Goal: Task Accomplishment & Management: Manage account settings

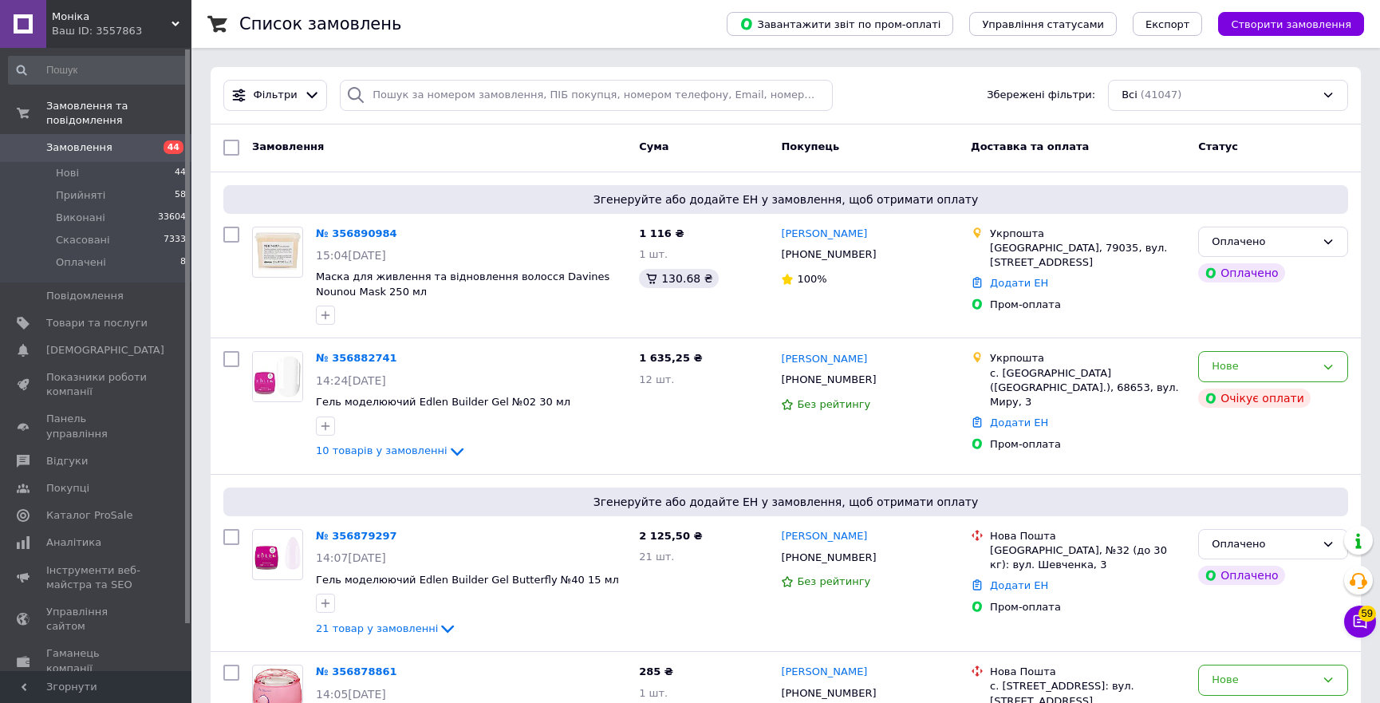
click at [431, 75] on div "Фільтри Збережені фільтри: Всі (41047)" at bounding box center [786, 95] width 1151 height 57
click at [473, 95] on input "search" at bounding box center [586, 95] width 493 height 31
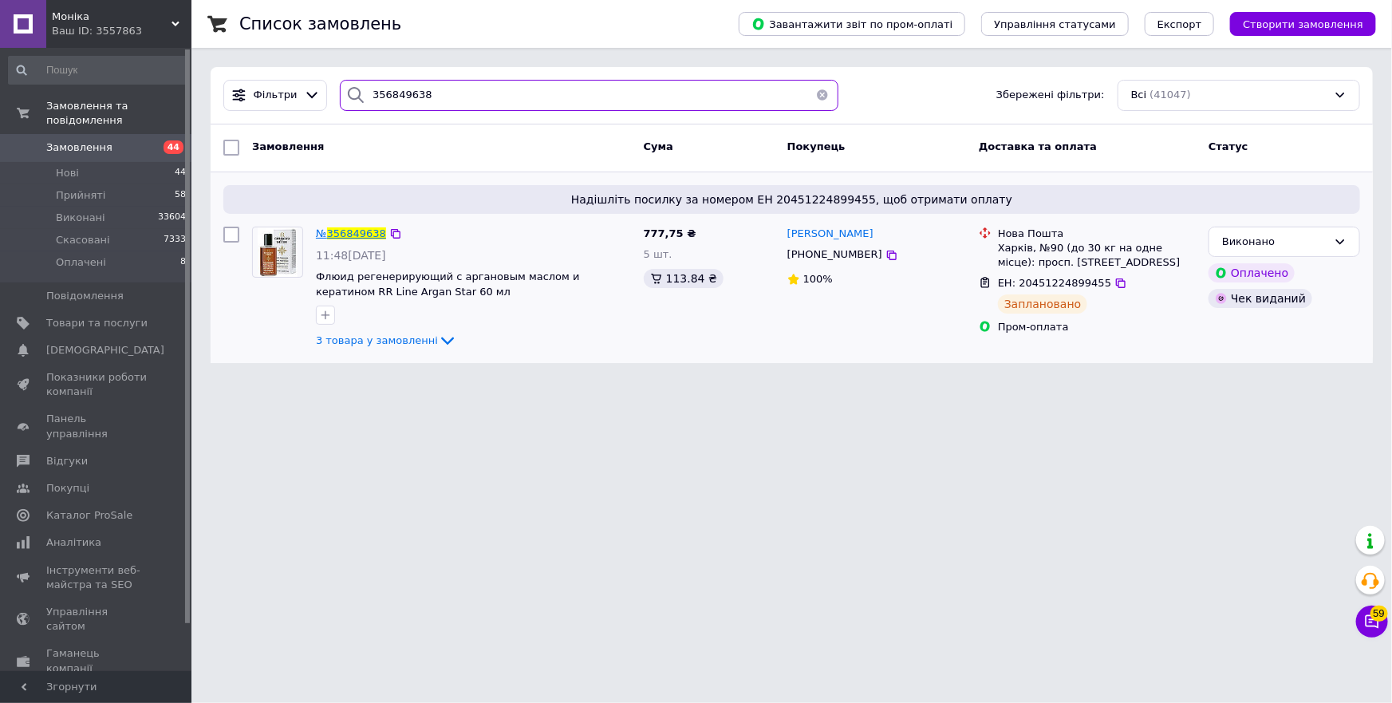
type input "356849638"
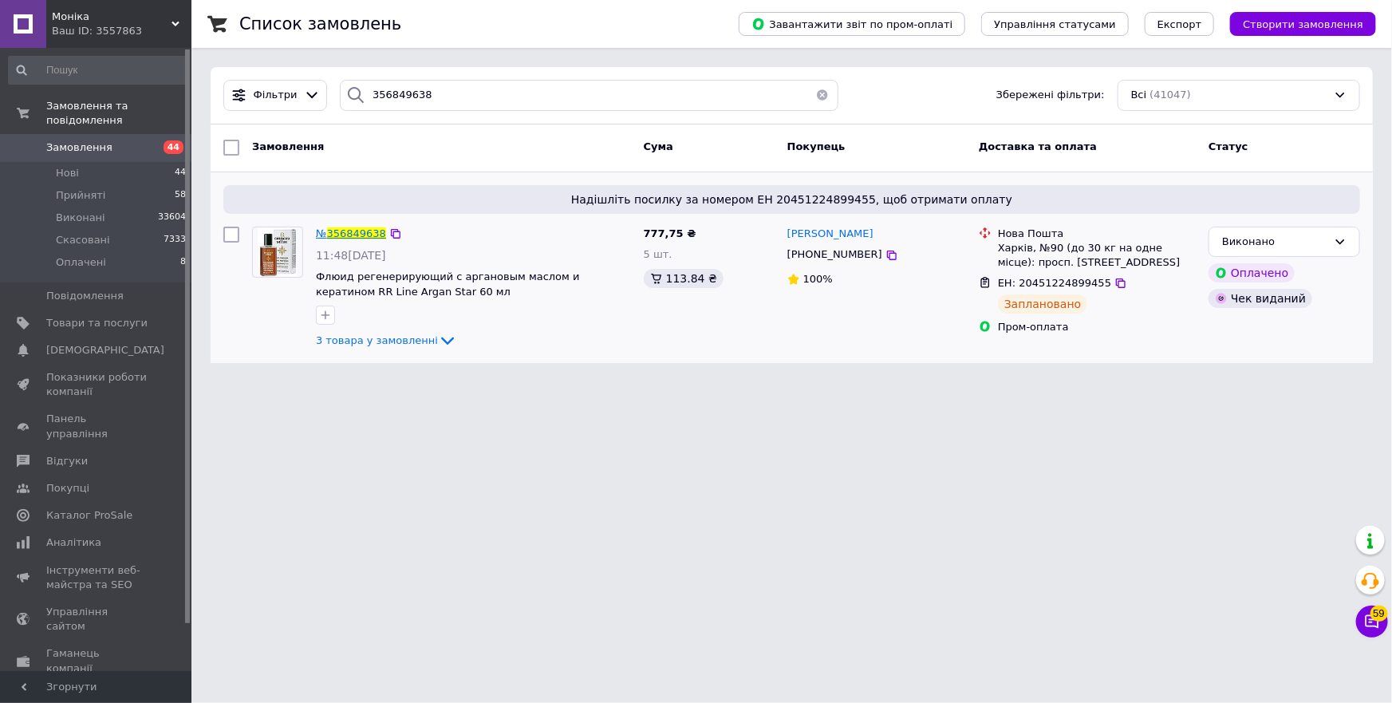
click at [361, 234] on span "356849638" at bounding box center [356, 233] width 59 height 12
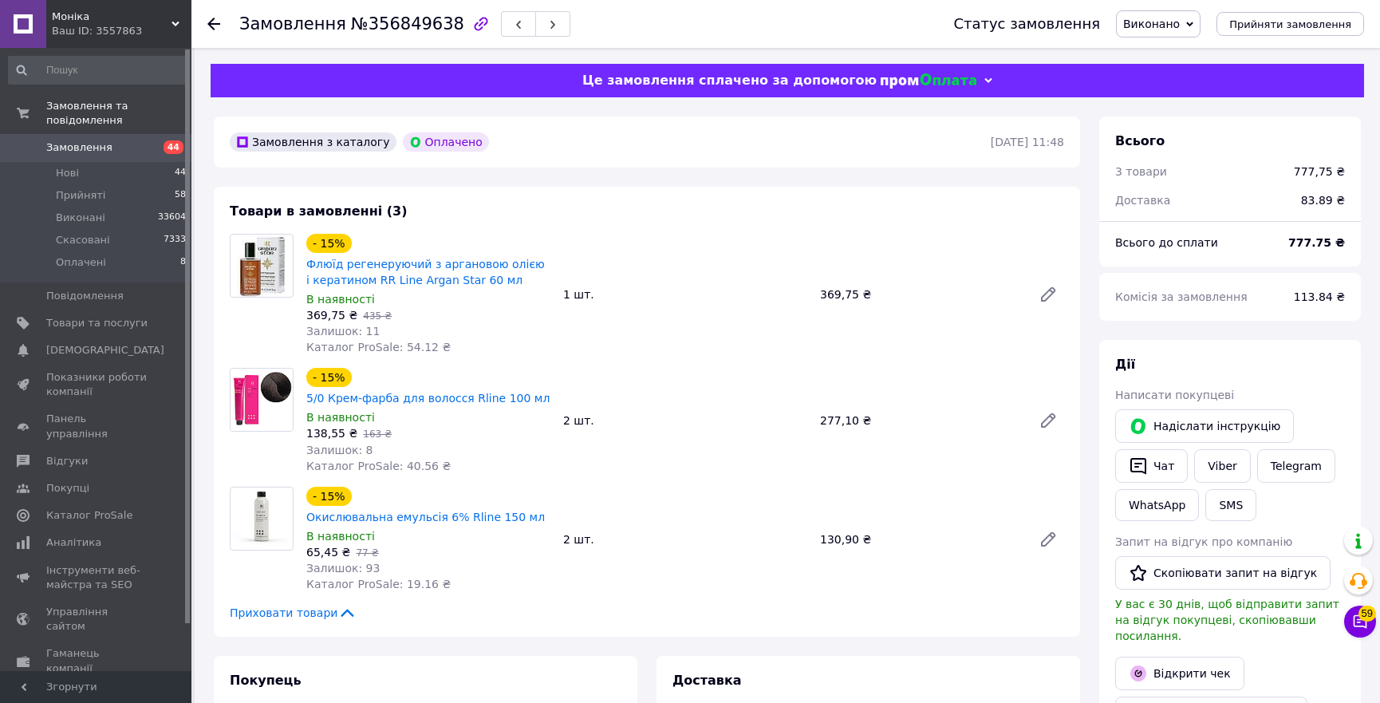
scroll to position [362, 0]
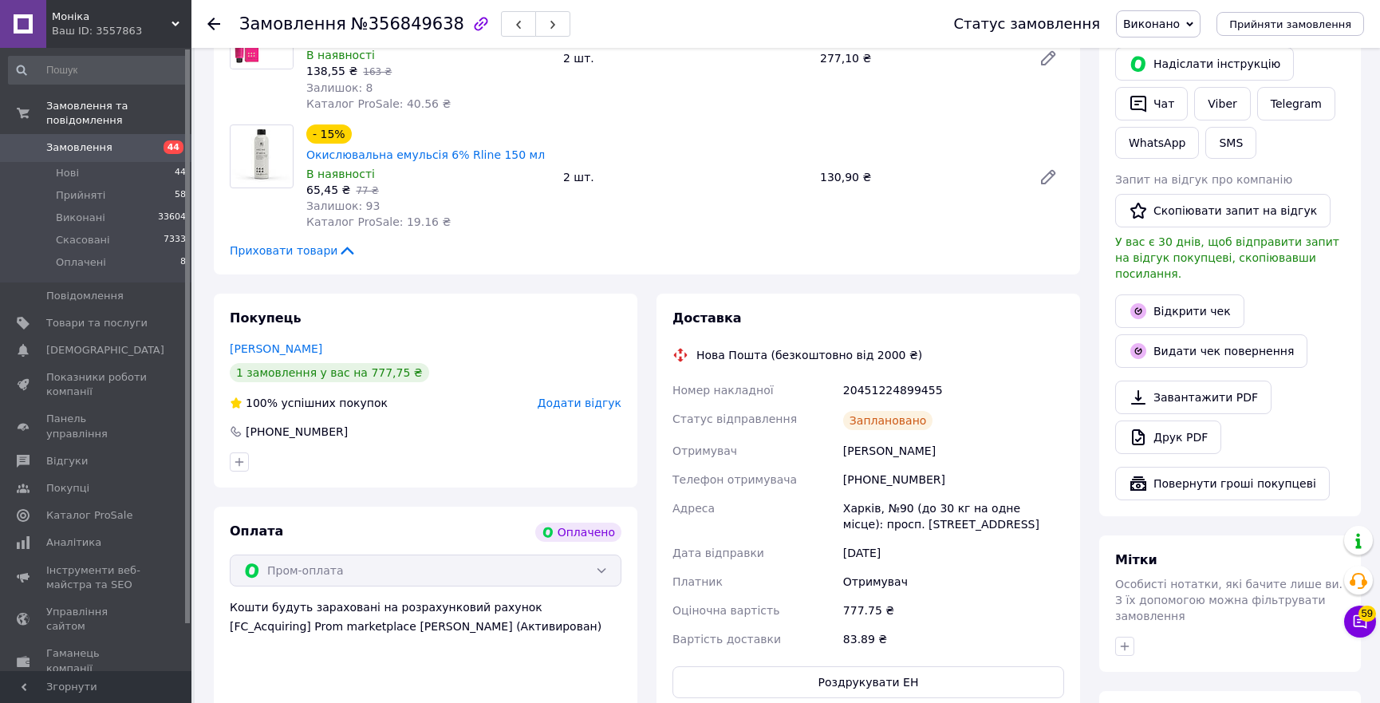
click at [877, 388] on div "20451224899455" at bounding box center [953, 390] width 227 height 29
copy div "20451224899455"
click at [1173, 22] on span "Виконано" at bounding box center [1151, 24] width 57 height 13
click at [1171, 52] on li "Прийнято" at bounding box center [1158, 56] width 83 height 24
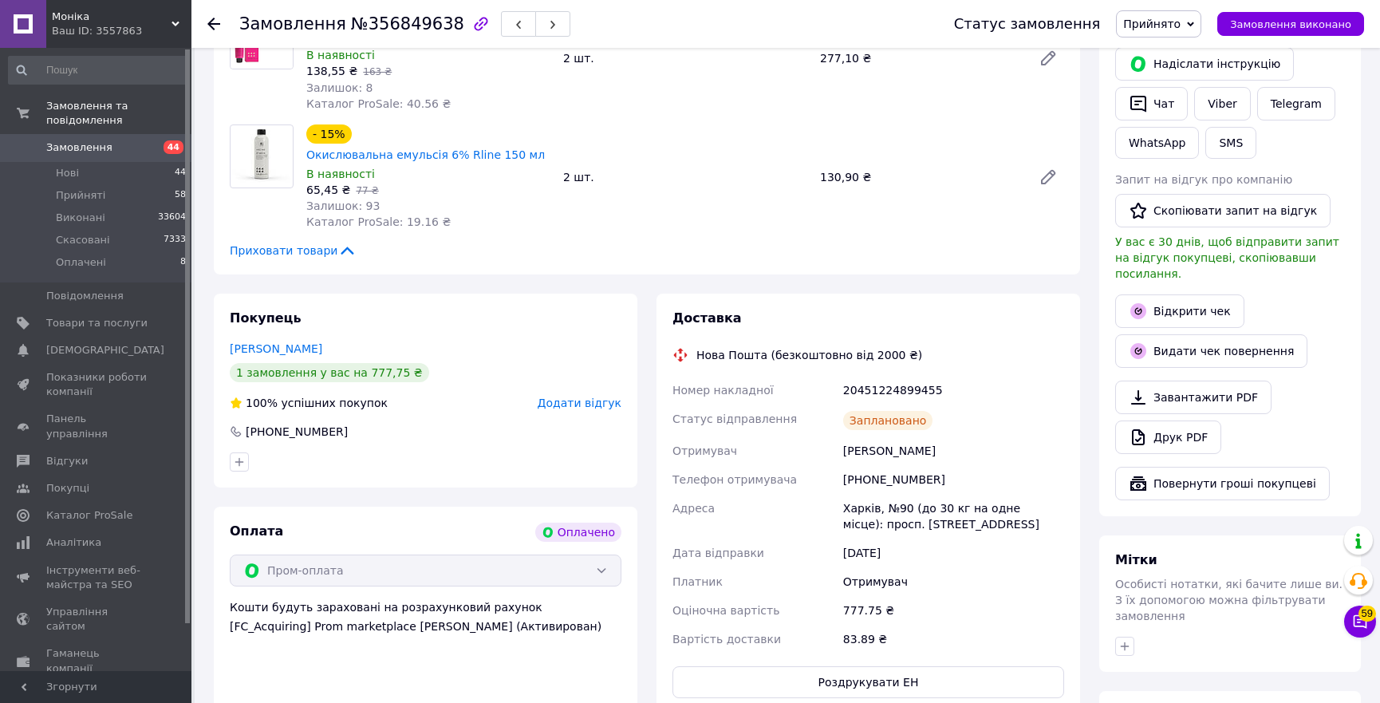
click at [984, 388] on div "20451224899455" at bounding box center [953, 390] width 227 height 29
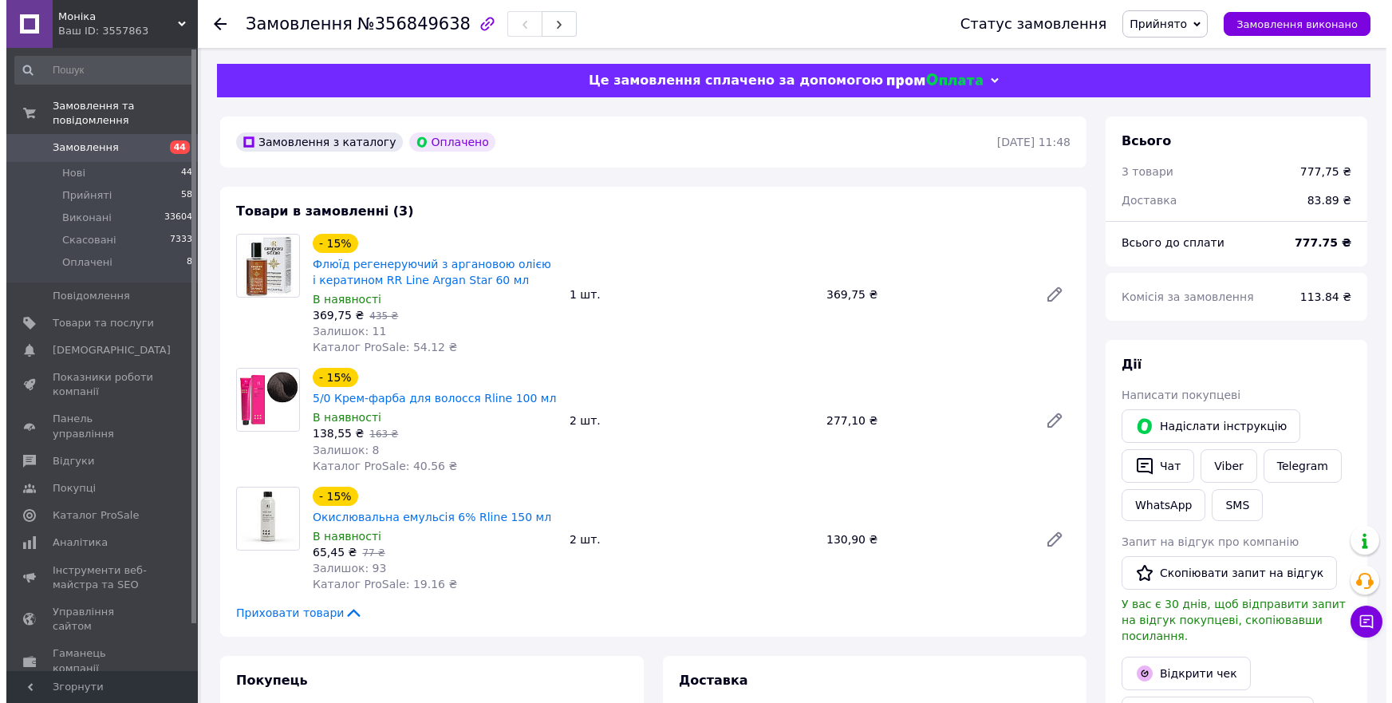
scroll to position [303, 0]
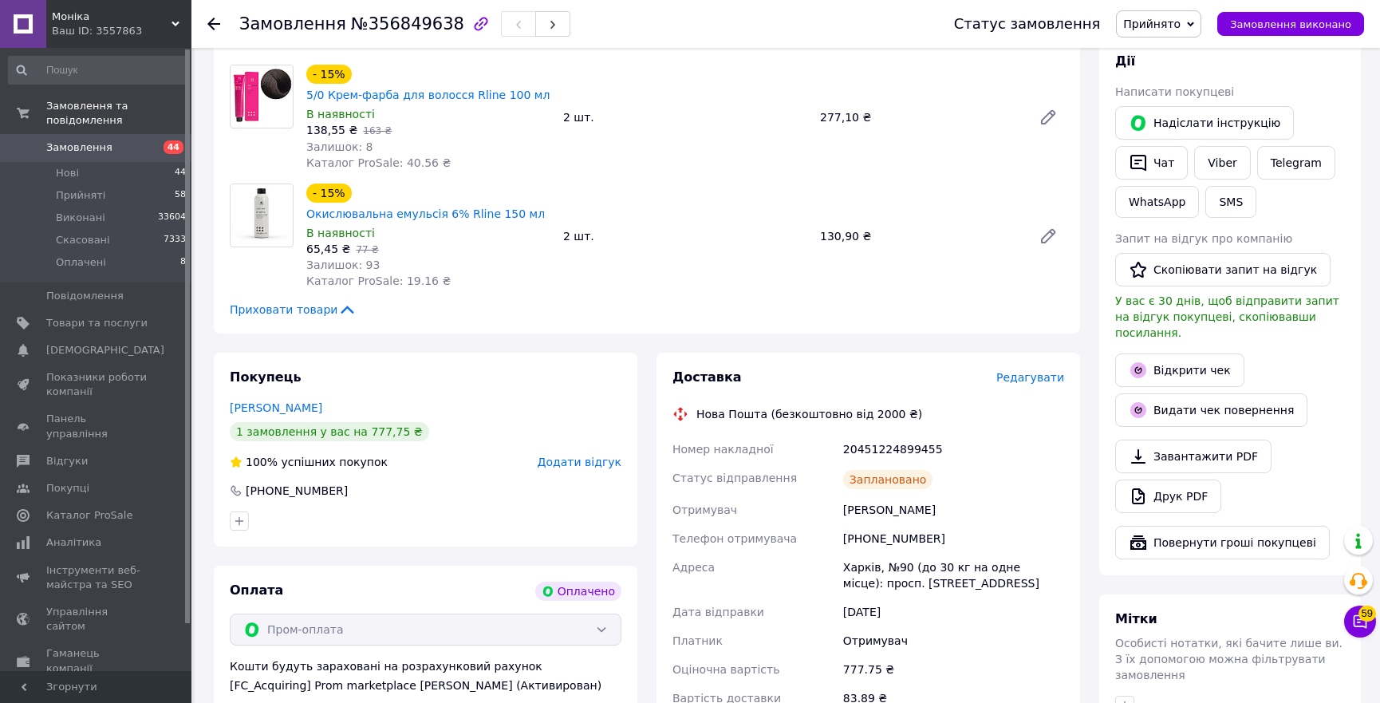
click at [1030, 377] on span "Редагувати" at bounding box center [1031, 377] width 68 height 13
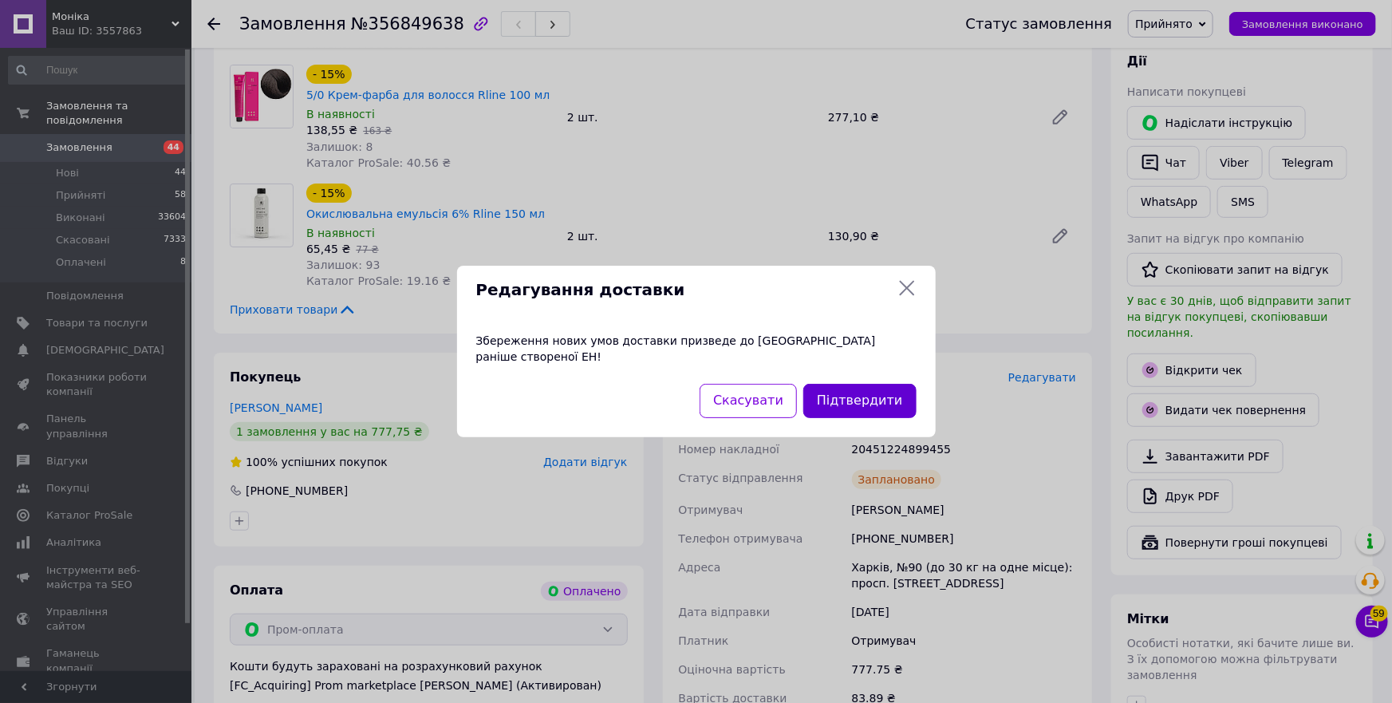
click at [863, 389] on button "Підтвердити" at bounding box center [860, 401] width 113 height 34
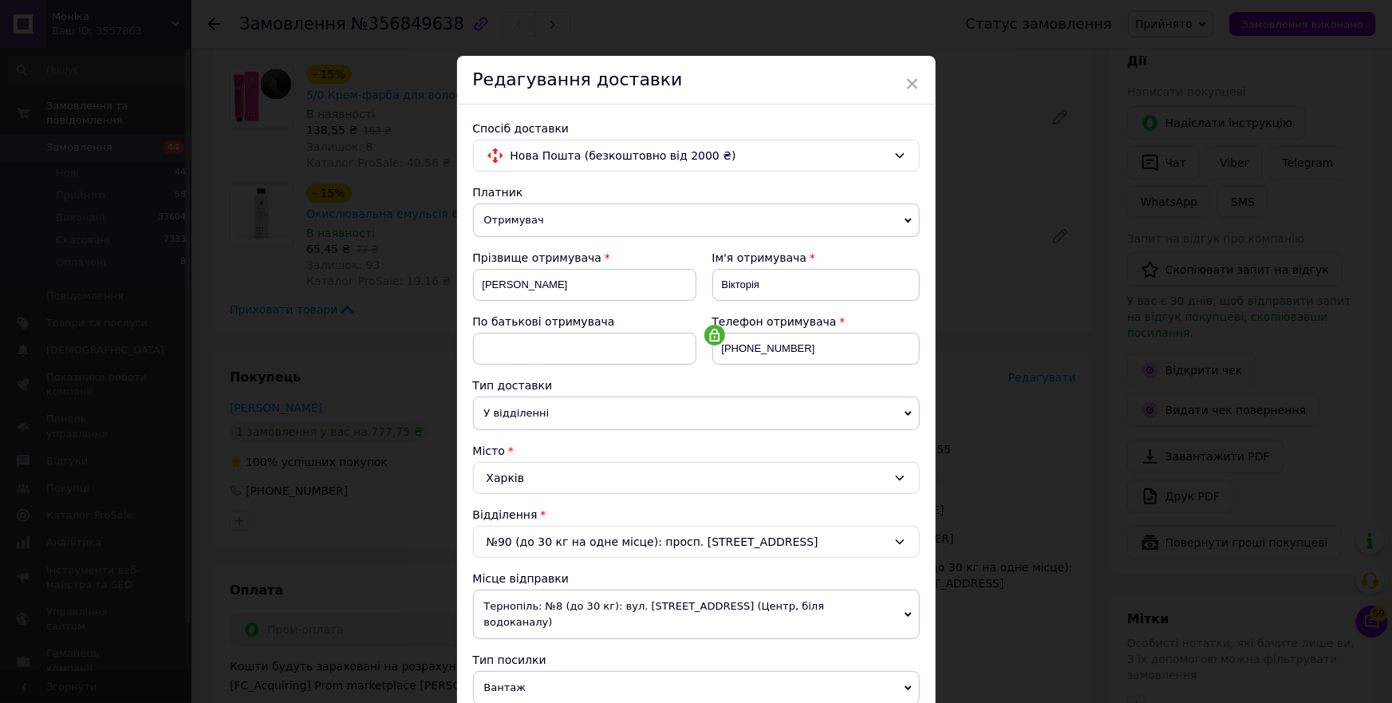
click at [551, 484] on div "Харків" at bounding box center [696, 478] width 447 height 32
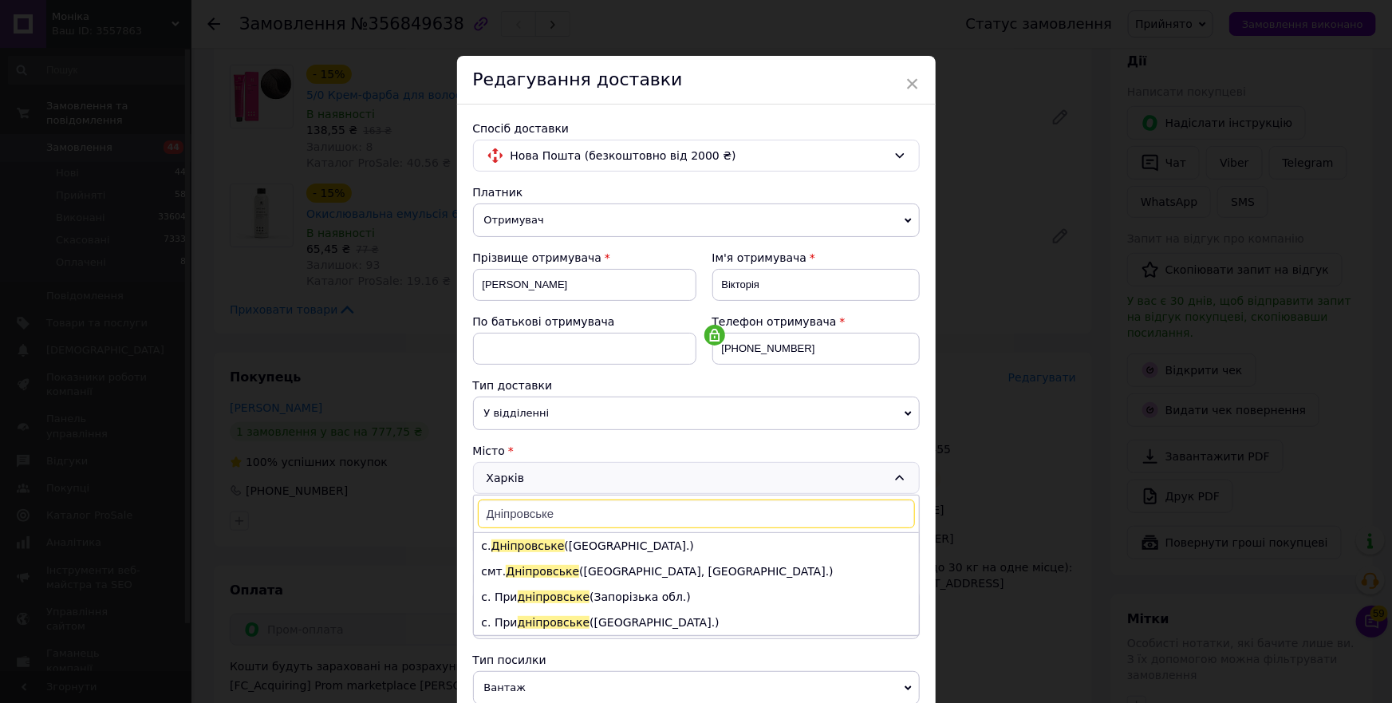
type input "Дніпровське"
click at [515, 547] on span "Дніпровське" at bounding box center [528, 545] width 73 height 13
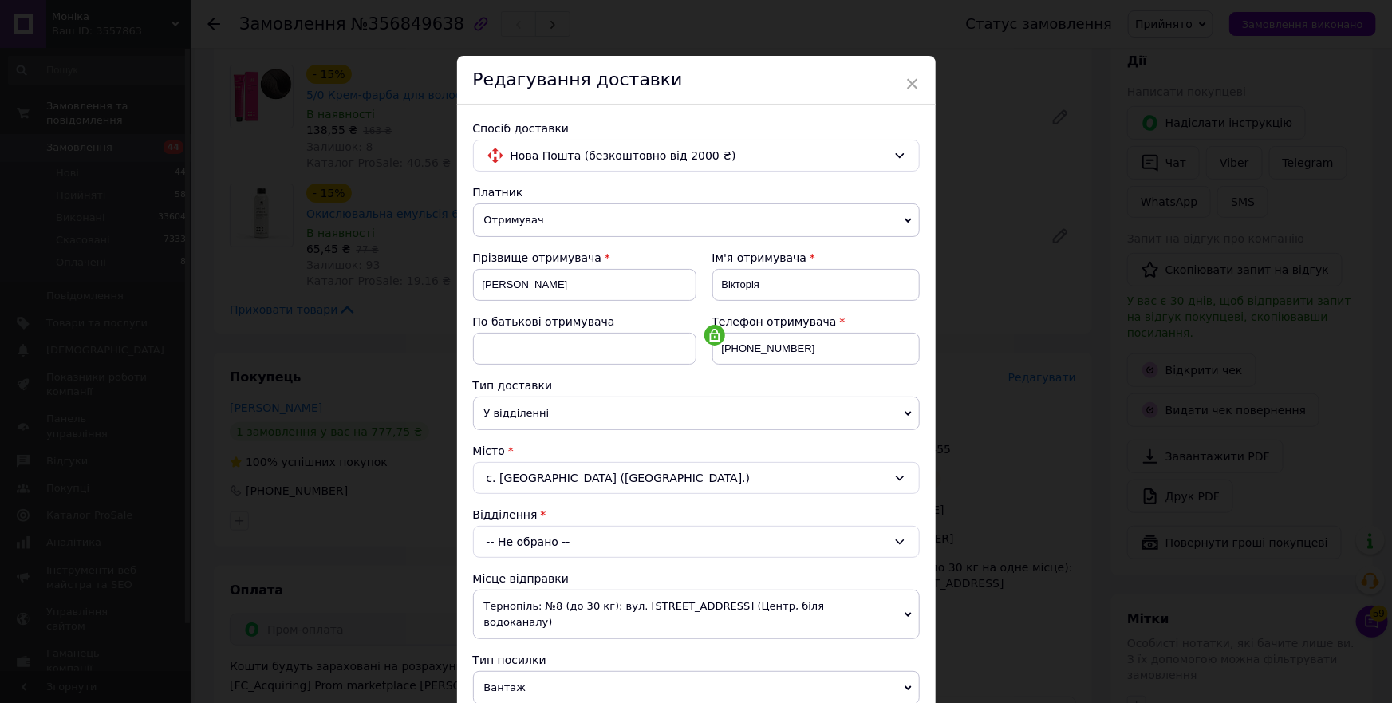
click at [520, 540] on div "-- Не обрано --" at bounding box center [696, 542] width 447 height 32
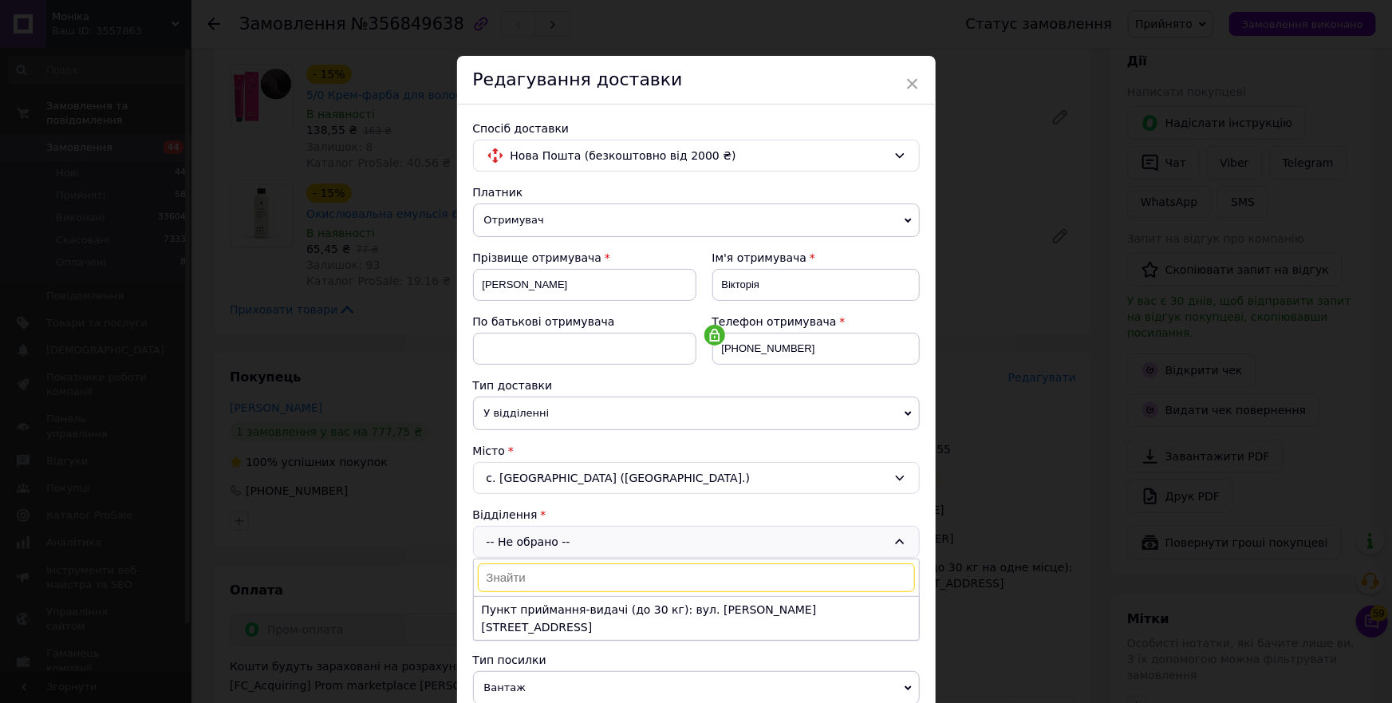
click at [365, 549] on div "× Редагування доставки Спосіб доставки Нова Пошта (безкоштовно від 2000 ₴) Плат…" at bounding box center [696, 351] width 1392 height 703
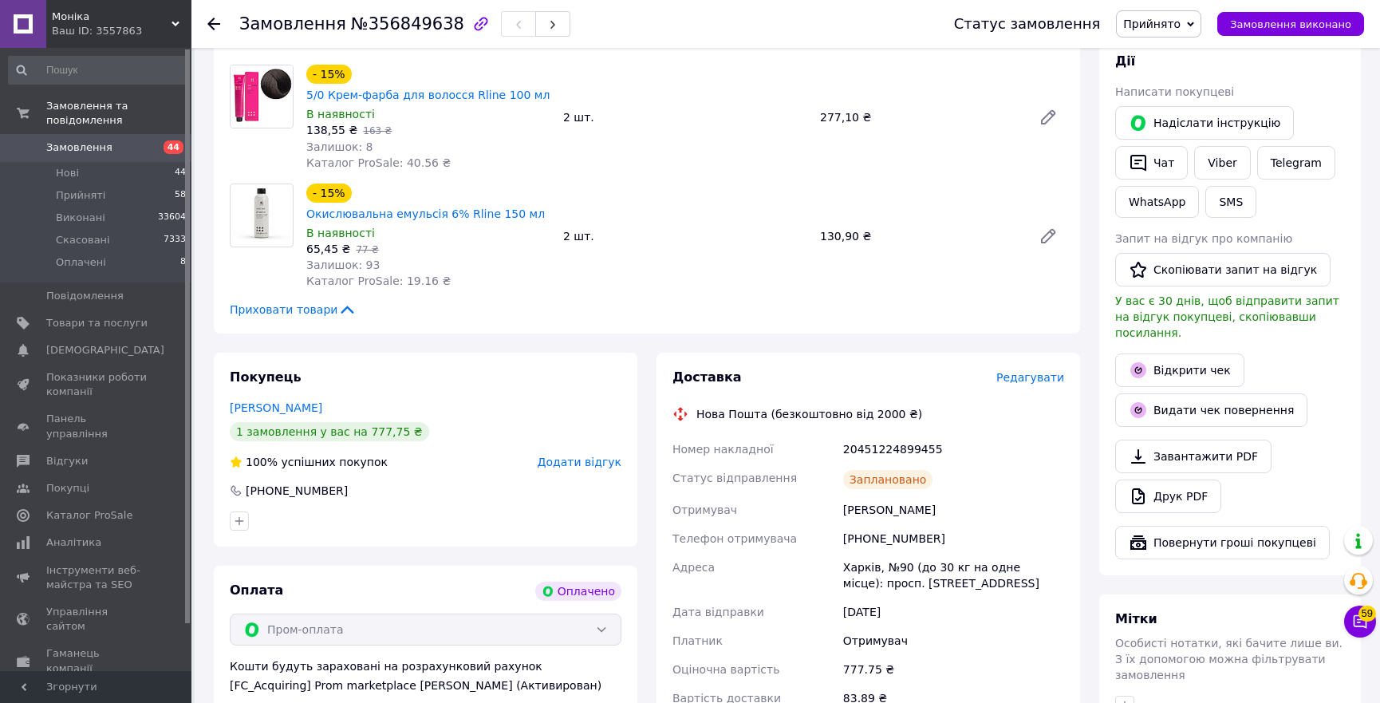
click at [1042, 369] on div "Доставка Редагувати" at bounding box center [869, 378] width 392 height 18
click at [1039, 377] on span "Редагувати" at bounding box center [1031, 377] width 68 height 13
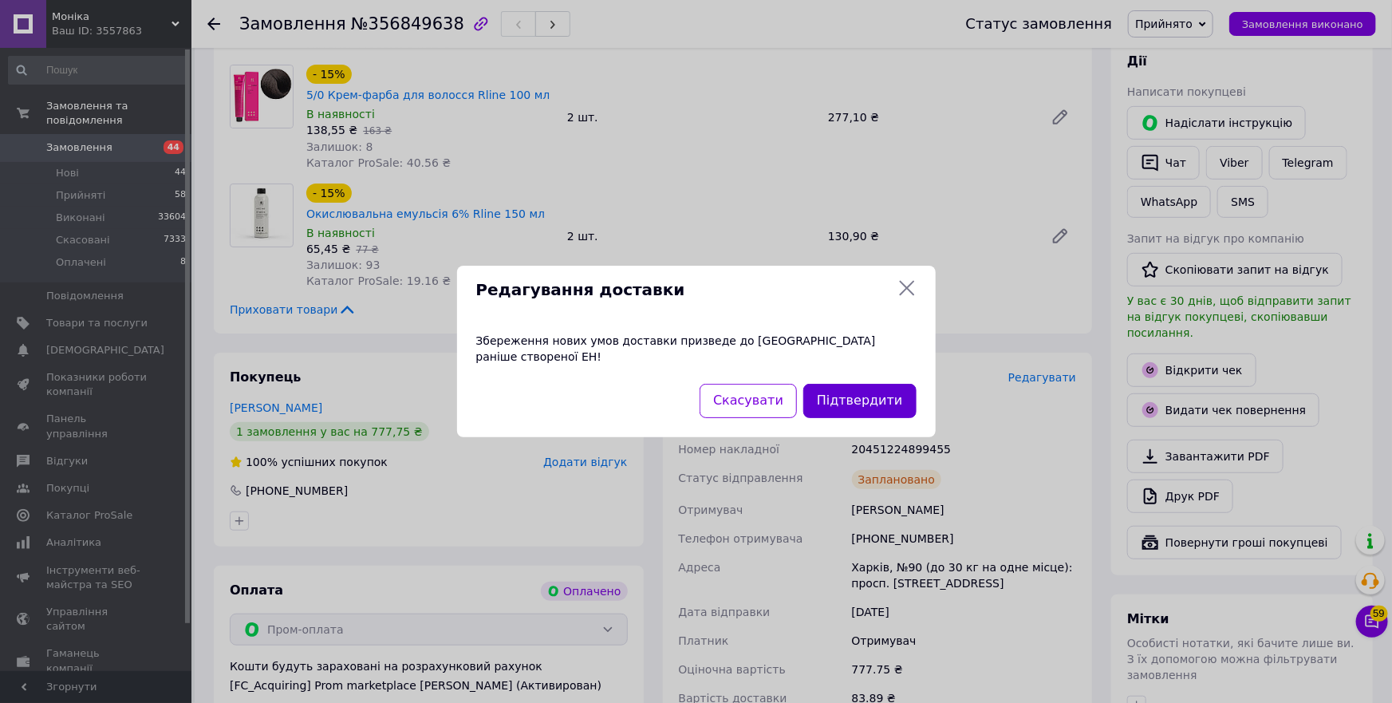
click at [836, 405] on button "Підтвердити" at bounding box center [860, 401] width 113 height 34
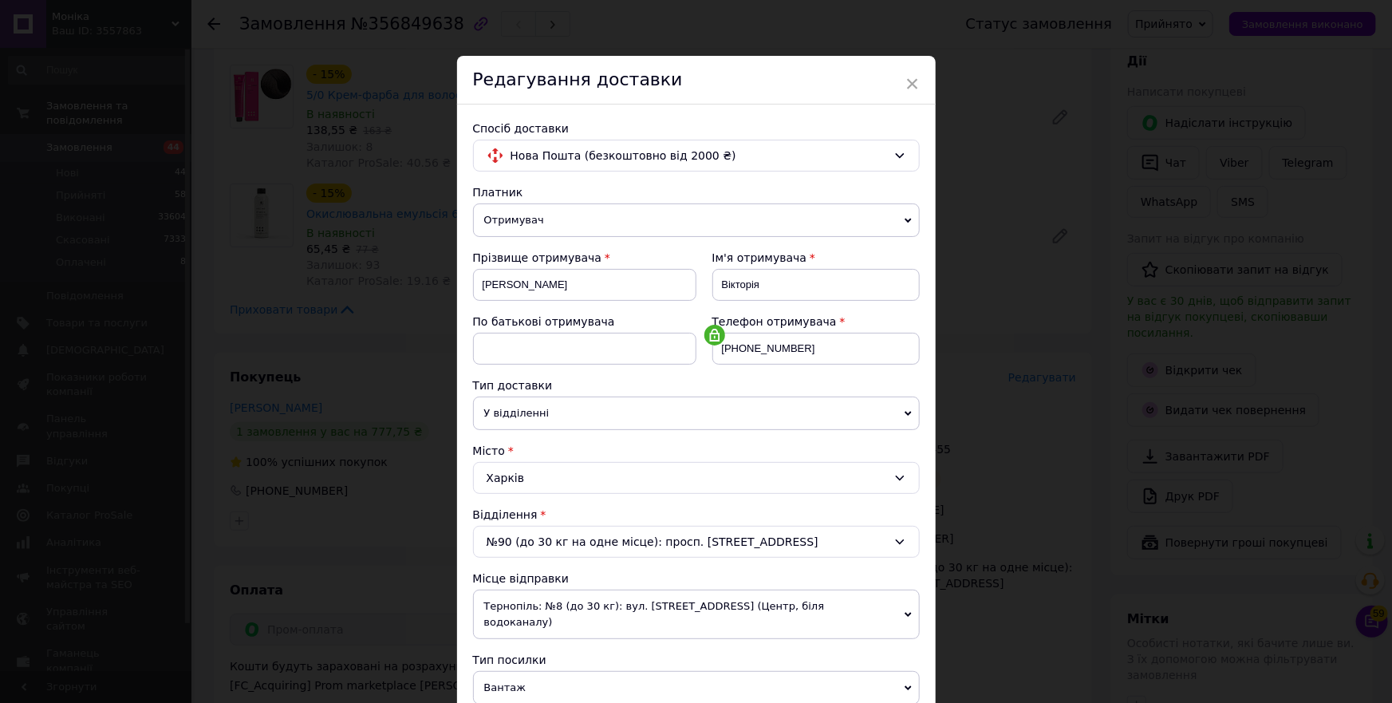
click at [528, 409] on span "У відділенні" at bounding box center [696, 414] width 447 height 34
click at [540, 409] on span "У відділенні" at bounding box center [696, 414] width 447 height 34
click at [524, 470] on div "Харків" at bounding box center [696, 478] width 447 height 32
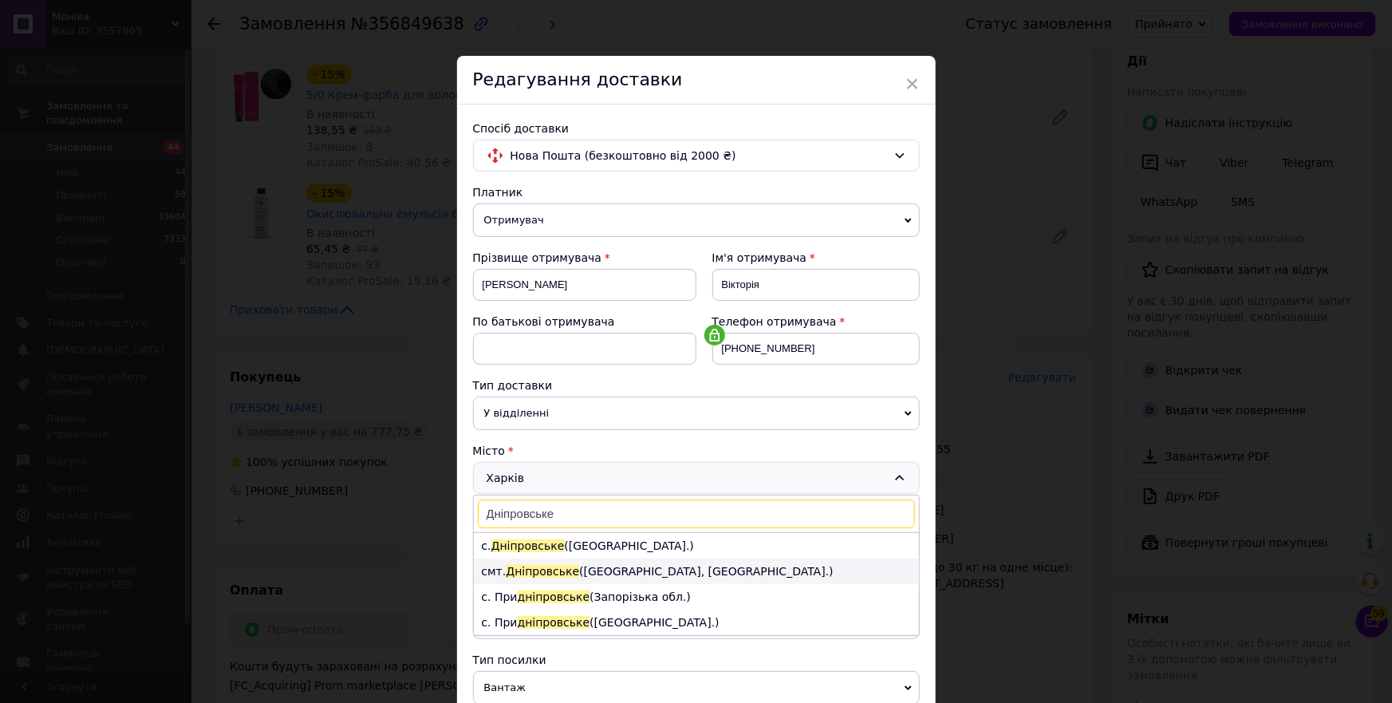
type input "Дніпровське"
click at [625, 573] on li "смт. Дніпровське (Дніпропетровська обл., Кам'янський р-н.)" at bounding box center [696, 572] width 445 height 26
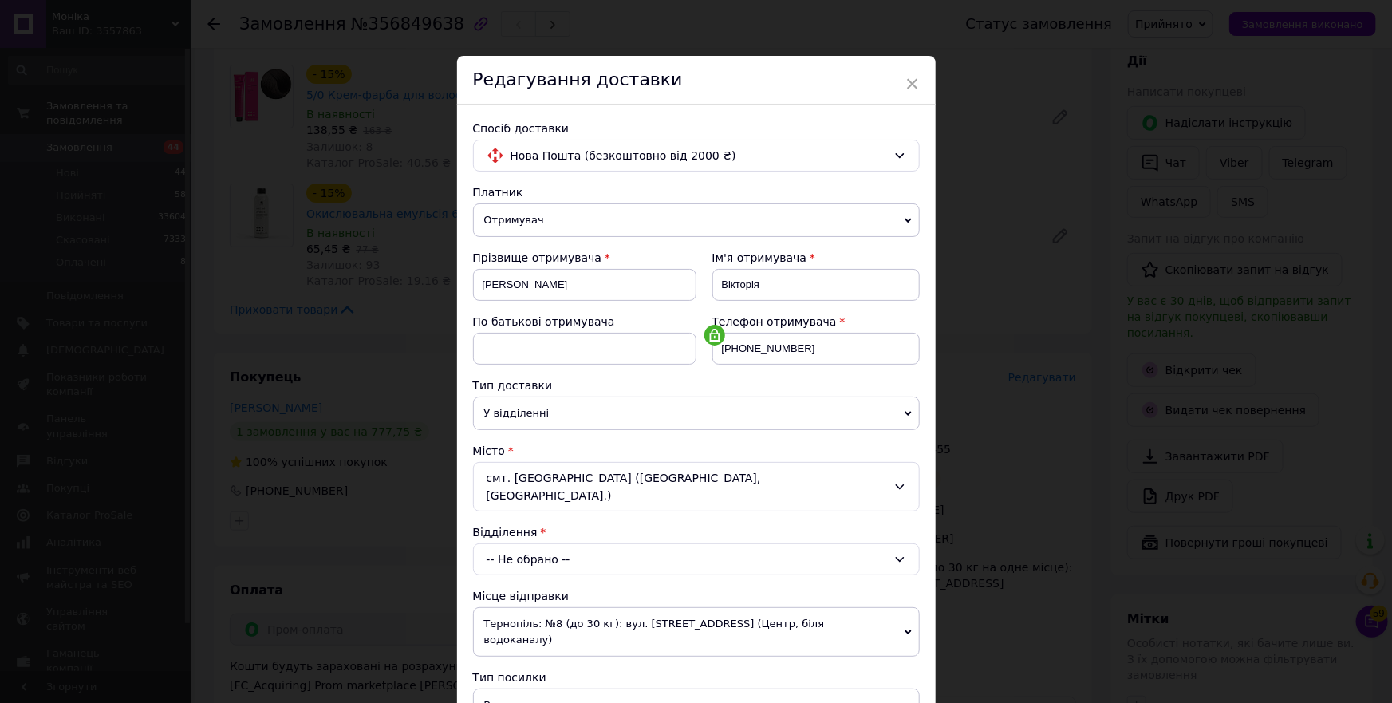
click at [582, 544] on div "-- Не обрано --" at bounding box center [696, 559] width 447 height 32
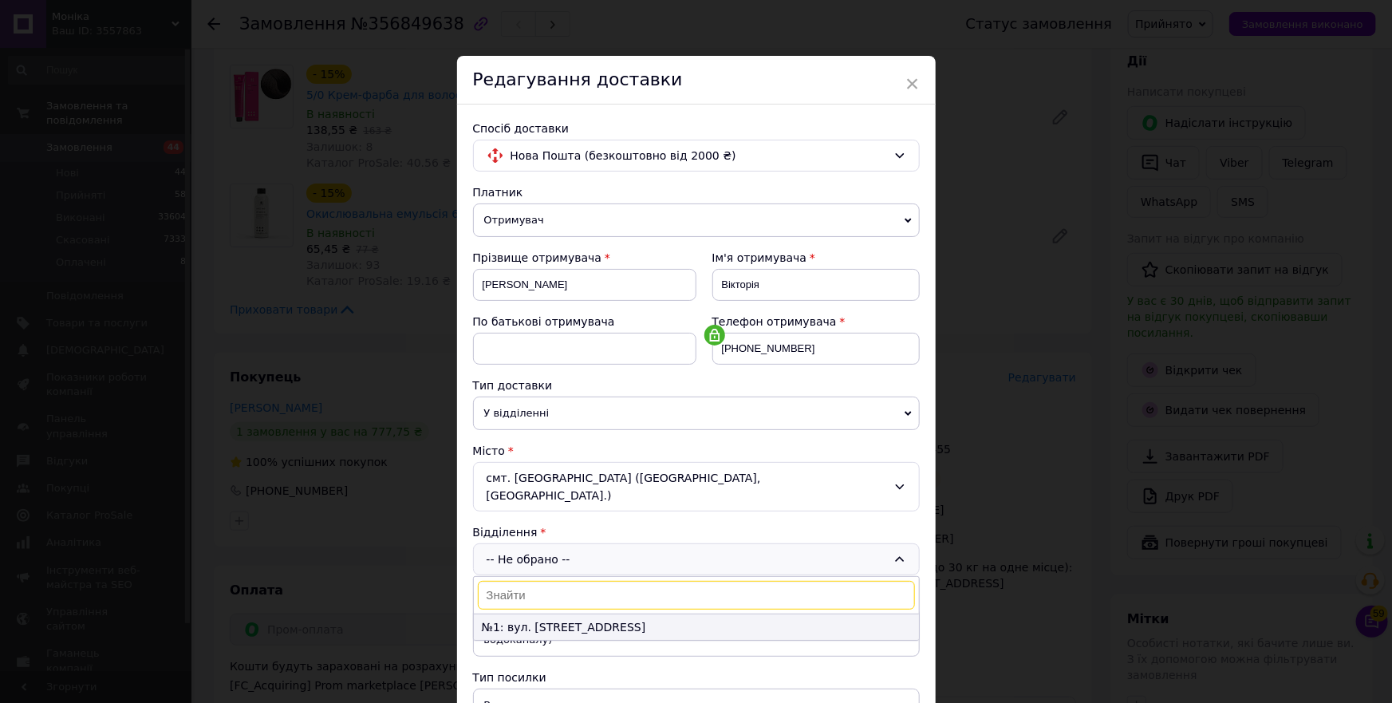
click at [578, 614] on li "№1: вул. Центральна, 15а" at bounding box center [696, 627] width 445 height 26
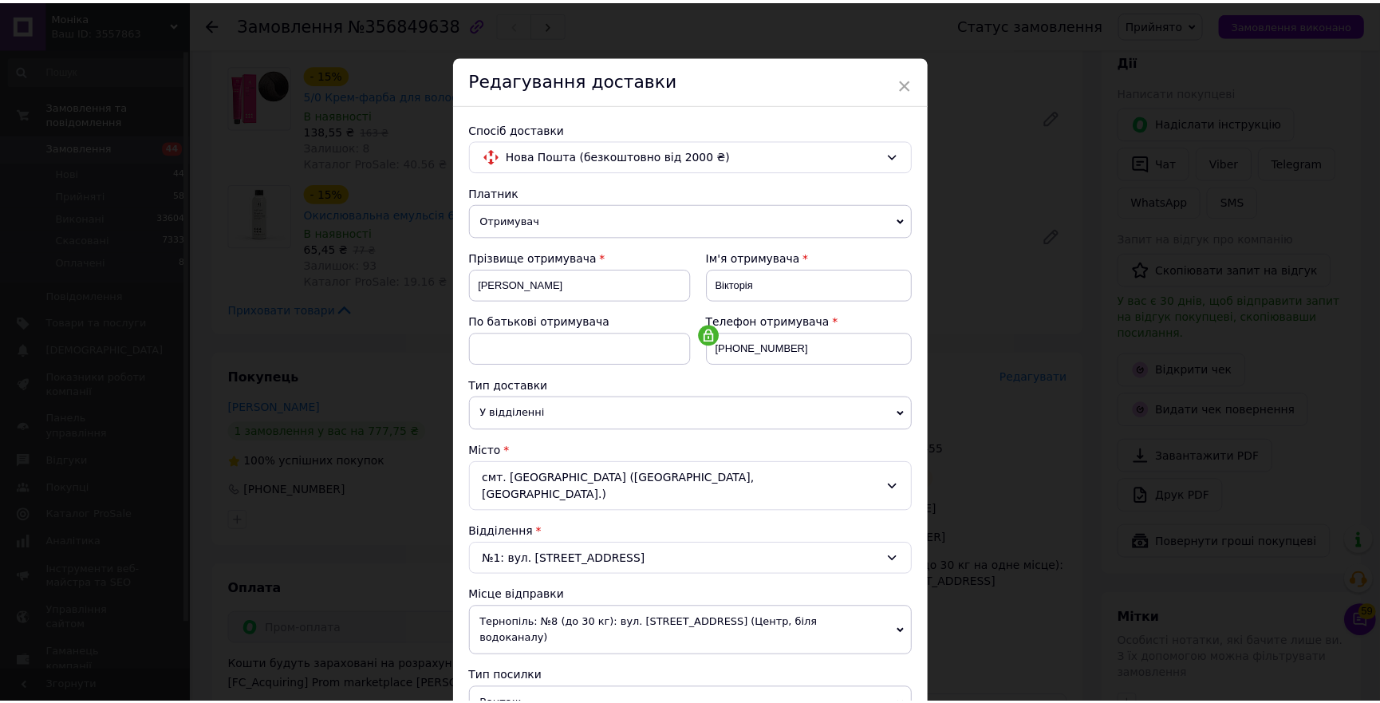
scroll to position [354, 0]
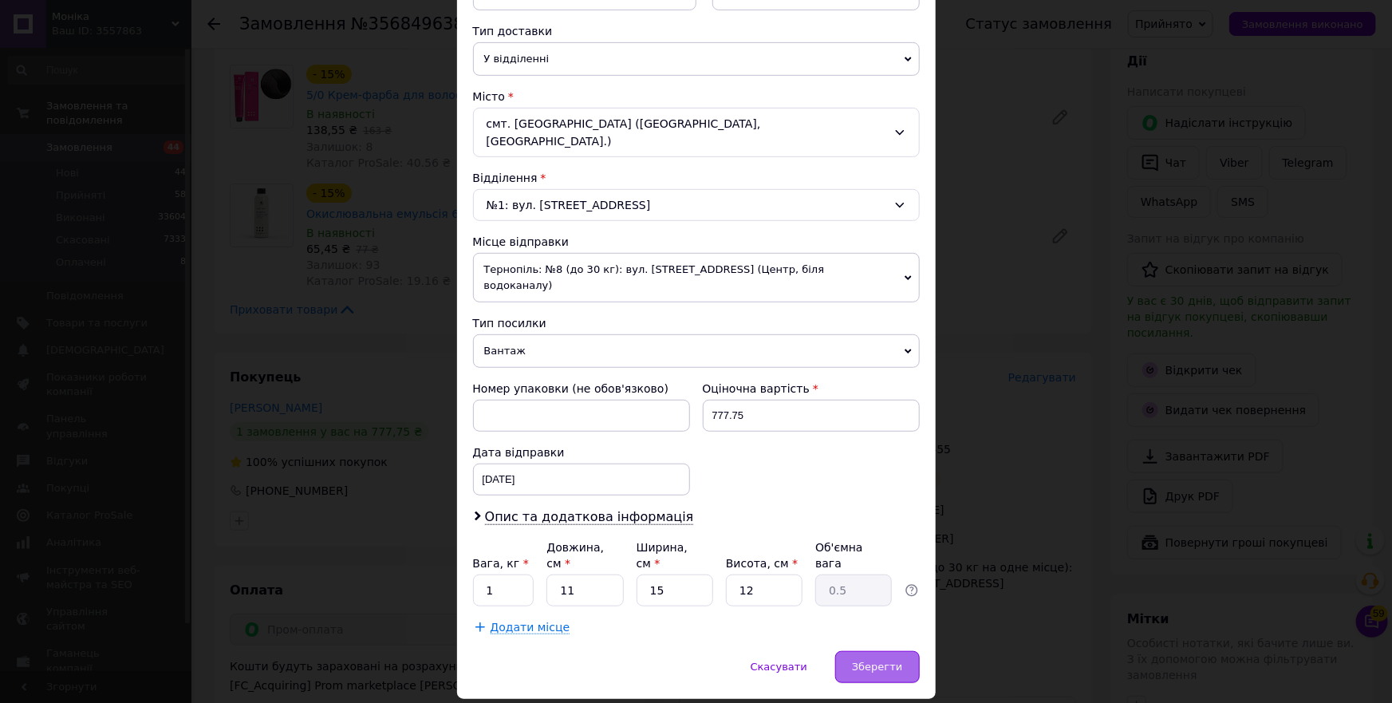
click at [874, 661] on span "Зберегти" at bounding box center [877, 667] width 50 height 12
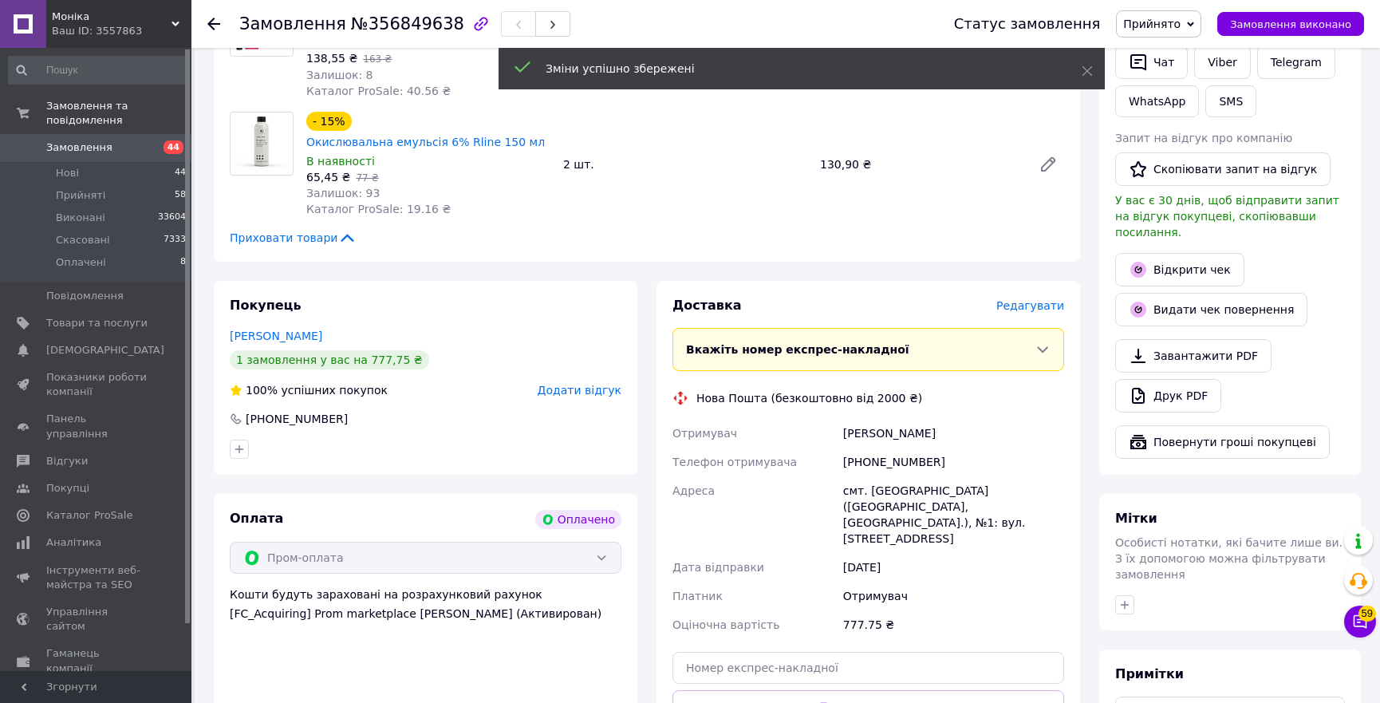
scroll to position [593, 0]
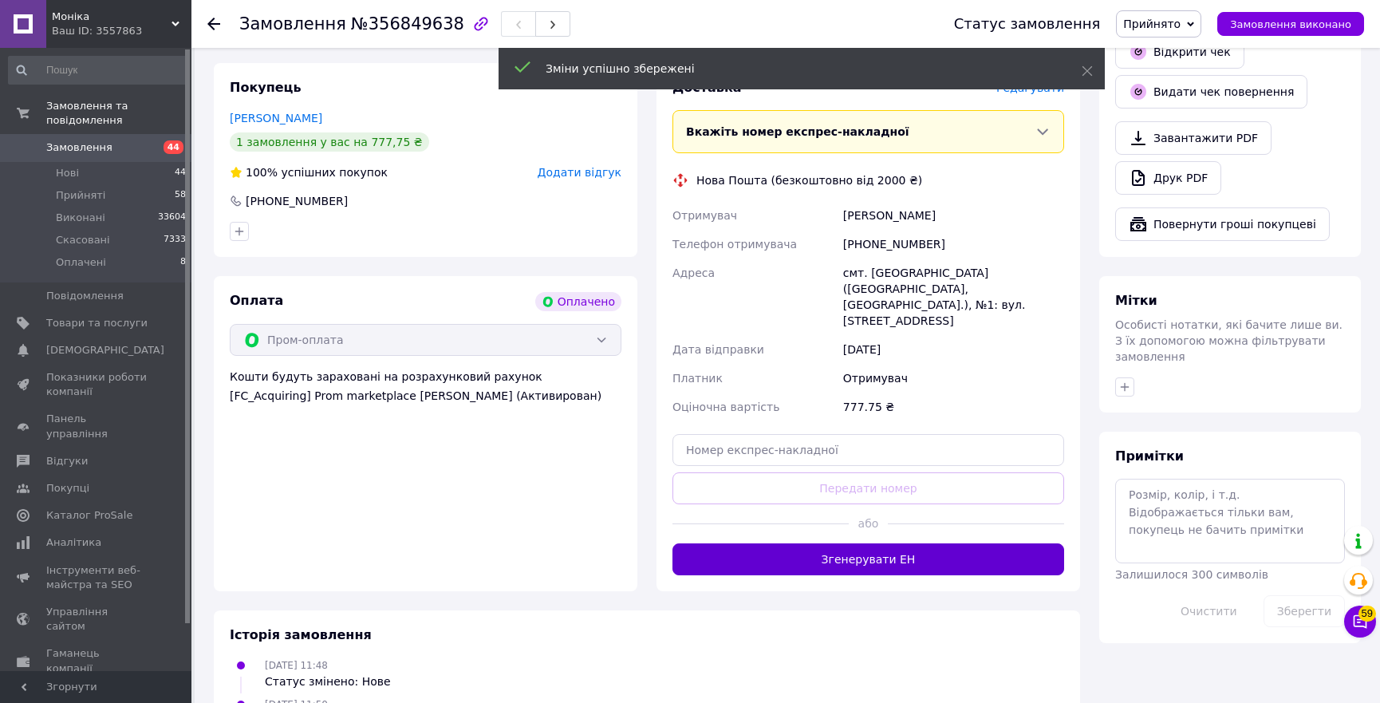
click at [948, 543] on button "Згенерувати ЕН" at bounding box center [869, 559] width 392 height 32
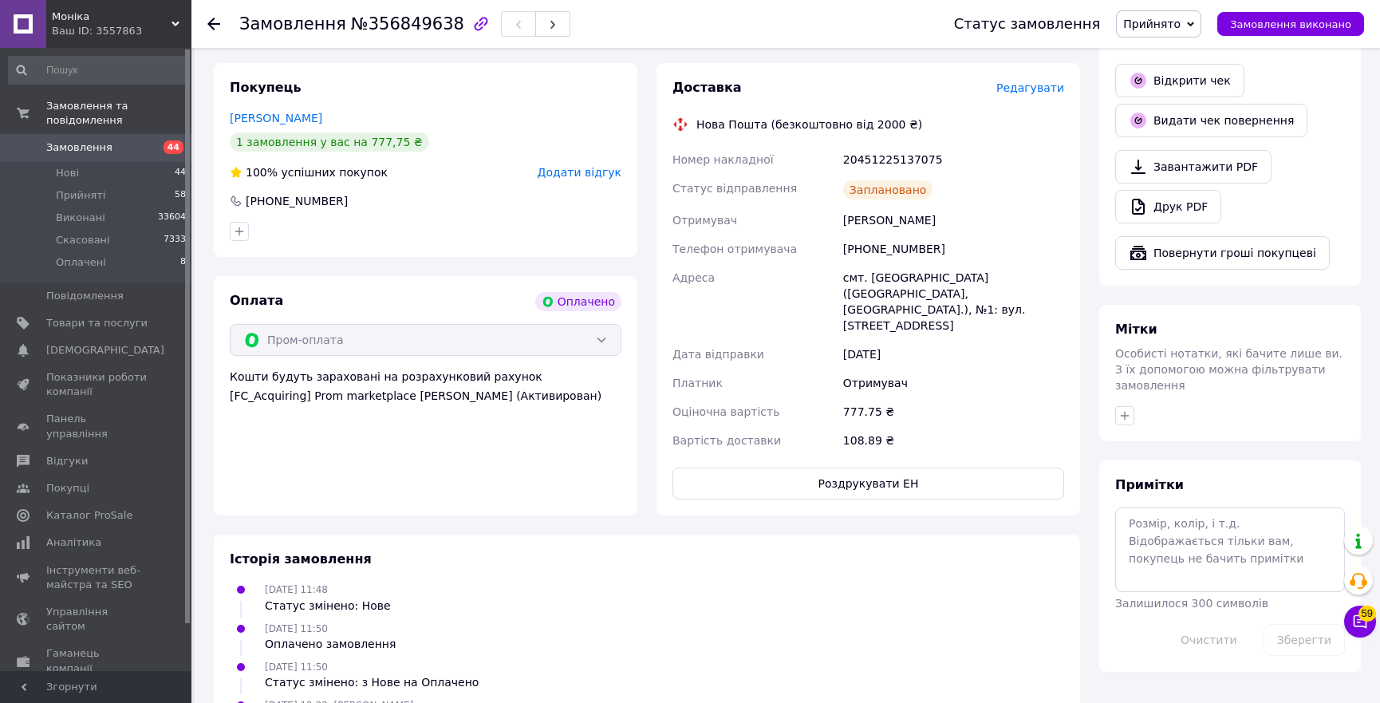
click at [884, 153] on div "20451225137075" at bounding box center [953, 159] width 227 height 29
copy div "20451225137075"
click at [1157, 23] on span "Прийнято" at bounding box center [1151, 24] width 57 height 13
click at [1149, 58] on li "Виконано" at bounding box center [1159, 56] width 84 height 24
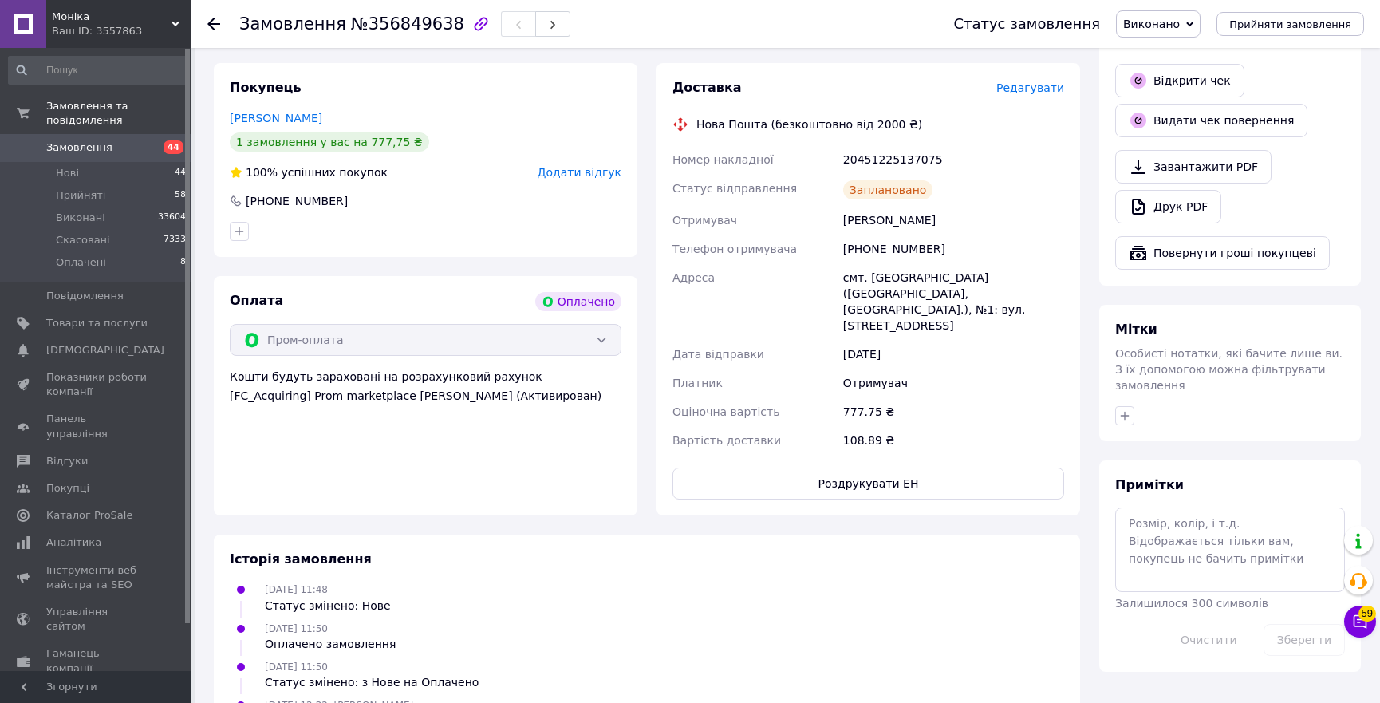
click at [897, 161] on div "20451225137075" at bounding box center [953, 159] width 227 height 29
copy div "20451225137075"
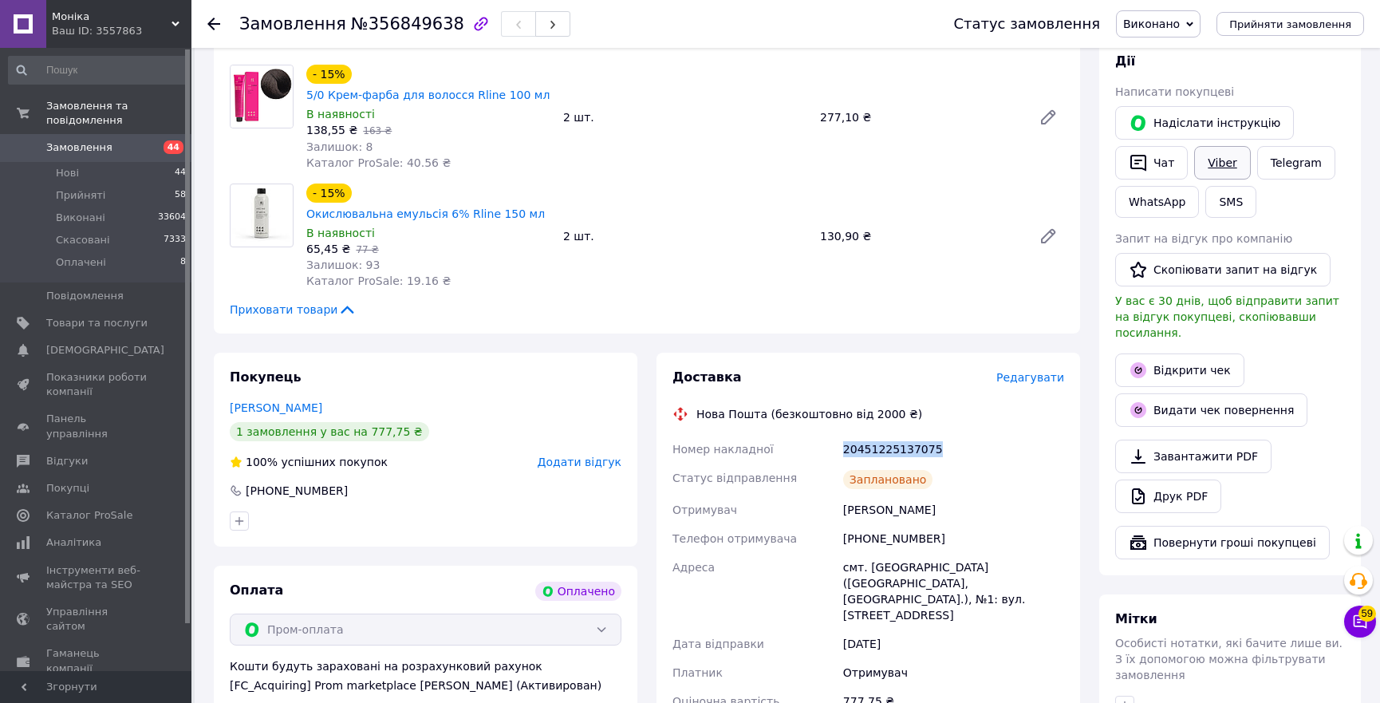
click at [1229, 165] on link "Viber" at bounding box center [1222, 163] width 56 height 34
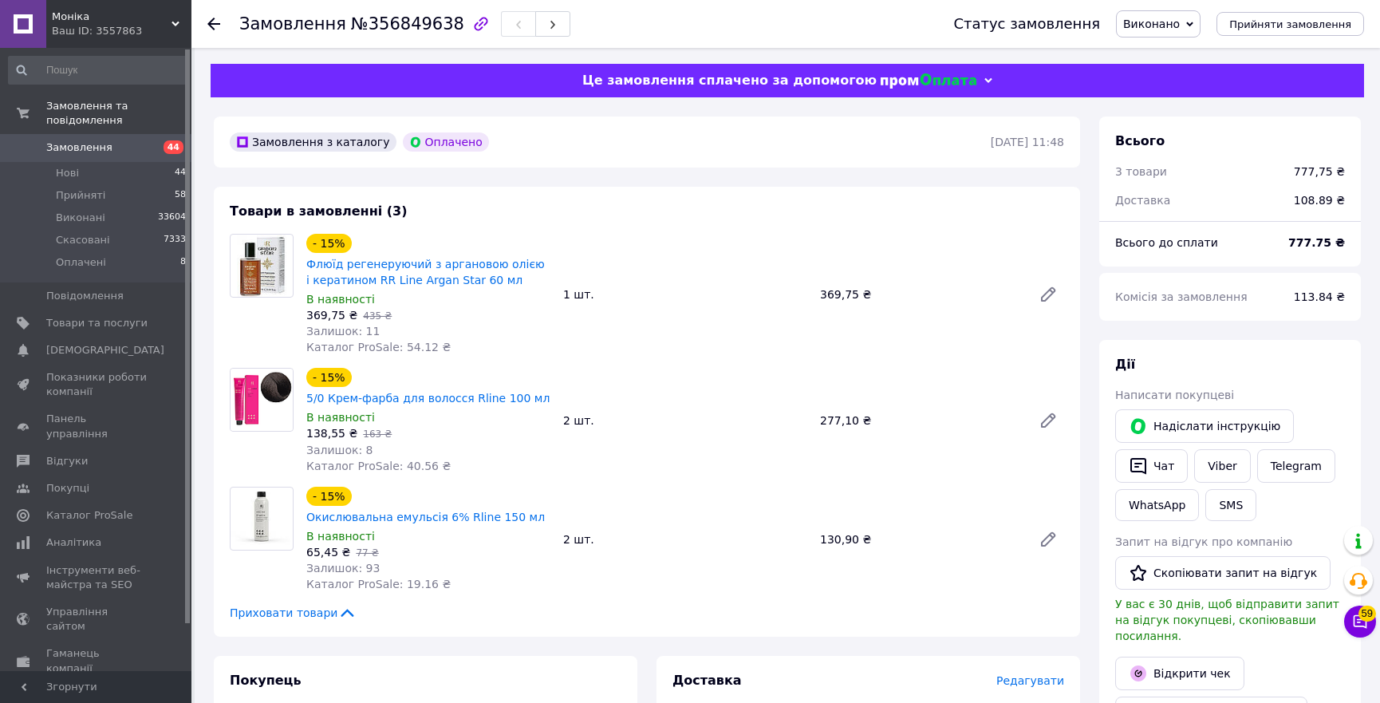
click at [213, 25] on icon at bounding box center [213, 24] width 13 height 13
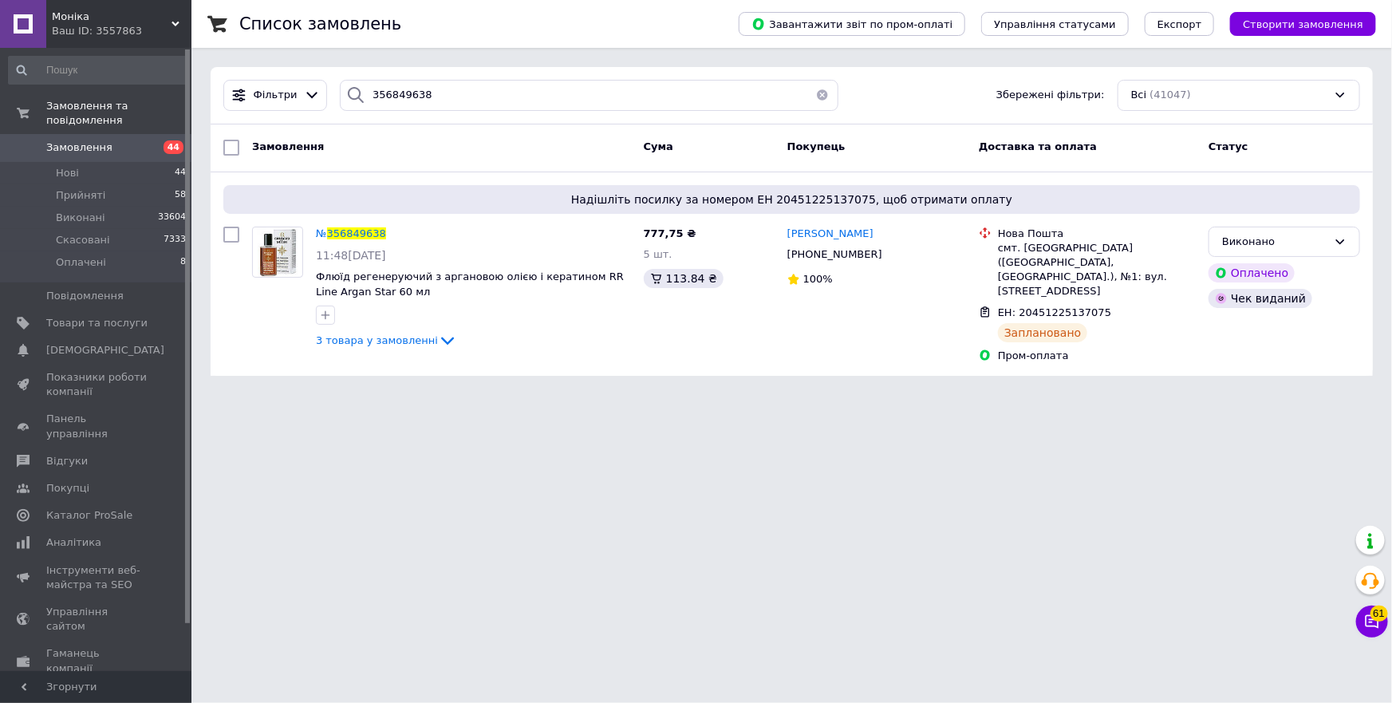
click at [1139, 395] on html "Моніка Ваш ID: 3557863 Сайт Моніка Кабінет покупця Перевірити стан системи Стор…" at bounding box center [696, 197] width 1392 height 395
click at [95, 188] on span "Прийняті" at bounding box center [80, 195] width 49 height 14
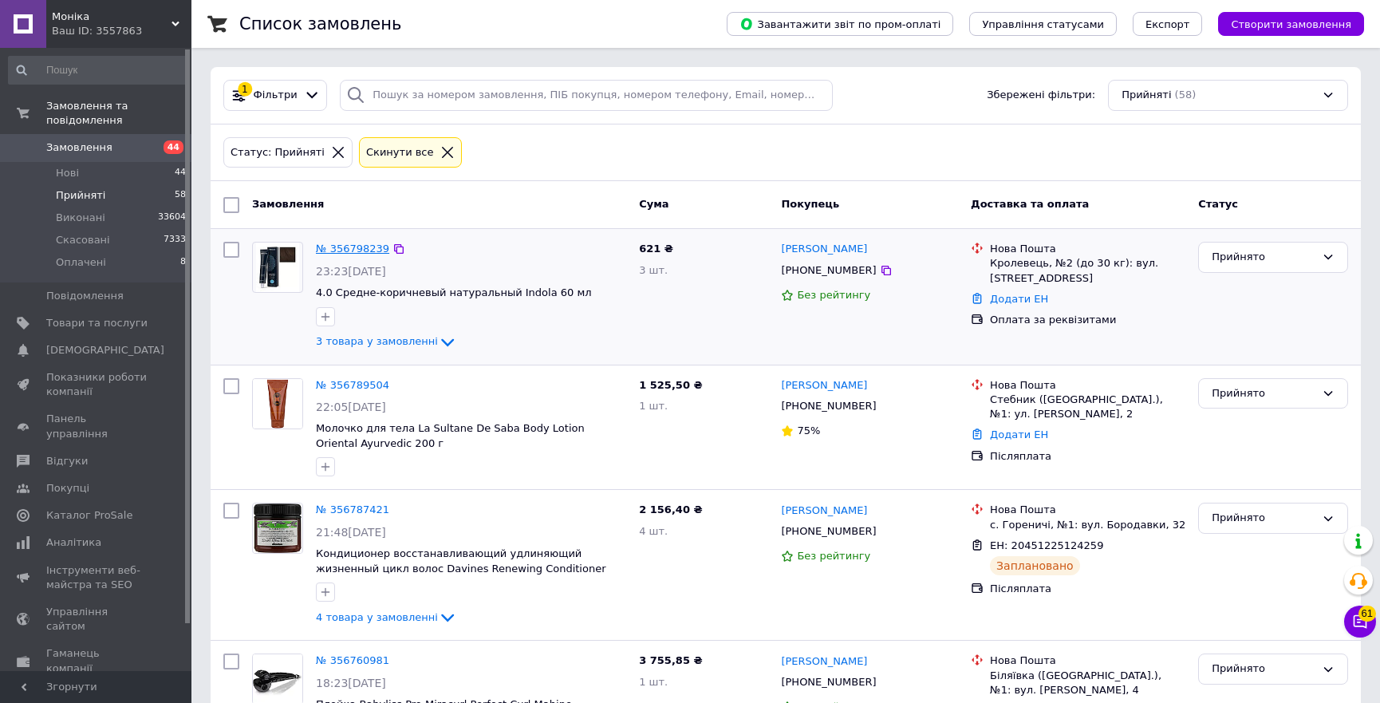
click at [332, 244] on link "№ 356798239" at bounding box center [352, 249] width 73 height 12
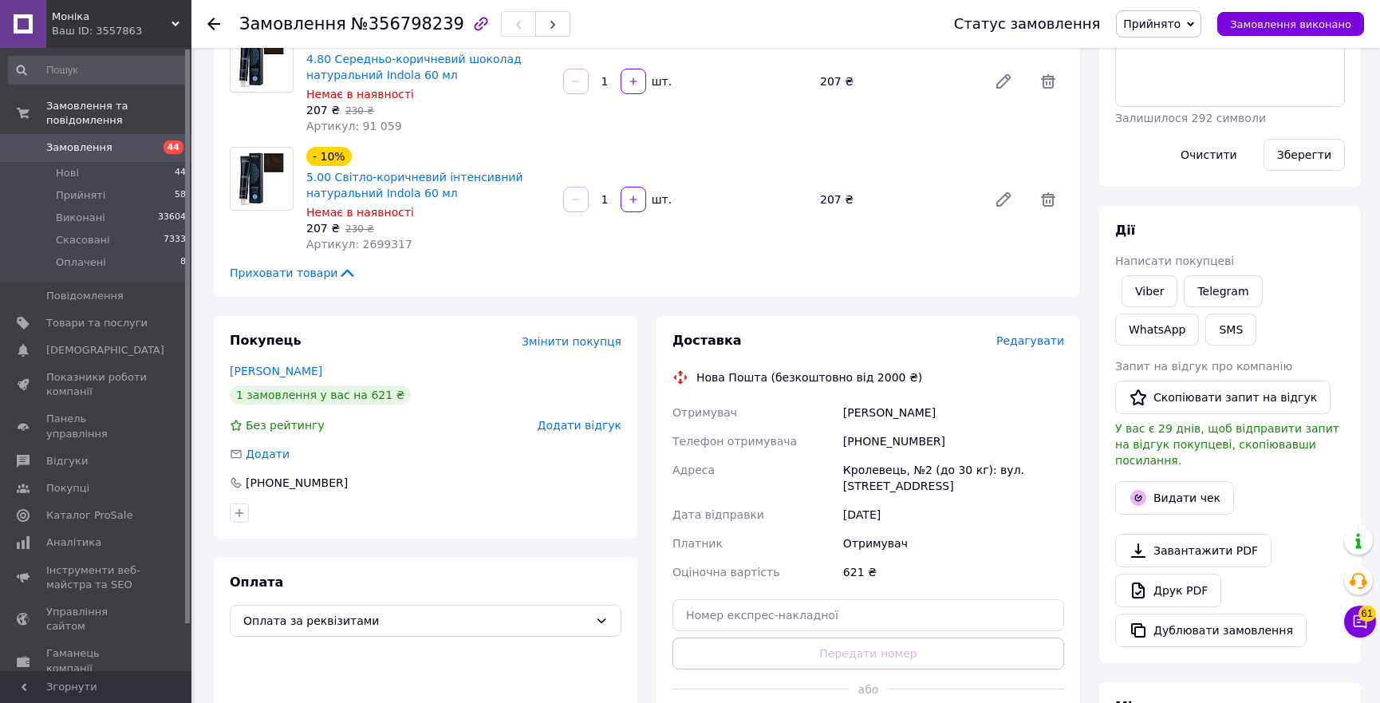
scroll to position [507, 0]
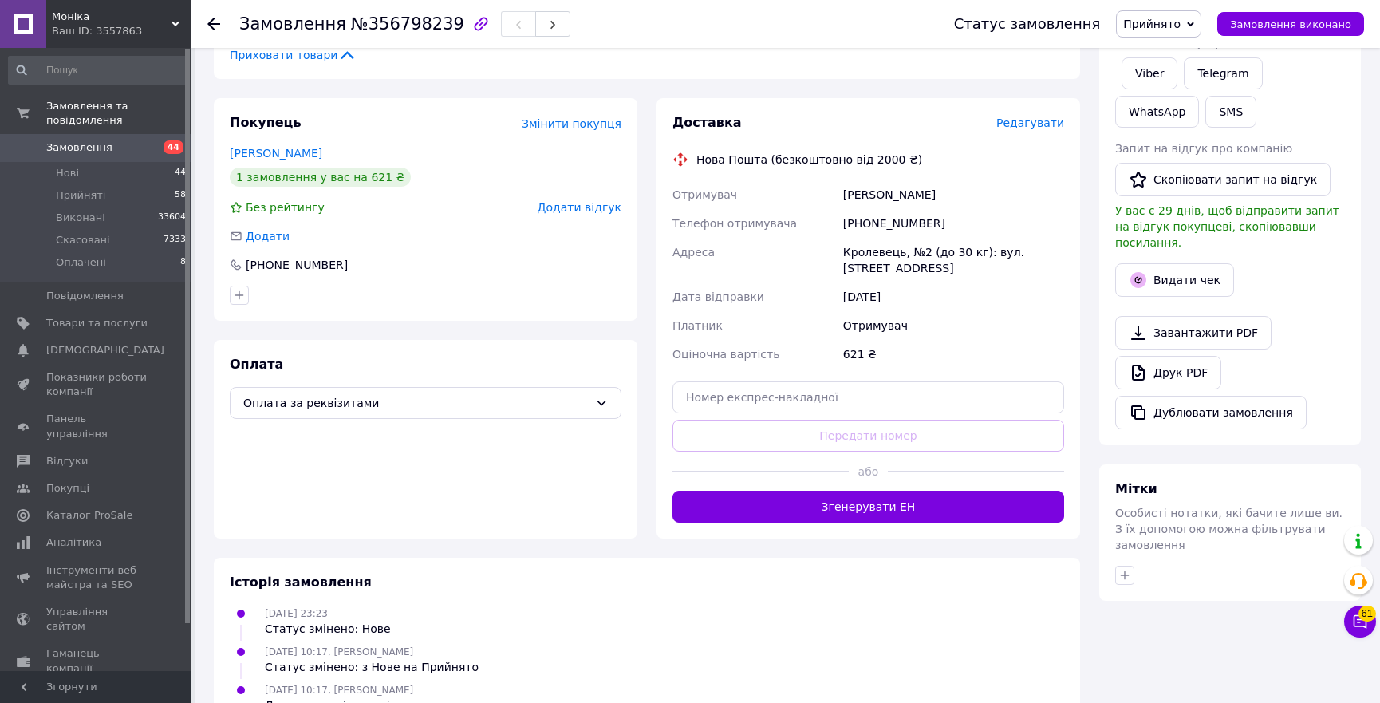
click at [889, 224] on div "+380989989650" at bounding box center [953, 223] width 227 height 29
copy div "380989989650"
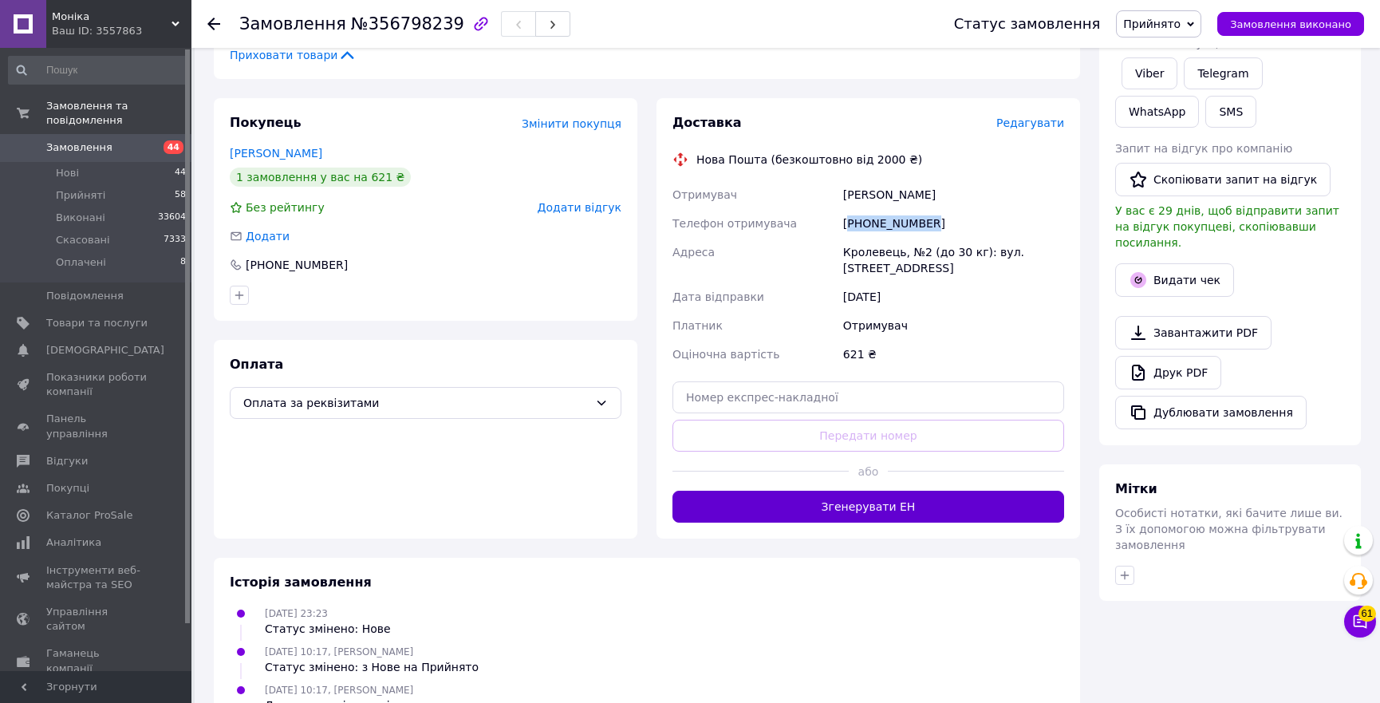
click at [910, 514] on button "Згенерувати ЕН" at bounding box center [869, 507] width 392 height 32
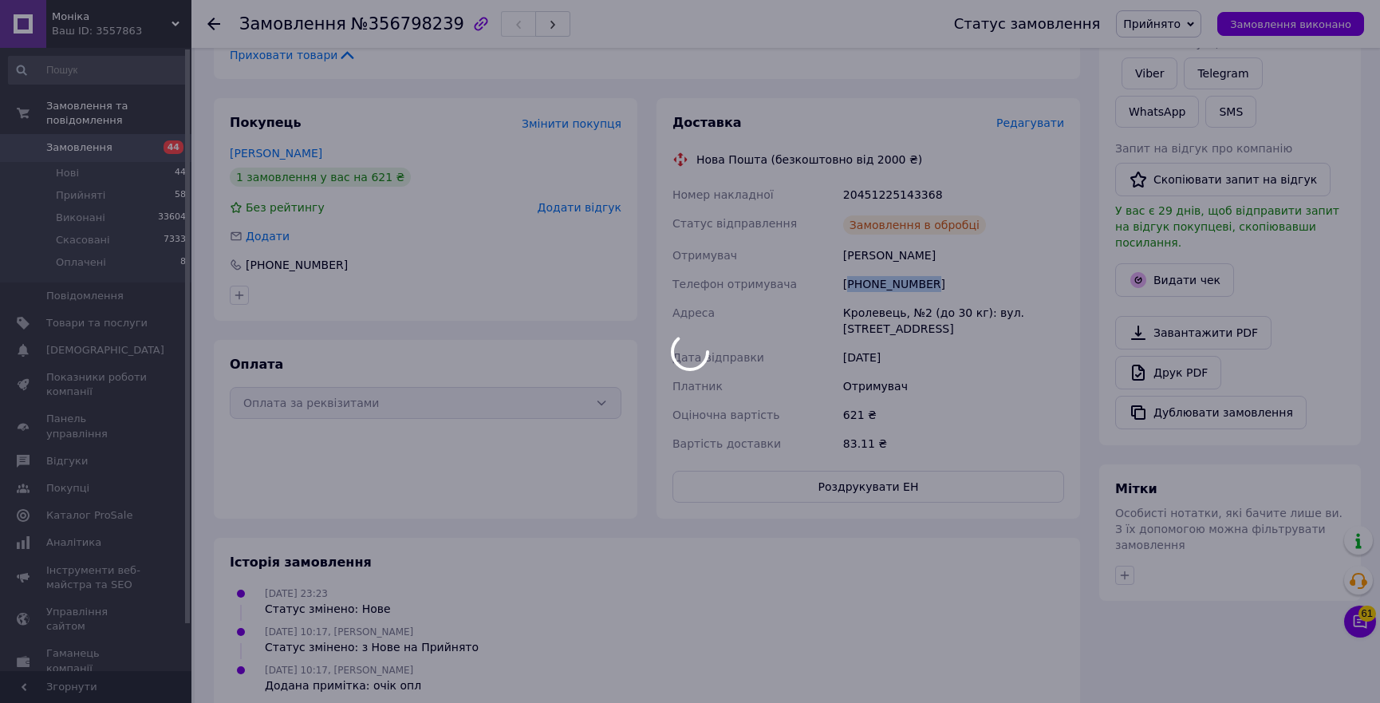
click at [882, 196] on body "Моніка Ваш ID: 3557863 Сайт Моніка Кабінет покупця Перевірити стан системи Стор…" at bounding box center [690, 111] width 1380 height 1236
click at [882, 196] on div "20451225143368" at bounding box center [953, 194] width 227 height 29
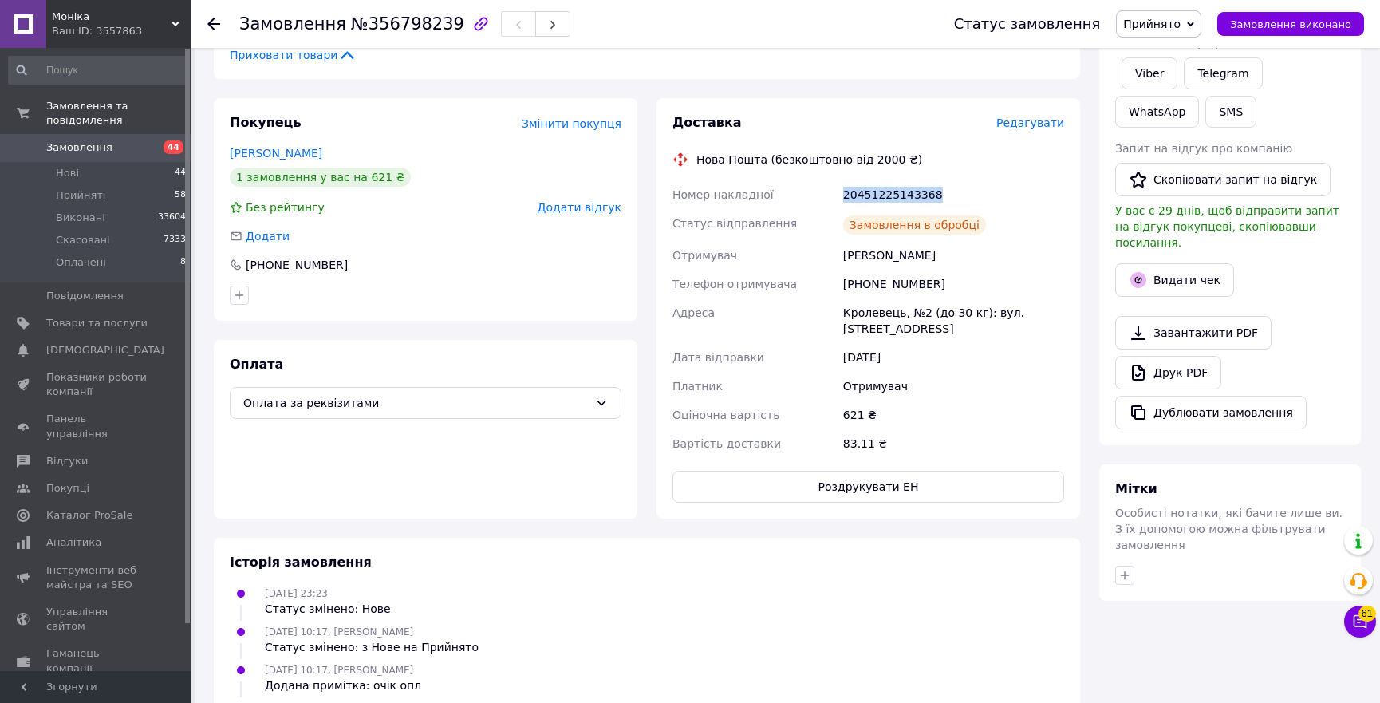
copy div "20451225143368"
click at [1196, 24] on span "Прийнято" at bounding box center [1158, 23] width 85 height 27
click at [1165, 64] on li "Виконано" at bounding box center [1159, 56] width 84 height 24
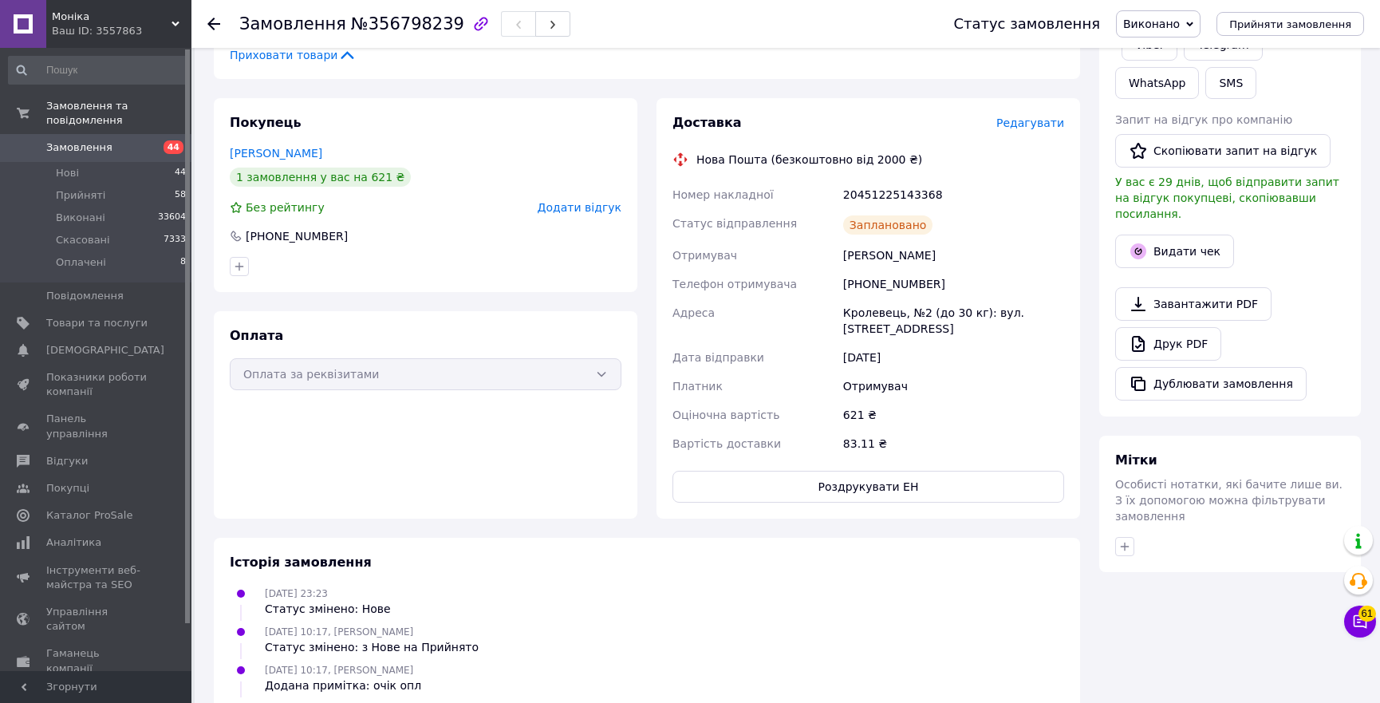
click at [886, 191] on div "20451225143368" at bounding box center [953, 194] width 227 height 29
copy div "20451225143368"
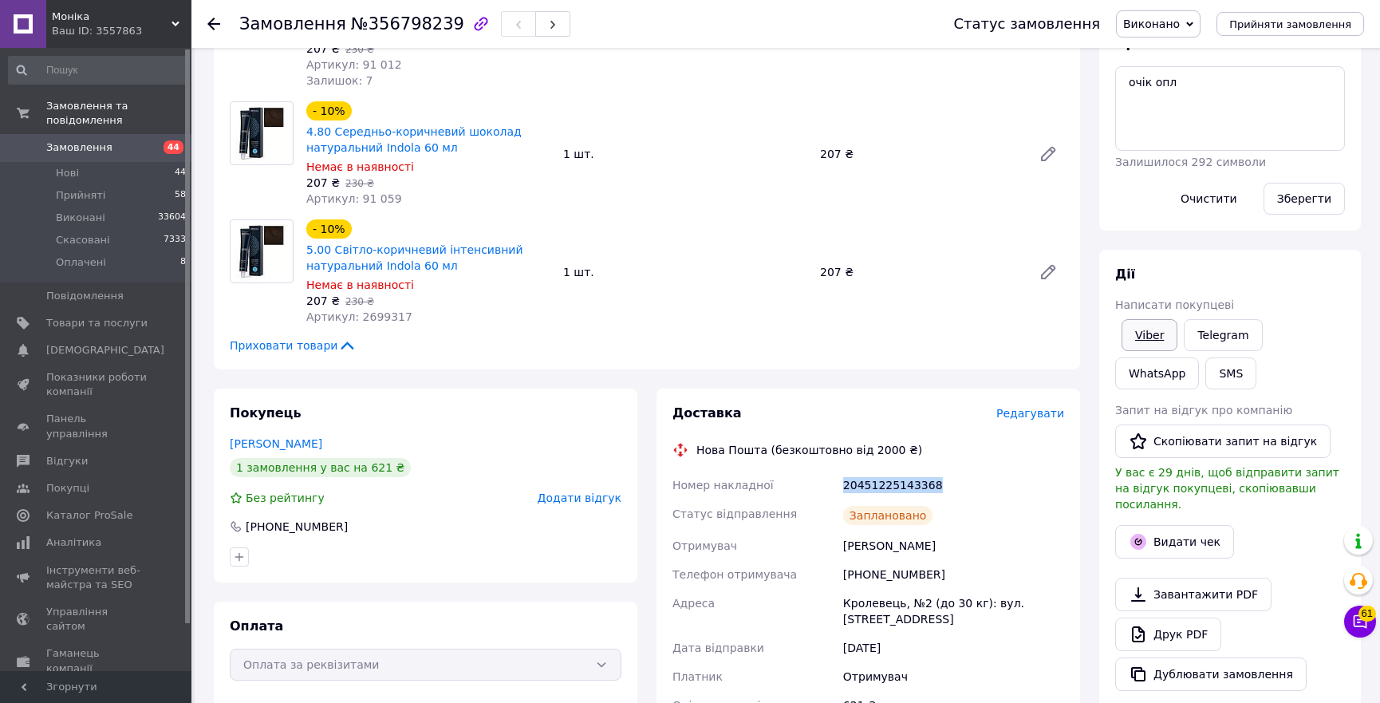
click at [1150, 331] on link "Viber" at bounding box center [1150, 335] width 56 height 32
click at [1173, 332] on link "Viber" at bounding box center [1150, 335] width 56 height 32
click at [215, 23] on use at bounding box center [213, 24] width 13 height 13
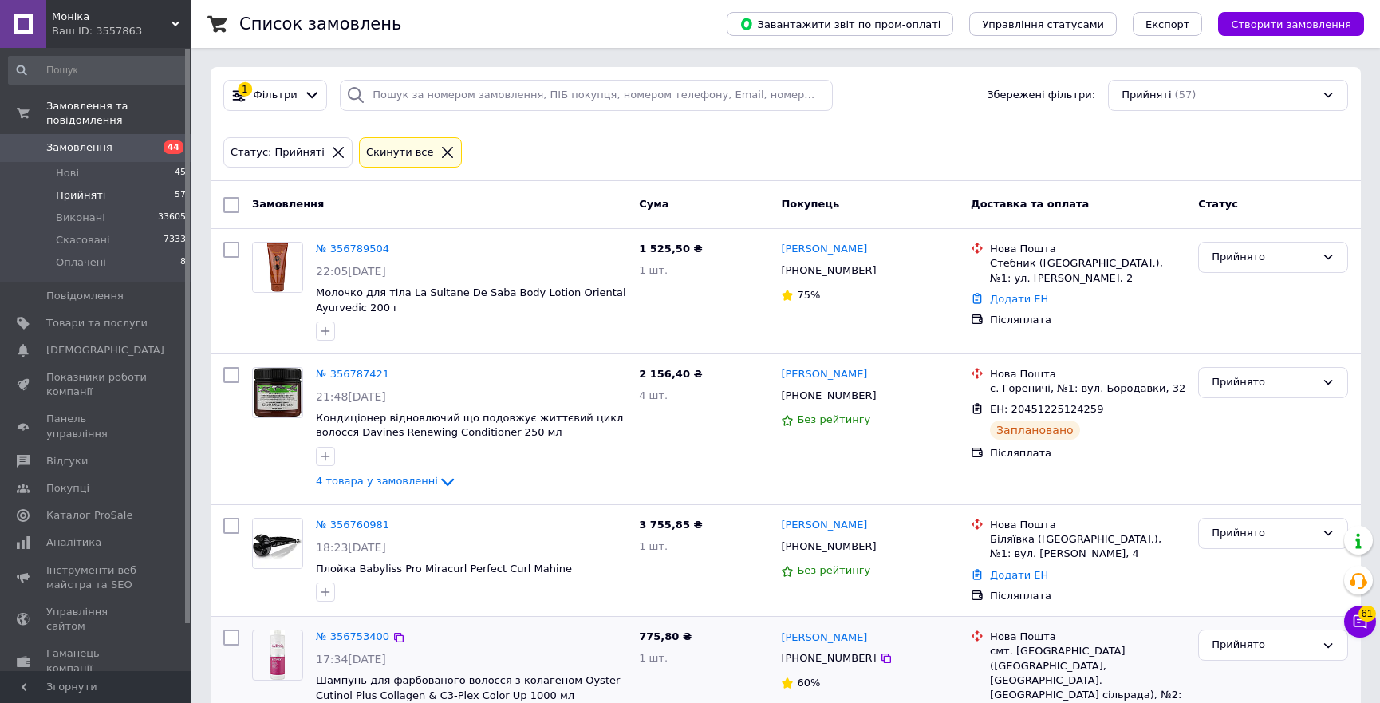
click at [471, 628] on div "№ 356753400" at bounding box center [471, 637] width 314 height 18
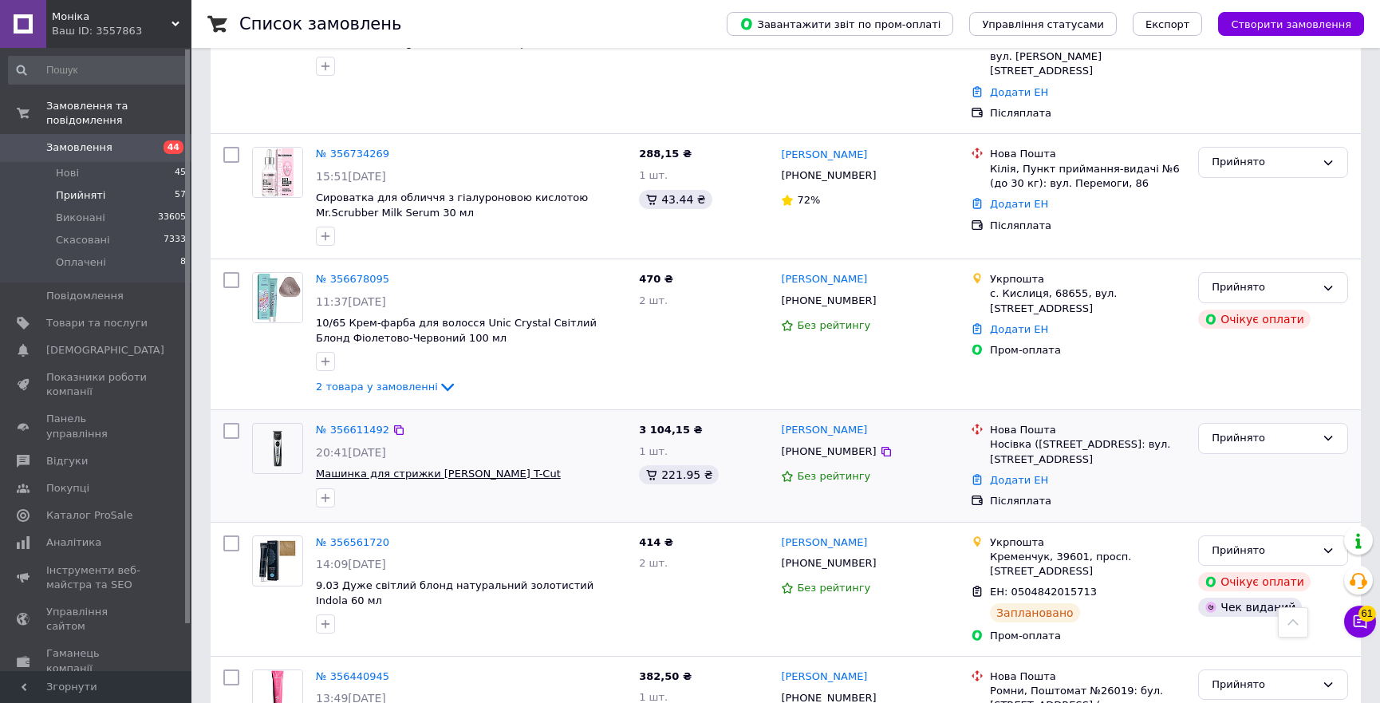
scroll to position [725, 0]
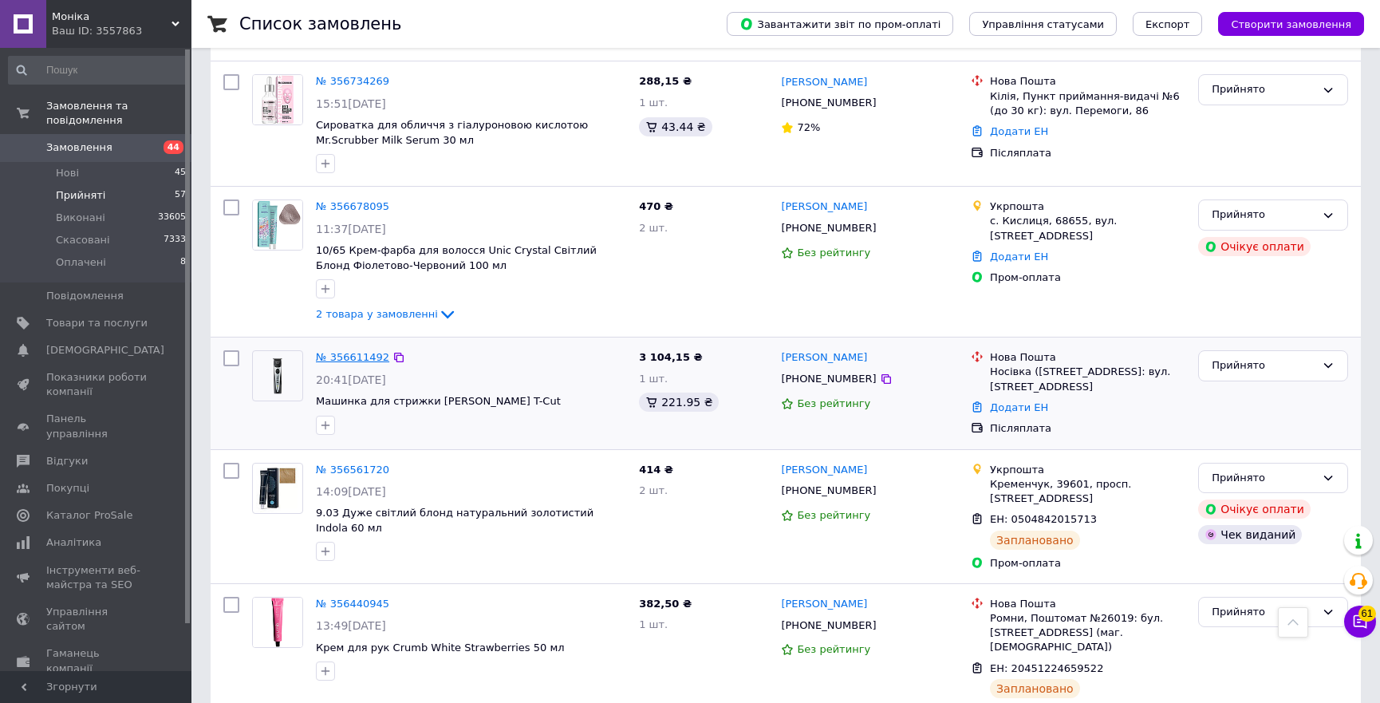
click at [373, 351] on link "№ 356611492" at bounding box center [352, 357] width 73 height 12
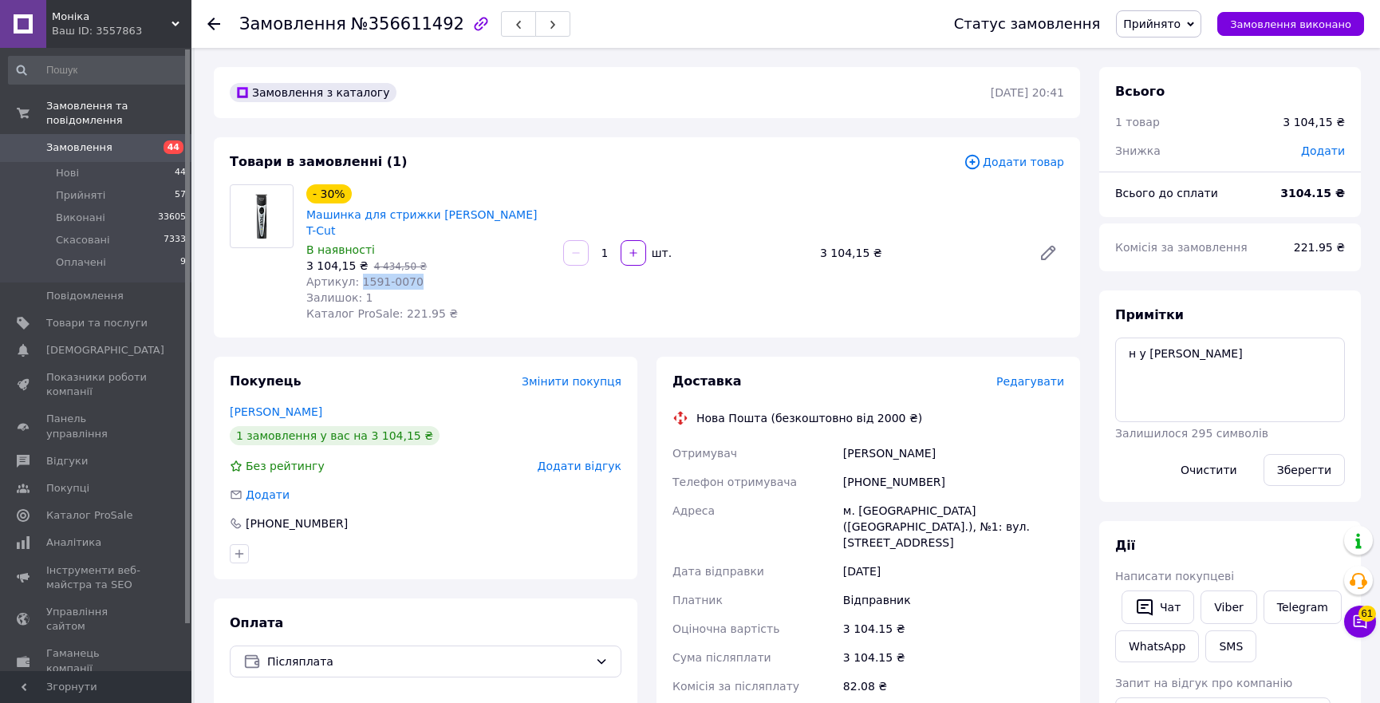
drag, startPoint x: 416, startPoint y: 248, endPoint x: 355, endPoint y: 251, distance: 60.7
click at [355, 274] on div "Артикул: 1591-0070" at bounding box center [428, 282] width 244 height 16
copy span "1591-0070"
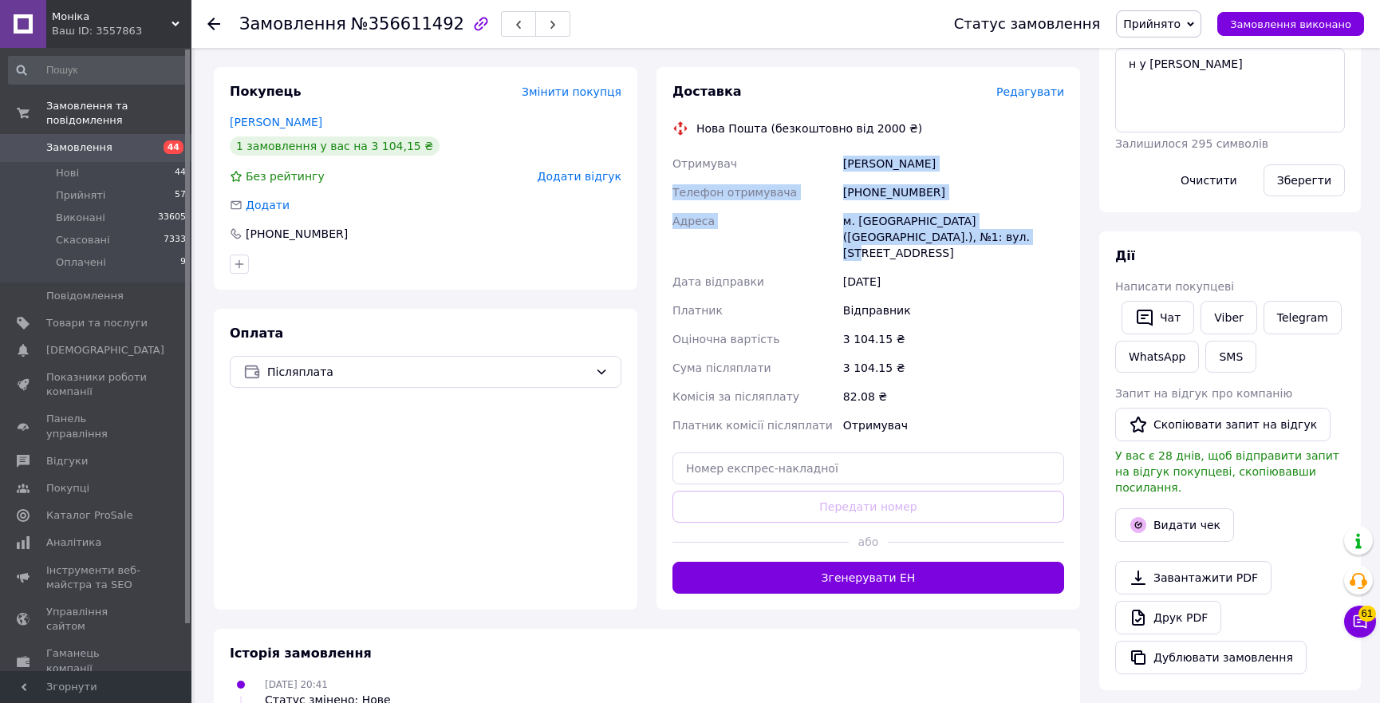
copy div "Отримувач Самар Юлія Телефон отримувача +380933882058 Адреса м. Носівка (Черніг…"
drag, startPoint x: 935, startPoint y: 204, endPoint x: 836, endPoint y: 106, distance: 139.4
click at [836, 106] on div "Доставка Редагувати Нова Пошта (безкоштовно від 2000 ₴) Отримувач Самар Юлія Те…" at bounding box center [869, 338] width 392 height 511
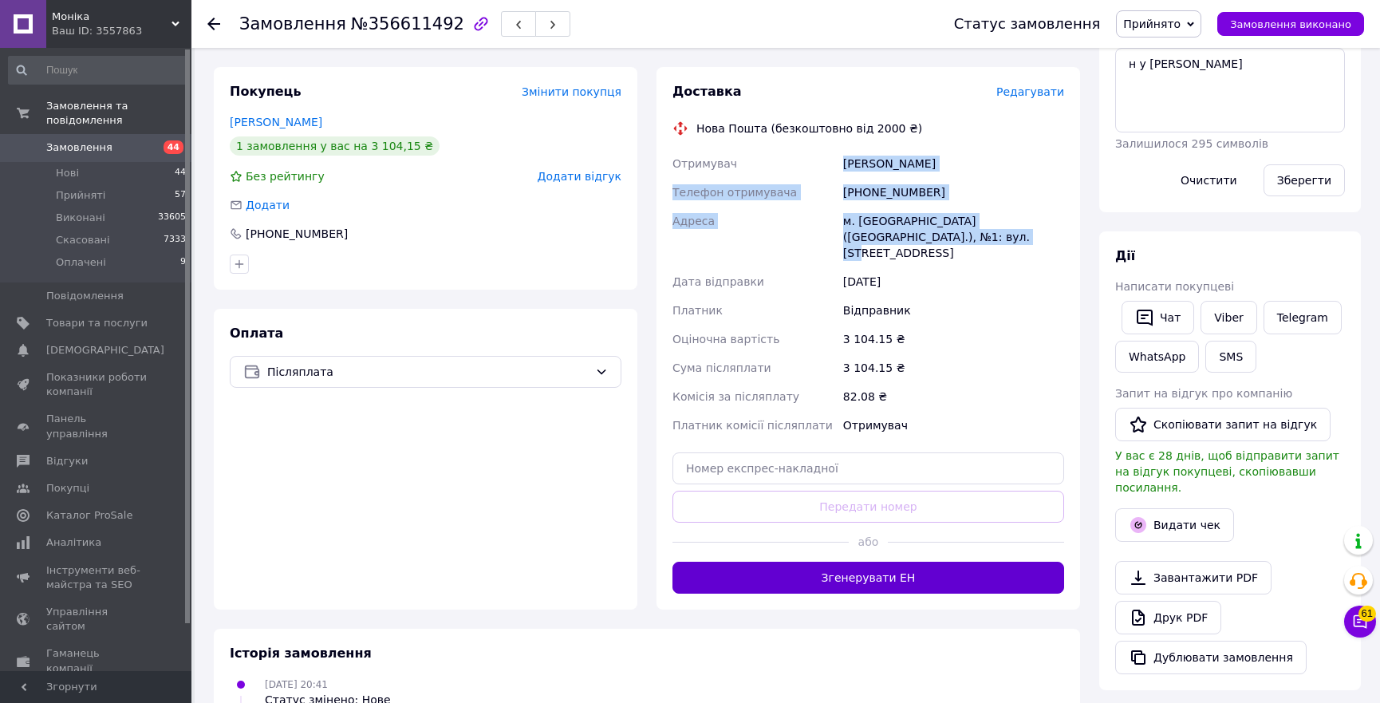
click at [831, 562] on button "Згенерувати ЕН" at bounding box center [869, 578] width 392 height 32
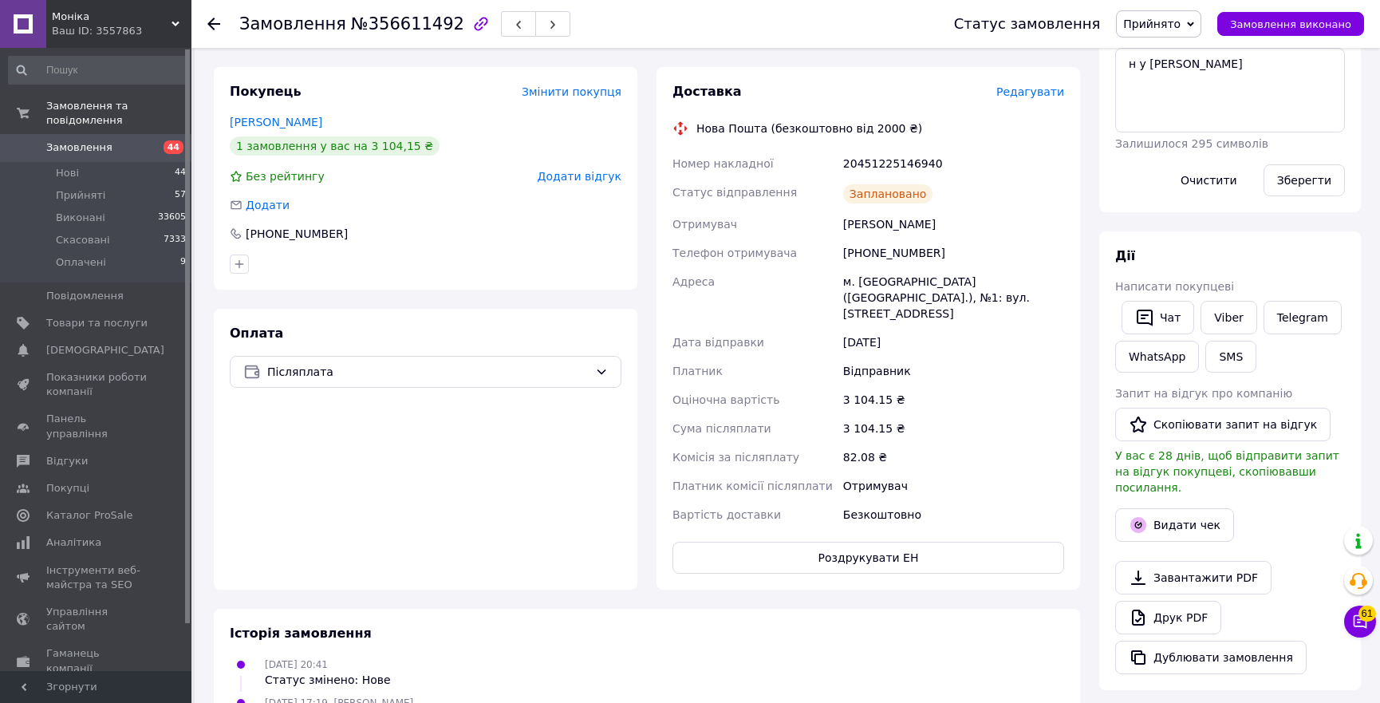
click at [896, 149] on div "20451225146940" at bounding box center [953, 163] width 227 height 29
copy div "20451225146940"
click at [1182, 508] on button "Видати чек" at bounding box center [1174, 525] width 119 height 34
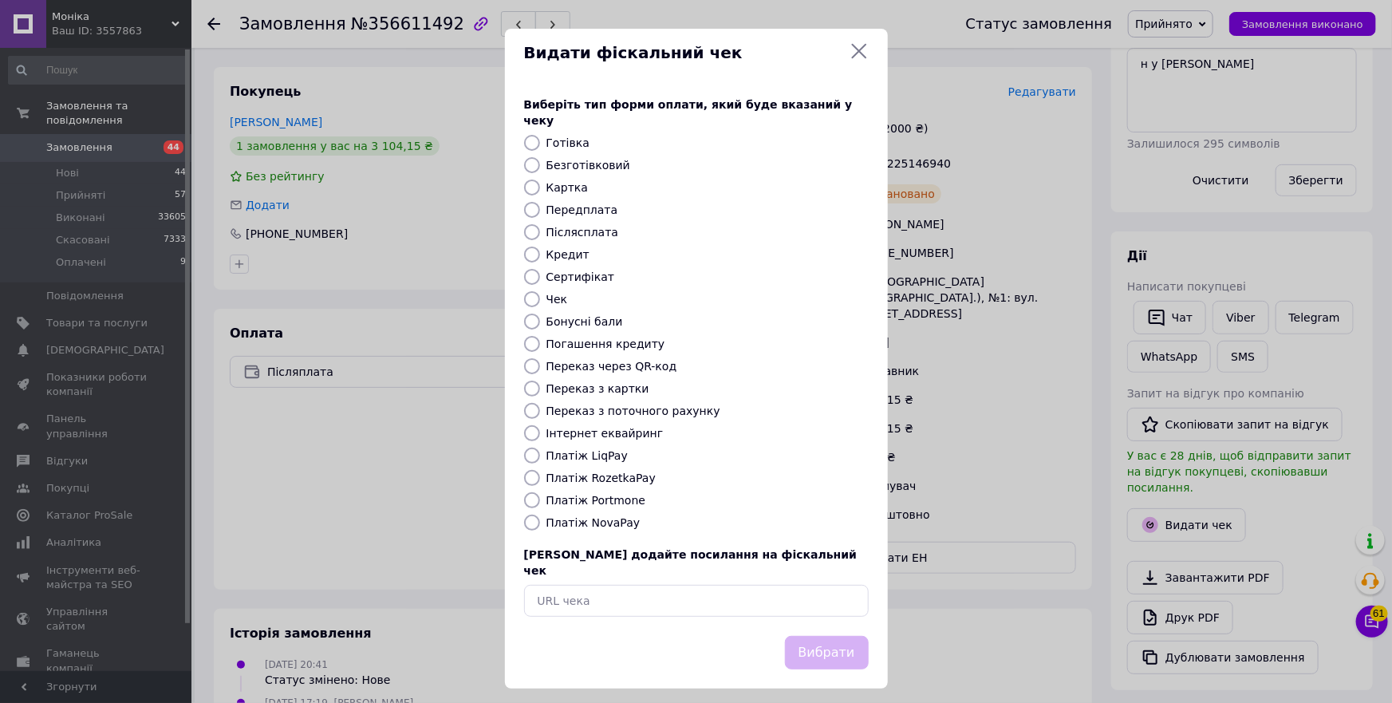
click at [598, 521] on label "Платіж NovaPay" at bounding box center [594, 522] width 94 height 13
click at [540, 521] on input "Платіж NovaPay" at bounding box center [532, 523] width 16 height 16
radio input "true"
click at [822, 637] on button "Вибрати" at bounding box center [827, 653] width 84 height 34
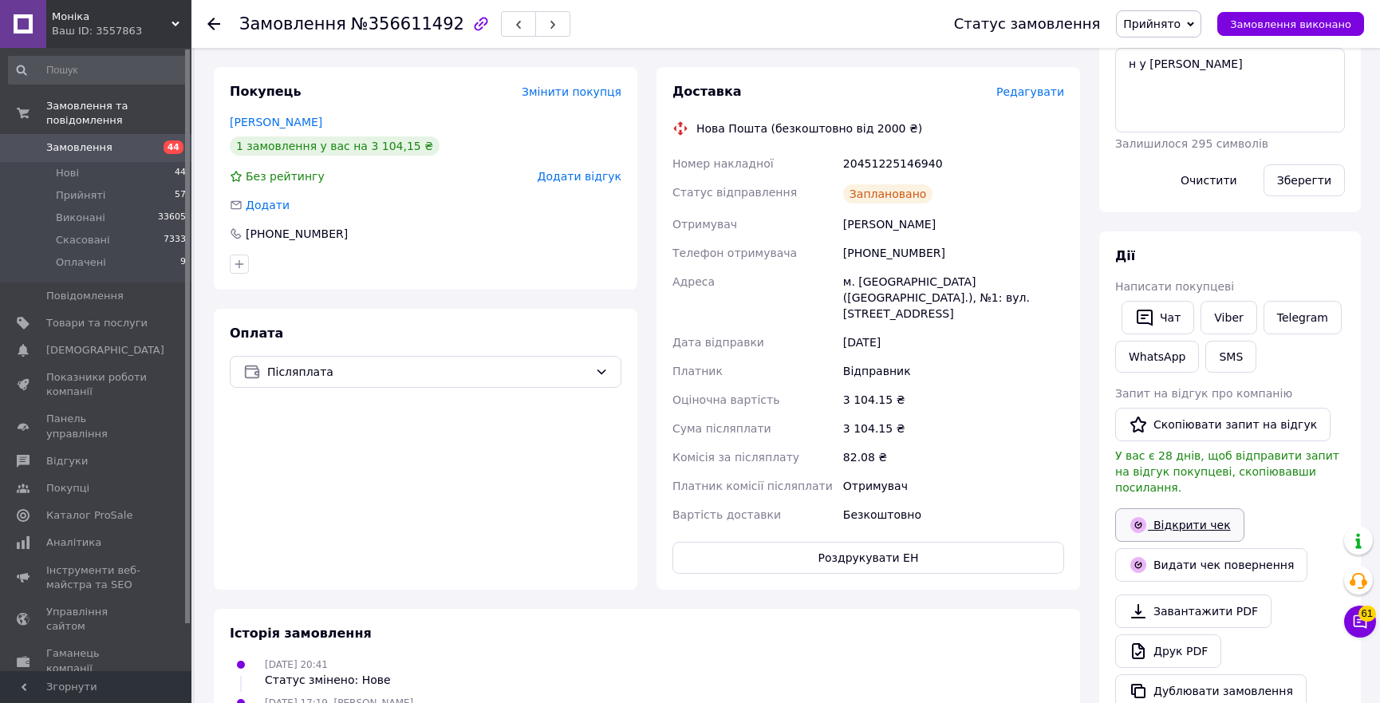
click at [1205, 508] on link "Відкрити чек" at bounding box center [1179, 525] width 129 height 34
click at [1167, 25] on span "Прийнято" at bounding box center [1151, 24] width 57 height 13
click at [1169, 51] on li "Виконано" at bounding box center [1159, 56] width 84 height 24
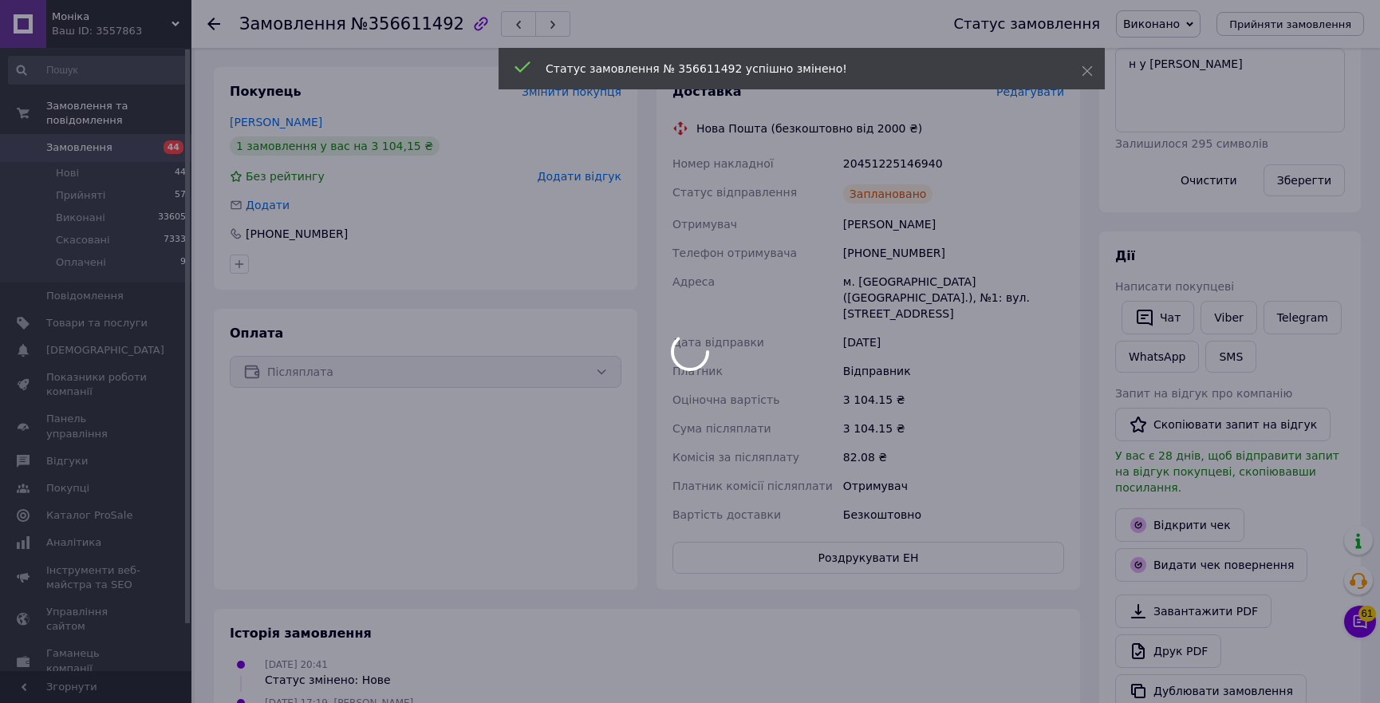
click at [856, 149] on div "20451225146940" at bounding box center [953, 163] width 227 height 29
click at [856, 132] on div at bounding box center [690, 351] width 1380 height 703
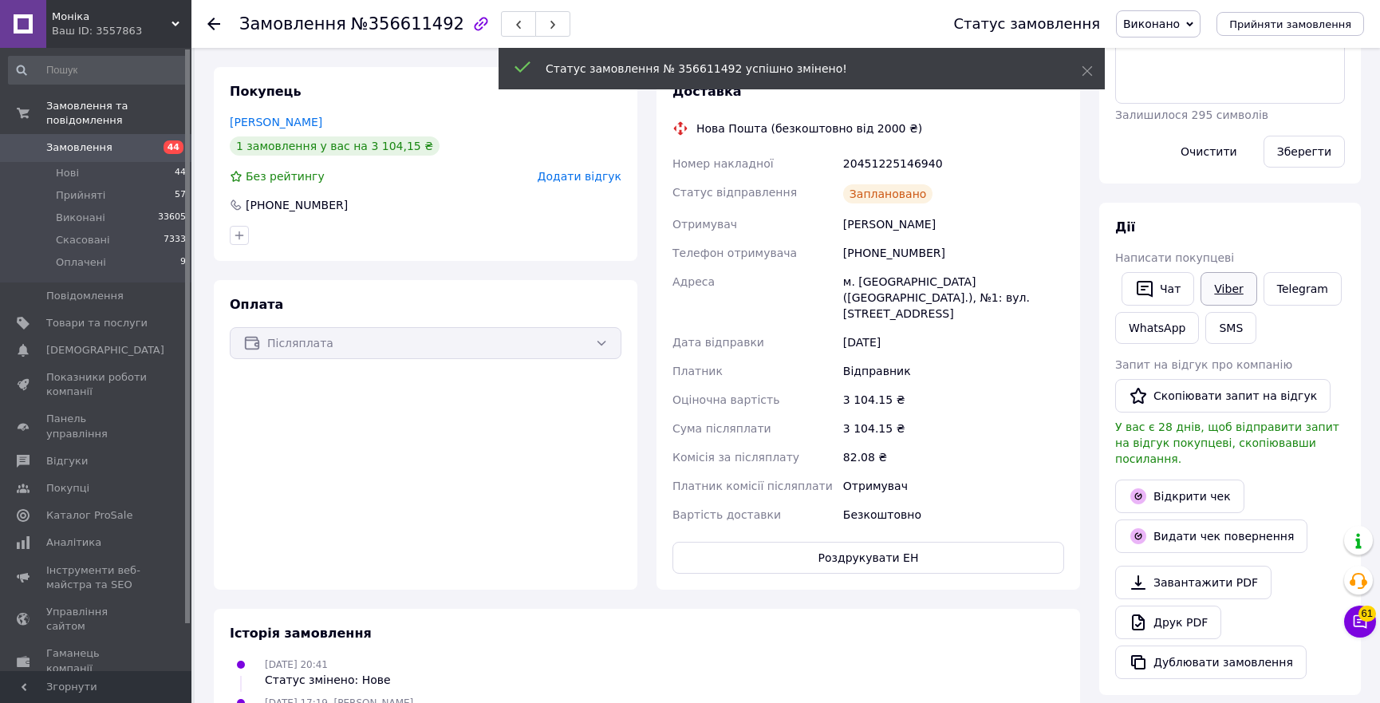
click at [1247, 274] on link "Viber" at bounding box center [1229, 289] width 56 height 34
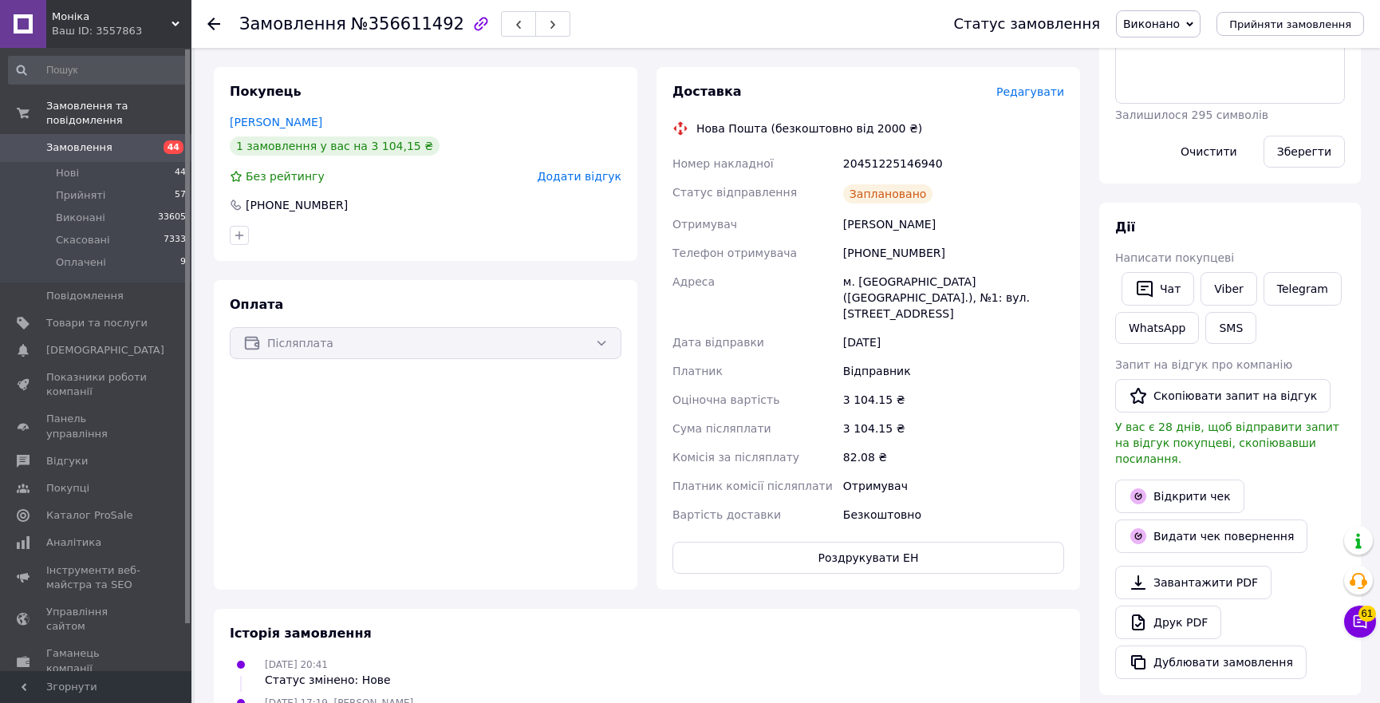
click at [896, 149] on div "20451225146940" at bounding box center [953, 163] width 227 height 29
copy div "20451225146940"
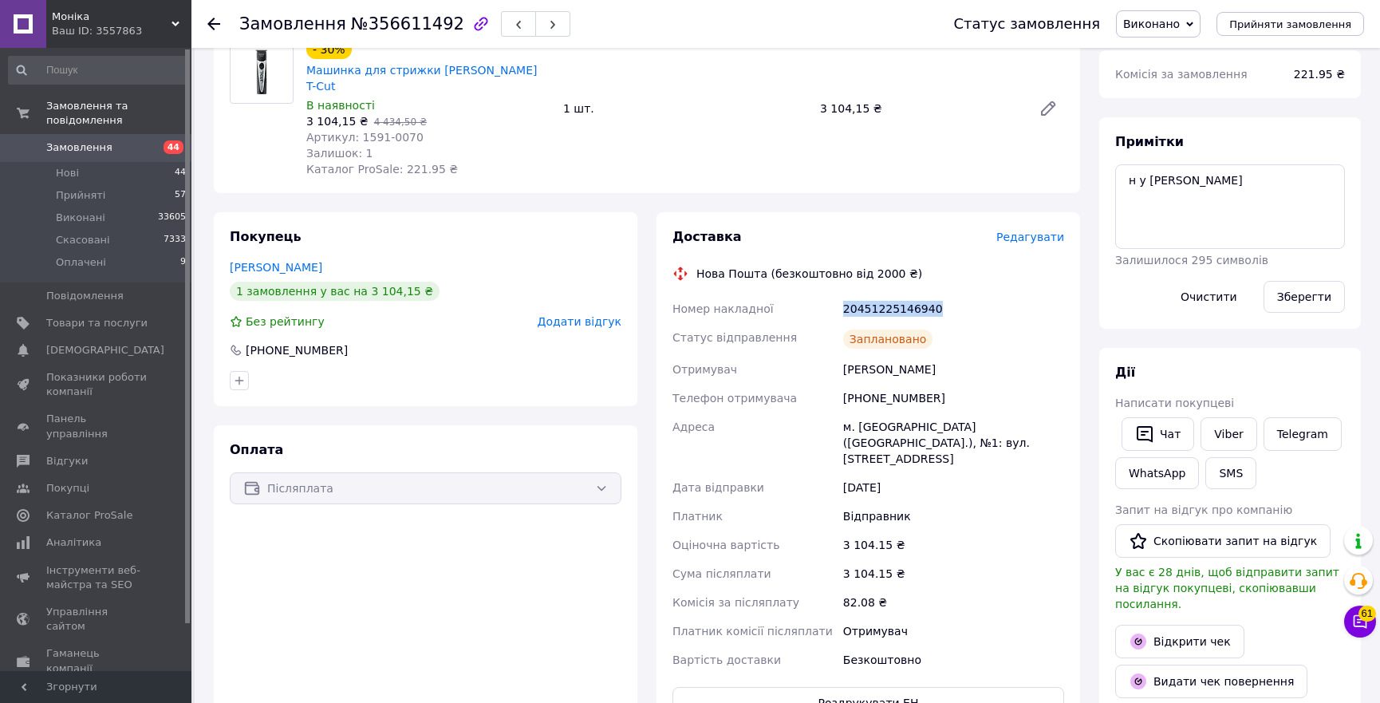
scroll to position [0, 0]
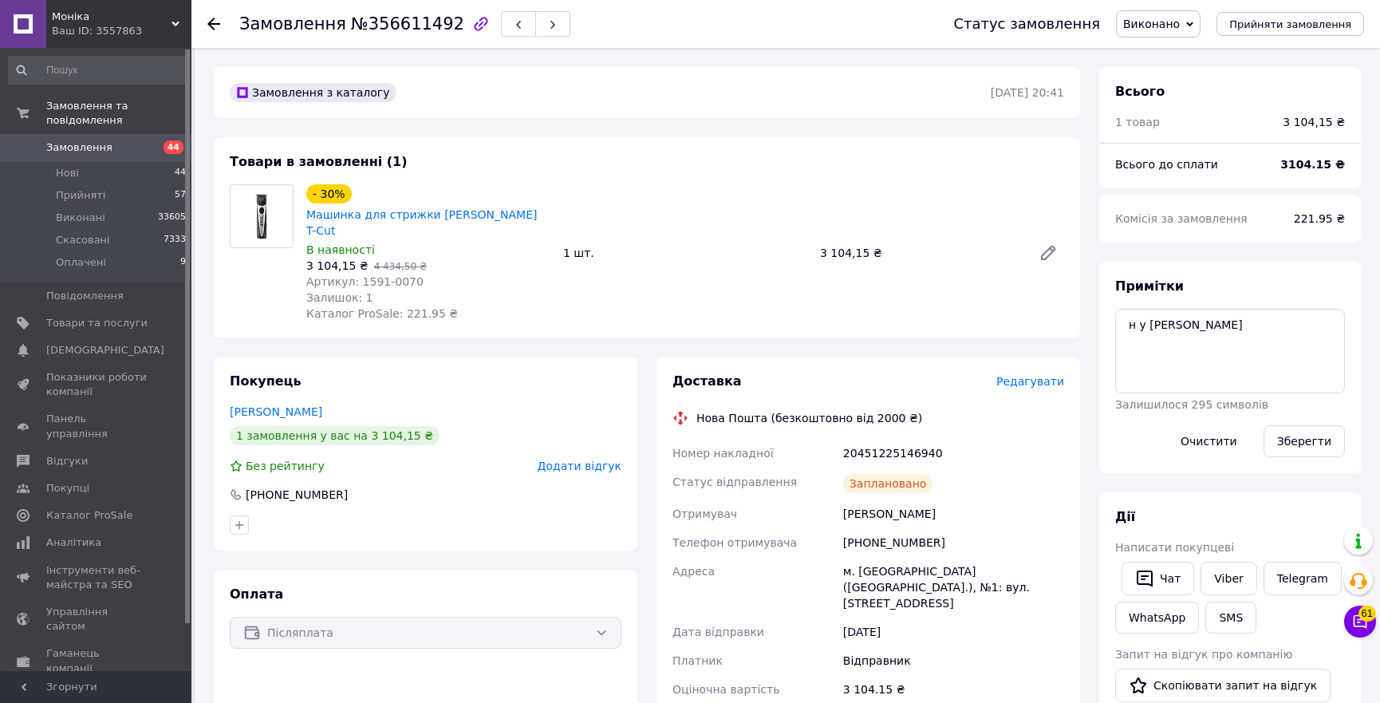
drag, startPoint x: 215, startPoint y: 23, endPoint x: 187, endPoint y: 1, distance: 36.4
click at [215, 23] on use at bounding box center [213, 24] width 13 height 13
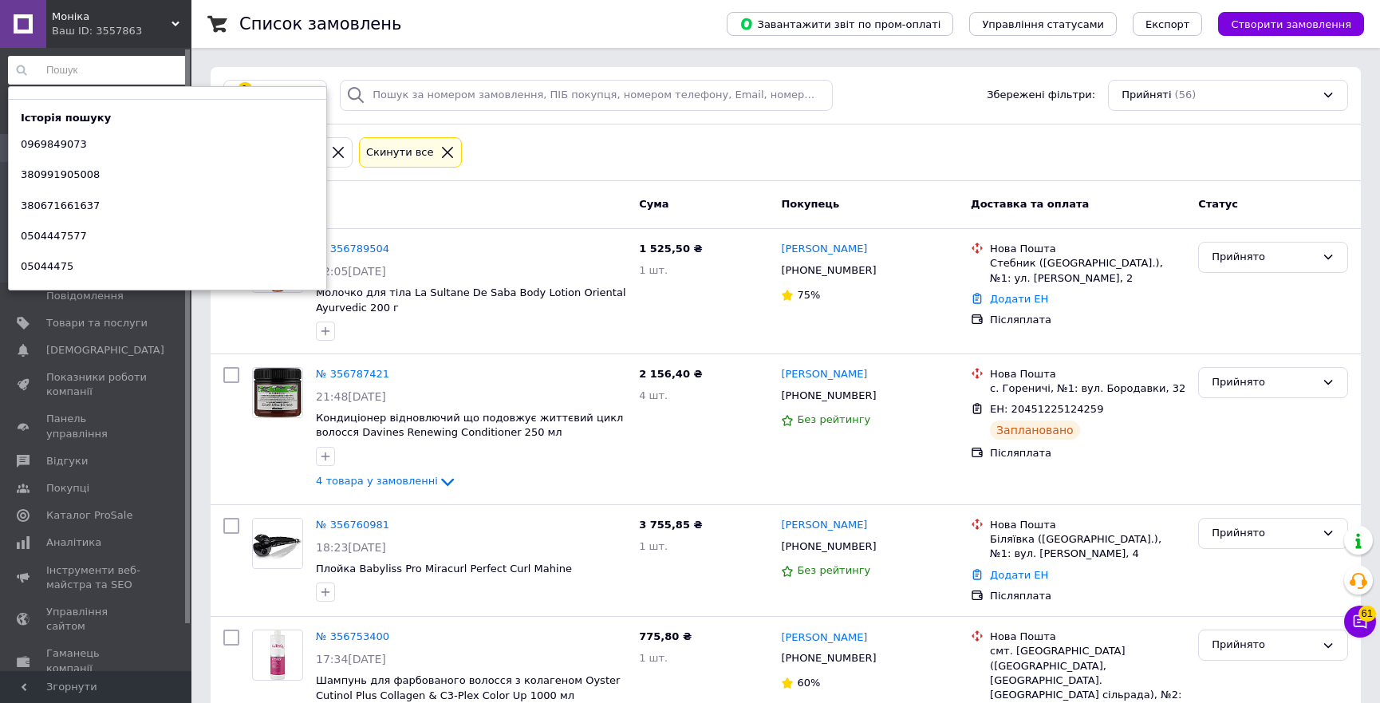
click at [104, 72] on input at bounding box center [98, 70] width 180 height 29
paste input "380956717555"
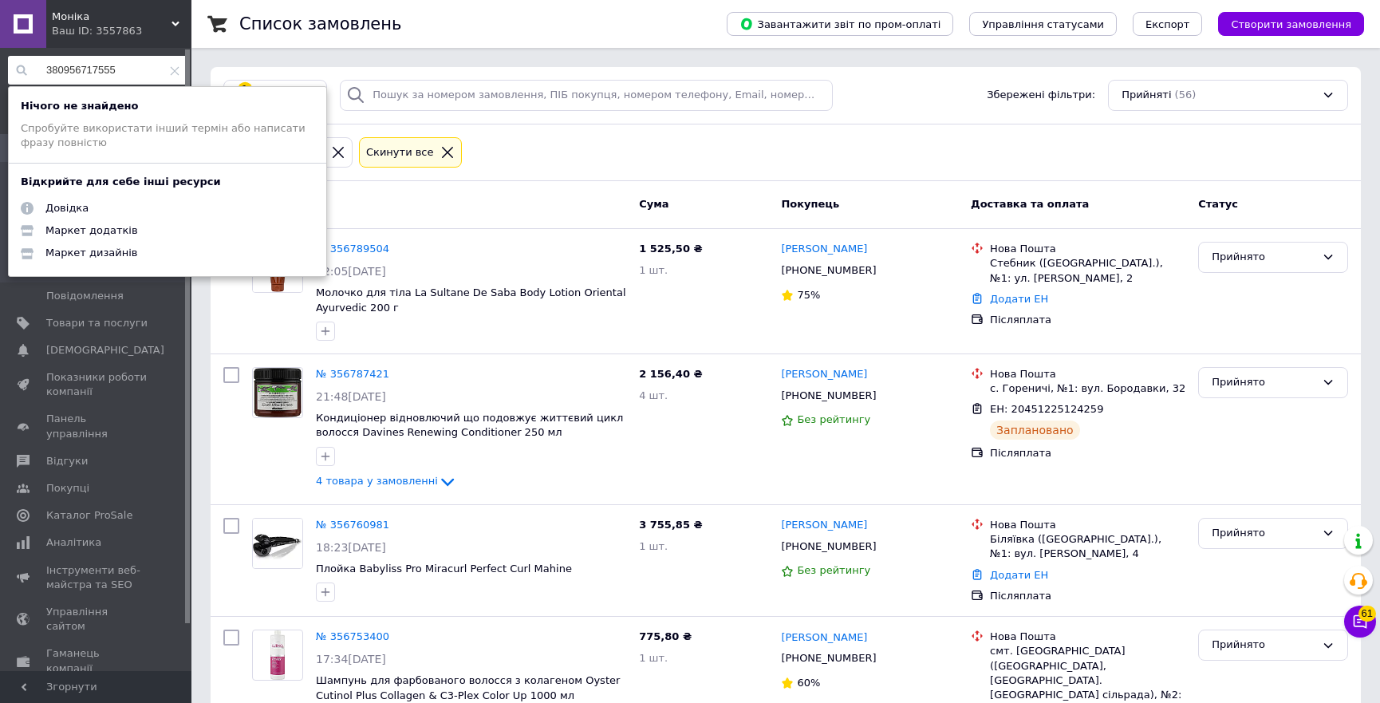
type input "380956717555"
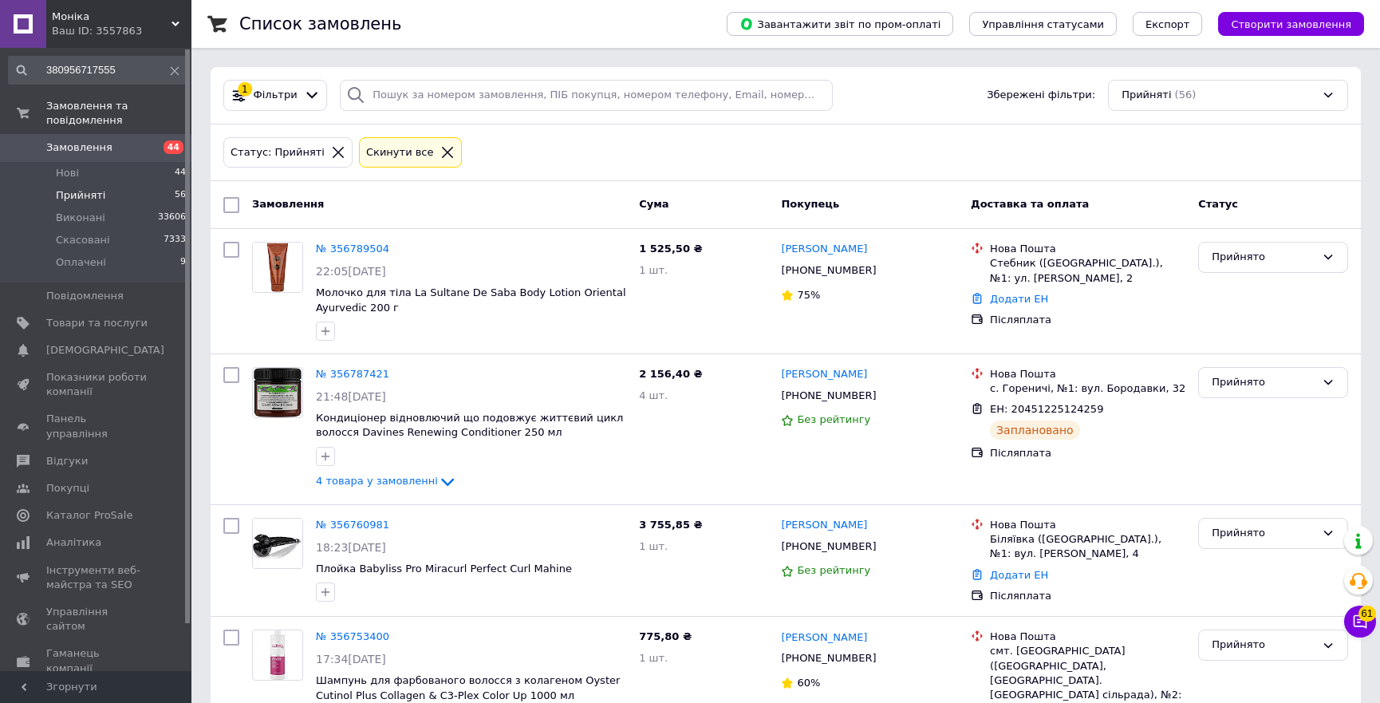
click at [172, 23] on icon at bounding box center [176, 24] width 8 height 8
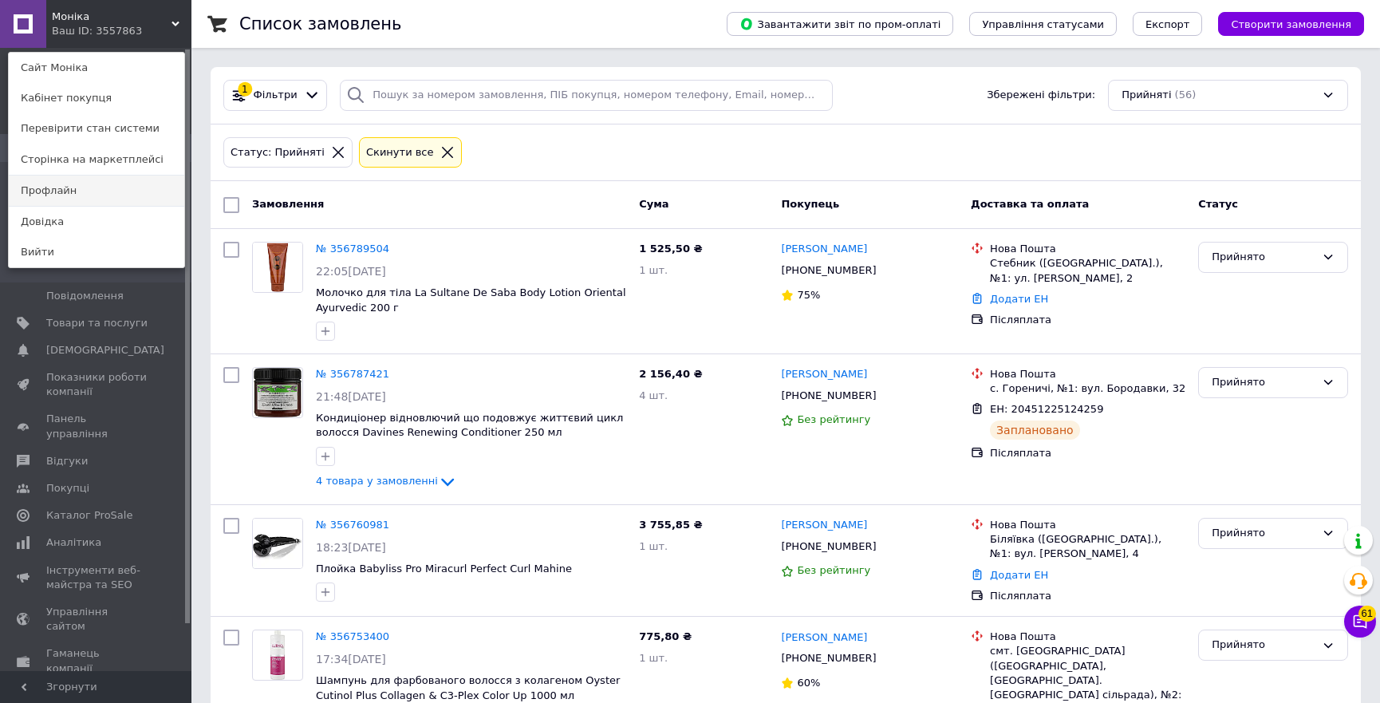
click at [69, 196] on link "Профлайн" at bounding box center [97, 191] width 176 height 30
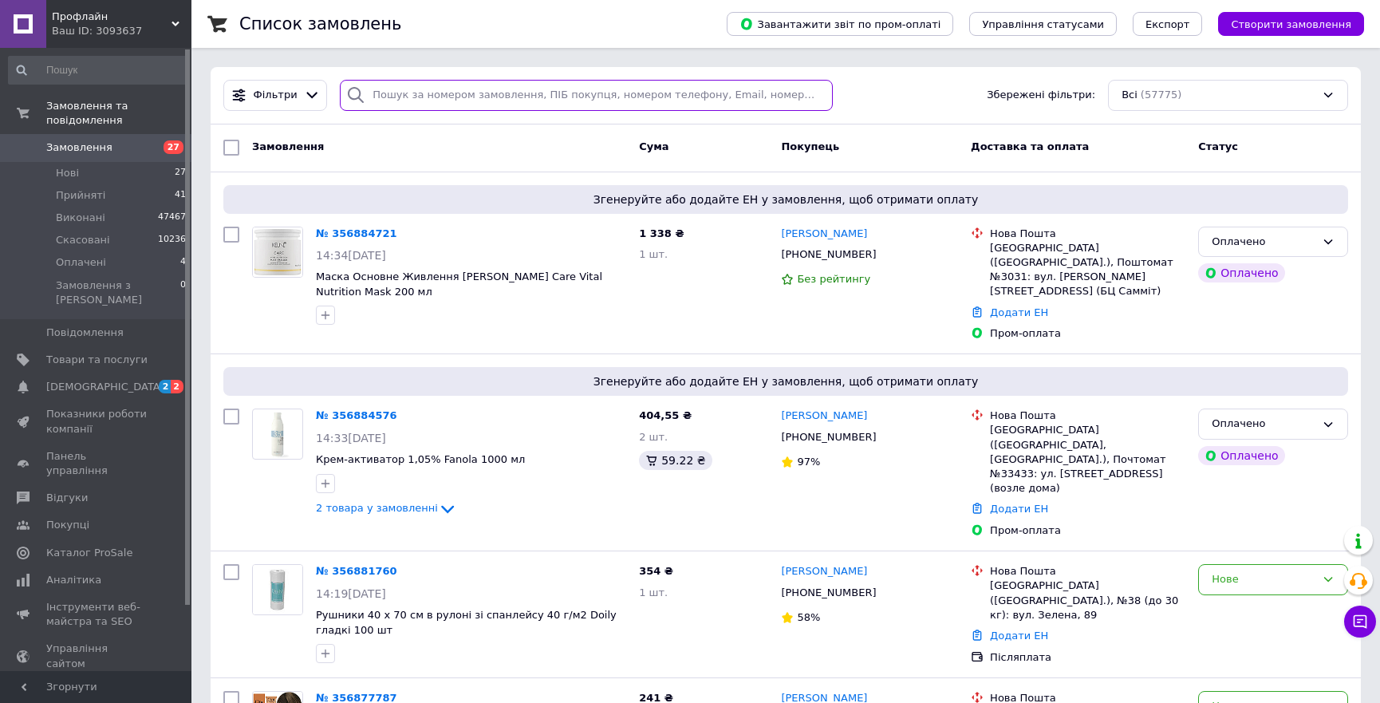
click at [393, 97] on input "search" at bounding box center [586, 95] width 493 height 31
paste input "380956717555"
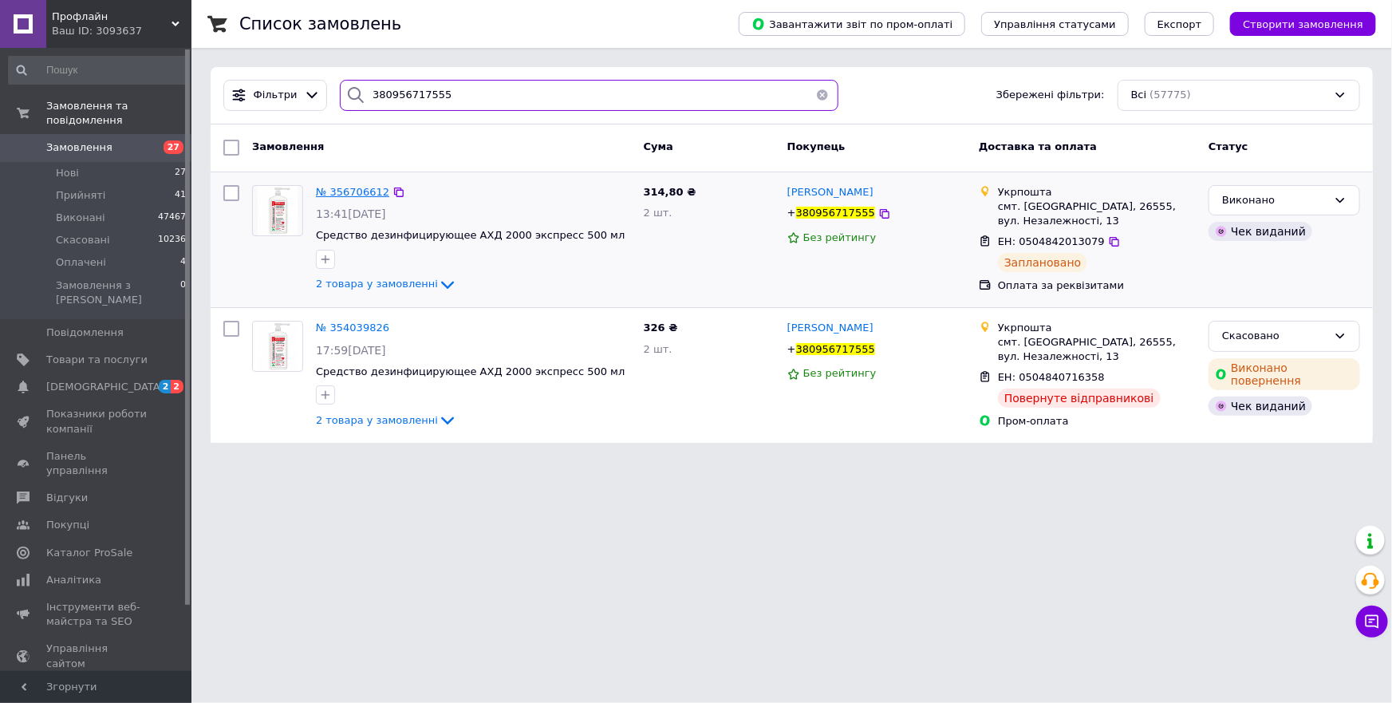
type input "380956717555"
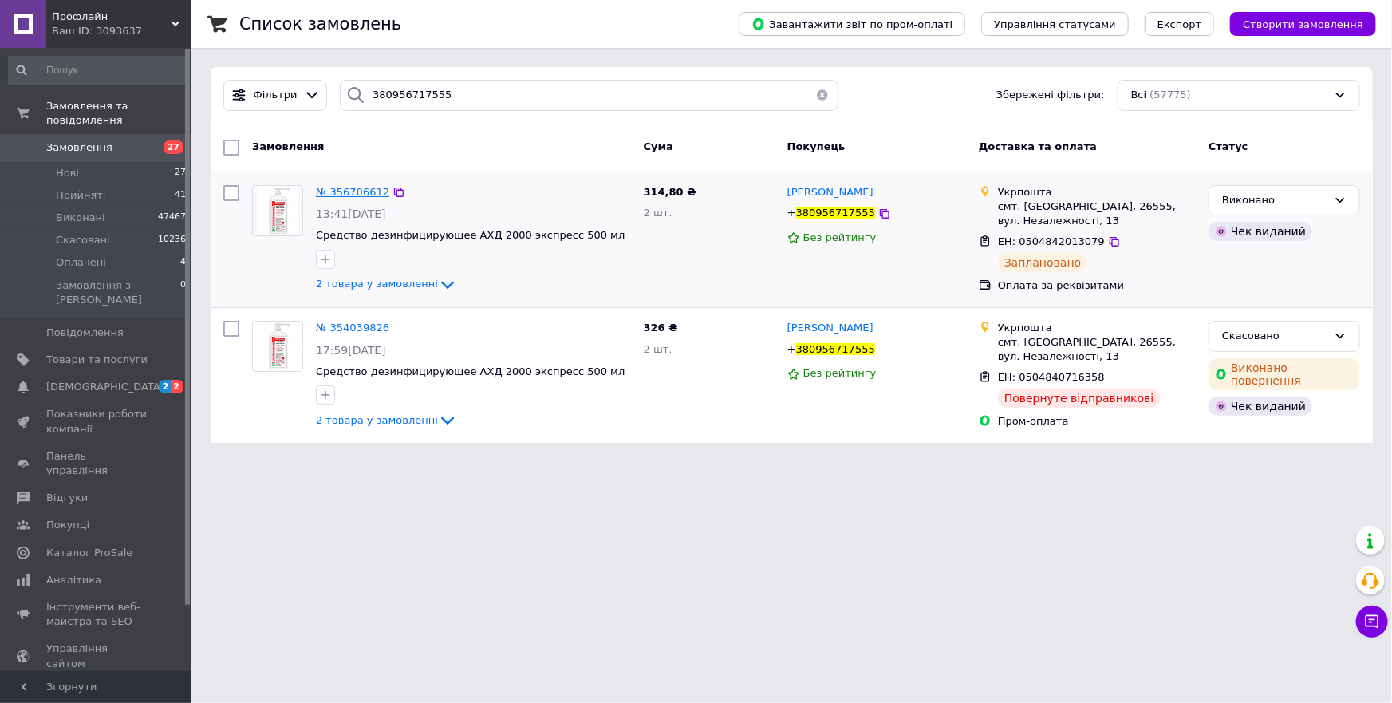
click at [347, 192] on span "№ 356706612" at bounding box center [352, 192] width 73 height 12
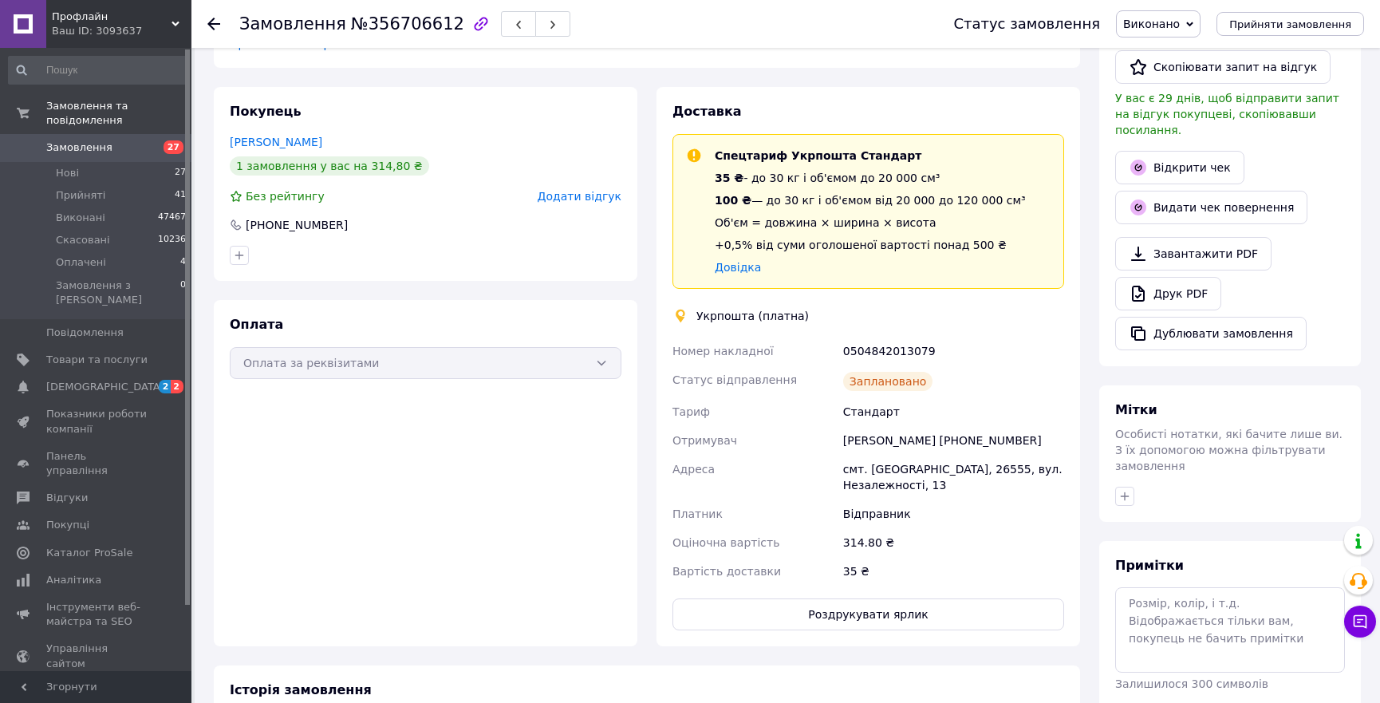
scroll to position [507, 0]
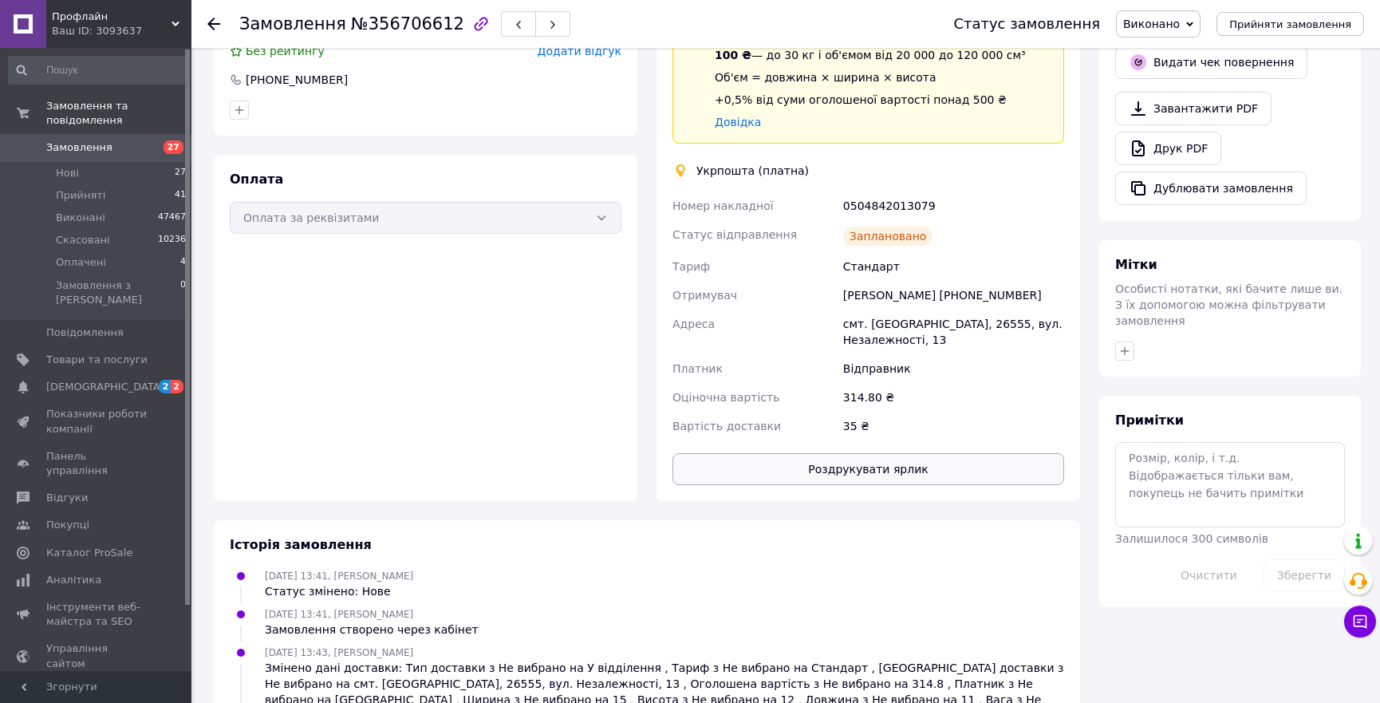
click at [894, 453] on button "Роздрукувати ярлик" at bounding box center [869, 469] width 392 height 32
click at [175, 22] on icon at bounding box center [176, 24] width 8 height 8
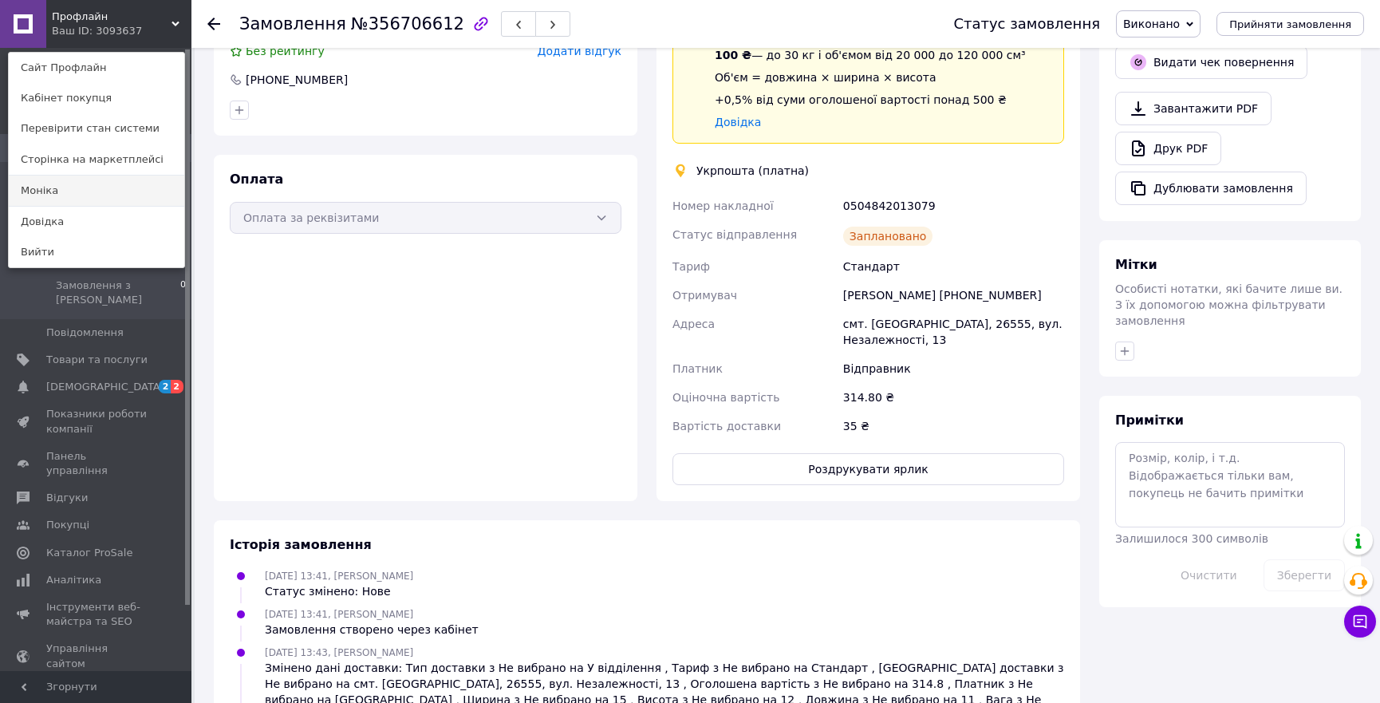
click at [85, 188] on link "Моніка" at bounding box center [97, 191] width 176 height 30
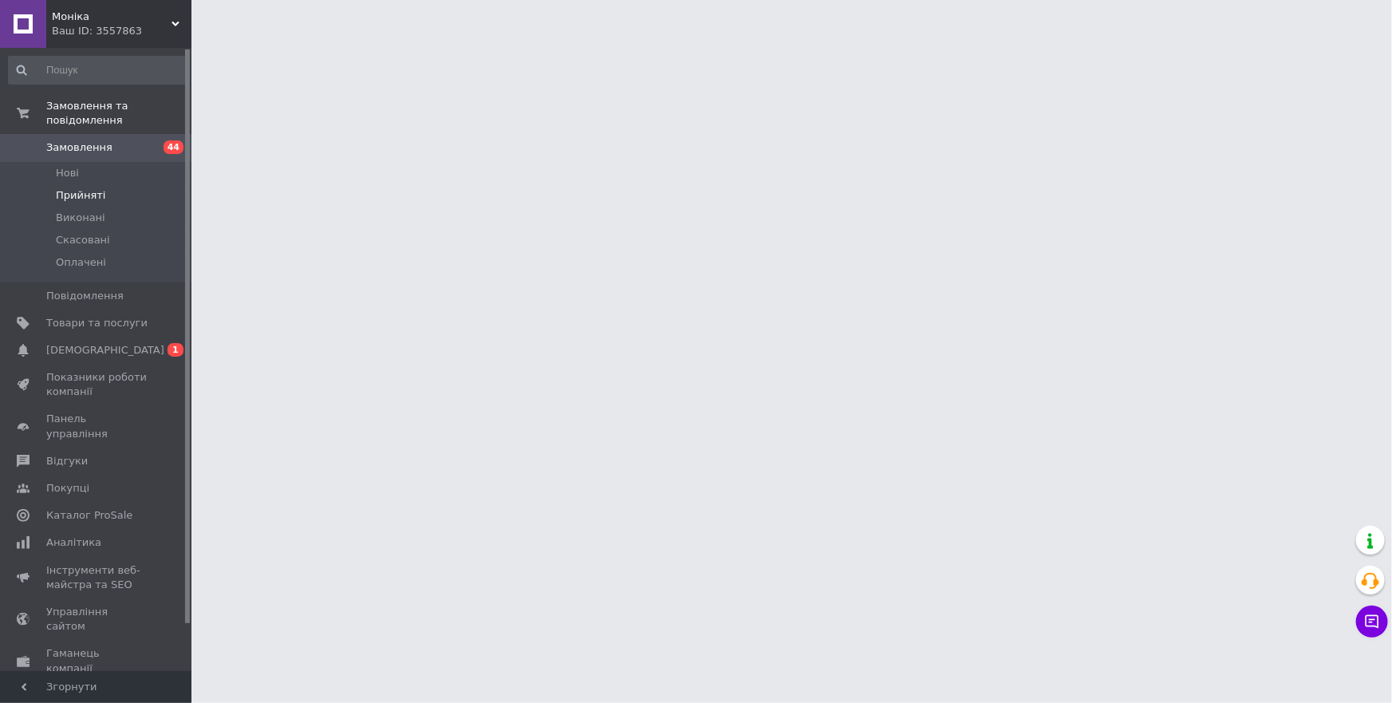
click at [105, 184] on li "Прийняті" at bounding box center [97, 195] width 195 height 22
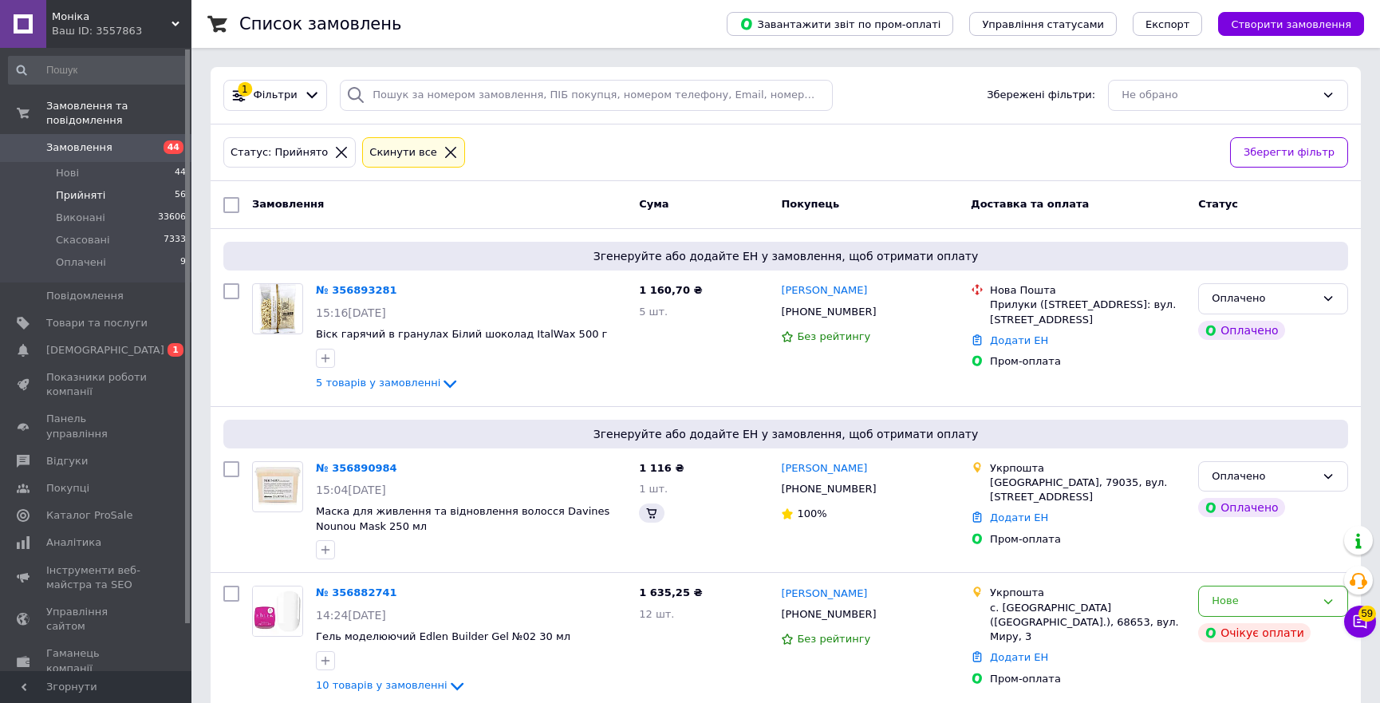
click at [80, 188] on li "Прийняті 56" at bounding box center [97, 195] width 195 height 22
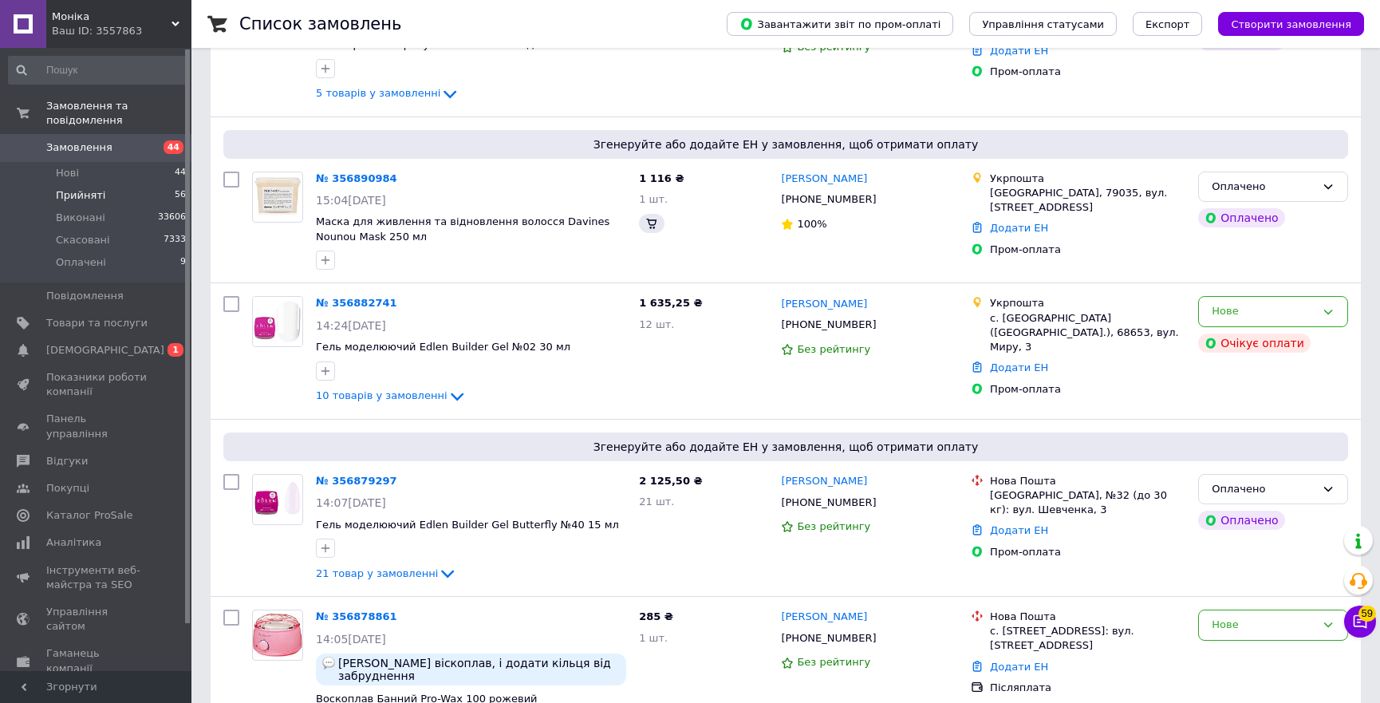
click at [73, 188] on span "Прийняті" at bounding box center [80, 195] width 49 height 14
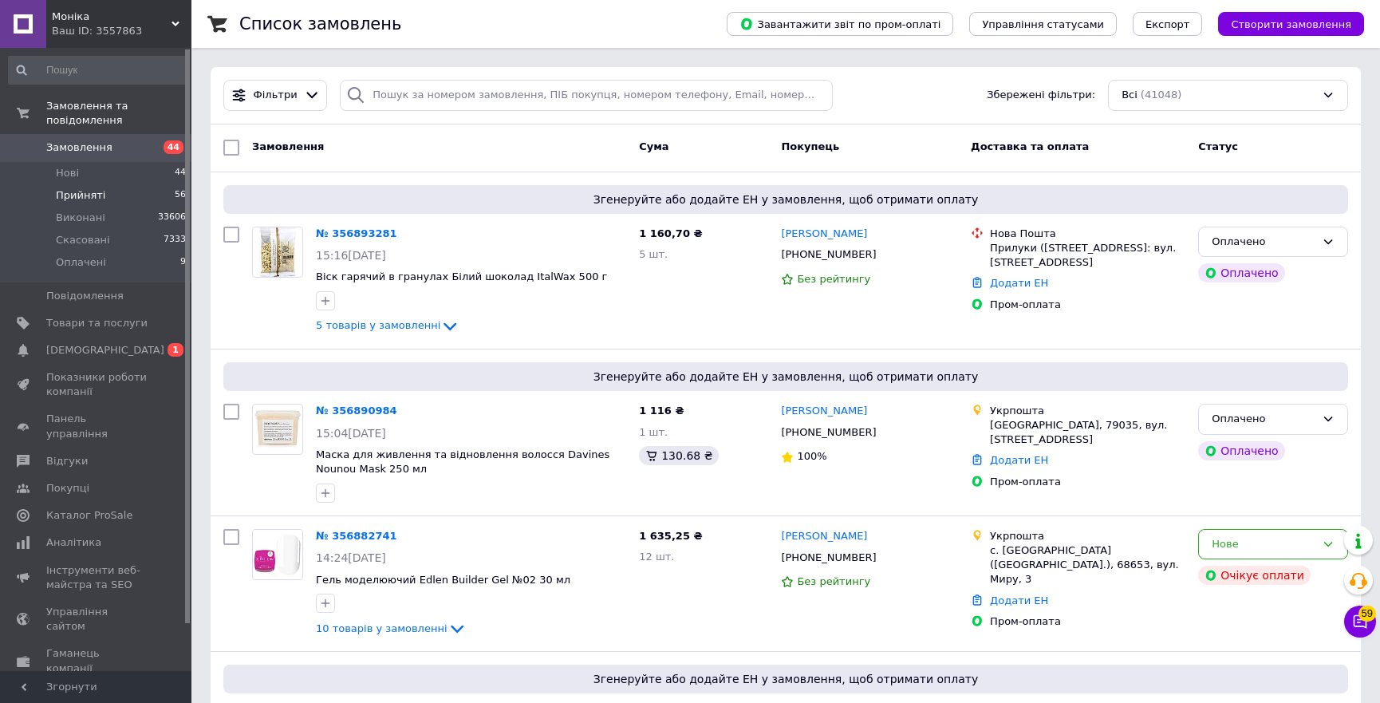
click at [101, 184] on li "Прийняті 56" at bounding box center [97, 195] width 195 height 22
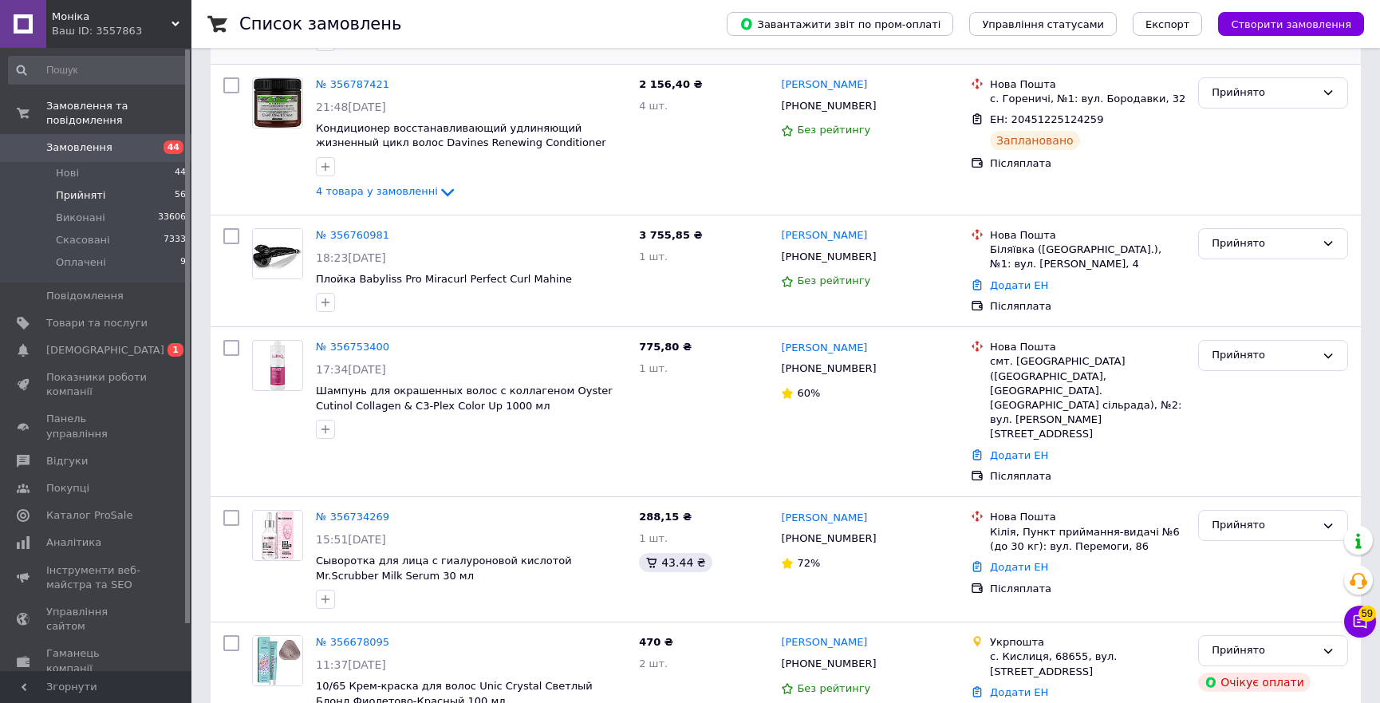
scroll to position [362, 0]
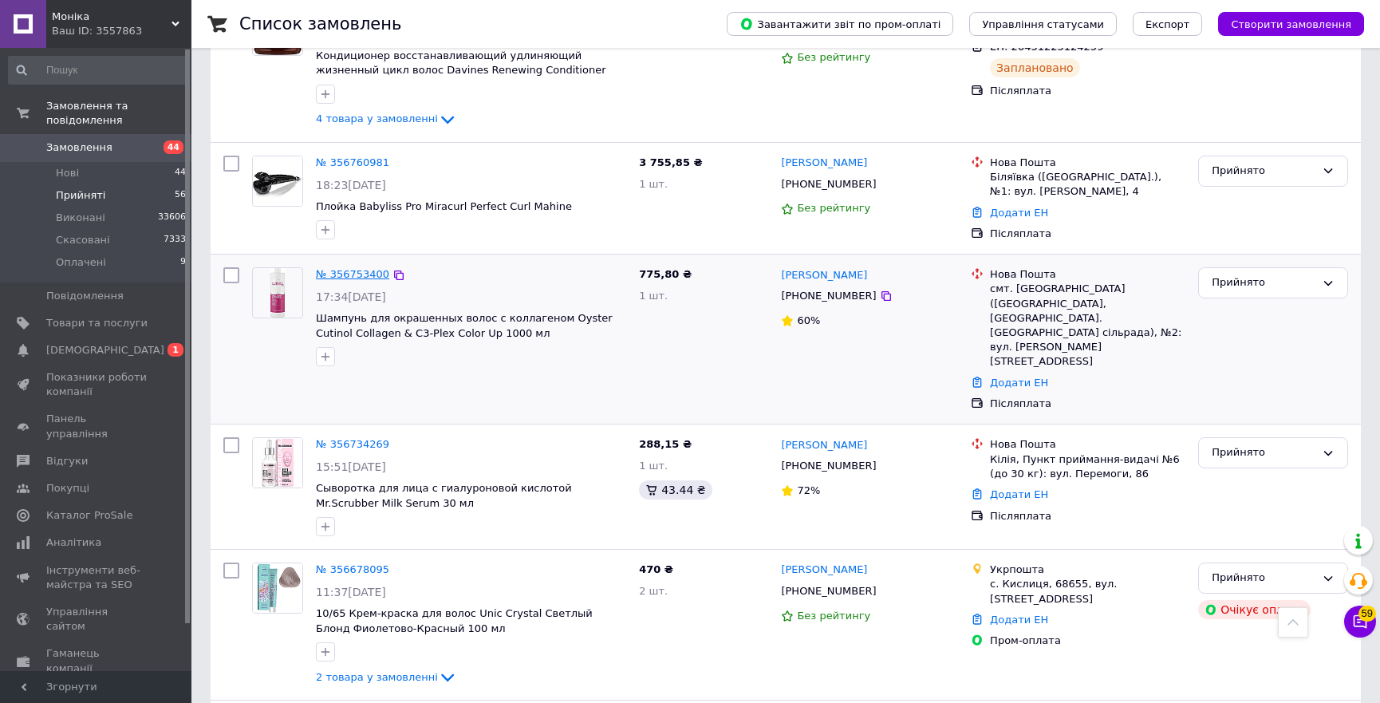
click at [355, 271] on link "№ 356753400" at bounding box center [352, 274] width 73 height 12
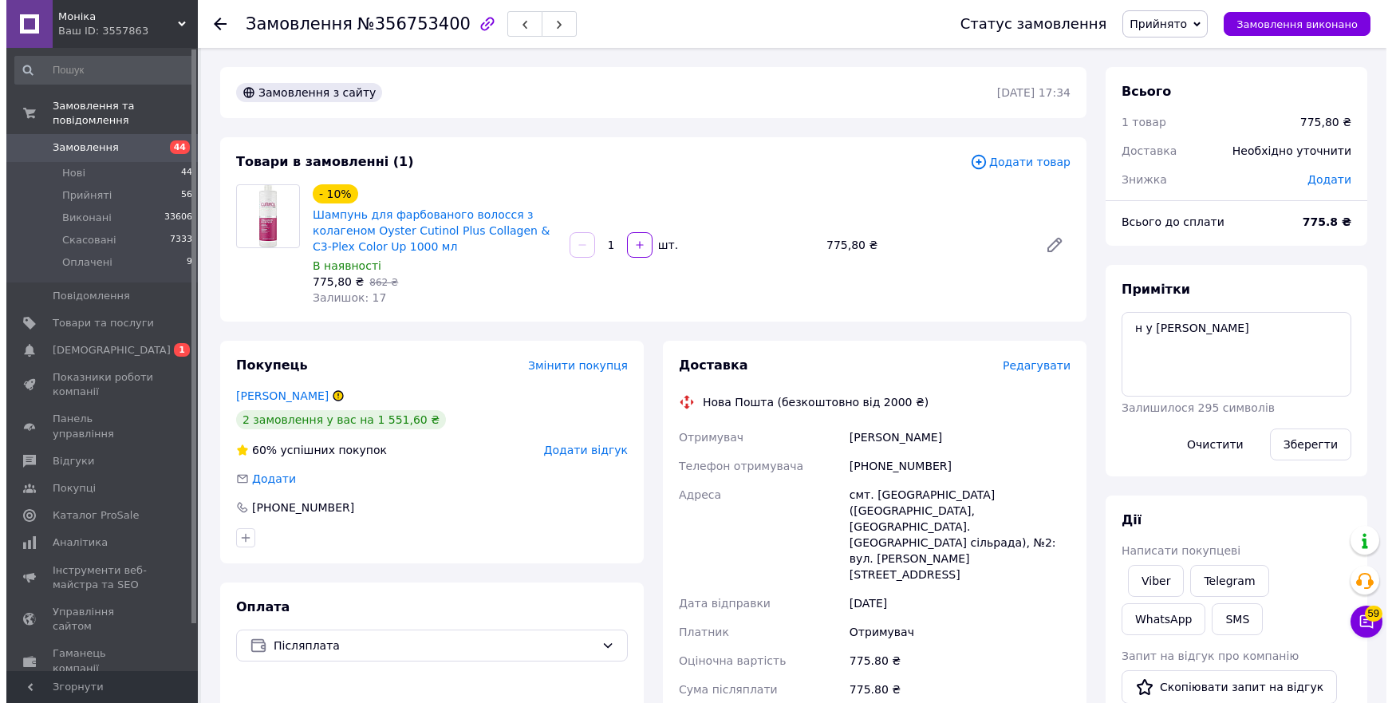
scroll to position [290, 0]
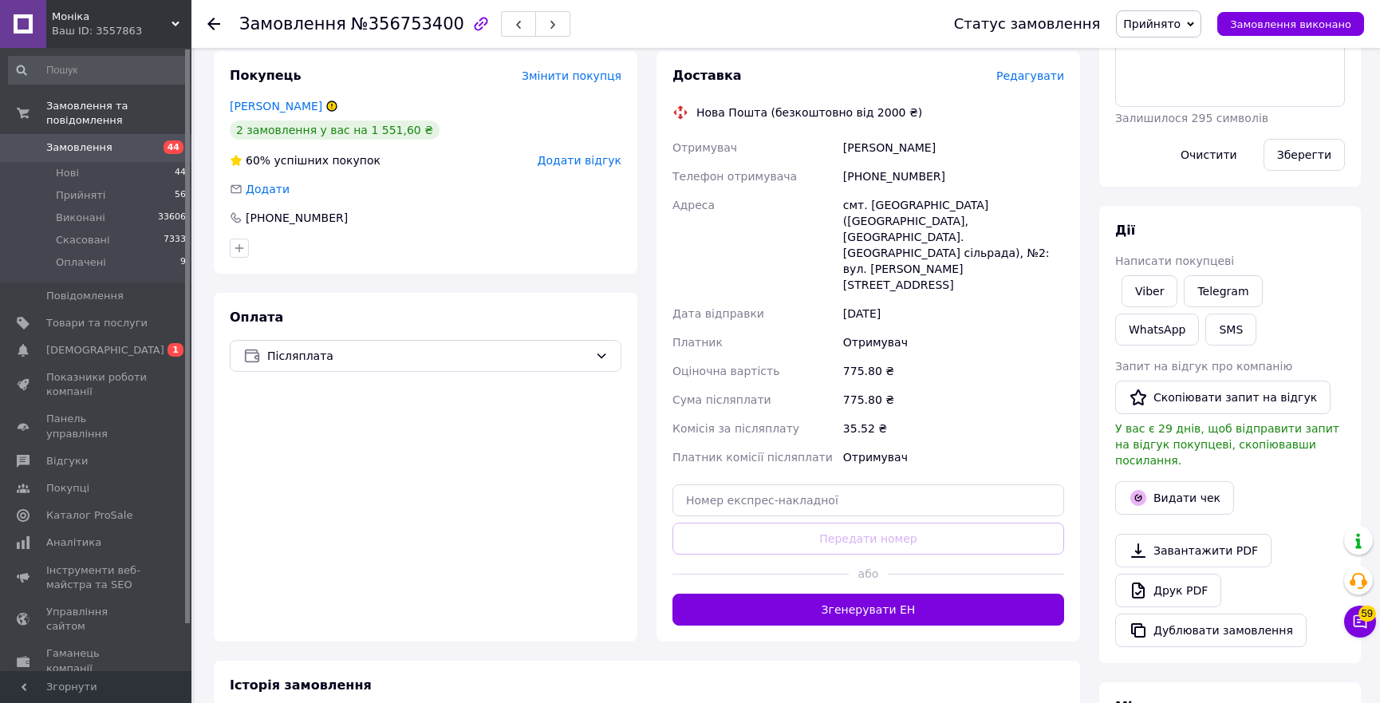
click at [1043, 67] on div "Доставка Редагувати" at bounding box center [869, 76] width 392 height 18
click at [1036, 80] on span "Редагувати" at bounding box center [1031, 75] width 68 height 13
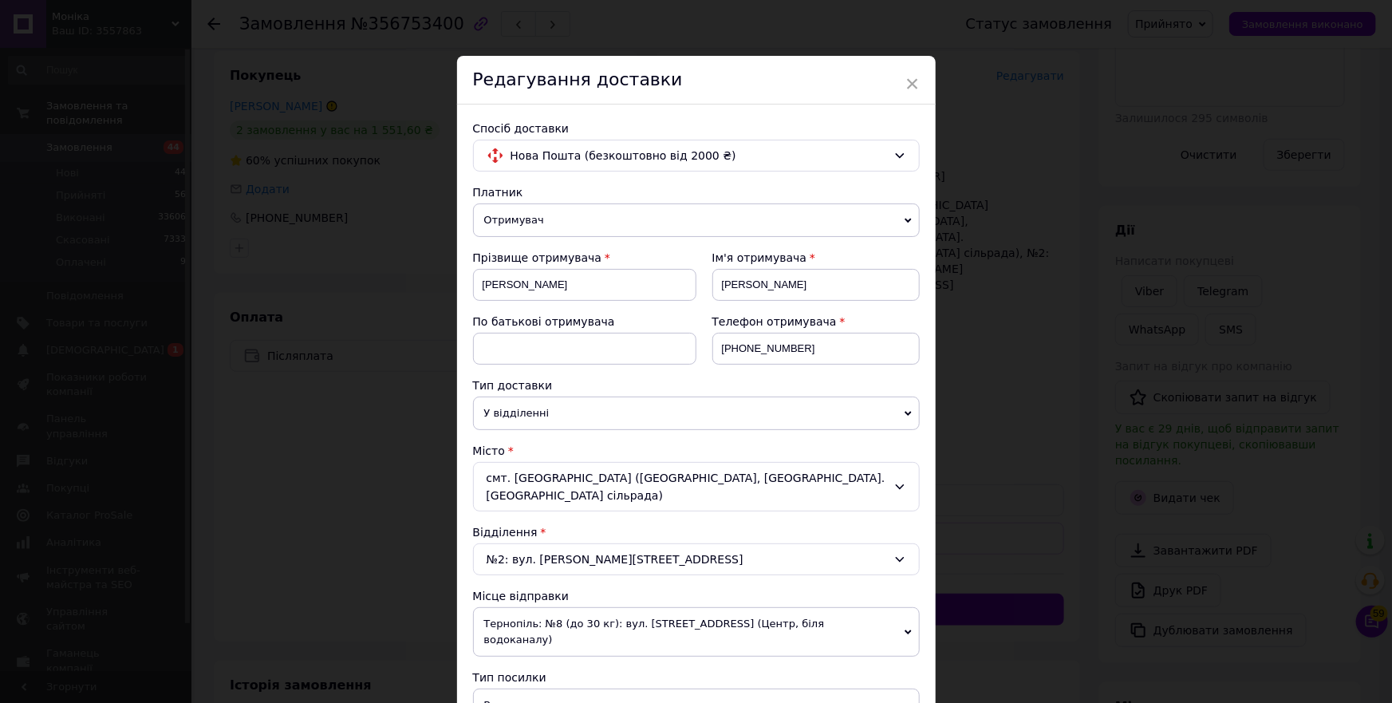
click at [594, 223] on span "Отримувач" at bounding box center [696, 220] width 447 height 34
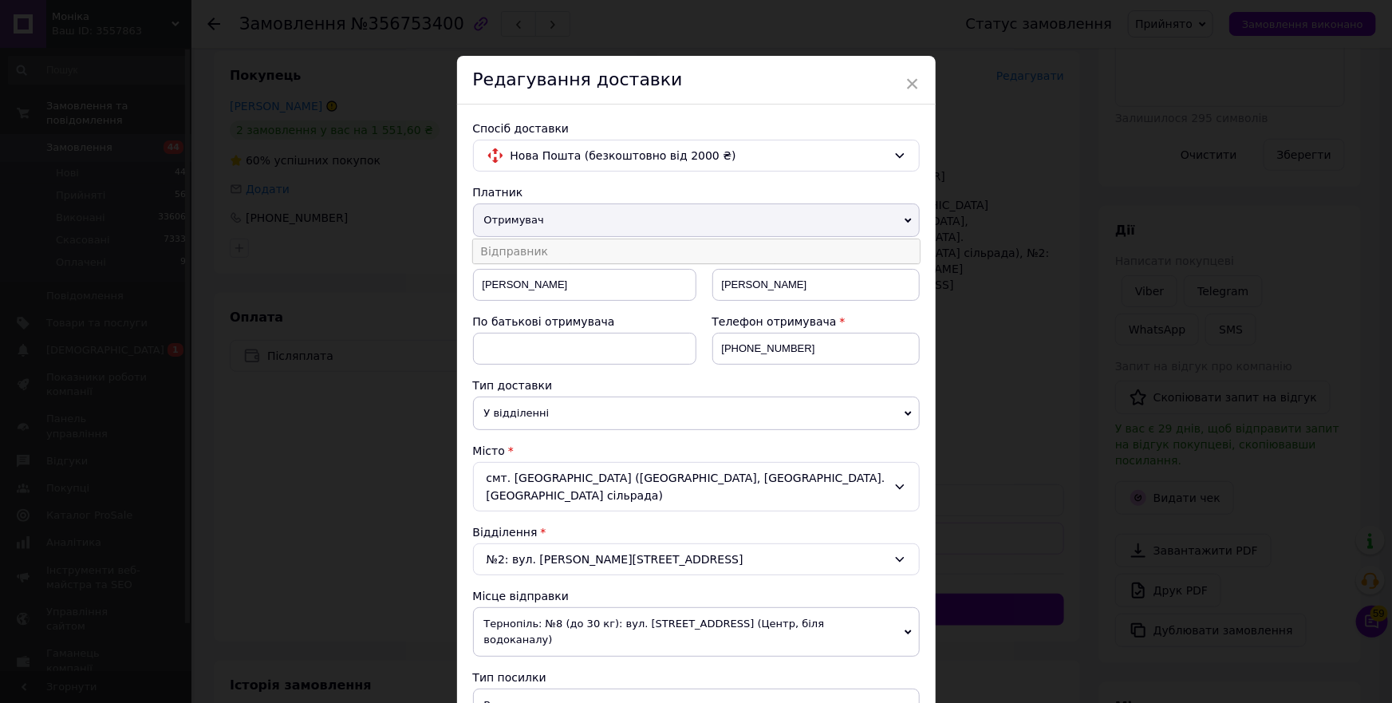
click at [558, 255] on li "Відправник" at bounding box center [696, 251] width 447 height 24
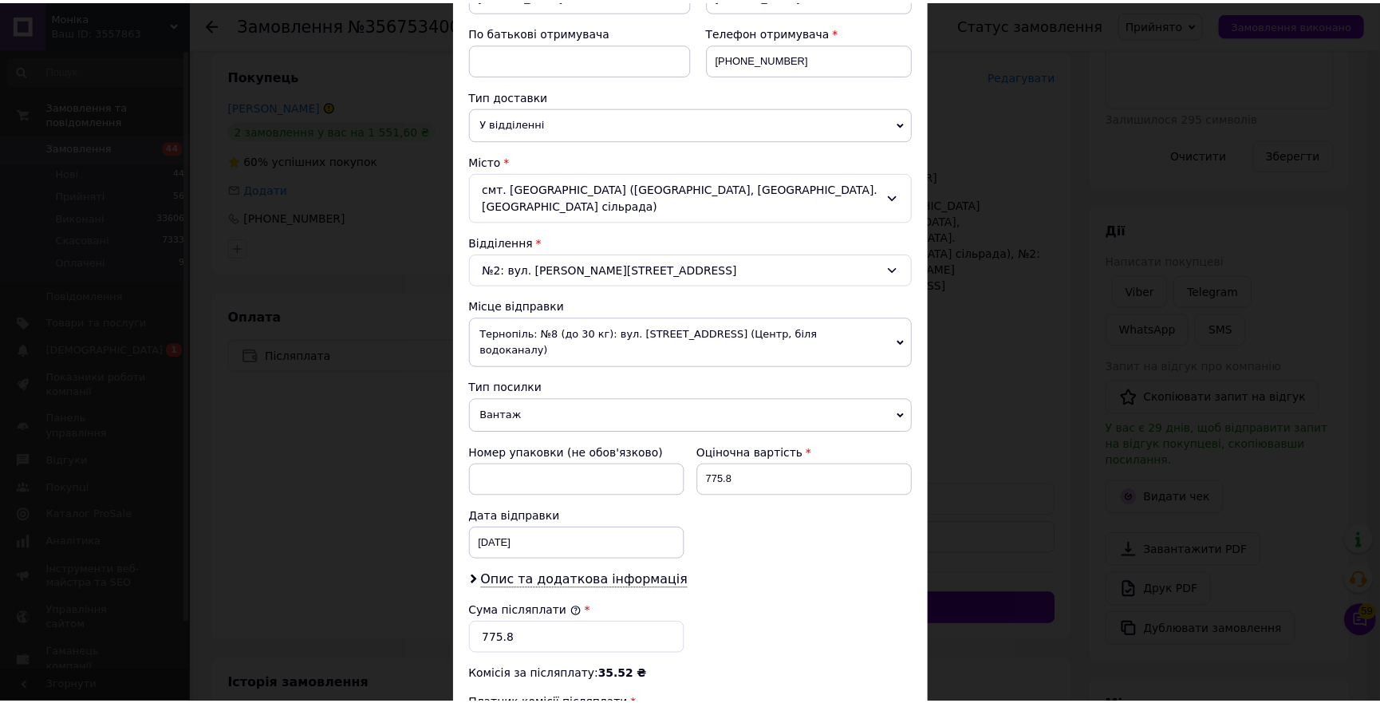
scroll to position [529, 0]
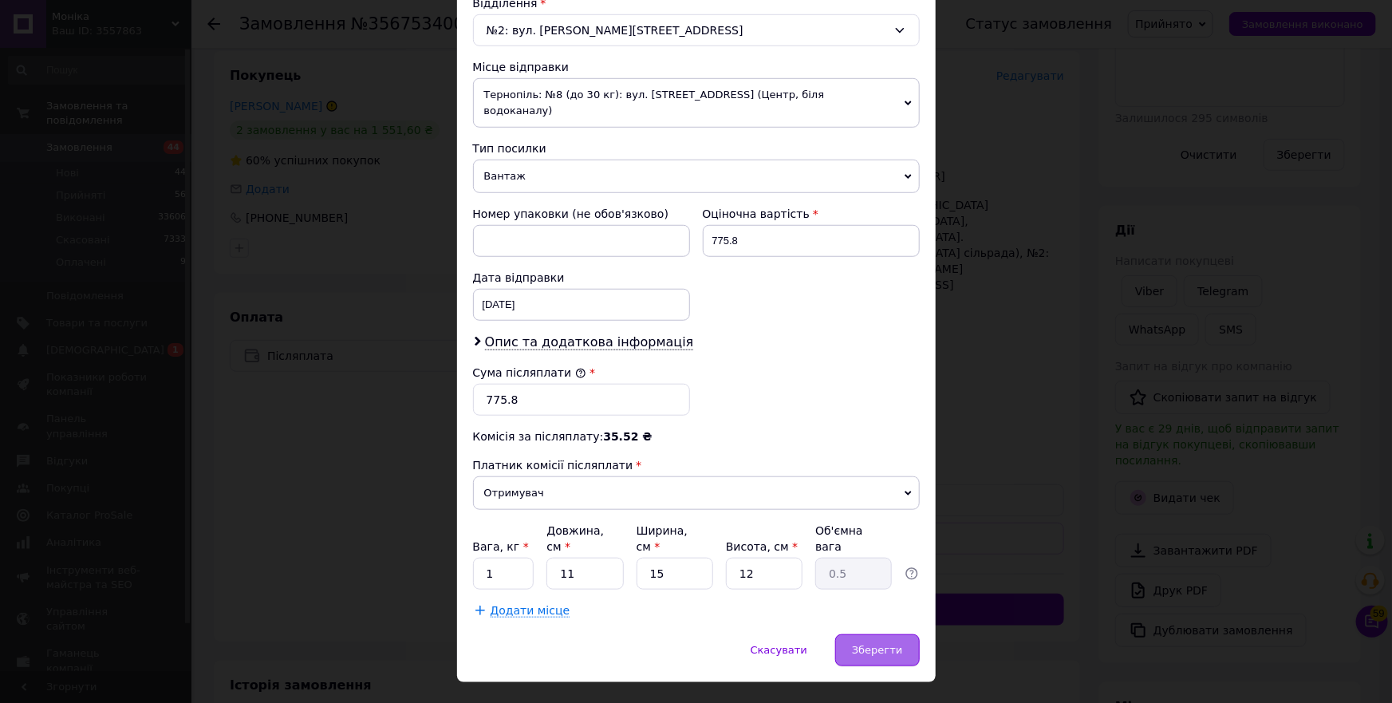
click at [859, 644] on span "Зберегти" at bounding box center [877, 650] width 50 height 12
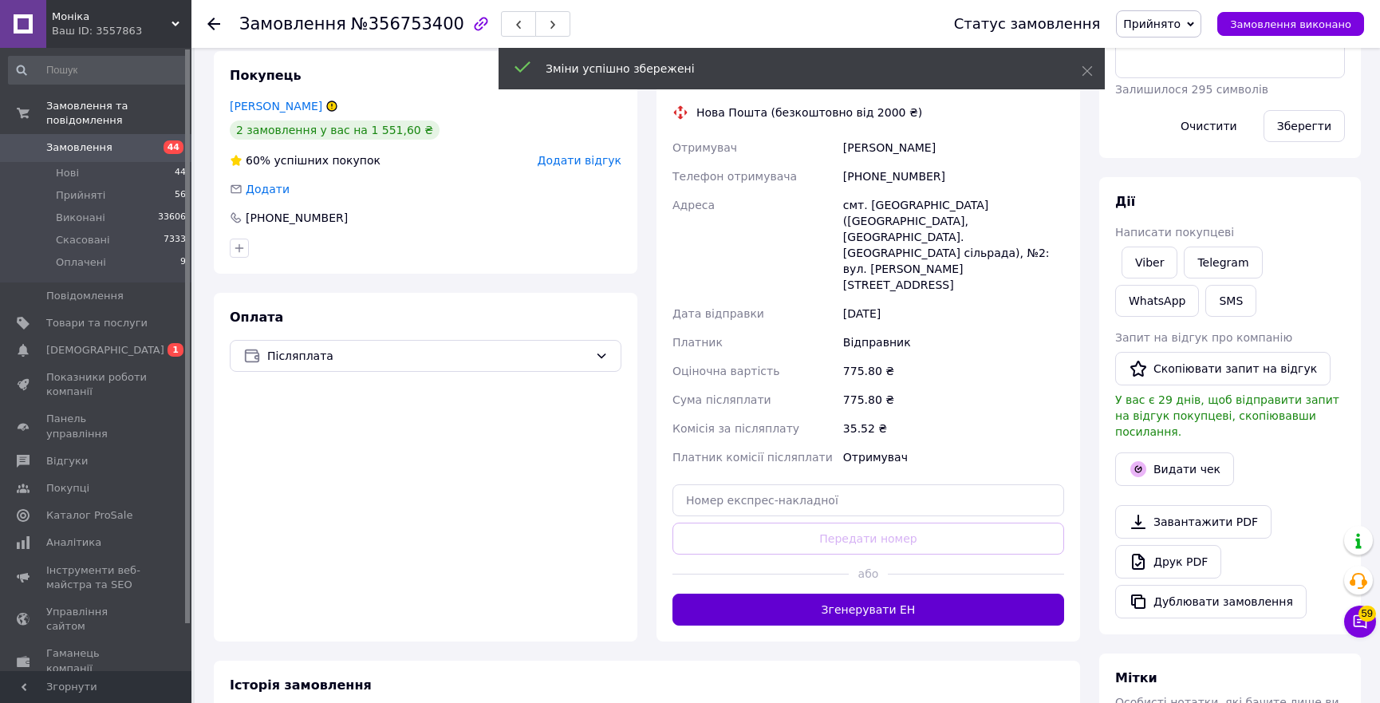
click at [851, 594] on button "Згенерувати ЕН" at bounding box center [869, 610] width 392 height 32
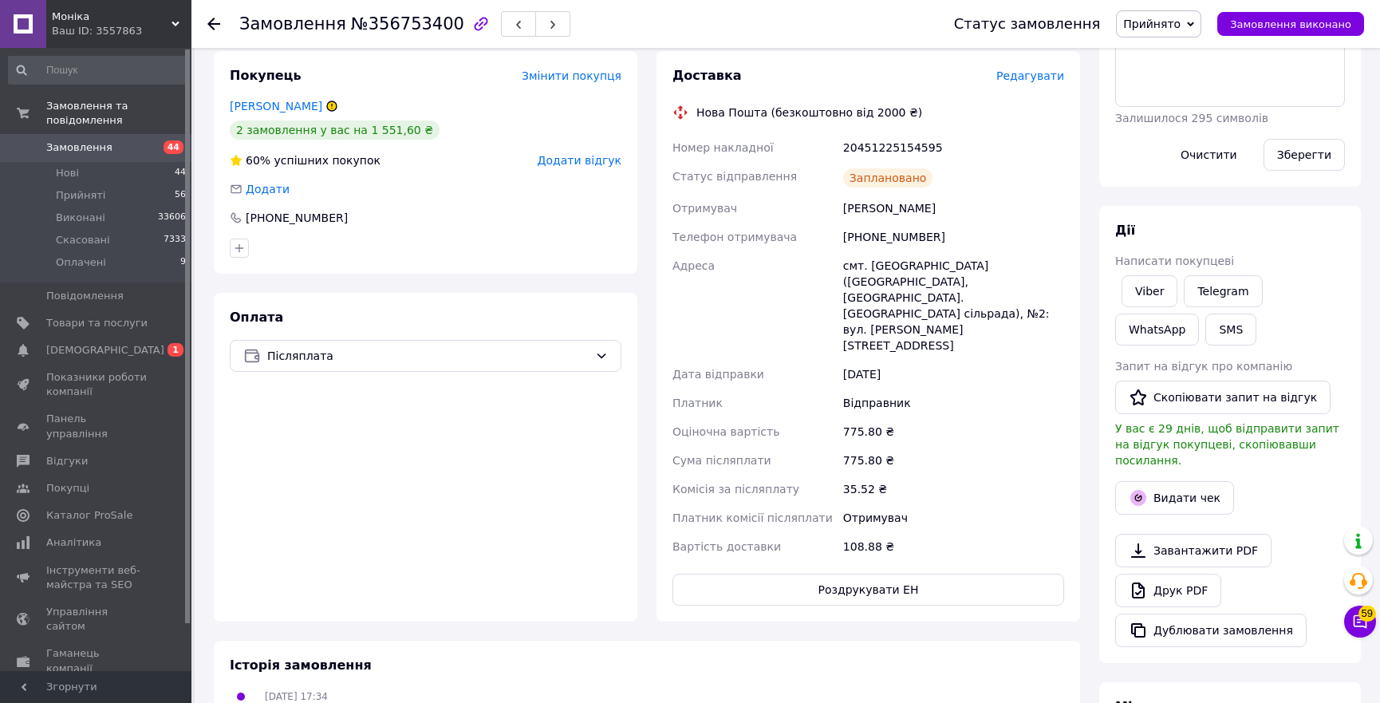
click at [997, 417] on div "775.80 ₴" at bounding box center [953, 431] width 227 height 29
click at [638, 688] on div "11.08.2025 17:34 Статус змінено: Нове" at bounding box center [646, 704] width 847 height 32
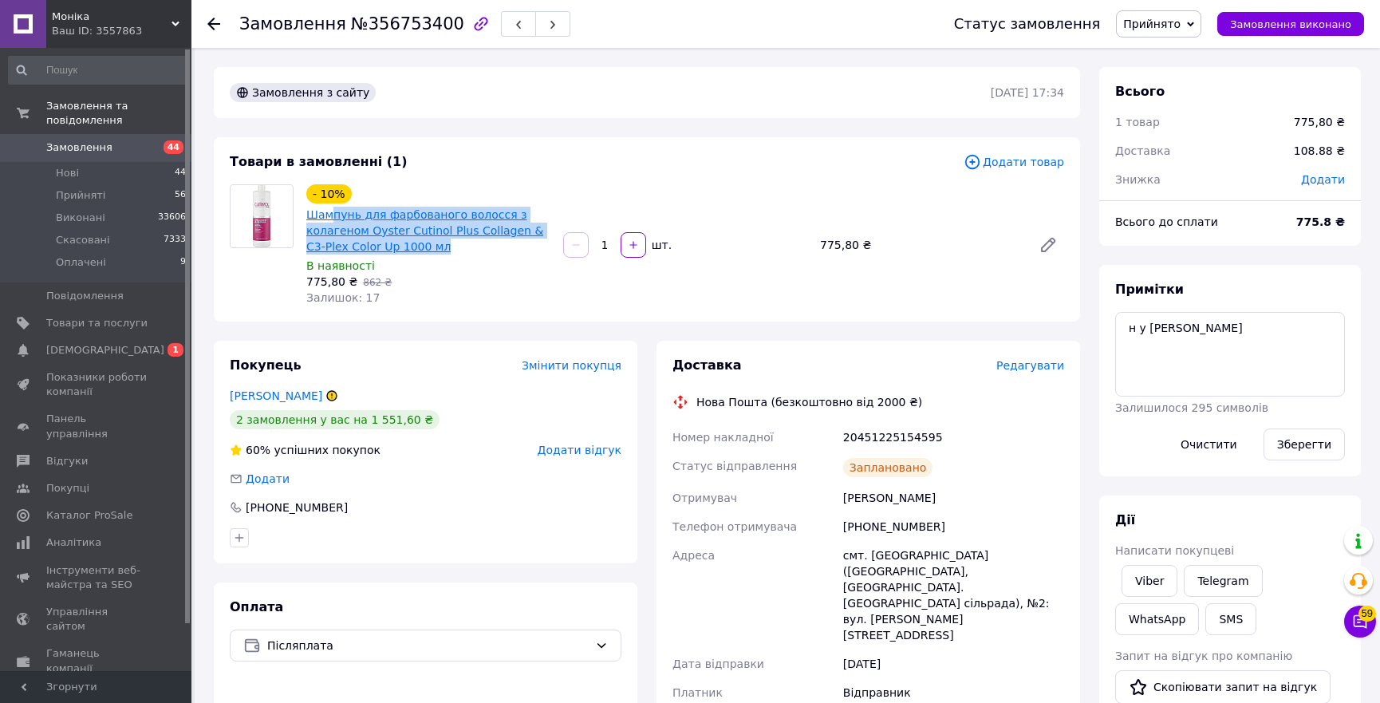
copy link "пунь для фарбованого волосся з колагеном Oyster Cutinol Plus Collagen & C3-Plex…"
copy link "Шампунь для фарбованого волосся з колагеном Oyster Cutinol Plus Collagen & C3-P…"
drag, startPoint x: 441, startPoint y: 248, endPoint x: 308, endPoint y: 216, distance: 137.0
click at [308, 216] on span "Шампунь для фарбованого волосся з колагеном Oyster Cutinol Plus Collagen & C3-P…" at bounding box center [428, 231] width 244 height 48
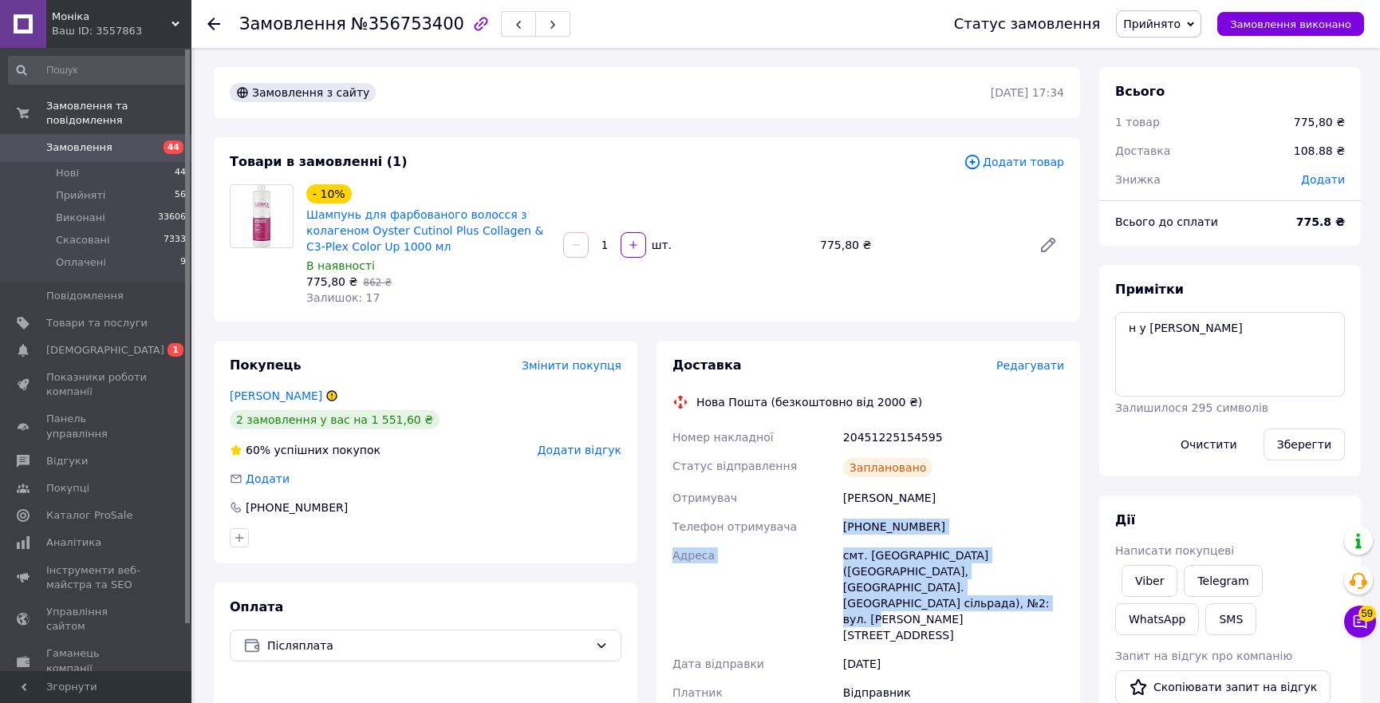
copy div "Телефон отримувача +380991693314 Адреса смт. Петриківка (Дніпропетровська обл.,…"
copy div "Отримувач Логвин Яна Телефон отримувача +380991693314 Адреса смт. Петриківка (Д…"
drag, startPoint x: 959, startPoint y: 583, endPoint x: 820, endPoint y: 501, distance: 161.3
click at [820, 501] on div "Номер накладної 20451225154595 Статус відправлення Заплановано Отримувач Логвин…" at bounding box center [868, 637] width 398 height 428
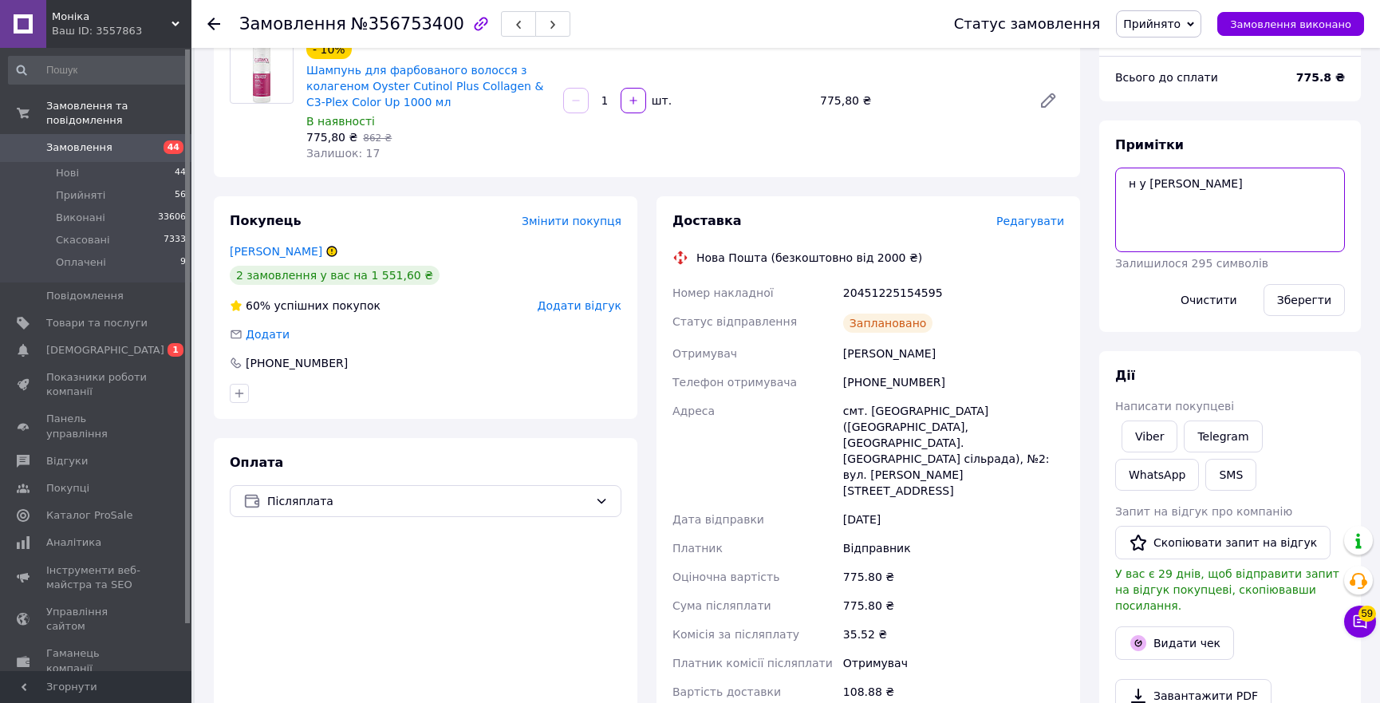
drag, startPoint x: 1202, startPoint y: 187, endPoint x: 1009, endPoint y: 191, distance: 192.3
click at [1009, 191] on div "Замовлення з сайту 11.08.2025 | 17:34 Товари в замовленні (1) Додати товар - 10…" at bounding box center [787, 530] width 1167 height 1214
type textarea "очік передопл"
click at [1323, 308] on button "Зберегти" at bounding box center [1304, 300] width 81 height 32
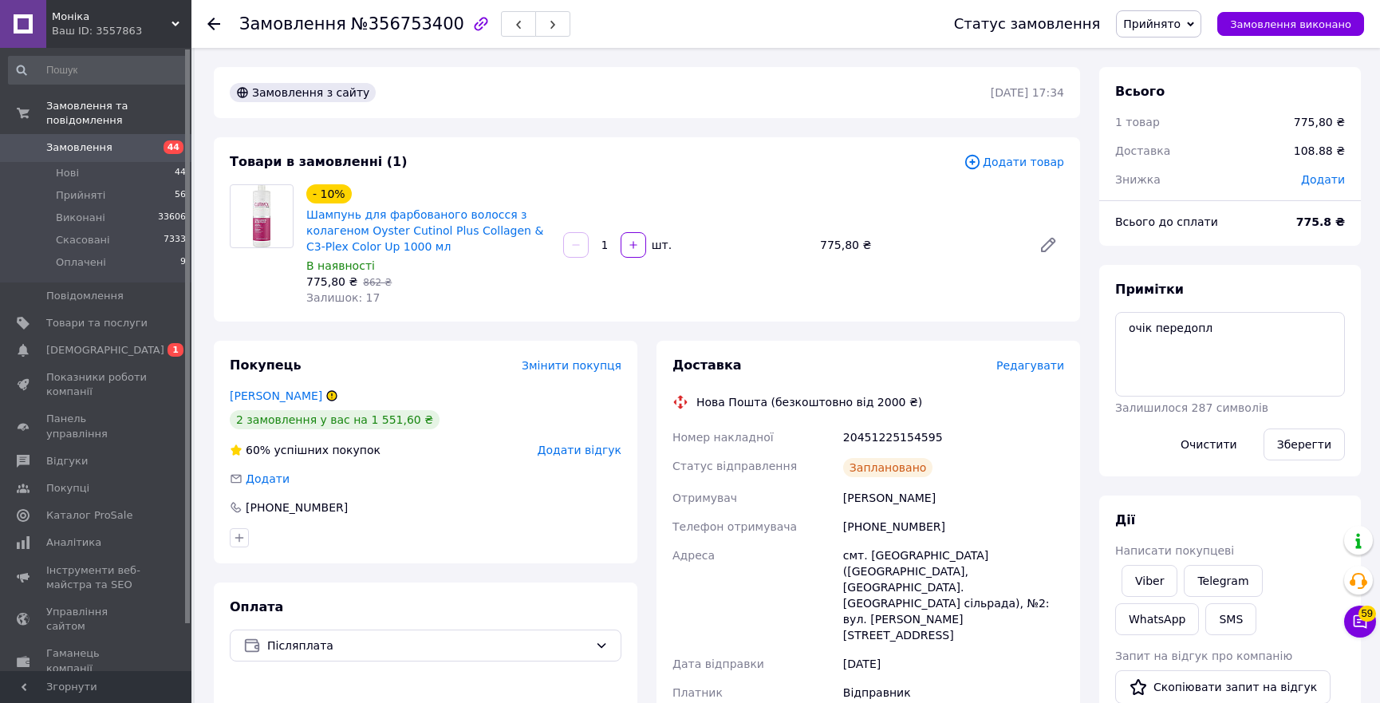
click at [215, 19] on icon at bounding box center [213, 24] width 13 height 13
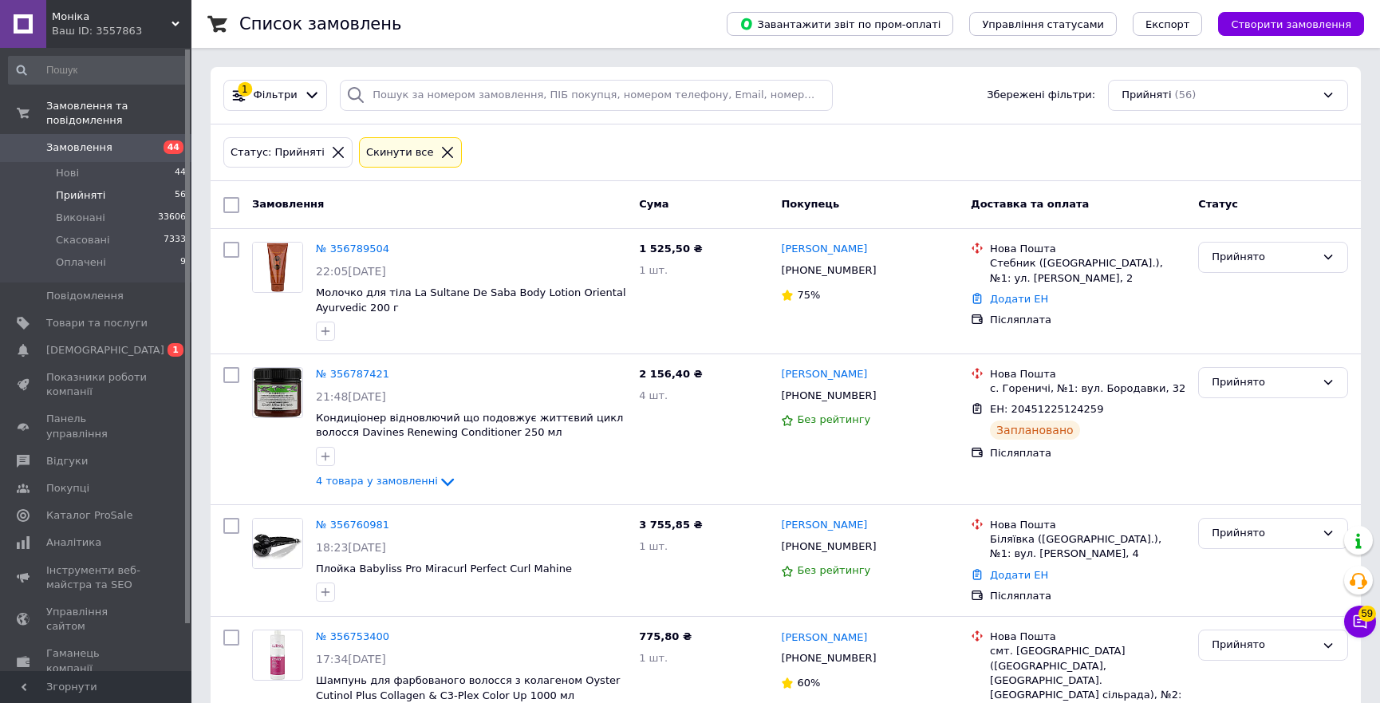
scroll to position [6041, 0]
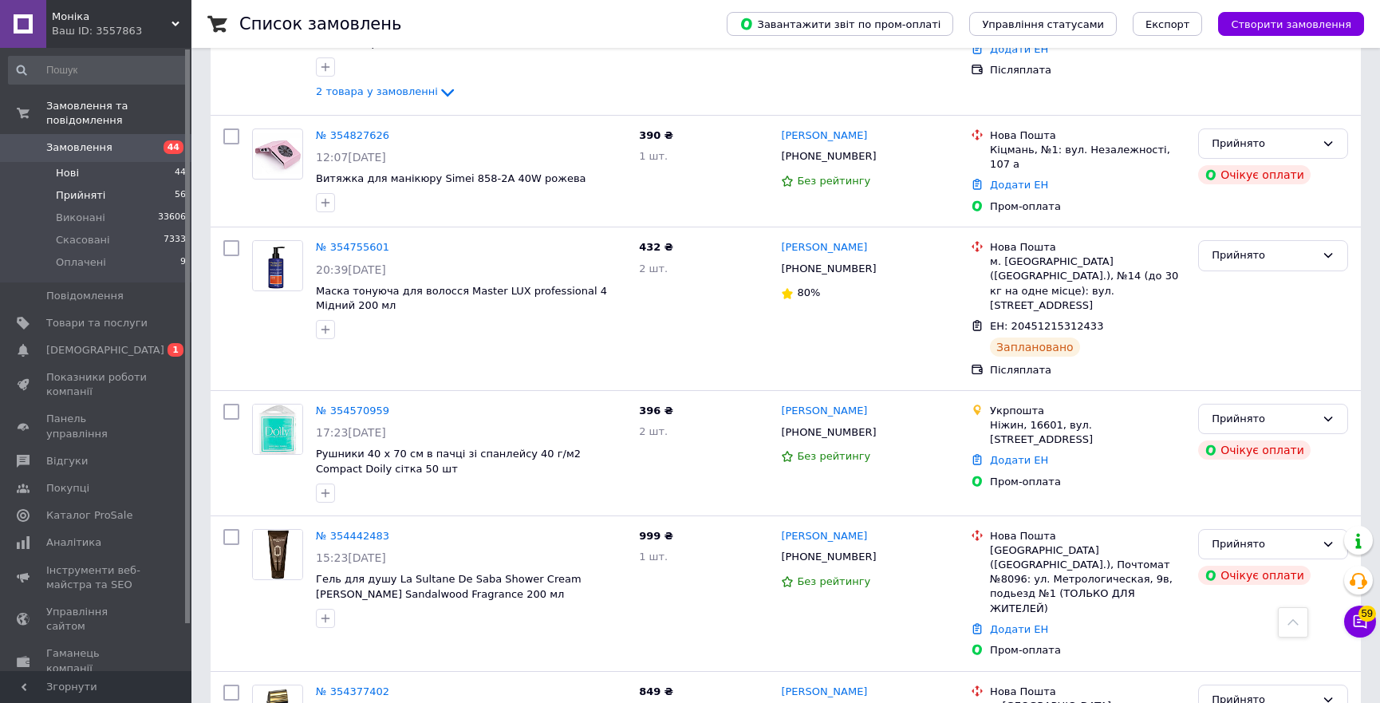
click at [58, 166] on span "Нові" at bounding box center [67, 173] width 23 height 14
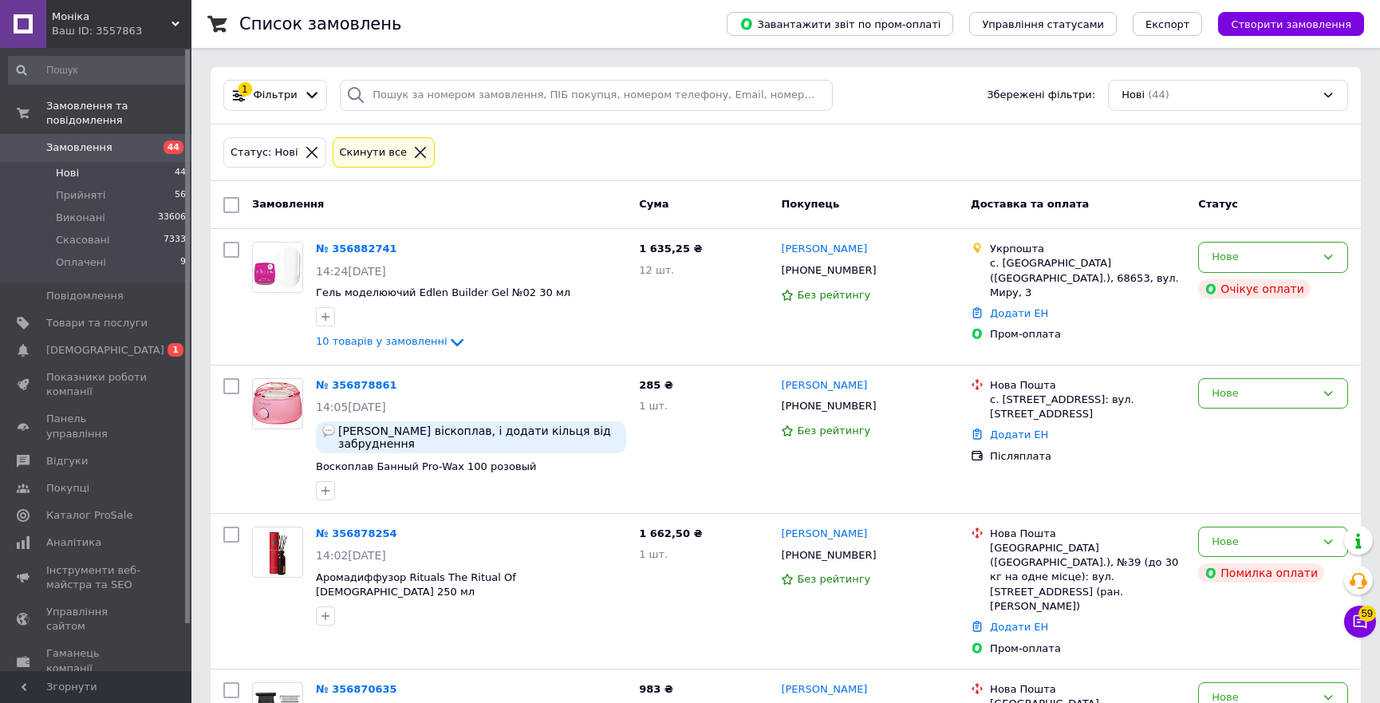
scroll to position [5304, 0]
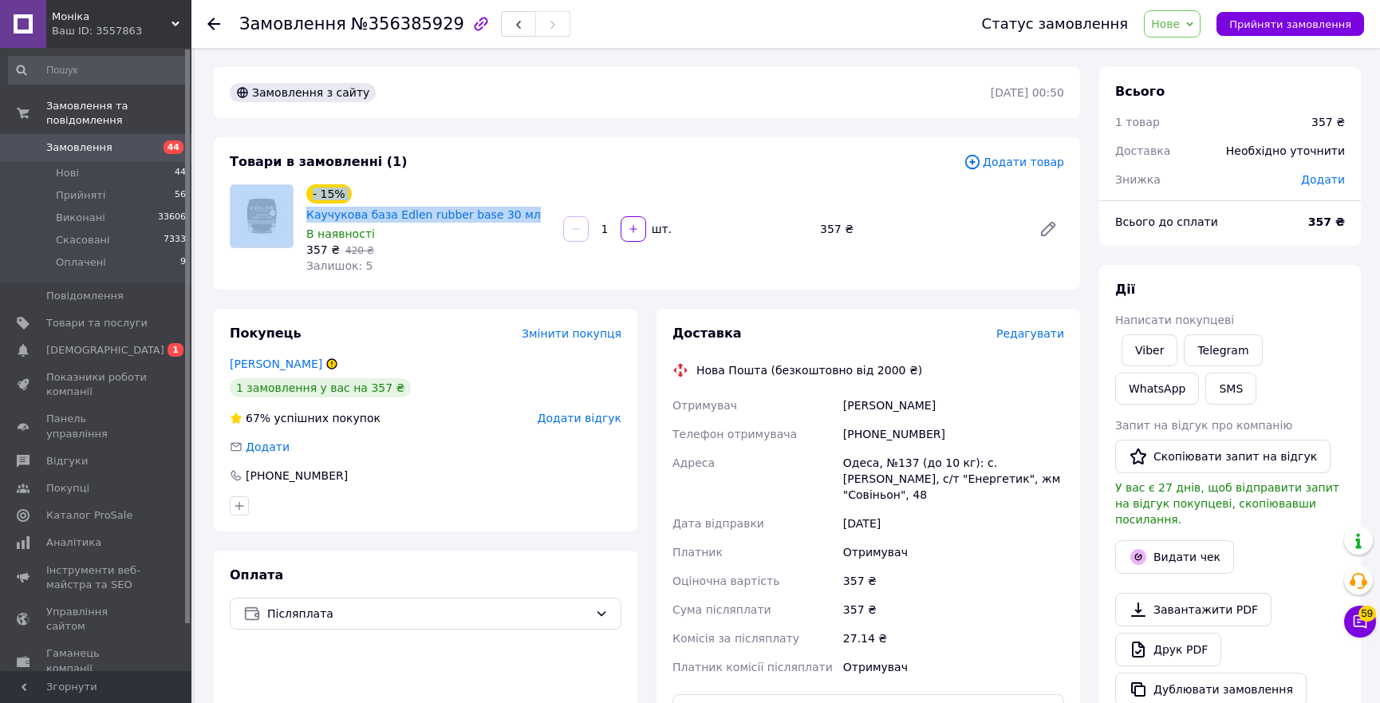
copy div "- 15% Каучукова база Edlen rubber base 30 мл"
copy link "Каучукова база Edlen rubber base 30 мл"
drag, startPoint x: 520, startPoint y: 214, endPoint x: 303, endPoint y: 215, distance: 217.0
click at [303, 215] on div "- 15% Каучукова база Edlen rubber base 30 мл В наявності 357 ₴   420 ₴ Залишок:…" at bounding box center [428, 229] width 257 height 96
click at [1176, 33] on span "Нове" at bounding box center [1172, 23] width 57 height 27
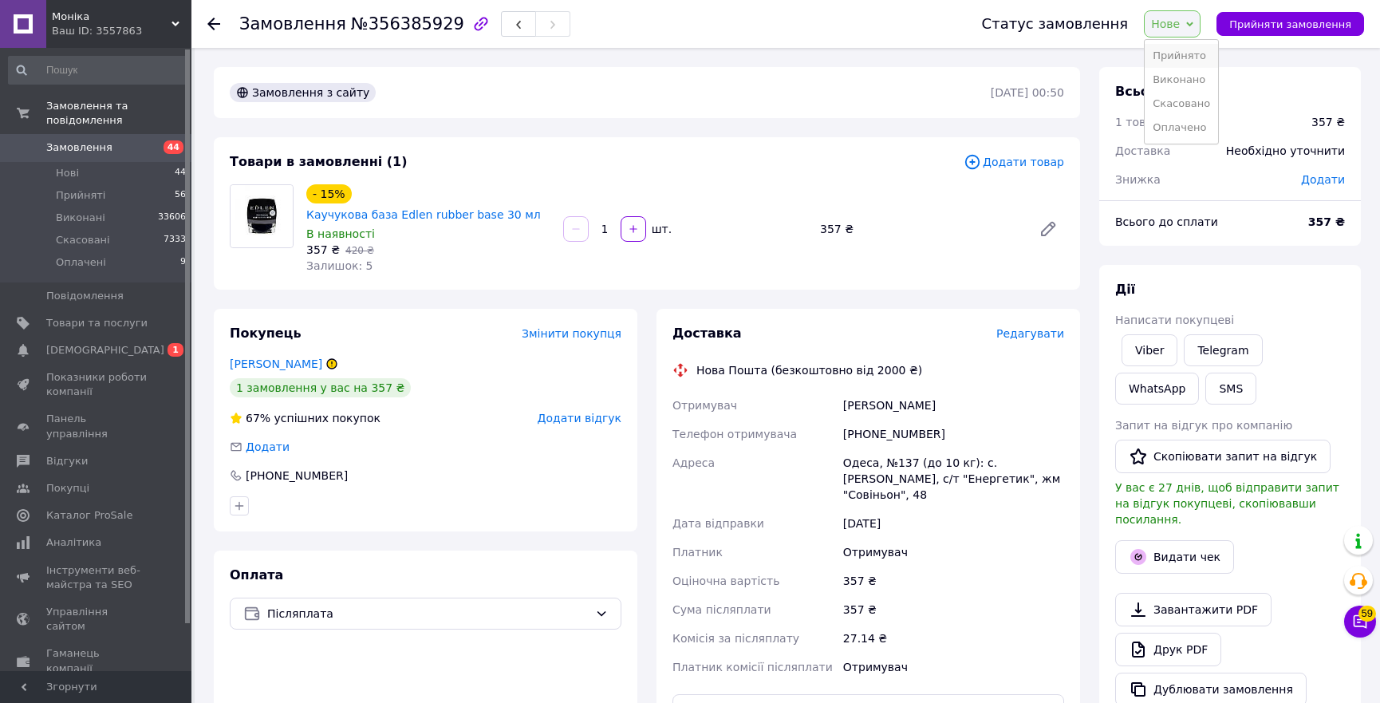
click at [1172, 61] on li "Прийнято" at bounding box center [1181, 56] width 73 height 24
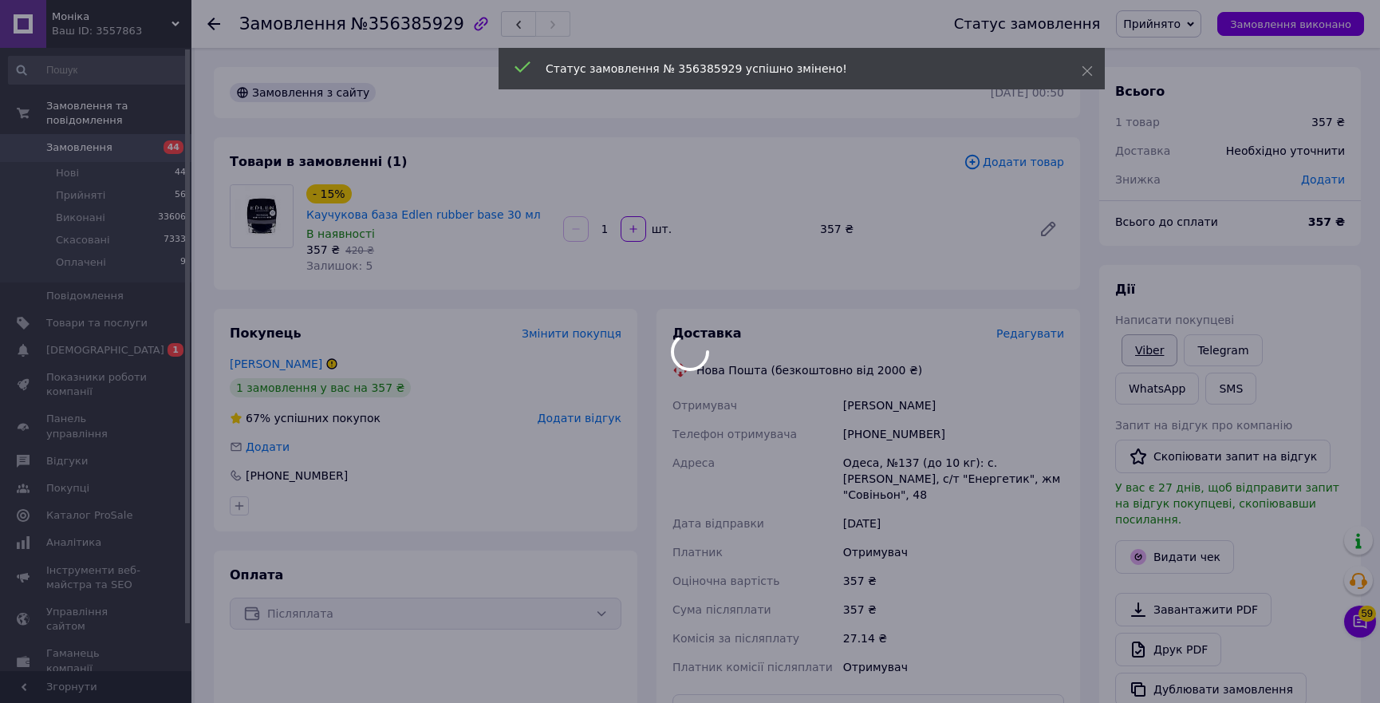
click at [1149, 348] on body "Моніка Ваш ID: 3557863 Сайт Моніка Кабінет покупця Перевірити стан системи Стор…" at bounding box center [690, 563] width 1380 height 1127
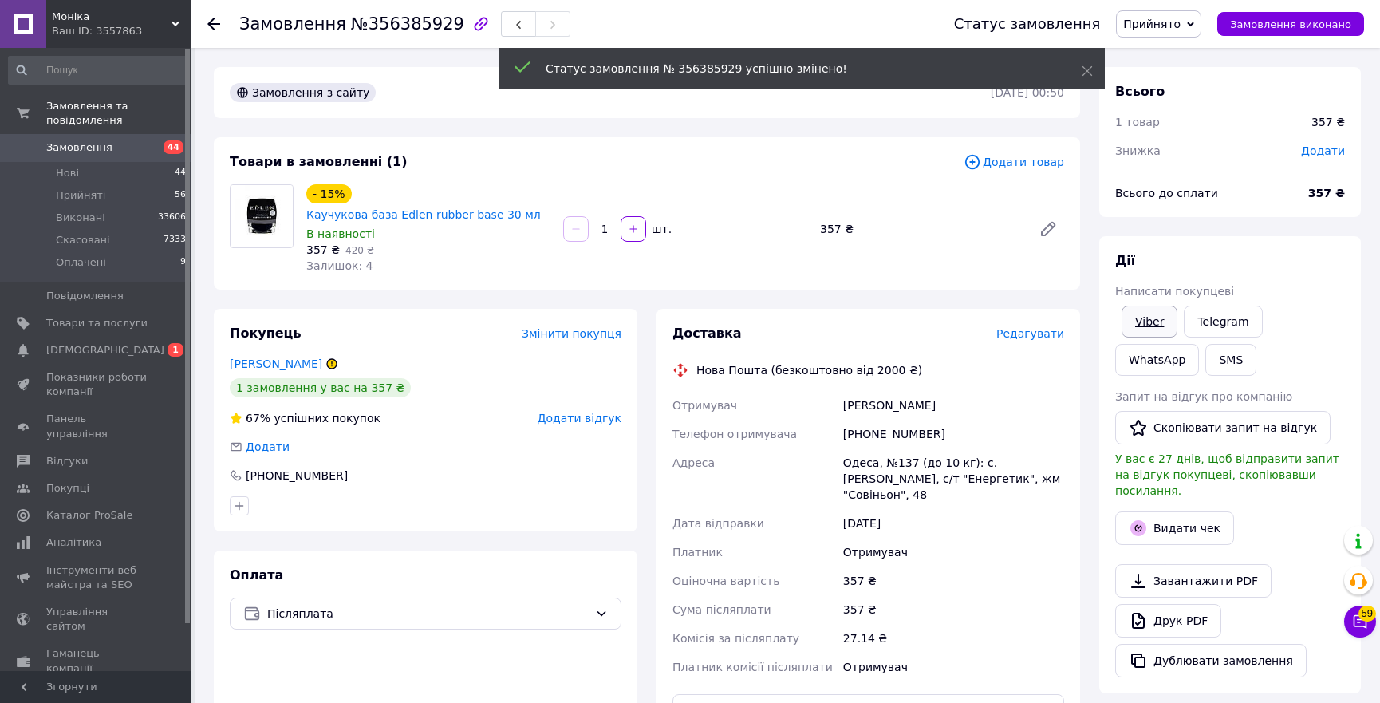
click at [1149, 323] on link "Viber" at bounding box center [1150, 322] width 56 height 32
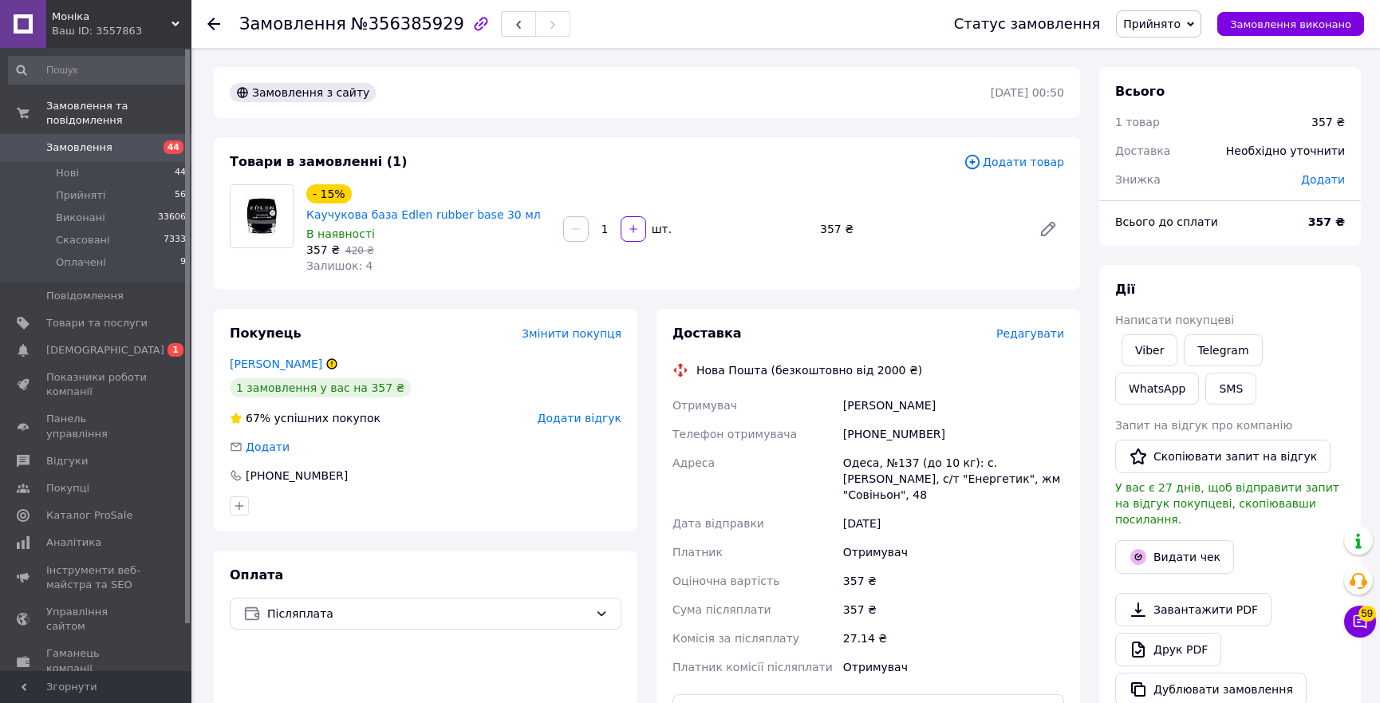
scroll to position [290, 0]
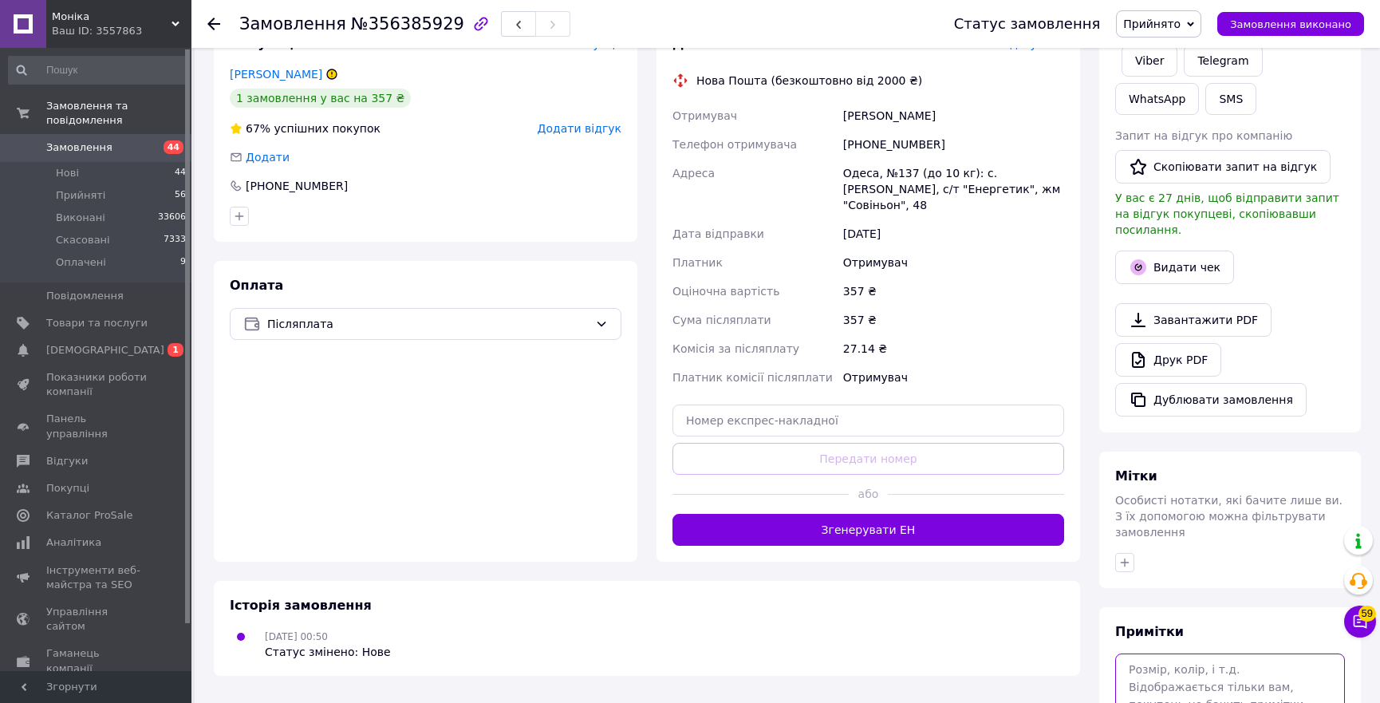
click at [1159, 653] on textarea at bounding box center [1230, 695] width 230 height 85
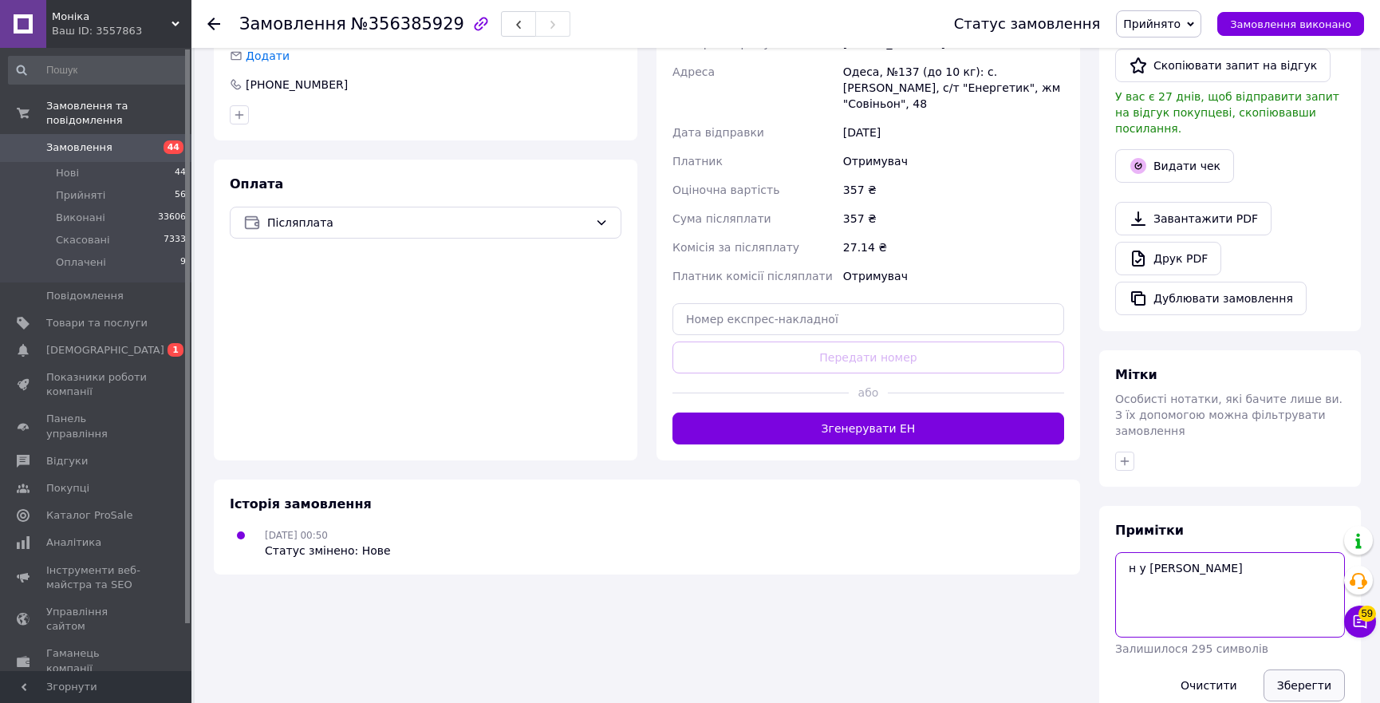
type textarea "н у в"
click at [1297, 669] on button "Зберегти" at bounding box center [1304, 685] width 81 height 32
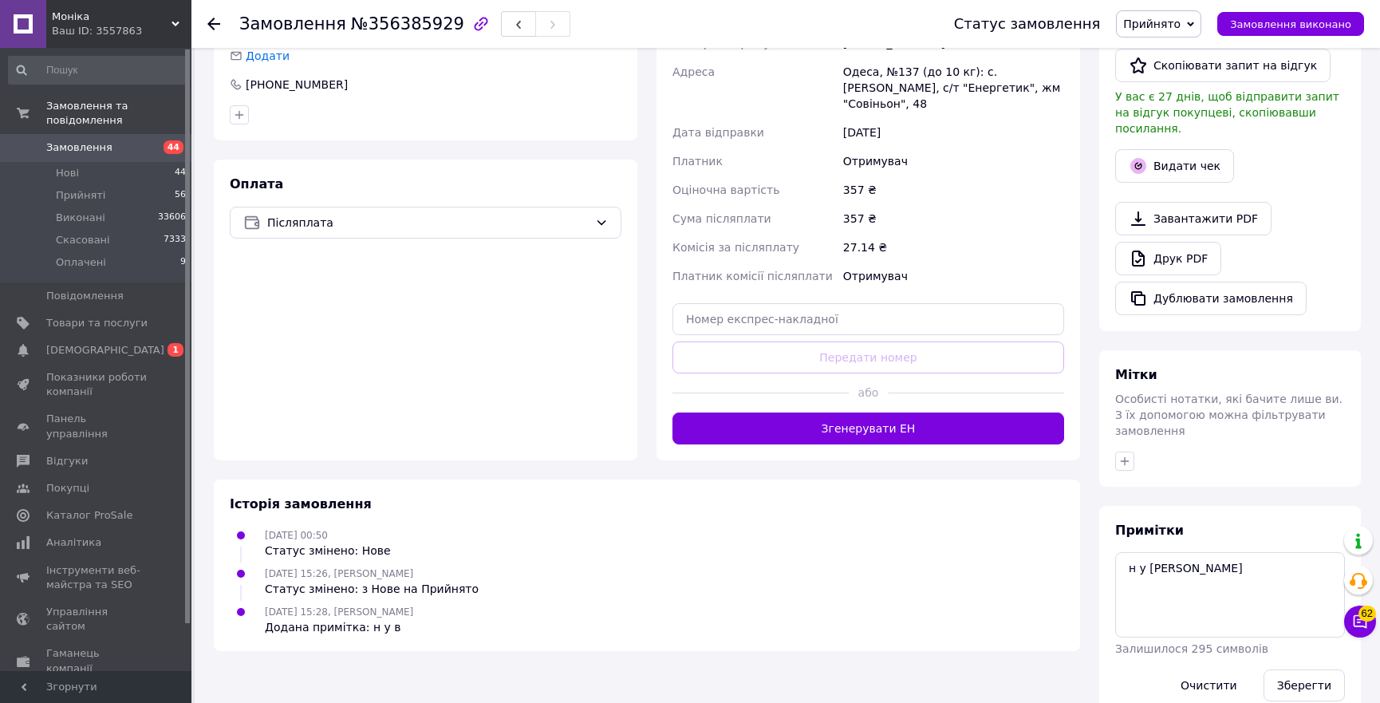
scroll to position [0, 0]
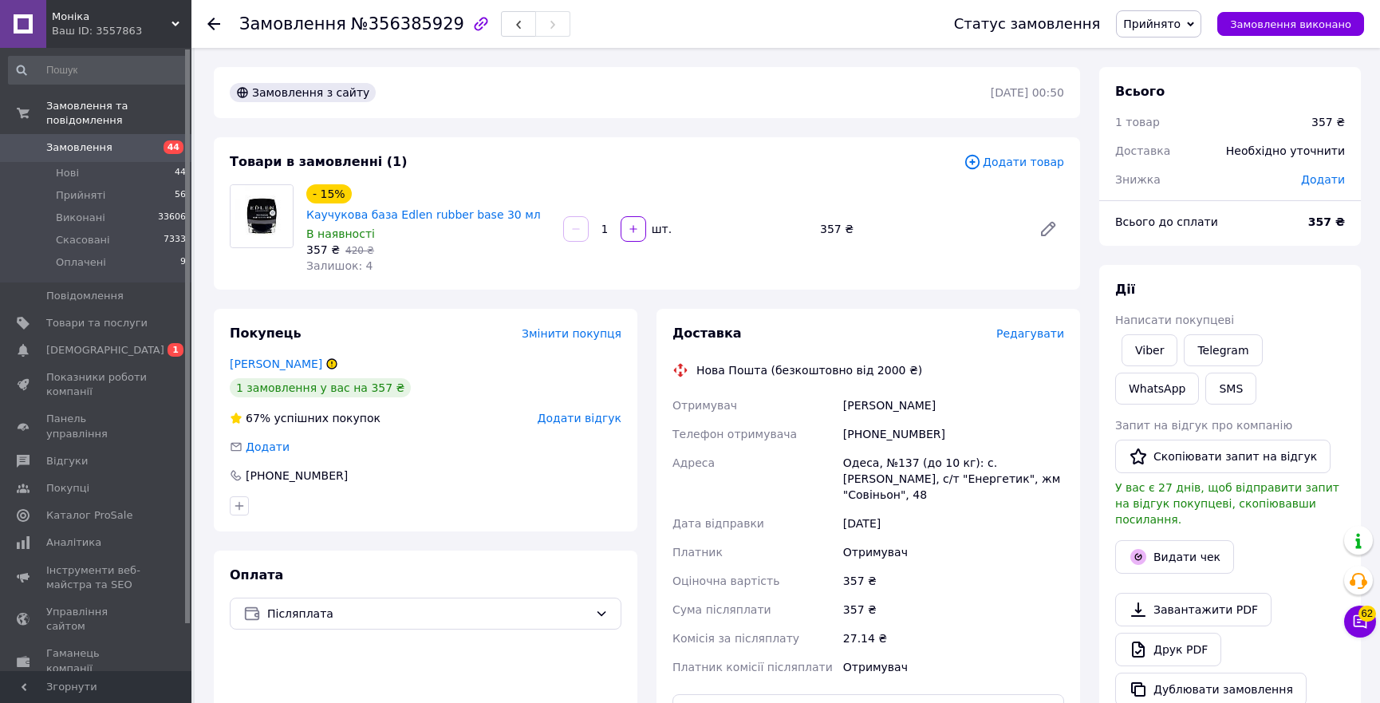
click at [211, 24] on use at bounding box center [213, 24] width 13 height 13
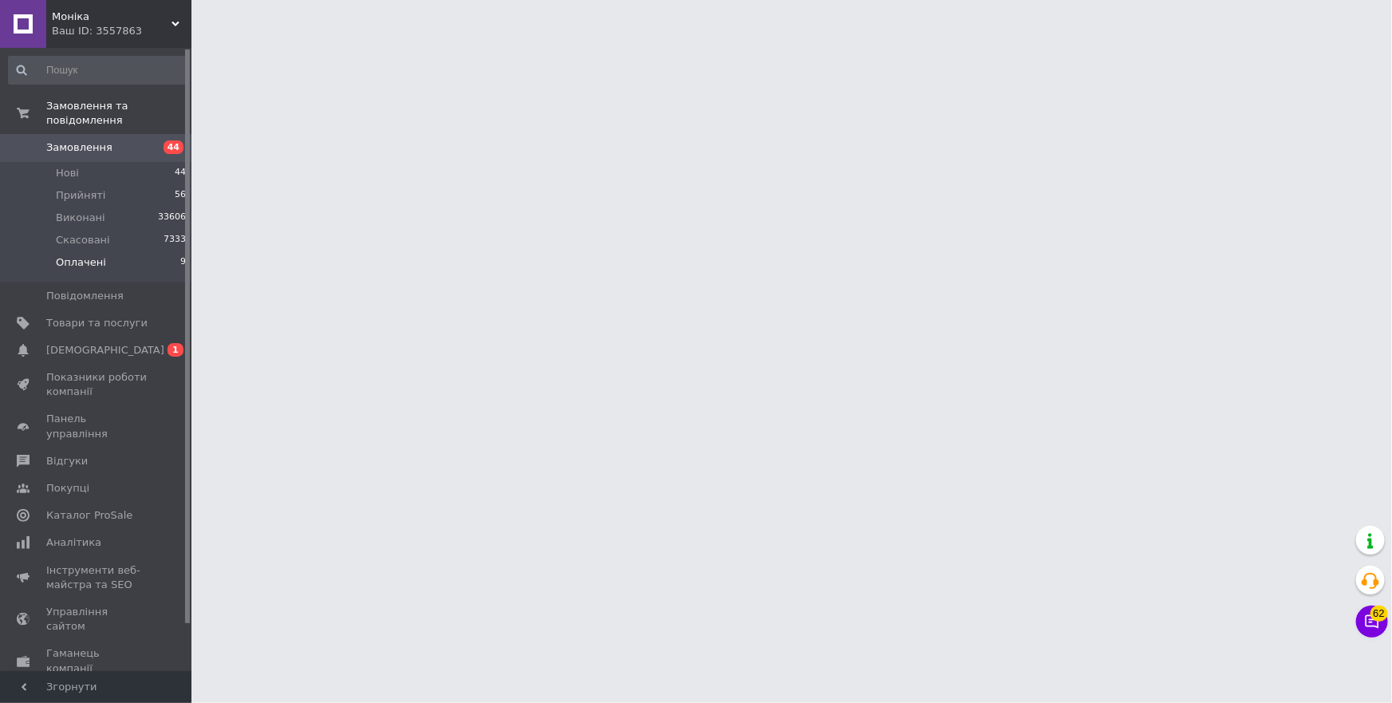
click at [111, 251] on li "Оплачені 9" at bounding box center [97, 266] width 195 height 30
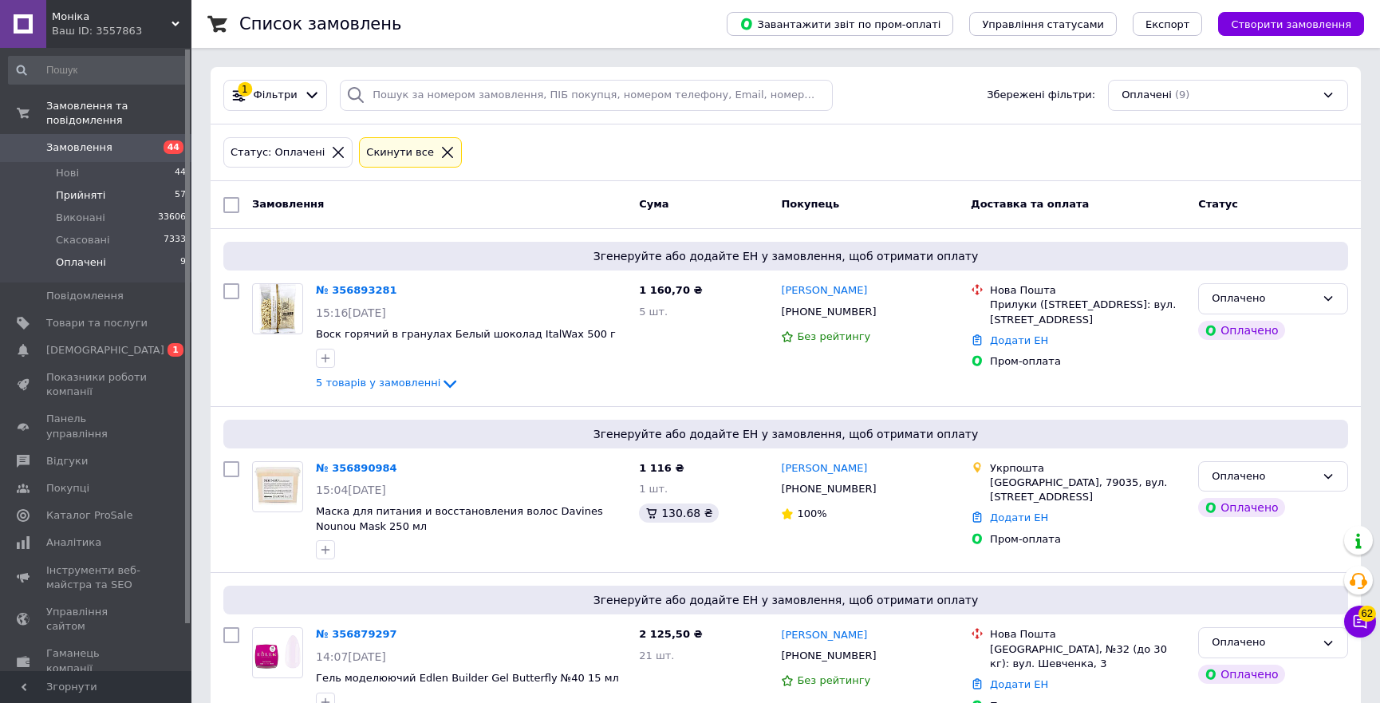
click at [64, 188] on span "Прийняті" at bounding box center [80, 195] width 49 height 14
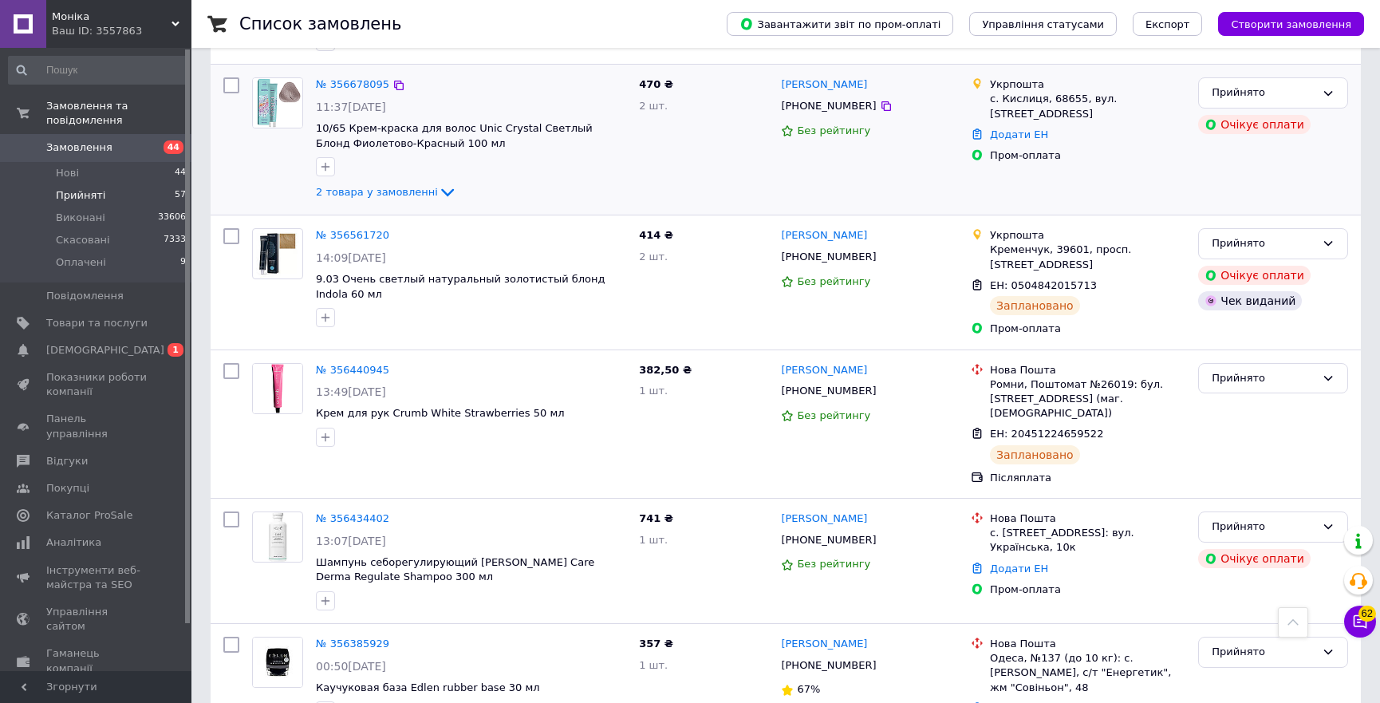
scroll to position [942, 0]
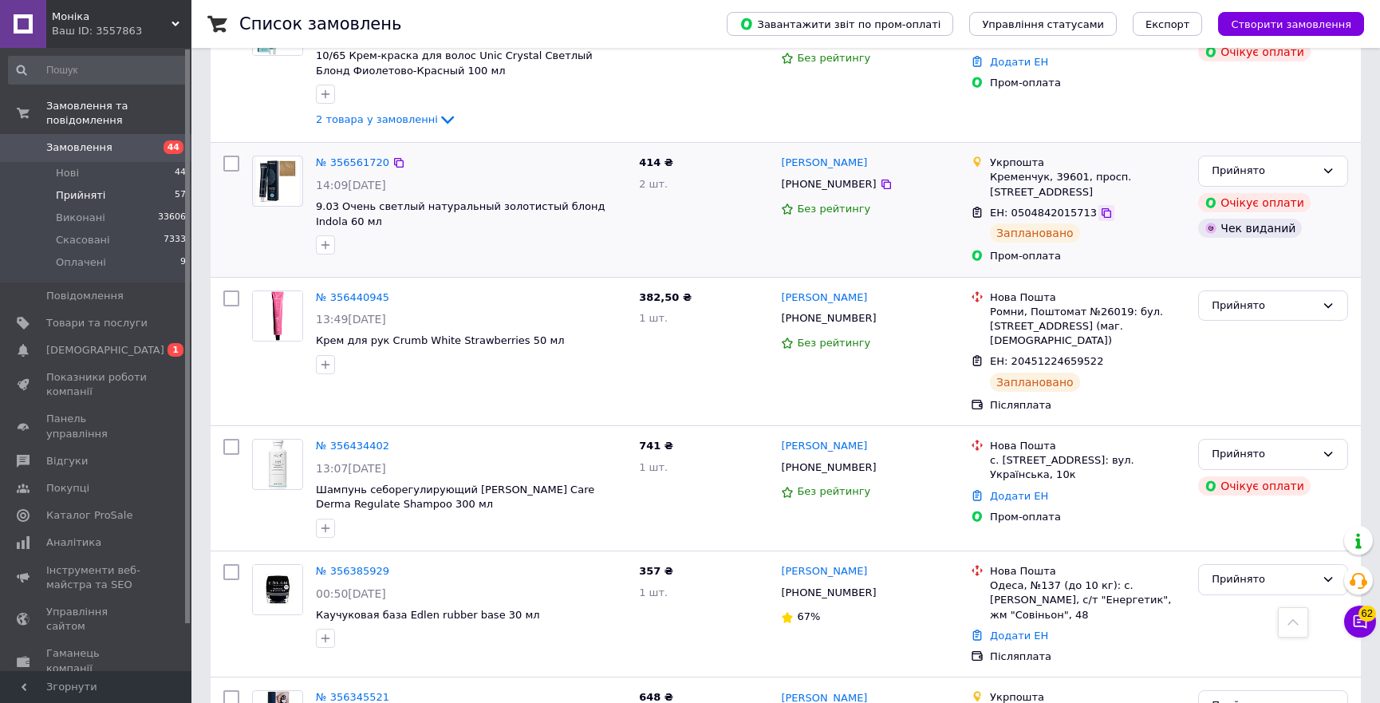
click at [1102, 208] on icon at bounding box center [1107, 213] width 10 height 10
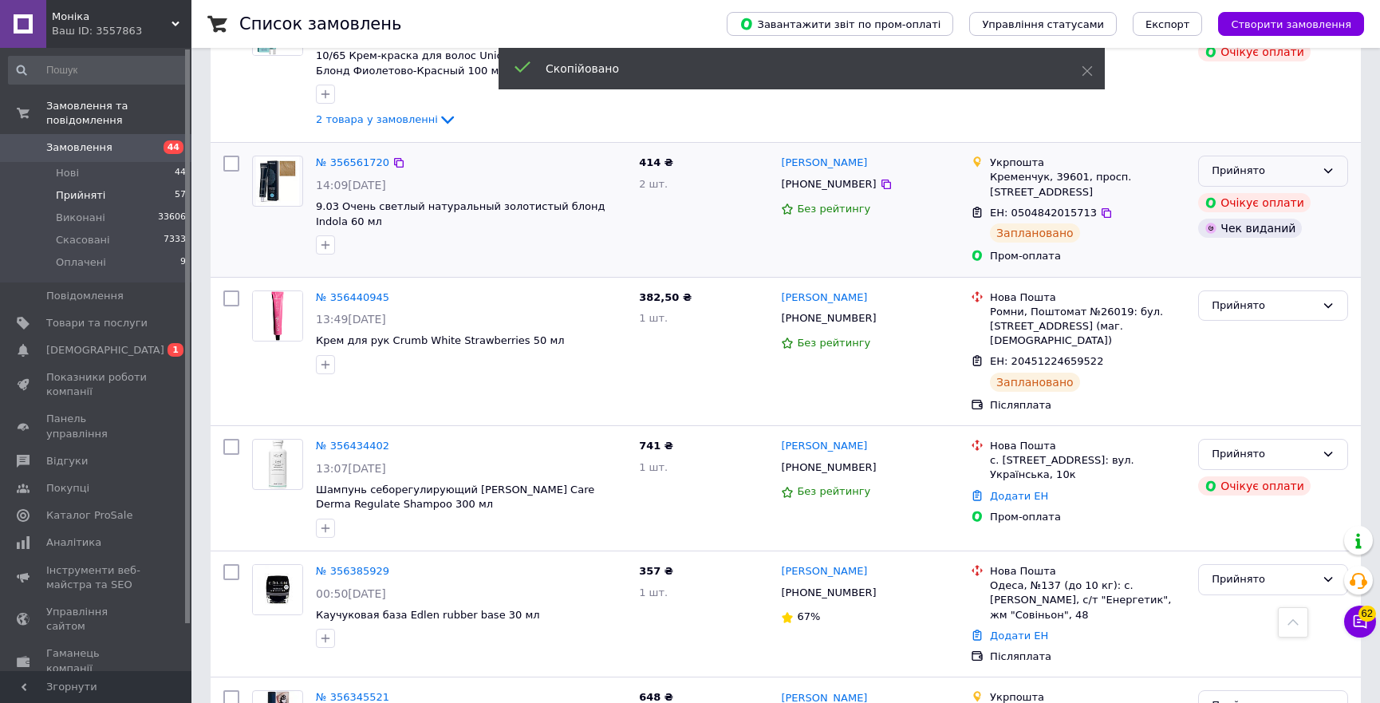
click at [1261, 163] on div "Прийнято" at bounding box center [1264, 171] width 104 height 17
click at [1243, 219] on li "Скасовано" at bounding box center [1273, 234] width 148 height 30
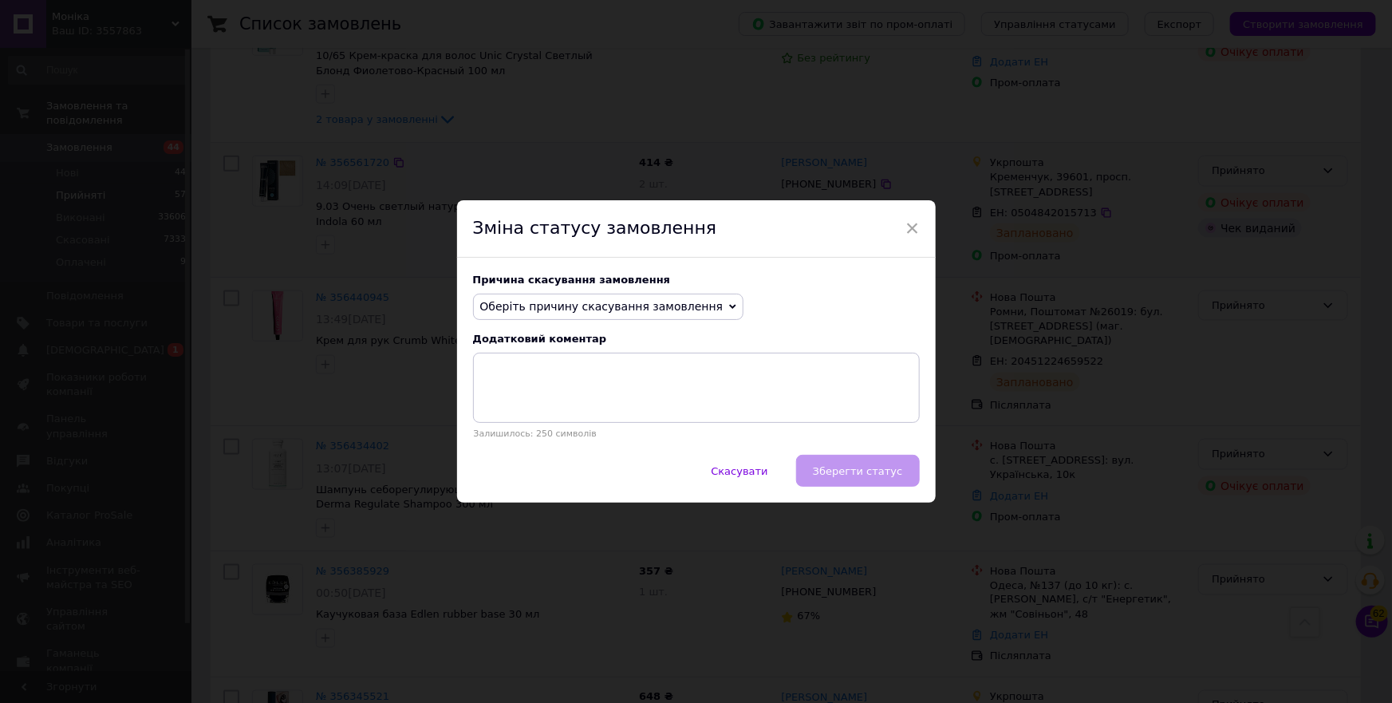
click at [635, 306] on span "Оберіть причину скасування замовлення" at bounding box center [601, 306] width 243 height 13
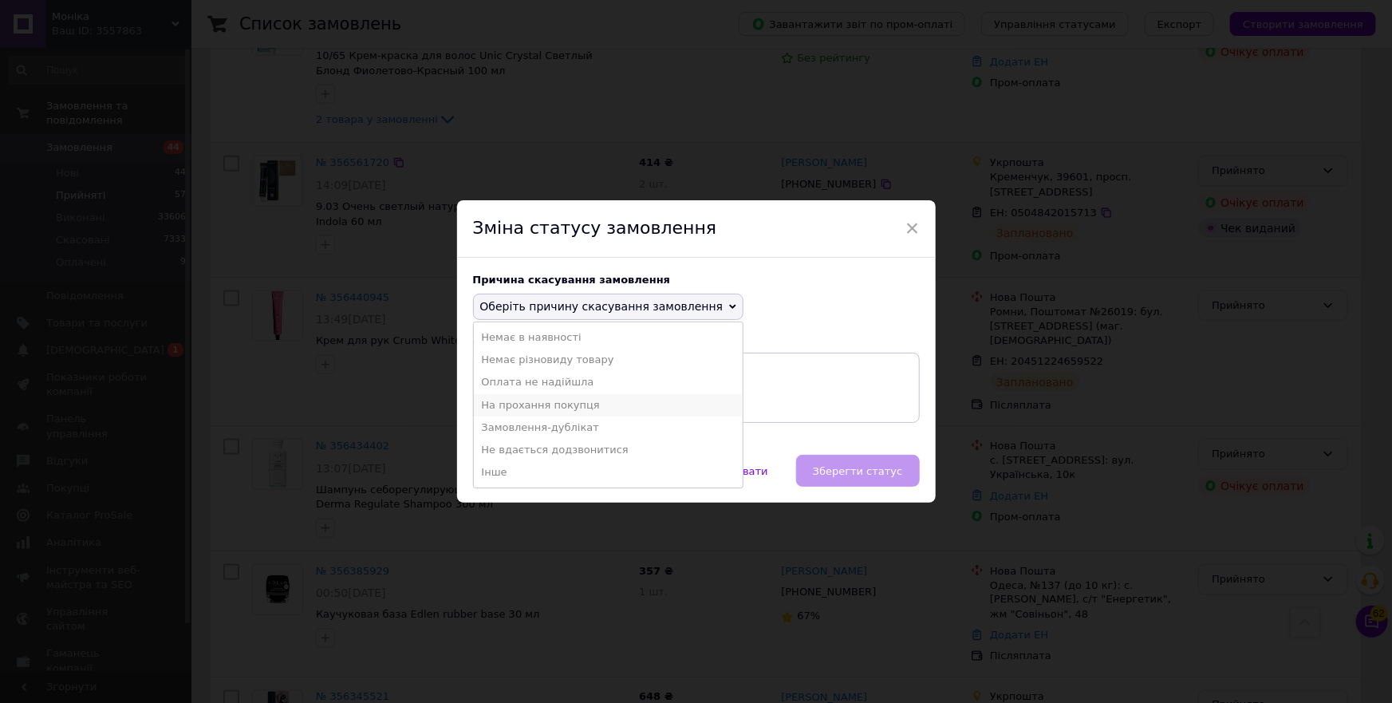
click at [528, 397] on li "На прохання покупця" at bounding box center [609, 405] width 270 height 22
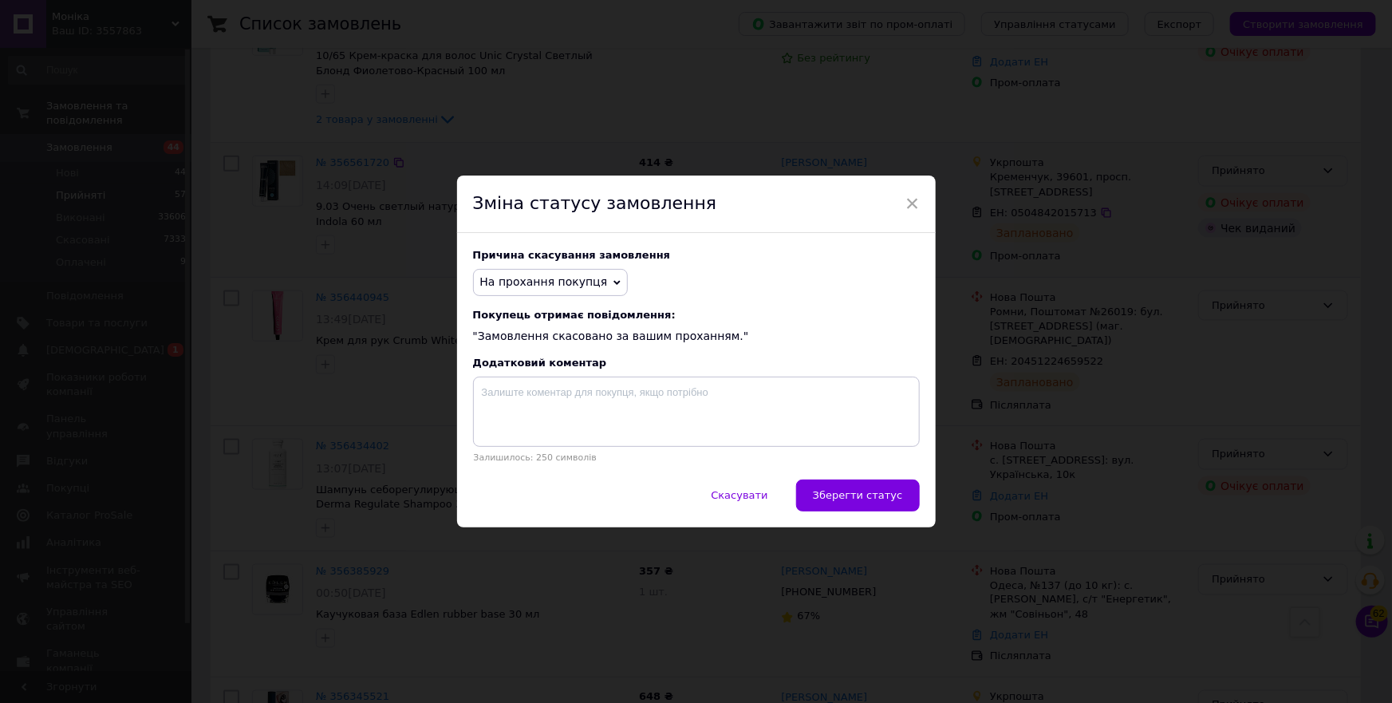
click at [854, 489] on button "Зберегти статус" at bounding box center [858, 496] width 124 height 32
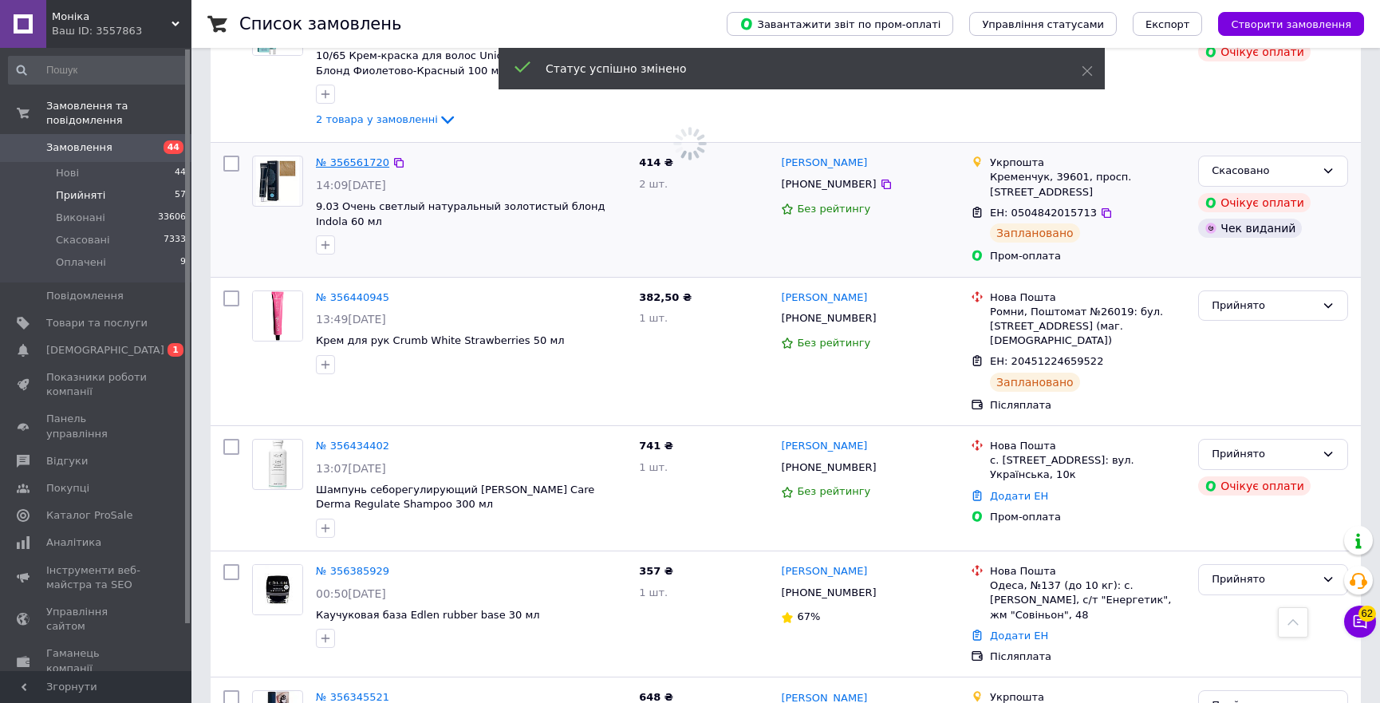
click at [340, 156] on link "№ 356561720" at bounding box center [352, 162] width 73 height 12
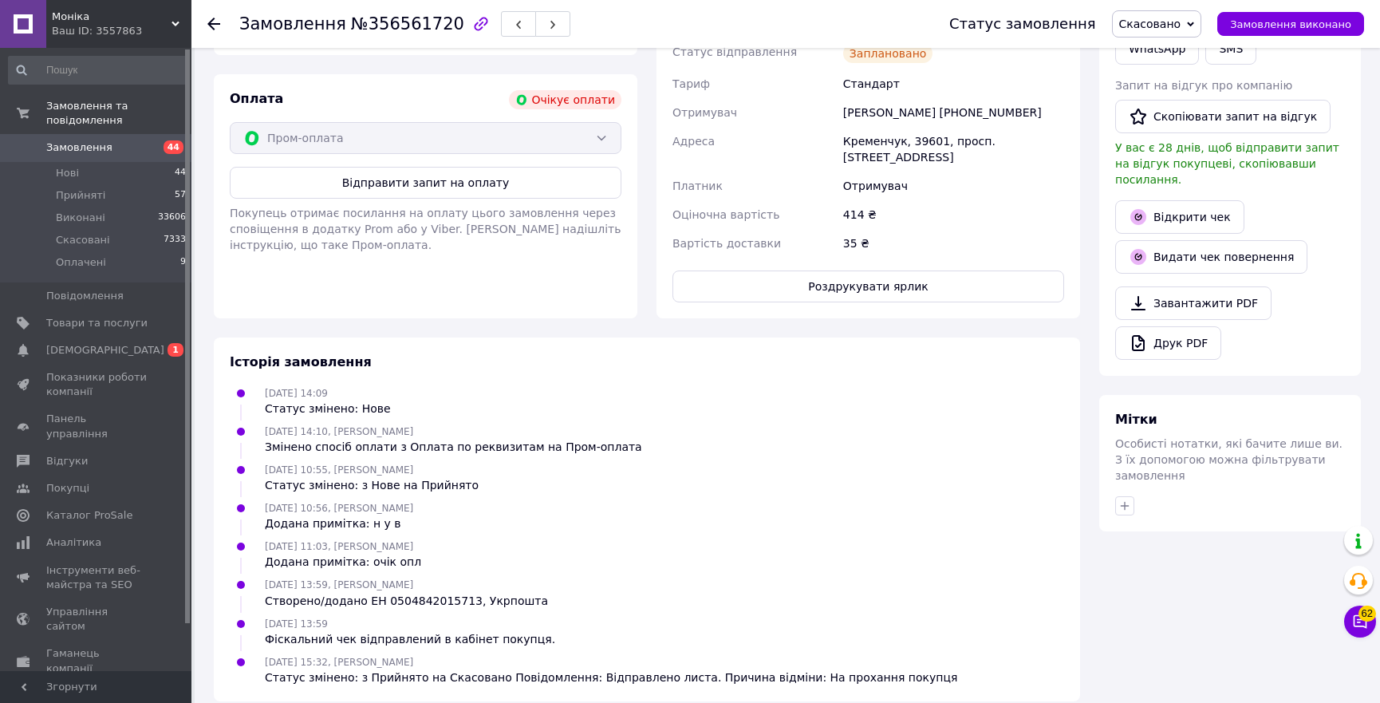
scroll to position [509, 0]
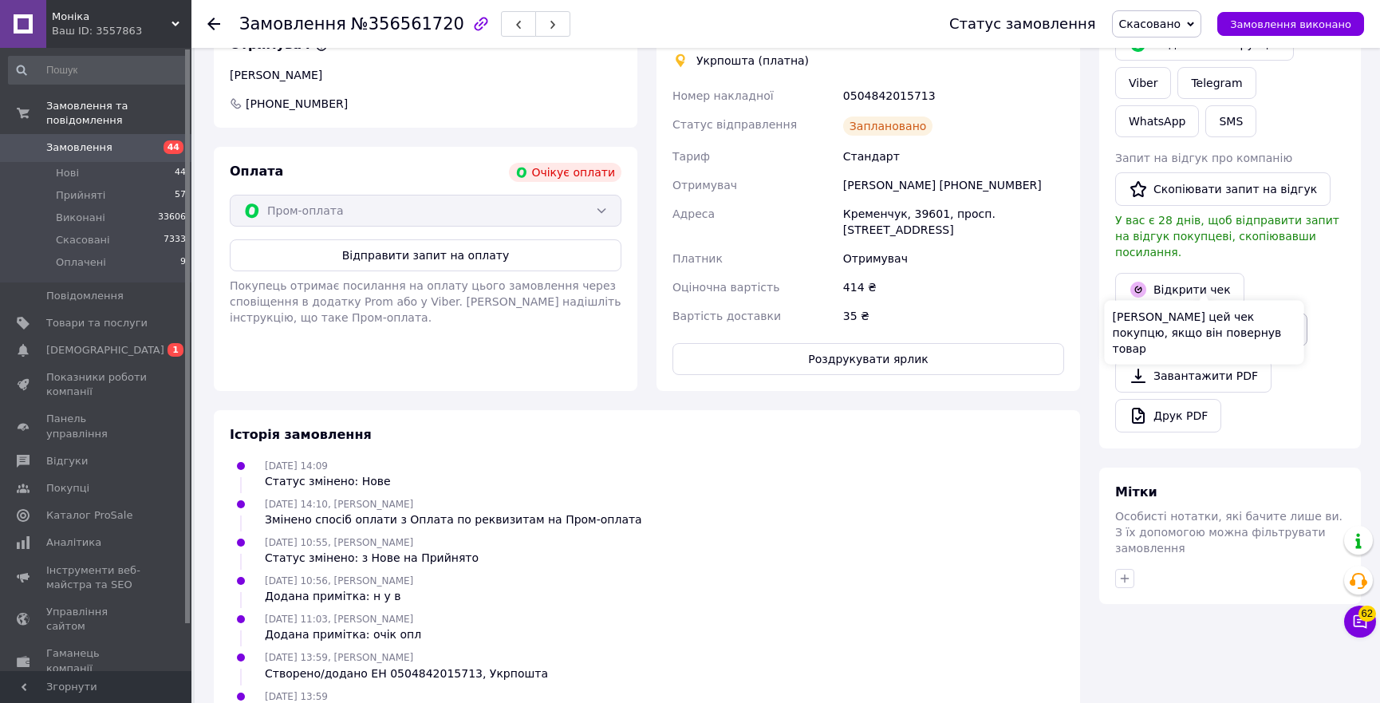
click at [1193, 313] on button "Видати чек повернення" at bounding box center [1211, 330] width 192 height 34
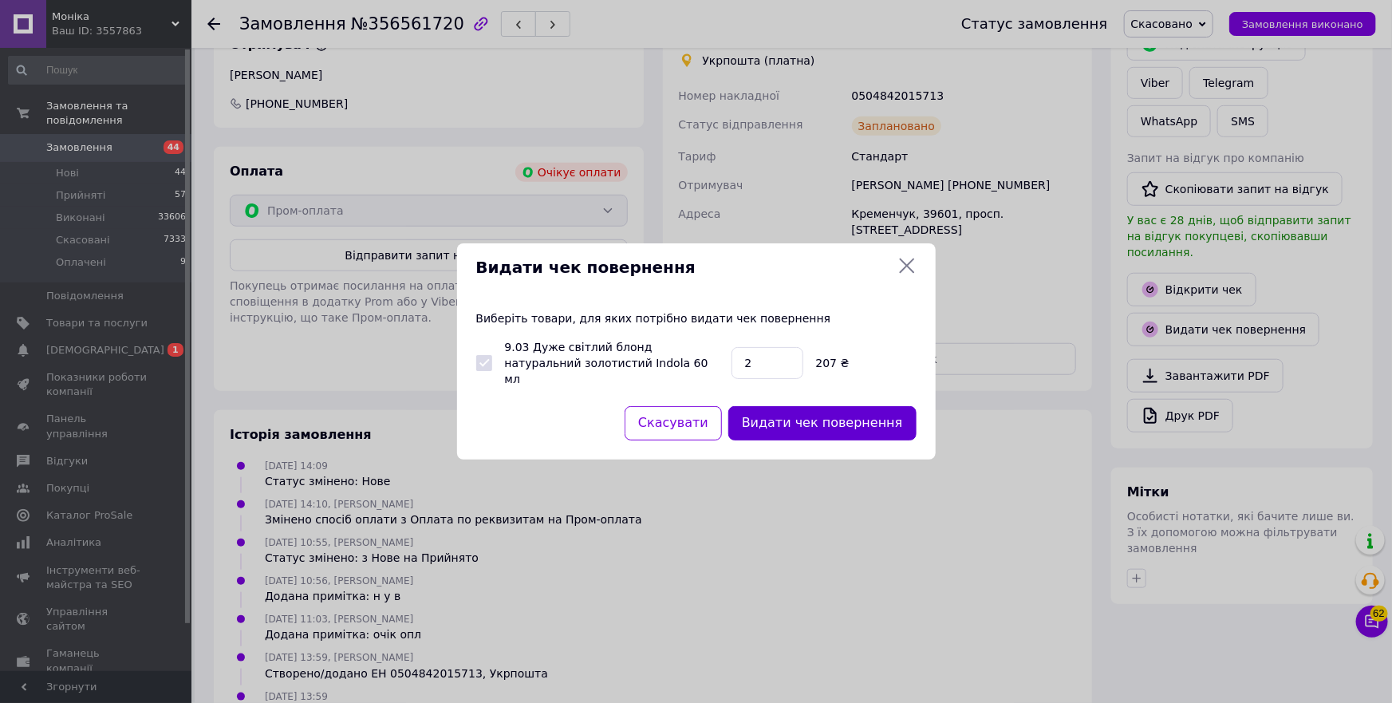
click at [854, 409] on button "Видати чек повернення" at bounding box center [823, 423] width 188 height 34
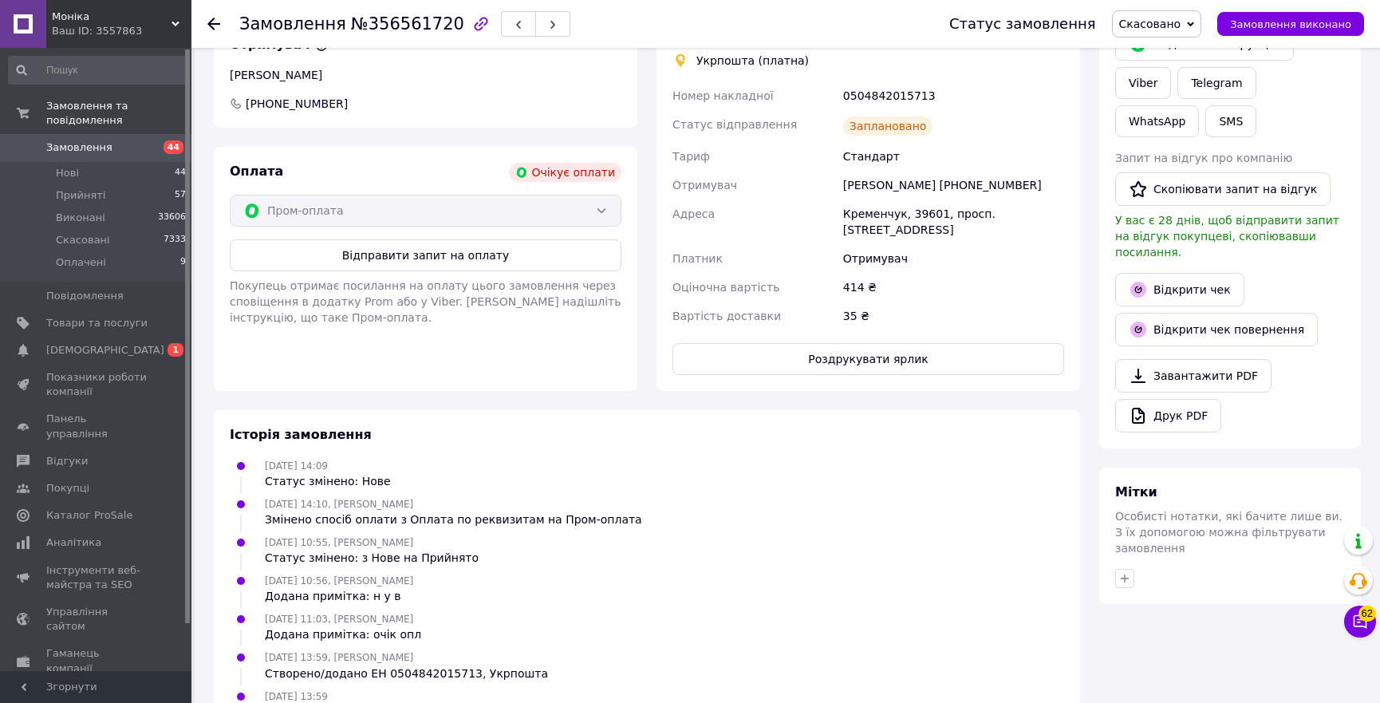
click at [49, 68] on input at bounding box center [98, 70] width 180 height 29
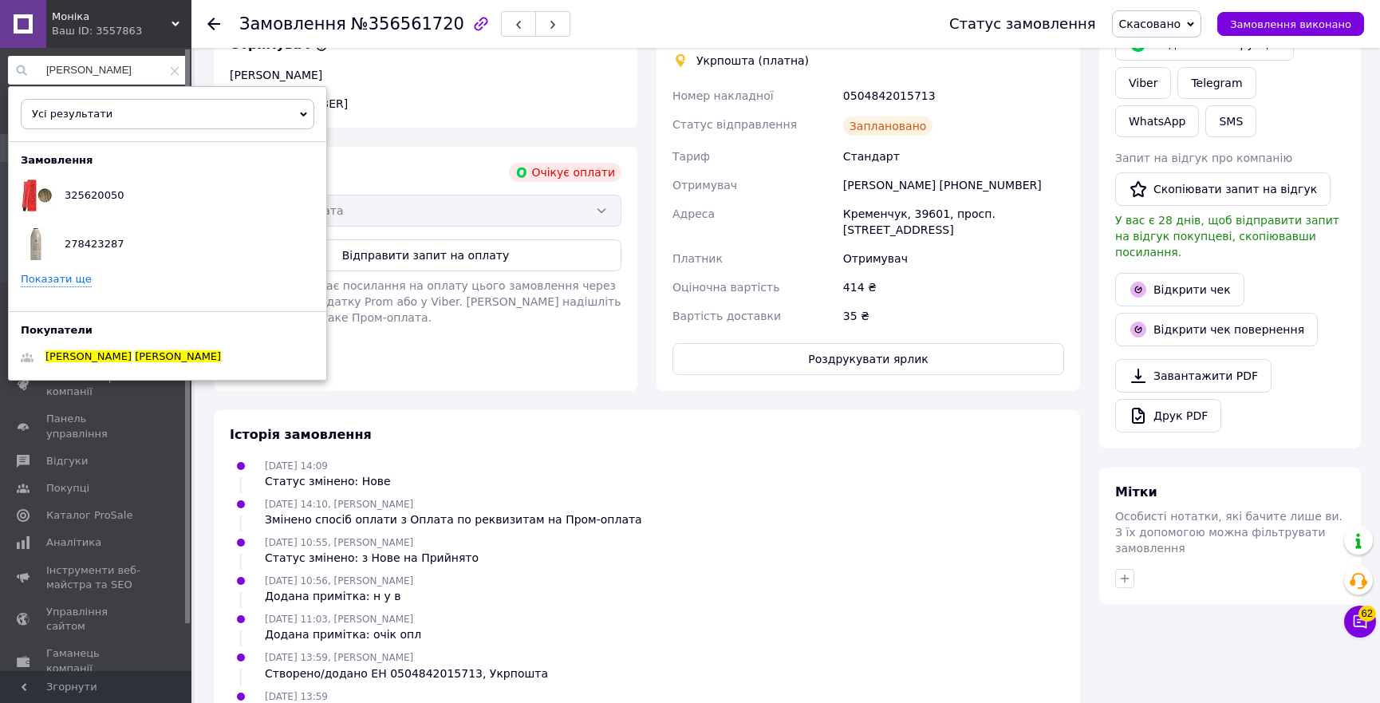
type input "пилипенко надія"
click at [53, 279] on link "Показати ще" at bounding box center [56, 279] width 71 height 15
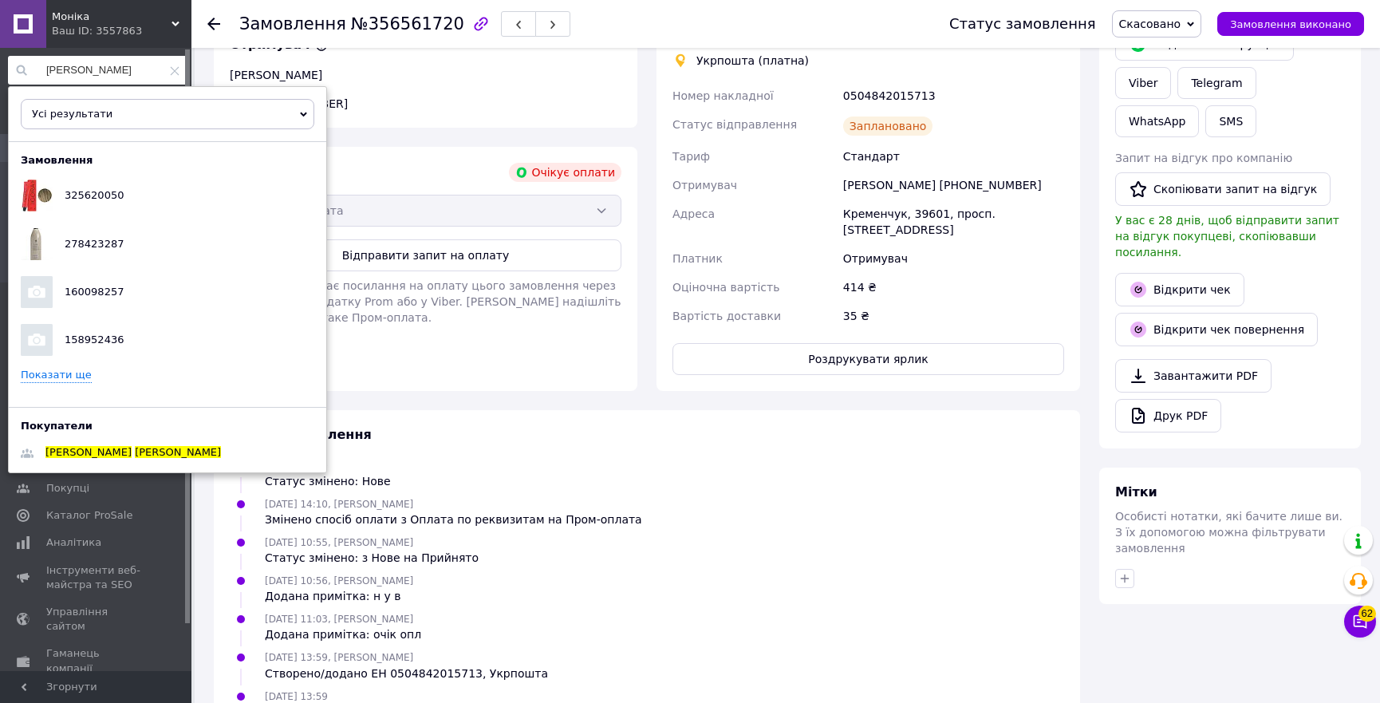
click at [65, 375] on link "Показати ще" at bounding box center [56, 375] width 71 height 15
click at [135, 447] on span "Надія" at bounding box center [178, 453] width 86 height 12
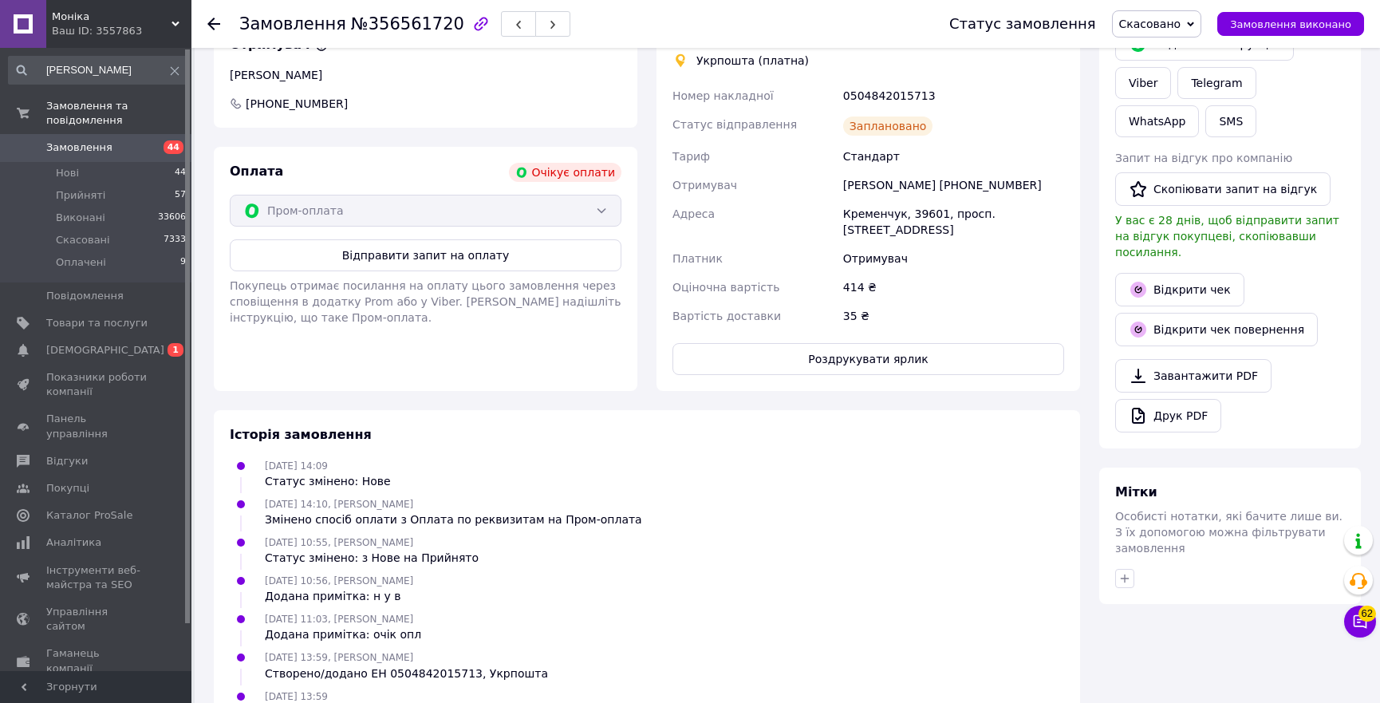
click at [342, 100] on span "+380977912727" at bounding box center [425, 104] width 395 height 16
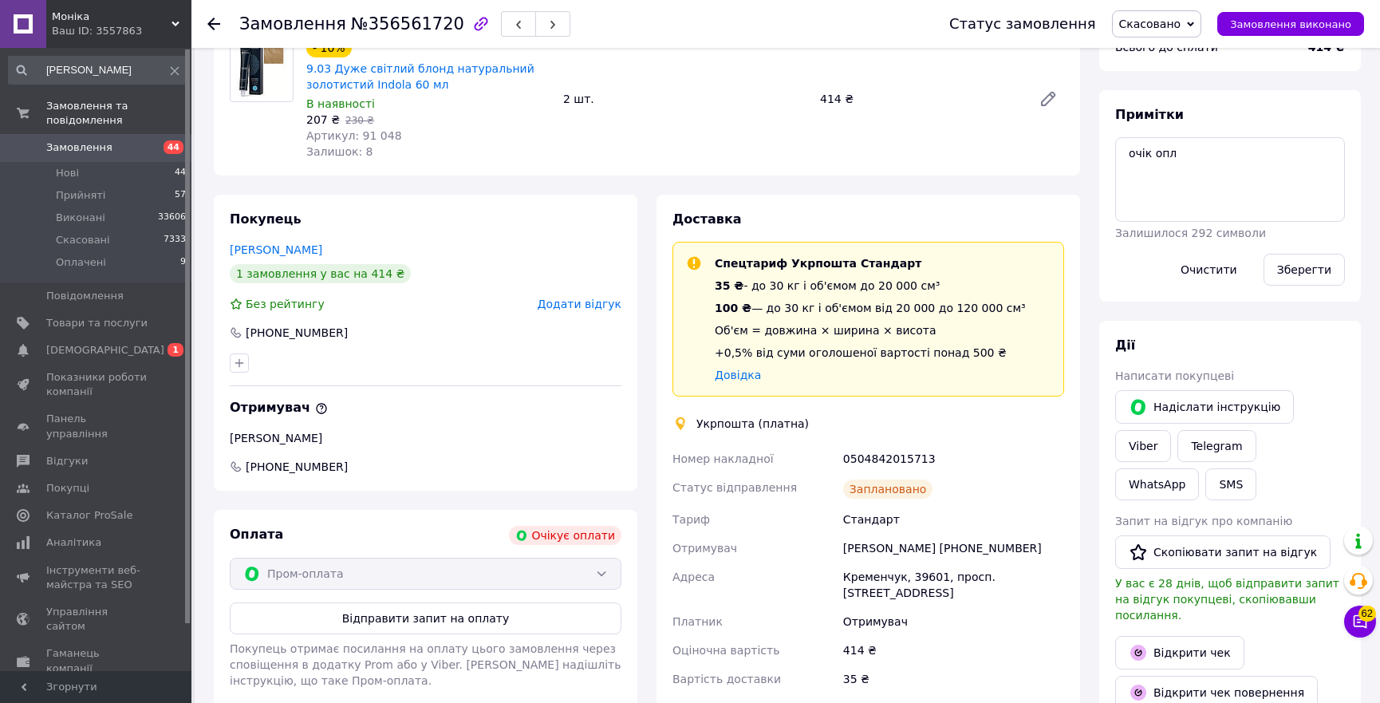
scroll to position [0, 0]
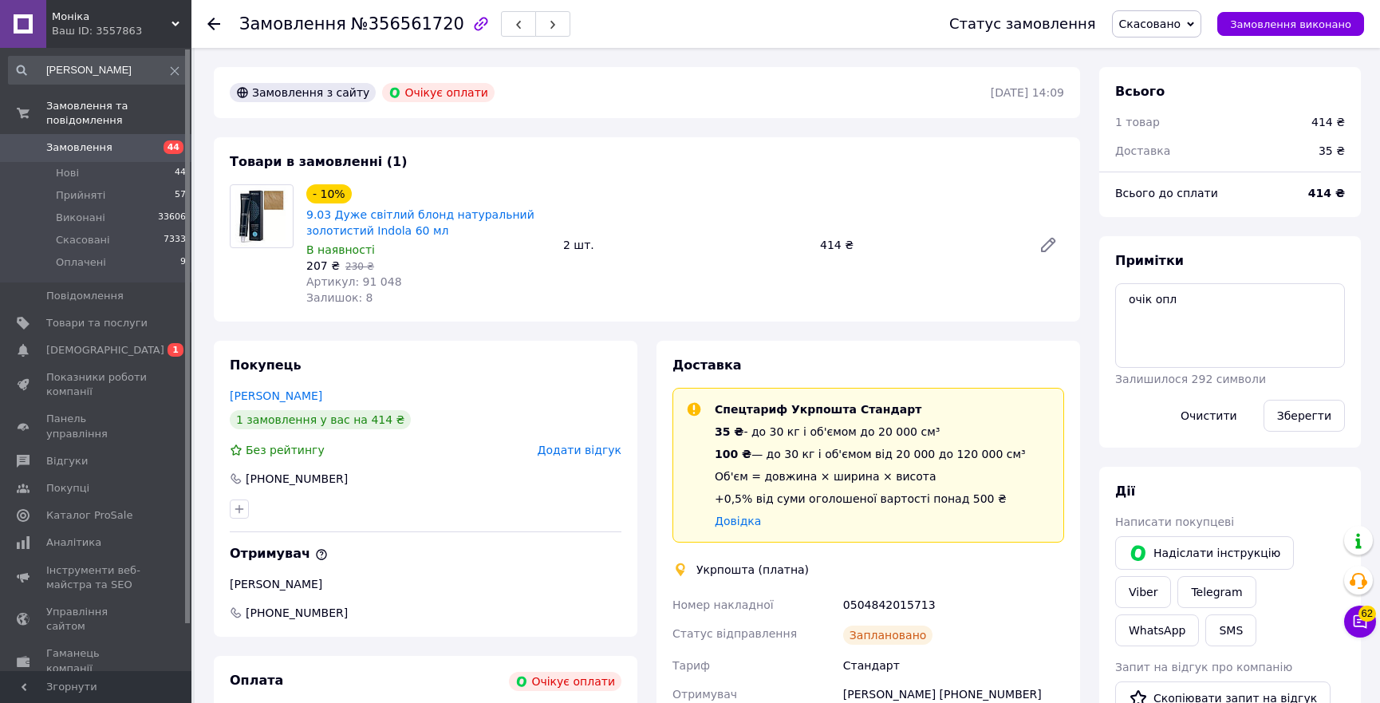
click at [219, 22] on div at bounding box center [223, 24] width 32 height 48
click at [210, 24] on use at bounding box center [213, 24] width 13 height 13
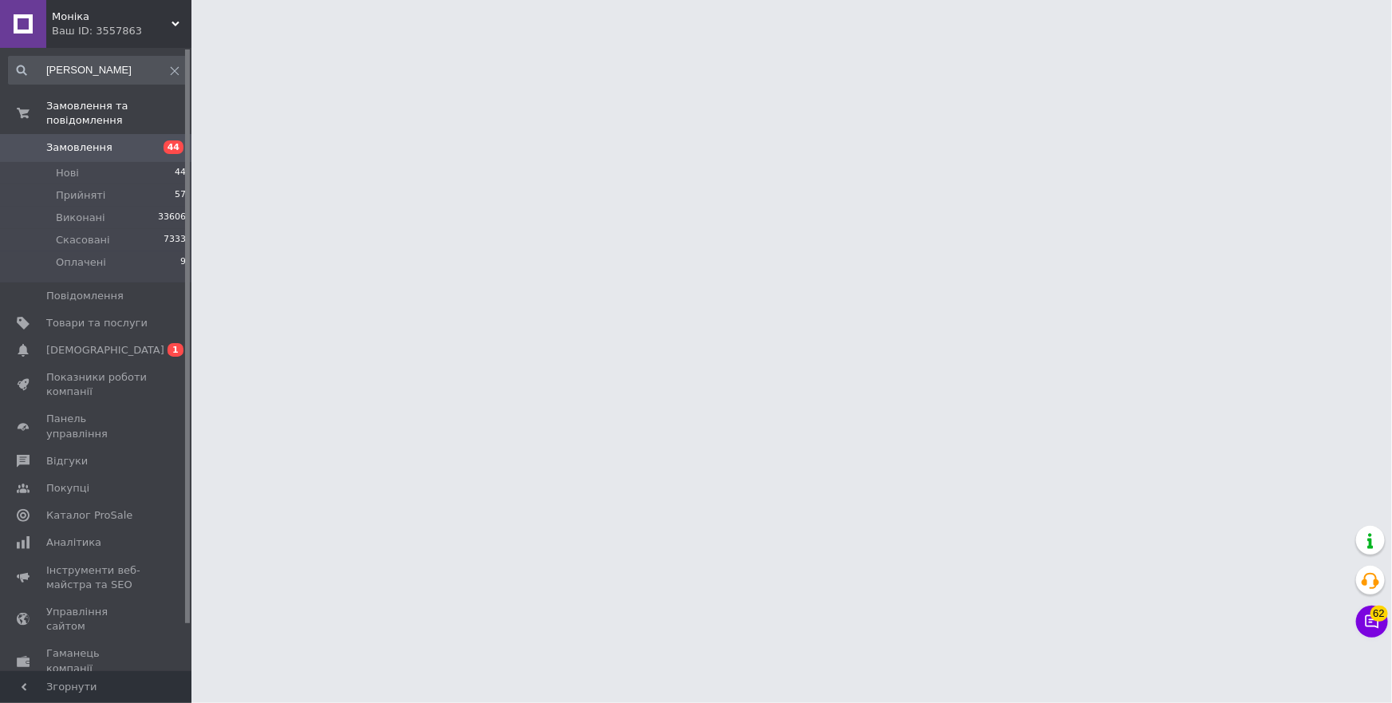
click at [174, 67] on use at bounding box center [175, 70] width 9 height 9
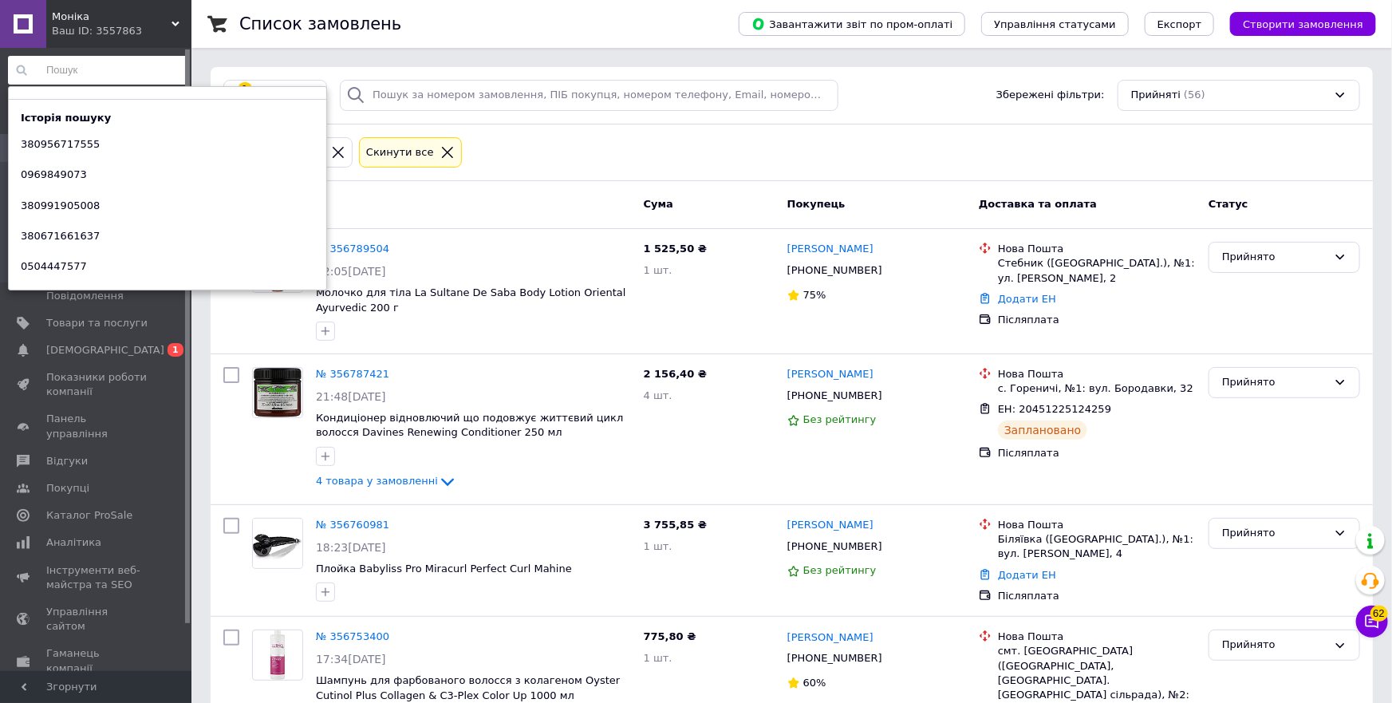
click at [527, 135] on div "Статус: Прийняті Cкинути все" at bounding box center [791, 153] width 1143 height 38
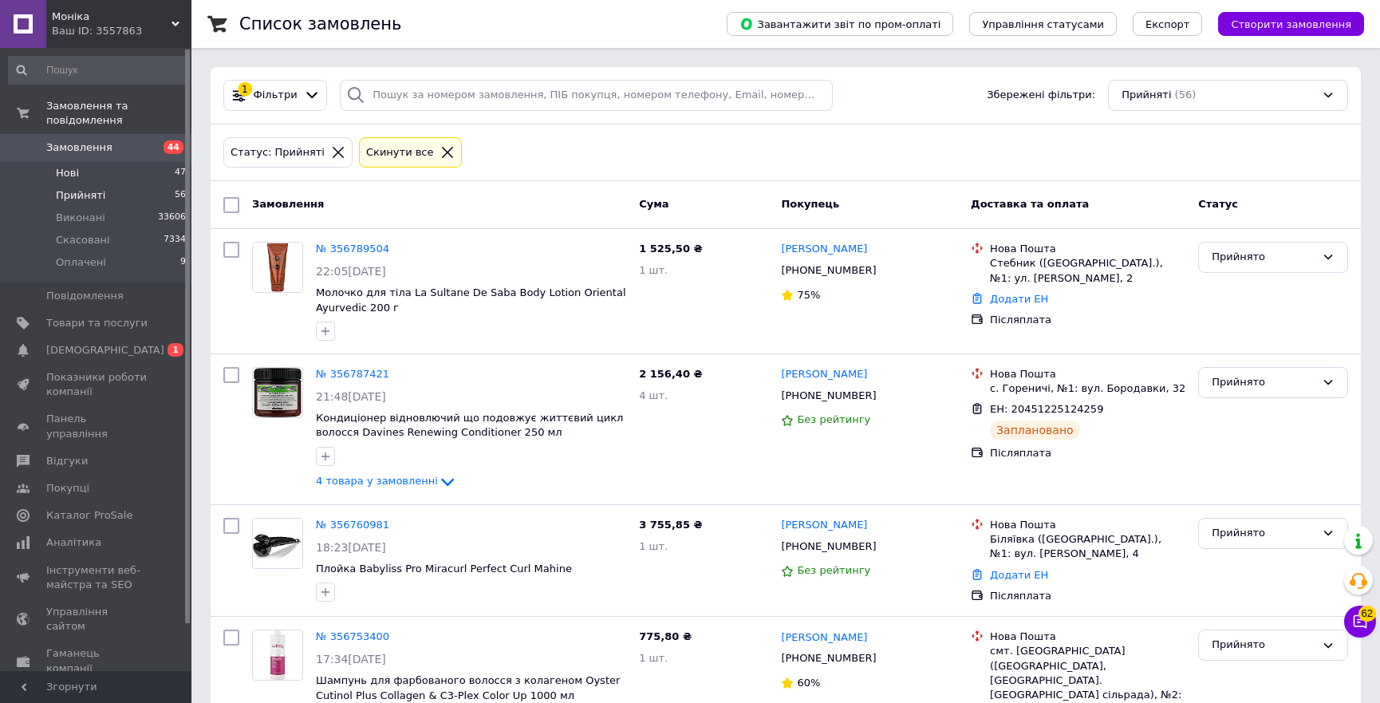
click at [59, 166] on span "Нові" at bounding box center [67, 173] width 23 height 14
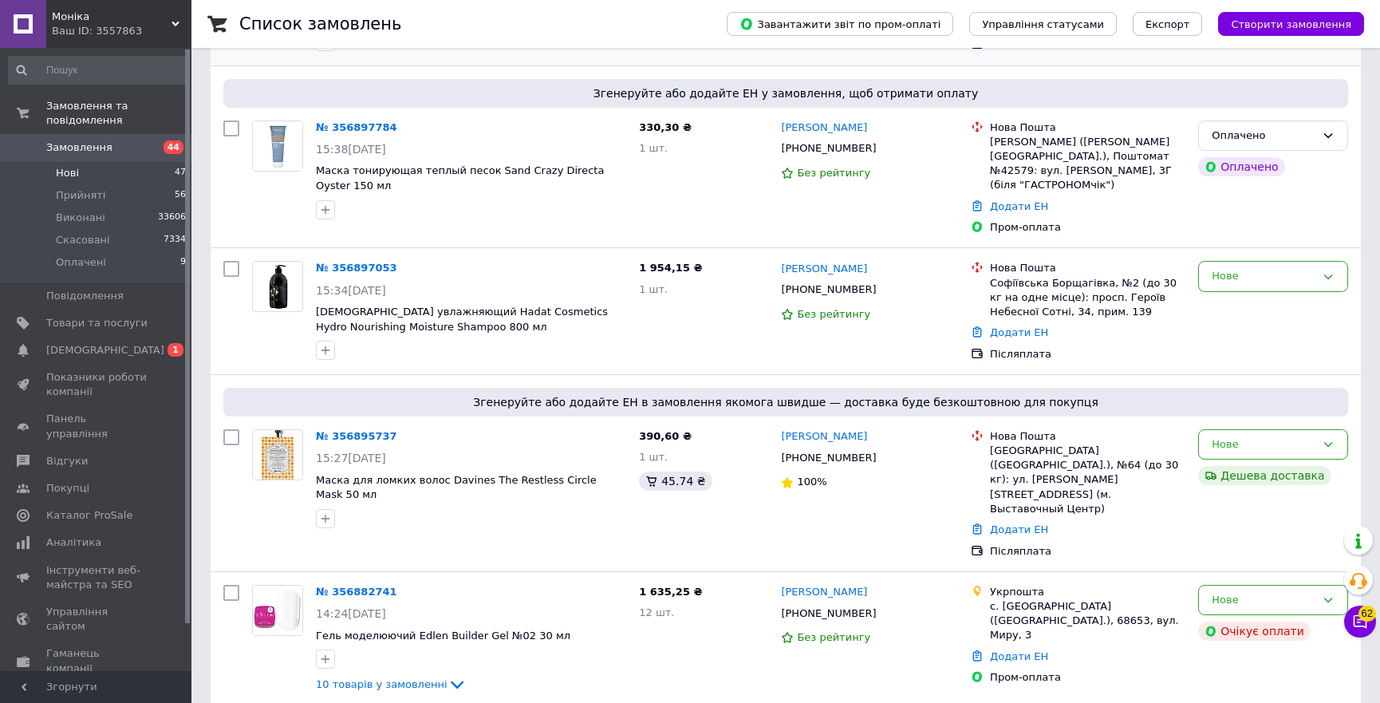
scroll to position [72, 0]
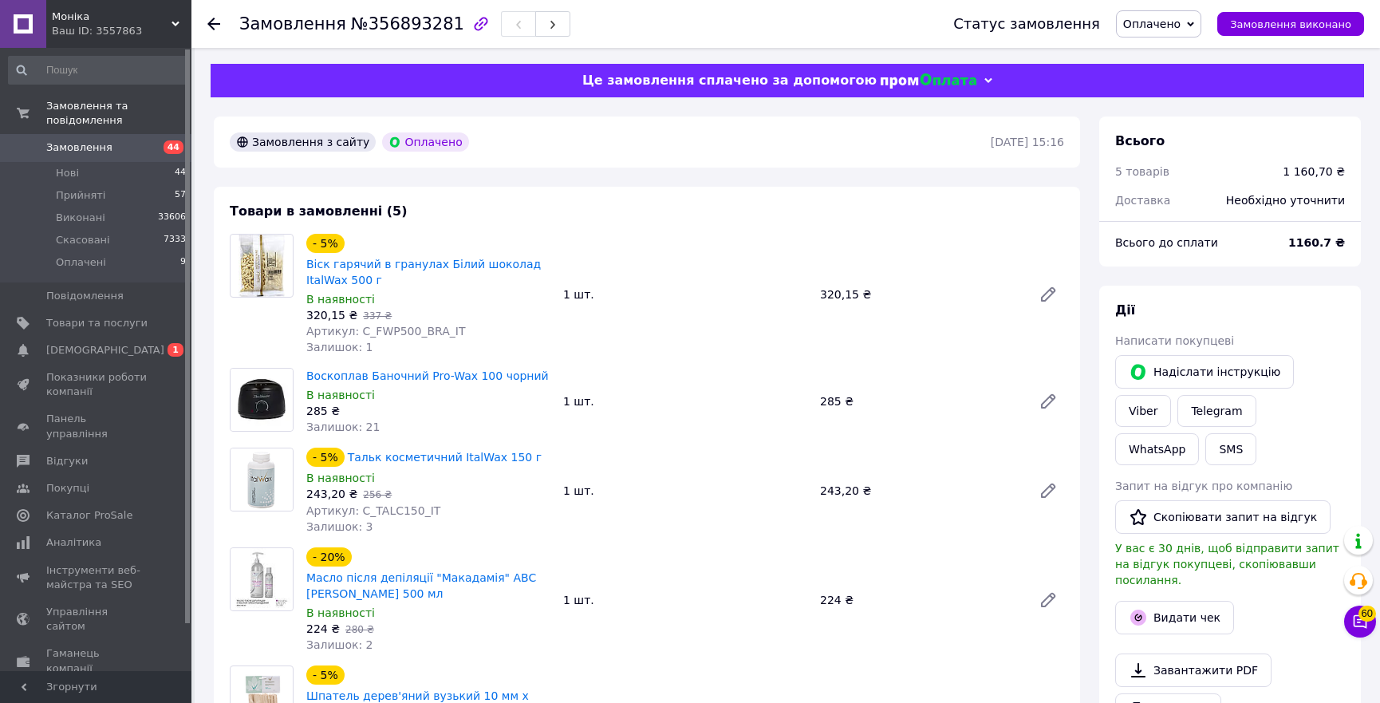
click at [168, 55] on div "Замовлення та повідомлення Замовлення 44 Нові 44 Прийняті 57 Виконані 33606 Ска…" at bounding box center [97, 361] width 195 height 627
click at [152, 73] on input at bounding box center [98, 70] width 180 height 29
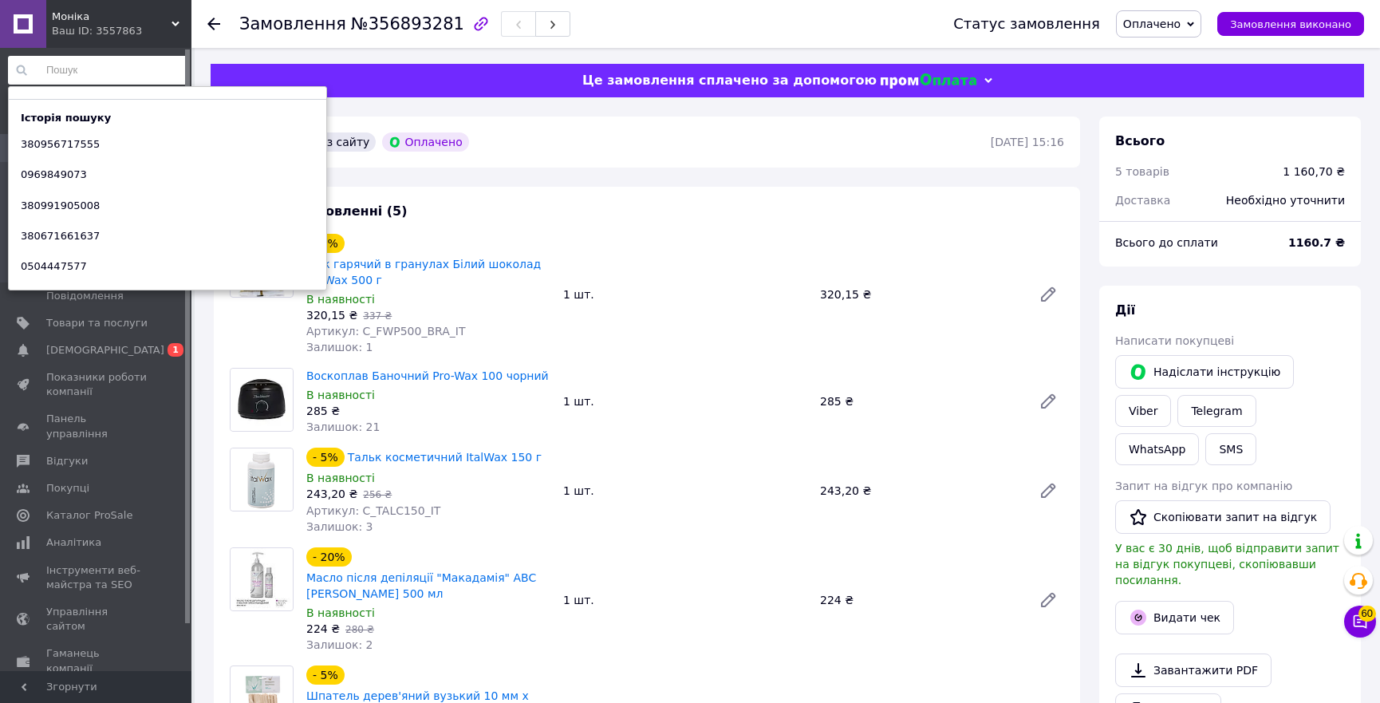
paste input "380984510249"
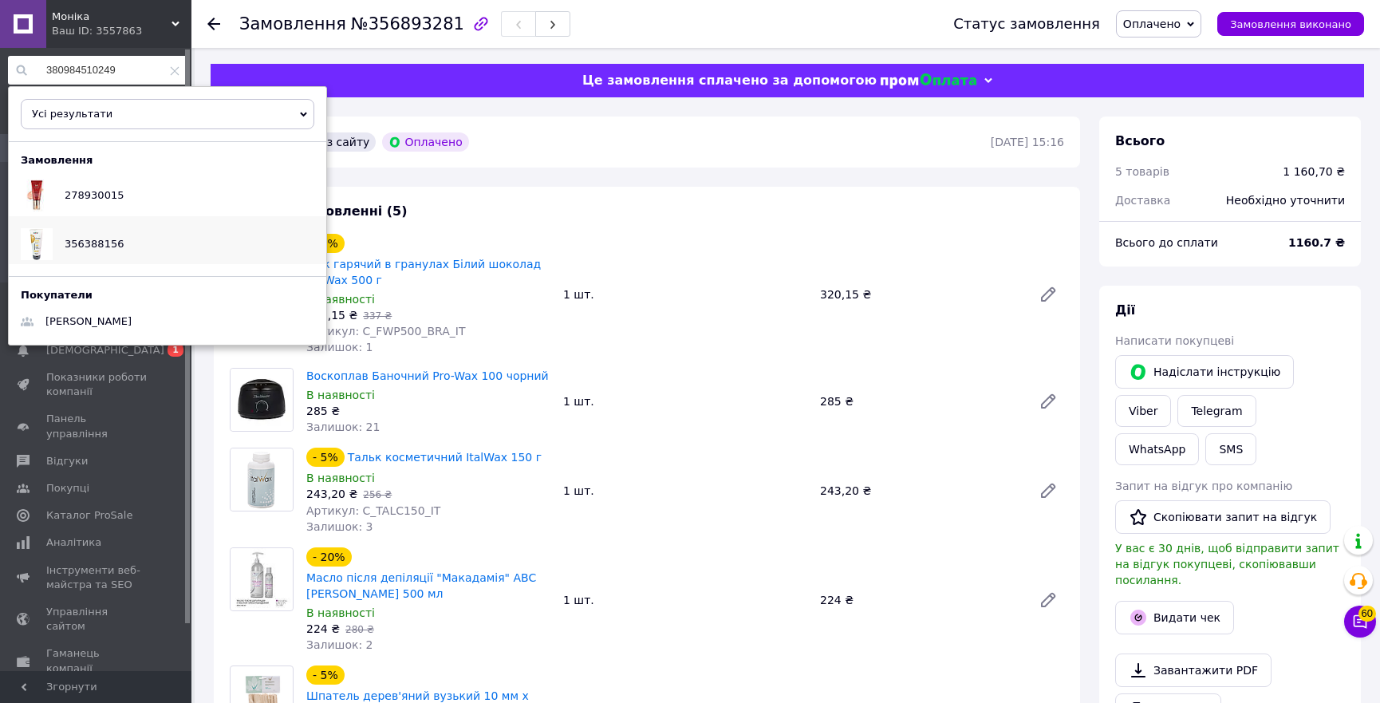
type input "380984510249"
click at [97, 233] on div "356388156" at bounding box center [94, 244] width 83 height 40
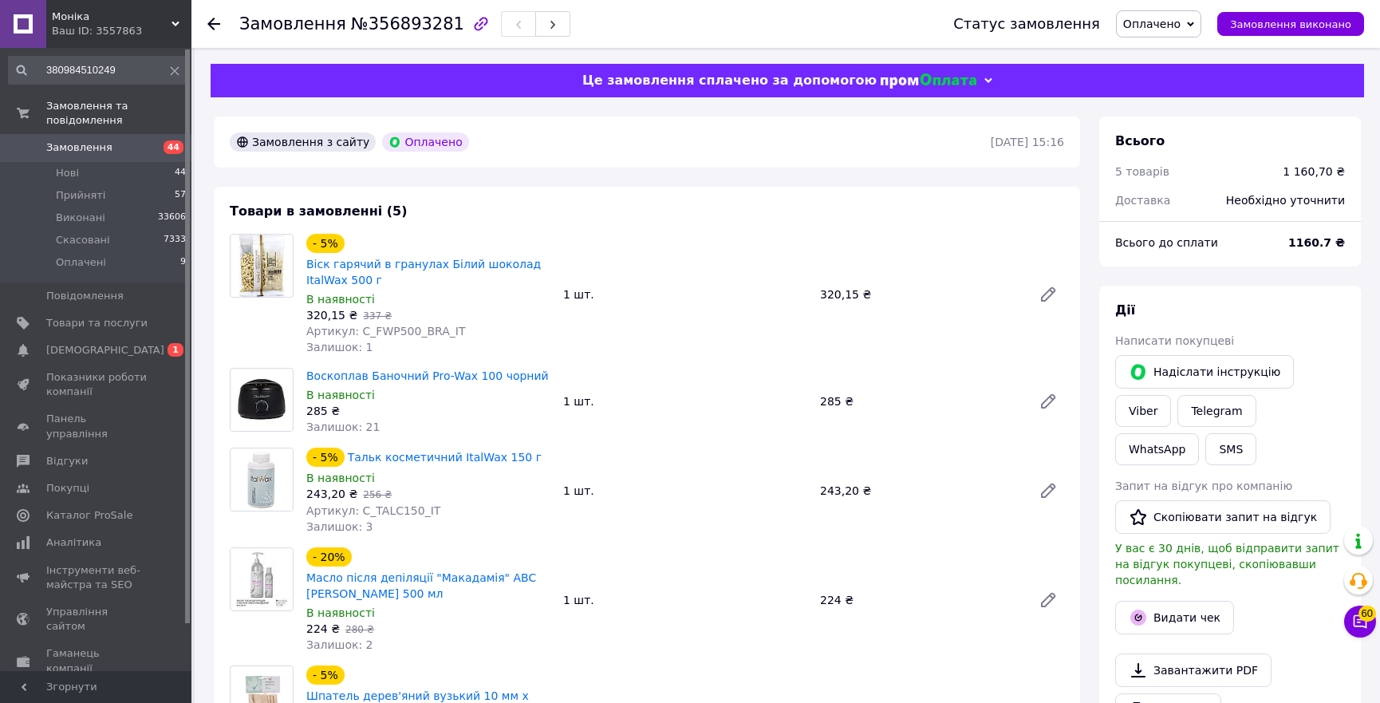
click at [704, 243] on div "- 5% Віск гарячий в гранулах Білий шоколад ItalWax 500 г В наявності 320,15 ₴  …" at bounding box center [685, 295] width 771 height 128
copy span "C_FWP500_BRA_IT"
drag, startPoint x: 454, startPoint y: 332, endPoint x: 351, endPoint y: 329, distance: 103.0
click at [351, 329] on div "Артикул: C_FWP500_BRA_IT" at bounding box center [428, 331] width 244 height 16
copy link "Воскоплав Баночний Pro-Wax 100 чорний"
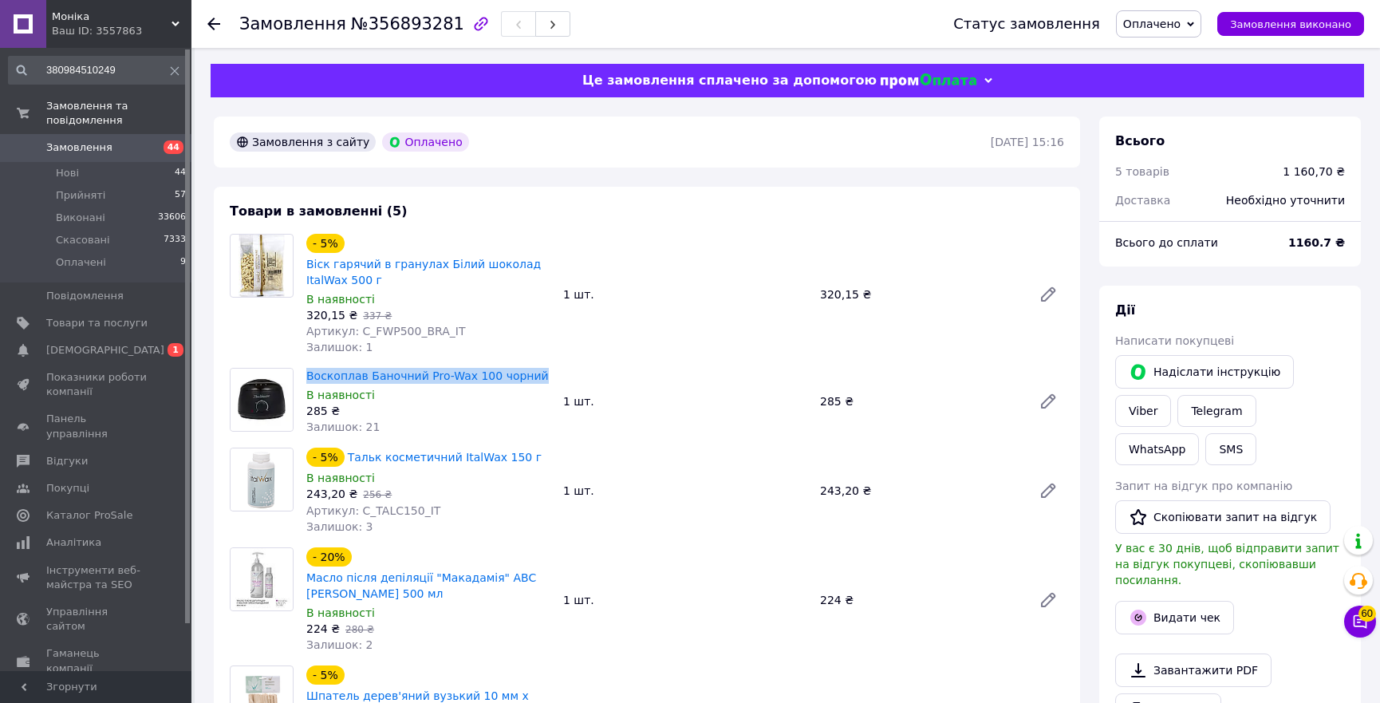
drag, startPoint x: 521, startPoint y: 373, endPoint x: 300, endPoint y: 369, distance: 221.1
click at [300, 369] on div "Воскоплав Баночний Pro-Wax 100 чорний В наявності 285 ₴ Залишок: 21" at bounding box center [428, 401] width 257 height 73
drag, startPoint x: 383, startPoint y: 509, endPoint x: 356, endPoint y: 509, distance: 27.1
click at [356, 509] on div "Артикул: C_TALC150_IT" at bounding box center [428, 511] width 244 height 16
copy span "C_TALC150_IT"
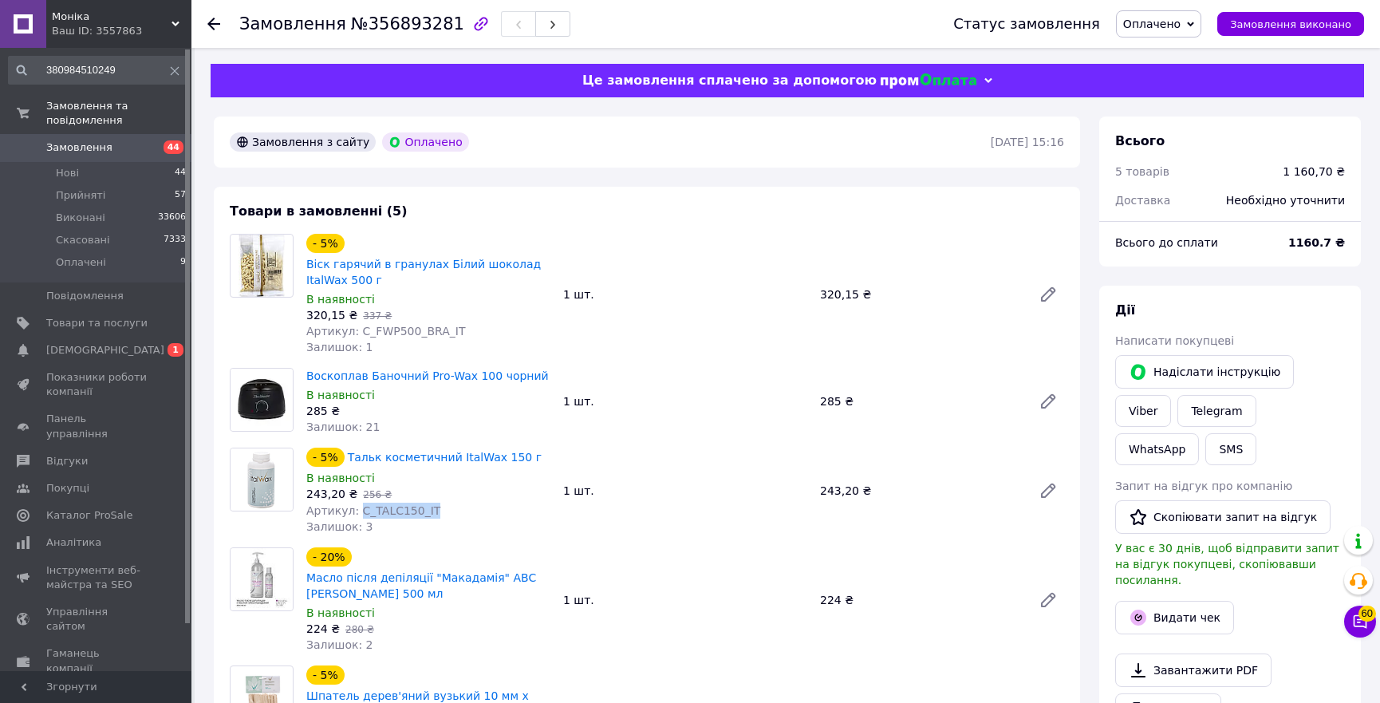
scroll to position [290, 0]
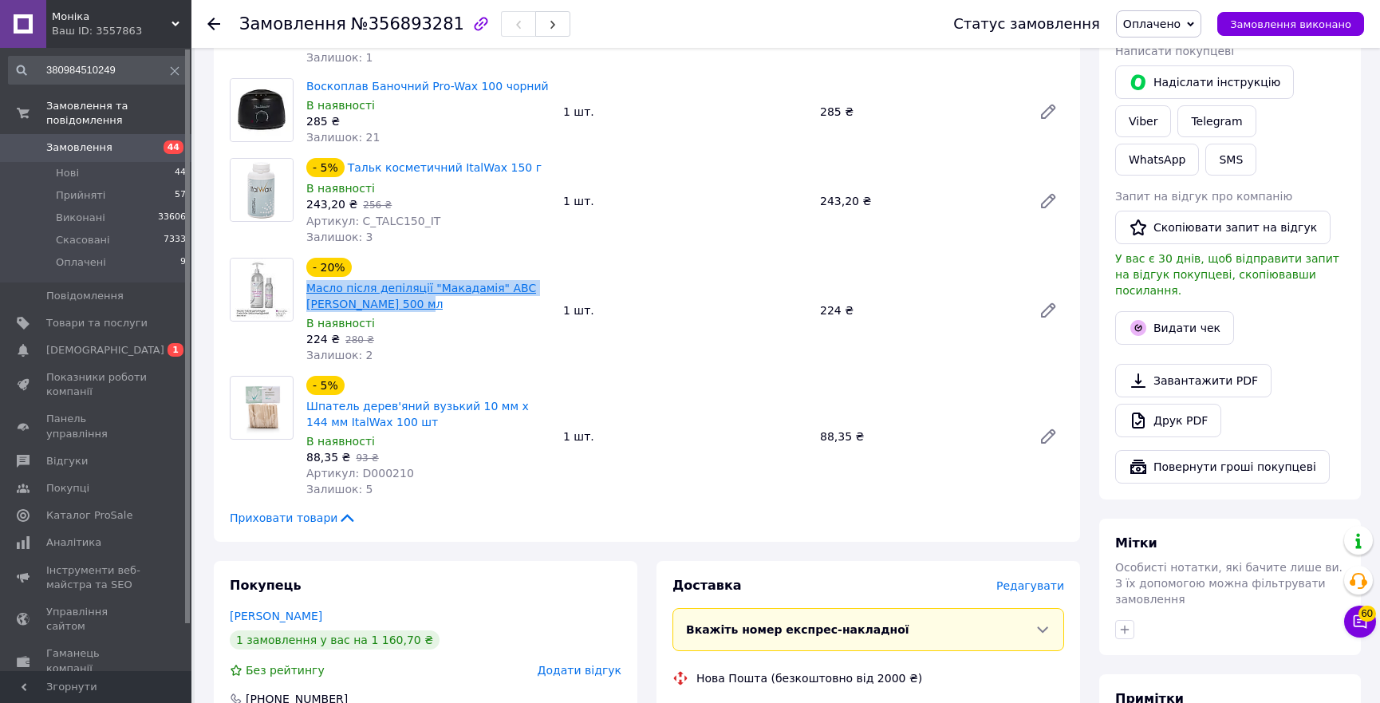
copy link "Масло після депіляції "Макадамія" ABC [PERSON_NAME] 500 мл"
drag, startPoint x: 374, startPoint y: 306, endPoint x: 307, endPoint y: 295, distance: 67.8
click at [307, 295] on span "Масло після депіляції "Макадамія" ABC Jerden Proff 500 мл" at bounding box center [428, 296] width 244 height 32
drag, startPoint x: 416, startPoint y: 471, endPoint x: 351, endPoint y: 468, distance: 64.7
click at [351, 468] on div "Артикул: D000210" at bounding box center [428, 473] width 244 height 16
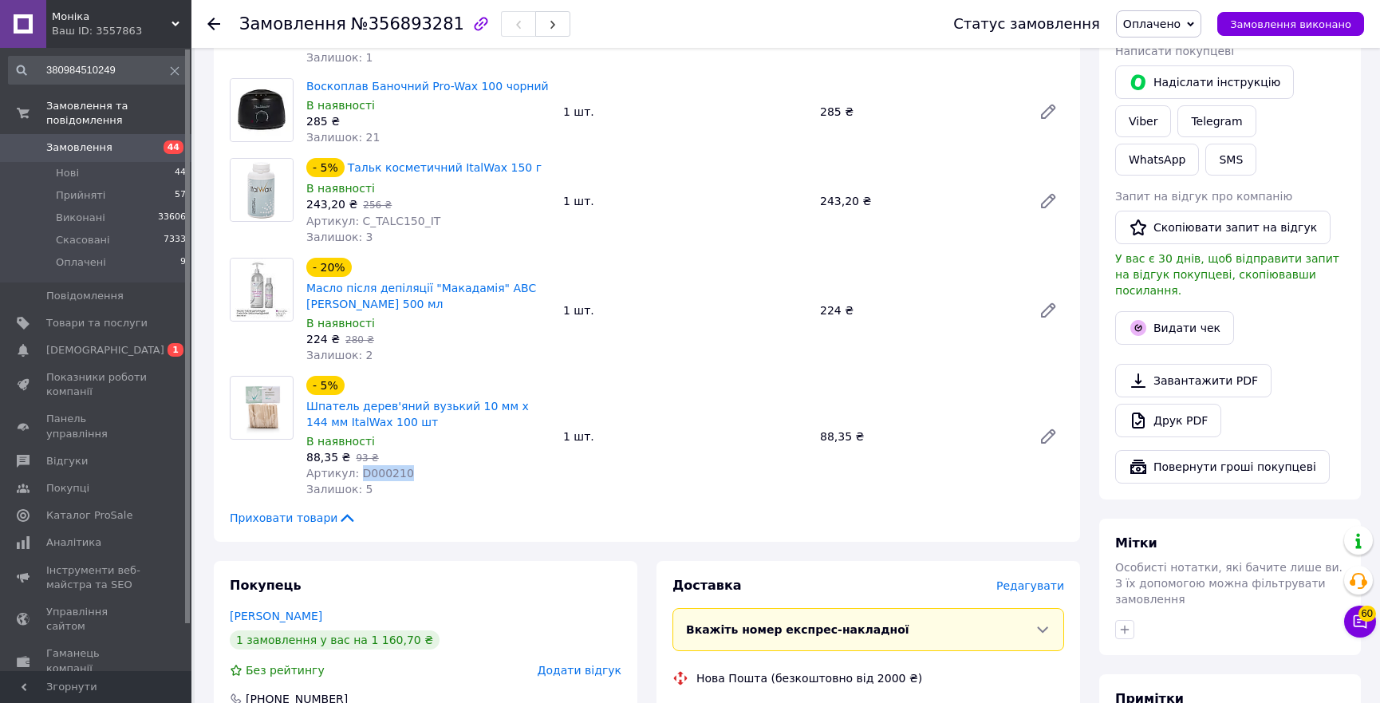
copy span "D000210"
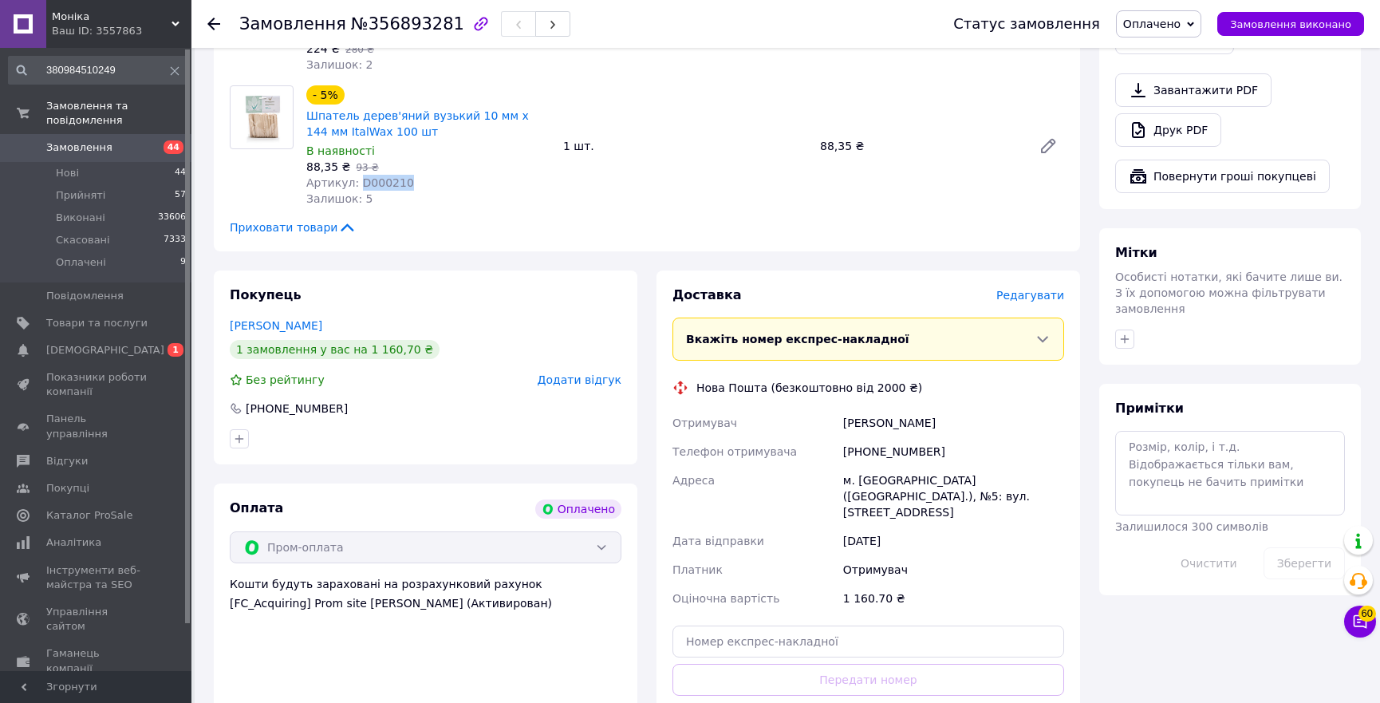
scroll to position [653, 0]
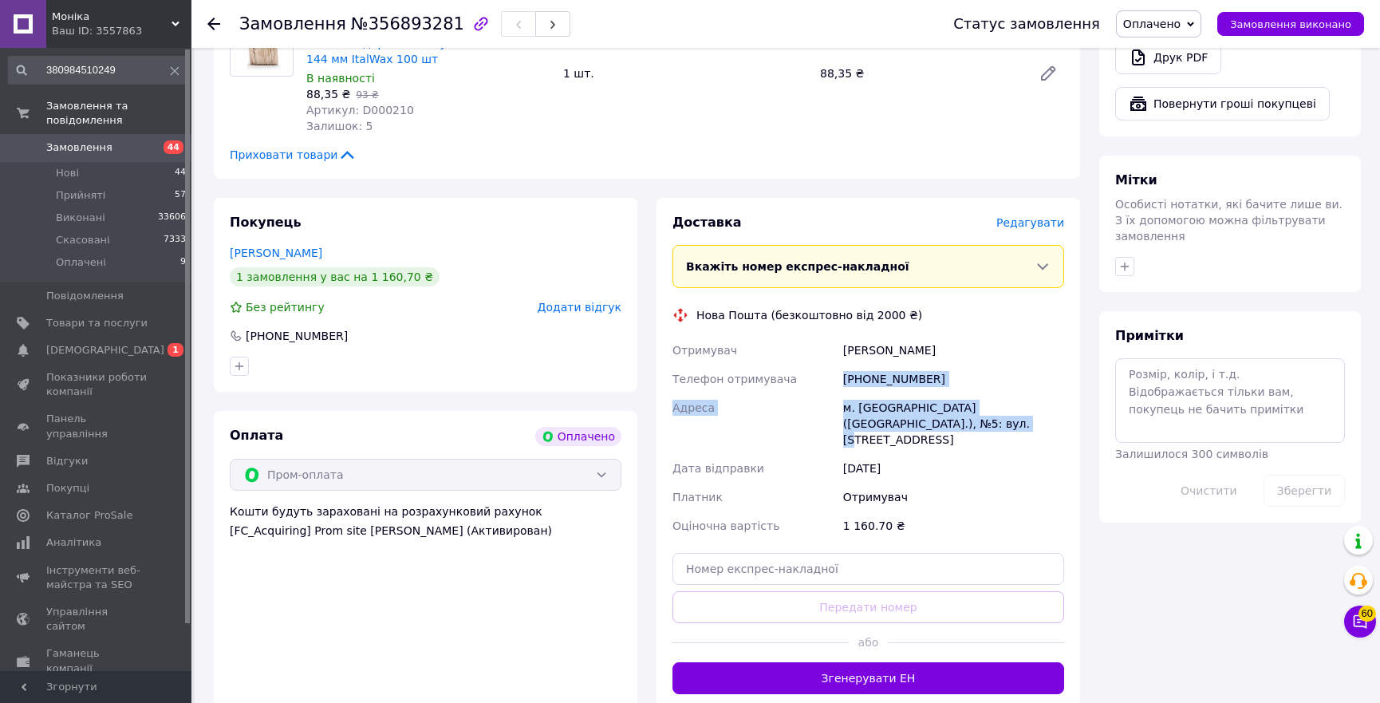
copy div "Телефон отримувача +380733083125 Адреса м. Прилуки (Чернігівська обл.), №5: вул…"
copy div "Отримувач Педоренко Вікторія Телефон отримувача +380733083125 Адреса м. Прилуки…"
drag, startPoint x: 932, startPoint y: 429, endPoint x: 823, endPoint y: 353, distance: 132.4
click at [823, 353] on div "Отримувач Педоренко Вікторія Телефон отримувача +380733083125 Адреса м. Прилуки…" at bounding box center [868, 438] width 398 height 204
drag, startPoint x: 811, startPoint y: 657, endPoint x: 322, endPoint y: 698, distance: 490.9
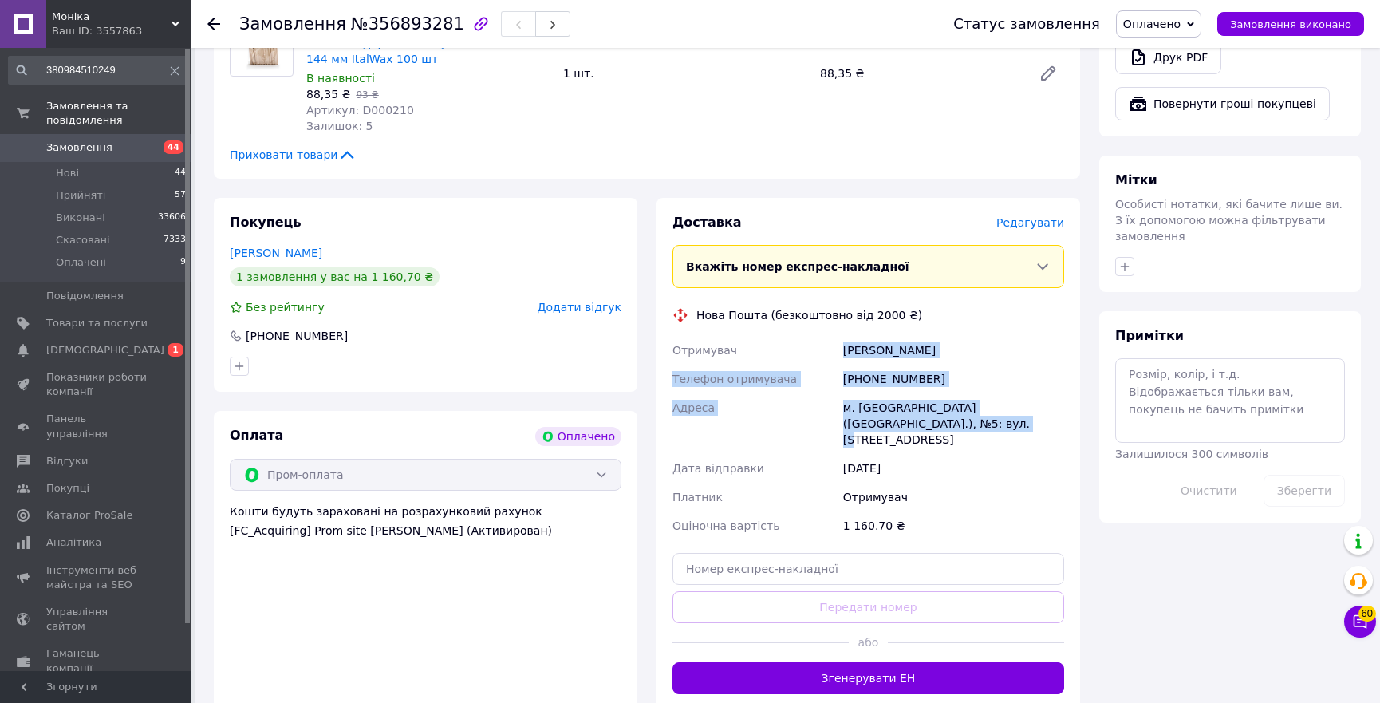
click at [805, 662] on button "Згенерувати ЕН" at bounding box center [869, 678] width 392 height 32
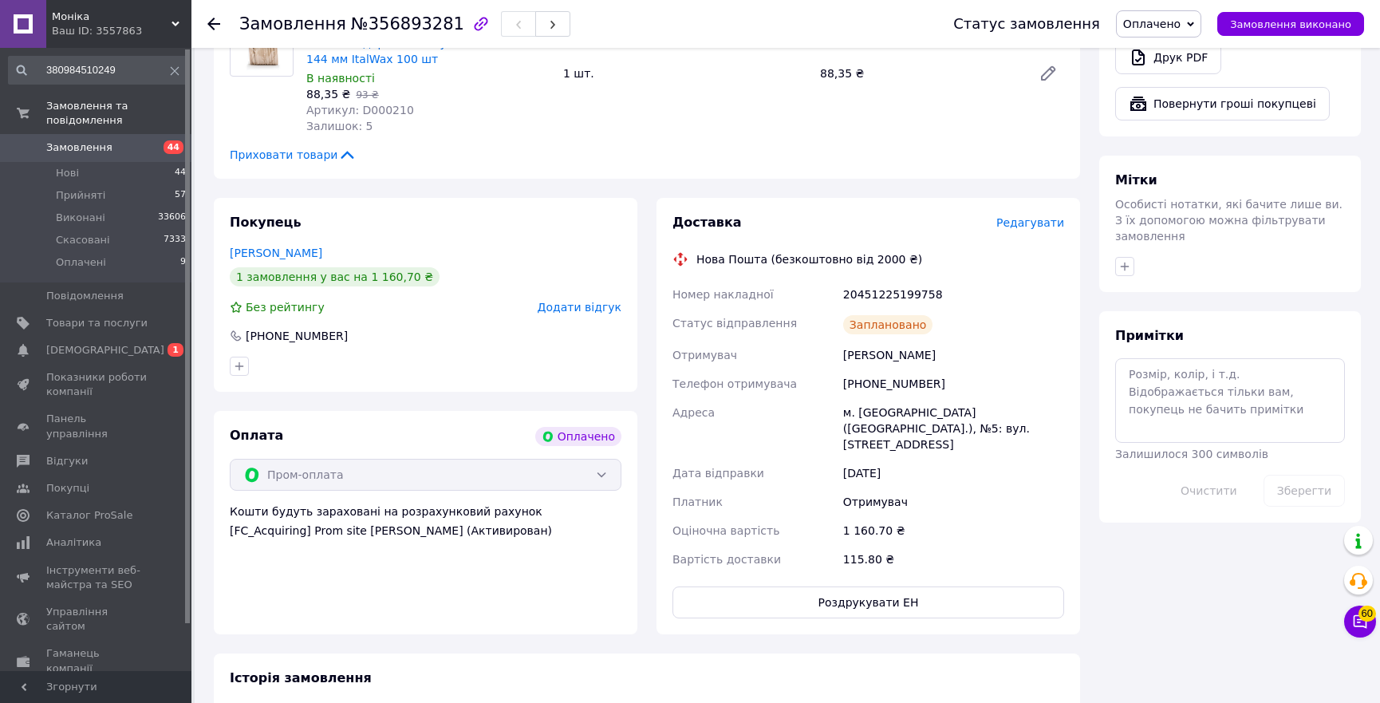
click at [879, 289] on div "20451225199758" at bounding box center [953, 294] width 227 height 29
copy div "20451225199758"
click at [879, 289] on div "20451225199758" at bounding box center [953, 294] width 227 height 29
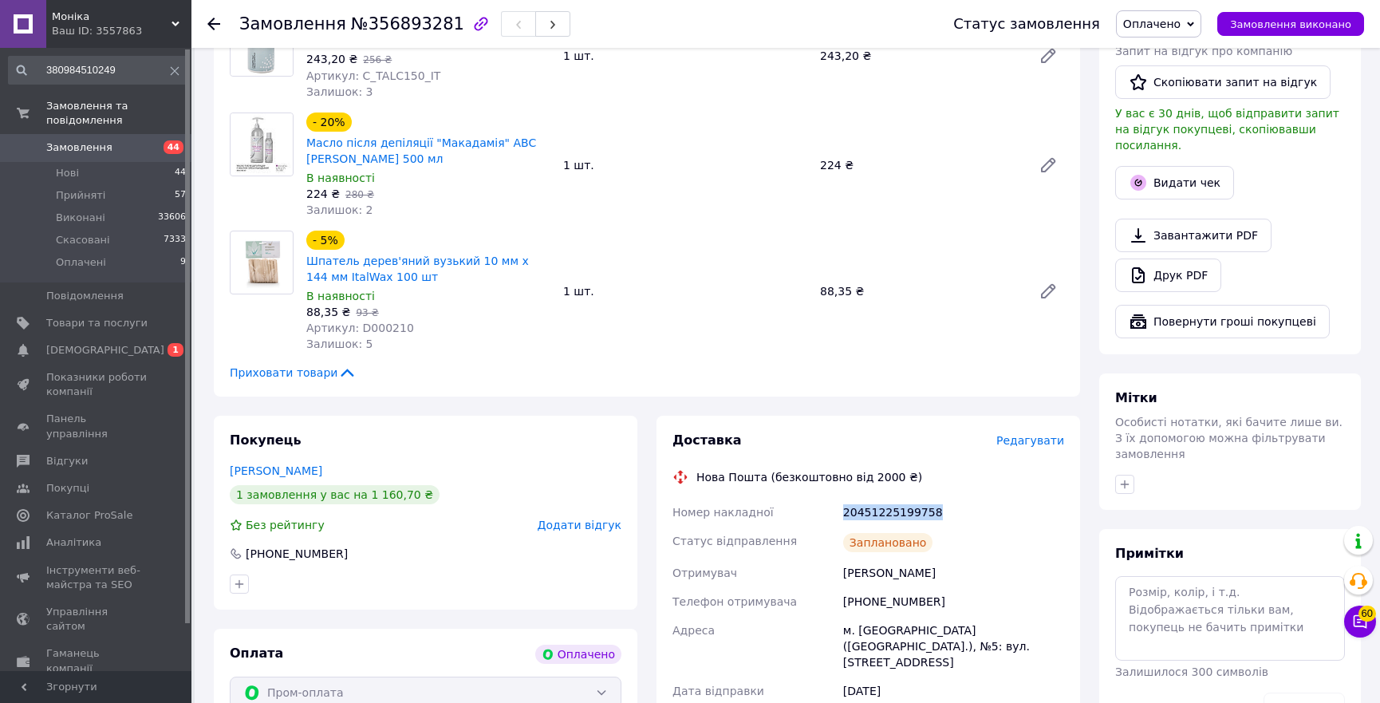
scroll to position [362, 0]
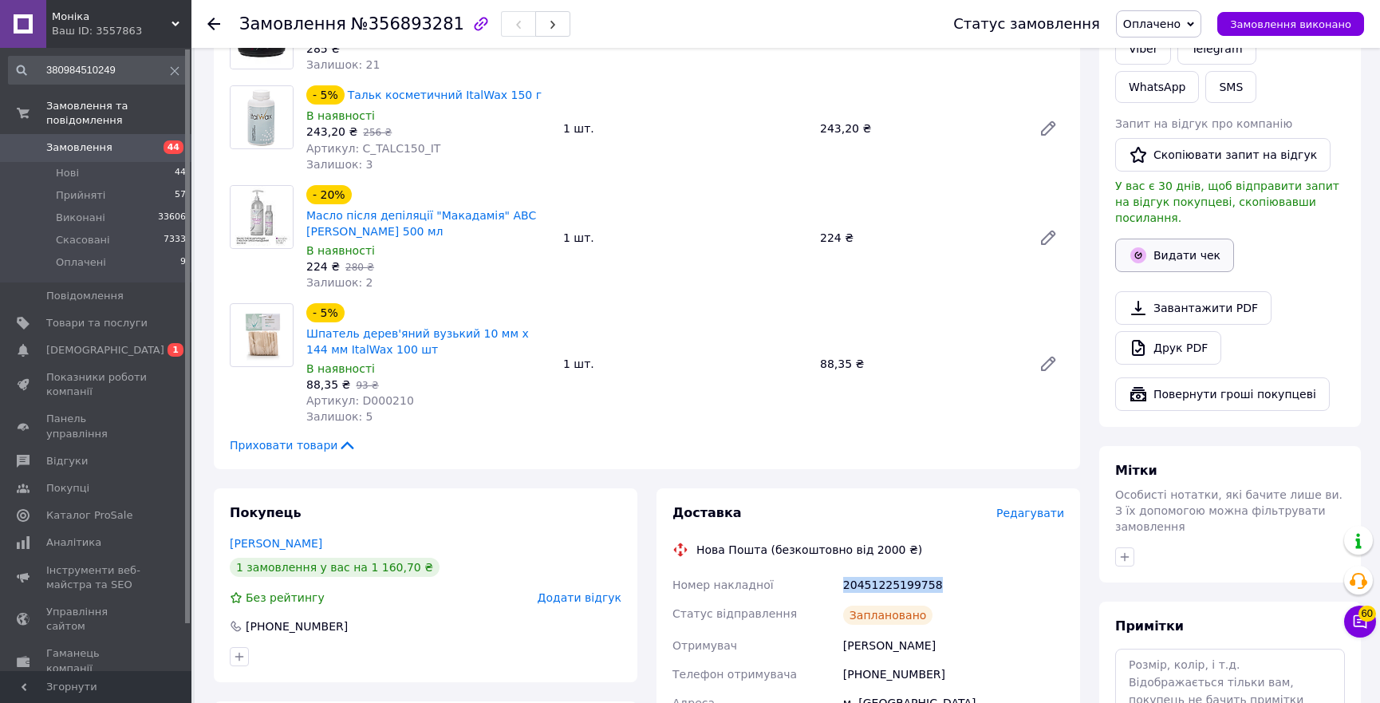
click at [1171, 239] on button "Видати чек" at bounding box center [1174, 256] width 119 height 34
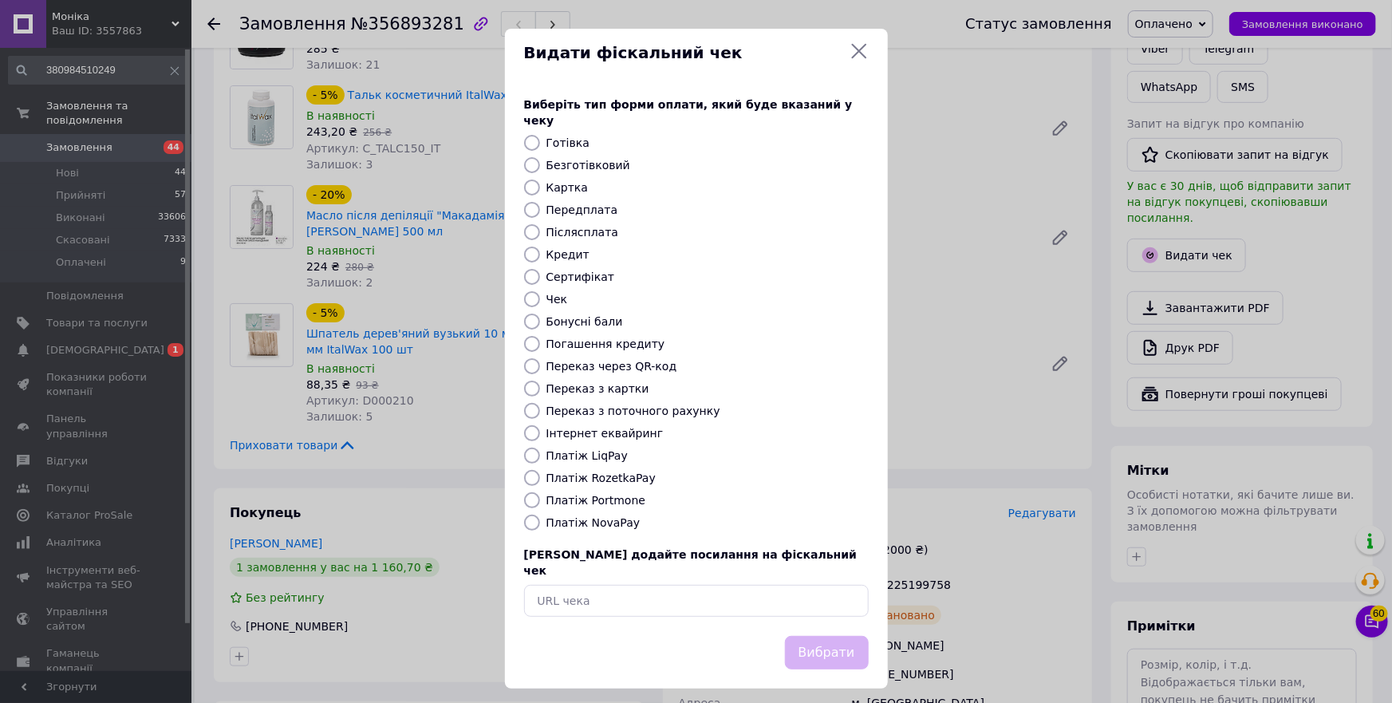
click at [1000, 435] on div "Видати фіскальний чек Виберіть тип форми оплати, який буде вказаний у чеку Готі…" at bounding box center [696, 358] width 1392 height 717
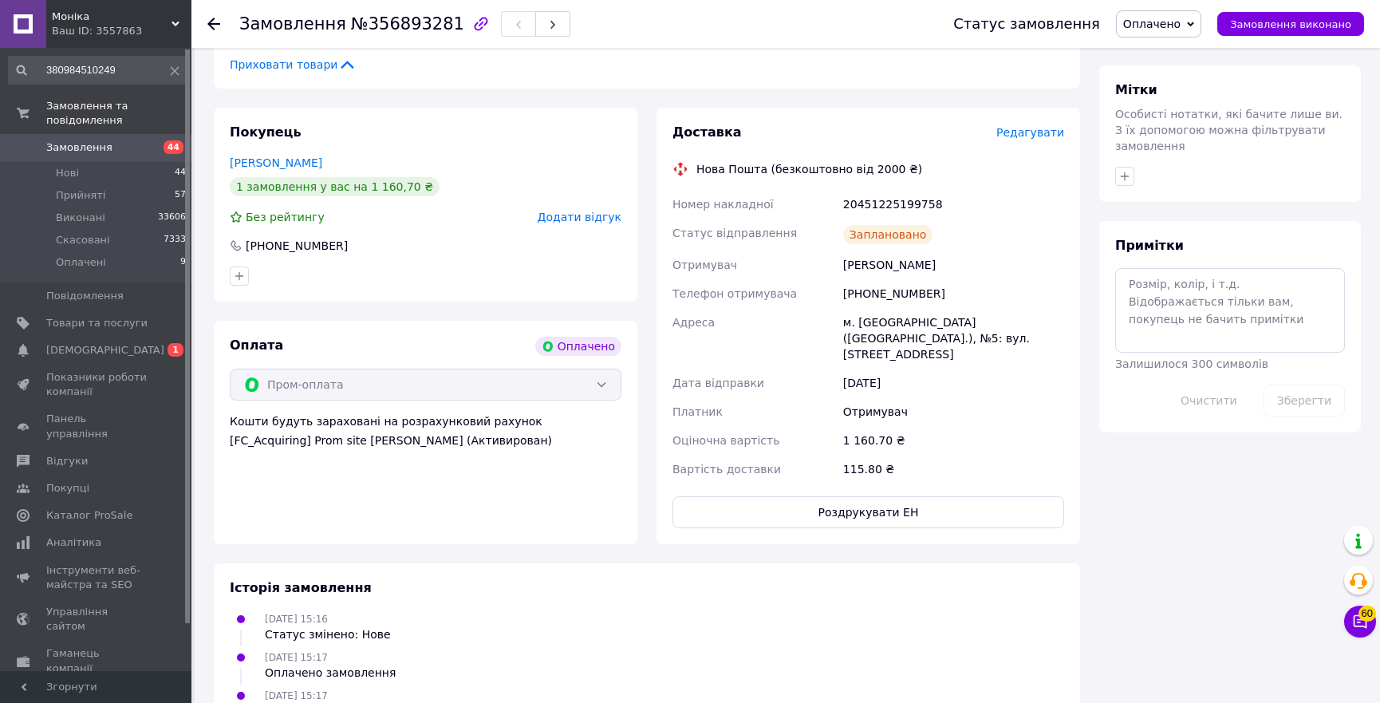
scroll to position [453, 0]
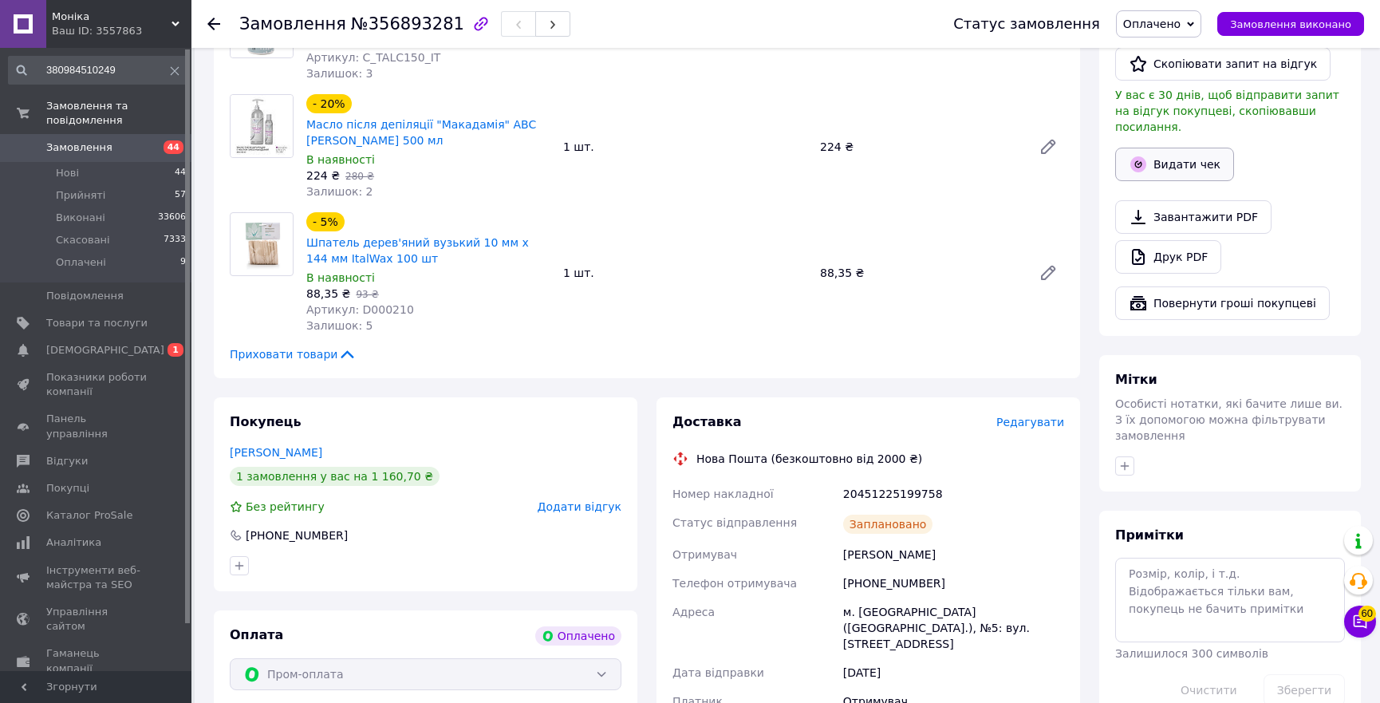
click at [1190, 148] on button "Видати чек" at bounding box center [1174, 165] width 119 height 34
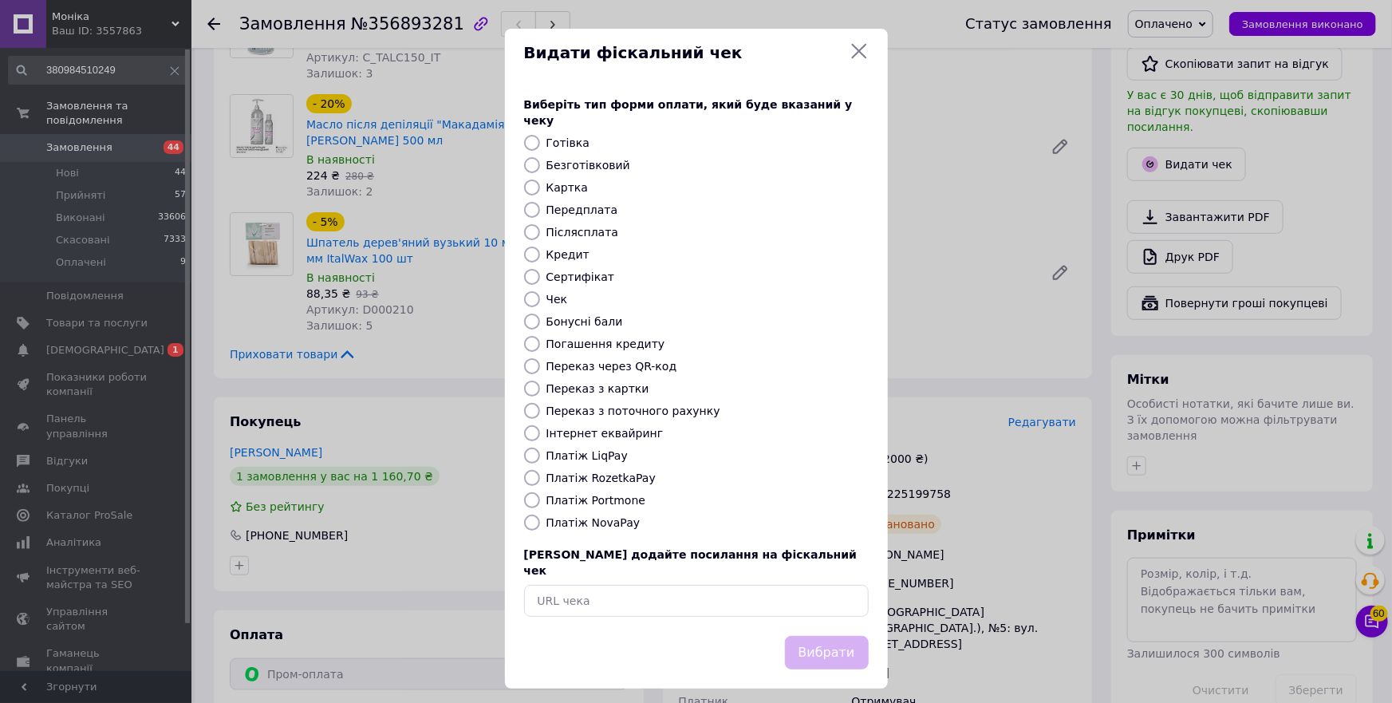
click at [606, 472] on label "Платіж RozetkaPay" at bounding box center [601, 478] width 109 height 13
click at [540, 472] on input "Платіж RozetkaPay" at bounding box center [532, 478] width 16 height 16
radio input "true"
click at [819, 636] on button "Вибрати" at bounding box center [827, 653] width 84 height 34
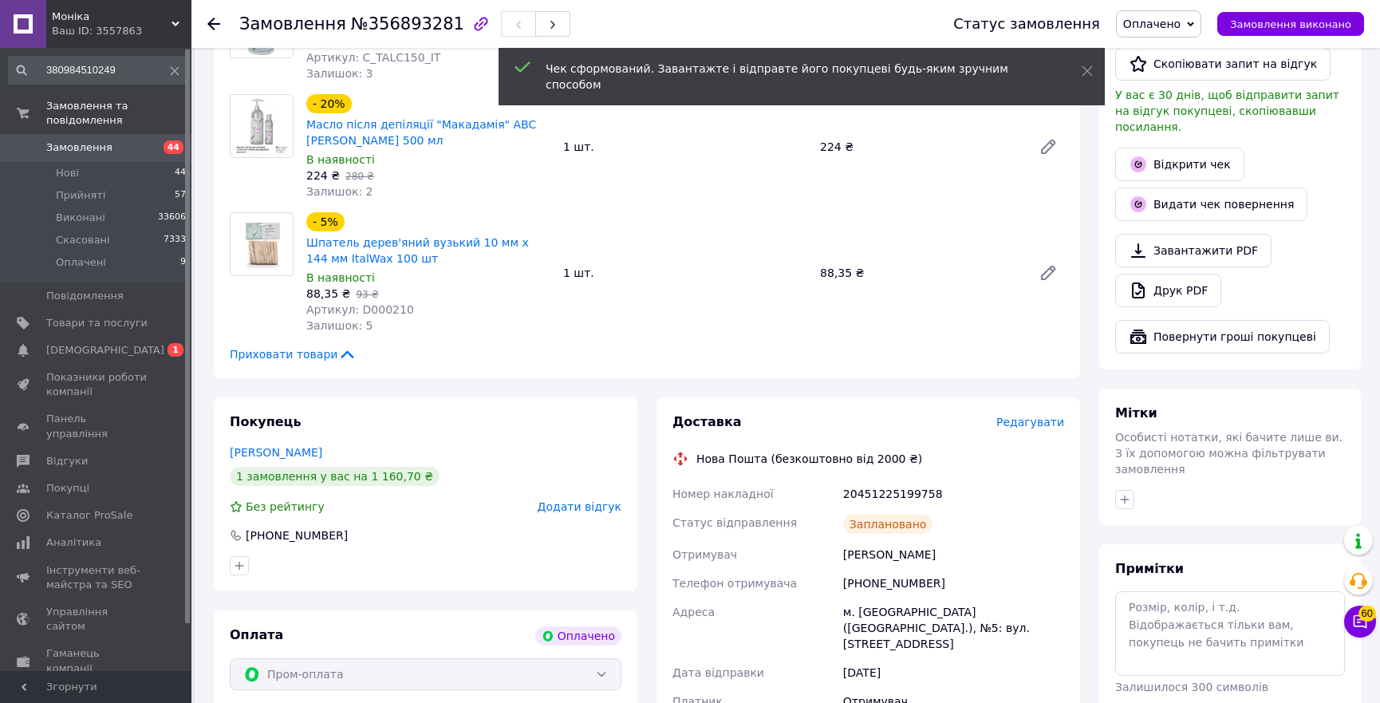
click at [918, 492] on div "20451225199758" at bounding box center [953, 494] width 227 height 29
copy div "20451225199758"
click at [1171, 148] on link "Відкрити чек" at bounding box center [1179, 165] width 129 height 34
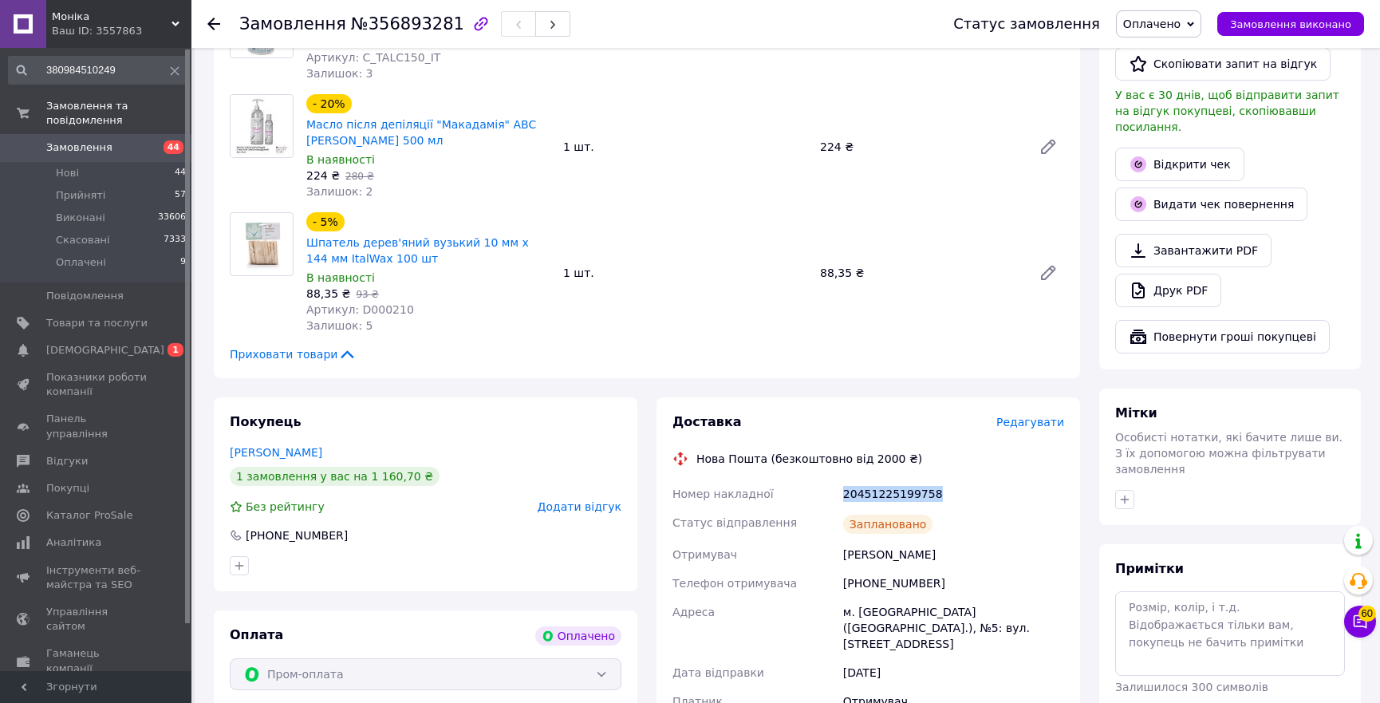
scroll to position [90, 0]
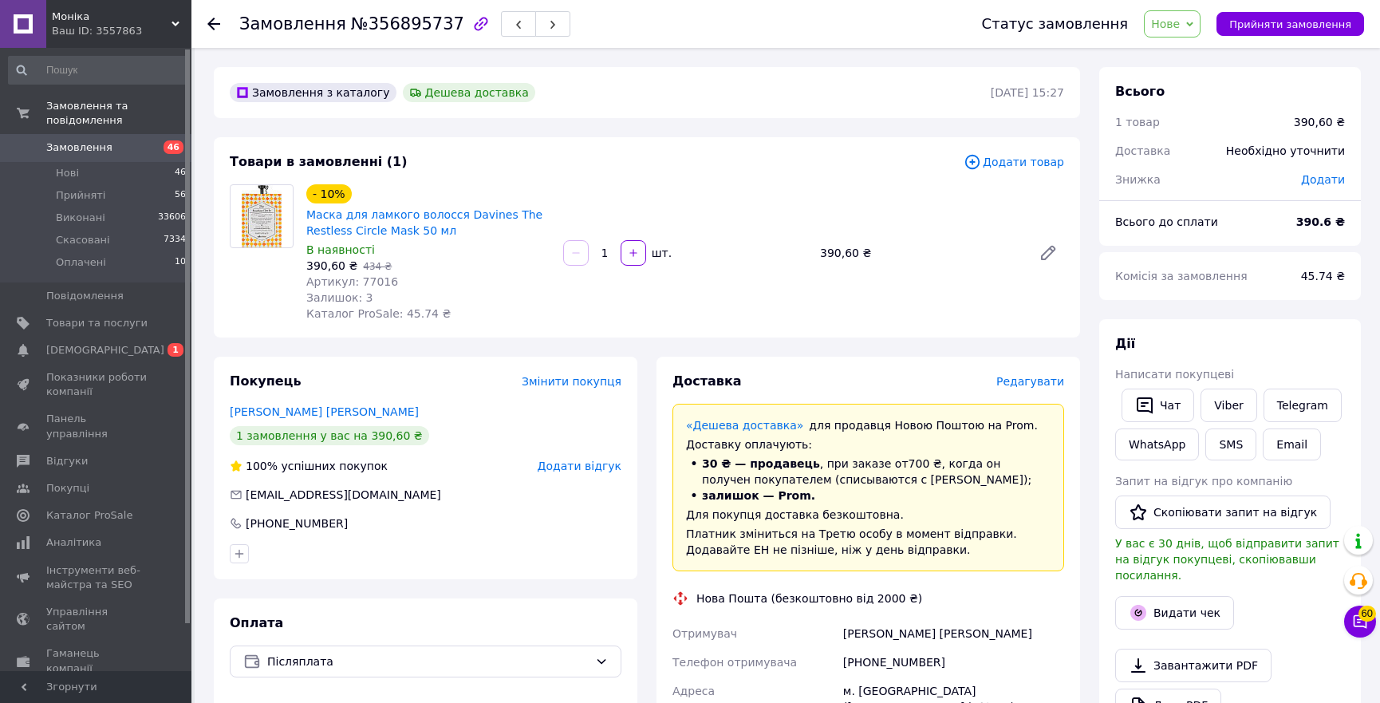
click at [361, 287] on span "Артикул: 77016" at bounding box center [352, 281] width 92 height 13
copy span "77016"
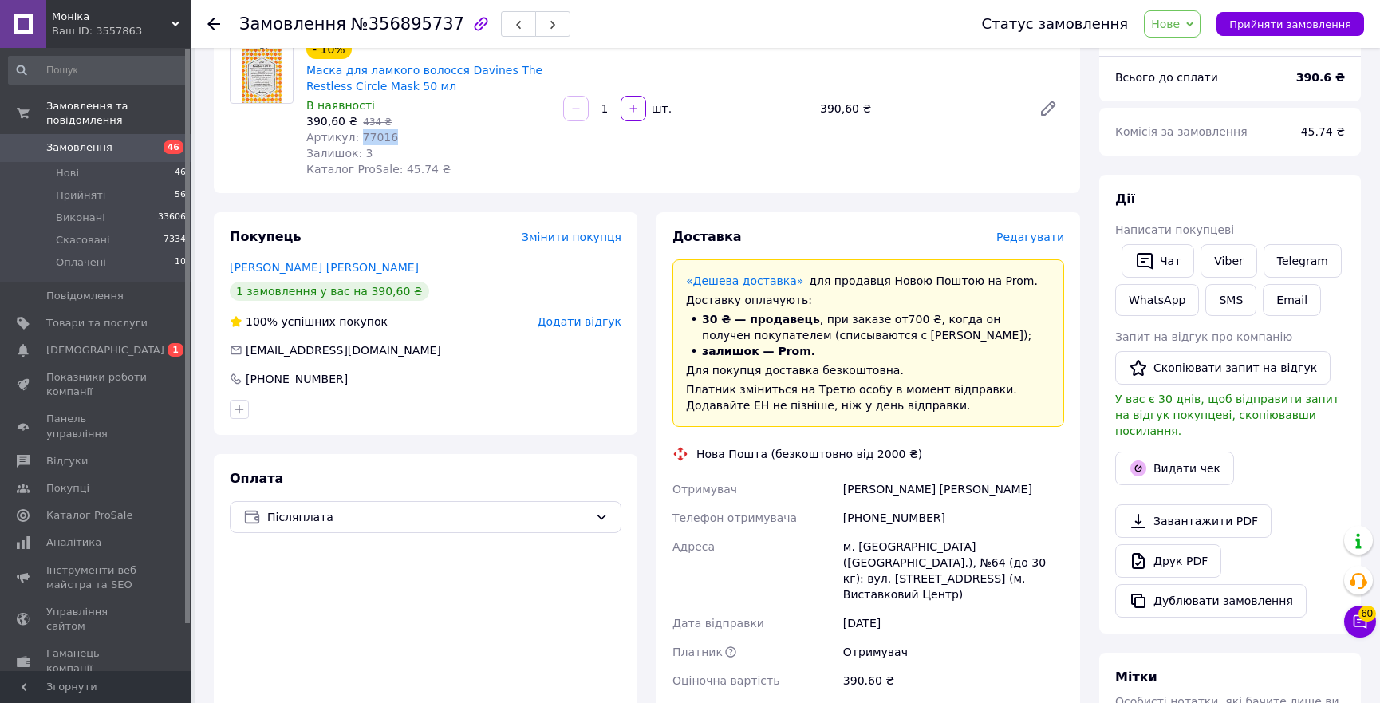
scroll to position [290, 0]
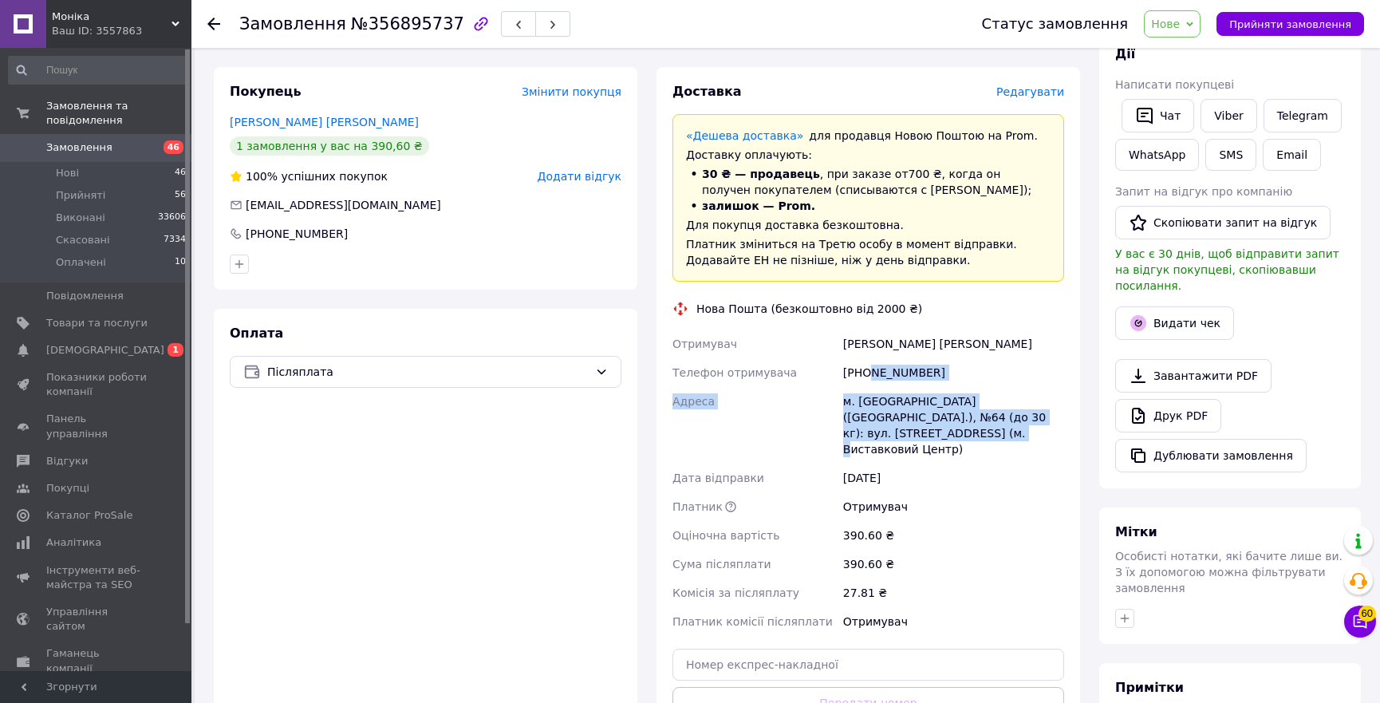
copy div "504789363 [GEOGRAPHIC_DATA] [PERSON_NAME]. [GEOGRAPHIC_DATA] ([GEOGRAPHIC_DATA]…"
copy div "[PERSON_NAME] [PERSON_NAME] Телефон отримувача [PHONE_NUMBER] Адреса [PERSON_NA…"
copy div "Отримувач [PERSON_NAME] [PERSON_NAME] отримувача [PHONE_NUMBER] Адреса [PERSON_…"
drag, startPoint x: 1060, startPoint y: 415, endPoint x: 835, endPoint y: 344, distance: 235.2
click at [835, 344] on div "Отримувач [PERSON_NAME] [PERSON_NAME] отримувача [PHONE_NUMBER] Адреса [PERSON_…" at bounding box center [868, 483] width 398 height 306
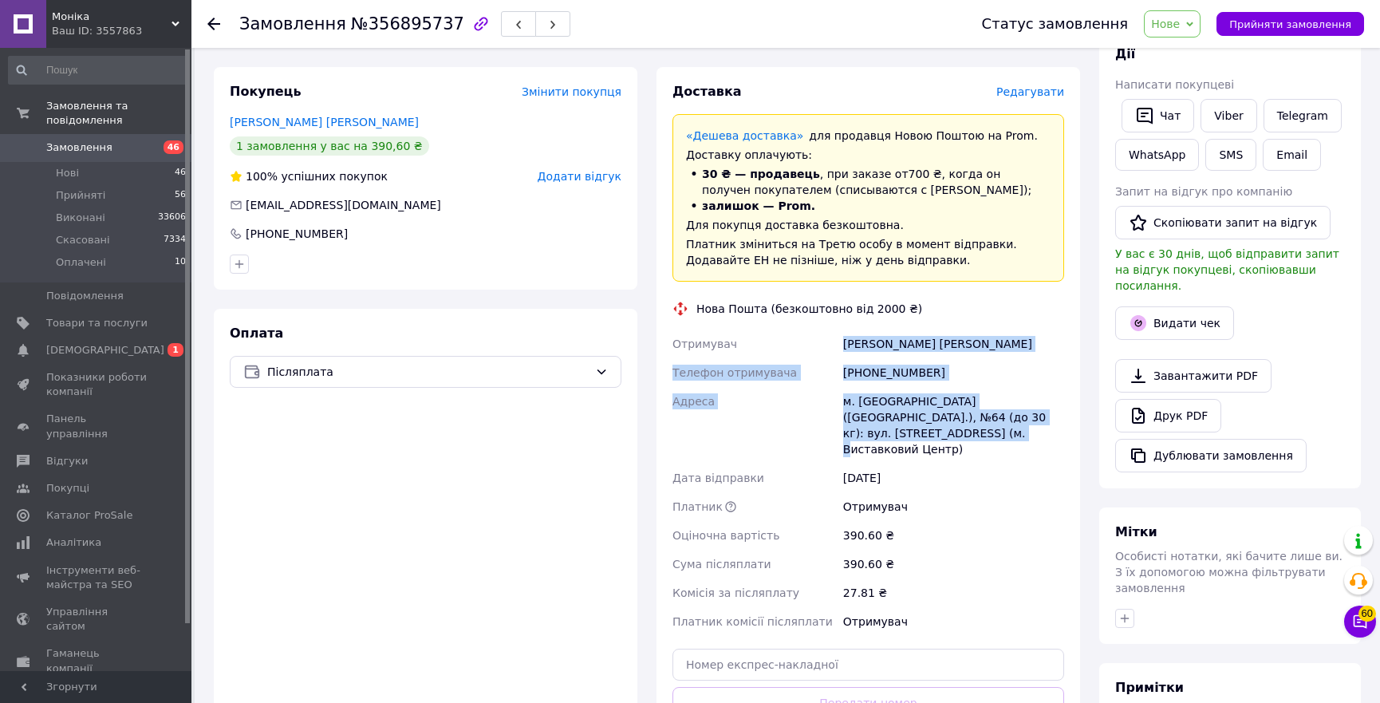
scroll to position [492, 0]
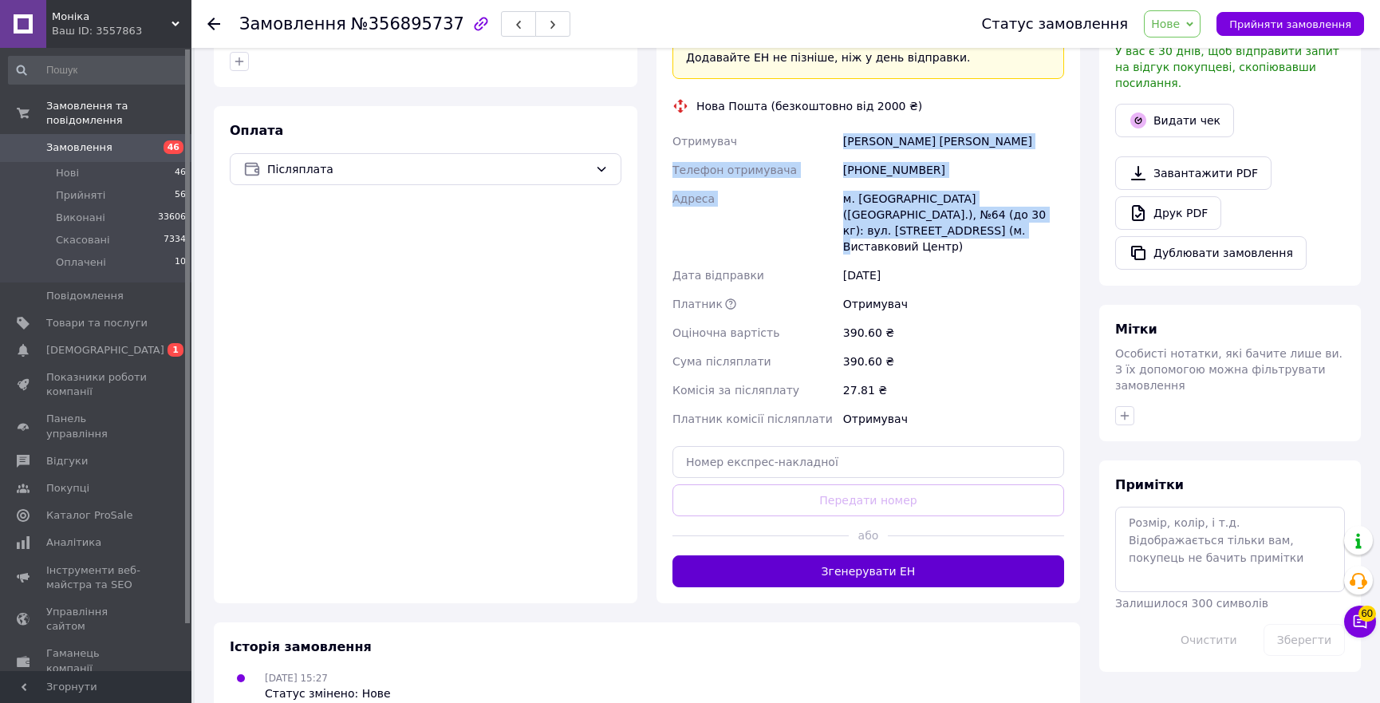
click at [817, 555] on button "Згенерувати ЕН" at bounding box center [869, 571] width 392 height 32
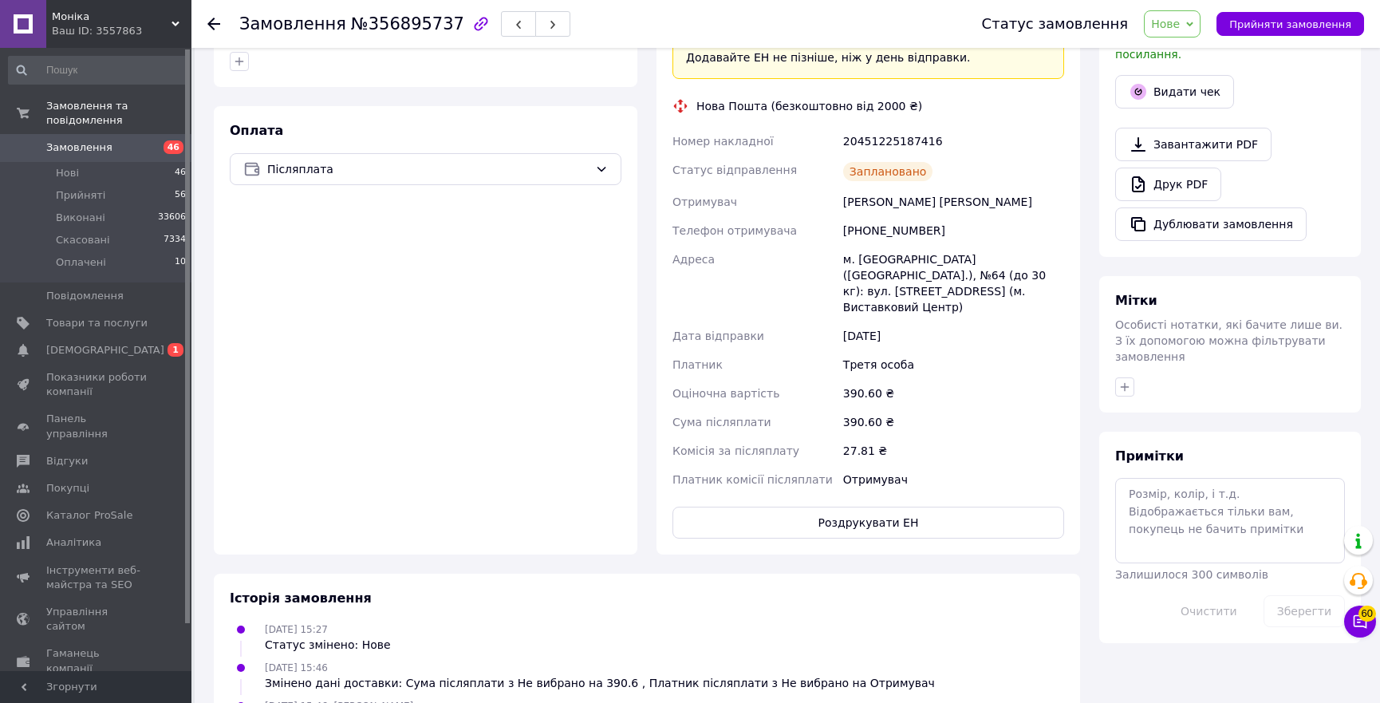
click at [874, 140] on div "20451225187416" at bounding box center [953, 141] width 227 height 29
copy div "20451225187416"
click at [1164, 78] on button "Видати чек" at bounding box center [1174, 92] width 119 height 34
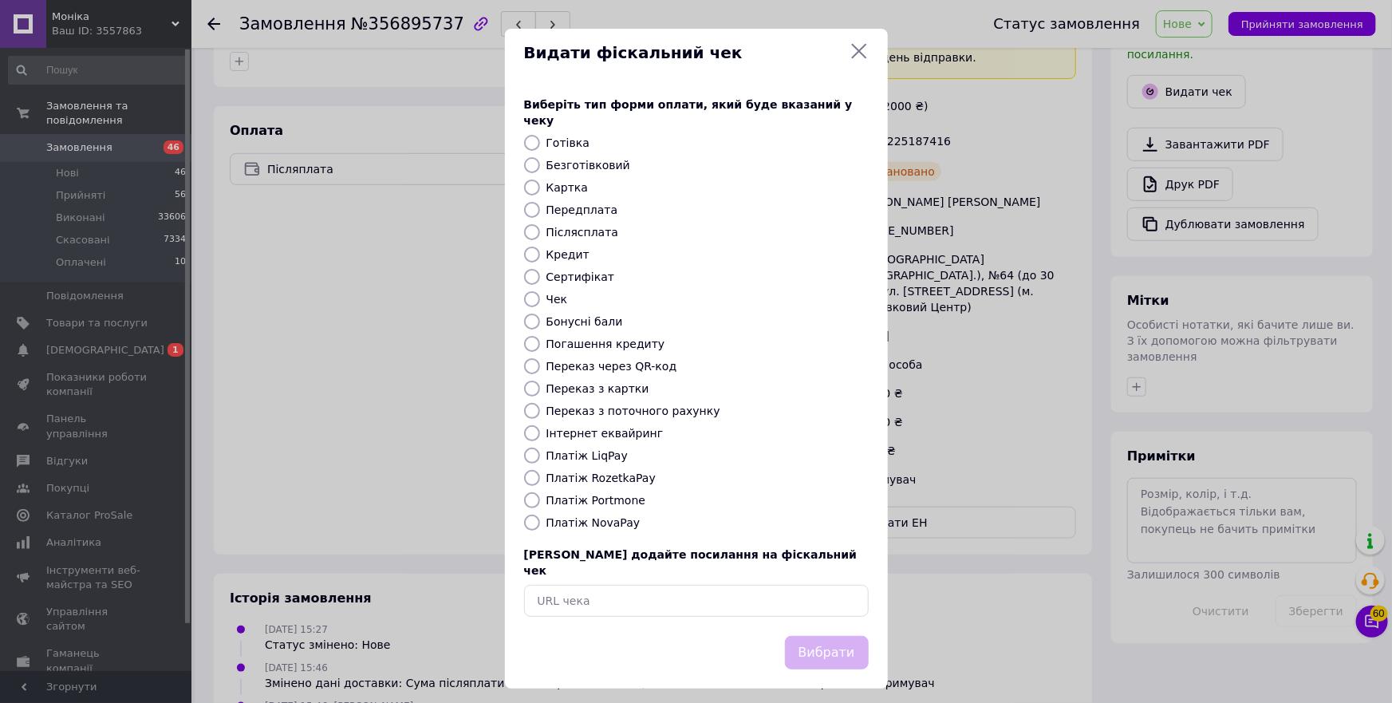
click at [602, 473] on label "Платіж RozetkaPay" at bounding box center [601, 478] width 109 height 13
click at [540, 473] on input "Платіж RozetkaPay" at bounding box center [532, 478] width 16 height 16
radio input "true"
click at [600, 516] on label "Платіж NovaPay" at bounding box center [594, 522] width 94 height 13
click at [540, 515] on input "Платіж NovaPay" at bounding box center [532, 523] width 16 height 16
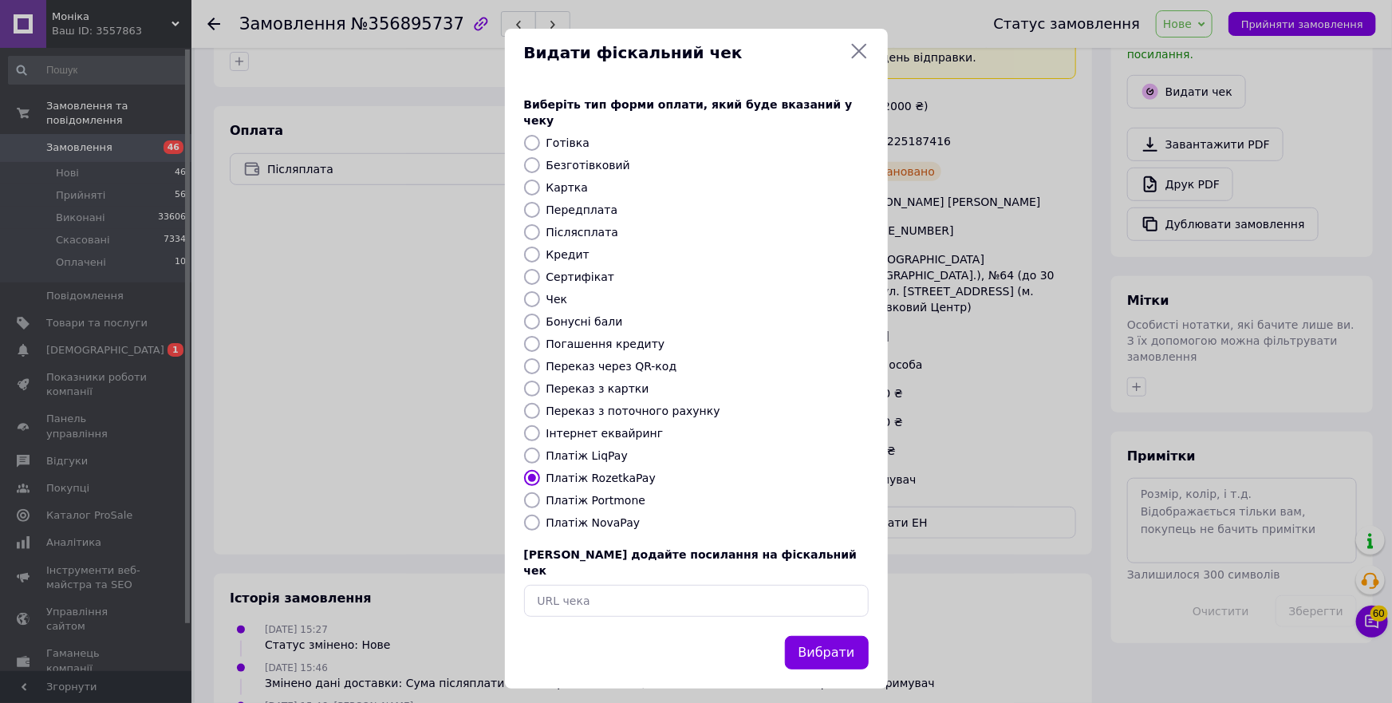
radio input "true"
drag, startPoint x: 838, startPoint y: 632, endPoint x: 494, endPoint y: 698, distance: 350.2
click at [837, 636] on button "Вибрати" at bounding box center [827, 653] width 84 height 34
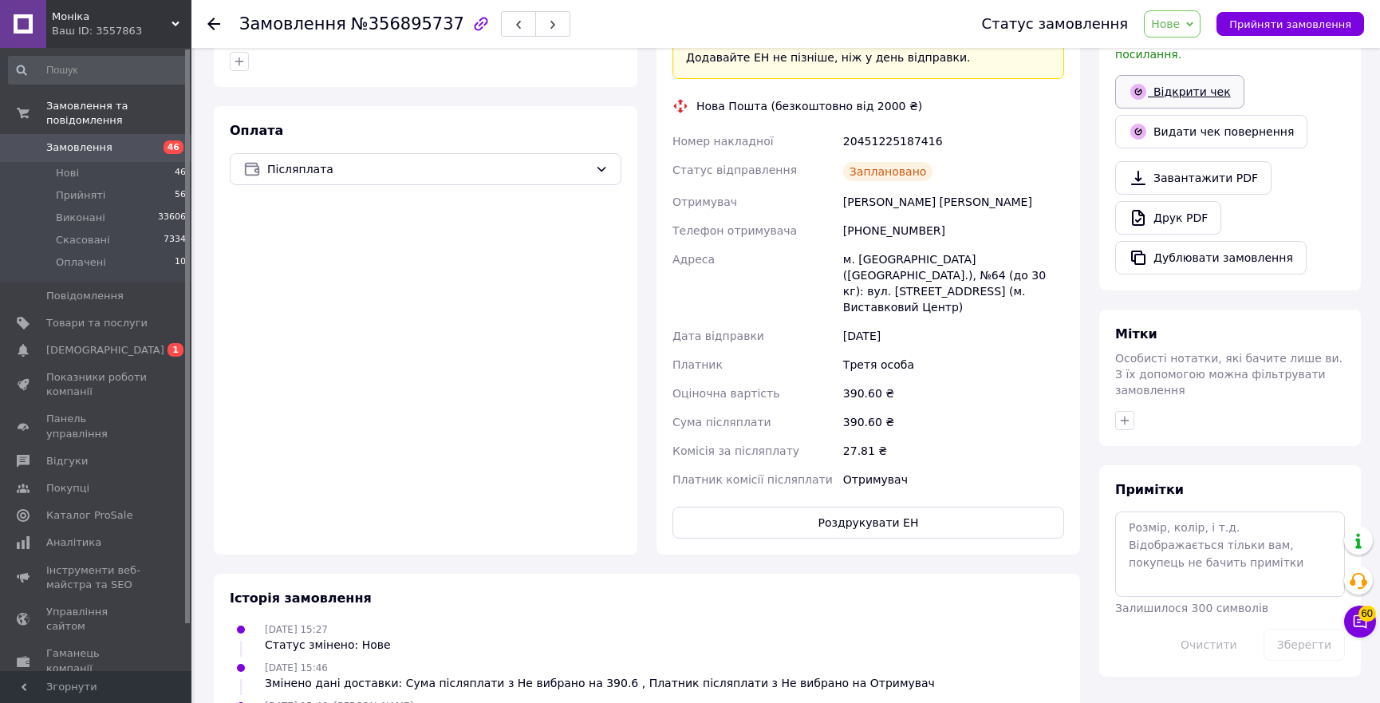
click at [1185, 80] on link "Відкрити чек" at bounding box center [1179, 92] width 129 height 34
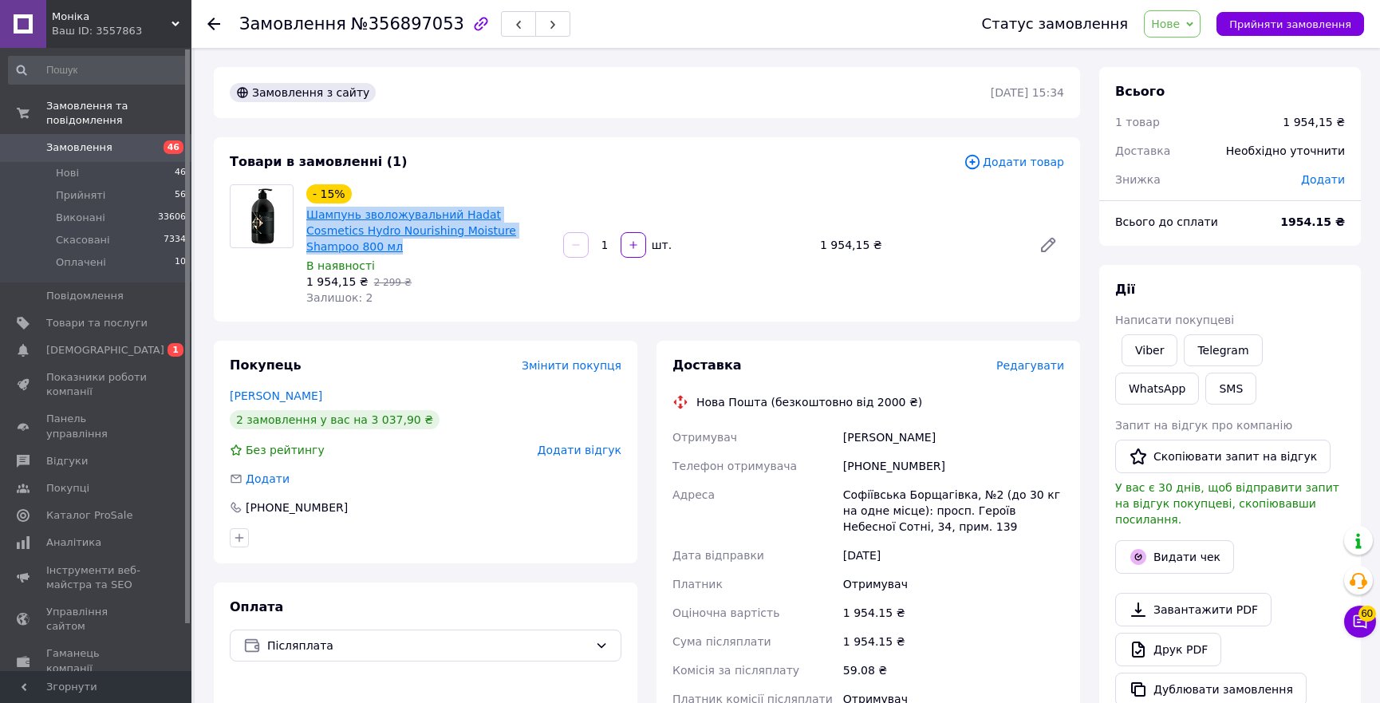
copy link "Шампунь зволожувальний Hadat Cosmetics Hydro Nourishing Moisture Shampoo 800 мл"
drag, startPoint x: 526, startPoint y: 229, endPoint x: 306, endPoint y: 214, distance: 220.7
click at [306, 214] on span "Шампунь зволожувальний Hadat Cosmetics Hydro Nourishing Moisture Shampoo 800 мл" at bounding box center [428, 231] width 244 height 48
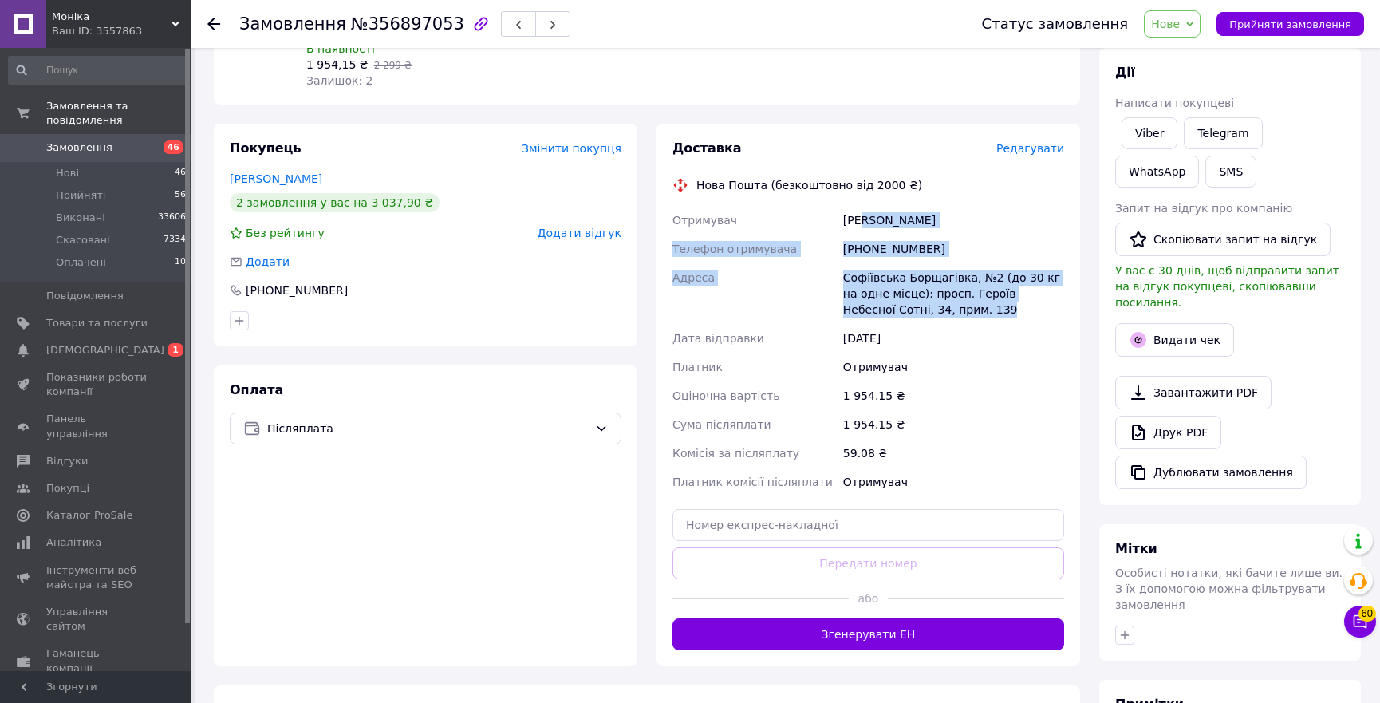
copy div "[PERSON_NAME] Телефон отримувача [PHONE_NUMBER] [GEOGRAPHIC_DATA][STREET_ADDRES…"
copy div "Отримувач [PERSON_NAME] Телефон отримувача [PHONE_NUMBER] [GEOGRAPHIC_DATA][STR…"
drag, startPoint x: 920, startPoint y: 298, endPoint x: 838, endPoint y: 189, distance: 136.1
click at [838, 206] on div "Отримувач [PERSON_NAME] Телефон отримувача [PHONE_NUMBER] [GEOGRAPHIC_DATA][STR…" at bounding box center [868, 351] width 398 height 290
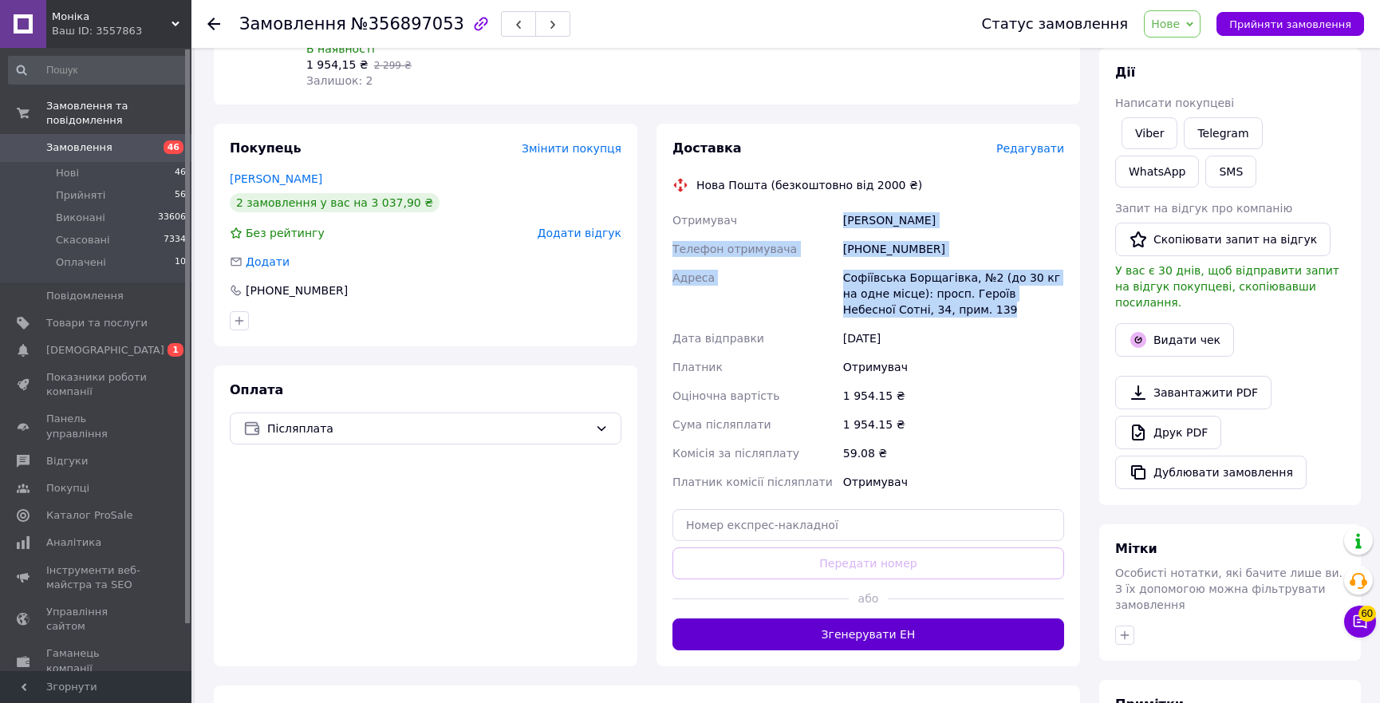
click at [843, 619] on button "Згенерувати ЕН" at bounding box center [869, 634] width 392 height 32
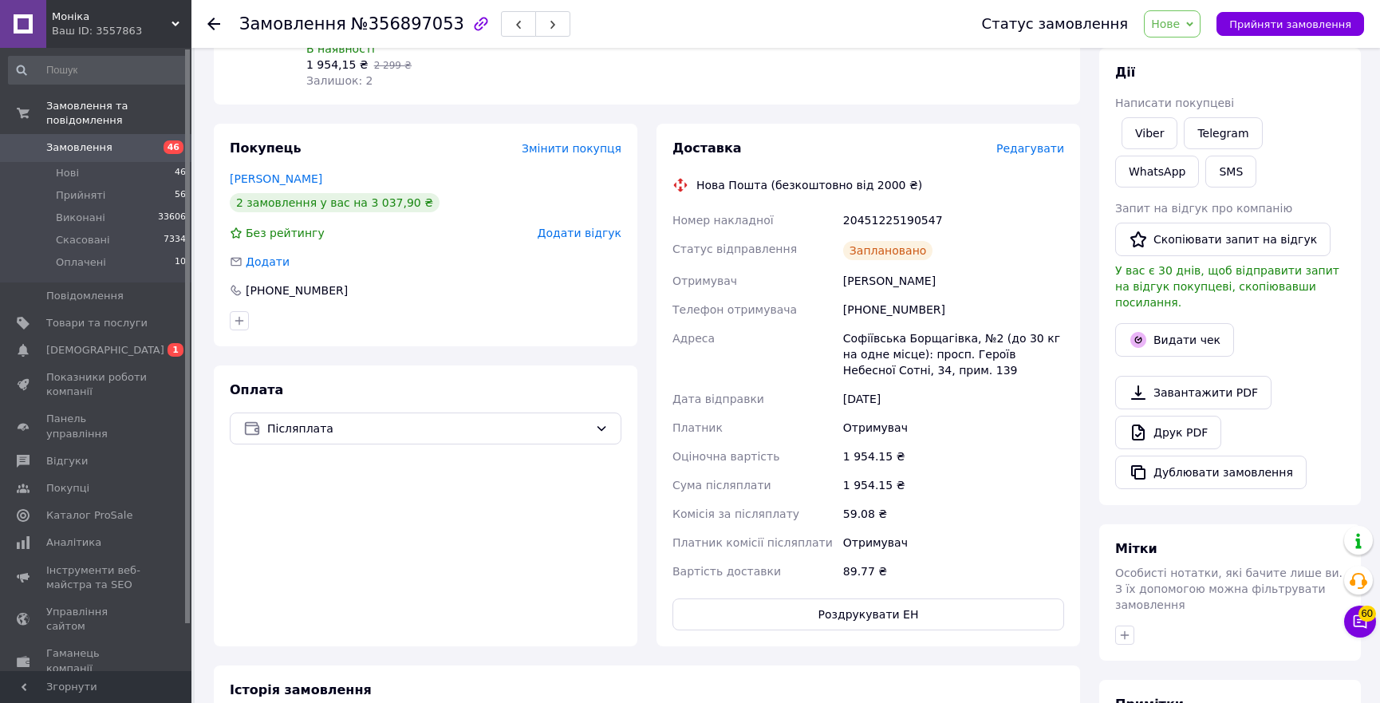
click at [902, 206] on div "20451225190547" at bounding box center [953, 220] width 227 height 29
copy div "20451225190547"
click at [1183, 323] on button "Видати чек" at bounding box center [1174, 340] width 119 height 34
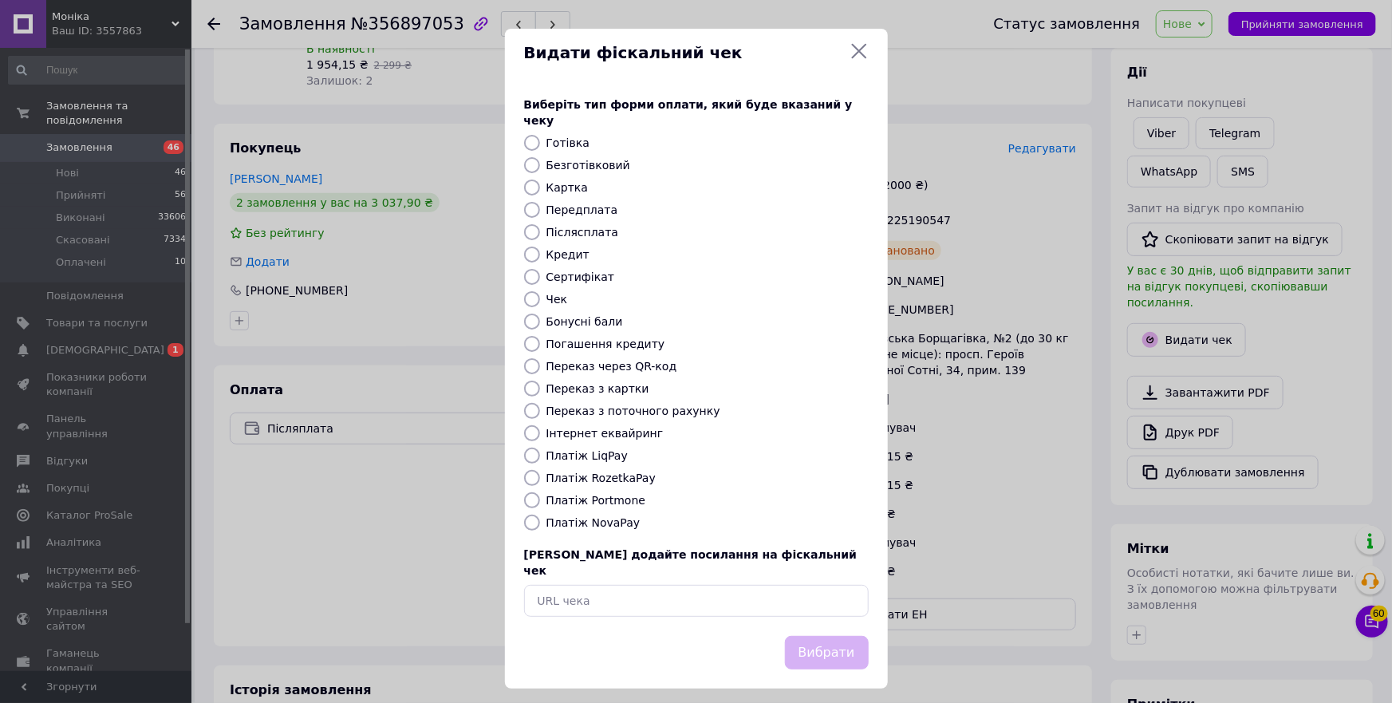
click at [606, 516] on label "Платіж NovaPay" at bounding box center [594, 522] width 94 height 13
click at [540, 515] on input "Платіж NovaPay" at bounding box center [532, 523] width 16 height 16
radio input "true"
click at [843, 636] on button "Вибрати" at bounding box center [827, 653] width 84 height 34
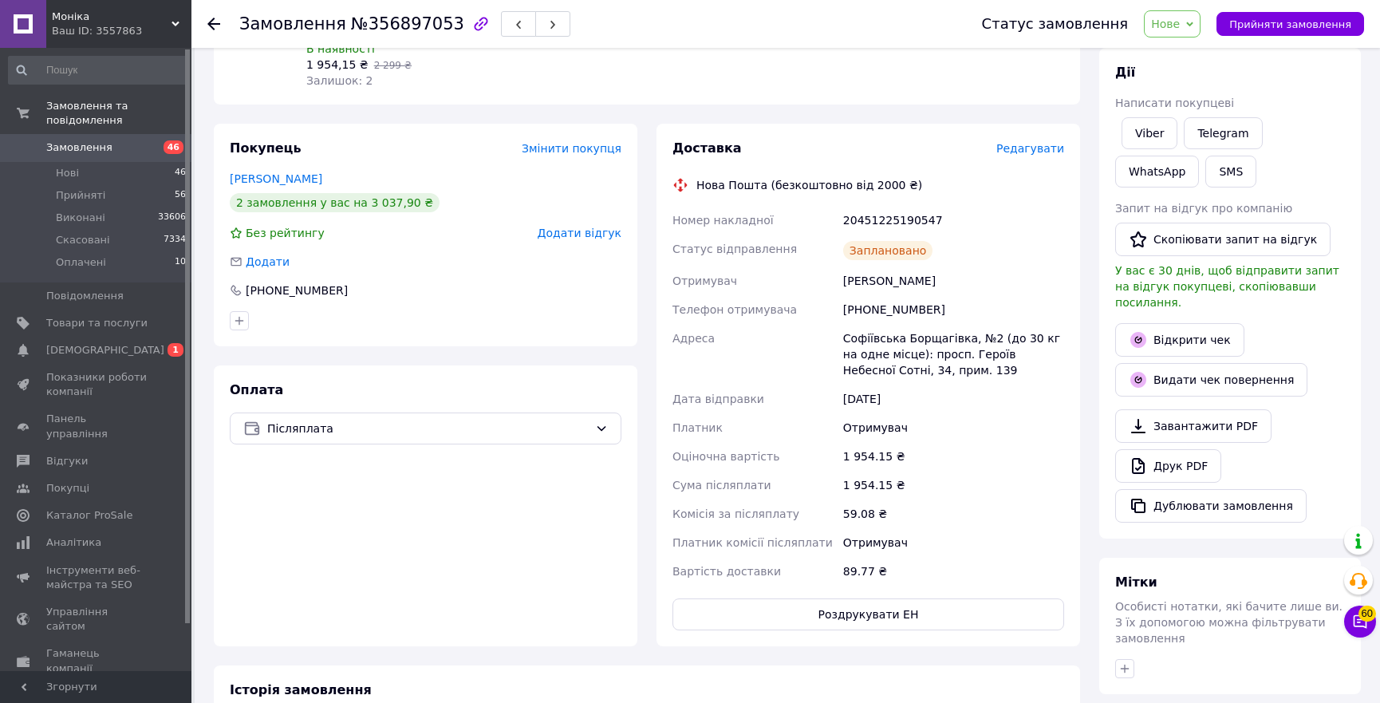
click at [878, 206] on div "20451225190547" at bounding box center [953, 220] width 227 height 29
click at [843, 206] on div "20451225190547" at bounding box center [953, 220] width 227 height 29
copy div "20451225190547"
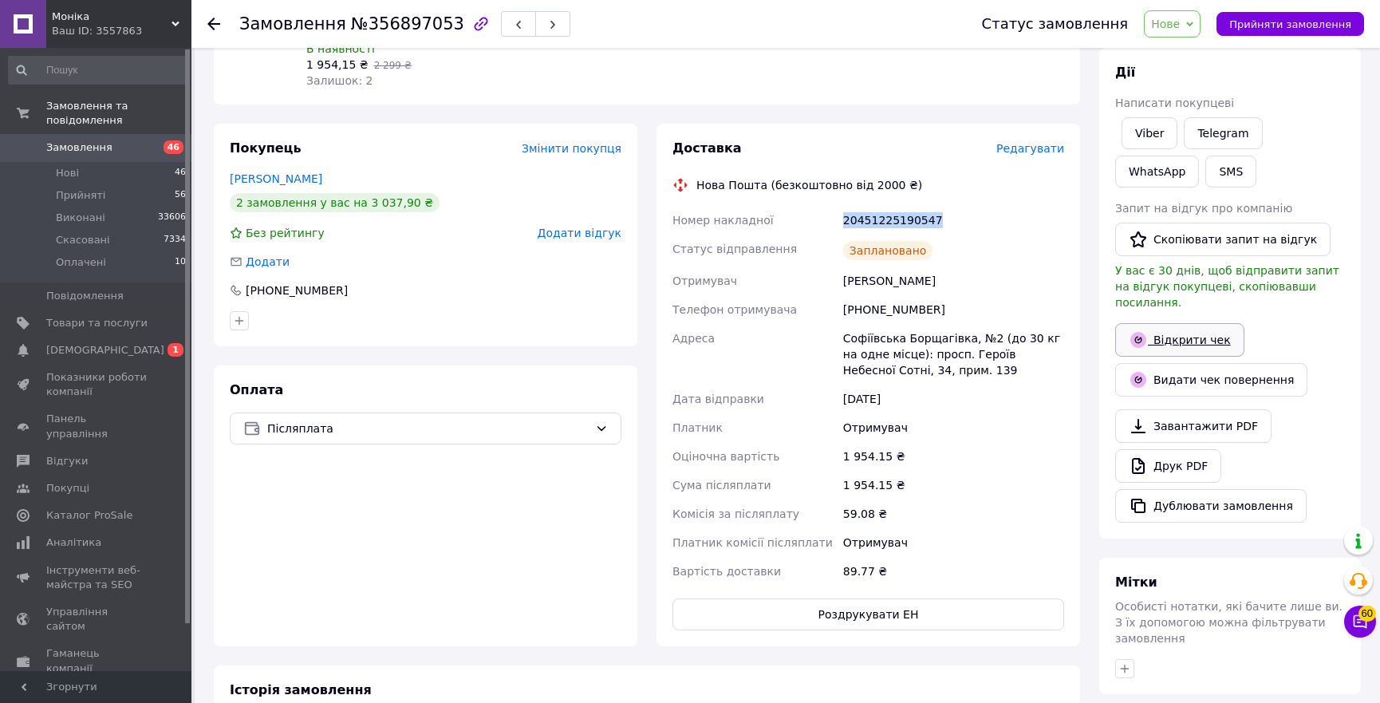
click at [1198, 333] on link "Відкрити чек" at bounding box center [1179, 340] width 129 height 34
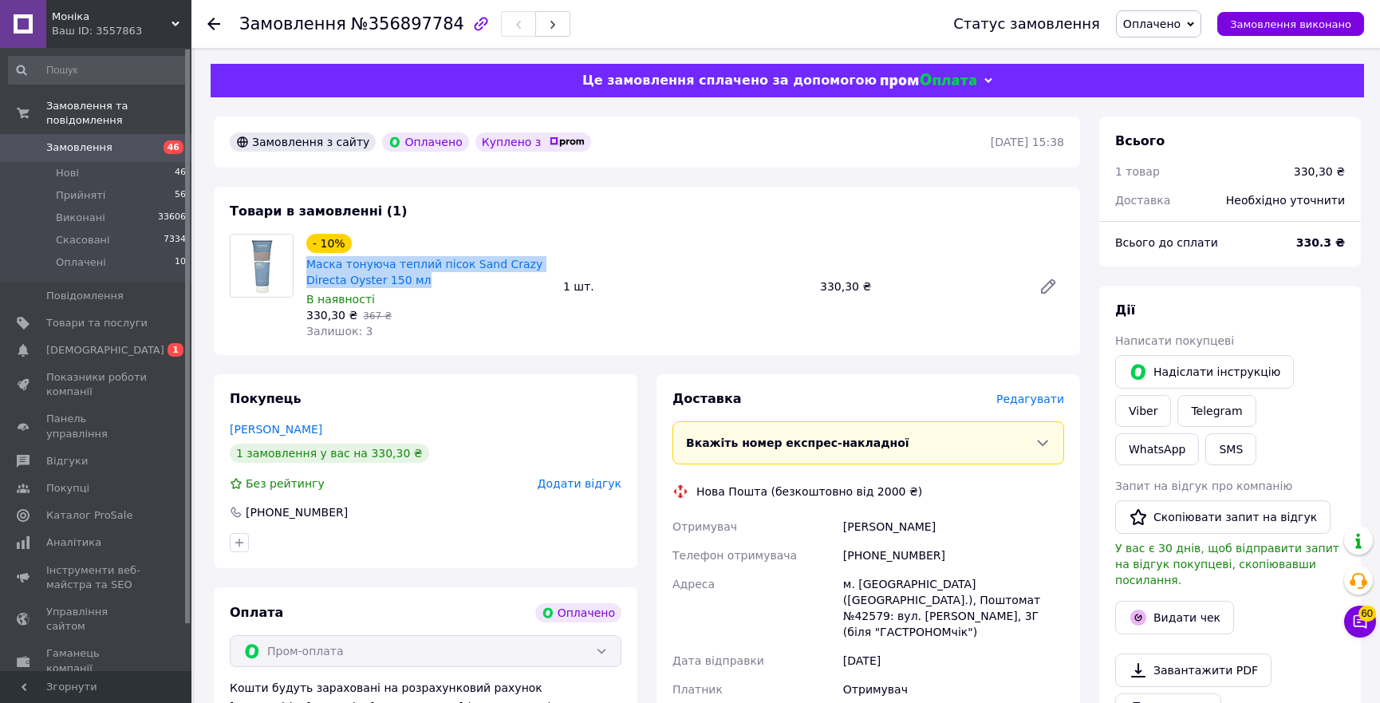
copy link "Маска тонуюча теплий пісок Sand Crazy Directa Oyster 150 мл"
drag, startPoint x: 389, startPoint y: 282, endPoint x: 303, endPoint y: 344, distance: 106.3
click at [303, 263] on div "- 10% Маска тонуюча теплий пісок Sand Crazy Directa Oyster 150 мл В наявності 3…" at bounding box center [428, 287] width 257 height 112
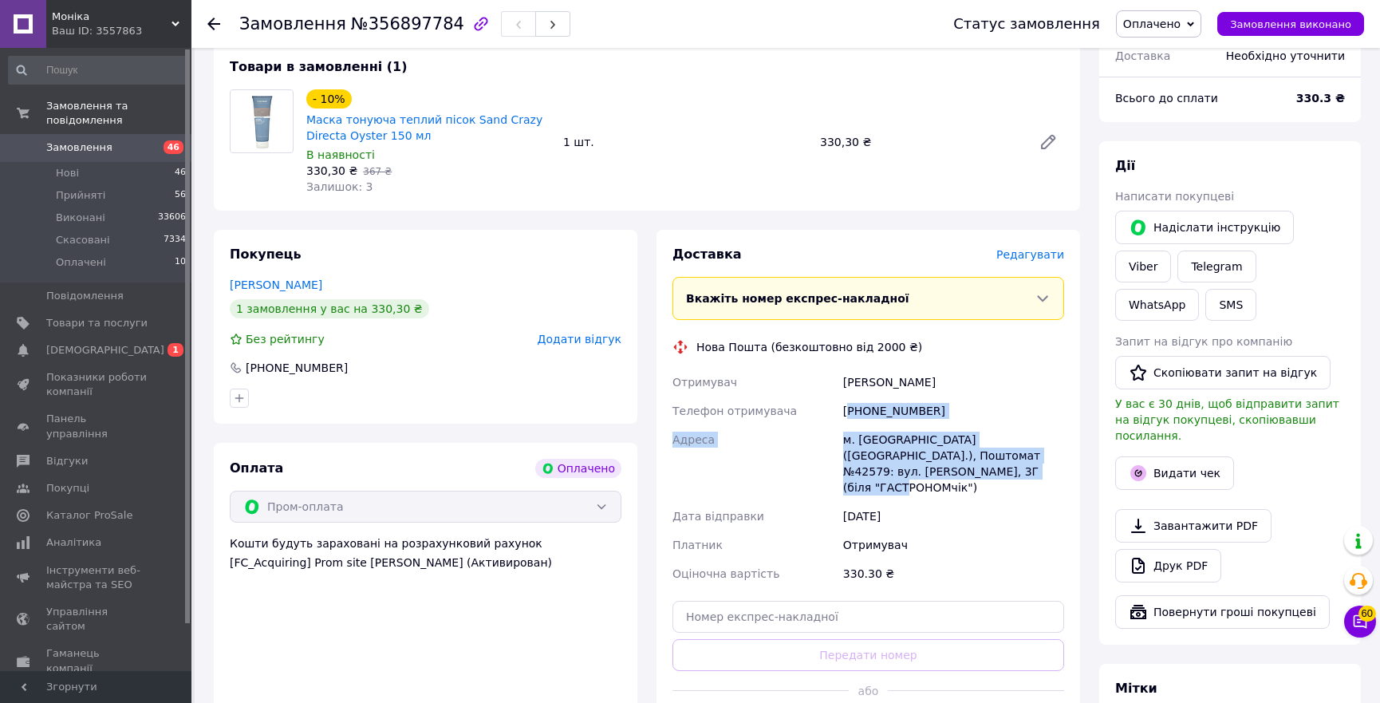
copy div "380677864054 Адреса [PERSON_NAME]. [GEOGRAPHIC_DATA] ([GEOGRAPHIC_DATA].), Пошт…"
copy div "ондарь [PERSON_NAME] Телефон отримувача [PHONE_NUMBER] Адреса м. [GEOGRAPHIC_DA…"
copy div "Отримувач [PERSON_NAME] Телефон отримувача [PHONE_NUMBER] Адреса м. [GEOGRAPHIC…"
drag, startPoint x: 981, startPoint y: 472, endPoint x: 838, endPoint y: 382, distance: 169.2
click at [838, 382] on div "Отримувач [PERSON_NAME] Телефон отримувача [PHONE_NUMBER] Адреса м. [GEOGRAPHIC…" at bounding box center [868, 478] width 398 height 220
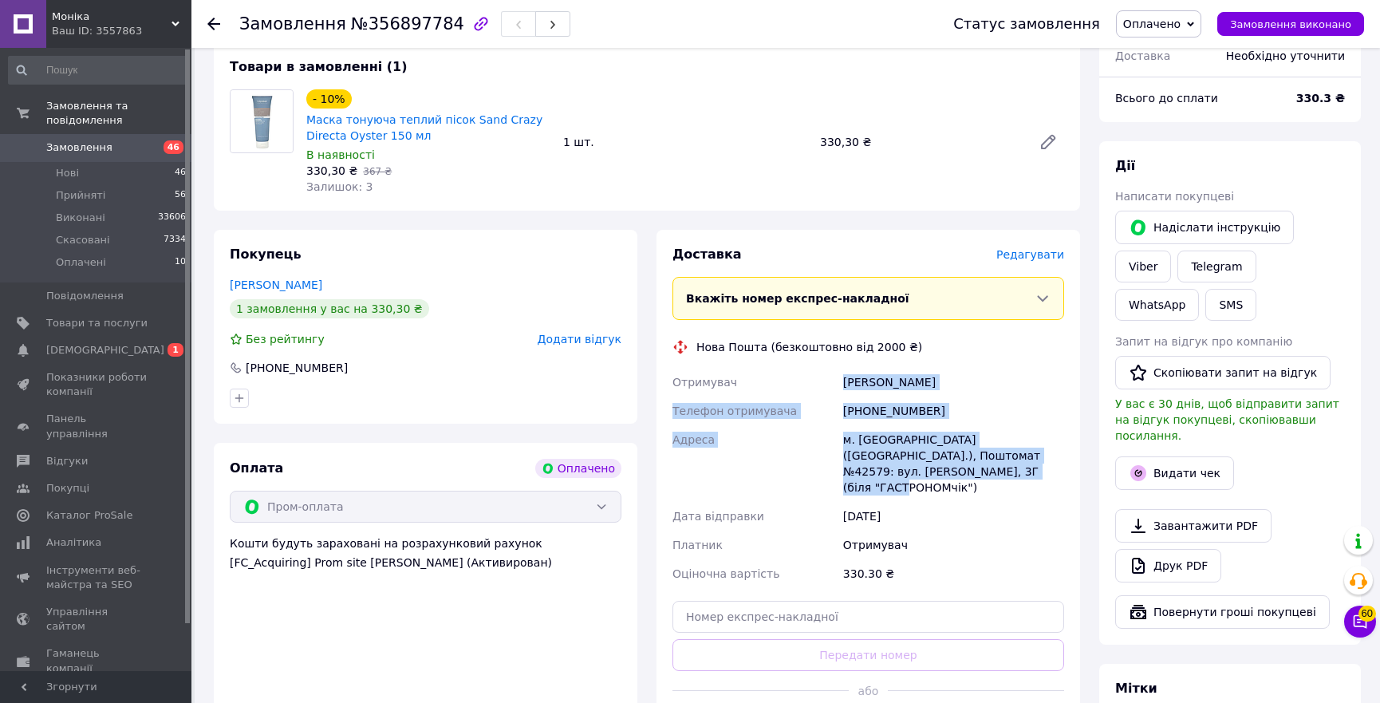
scroll to position [362, 0]
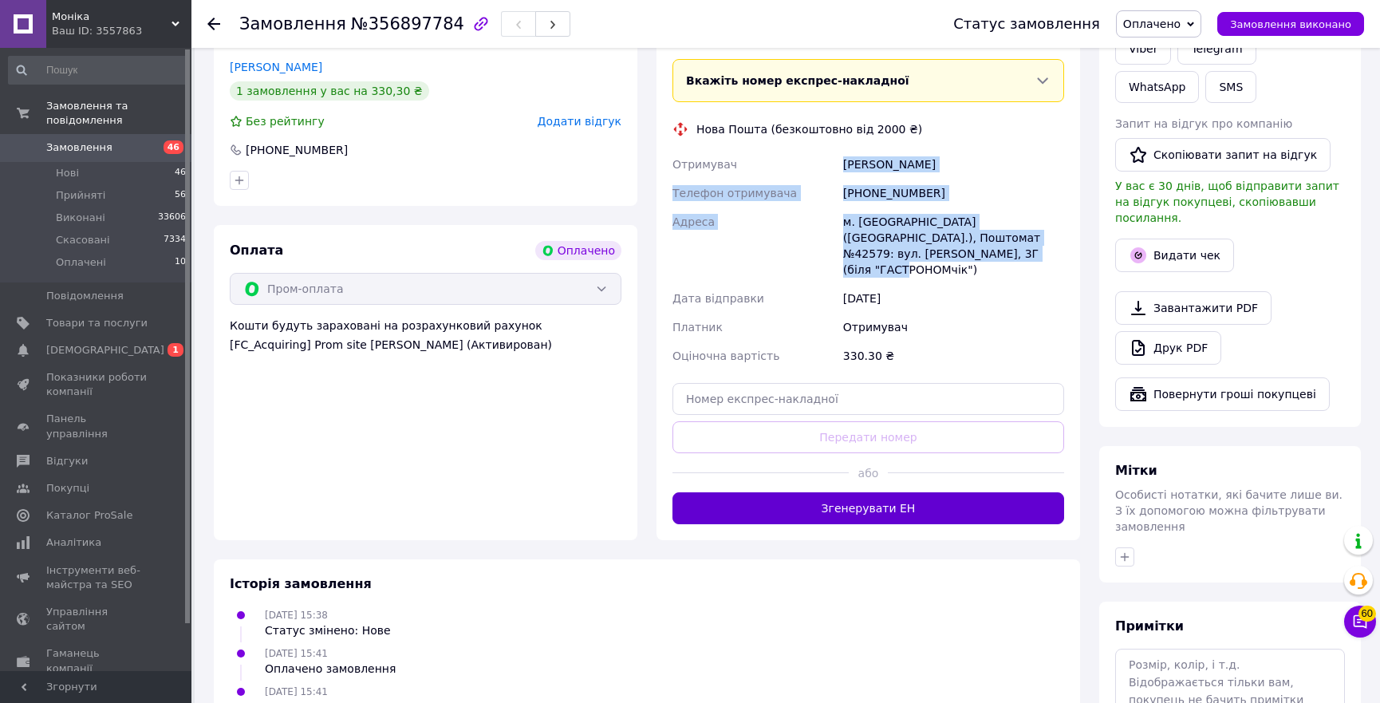
click at [909, 501] on button "Згенерувати ЕН" at bounding box center [869, 508] width 392 height 32
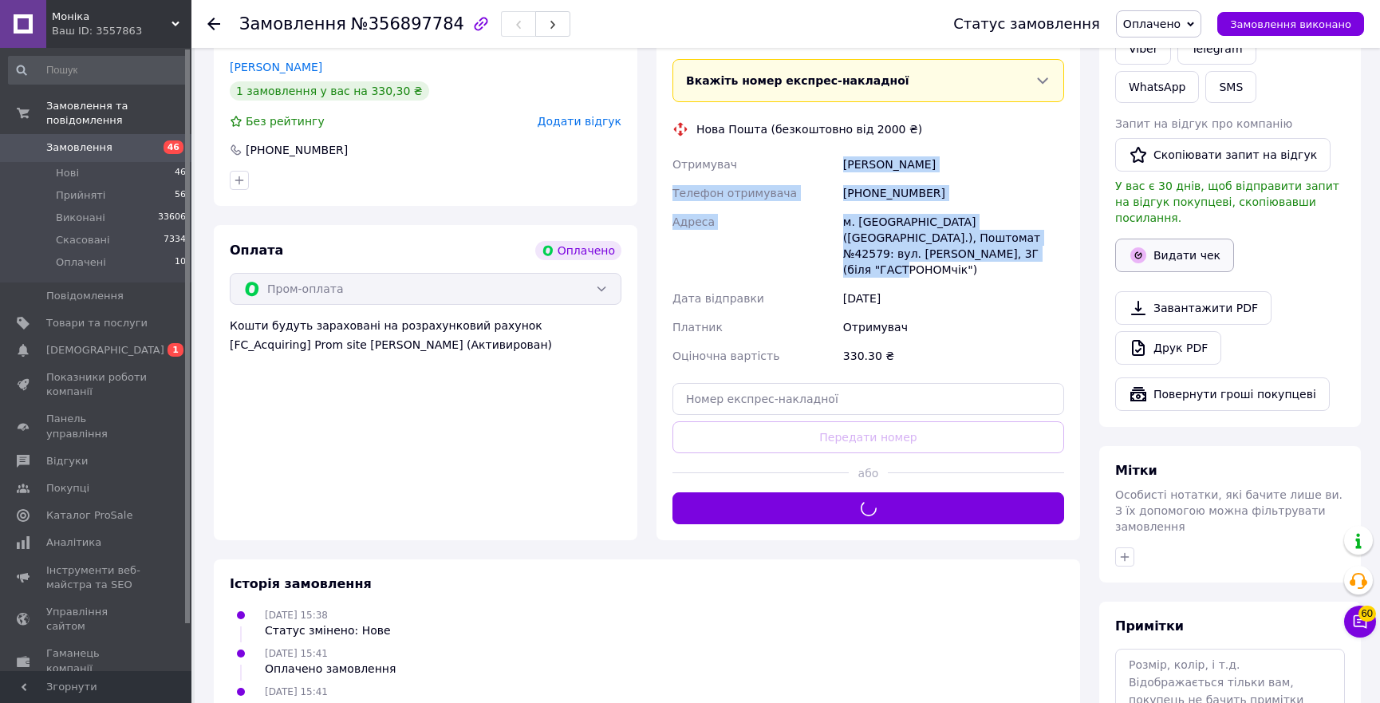
click at [1179, 239] on button "Видати чек" at bounding box center [1174, 256] width 119 height 34
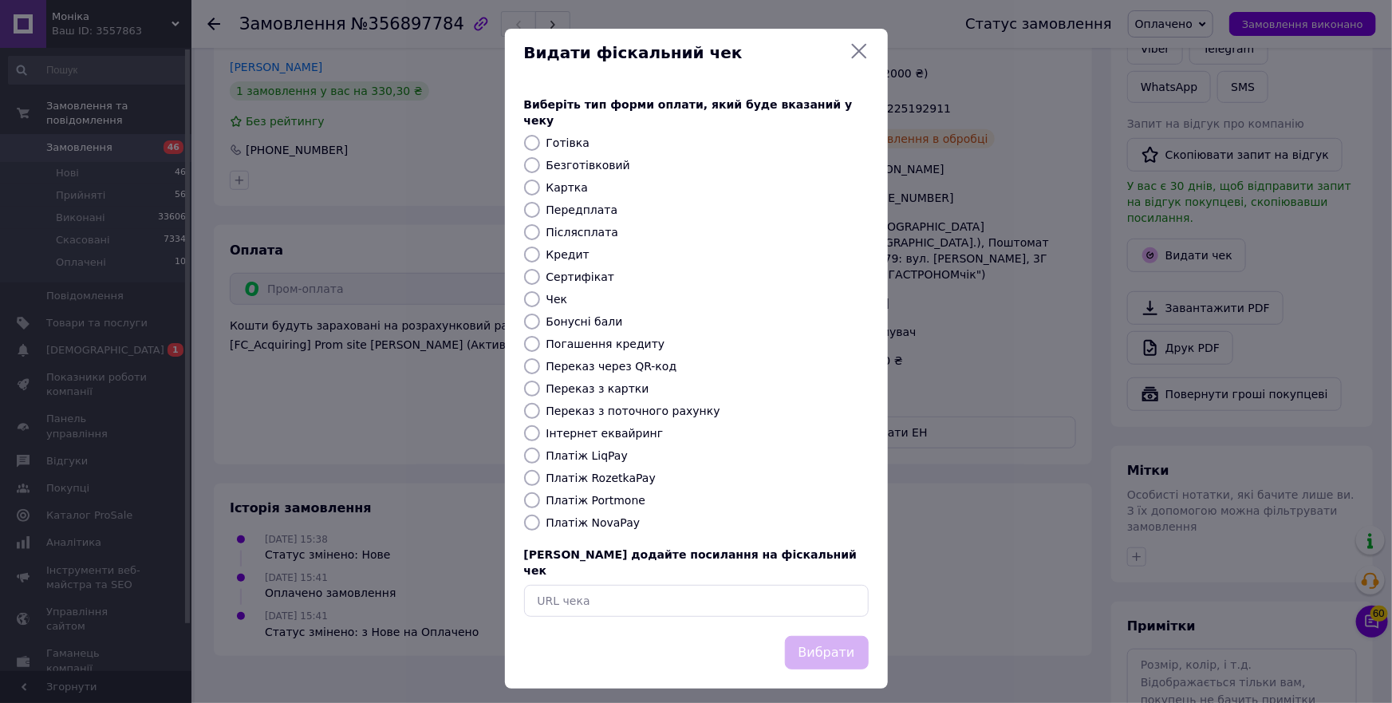
click at [572, 476] on label "Платіж RozetkaPay" at bounding box center [601, 478] width 109 height 13
click at [540, 476] on input "Платіж RozetkaPay" at bounding box center [532, 478] width 16 height 16
radio input "true"
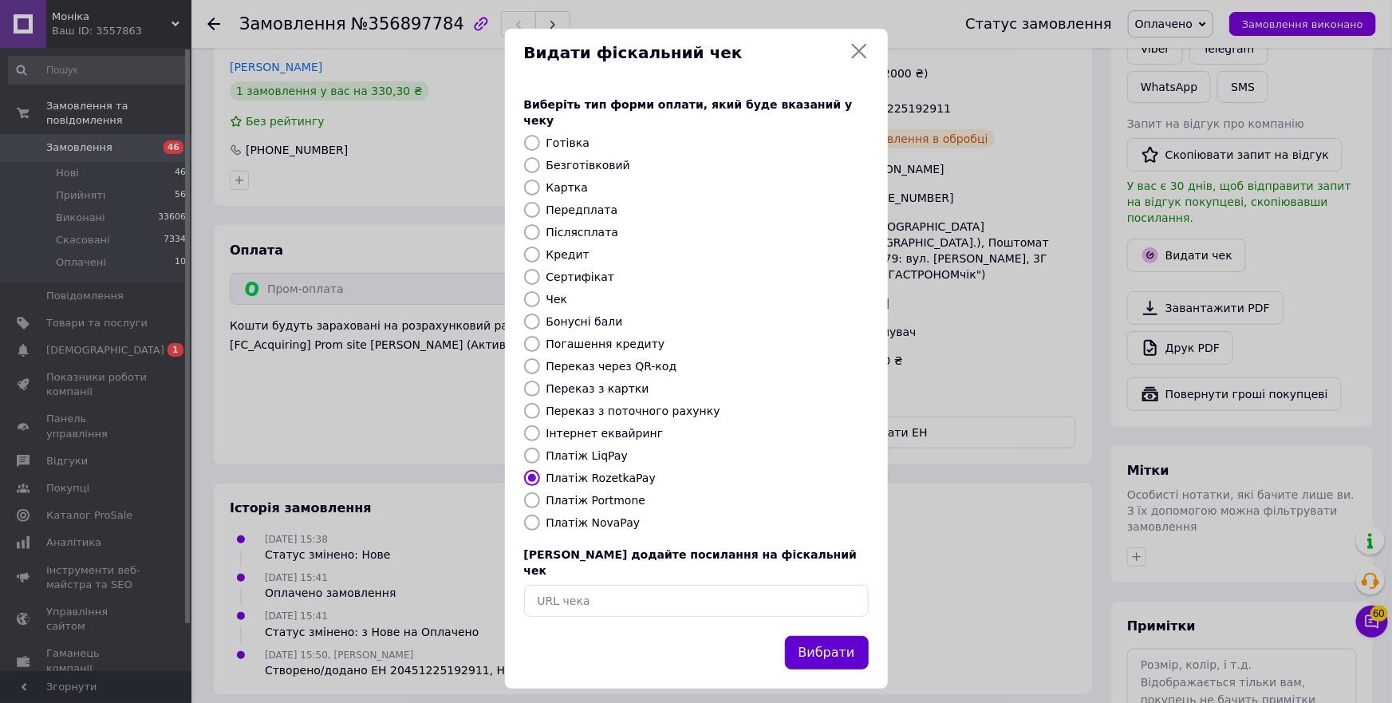
click at [853, 638] on button "Вибрати" at bounding box center [827, 653] width 84 height 34
click at [925, 108] on div "Видати фіскальний чек Виберіть тип форми оплати, який буде вказаний у чеку Готі…" at bounding box center [696, 358] width 1392 height 717
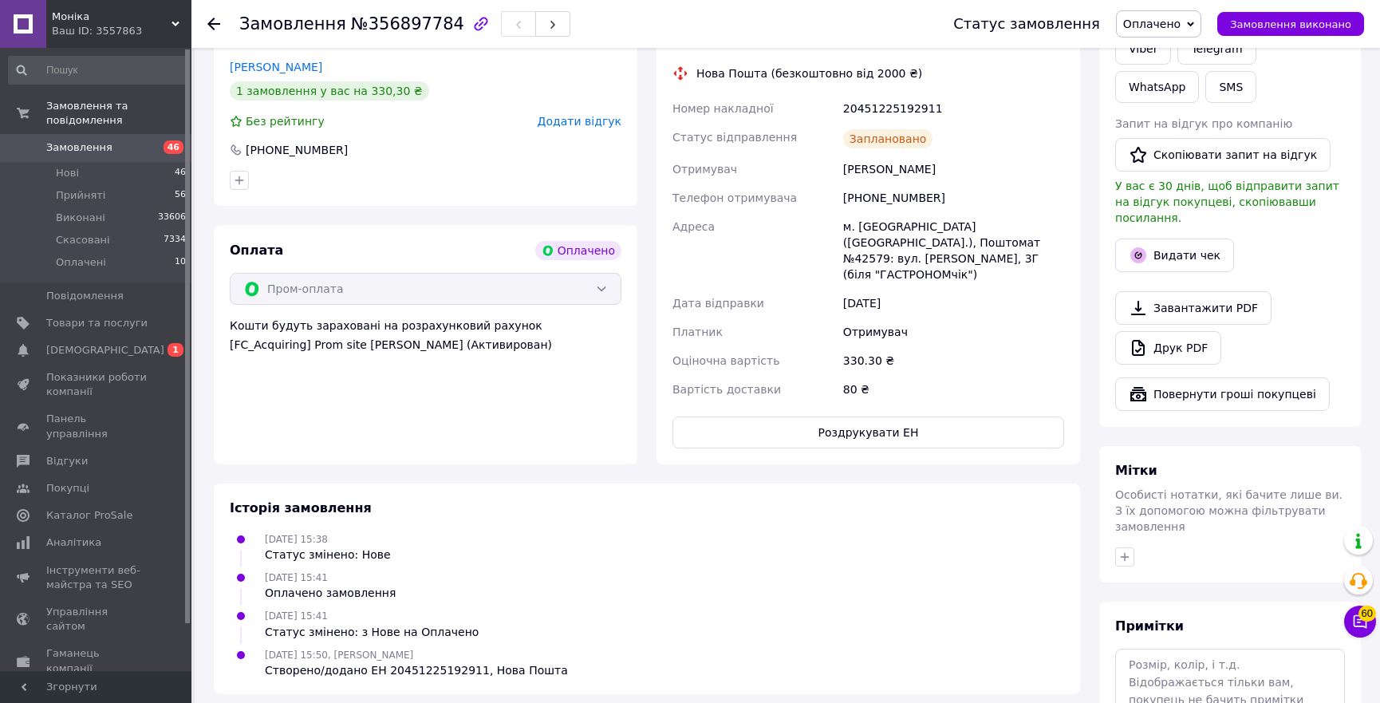
click at [925, 108] on div "20451225192911" at bounding box center [953, 108] width 227 height 29
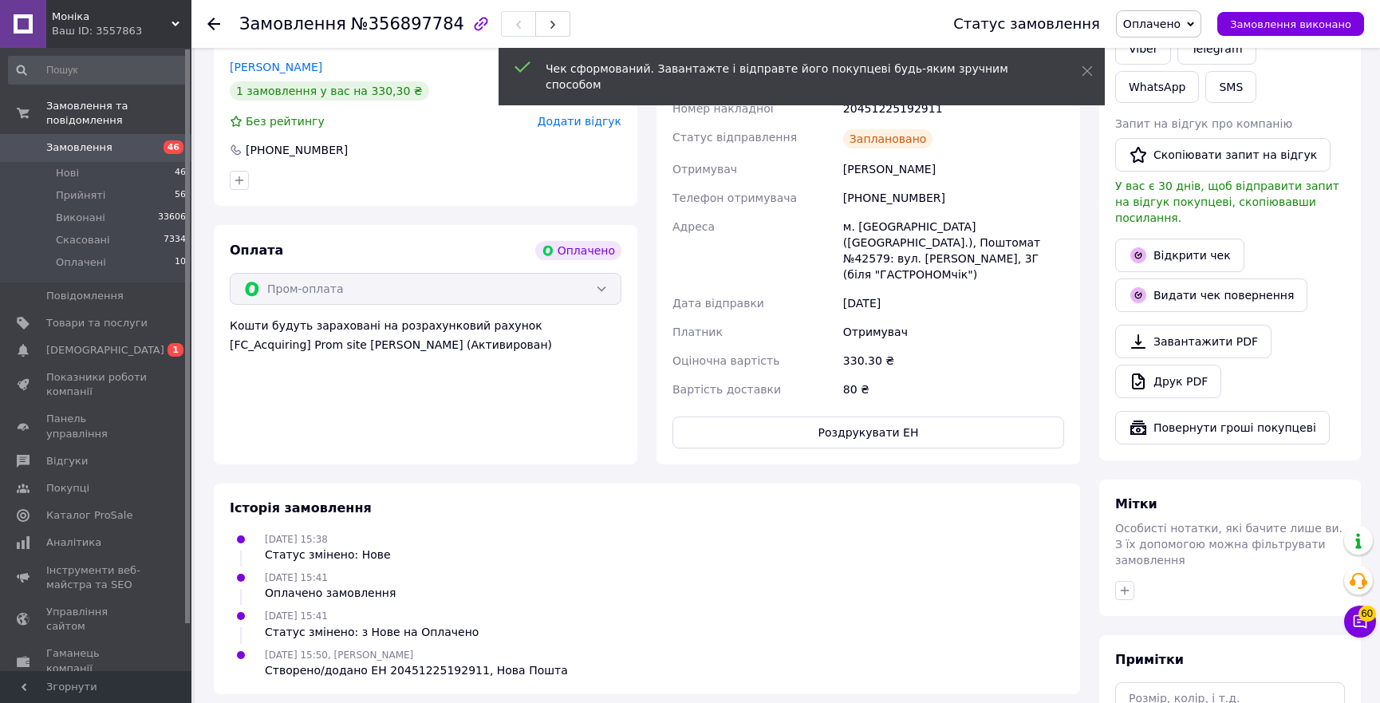
click at [896, 105] on div "20451225192911" at bounding box center [953, 108] width 227 height 29
copy div "20451225192911"
click at [1189, 239] on link "Відкрити чек" at bounding box center [1179, 256] width 129 height 34
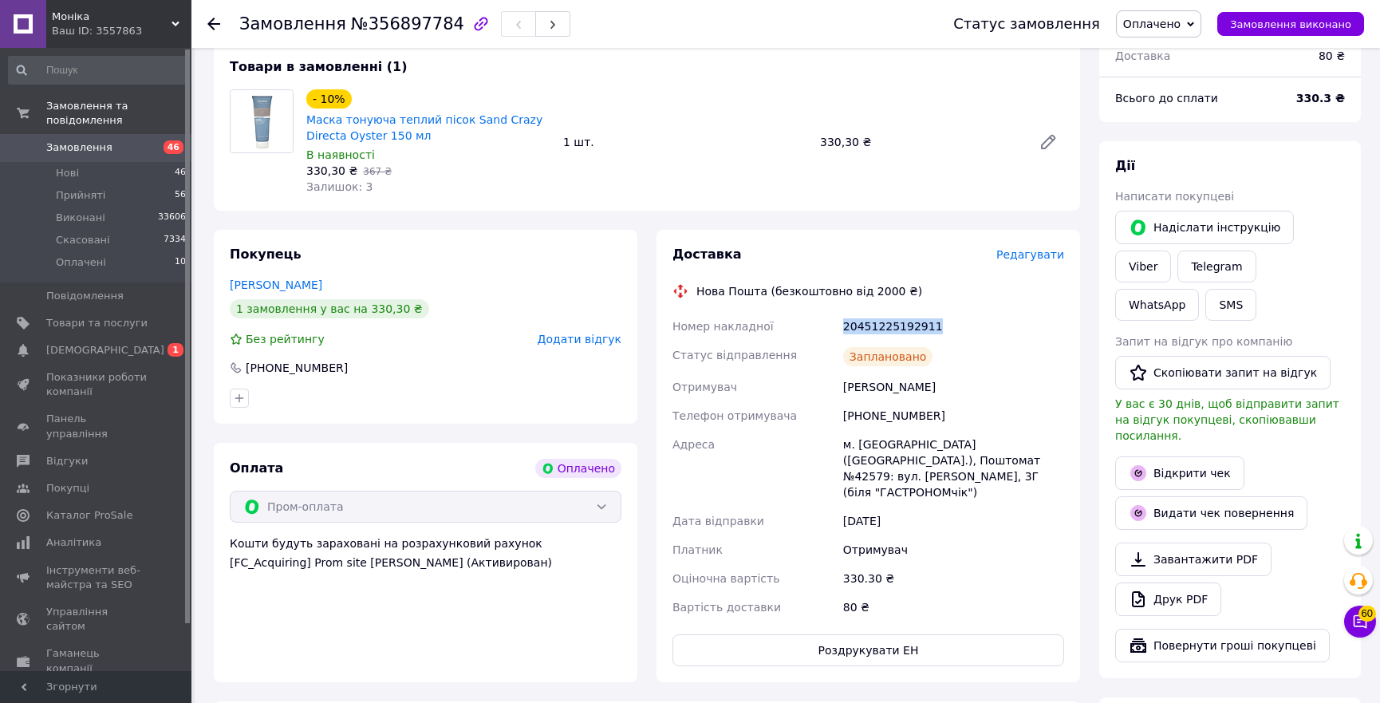
scroll to position [0, 0]
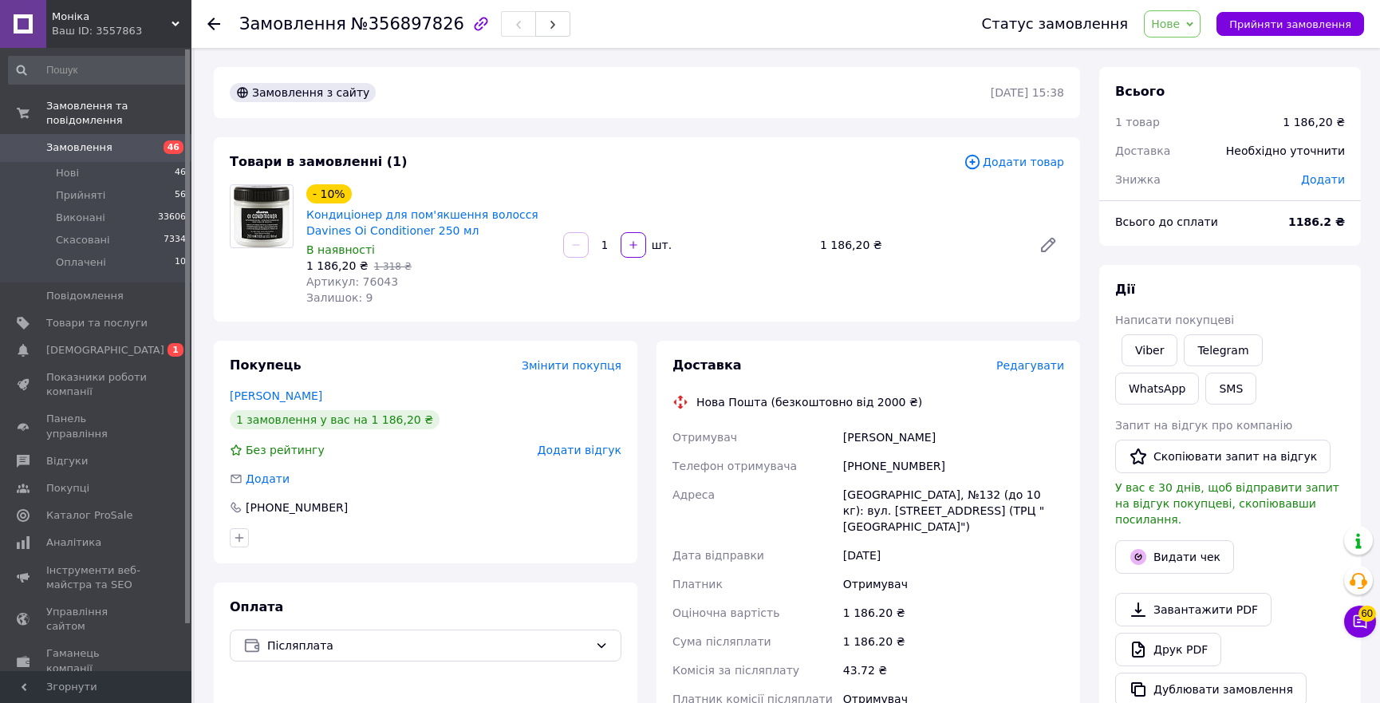
click at [373, 279] on span "Артикул: 76043" at bounding box center [352, 281] width 92 height 13
copy span "76043"
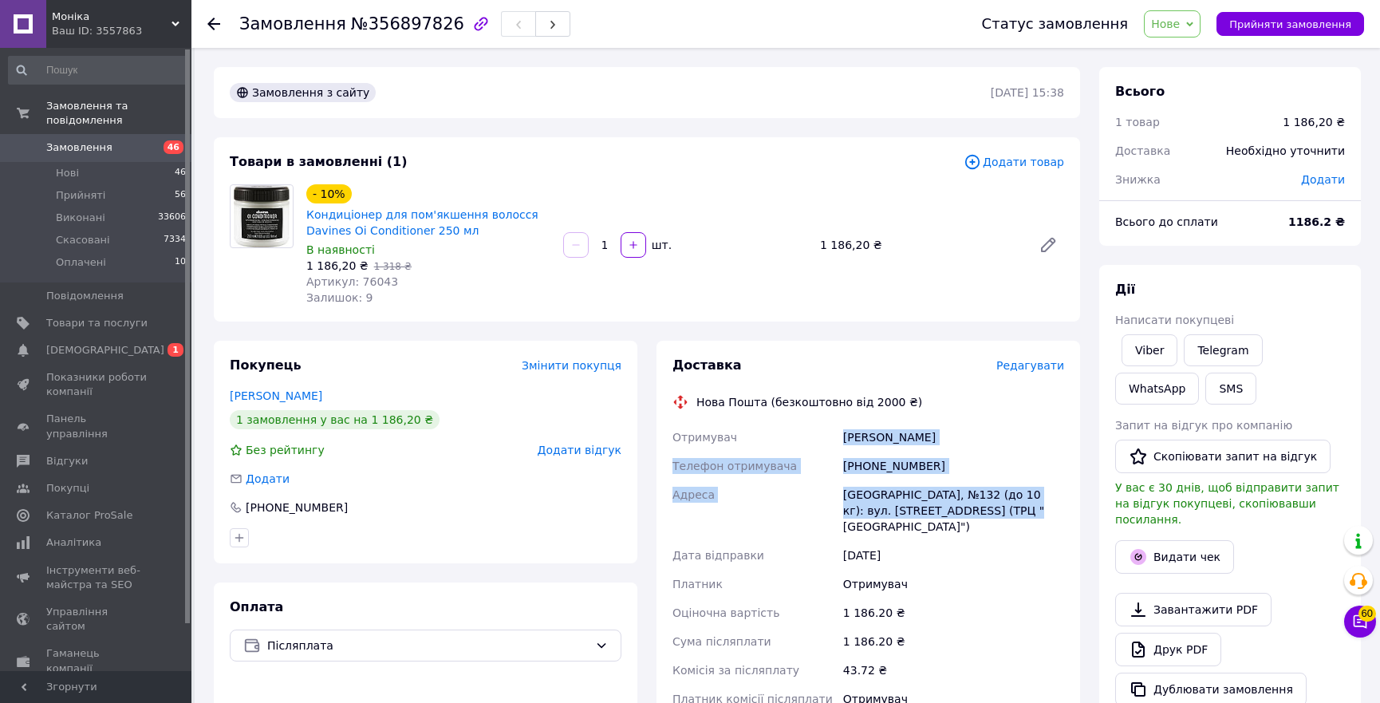
copy div "Отримувач [PERSON_NAME] Телефон отримувача [PHONE_NUMBER] [PERSON_NAME], №132 (…"
drag, startPoint x: 971, startPoint y: 513, endPoint x: 826, endPoint y: 432, distance: 166.5
click at [826, 432] on div "Отримувач Макаренко Анна Телефон отримувача +380631774942 Адреса Одеса, №132 (д…" at bounding box center [868, 568] width 398 height 290
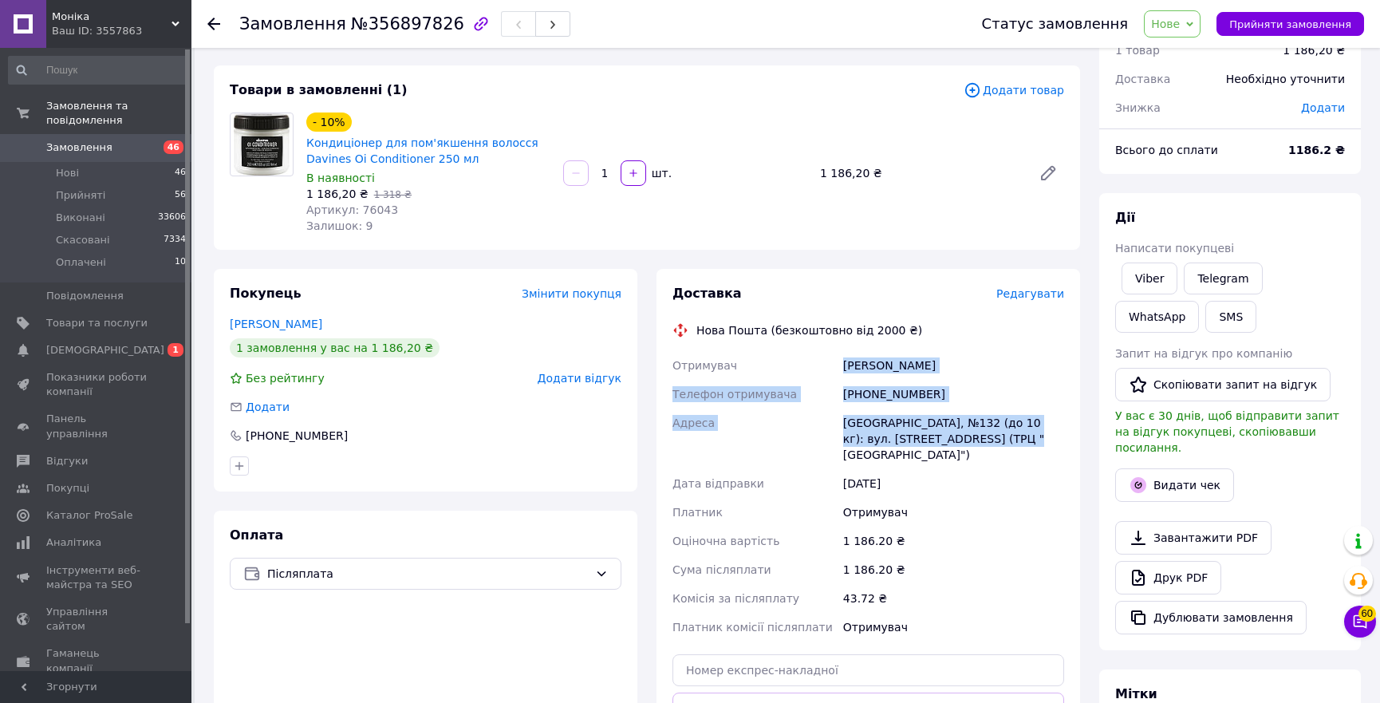
scroll to position [290, 0]
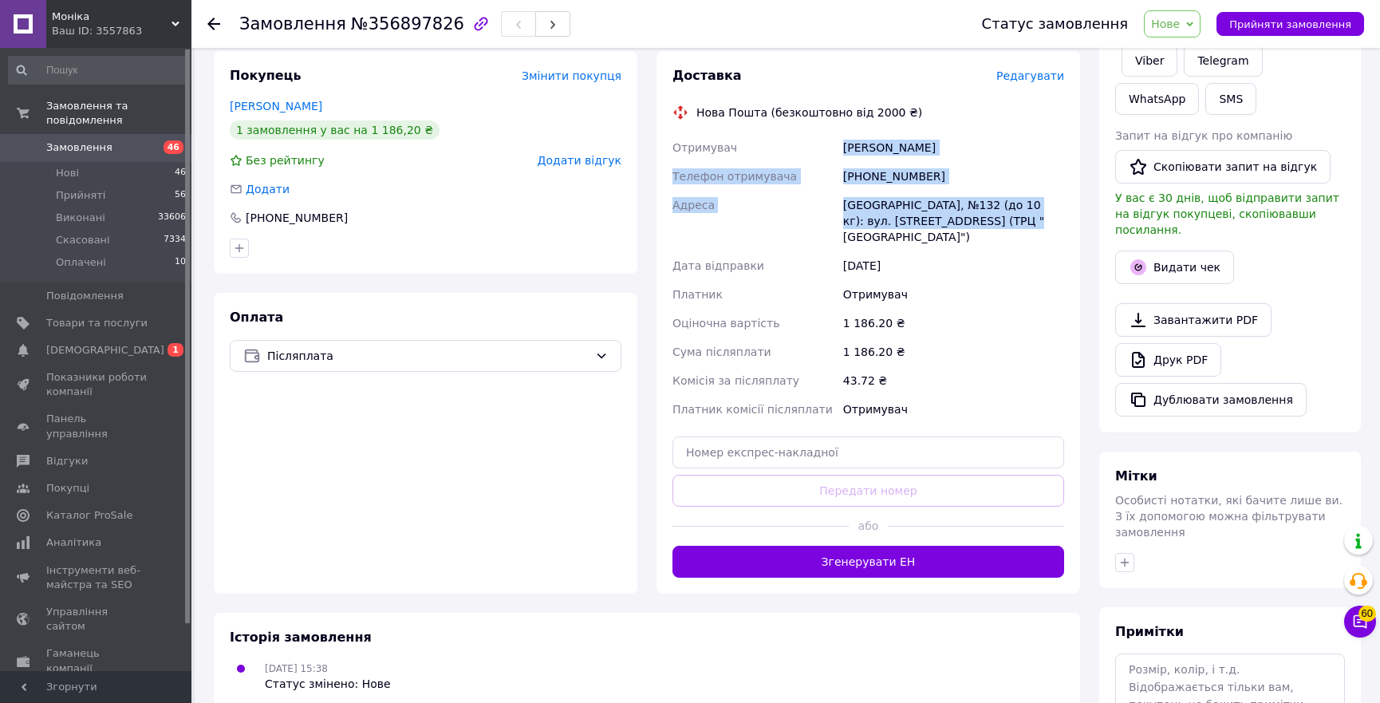
click at [840, 546] on button "Згенерувати ЕН" at bounding box center [869, 562] width 392 height 32
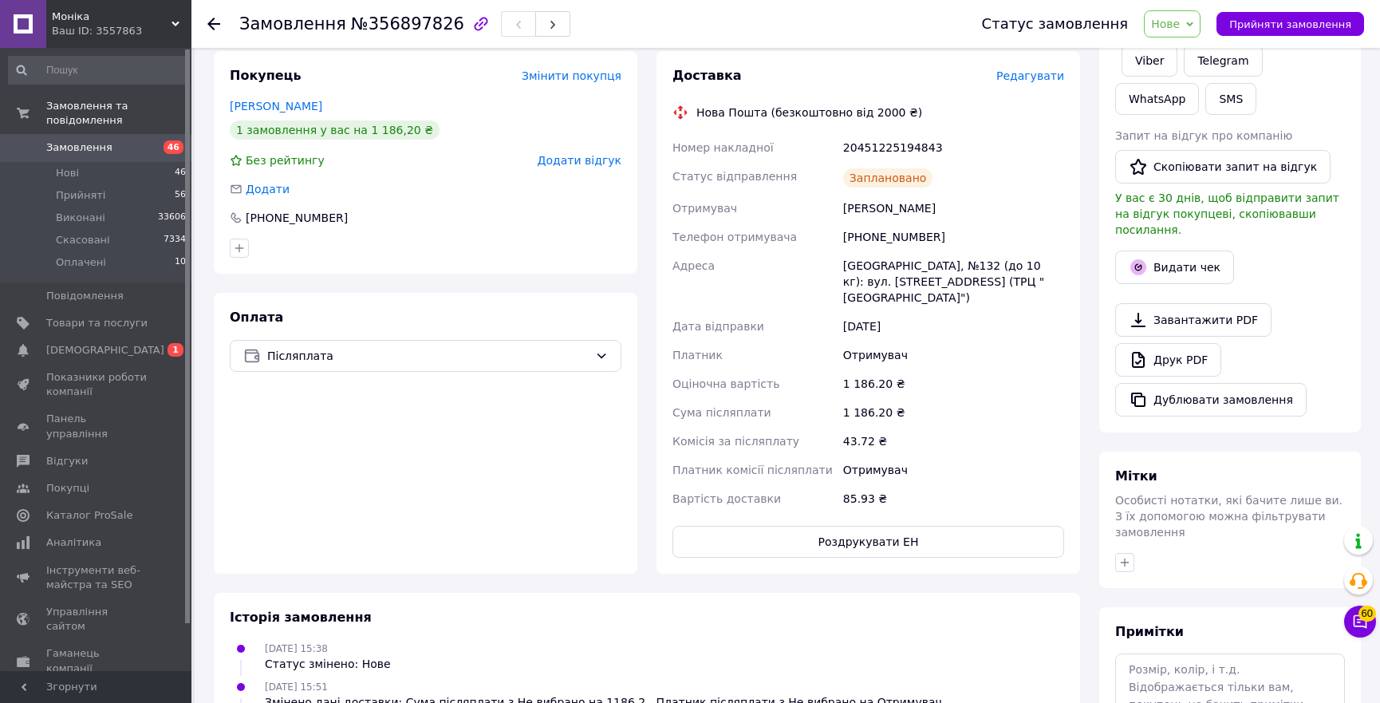
click at [899, 140] on div "20451225194843" at bounding box center [953, 147] width 227 height 29
copy div "20451225194843"
click at [1188, 255] on button "Видати чек" at bounding box center [1174, 268] width 119 height 34
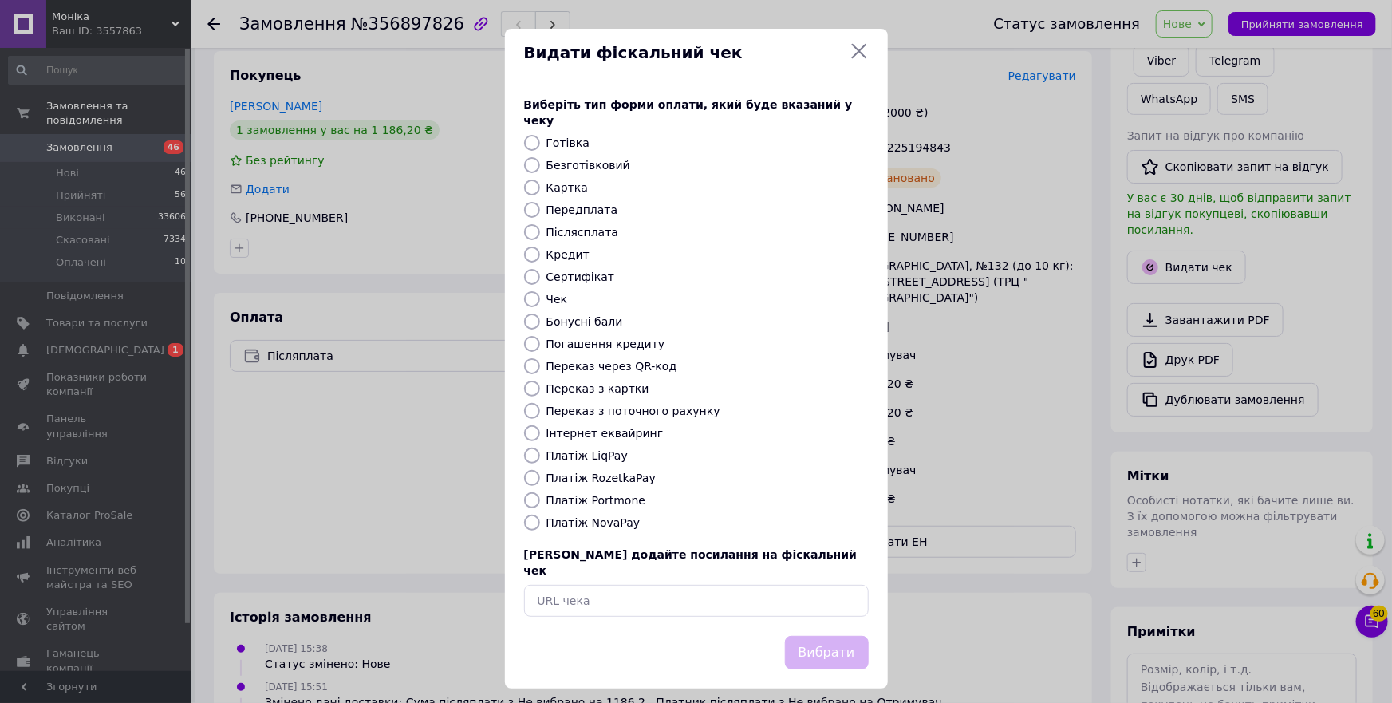
click at [593, 516] on label "Платіж NovaPay" at bounding box center [594, 522] width 94 height 13
click at [540, 515] on input "Платіж NovaPay" at bounding box center [532, 523] width 16 height 16
radio input "true"
click at [843, 643] on button "Вибрати" at bounding box center [827, 653] width 84 height 34
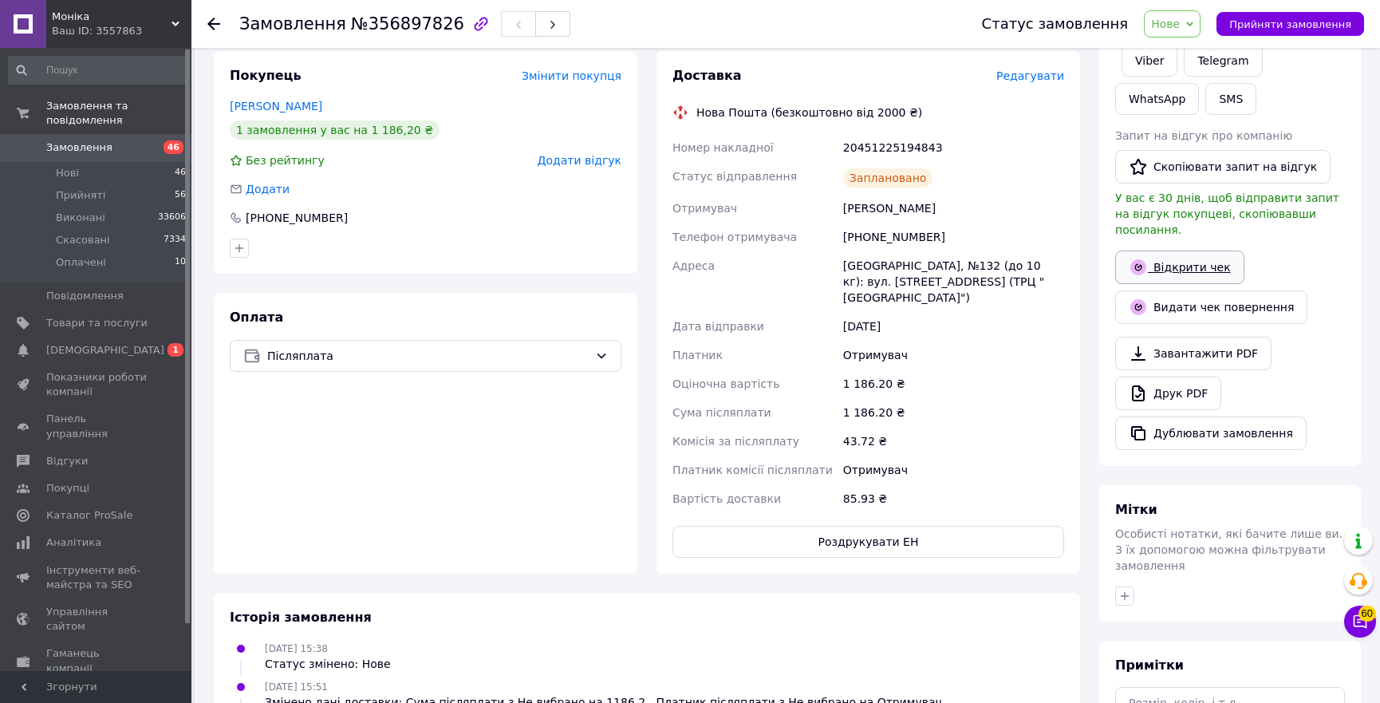
click at [1209, 255] on link "Відкрити чек" at bounding box center [1179, 268] width 129 height 34
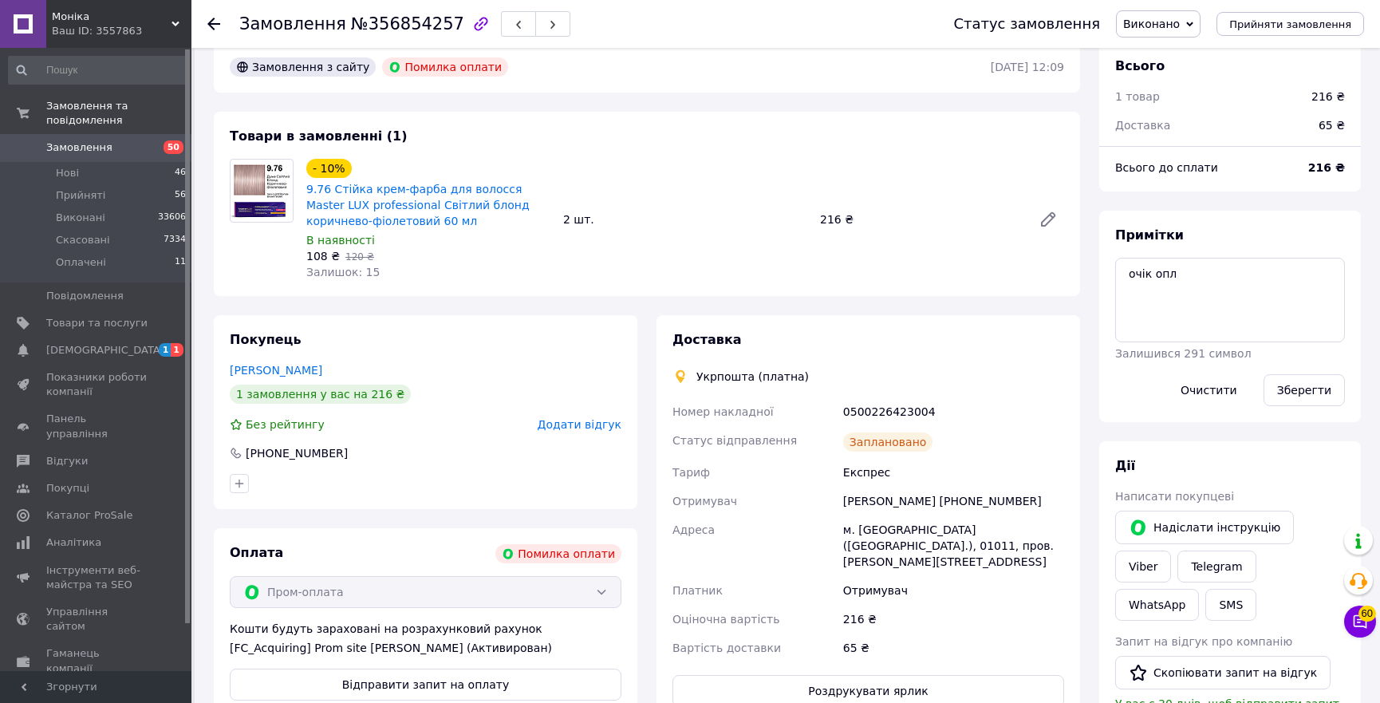
scroll to position [12, 0]
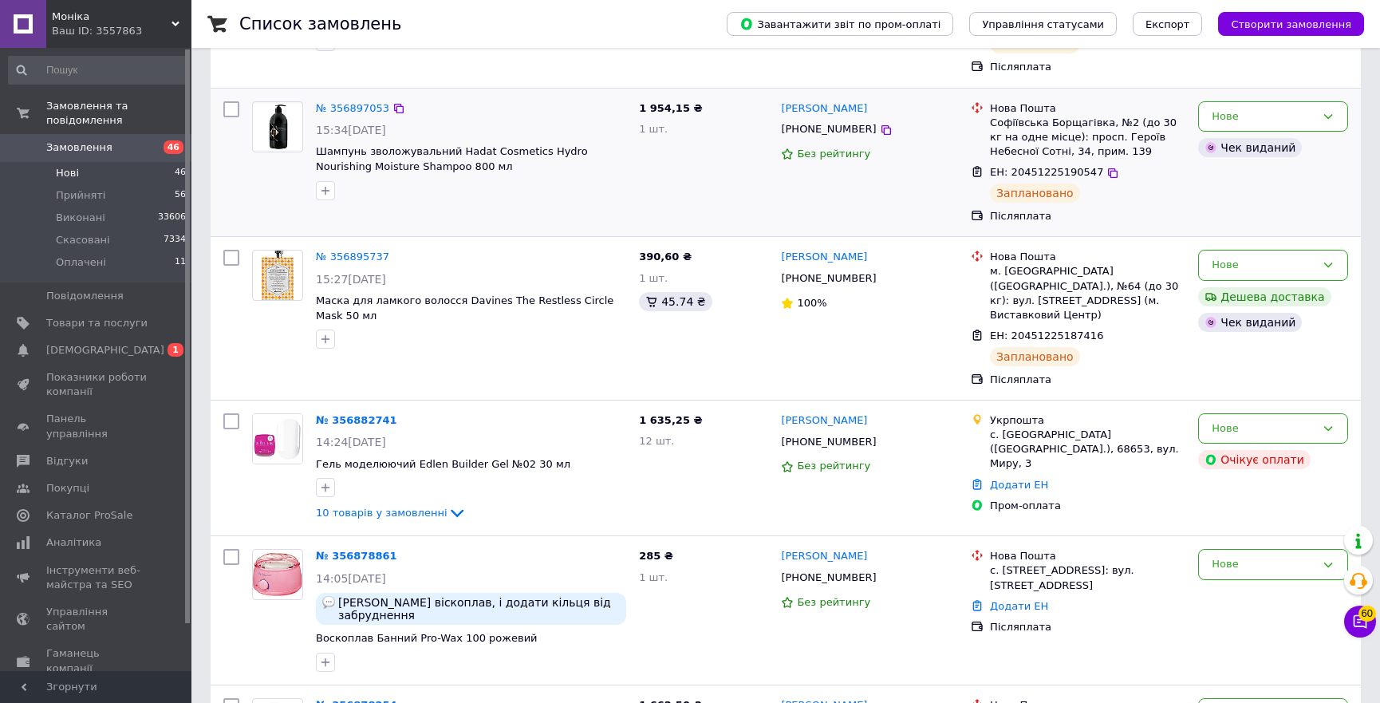
scroll to position [507, 0]
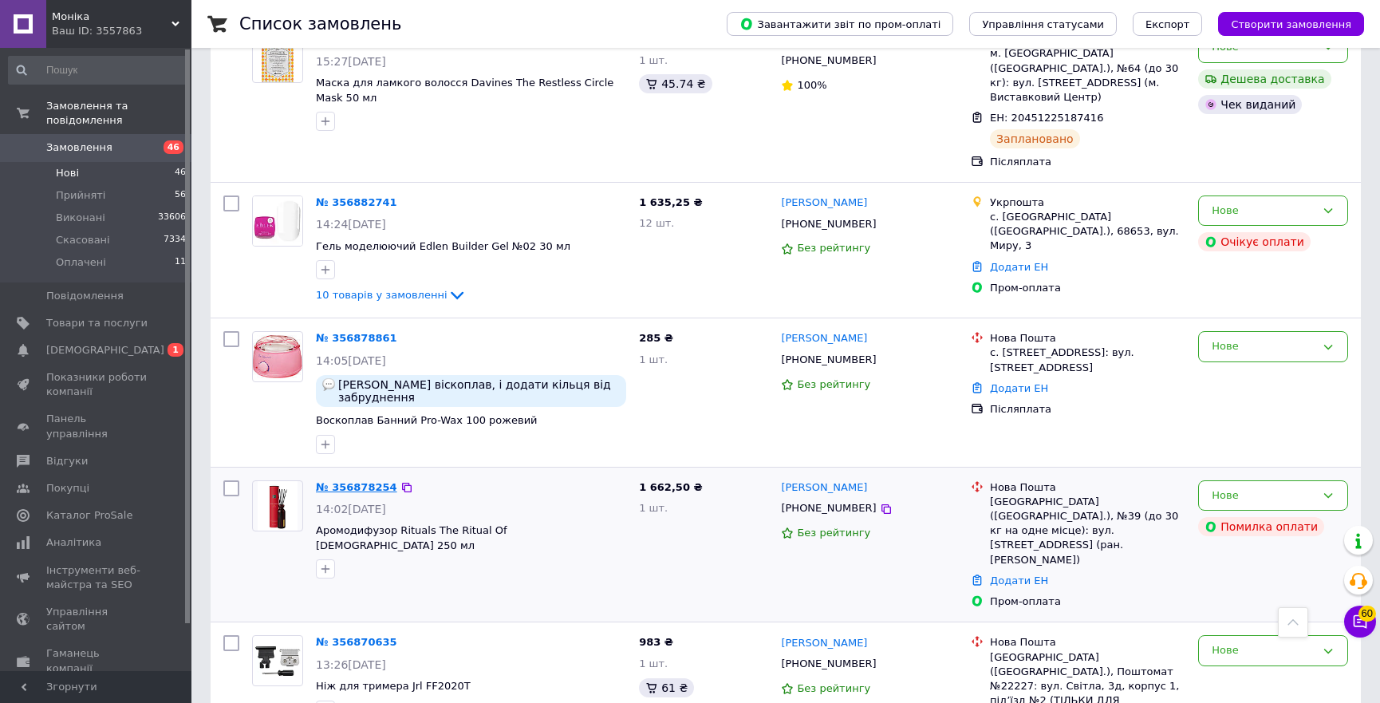
click at [333, 481] on link "№ 356878254" at bounding box center [356, 487] width 81 height 12
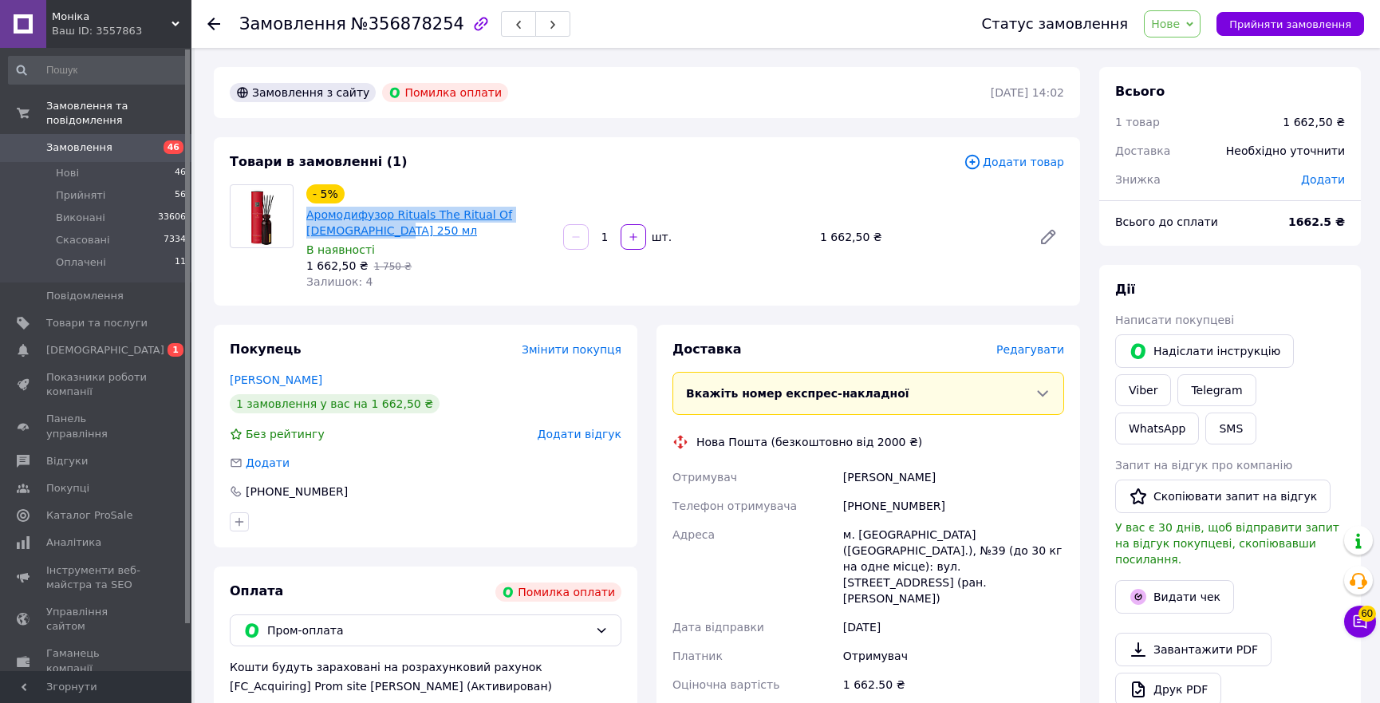
copy link "Аромодифузор Rituals The Ritual Of Ayurveda 250 мл"
drag, startPoint x: 351, startPoint y: 231, endPoint x: 304, endPoint y: 219, distance: 48.6
click at [305, 219] on div "Аромодифузор Rituals The Ritual Of Ayurveda 250 мл" at bounding box center [428, 222] width 247 height 35
click at [1171, 374] on link "Viber" at bounding box center [1143, 390] width 56 height 32
click at [1180, 28] on span "Нове" at bounding box center [1165, 24] width 29 height 13
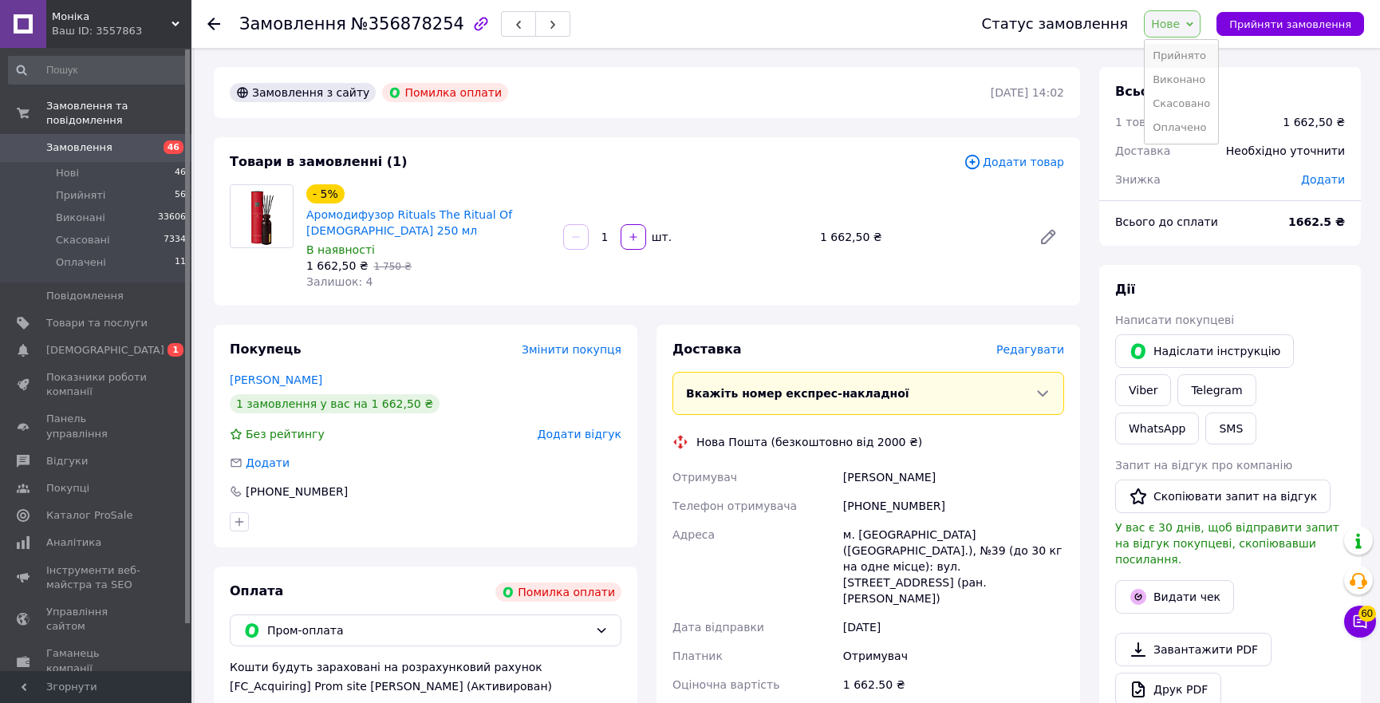
click at [1187, 53] on li "Прийнято" at bounding box center [1181, 56] width 73 height 24
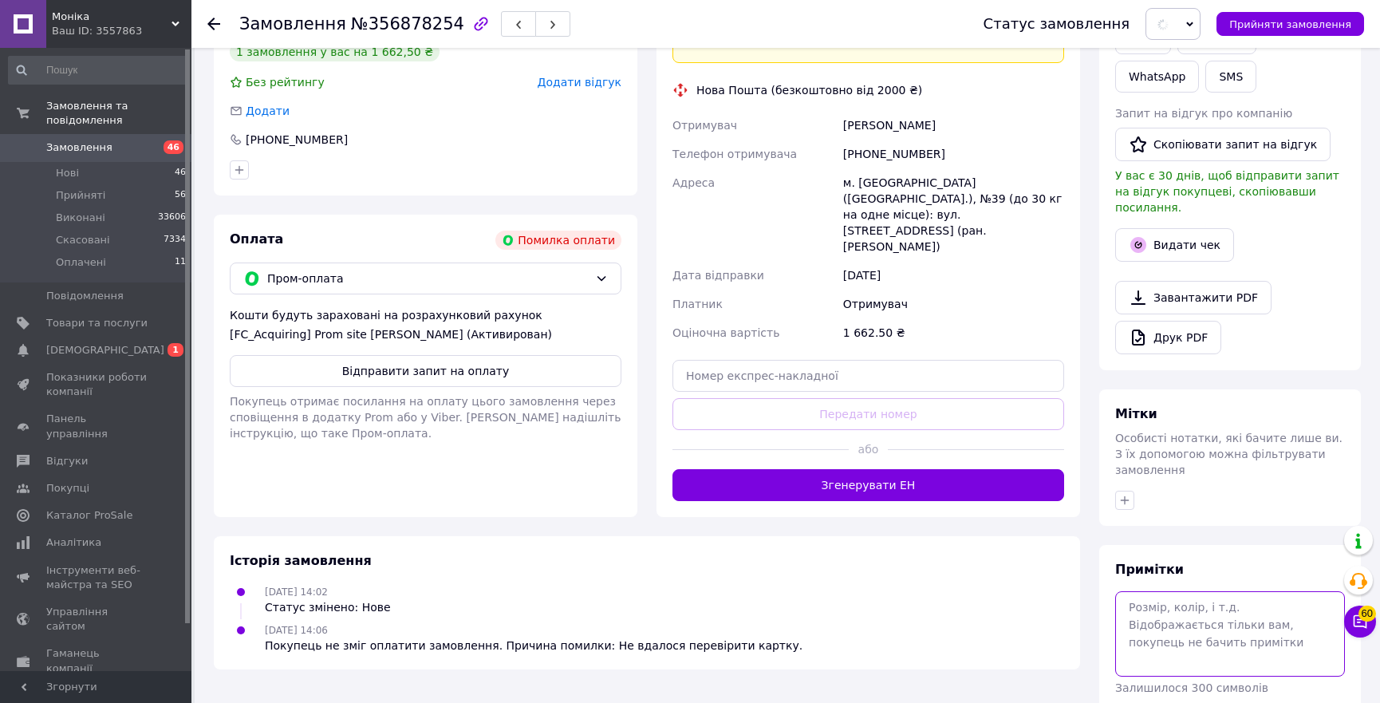
click at [1154, 591] on textarea at bounding box center [1230, 633] width 230 height 85
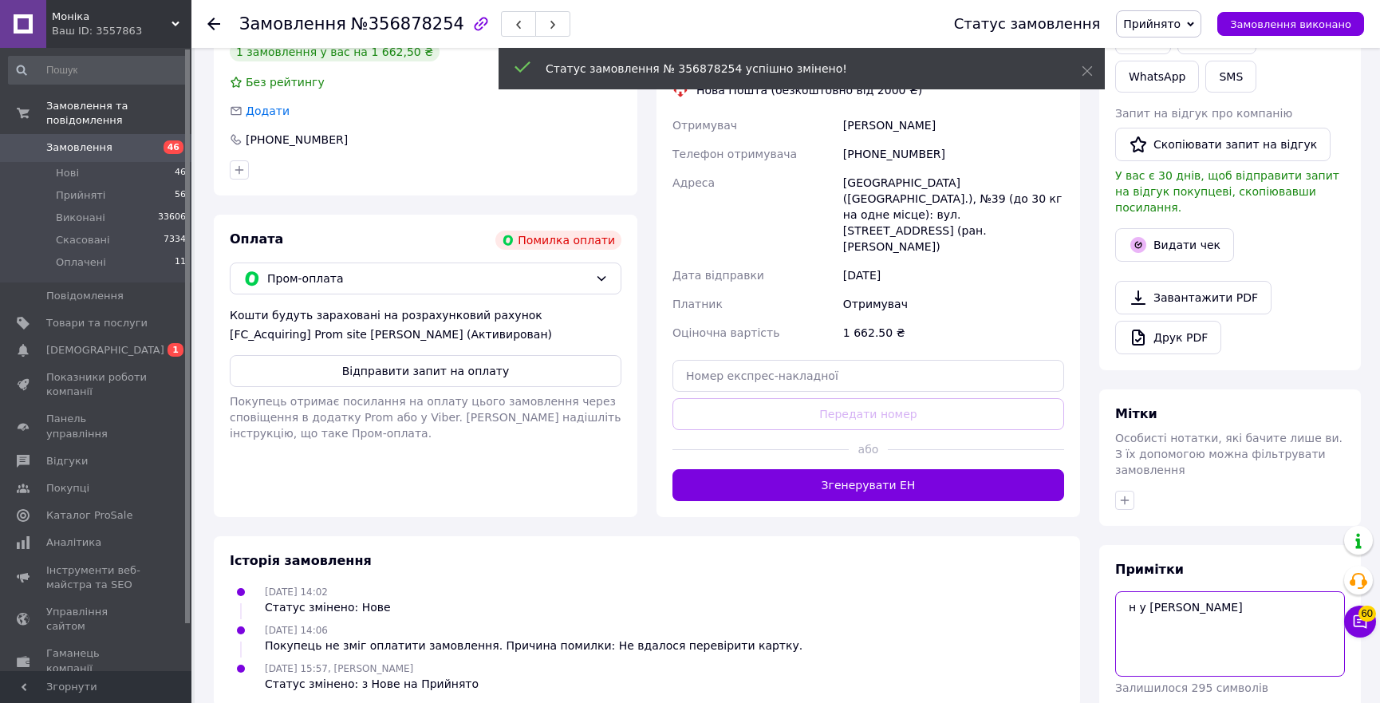
type textarea "н у в"
click at [120, 251] on li "Оплачені 11" at bounding box center [97, 266] width 195 height 30
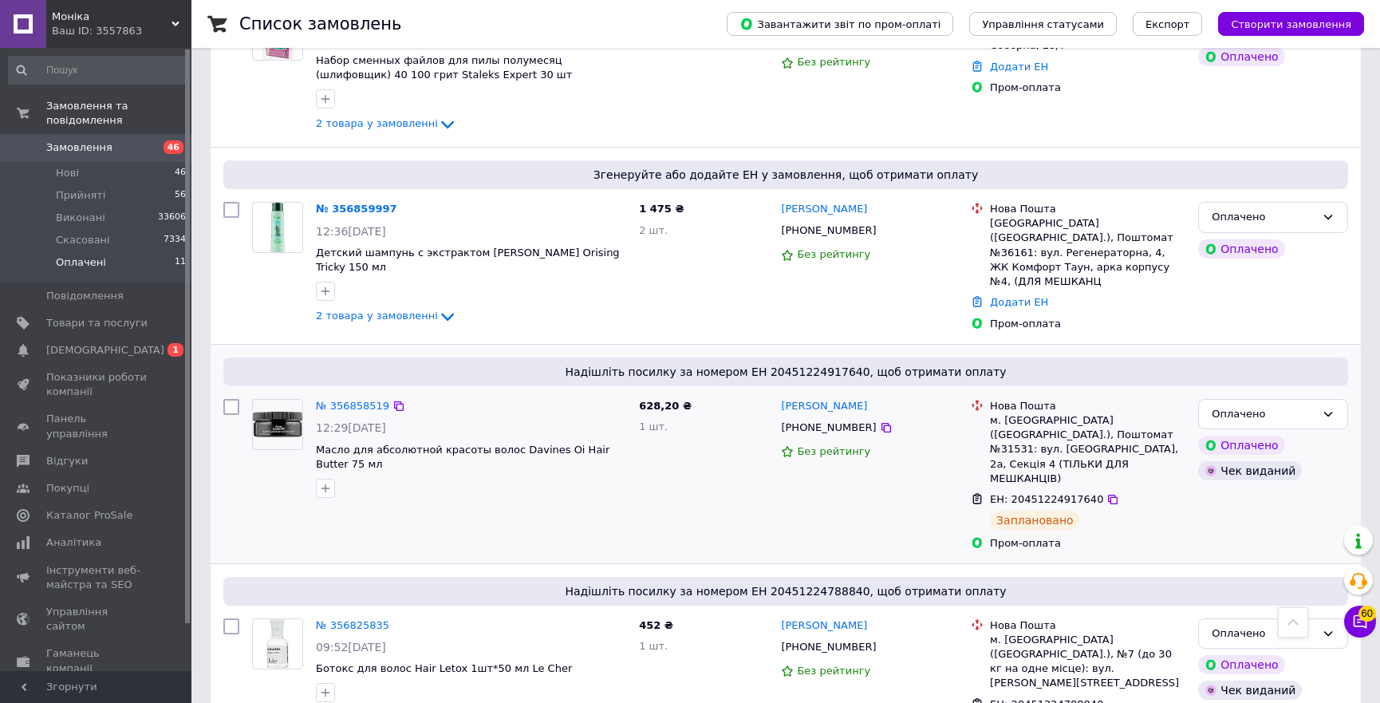
scroll to position [1514, 0]
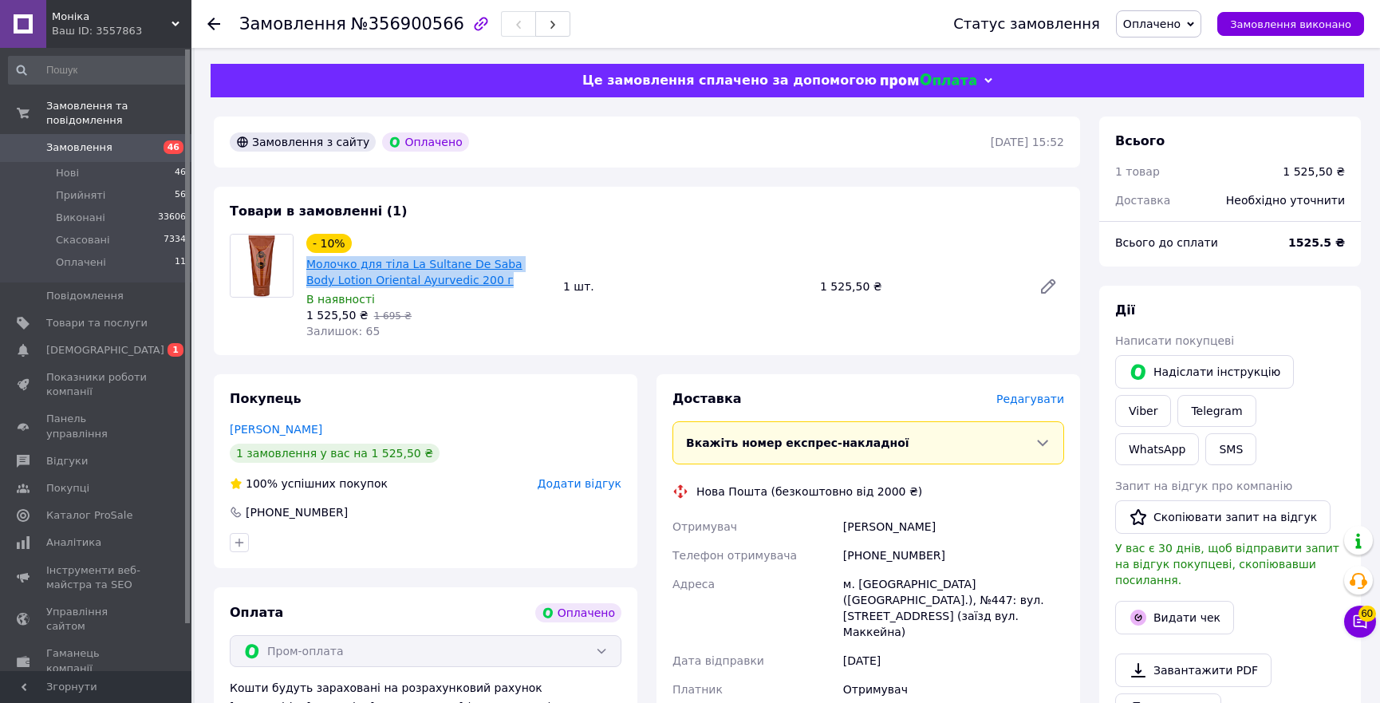
drag, startPoint x: 471, startPoint y: 288, endPoint x: 310, endPoint y: 270, distance: 162.2
click at [310, 270] on span "Молочко для тіла La Sultane De Saba Body Lotion Oriental Ayurvediс 200 г" at bounding box center [428, 272] width 244 height 32
copy link "Молочко для тіла La Sultane De Saba Body Lotion Oriental Ayurvediс 200 г"
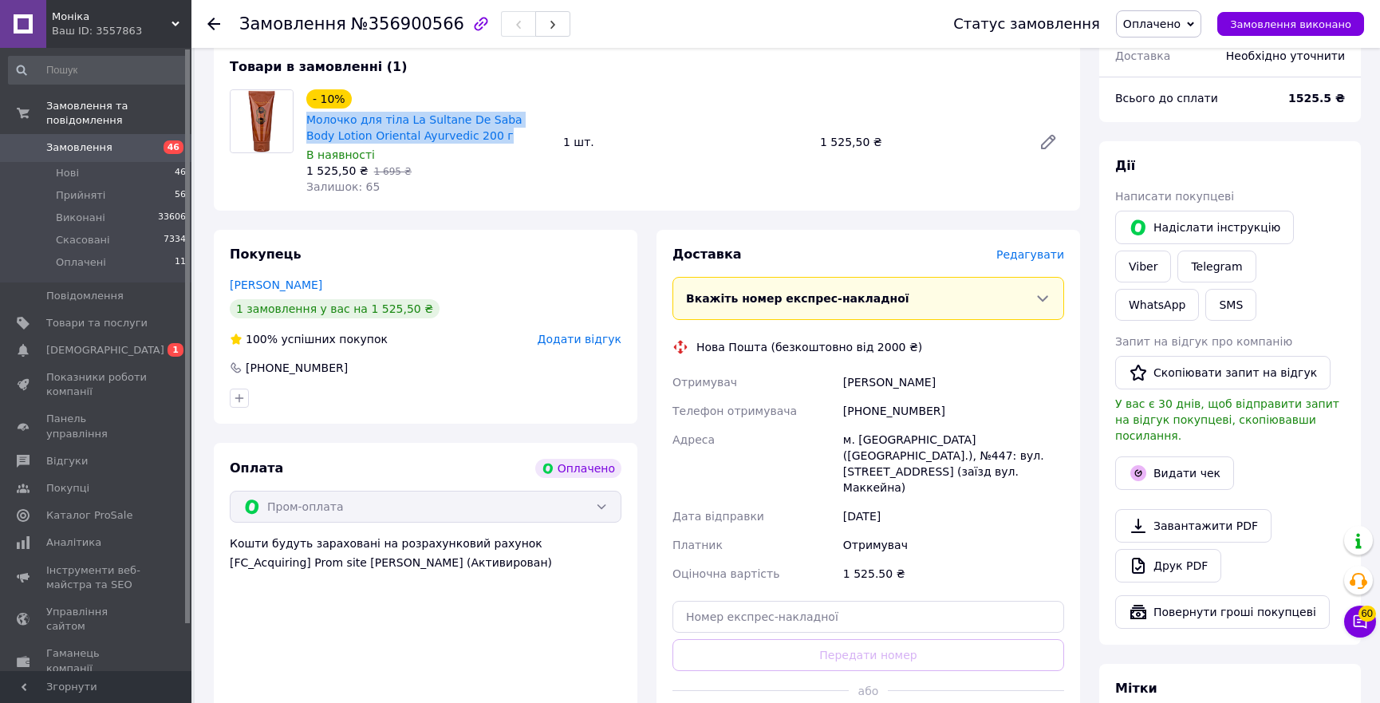
scroll to position [217, 0]
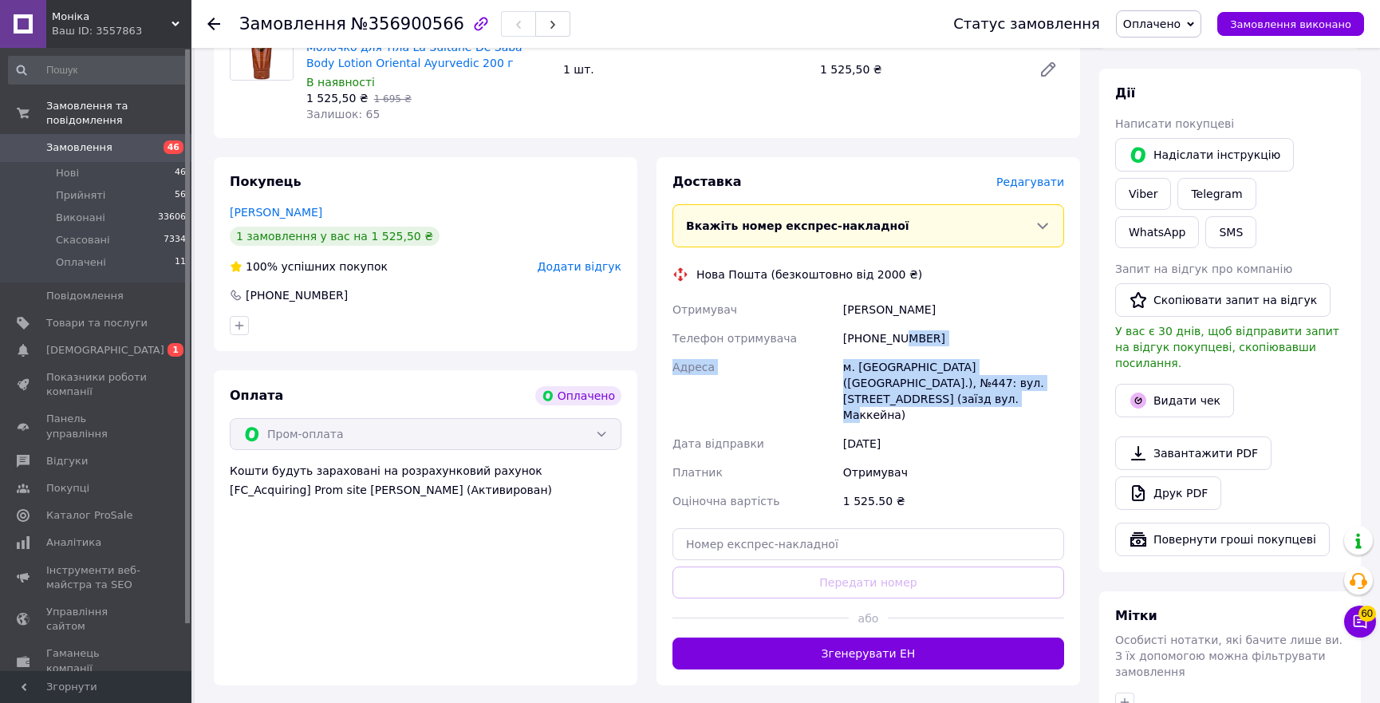
copy div "7142 [GEOGRAPHIC_DATA] [PERSON_NAME]. [GEOGRAPHIC_DATA] ([GEOGRAPHIC_DATA].), №…"
copy div "Отримувач [PERSON_NAME] Телефон отримувача [PHONE_NUMBER] Адреса [PERSON_NAME].…"
drag, startPoint x: 1060, startPoint y: 385, endPoint x: 836, endPoint y: 306, distance: 237.7
click at [836, 306] on div "Отримувач [PERSON_NAME] Телефон отримувача [PHONE_NUMBER] Адреса [PERSON_NAME].…" at bounding box center [868, 405] width 398 height 220
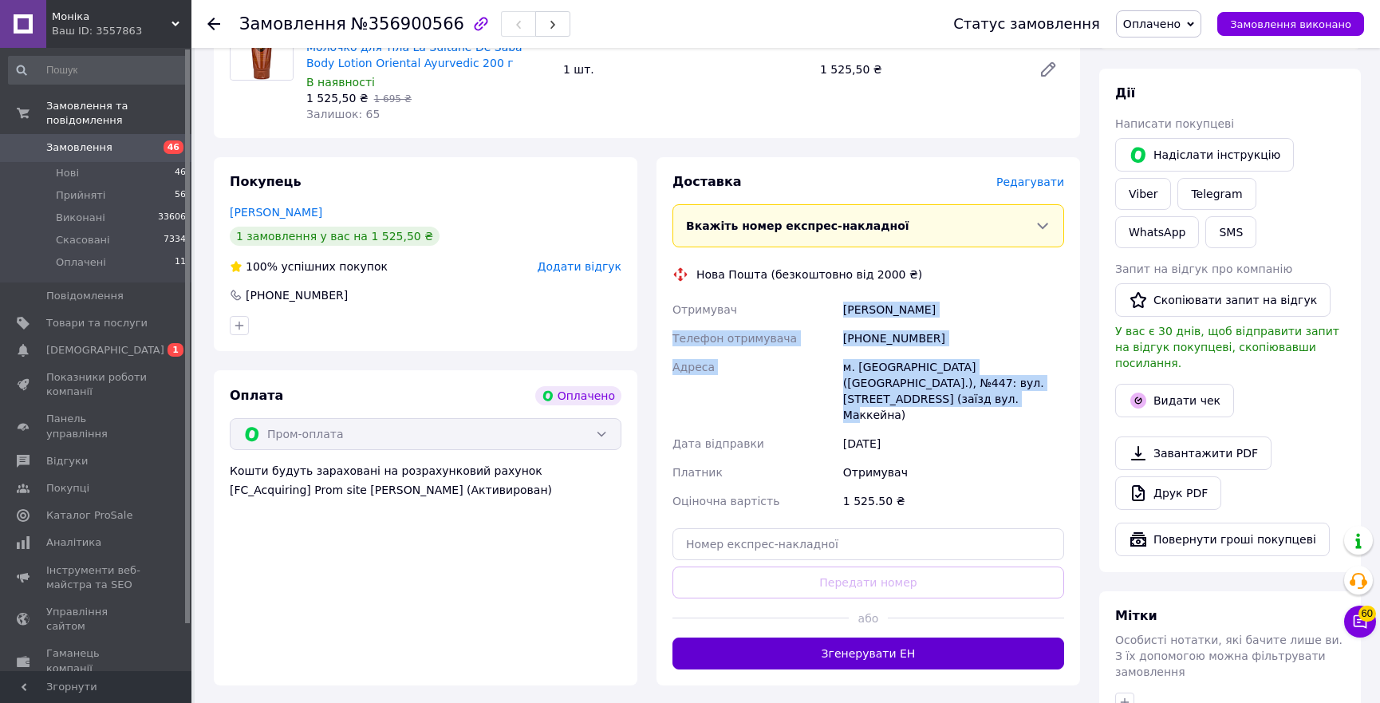
click at [881, 638] on button "Згенерувати ЕН" at bounding box center [869, 654] width 392 height 32
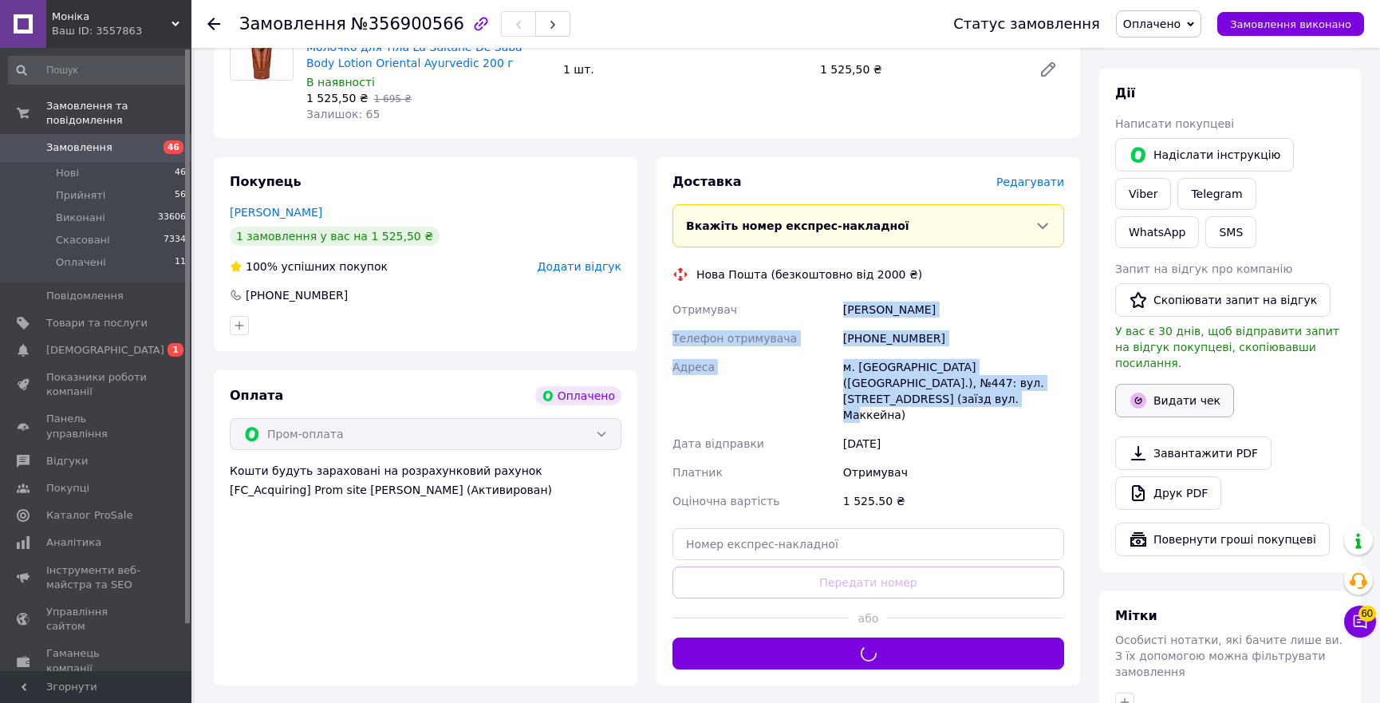
click at [1198, 384] on button "Видати чек" at bounding box center [1174, 401] width 119 height 34
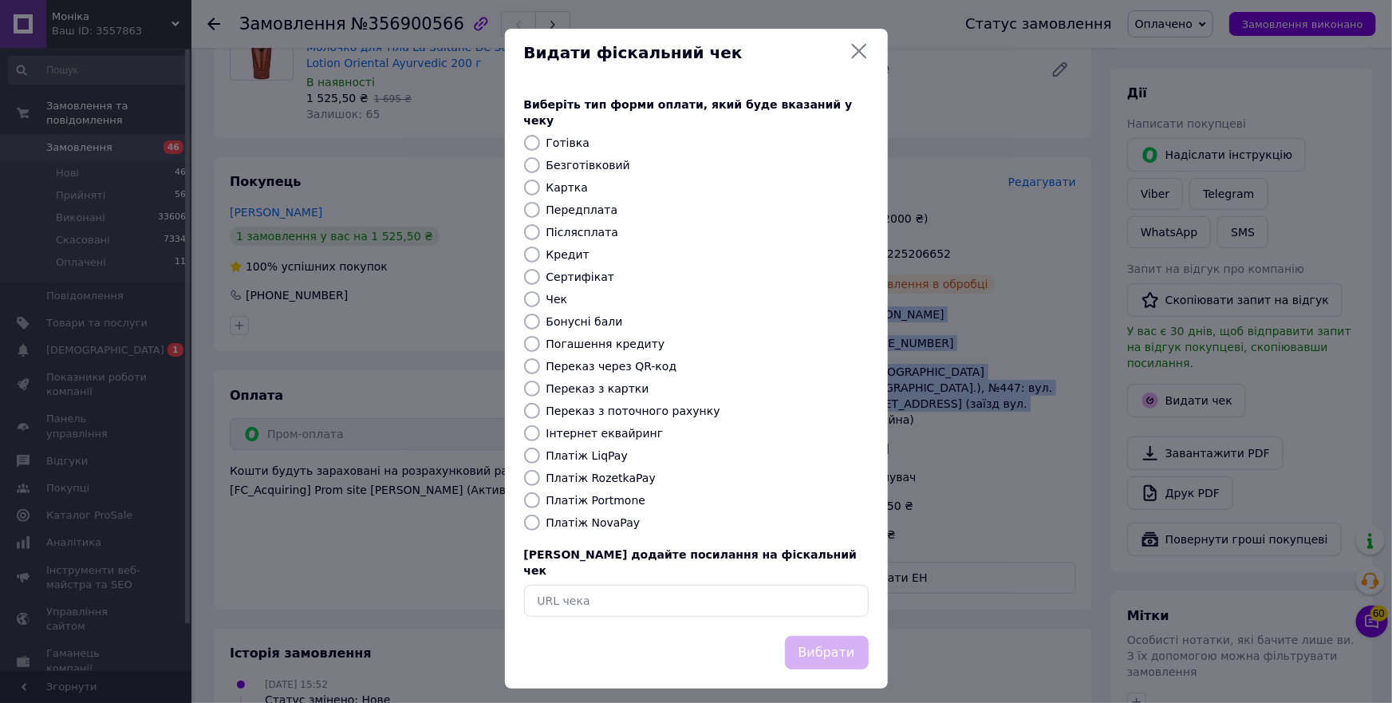
click at [586, 472] on label "Платіж RozetkaPay" at bounding box center [601, 478] width 109 height 13
click at [540, 472] on input "Платіж RozetkaPay" at bounding box center [532, 478] width 16 height 16
radio input "true"
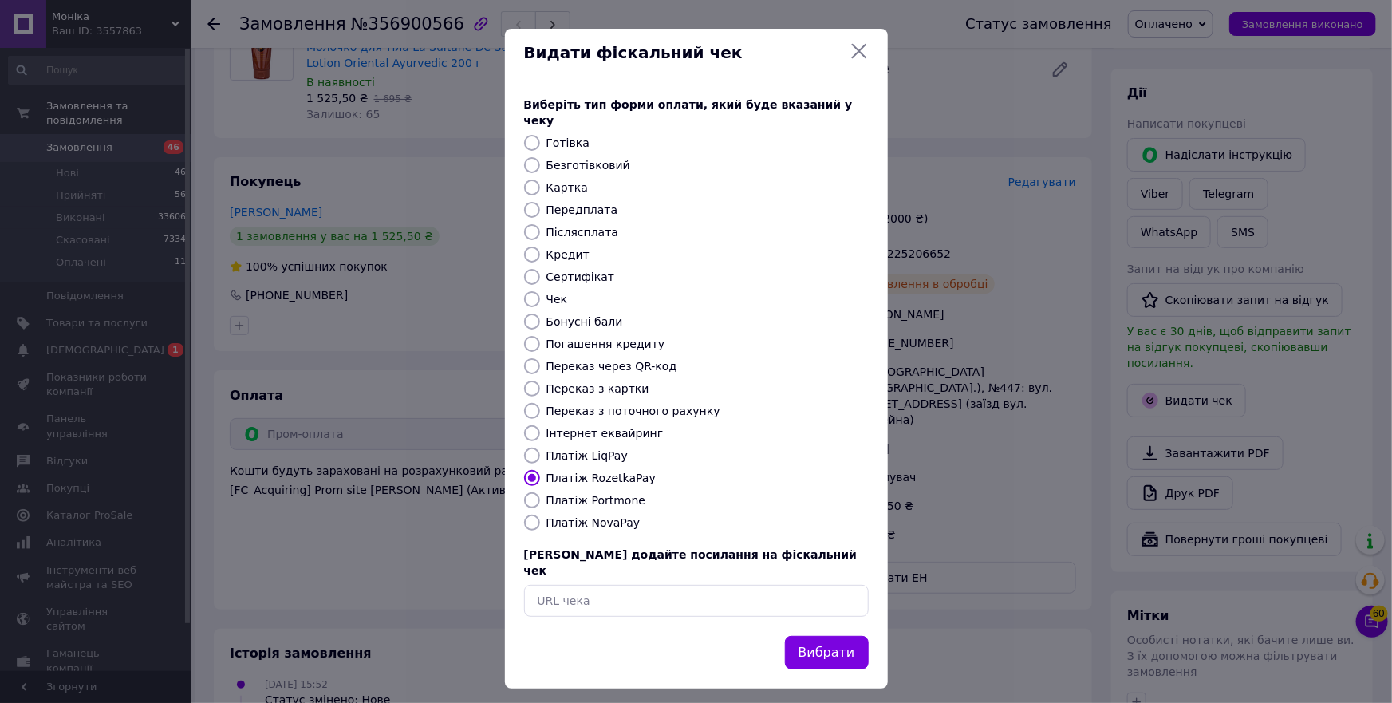
click at [854, 640] on button "Вибрати" at bounding box center [827, 653] width 84 height 34
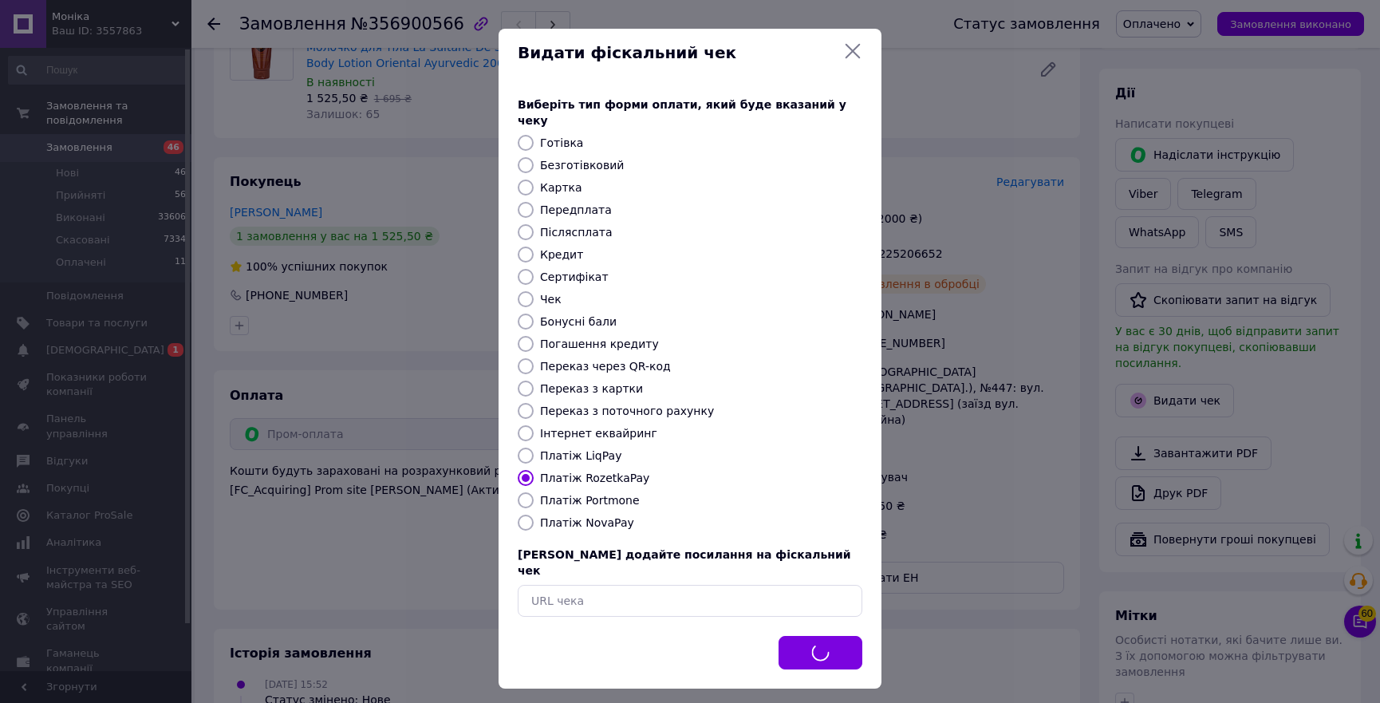
click at [912, 253] on div at bounding box center [690, 351] width 1380 height 703
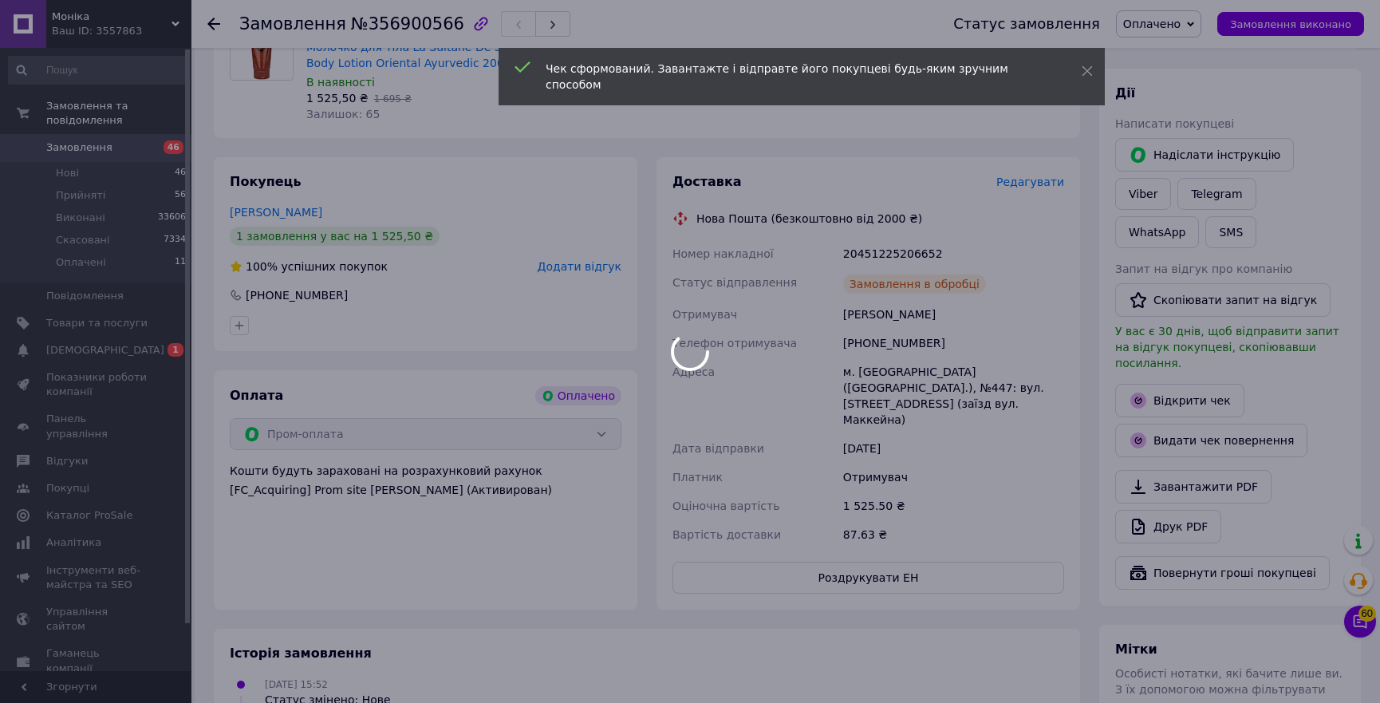
click at [912, 253] on div at bounding box center [690, 351] width 1380 height 703
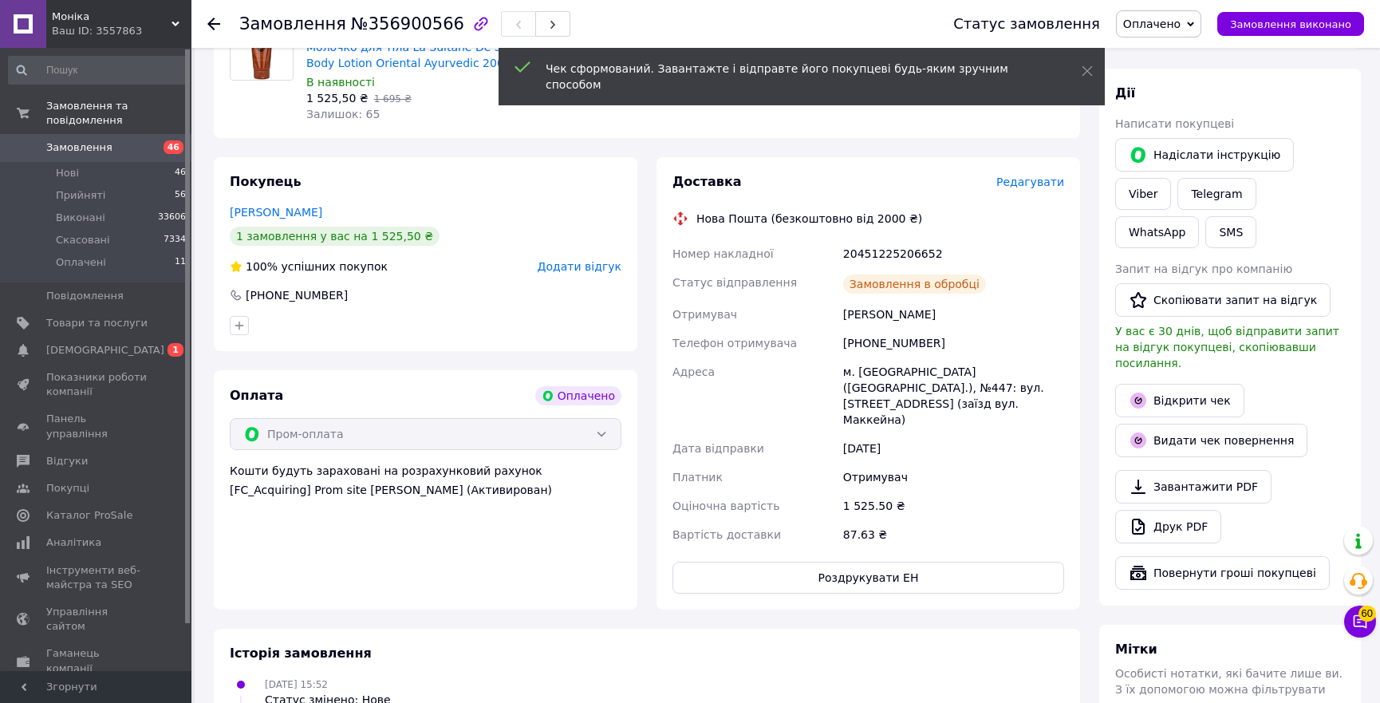
click at [888, 248] on div "20451225206652" at bounding box center [953, 253] width 227 height 29
copy div "20451225206652"
click at [1183, 384] on link "Відкрити чек" at bounding box center [1179, 401] width 129 height 34
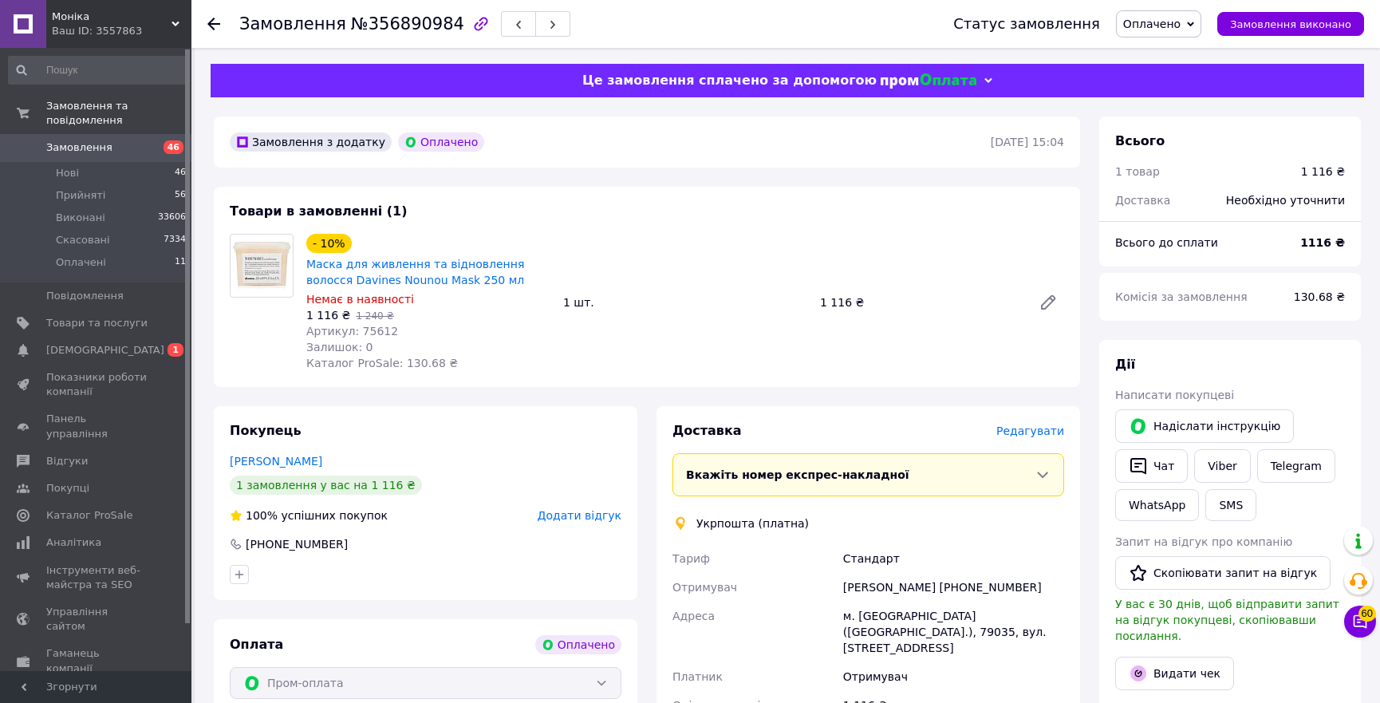
click at [998, 360] on div "- 10% Маска для живлення та відновлення волосся Davines Nounou Mask 250 мл Нема…" at bounding box center [685, 303] width 771 height 144
click at [366, 336] on span "Артикул: 75612" at bounding box center [352, 331] width 92 height 13
copy span "75612"
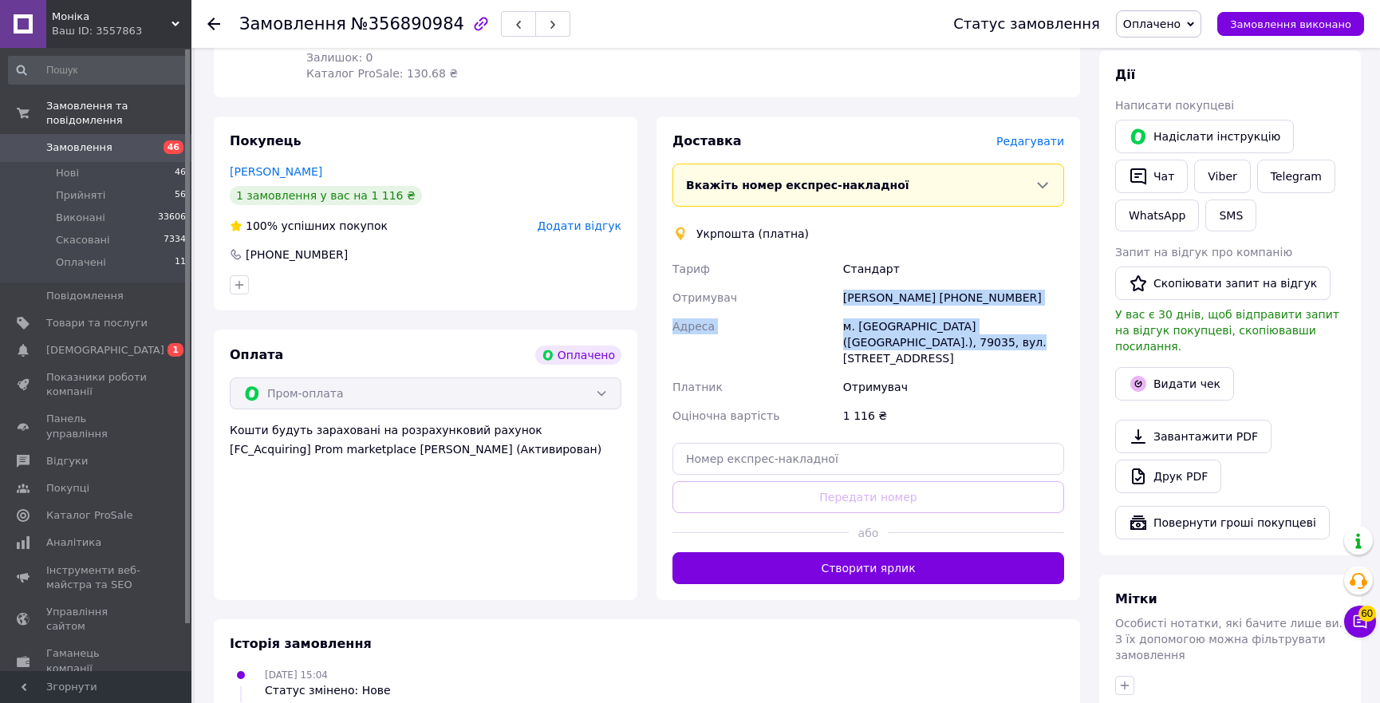
copy div "Отримувач [PERSON_NAME] [PHONE_NUMBER] Адреса [PERSON_NAME]. [GEOGRAPHIC_DATA] …"
drag, startPoint x: 932, startPoint y: 344, endPoint x: 831, endPoint y: 309, distance: 107.2
click at [831, 309] on div "[PERSON_NAME] Отримувач [PERSON_NAME] [PHONE_NUMBER] [PERSON_NAME] [GEOGRAPHIC_…" at bounding box center [868, 343] width 398 height 176
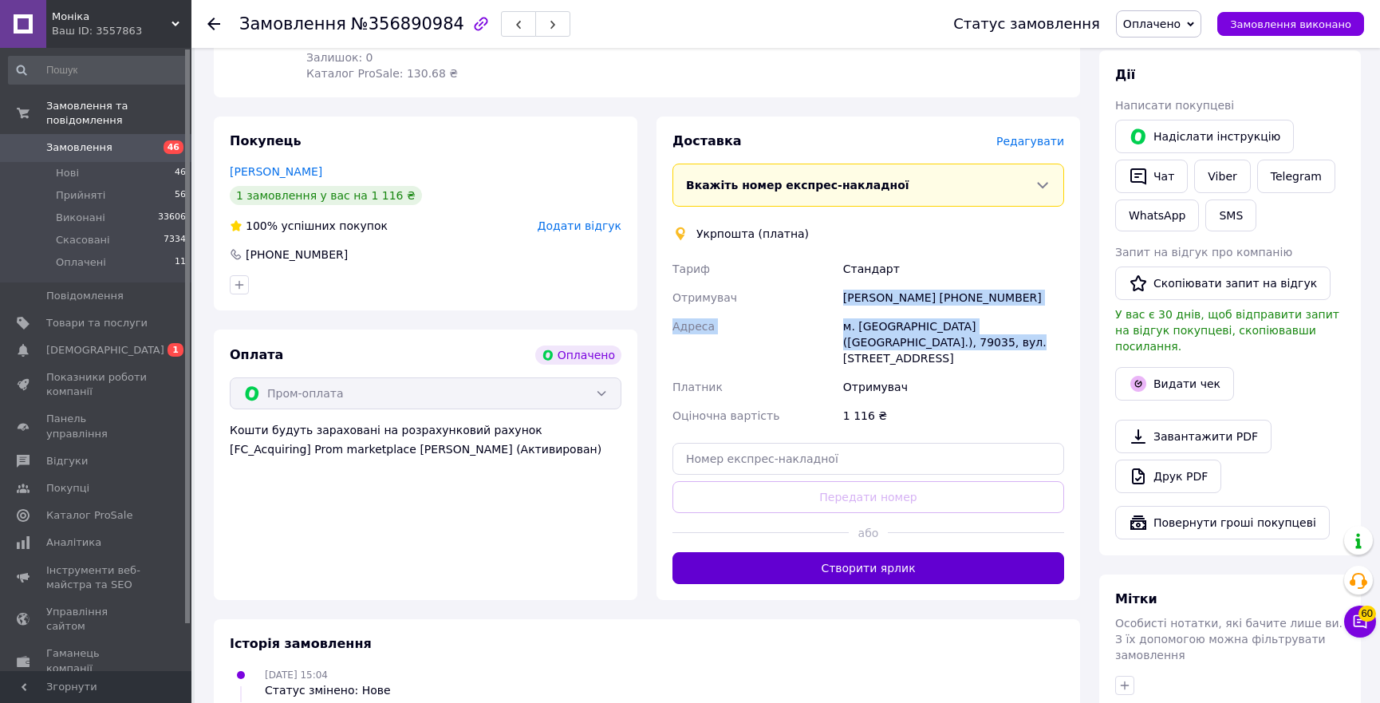
click at [838, 552] on button "Створити ярлик" at bounding box center [869, 568] width 392 height 32
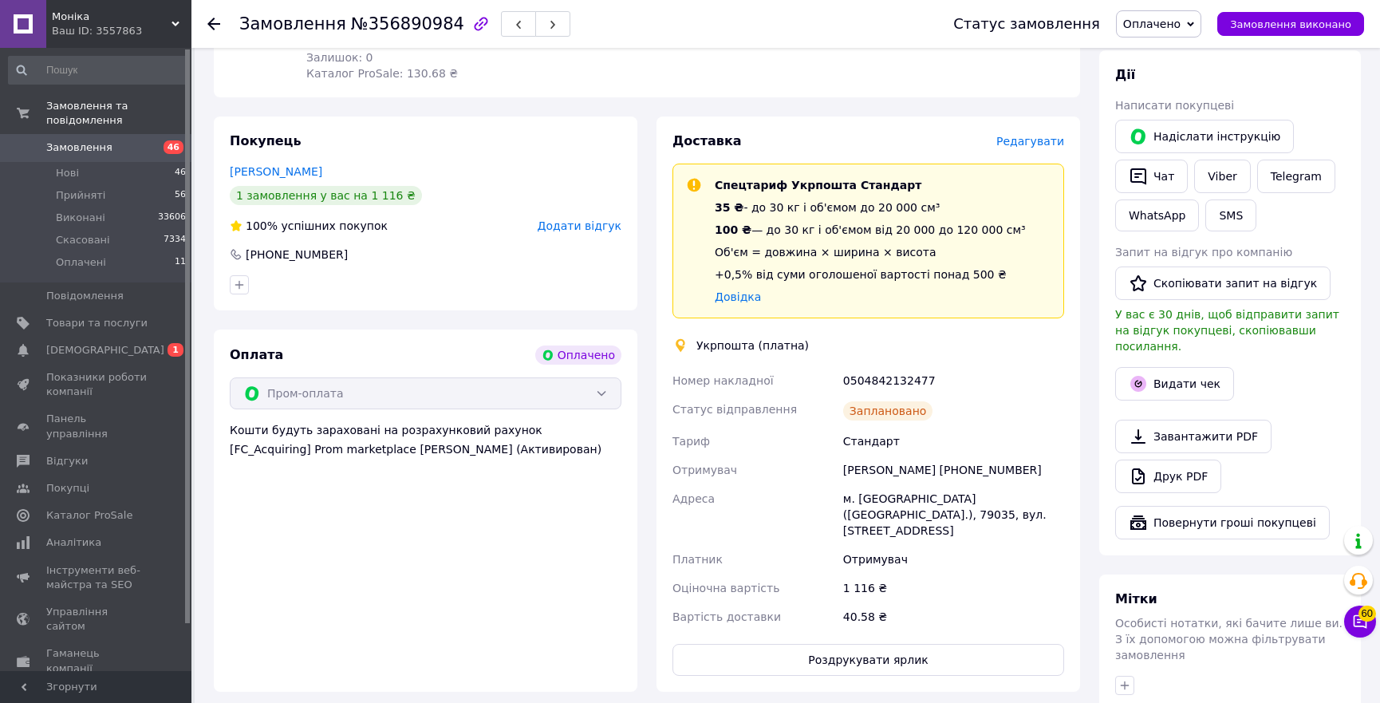
click at [898, 382] on div "0504842132477" at bounding box center [953, 380] width 227 height 29
copy div "0504842132477"
click at [1178, 367] on button "Видати чек" at bounding box center [1174, 384] width 119 height 34
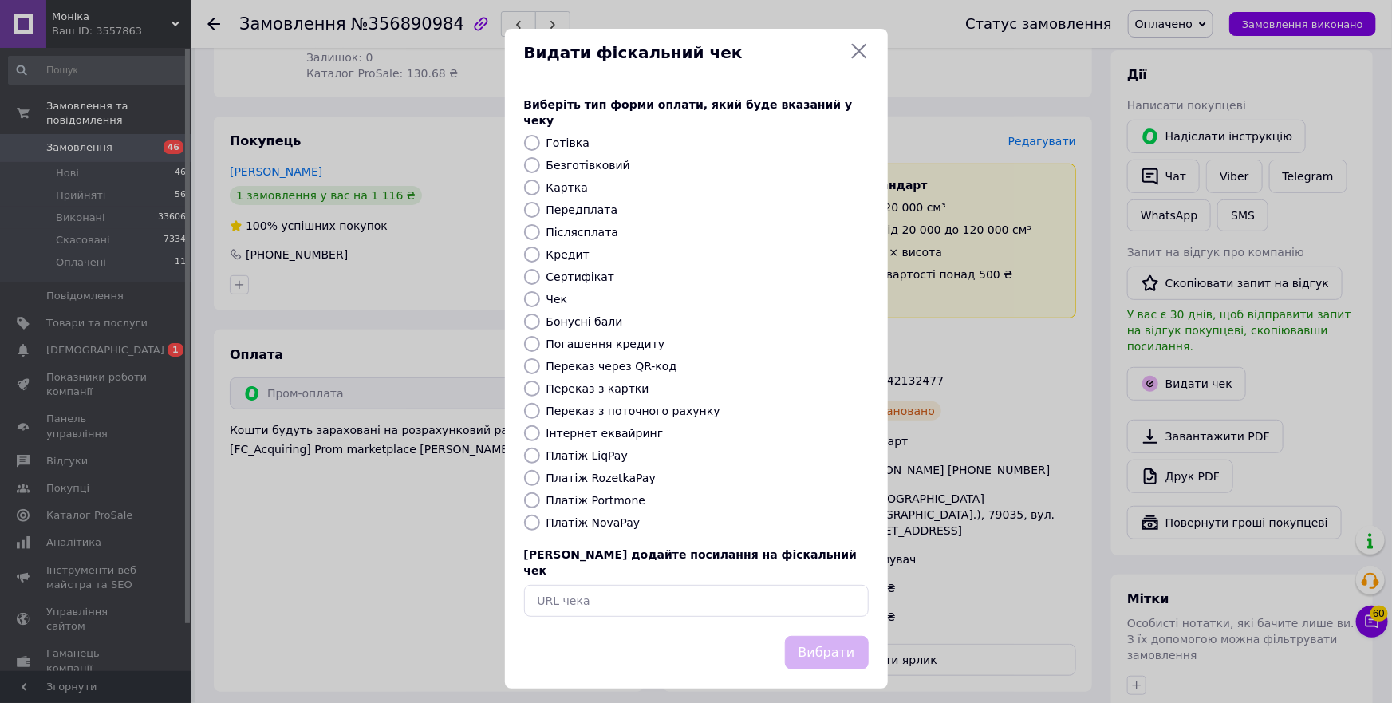
drag, startPoint x: 614, startPoint y: 469, endPoint x: 701, endPoint y: 557, distance: 124.1
click at [614, 472] on label "Платіж RozetkaPay" at bounding box center [601, 478] width 109 height 13
click at [531, 470] on input "Платіж RozetkaPay" at bounding box center [532, 478] width 16 height 16
radio input "true"
click at [816, 636] on button "Вибрати" at bounding box center [827, 653] width 84 height 34
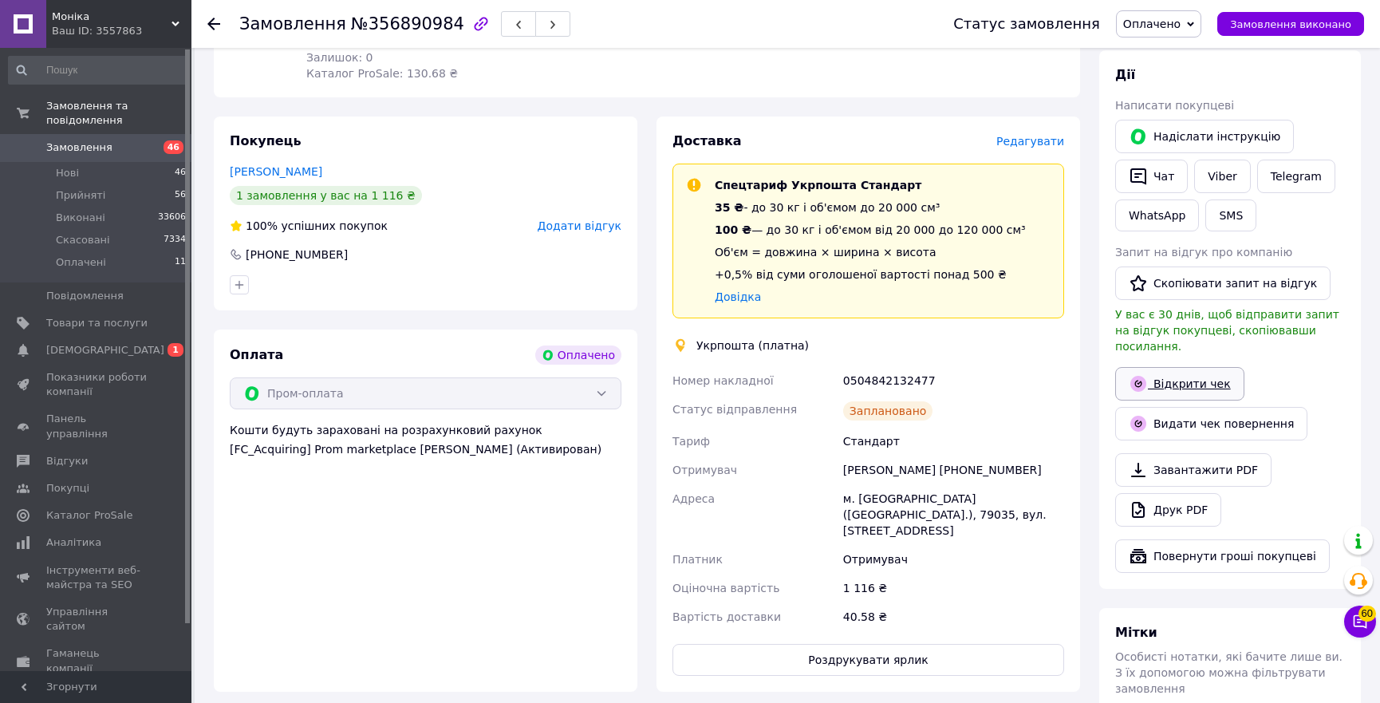
click at [1190, 367] on link "Відкрити чек" at bounding box center [1179, 384] width 129 height 34
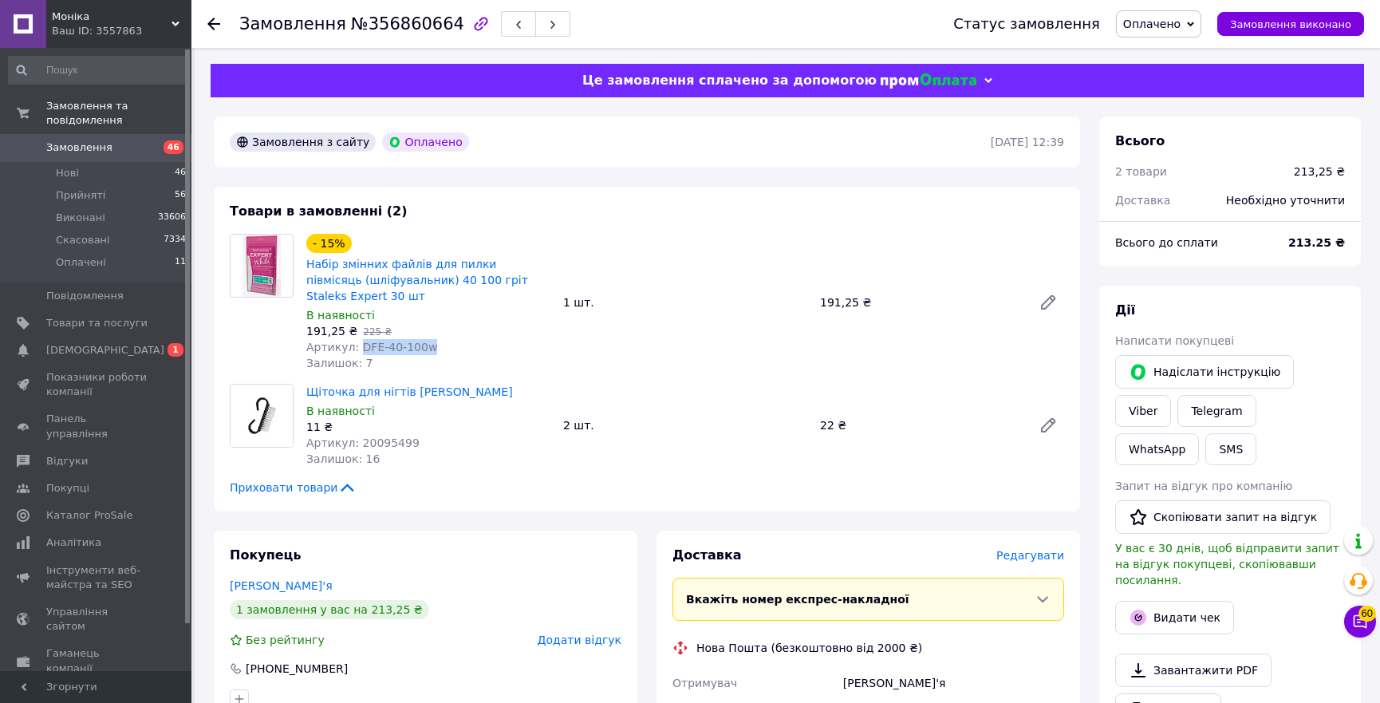
drag, startPoint x: 355, startPoint y: 330, endPoint x: 555, endPoint y: 332, distance: 200.3
click at [555, 332] on div "- 15% Набір змінних файлів для пилки півмісяць (шліфувальник) 40 100 гріт Stale…" at bounding box center [428, 303] width 257 height 144
copy span "DFE-40-100w"
click at [381, 436] on span "Артикул: 20095499" at bounding box center [362, 442] width 113 height 13
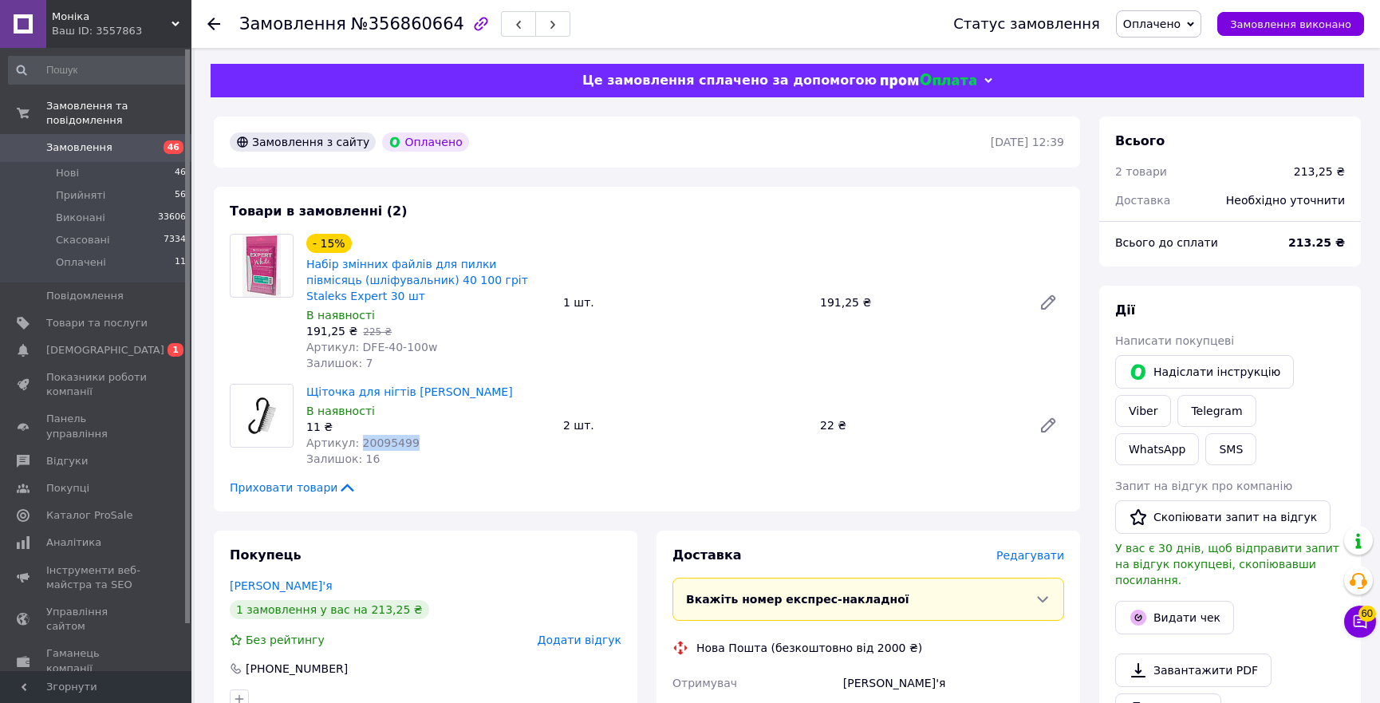
copy span "20095499"
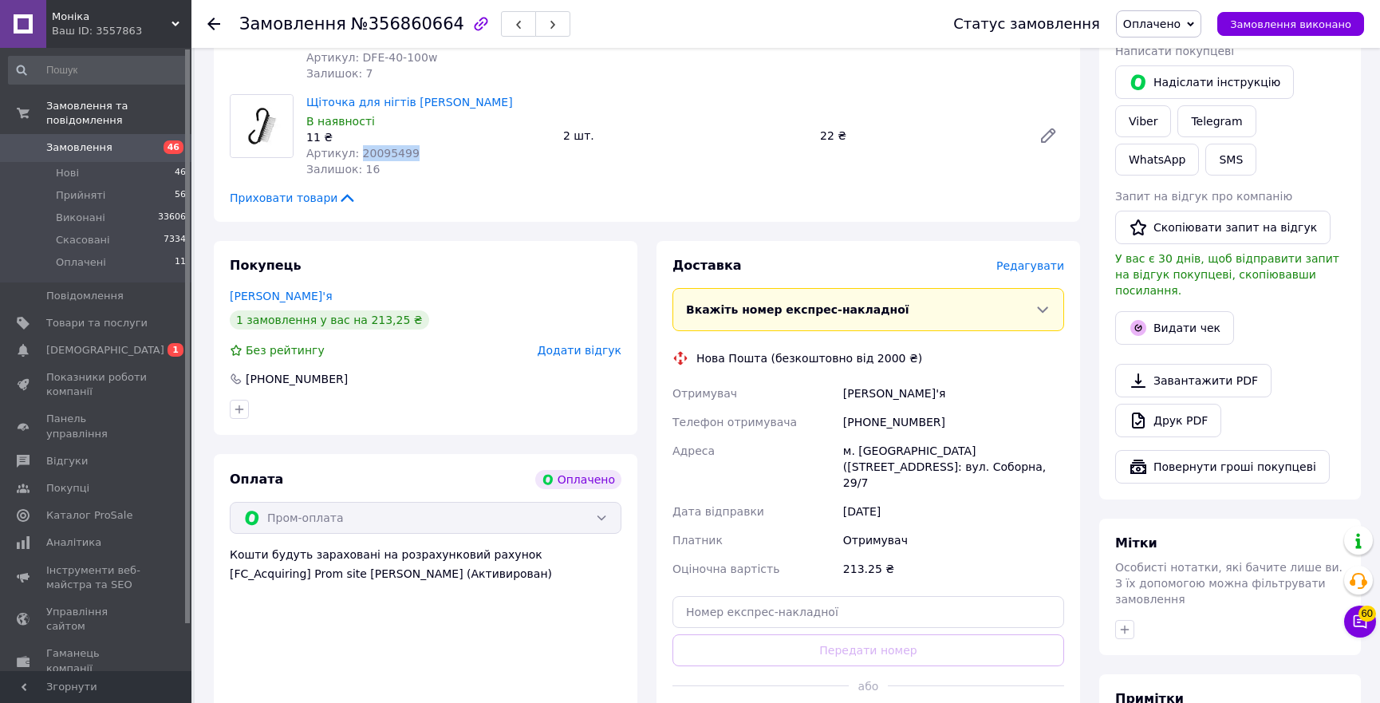
copy div "+380671125393 Адреса м. Ананьїв (Одеська обл., Подільський р-н.), №1: вул. Собо…"
copy div "Кірєва Дар'я Телефон отримувача +380671125393 Адреса м. Ананьїв (Одеська обл., …"
drag, startPoint x: 984, startPoint y: 448, endPoint x: 840, endPoint y: 390, distance: 155.0
click at [840, 390] on div "Отримувач Кірєва Дар'я Телефон отримувача +380671125393 Адреса м. Ананьїв (Одес…" at bounding box center [868, 481] width 398 height 204
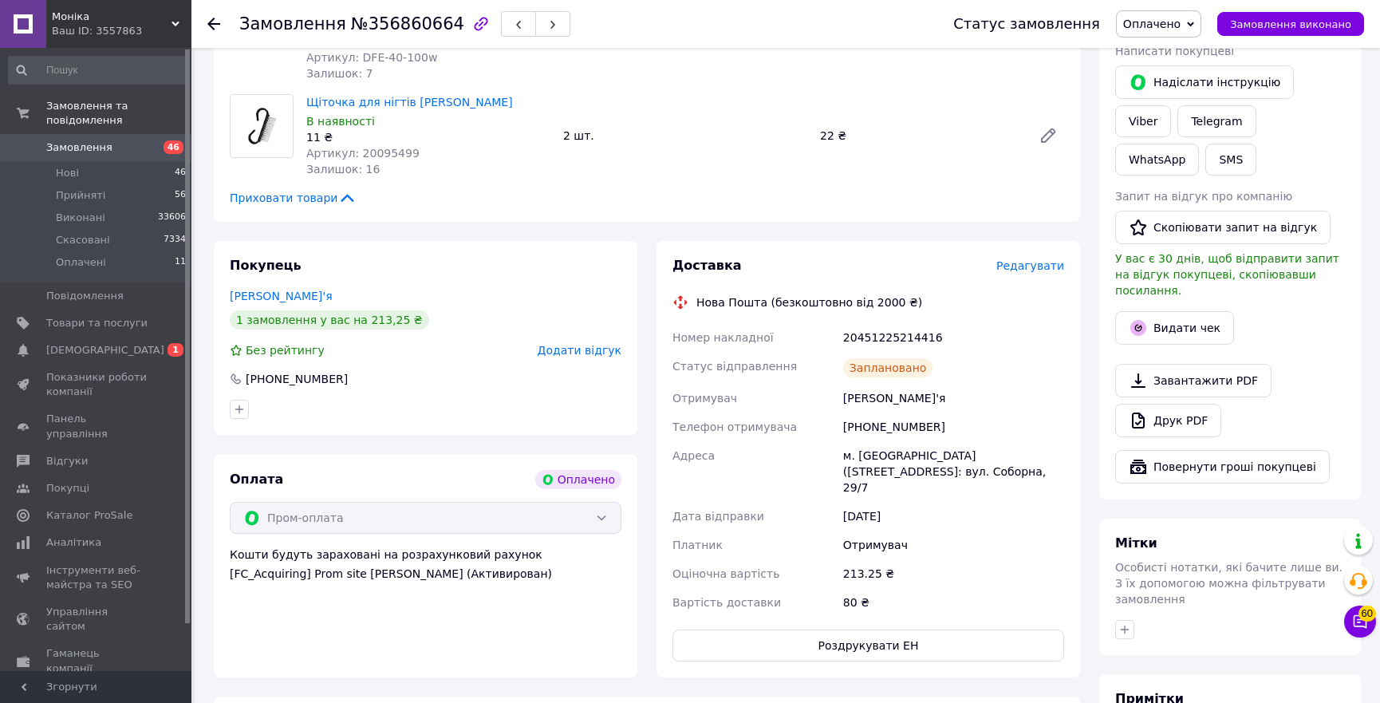
click at [883, 299] on div "Доставка Редагувати Нова Пошта (безкоштовно від 2000 ₴) Номер накладної 2045122…" at bounding box center [869, 459] width 392 height 405
click at [883, 323] on div "20451225214416" at bounding box center [953, 337] width 227 height 29
copy div "20451225214416"
click at [1175, 311] on button "Видати чек" at bounding box center [1174, 328] width 119 height 34
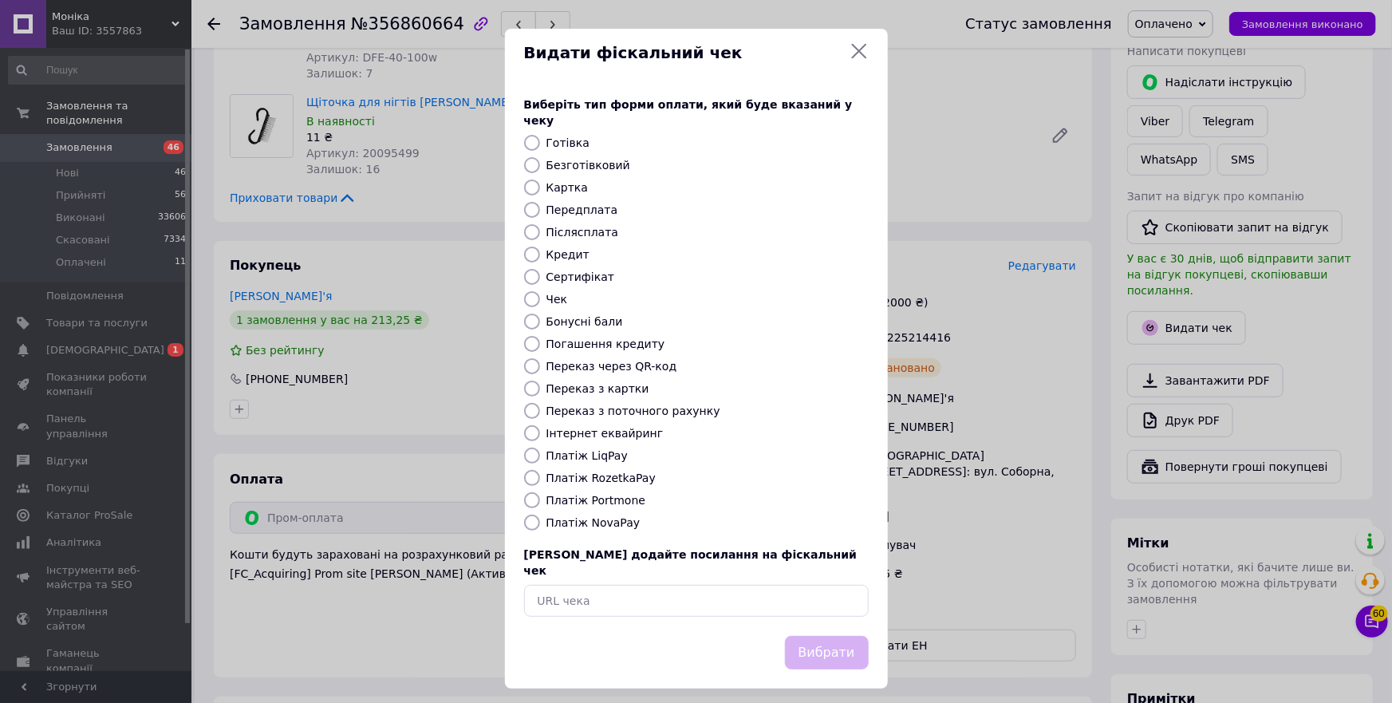
click at [586, 472] on label "Платіж RozetkaPay" at bounding box center [601, 478] width 109 height 13
click at [540, 471] on input "Платіж RozetkaPay" at bounding box center [532, 478] width 16 height 16
radio input "true"
click at [815, 636] on button "Вибрати" at bounding box center [827, 653] width 84 height 34
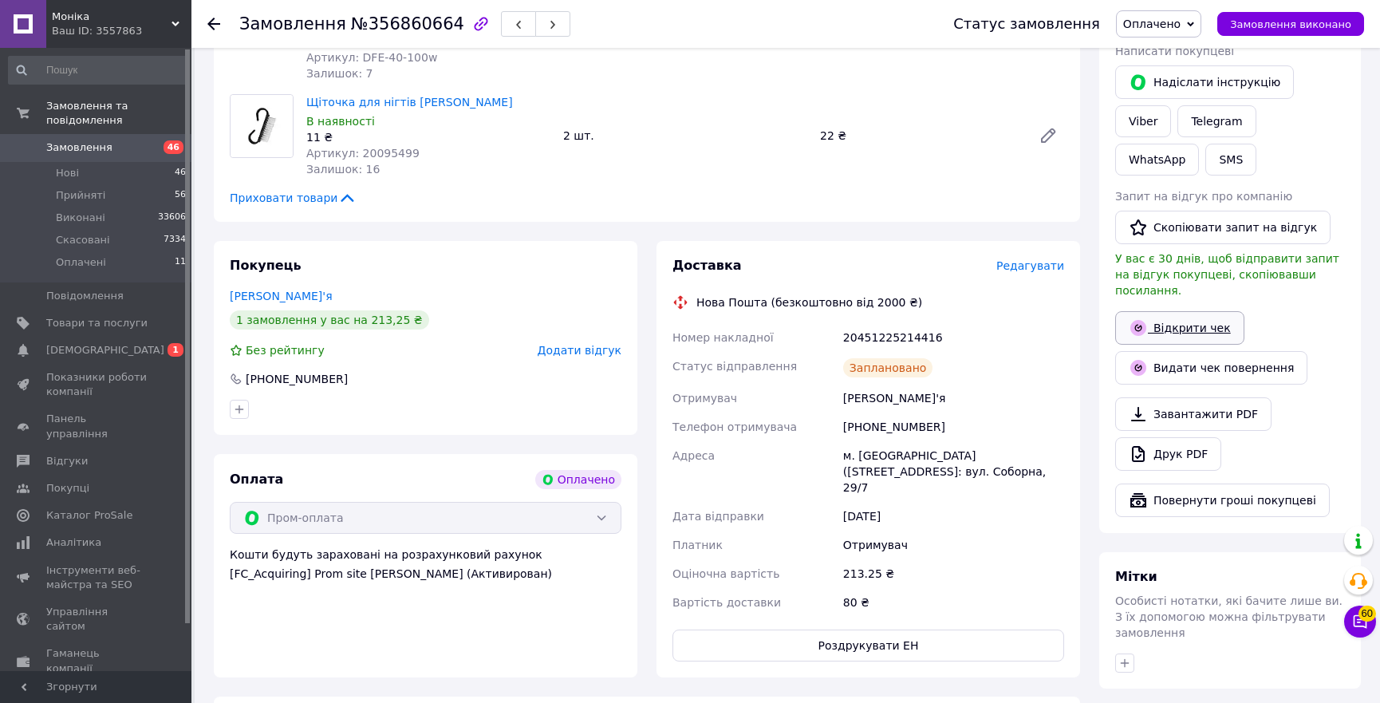
click at [1187, 311] on link "Відкрити чек" at bounding box center [1179, 328] width 129 height 34
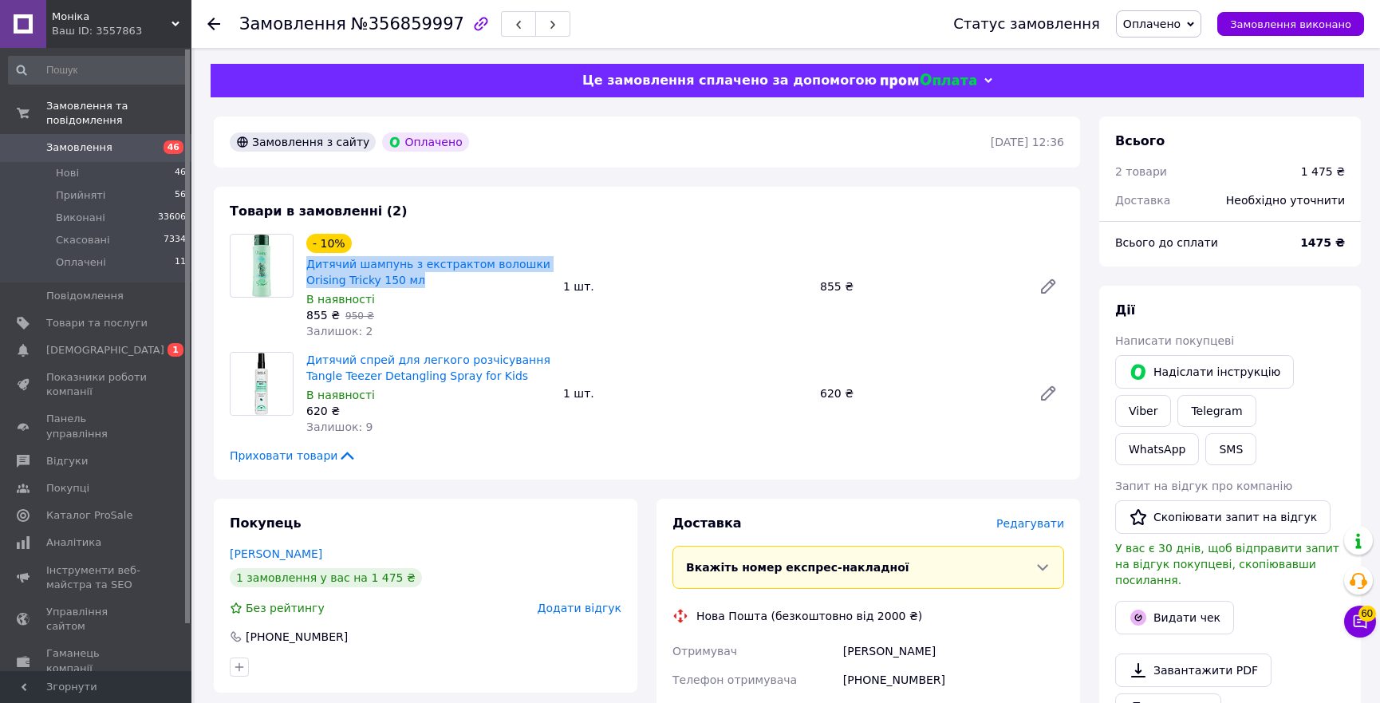
copy link "Дитячий шампунь з екстрактом волошки Orising Tricky 150 мл"
drag, startPoint x: 407, startPoint y: 279, endPoint x: 303, endPoint y: 263, distance: 105.0
click at [303, 263] on div "- 10% Дитячий шампунь з екстрактом волошки Orising Tricky 150 мл В наявності 85…" at bounding box center [428, 287] width 257 height 112
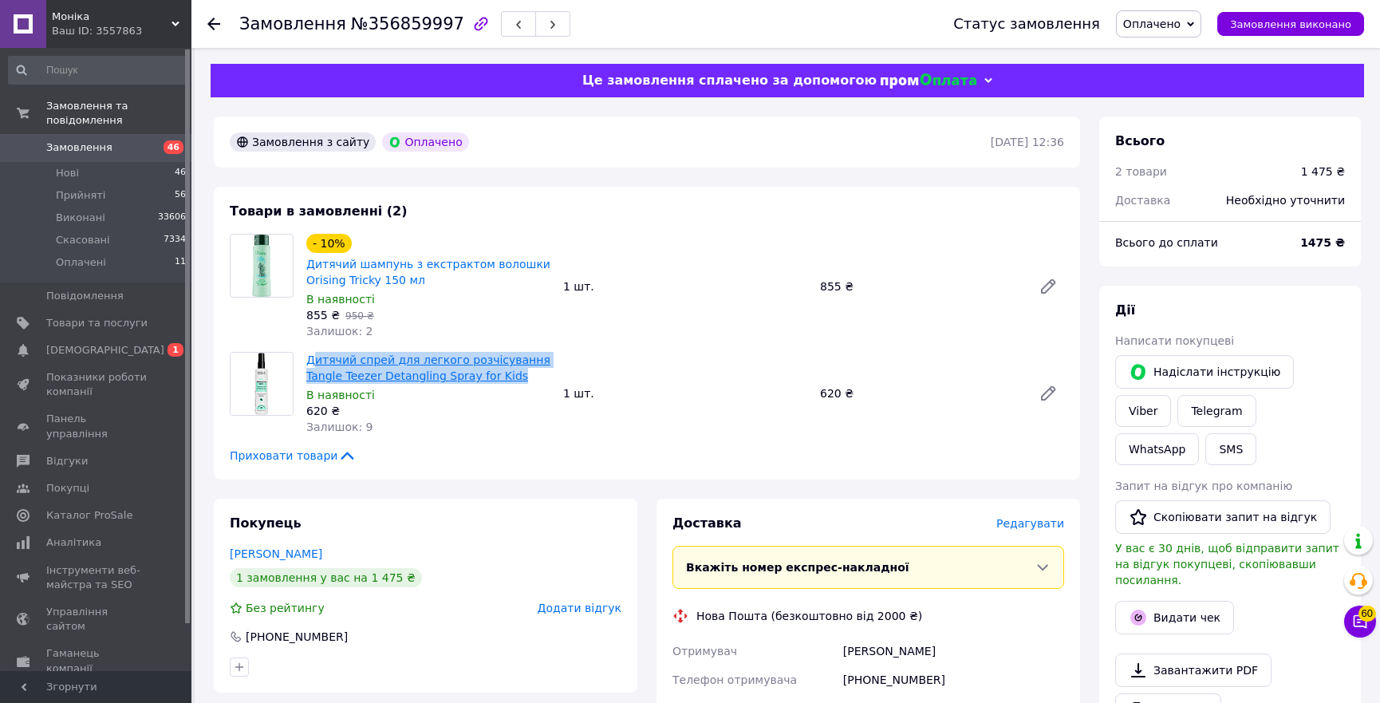
copy link "итячий спрей для легкого розчісування Tangle Teezer Detangling Spray for Kids"
copy link "Дитячий спрей для легкого розчісування Tangle Teezer Detangling Spray for Kids"
drag, startPoint x: 481, startPoint y: 374, endPoint x: 306, endPoint y: 363, distance: 175.1
click at [306, 363] on span "Дитячий спрей для легкого розчісування Tangle Teezer Detangling Spray for Kids" at bounding box center [428, 368] width 244 height 32
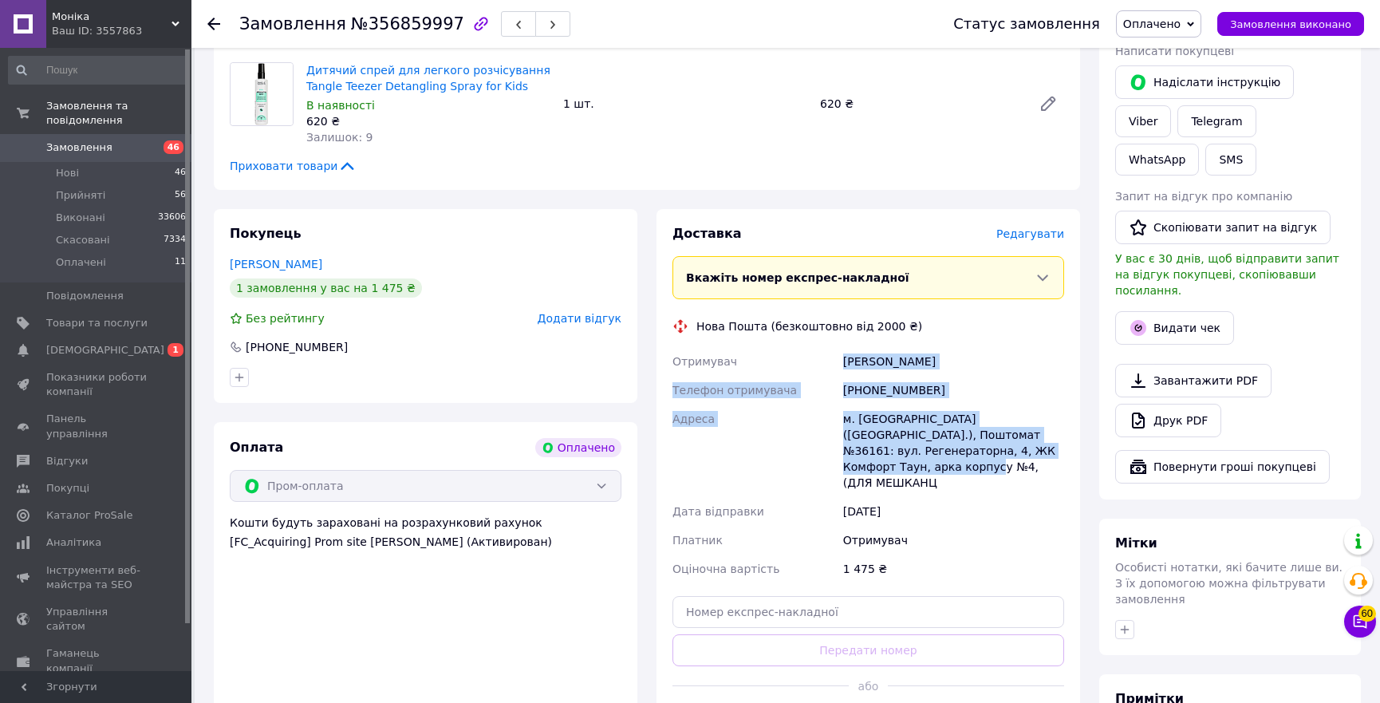
copy div "Отримувач [PERSON_NAME] Телефон отримувача [PHONE_NUMBER] Адреса [PERSON_NAME].…"
drag, startPoint x: 1035, startPoint y: 451, endPoint x: 799, endPoint y: 354, distance: 255.2
click at [799, 354] on div "Отримувач [PERSON_NAME] Телефон отримувача [PHONE_NUMBER] Адреса [PERSON_NAME].…" at bounding box center [868, 465] width 398 height 236
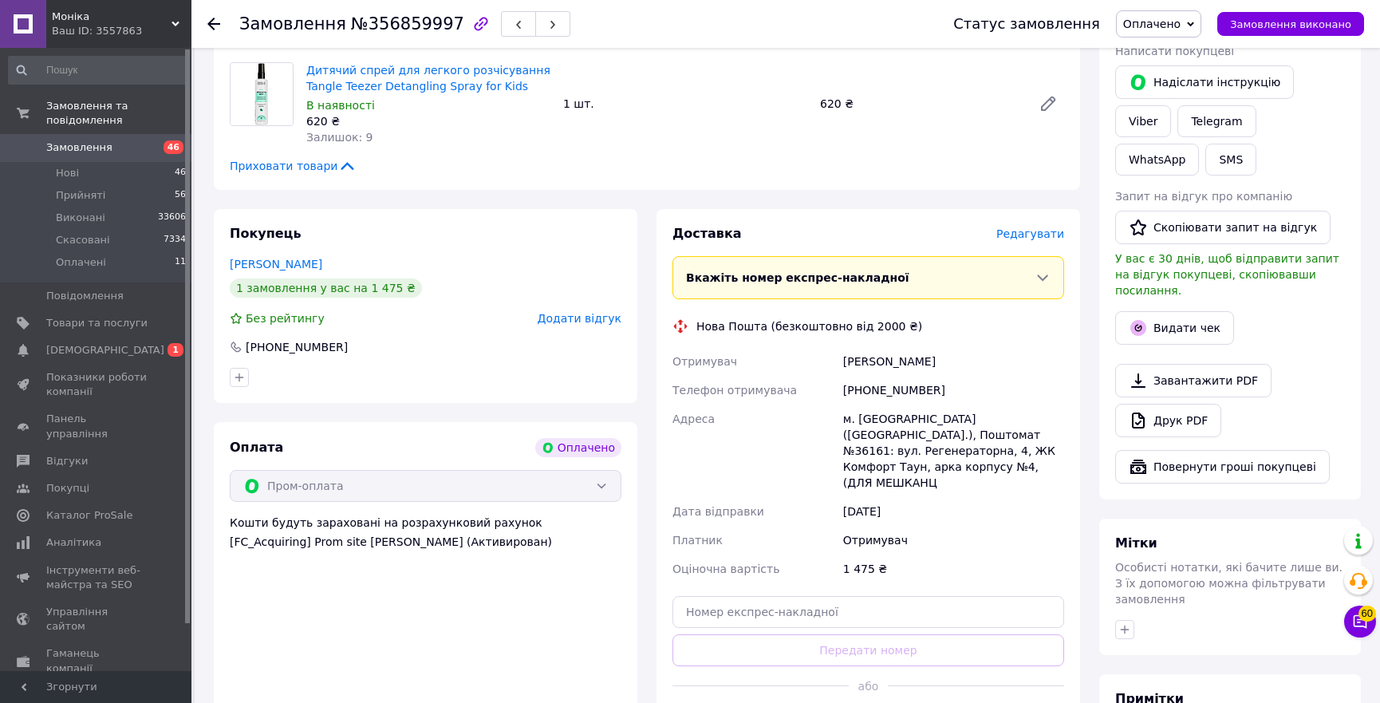
click at [1009, 526] on div "Отримувач" at bounding box center [953, 540] width 227 height 29
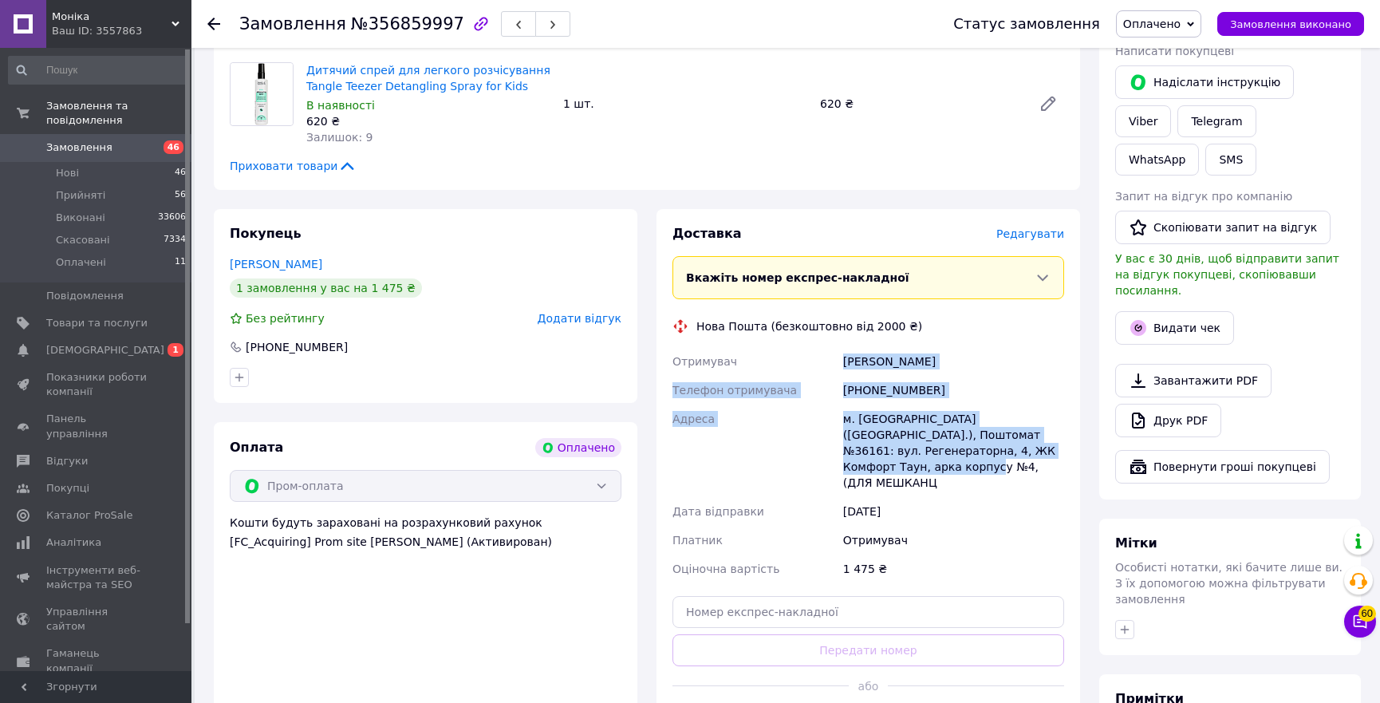
drag, startPoint x: 1024, startPoint y: 455, endPoint x: 824, endPoint y: 373, distance: 215.4
click at [824, 373] on div "Отримувач [PERSON_NAME] Телефон отримувача [PHONE_NUMBER] Адреса [PERSON_NAME].…" at bounding box center [868, 465] width 398 height 236
copy div "Отримувач [PERSON_NAME] Телефон отримувача [PHONE_NUMBER] Адреса [PERSON_NAME].…"
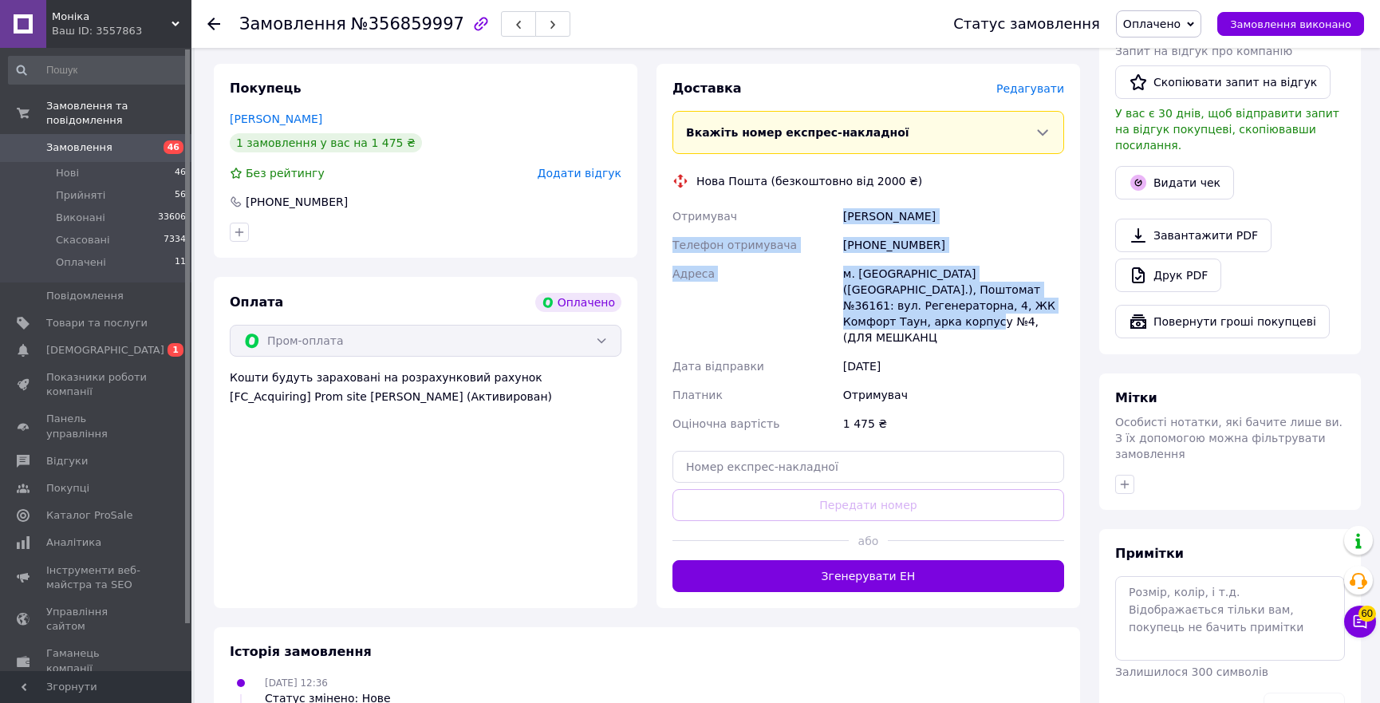
scroll to position [507, 0]
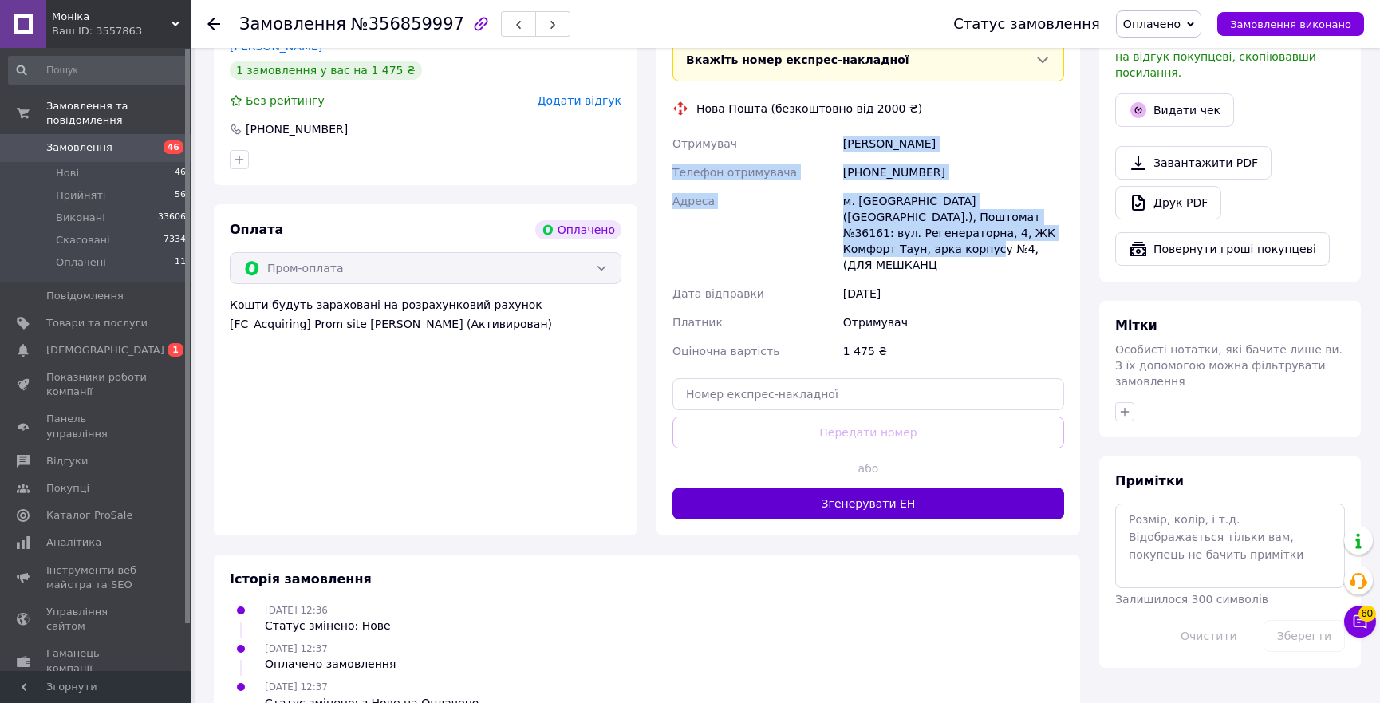
click at [886, 488] on button "Згенерувати ЕН" at bounding box center [869, 504] width 392 height 32
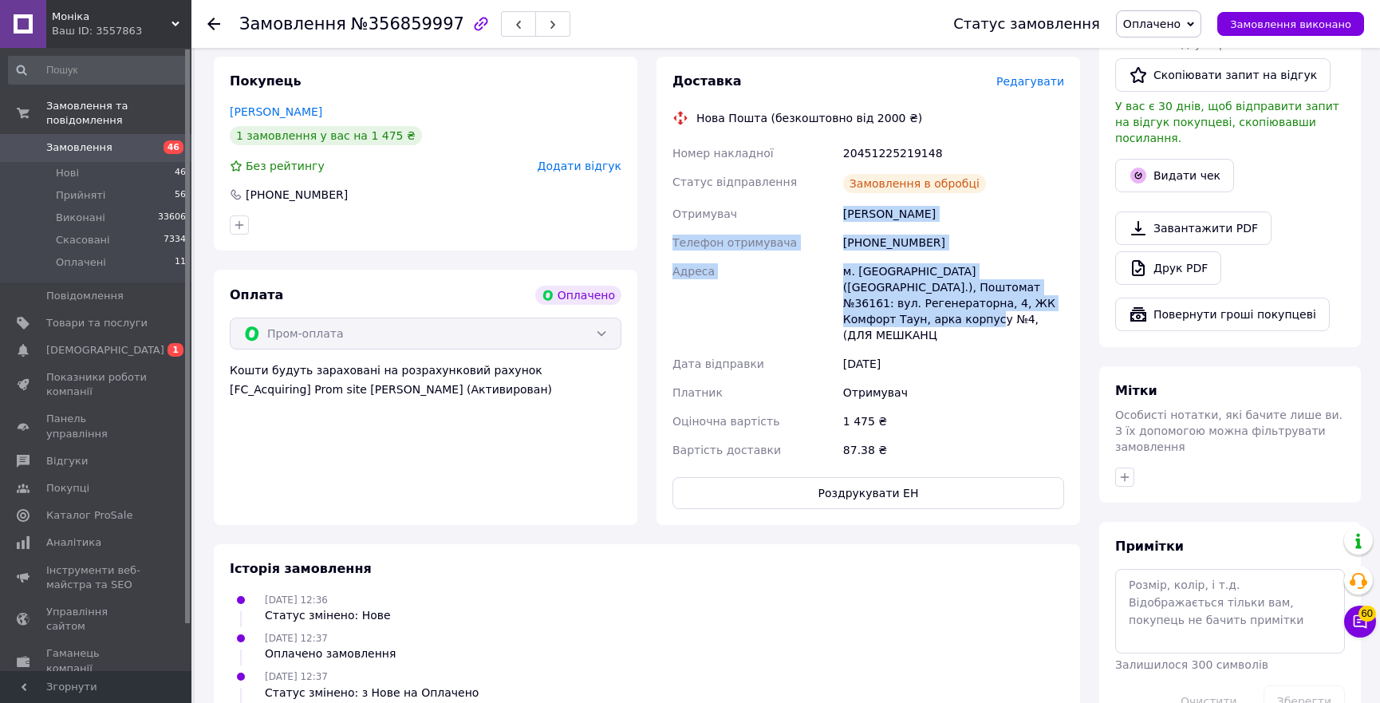
scroll to position [480, 0]
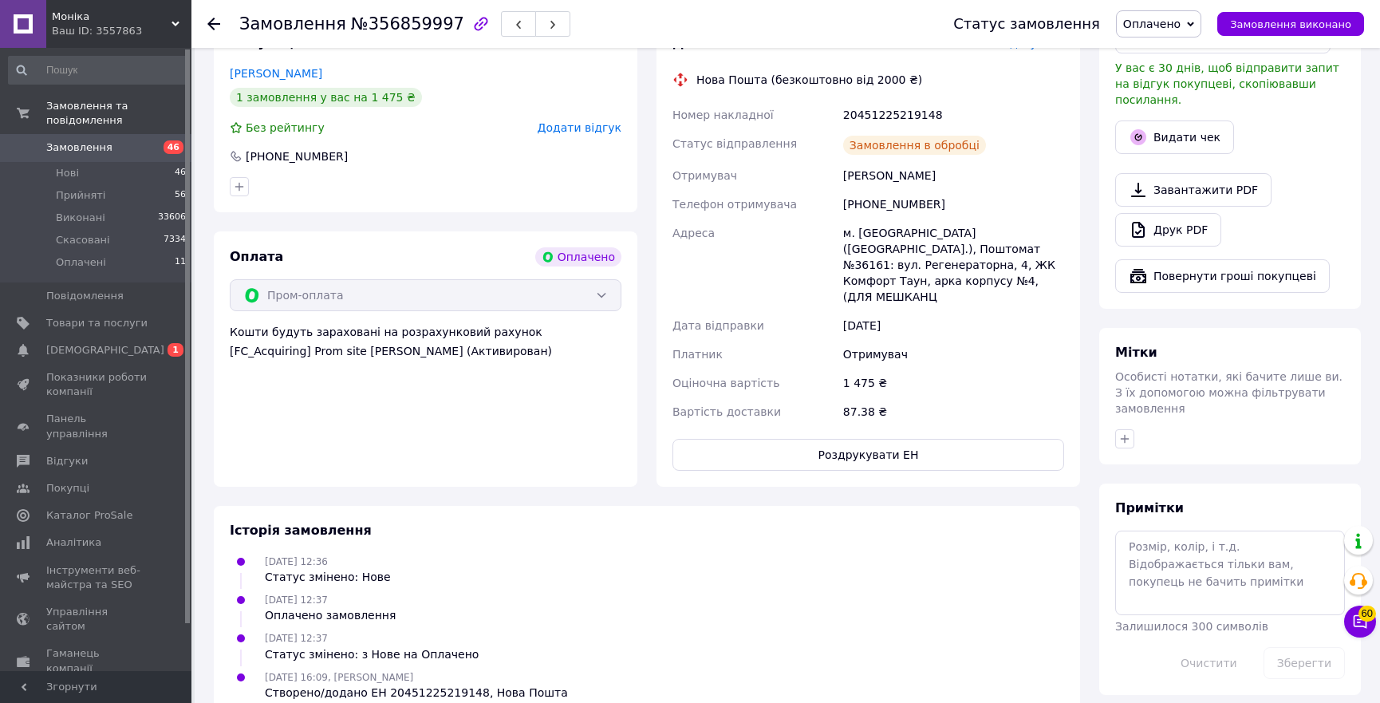
click at [862, 121] on div "20451225219148" at bounding box center [953, 115] width 227 height 29
click at [862, 115] on div "20451225219148" at bounding box center [953, 115] width 227 height 29
click at [862, 113] on div "20451225219148" at bounding box center [953, 115] width 227 height 29
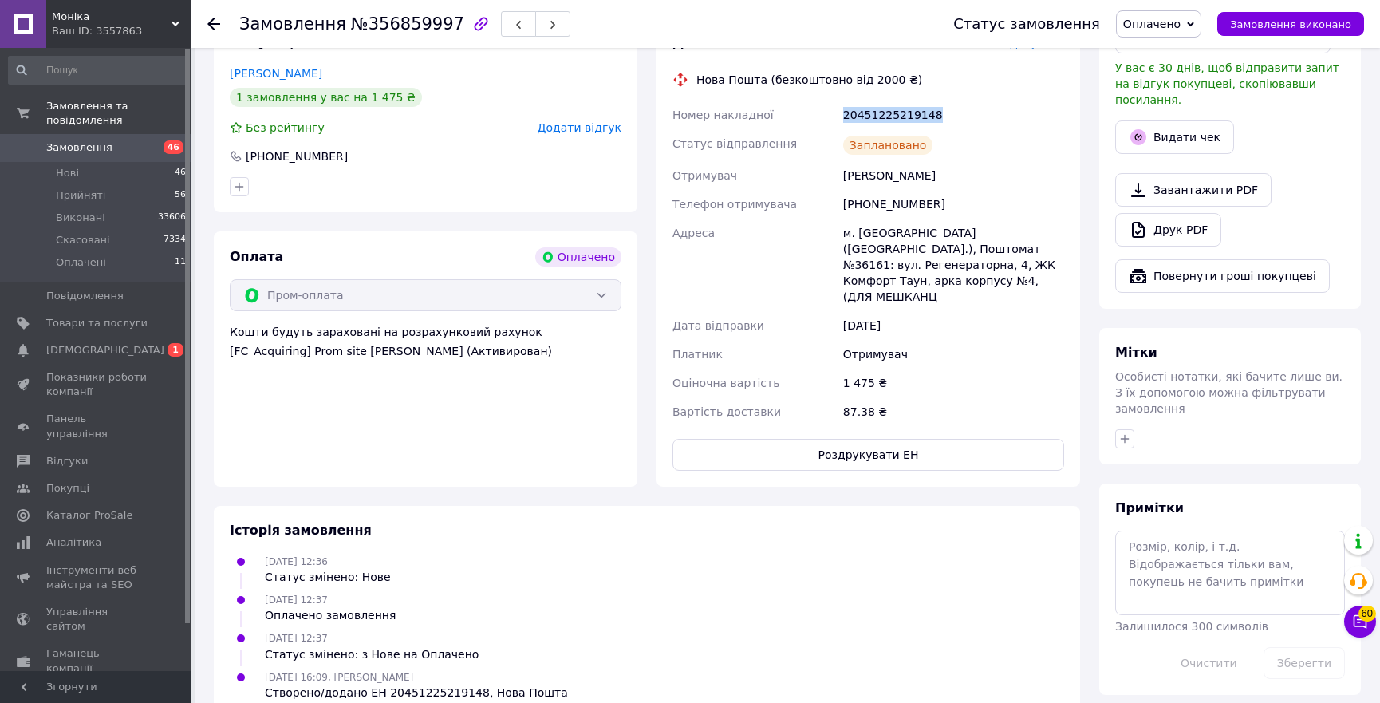
copy div "20451225219148"
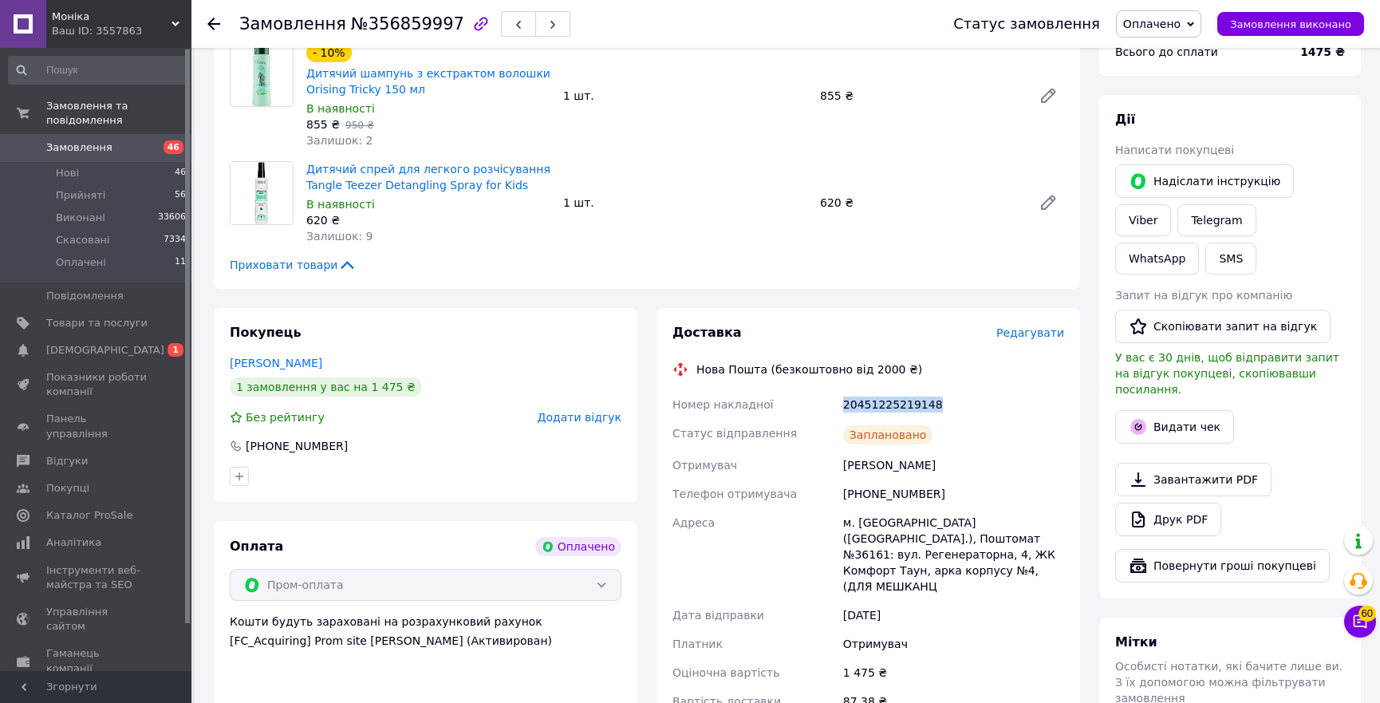
drag, startPoint x: 1198, startPoint y: 367, endPoint x: 1164, endPoint y: 349, distance: 38.5
click at [1198, 410] on button "Видати чек" at bounding box center [1174, 427] width 119 height 34
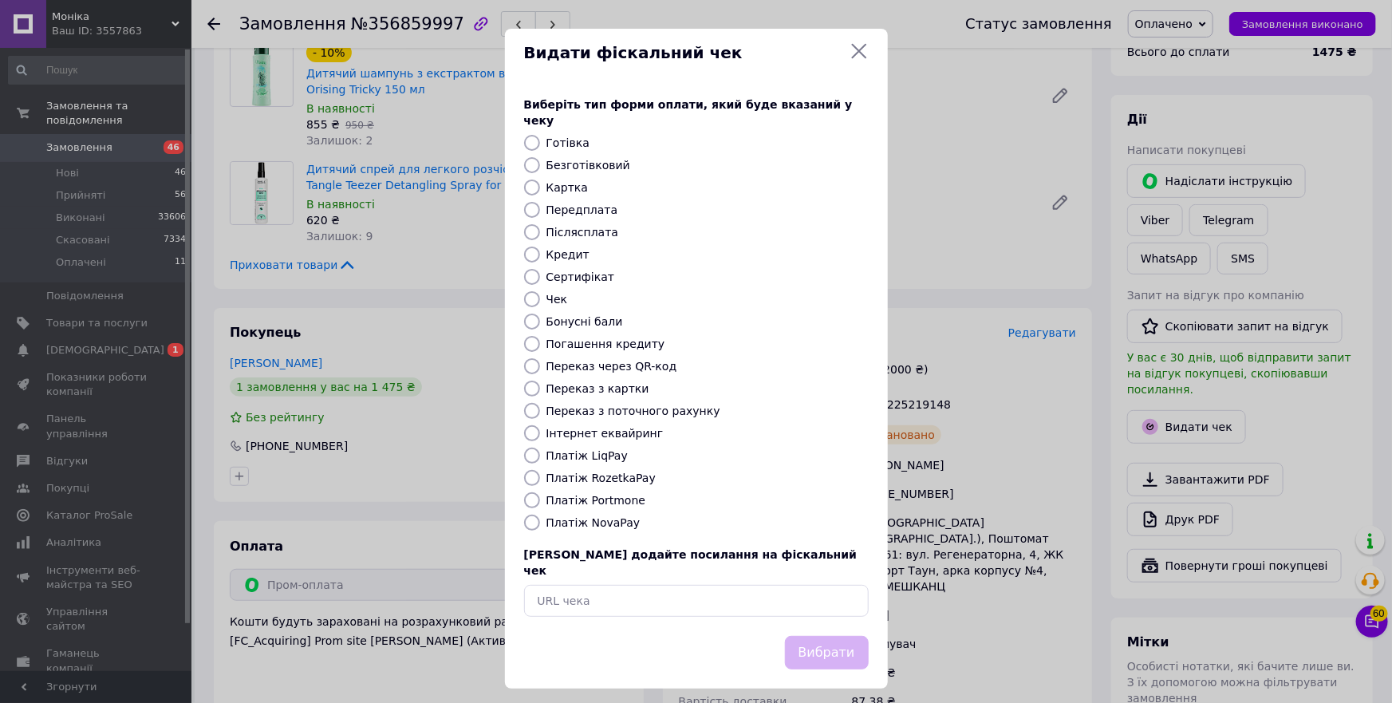
click at [630, 472] on label "Платіж RozetkaPay" at bounding box center [601, 478] width 109 height 13
click at [540, 472] on input "Платіж RozetkaPay" at bounding box center [532, 478] width 16 height 16
radio input "true"
click at [837, 636] on button "Вибрати" at bounding box center [827, 653] width 84 height 34
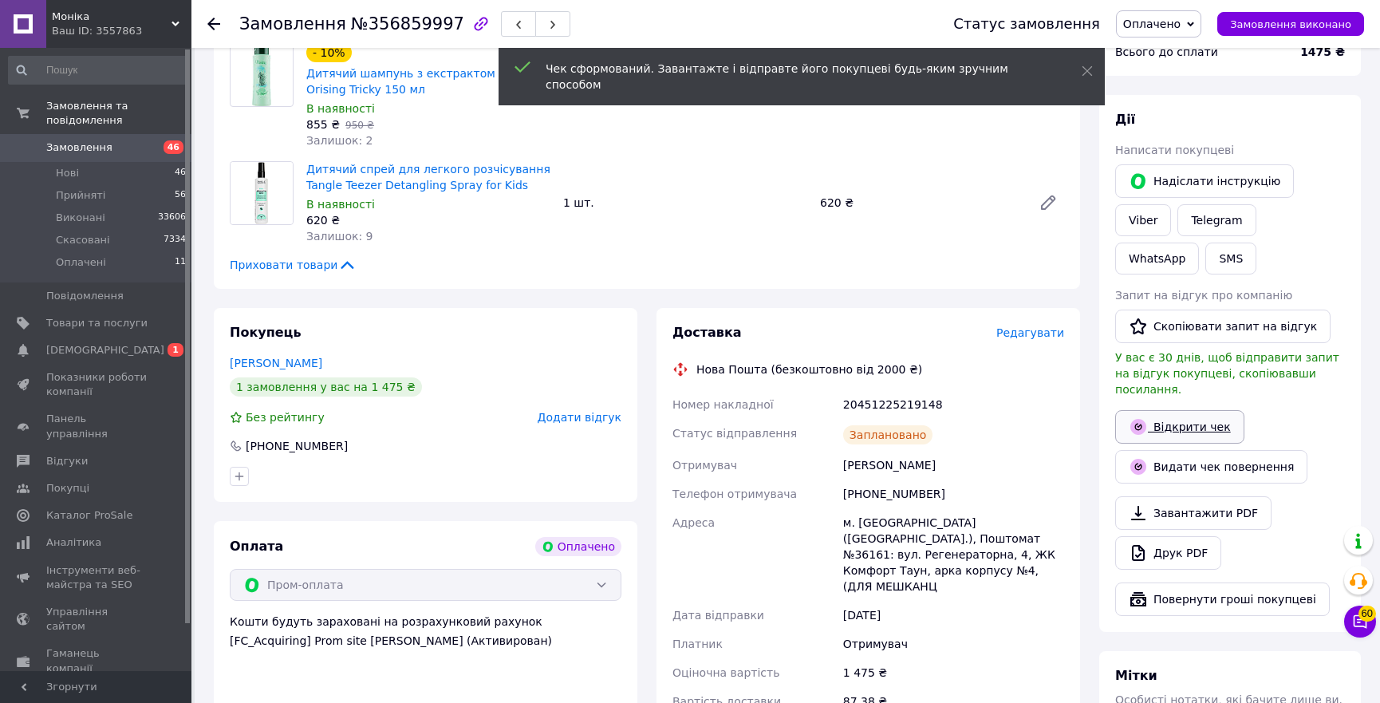
click at [1207, 410] on link "Відкрити чек" at bounding box center [1179, 427] width 129 height 34
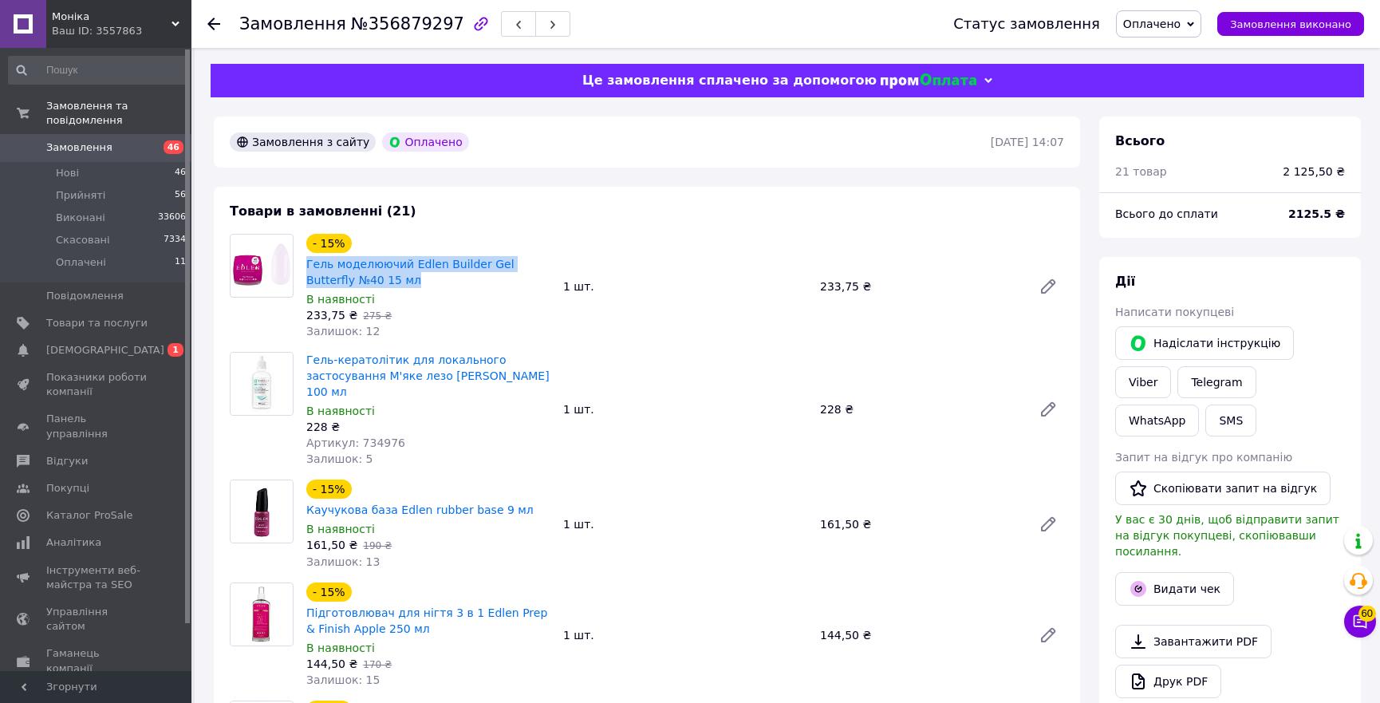
drag, startPoint x: 368, startPoint y: 279, endPoint x: 301, endPoint y: 265, distance: 68.5
click at [301, 265] on div "- 15% Гель моделюючий Edlen Builder Gel Butterfly №40 15 мл В наявності 233,75 …" at bounding box center [428, 287] width 257 height 112
copy link "Гель моделюючий Edlen Builder Gel Butterfly №40 15 мл"
click at [361, 436] on span "Артикул: 734976" at bounding box center [355, 442] width 99 height 13
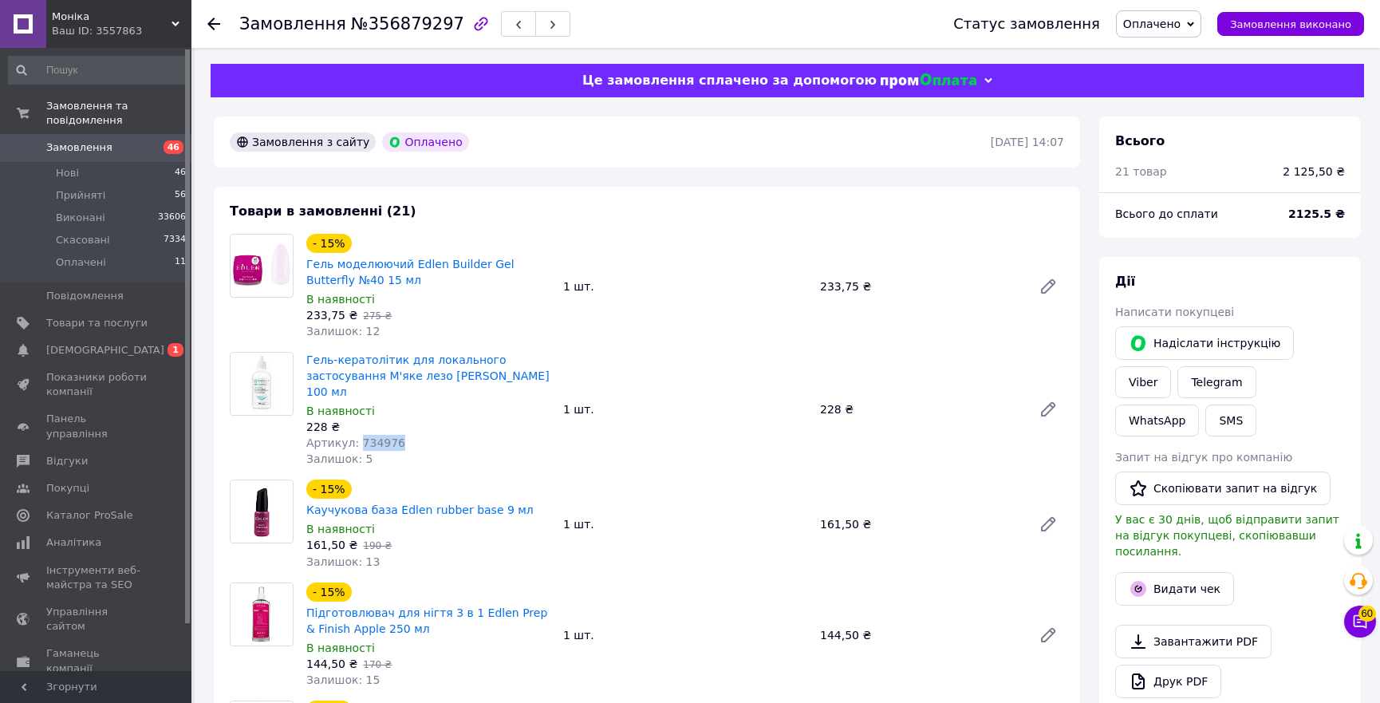
copy span "734976"
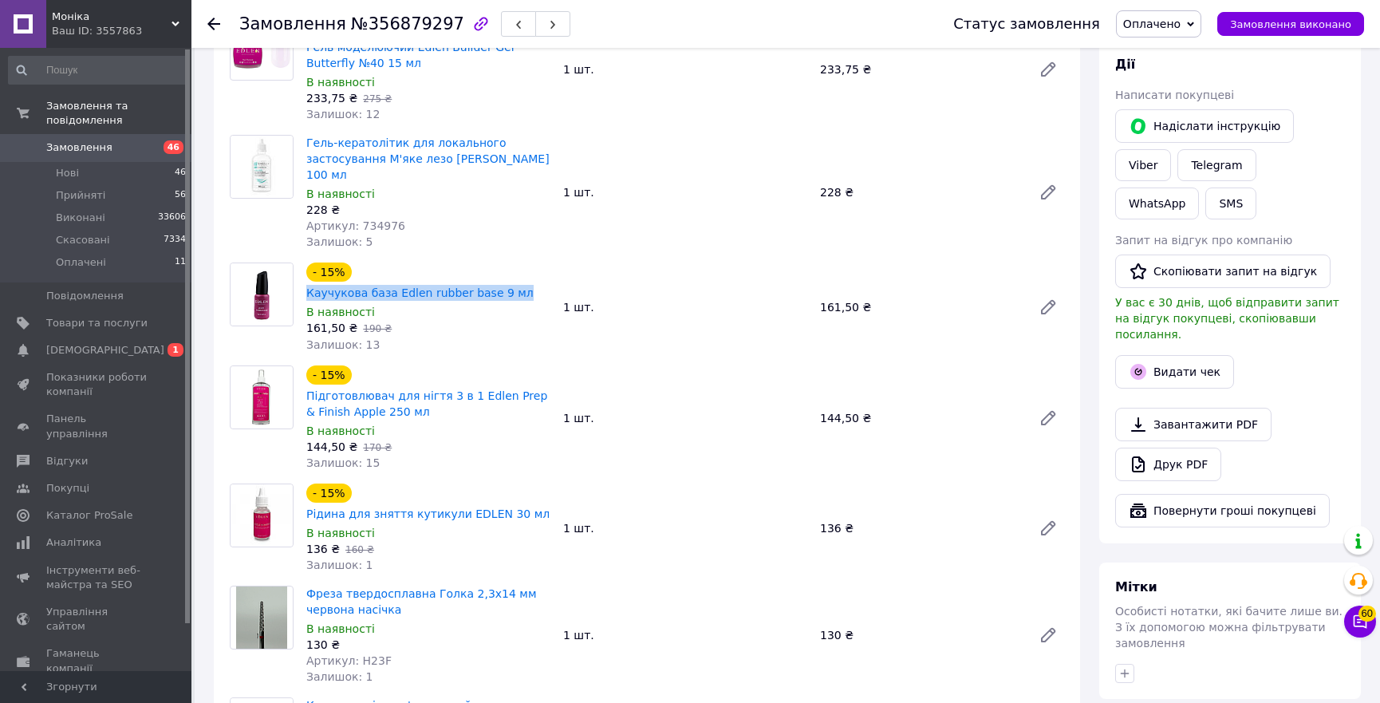
drag, startPoint x: 554, startPoint y: 257, endPoint x: 344, endPoint y: 255, distance: 209.9
click at [344, 259] on div "- 15% Каучукова база Edlen rubber base 9 мл В наявності 161,50 ₴   190 ₴ Залишо…" at bounding box center [428, 307] width 257 height 96
copy div "Каучукова база Edlen rubber base 9 мл"
drag, startPoint x: 412, startPoint y: 374, endPoint x: 307, endPoint y: 368, distance: 104.7
click at [307, 388] on span "Підготовлювач для нігтя 3 в 1 Edlen Prep & Finish Apple 250 мл" at bounding box center [428, 404] width 244 height 32
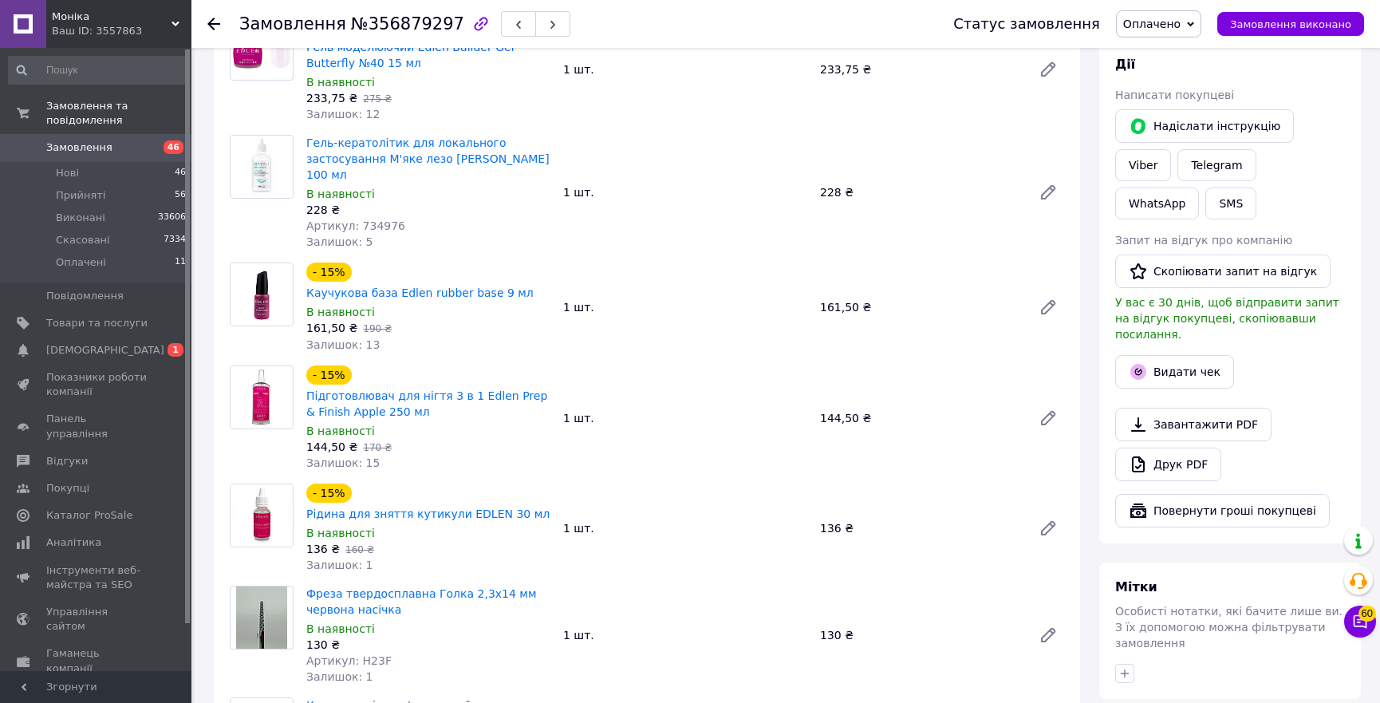
drag, startPoint x: 438, startPoint y: 428, endPoint x: 409, endPoint y: 390, distance: 47.7
click at [438, 455] on div "Залишок: 15" at bounding box center [428, 463] width 244 height 16
drag, startPoint x: 405, startPoint y: 374, endPoint x: 303, endPoint y: 361, distance: 102.2
click at [303, 362] on div "- 15% Підготовлювач для нігтя 3 в 1 Edlen Prep & Finish Apple 250 мл В наявност…" at bounding box center [428, 418] width 257 height 112
copy link "Підготовлювач для нігтя 3 в 1 Edlen Prep & Finish Apple 250 мл"
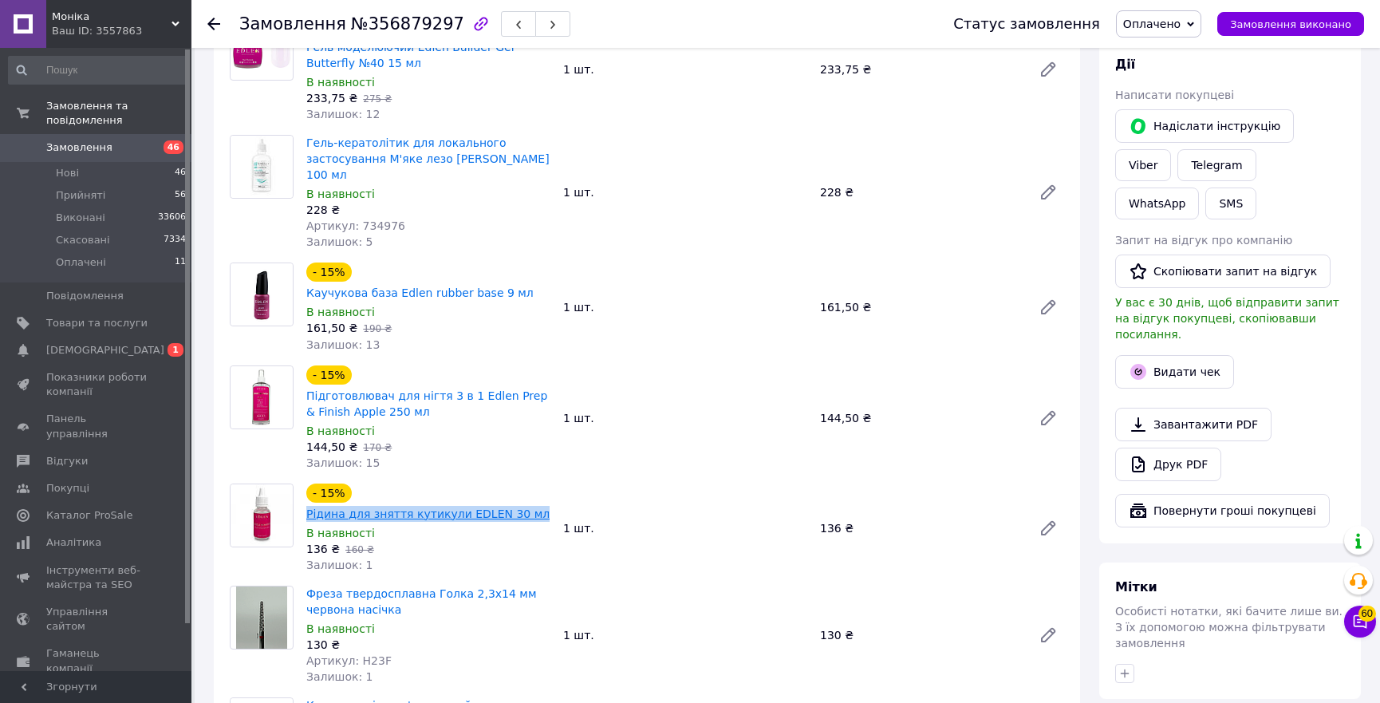
drag, startPoint x: 530, startPoint y: 473, endPoint x: 306, endPoint y: 473, distance: 223.4
click at [306, 482] on div "- 15% Рідина для зняття кутикули EDLEN 30 мл" at bounding box center [428, 502] width 247 height 41
copy link "Рідина для зняття кутикули EDLEN 30 мл"
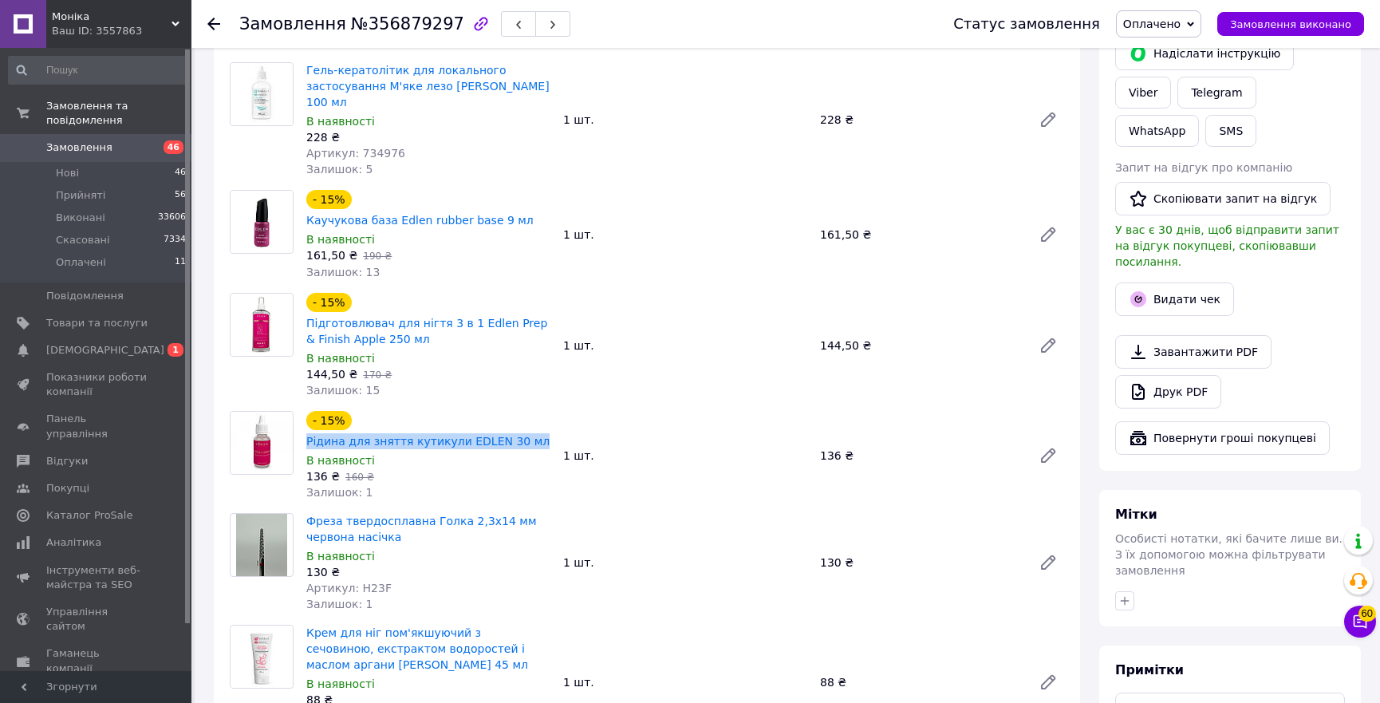
scroll to position [507, 0]
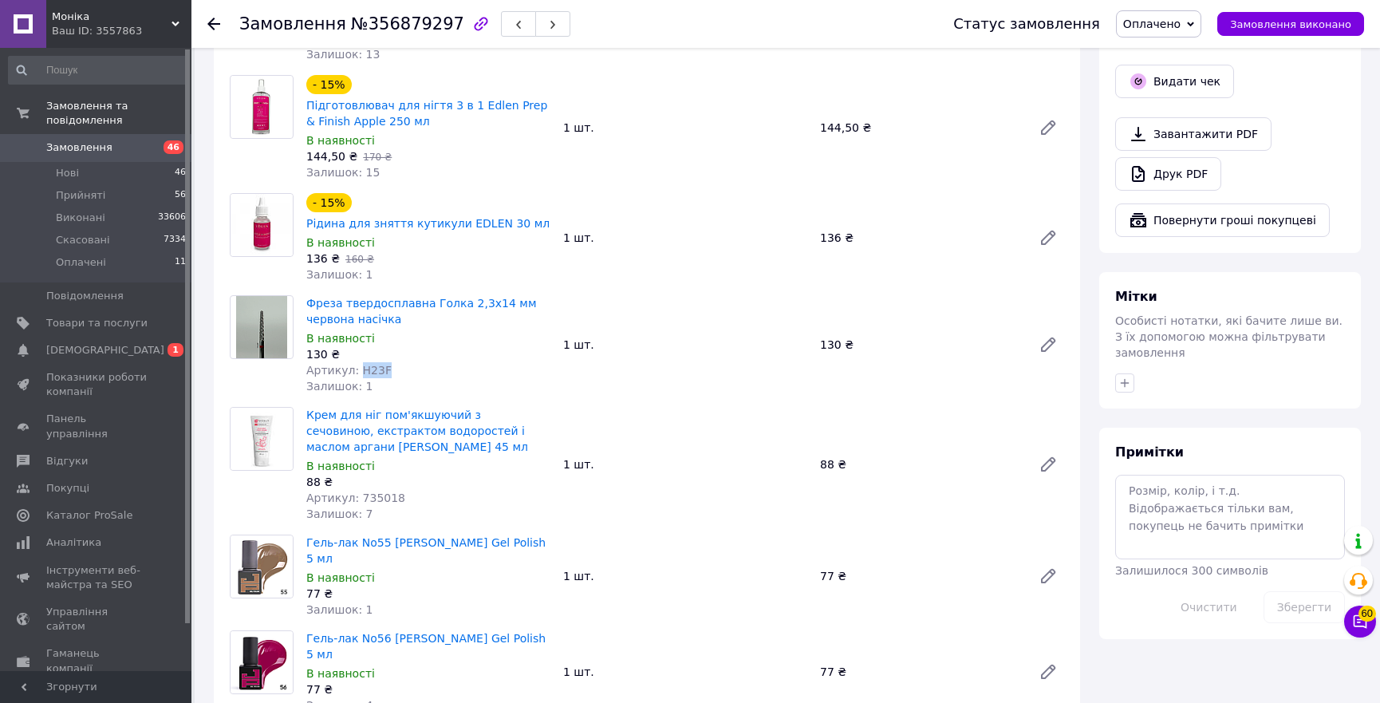
drag, startPoint x: 383, startPoint y: 330, endPoint x: 354, endPoint y: 332, distance: 28.8
click at [354, 362] on div "Артикул: H23F" at bounding box center [428, 370] width 244 height 16
copy span "H23F"
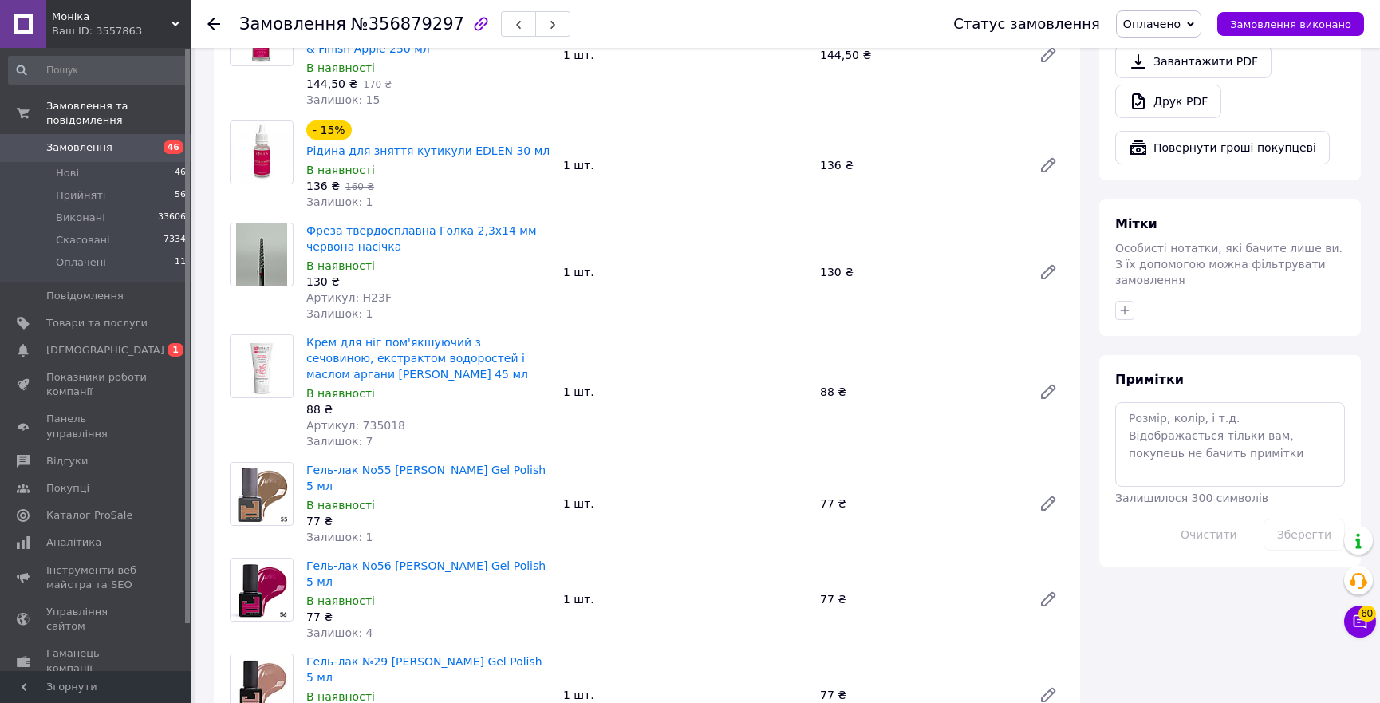
click at [367, 419] on span "Артикул: 735018" at bounding box center [355, 425] width 99 height 13
copy span "735018"
drag, startPoint x: 531, startPoint y: 432, endPoint x: 298, endPoint y: 440, distance: 233.9
click at [298, 462] on div "Гель-лак No55 Jerden Proff Gel Polish 5 мл В наявності 77 ₴ Залишок: 1 1 шт. 77…" at bounding box center [646, 503] width 847 height 83
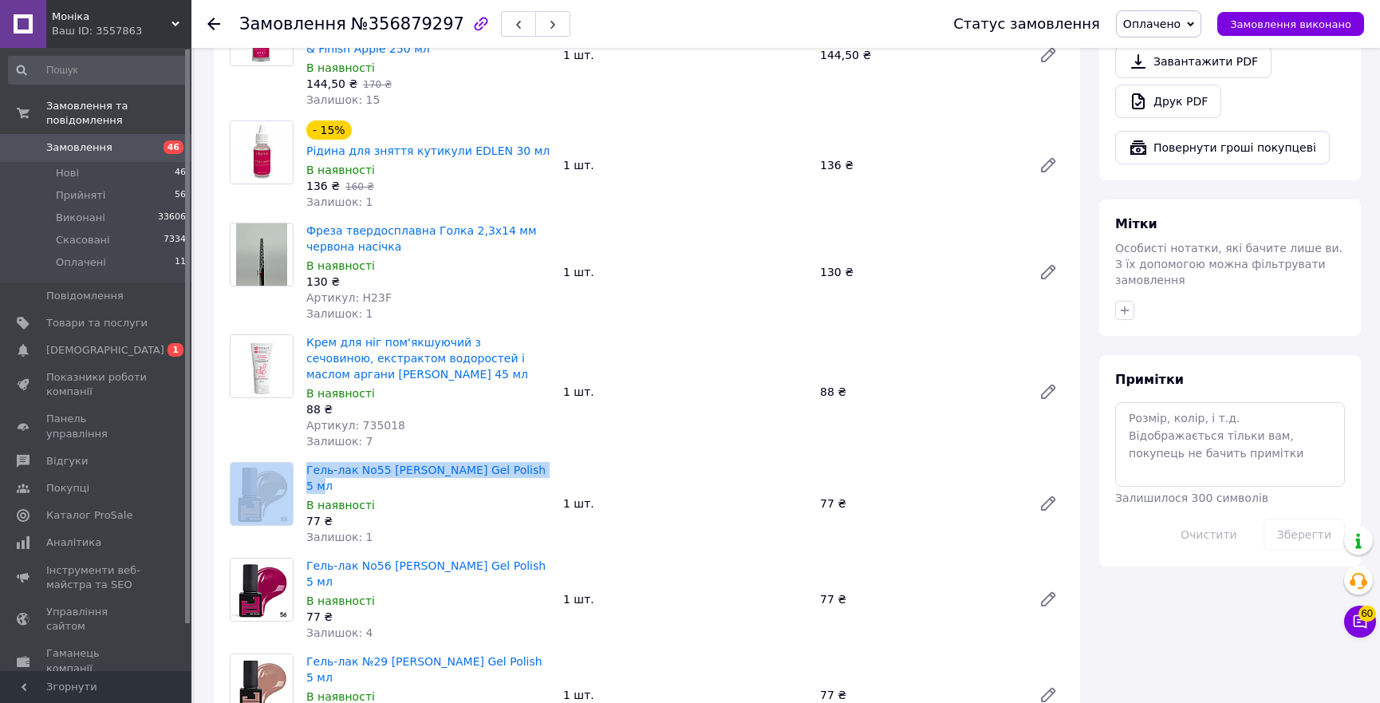
click at [298, 462] on div at bounding box center [261, 503] width 77 height 83
drag, startPoint x: 527, startPoint y: 432, endPoint x: 306, endPoint y: 432, distance: 221.0
click at [306, 462] on span "Гель-лак No55 Jerden Proff Gel Polish 5 мл" at bounding box center [428, 478] width 244 height 32
copy link "Гель-лак No55 Jerden Proff Gel Polish 5 мл"
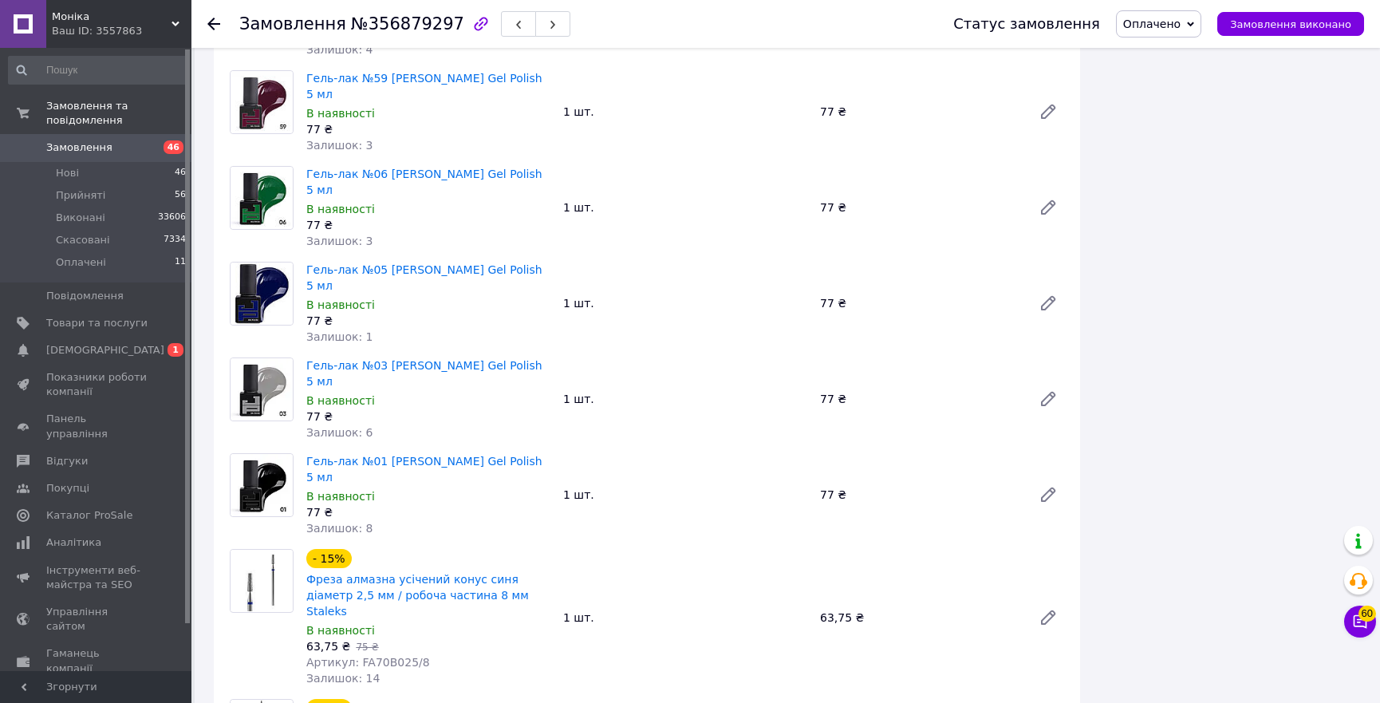
scroll to position [1523, 0]
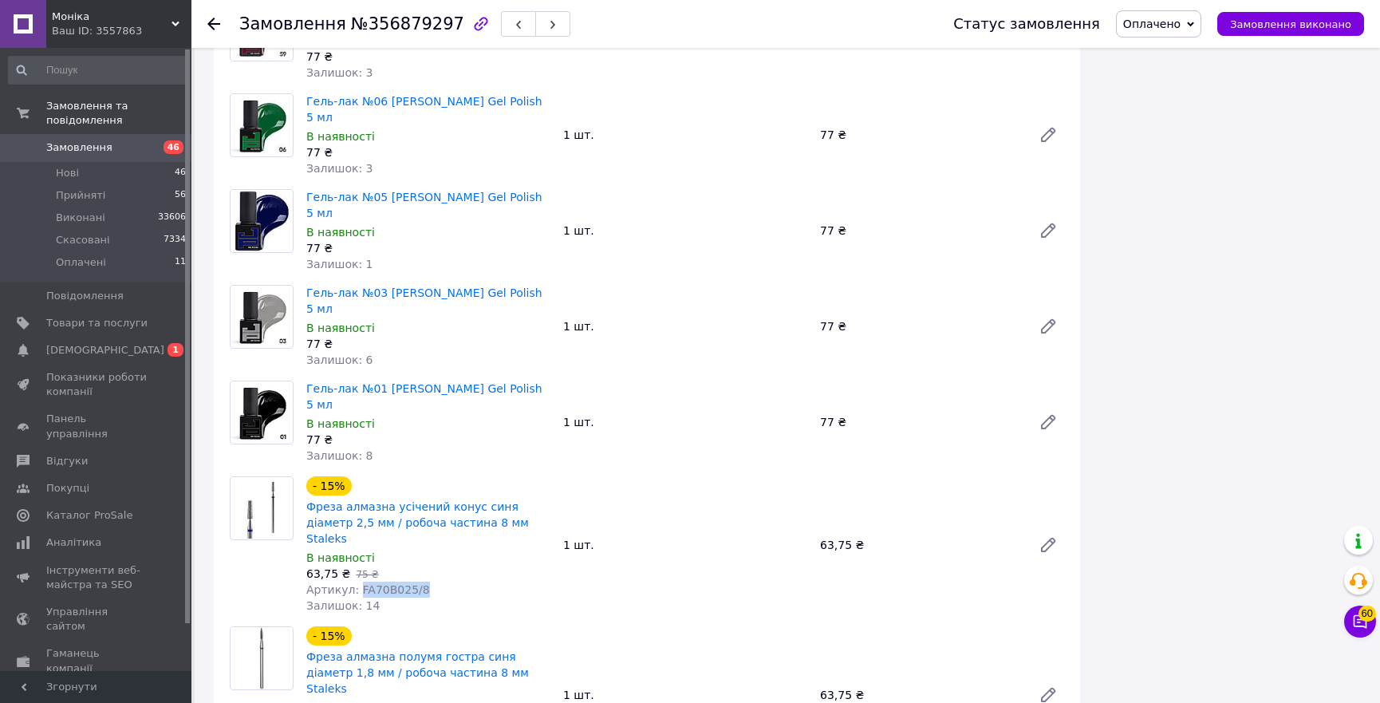
drag, startPoint x: 353, startPoint y: 377, endPoint x: 468, endPoint y: 377, distance: 114.1
click at [468, 582] on div "Артикул: FA70B025/8" at bounding box center [428, 590] width 244 height 16
copy span "FA70B025/8"
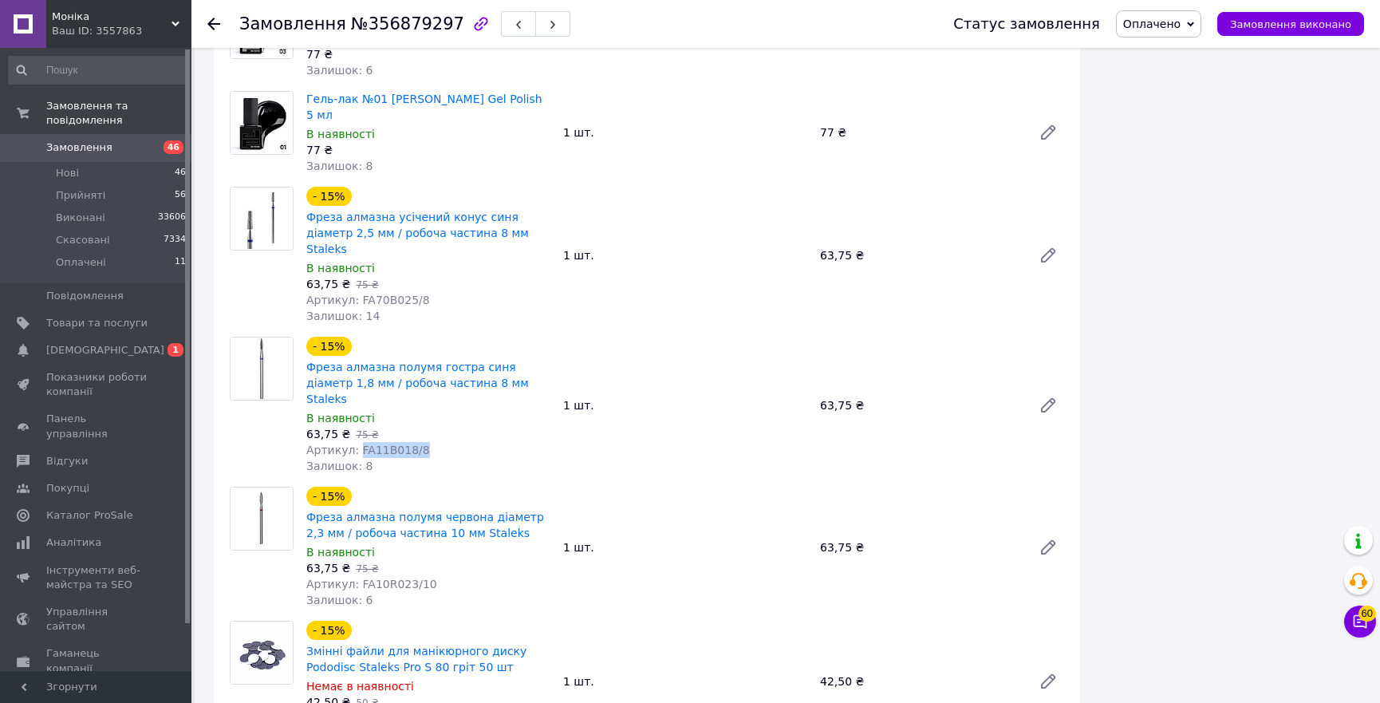
copy span "FA11B018/8"
drag, startPoint x: 354, startPoint y: 221, endPoint x: 431, endPoint y: 222, distance: 76.6
click at [431, 442] on div "Артикул: FA11B018/8" at bounding box center [428, 450] width 244 height 16
drag, startPoint x: 353, startPoint y: 356, endPoint x: 468, endPoint y: 353, distance: 114.9
click at [468, 576] on div "Артикул: FA10R023/10" at bounding box center [428, 584] width 244 height 16
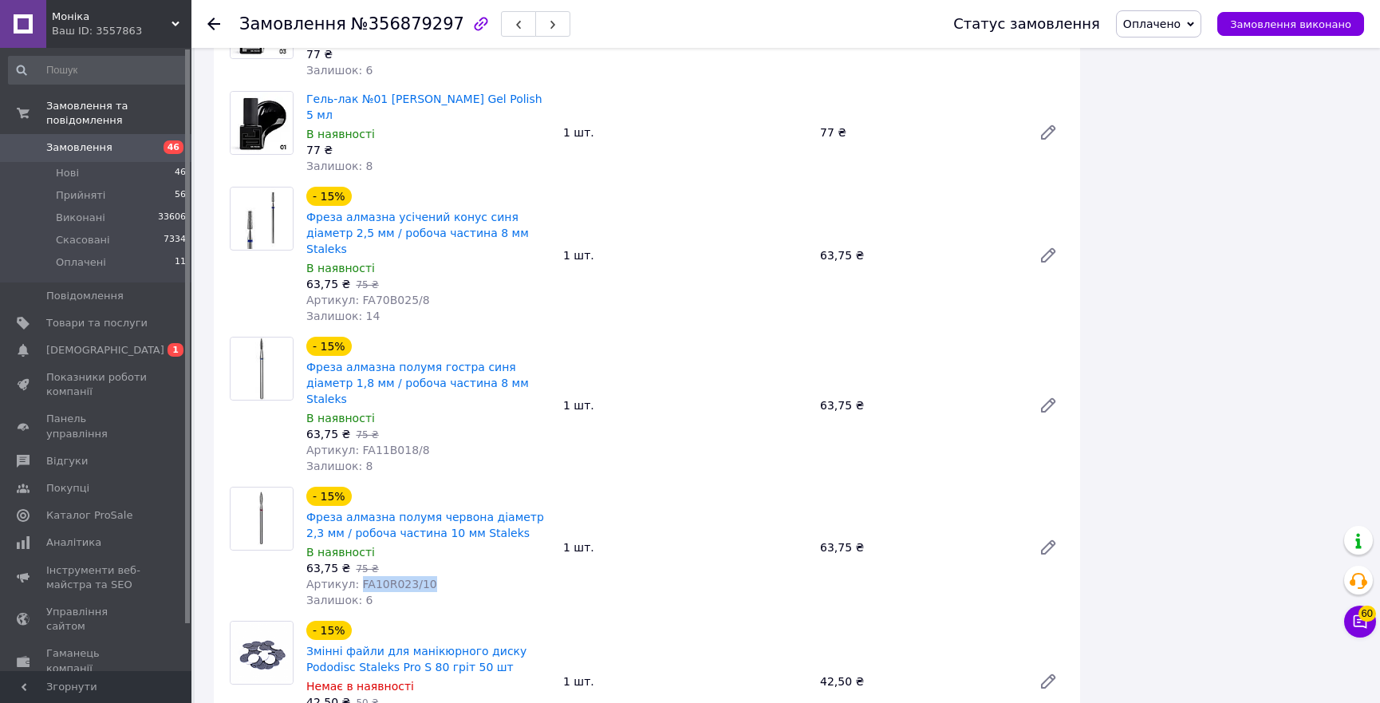
scroll to position [1885, 0]
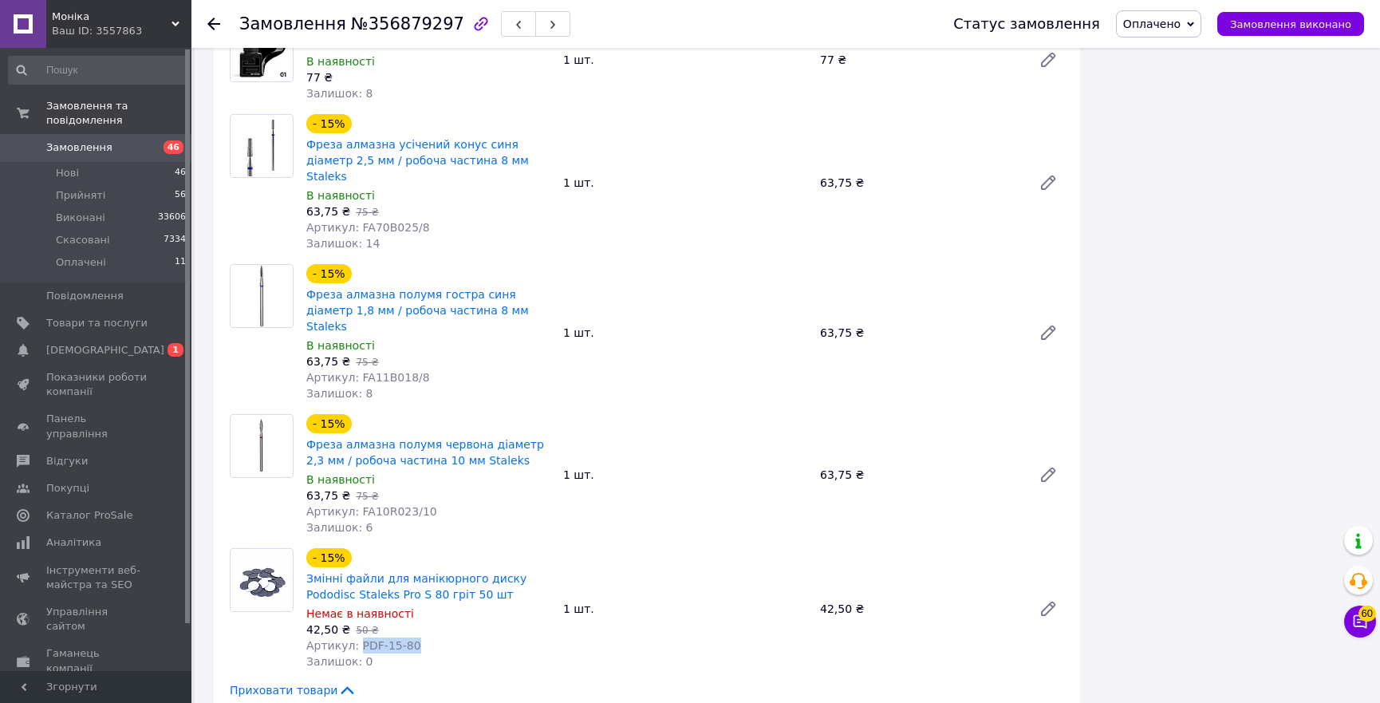
drag, startPoint x: 353, startPoint y: 416, endPoint x: 420, endPoint y: 420, distance: 66.3
click at [420, 638] on div "Артикул: PDF-15-80" at bounding box center [428, 646] width 244 height 16
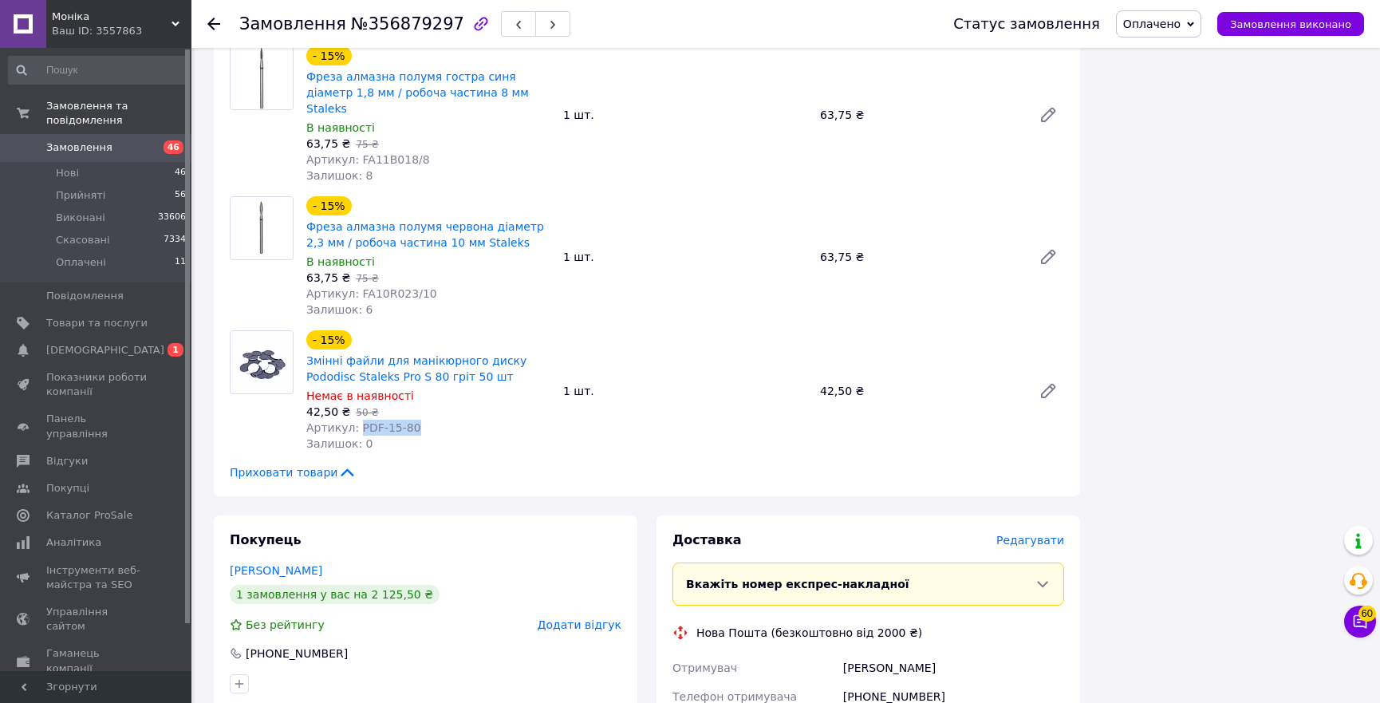
scroll to position [2394, 0]
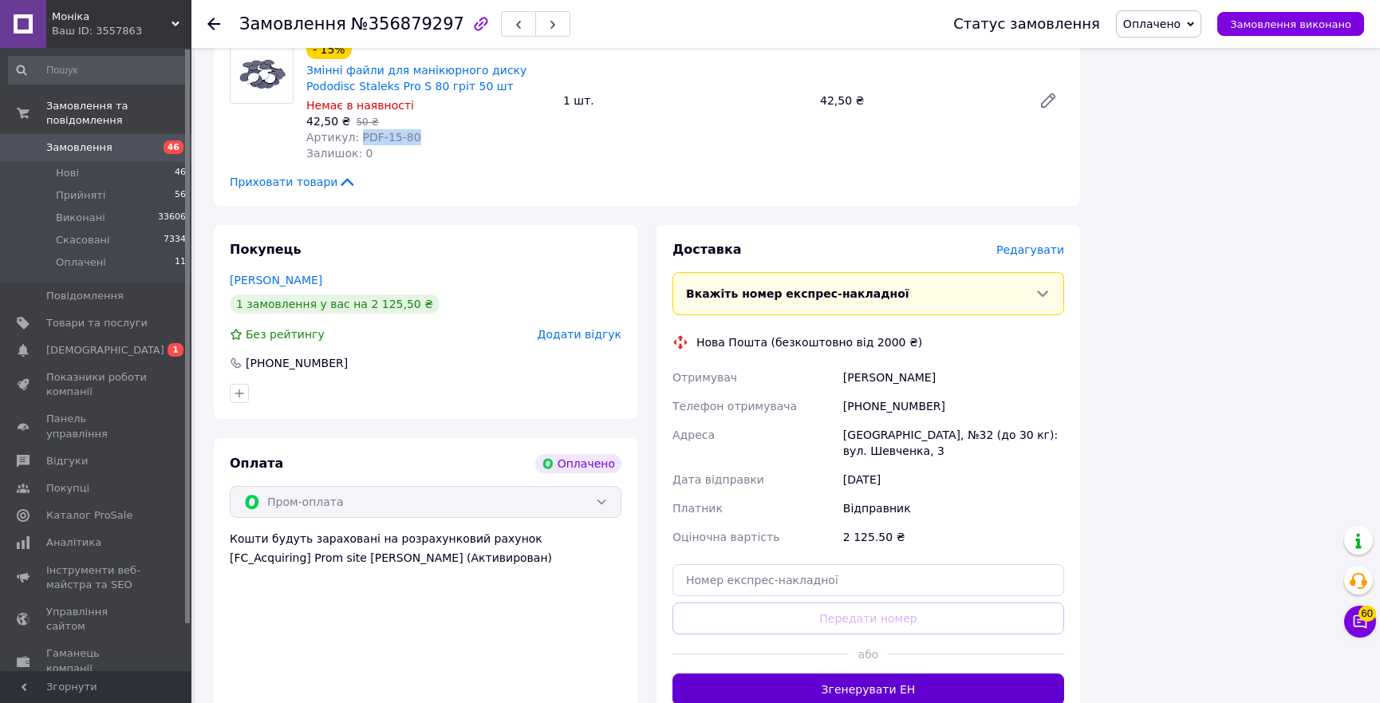
click at [926, 673] on button "Згенерувати ЕН" at bounding box center [869, 689] width 392 height 32
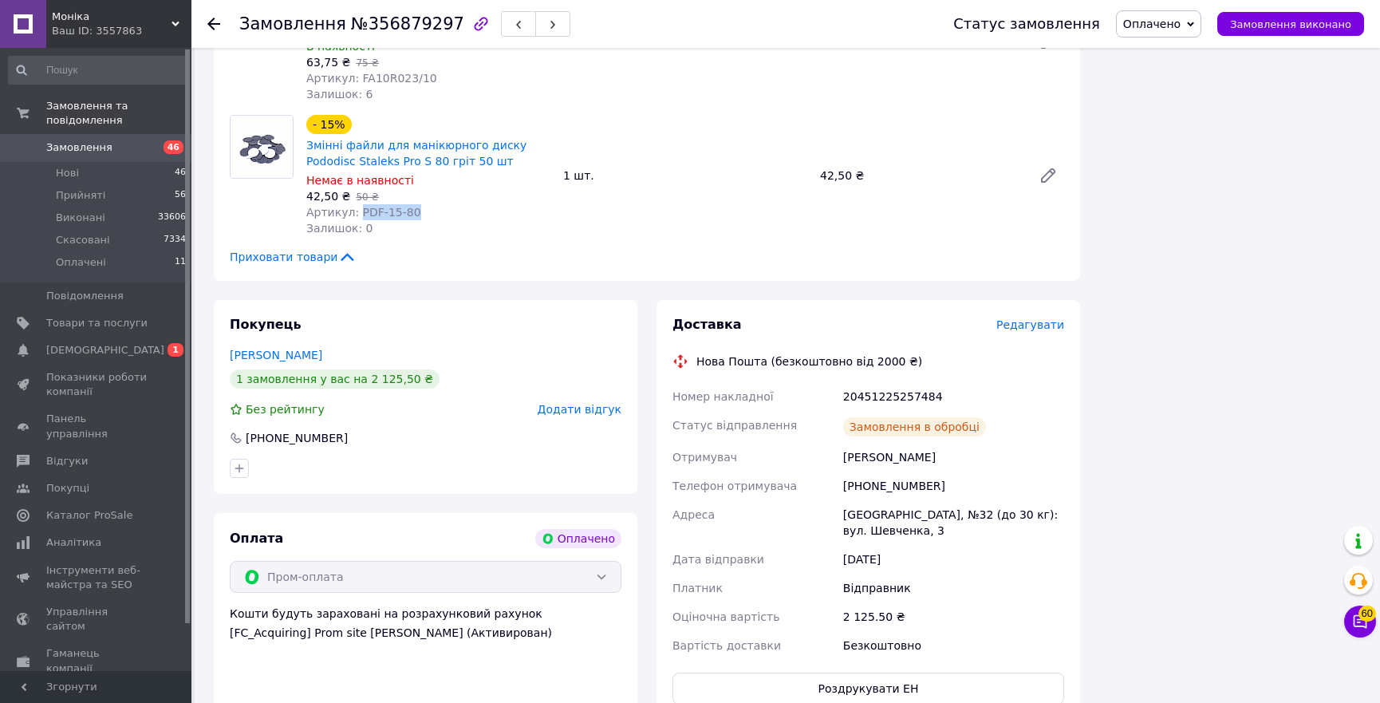
scroll to position [2356, 0]
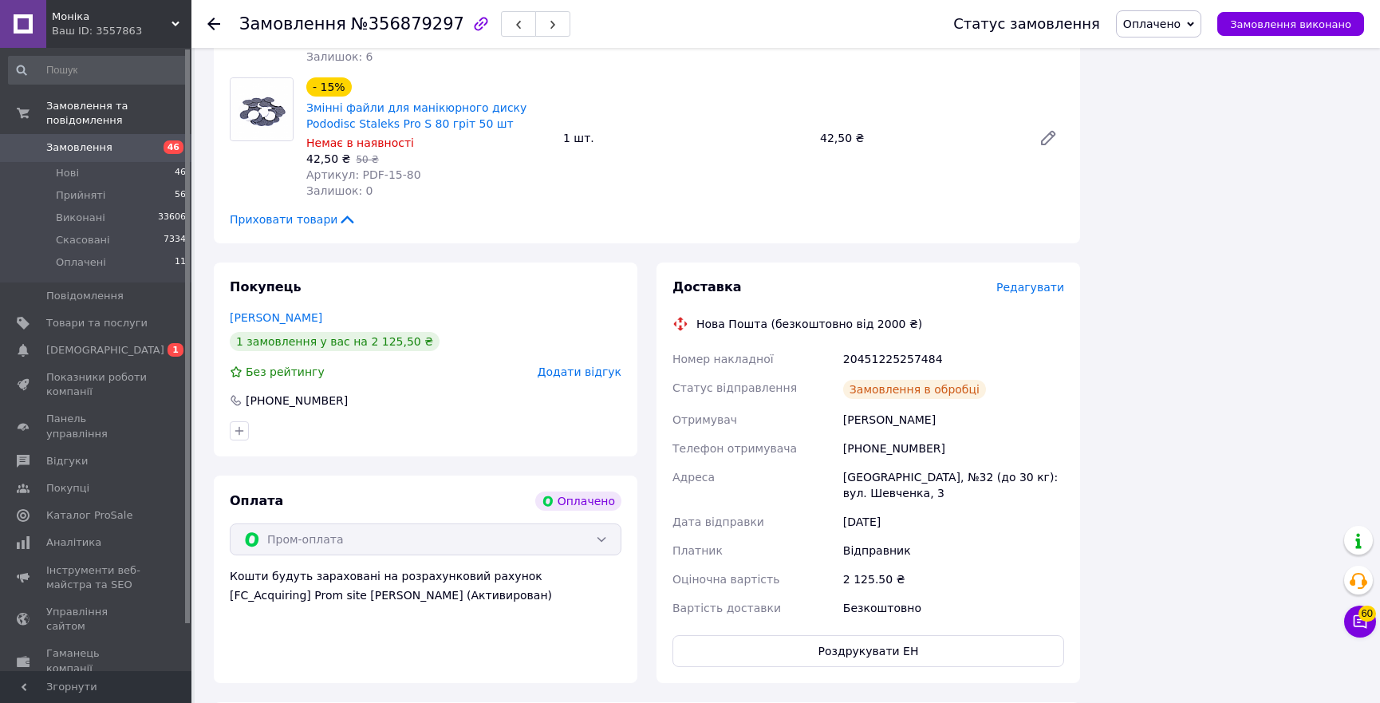
click at [870, 345] on div "20451225257484" at bounding box center [953, 359] width 227 height 29
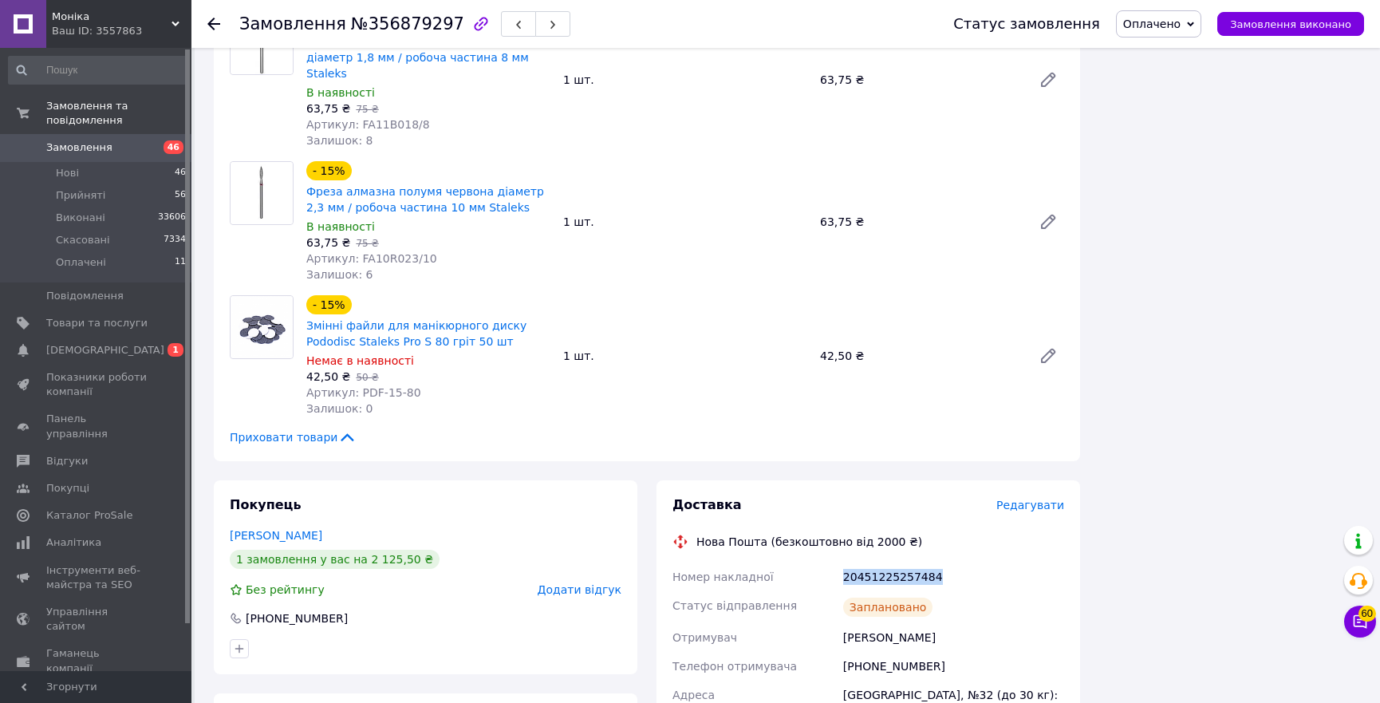
scroll to position [2284, 0]
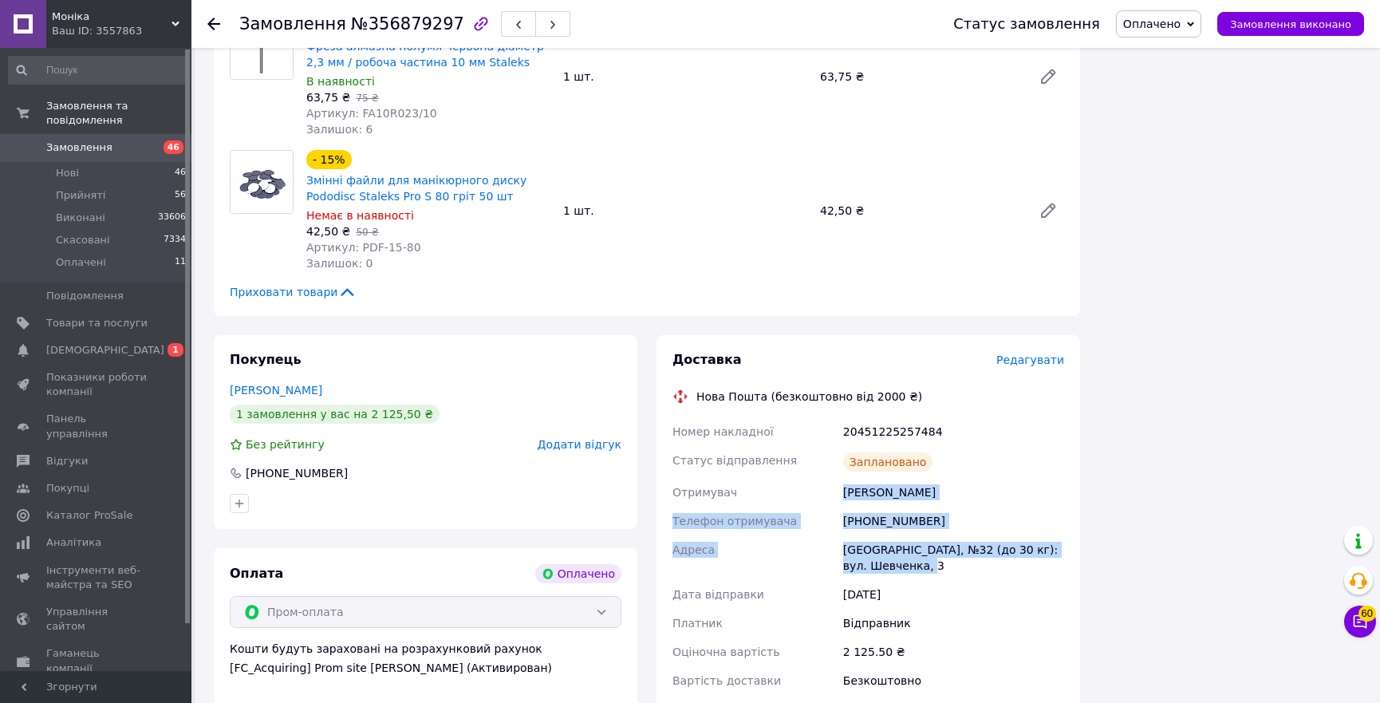
drag, startPoint x: 913, startPoint y: 335, endPoint x: 831, endPoint y: 257, distance: 112.9
click at [831, 417] on div "Номер накладної 20451225257484 Статус відправлення Заплановано Отримувач Лисак …" at bounding box center [868, 556] width 398 height 278
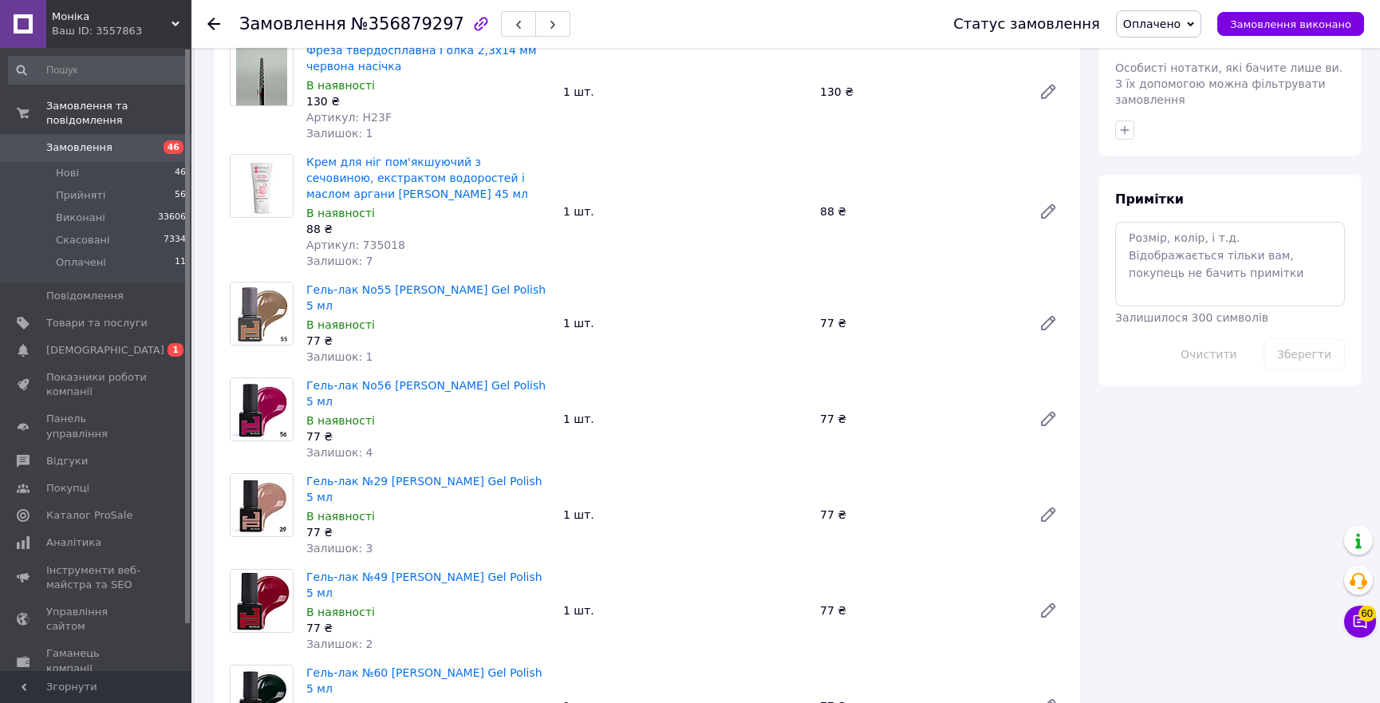
scroll to position [471, 0]
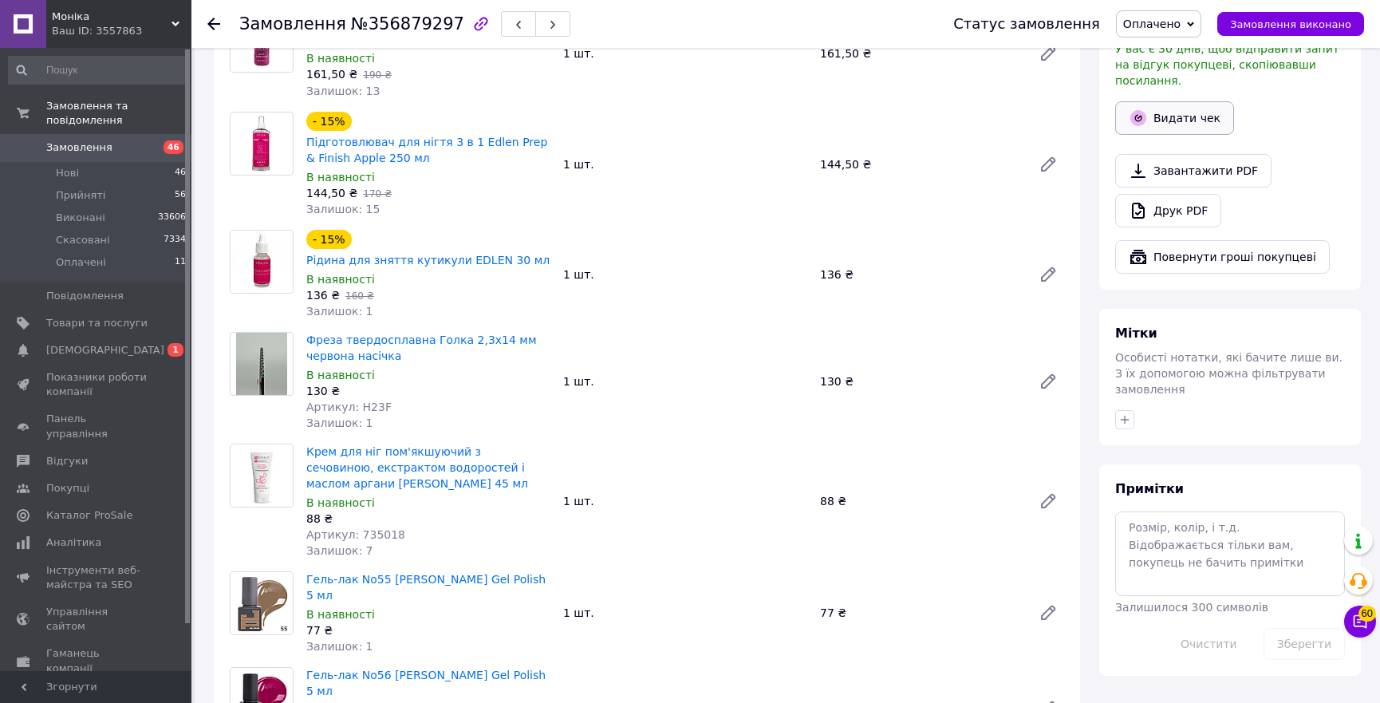
click at [1171, 101] on button "Видати чек" at bounding box center [1174, 118] width 119 height 34
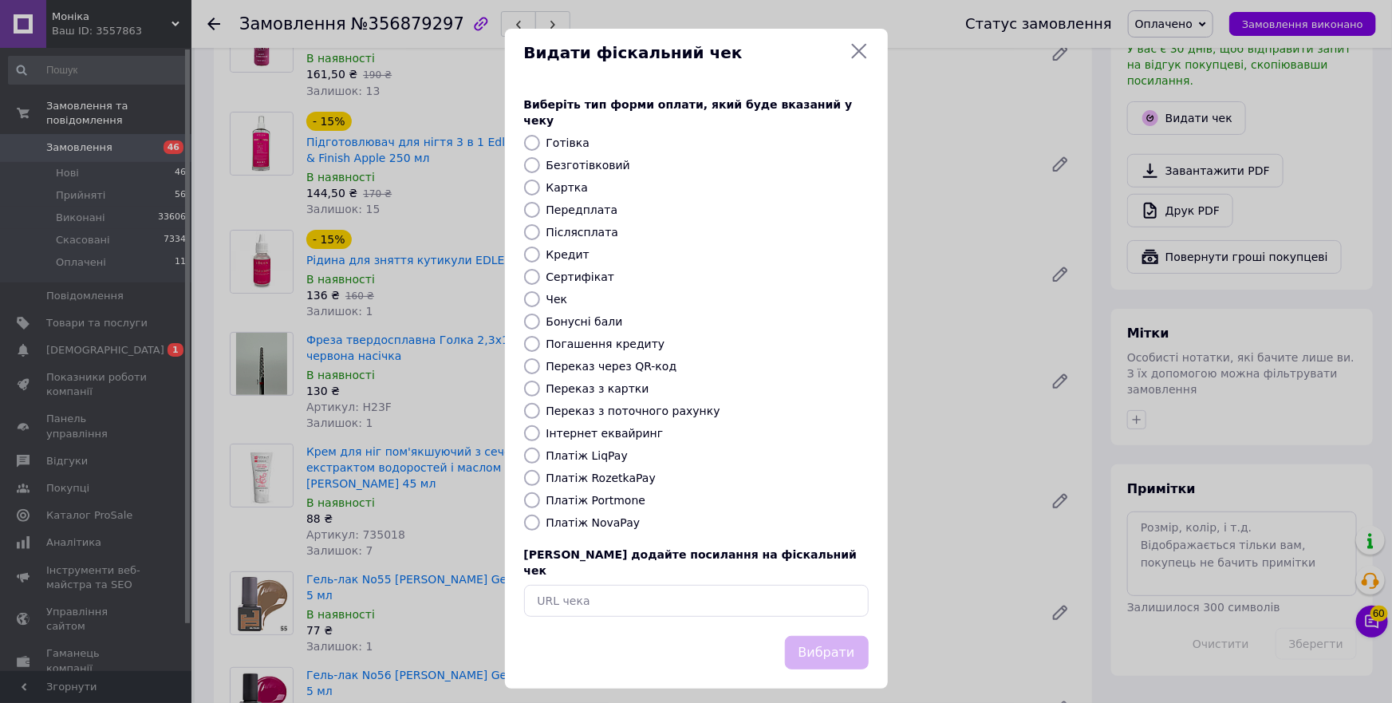
click at [628, 474] on label "Платіж RozetkaPay" at bounding box center [601, 478] width 109 height 13
click at [540, 474] on input "Платіж RozetkaPay" at bounding box center [532, 478] width 16 height 16
radio input "true"
click at [836, 636] on button "Вибрати" at bounding box center [827, 653] width 84 height 34
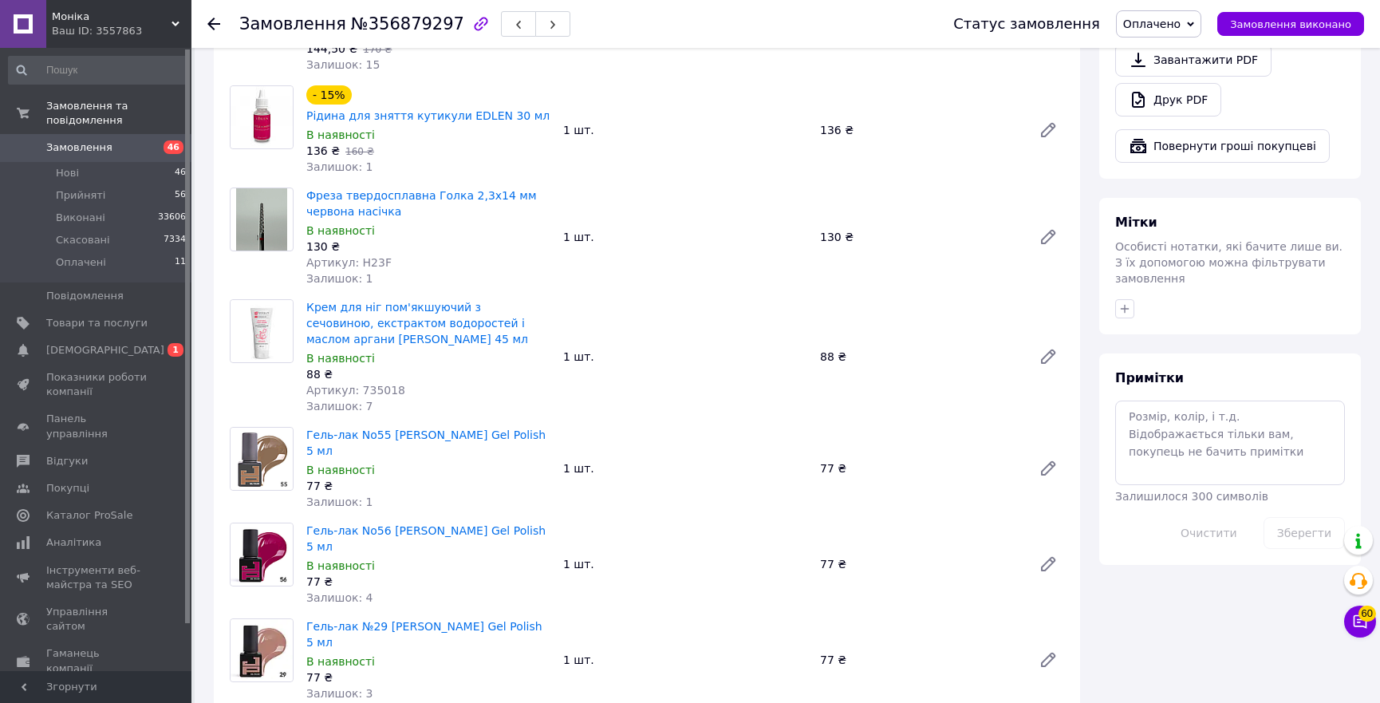
scroll to position [180, 0]
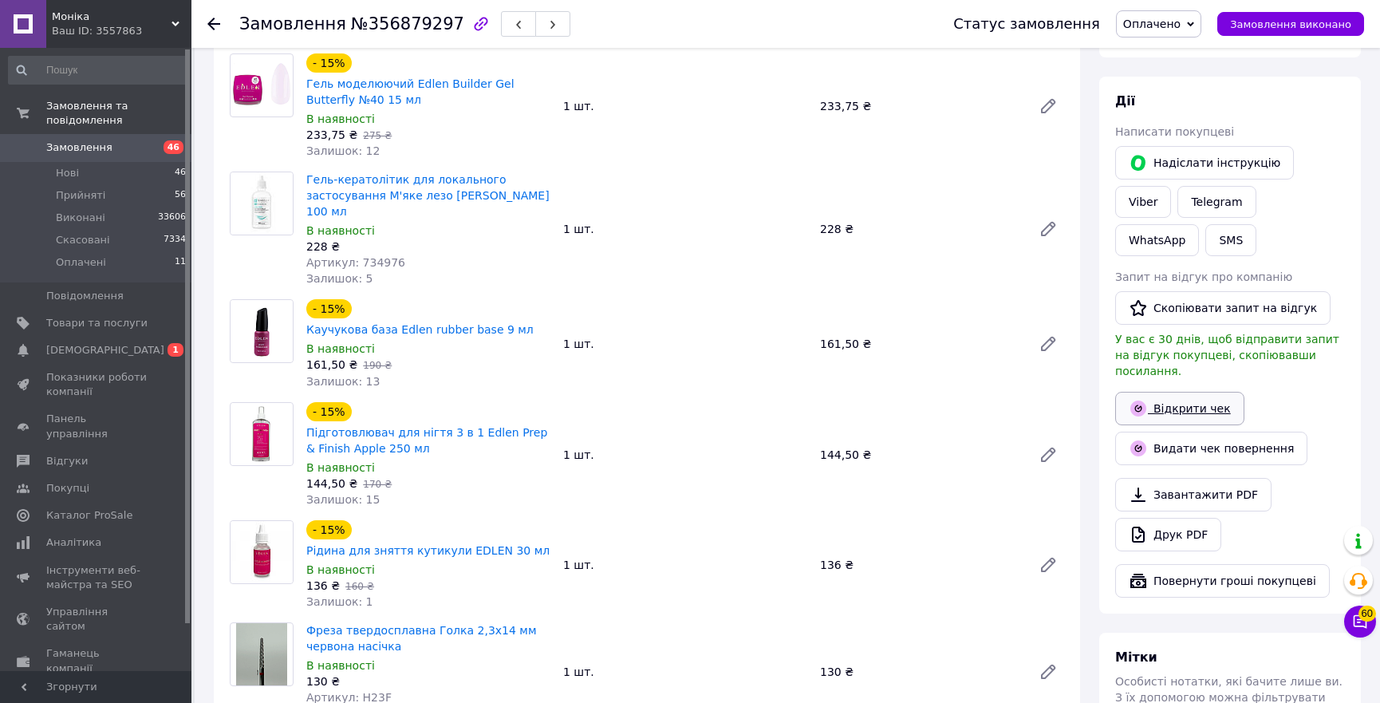
click at [1200, 392] on link "Відкрити чек" at bounding box center [1179, 409] width 129 height 34
click at [1181, 13] on span "Оплачено" at bounding box center [1158, 23] width 85 height 27
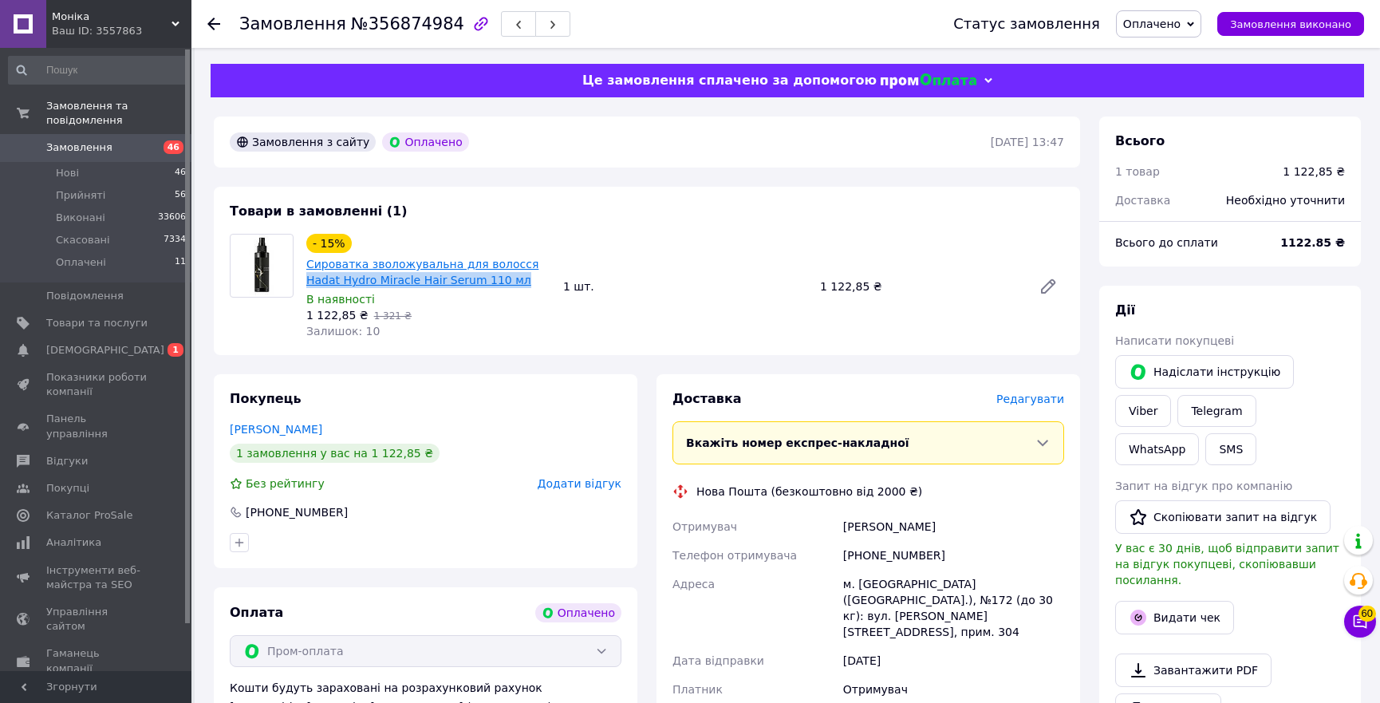
drag, startPoint x: 488, startPoint y: 278, endPoint x: 511, endPoint y: 259, distance: 29.4
click at [511, 259] on span "Сироватка зволожувальна для волосся Hadat Hydro Miracle Hair Serum 110 мл" at bounding box center [428, 272] width 244 height 32
copy link "Hadat Hydro Miracle Hair Serum 110 мл"
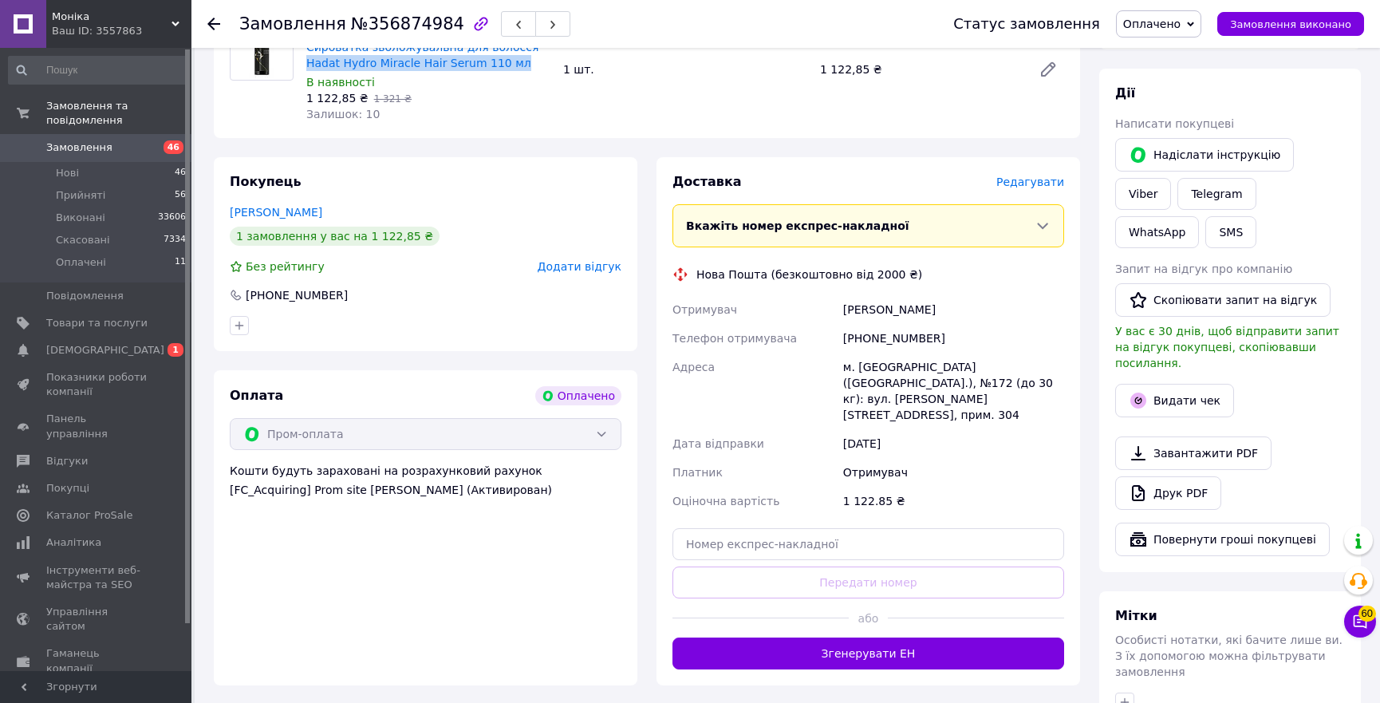
scroll to position [290, 0]
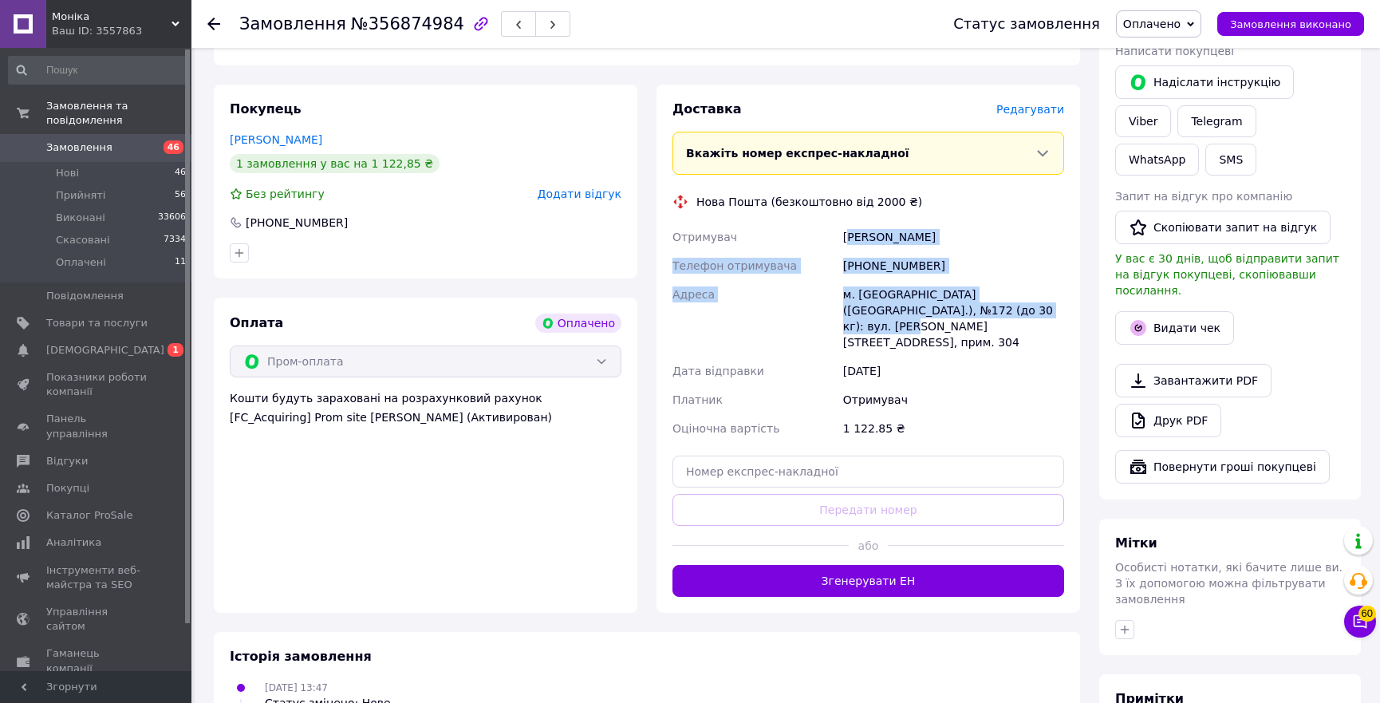
copy div "етревелі Олена Телефон отримувача +380672323250 Адреса м. Київ (Київська обл.),…"
copy div "Метревелі Олена Телефон отримувача +380672323250 Адреса м. Київ (Київська обл.)…"
drag, startPoint x: 998, startPoint y: 315, endPoint x: 845, endPoint y: 244, distance: 168.9
click at [845, 244] on div "Отримувач Метревелі Олена Телефон отримувача +380672323250 Адреса м. Київ (Київ…" at bounding box center [868, 333] width 398 height 220
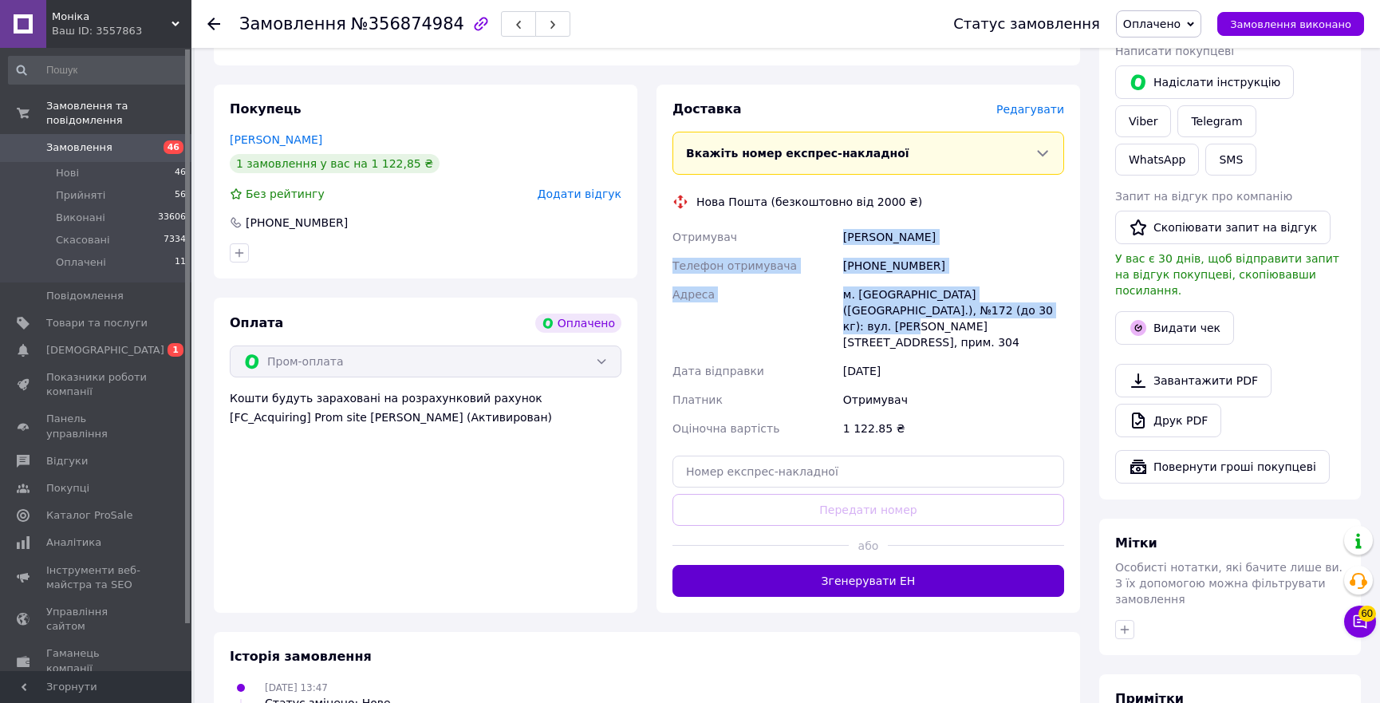
click at [870, 565] on button "Згенерувати ЕН" at bounding box center [869, 581] width 392 height 32
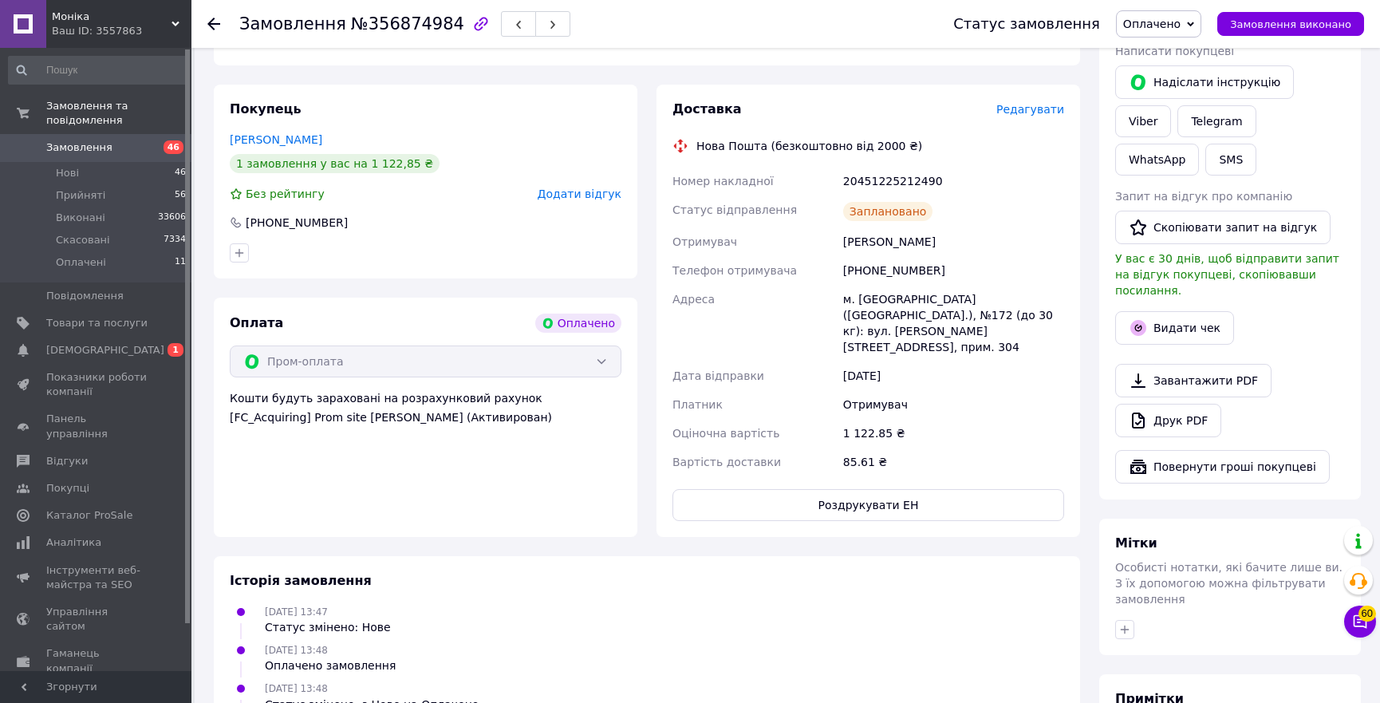
click at [893, 183] on div "20451225212490" at bounding box center [953, 181] width 227 height 29
copy div "20451225212490"
click at [1174, 311] on button "Видати чек" at bounding box center [1174, 328] width 119 height 34
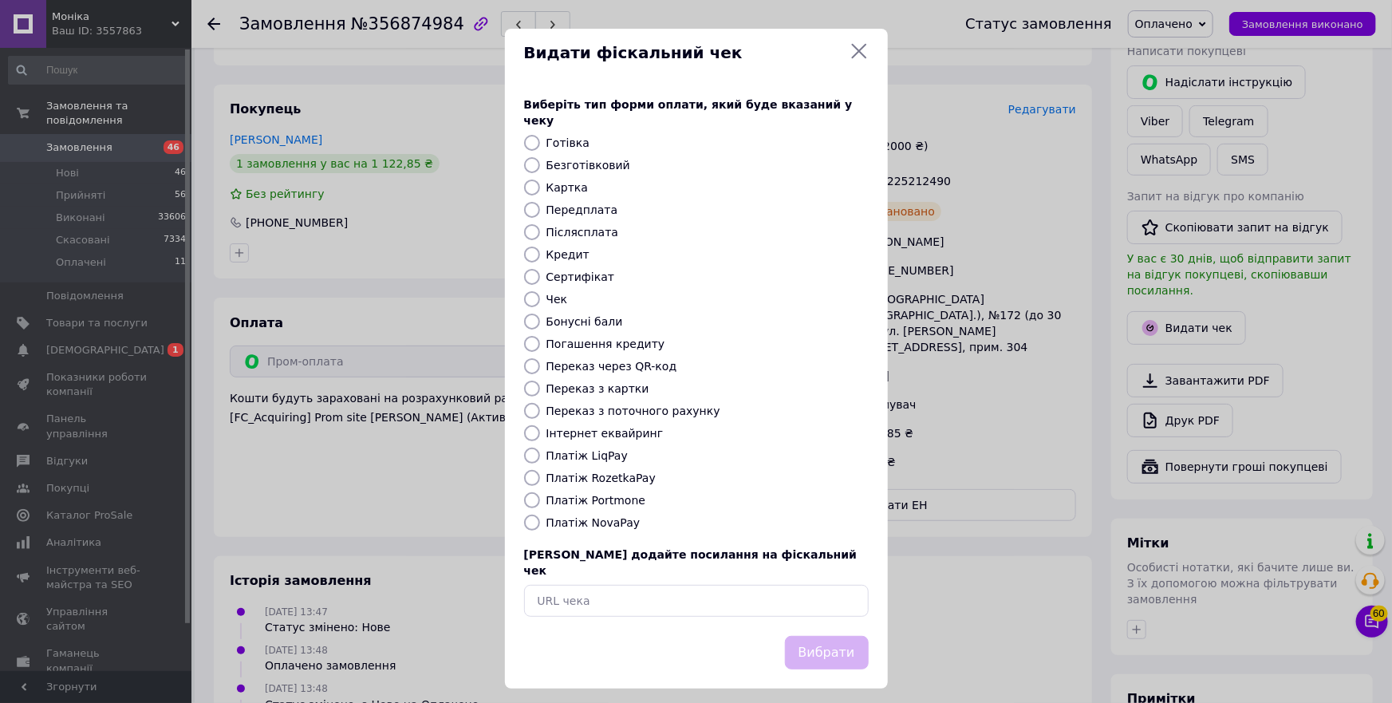
click at [594, 472] on label "Платіж RozetkaPay" at bounding box center [601, 478] width 109 height 13
click at [540, 470] on input "Платіж RozetkaPay" at bounding box center [532, 478] width 16 height 16
radio input "true"
click at [844, 636] on button "Вибрати" at bounding box center [827, 653] width 84 height 34
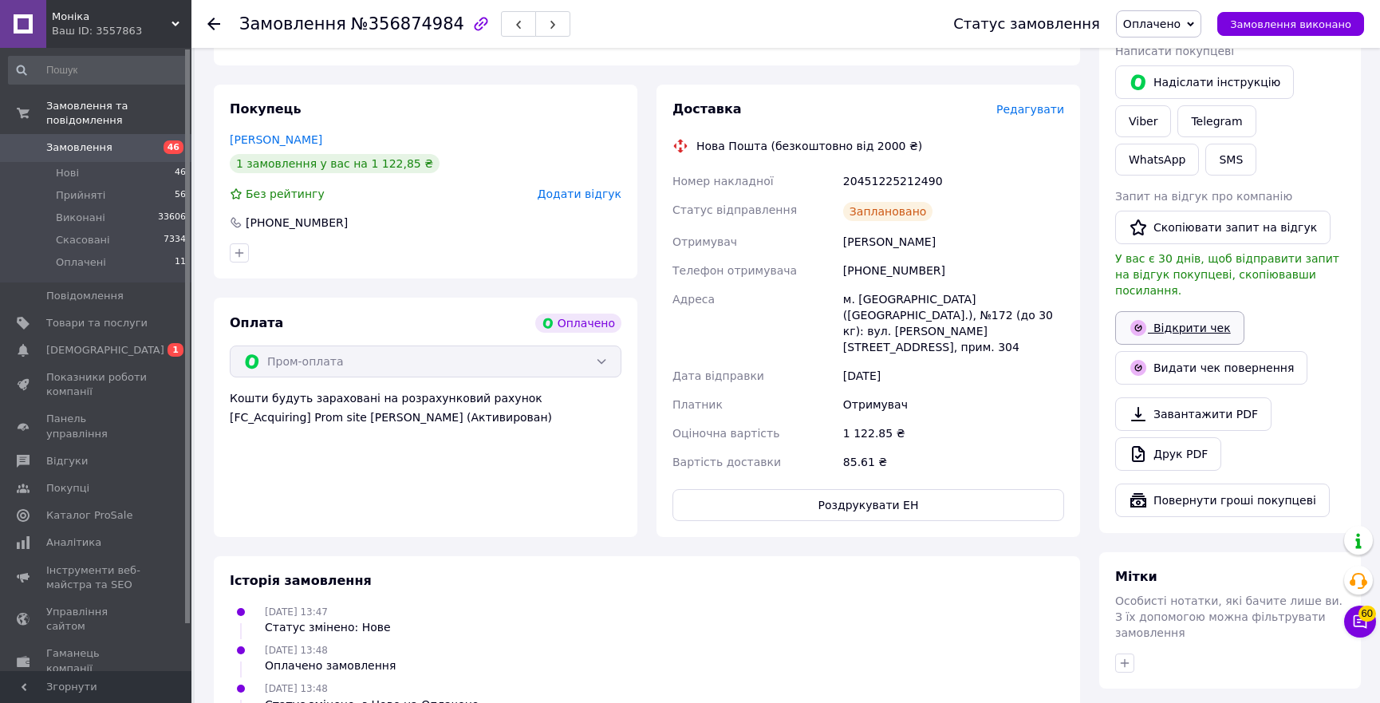
click at [1202, 311] on link "Відкрити чек" at bounding box center [1179, 328] width 129 height 34
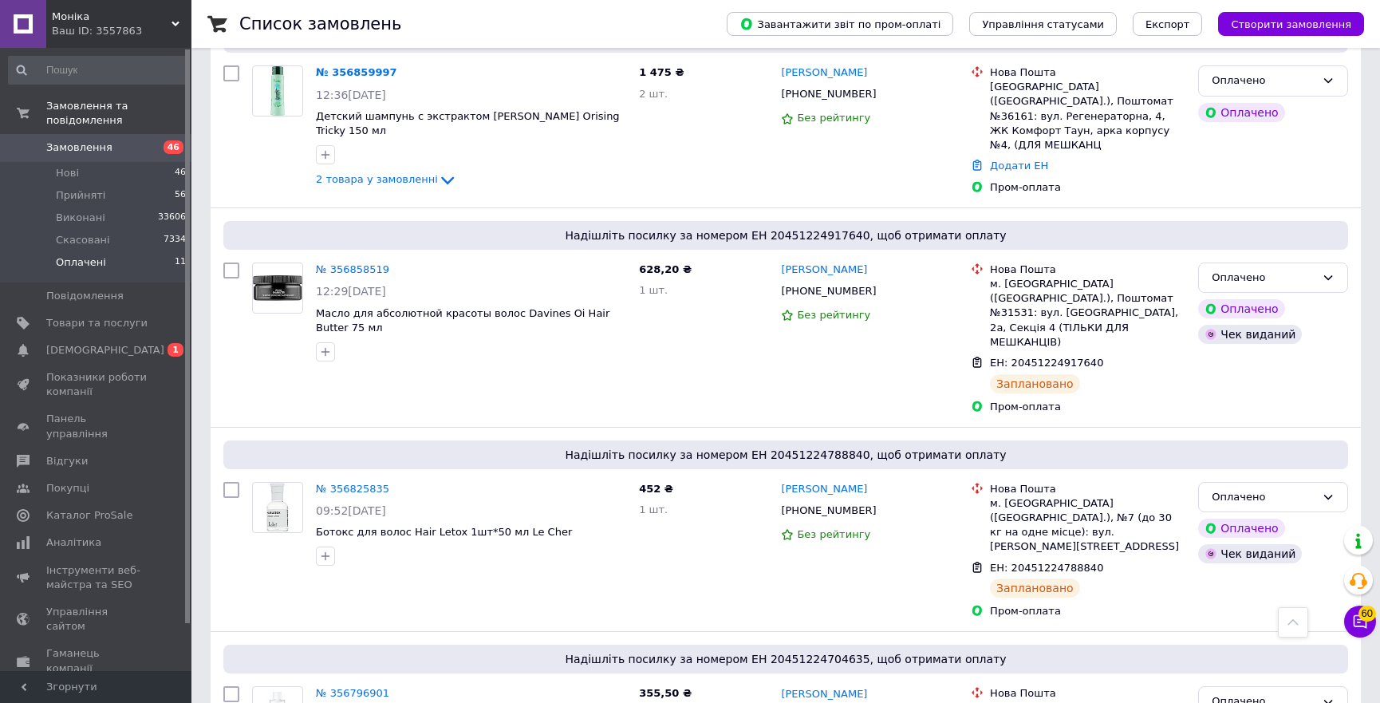
scroll to position [1514, 0]
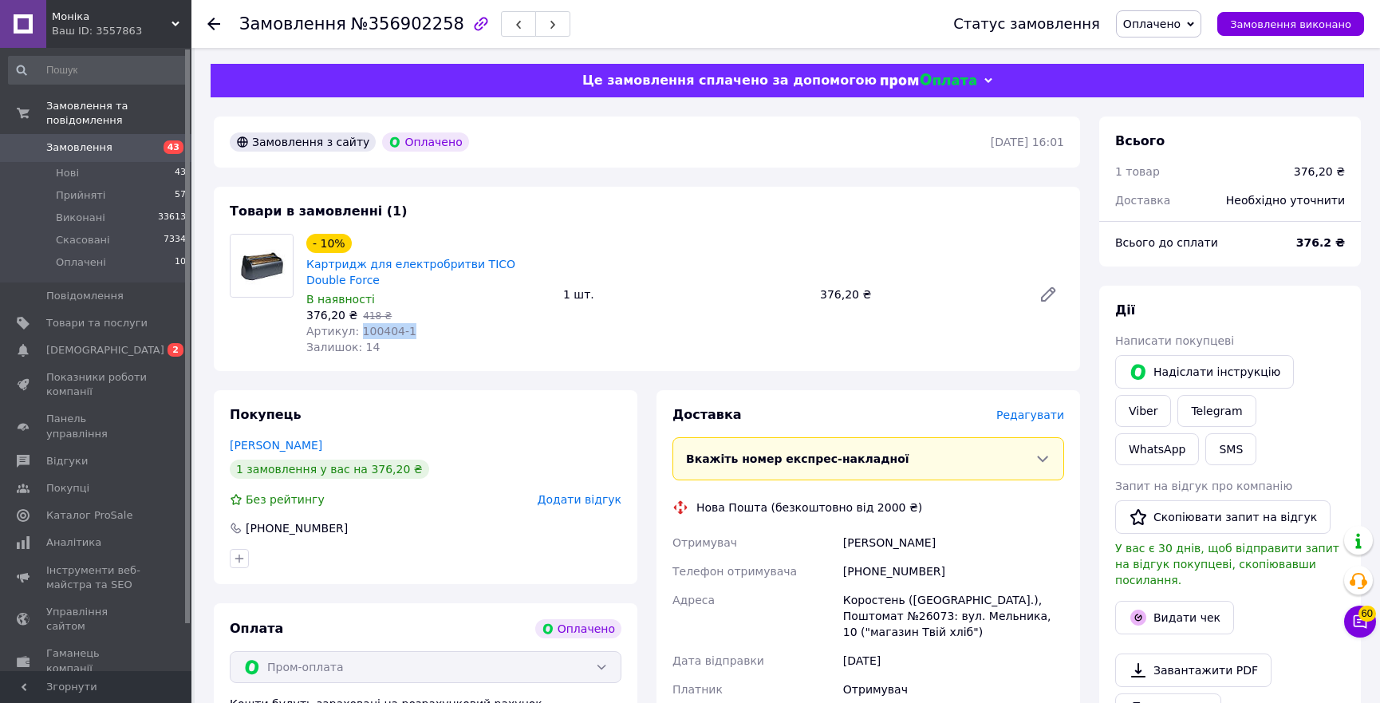
drag, startPoint x: 413, startPoint y: 330, endPoint x: 429, endPoint y: 330, distance: 16.8
click at [429, 330] on div "Артикул: 100404-1" at bounding box center [428, 331] width 244 height 16
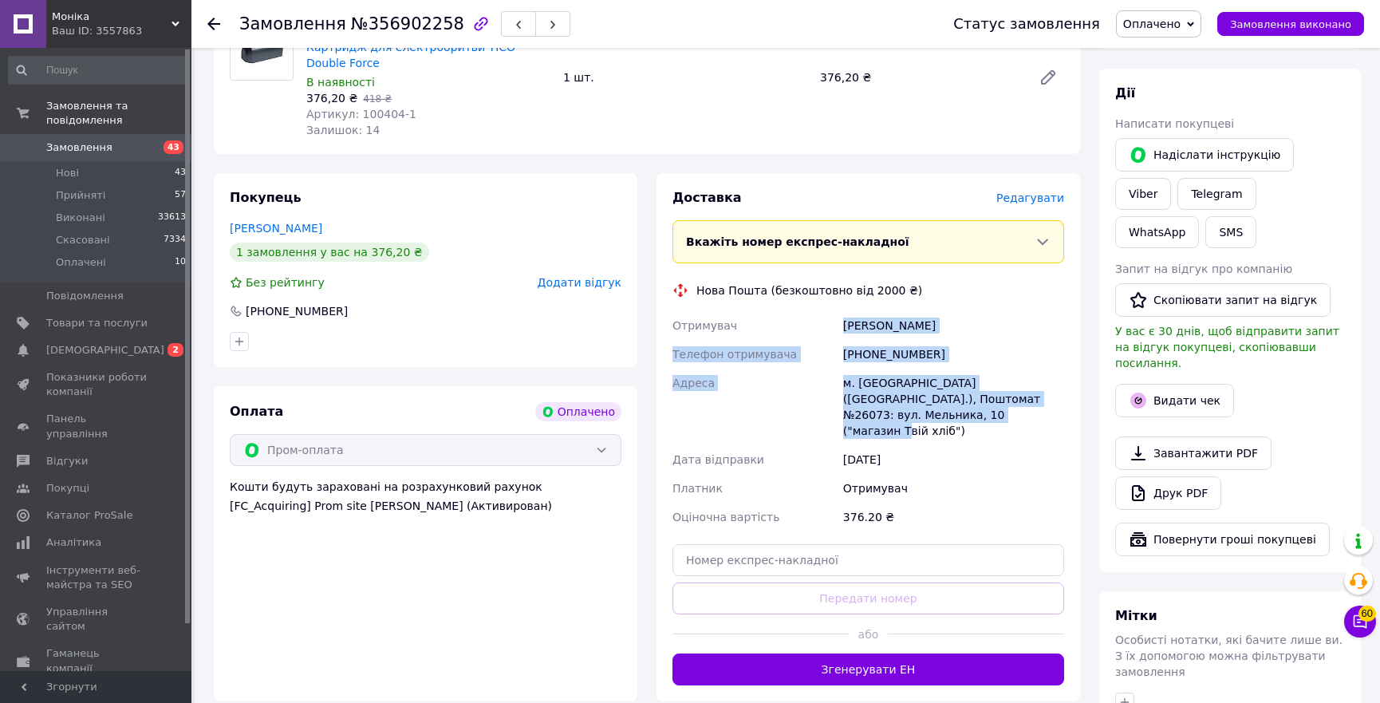
copy div "Отримувач [PERSON_NAME] Телефон отримувача [PHONE_NUMBER] [PERSON_NAME] [GEOGRA…"
drag, startPoint x: 959, startPoint y: 417, endPoint x: 832, endPoint y: 329, distance: 154.7
click at [832, 329] on div "Отримувач [PERSON_NAME] Телефон отримувача [PHONE_NUMBER] [PERSON_NAME] [GEOGRA…" at bounding box center [868, 421] width 398 height 220
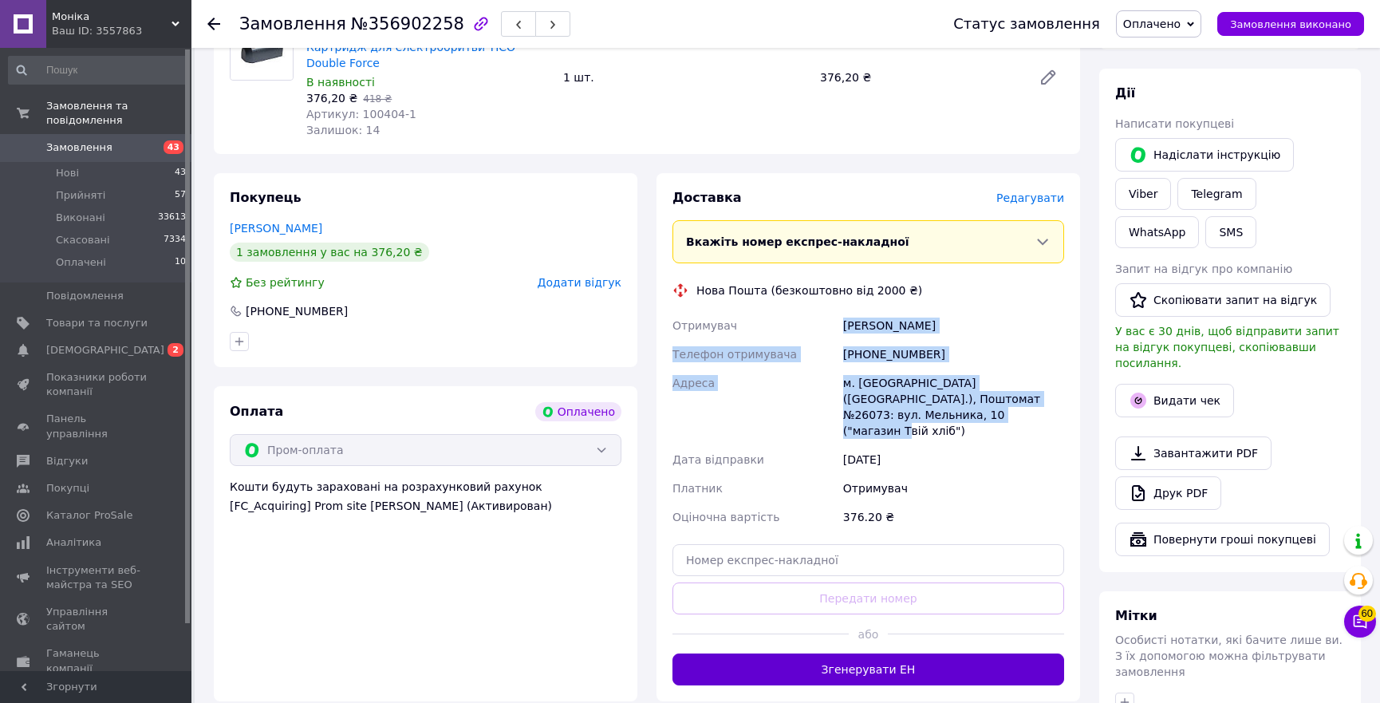
click at [807, 653] on button "Згенерувати ЕН" at bounding box center [869, 669] width 392 height 32
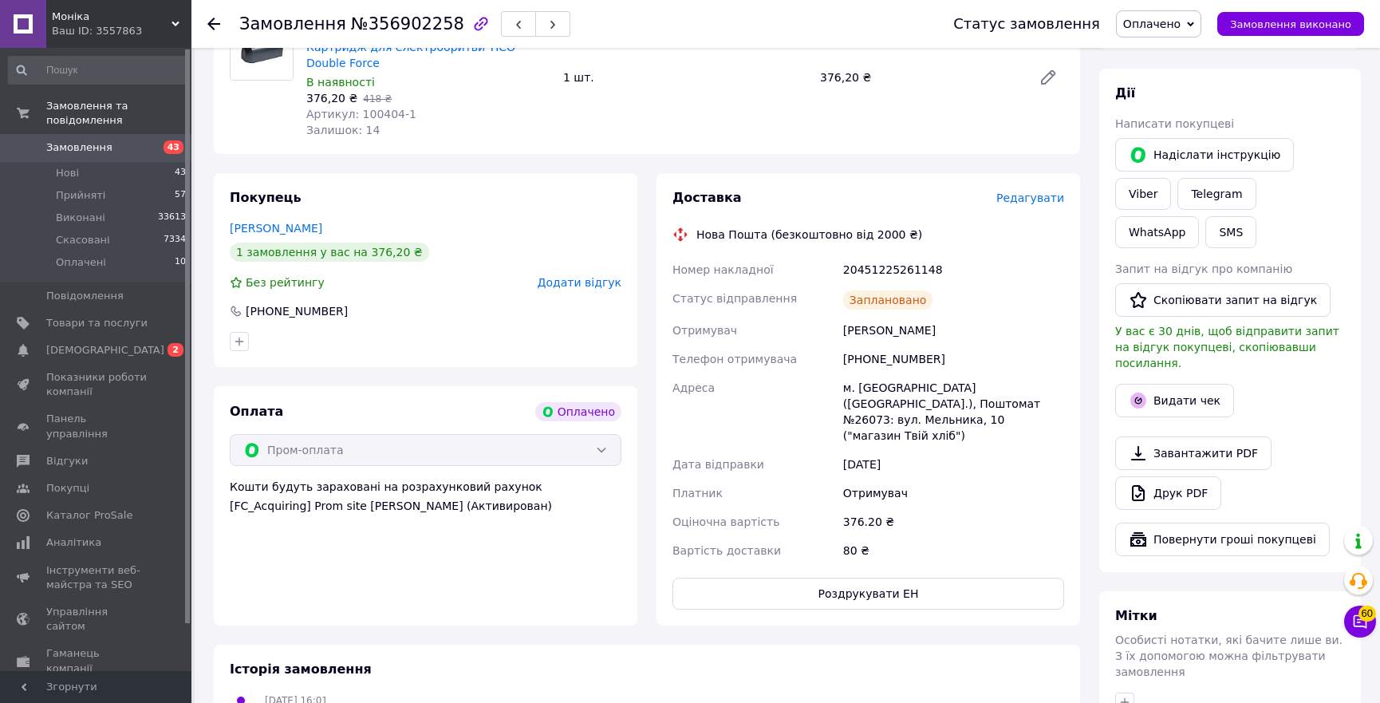
click at [896, 270] on div "20451225261148" at bounding box center [953, 269] width 227 height 29
copy div "20451225261148"
click at [1188, 384] on button "Видати чек" at bounding box center [1174, 401] width 119 height 34
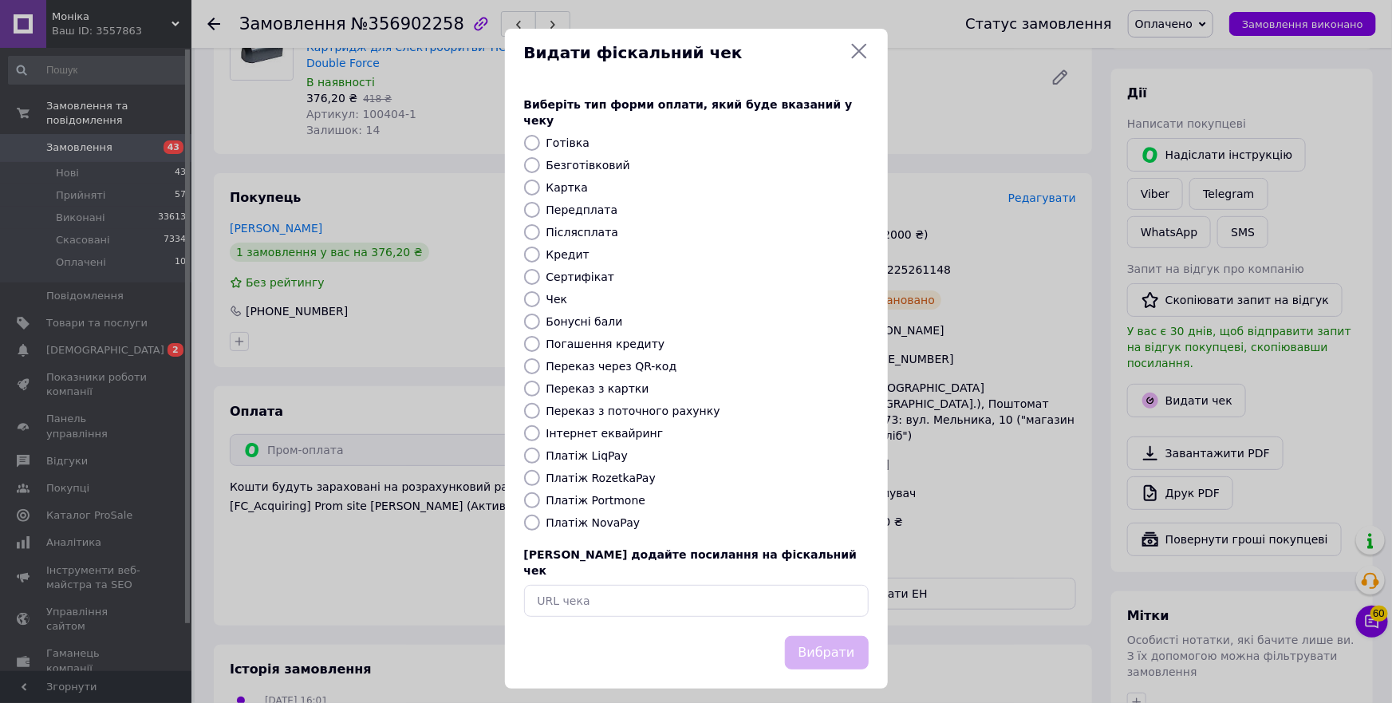
click at [623, 476] on label "Платіж RozetkaPay" at bounding box center [601, 478] width 109 height 13
click at [540, 476] on input "Платіж RozetkaPay" at bounding box center [532, 478] width 16 height 16
radio input "true"
click at [813, 637] on button "Вибрати" at bounding box center [827, 653] width 84 height 34
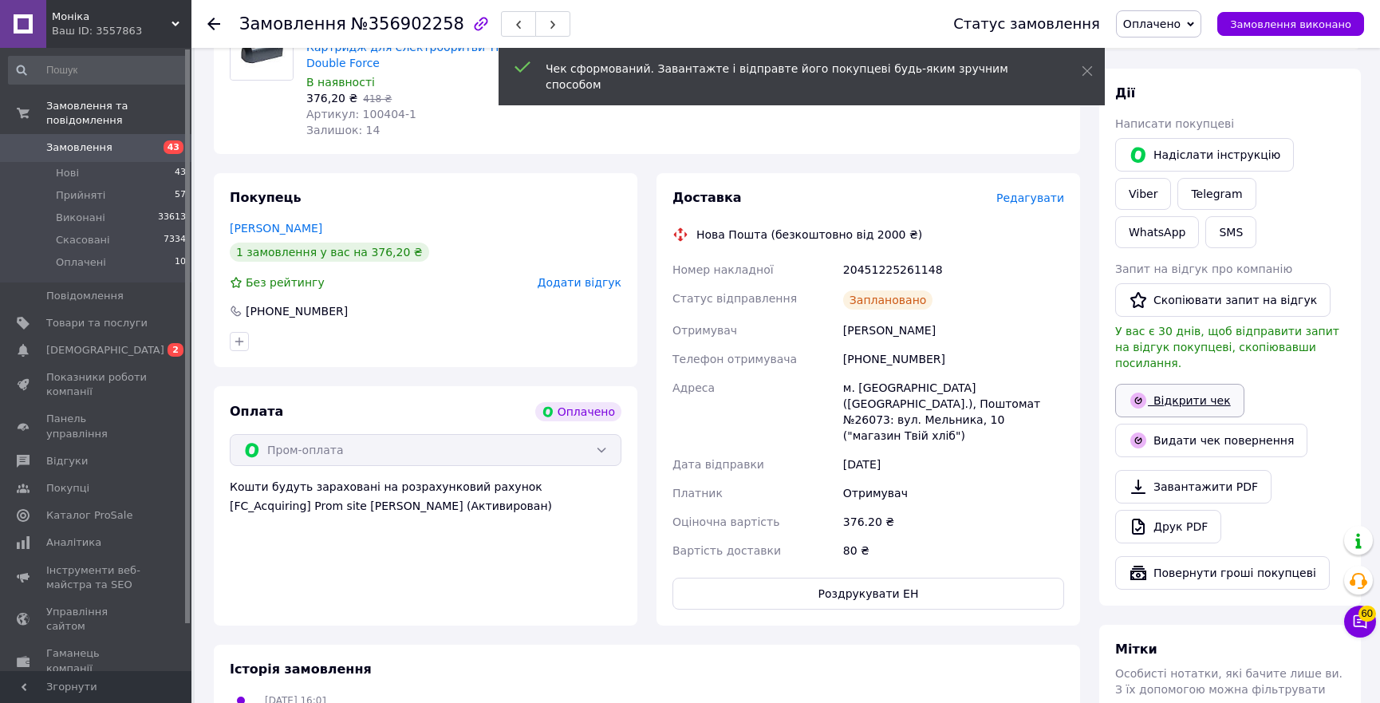
click at [1210, 384] on link "Відкрити чек" at bounding box center [1179, 401] width 129 height 34
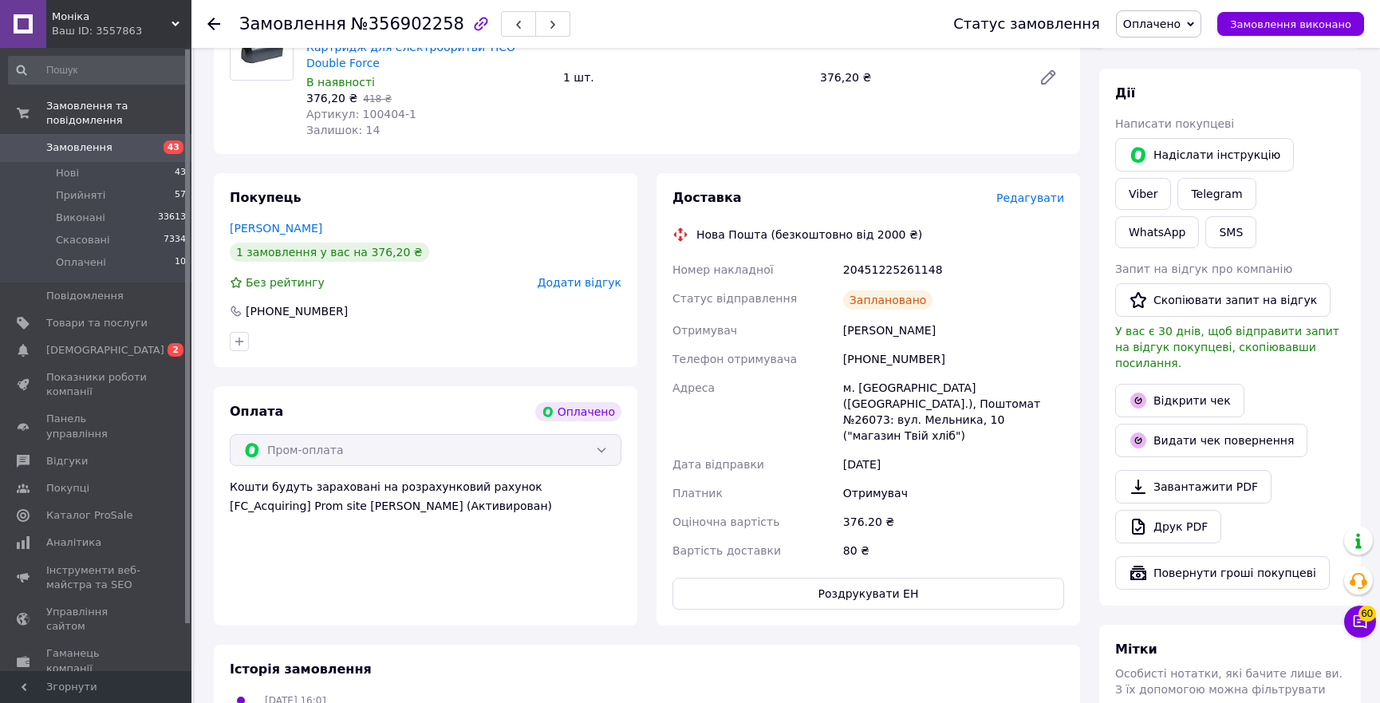
scroll to position [0, 0]
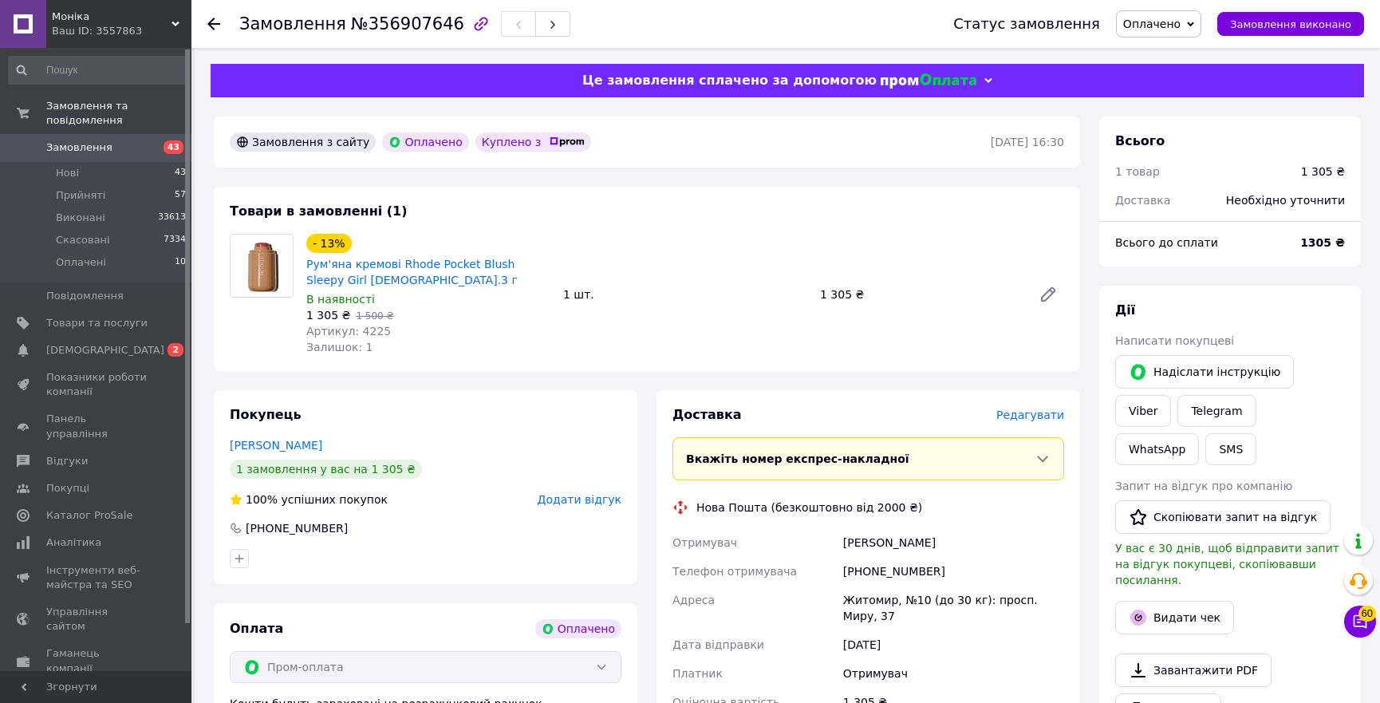
click at [365, 331] on span "Артикул: 4225" at bounding box center [348, 331] width 85 height 13
copy span "4225"
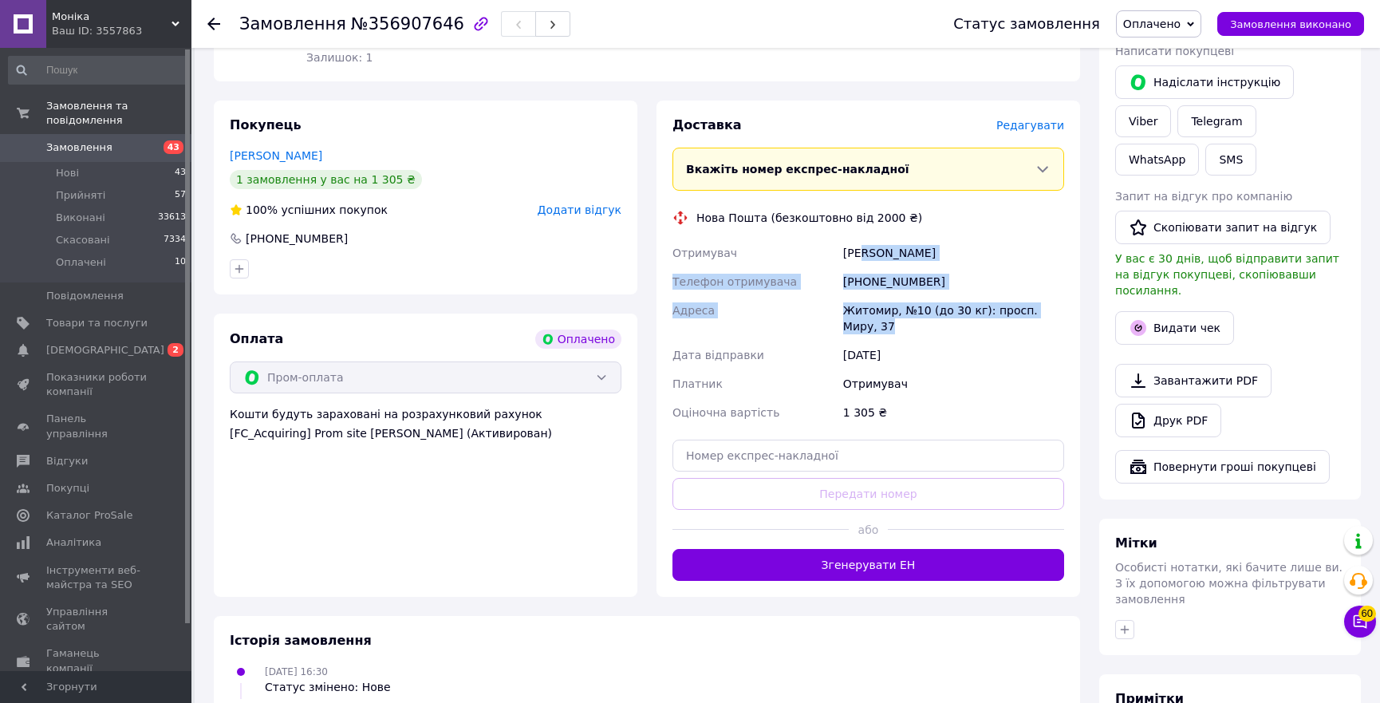
copy div "отиляк Анастасія Телефон отримувача +380631593092 Адреса Житомир, №10 (до 30 кг…"
copy div "Воротиляк Анастасія Телефон отримувача +380631593092 Адреса Житомир, №10 (до 30…"
drag, startPoint x: 1018, startPoint y: 310, endPoint x: 841, endPoint y: 255, distance: 185.5
click at [841, 255] on div "Отримувач Воротиляк Анастасія Телефон отримувача +380631593092 Адреса Житомир, …" at bounding box center [868, 333] width 398 height 188
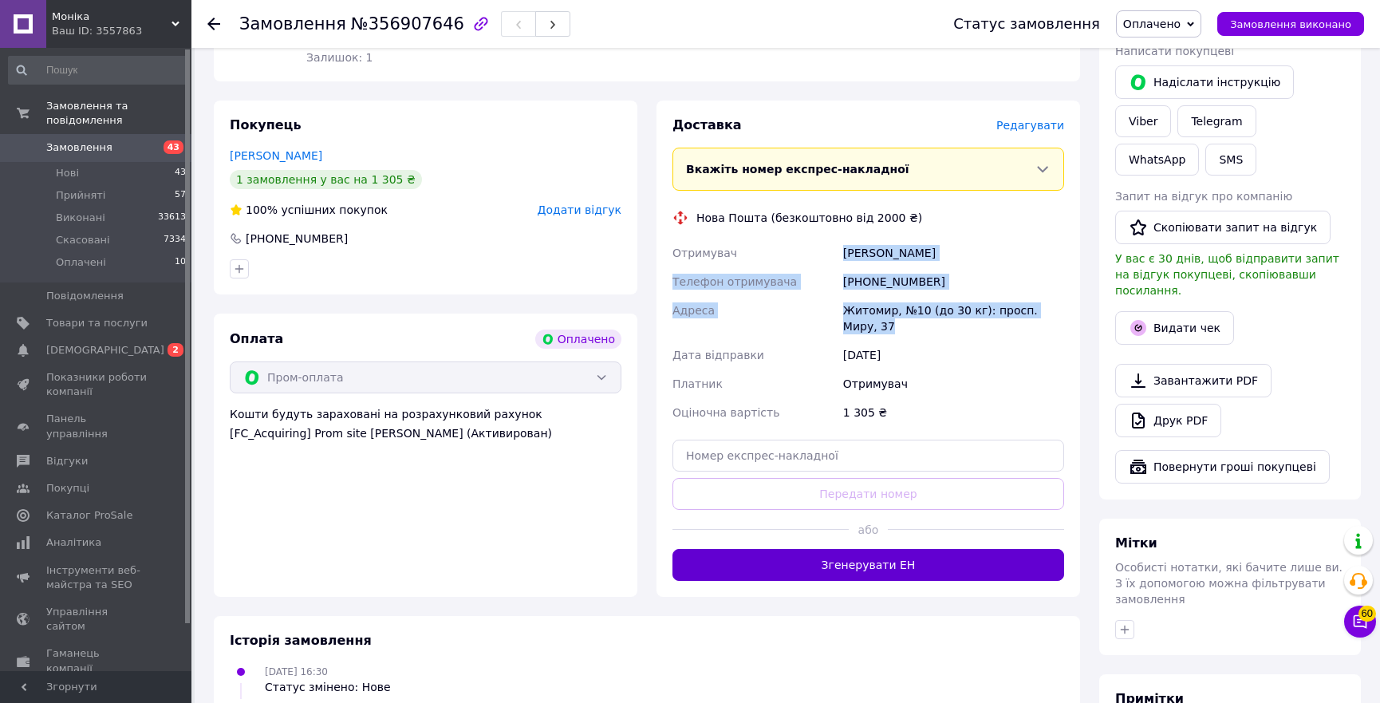
click at [868, 549] on button "Згенерувати ЕН" at bounding box center [869, 565] width 392 height 32
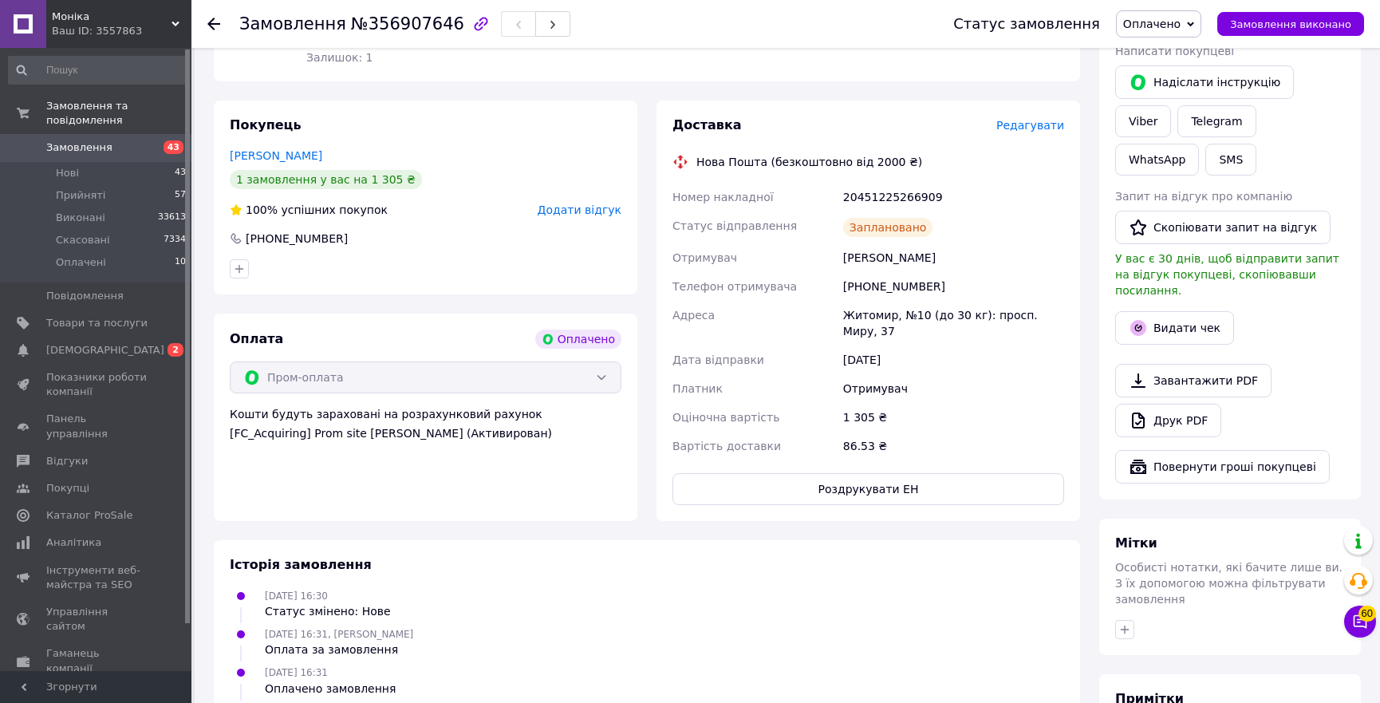
click at [898, 199] on div "20451225266909" at bounding box center [953, 197] width 227 height 29
copy div "20451225266909"
click at [1179, 311] on button "Видати чек" at bounding box center [1174, 328] width 119 height 34
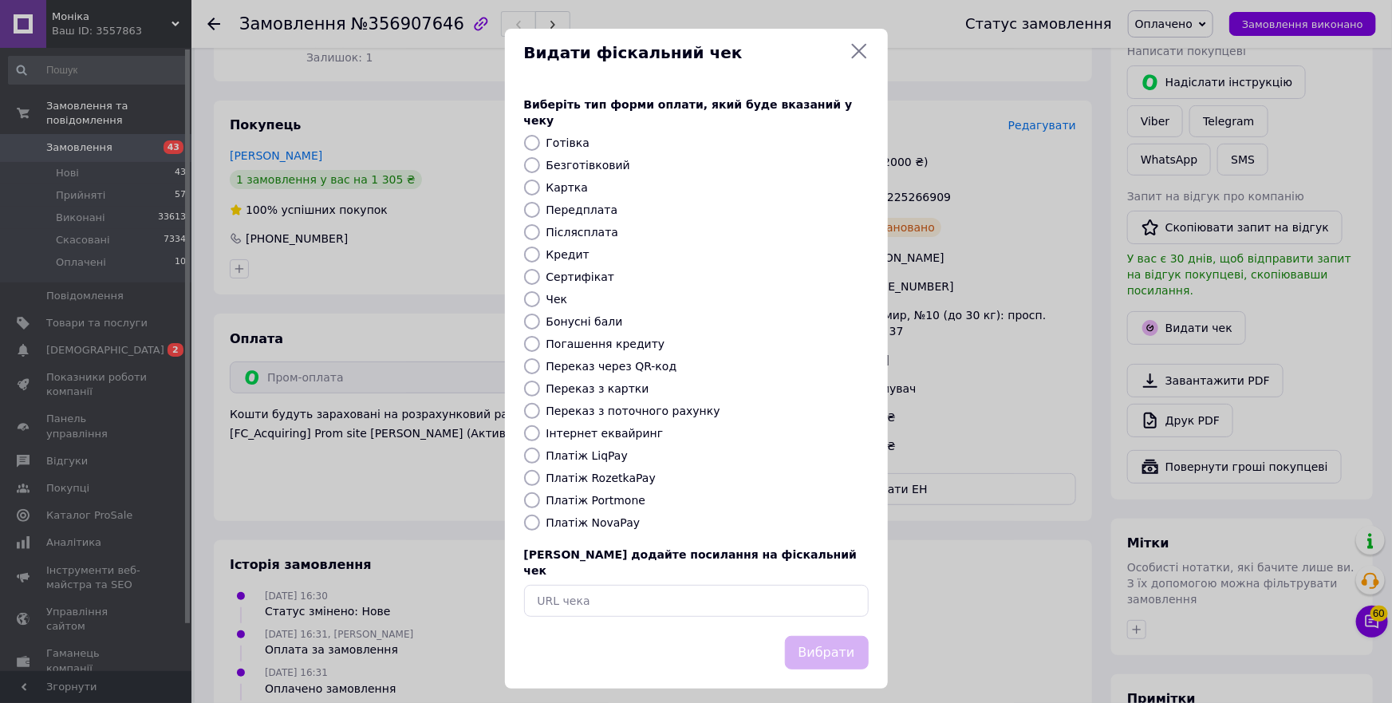
click at [597, 472] on label "Платіж RozetkaPay" at bounding box center [601, 478] width 109 height 13
click at [540, 470] on input "Платіж RozetkaPay" at bounding box center [532, 478] width 16 height 16
radio input "true"
drag, startPoint x: 816, startPoint y: 625, endPoint x: 527, endPoint y: 699, distance: 299.0
click at [815, 636] on button "Вибрати" at bounding box center [827, 653] width 84 height 34
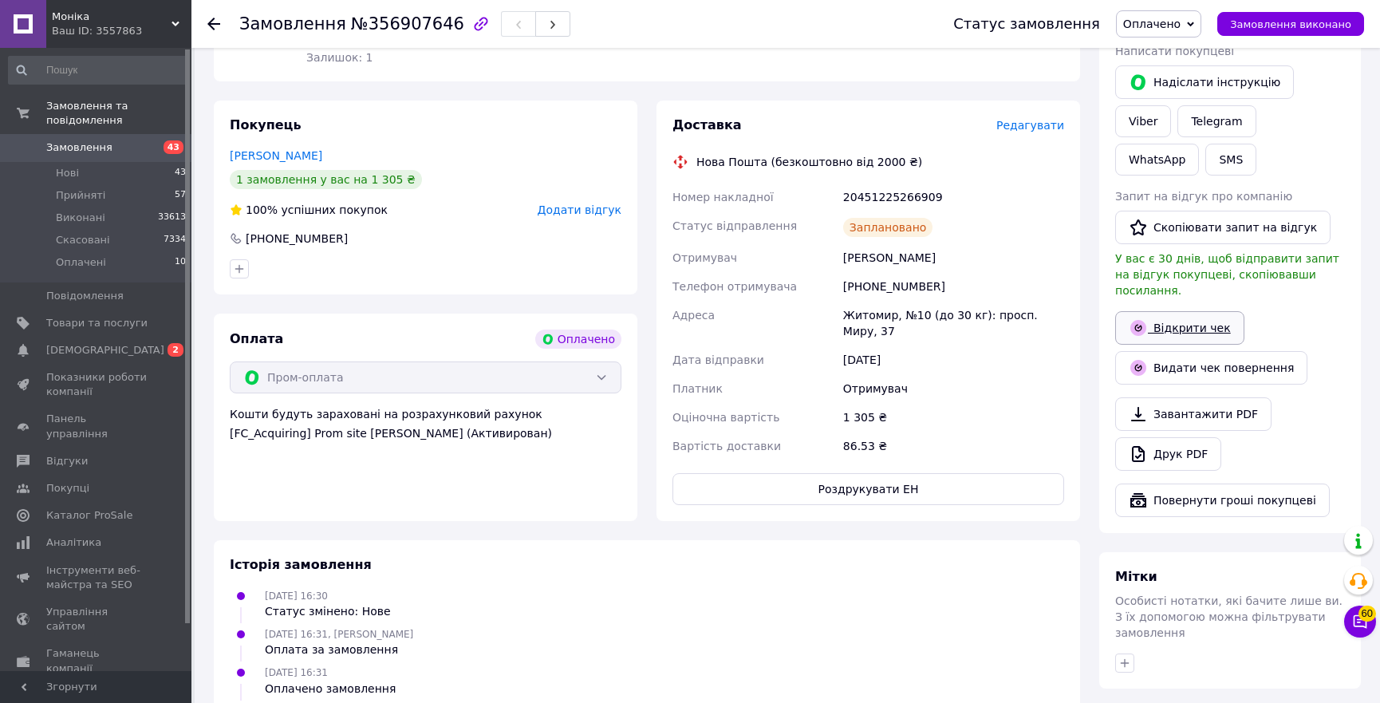
click at [1171, 311] on link "Відкрити чек" at bounding box center [1179, 328] width 129 height 34
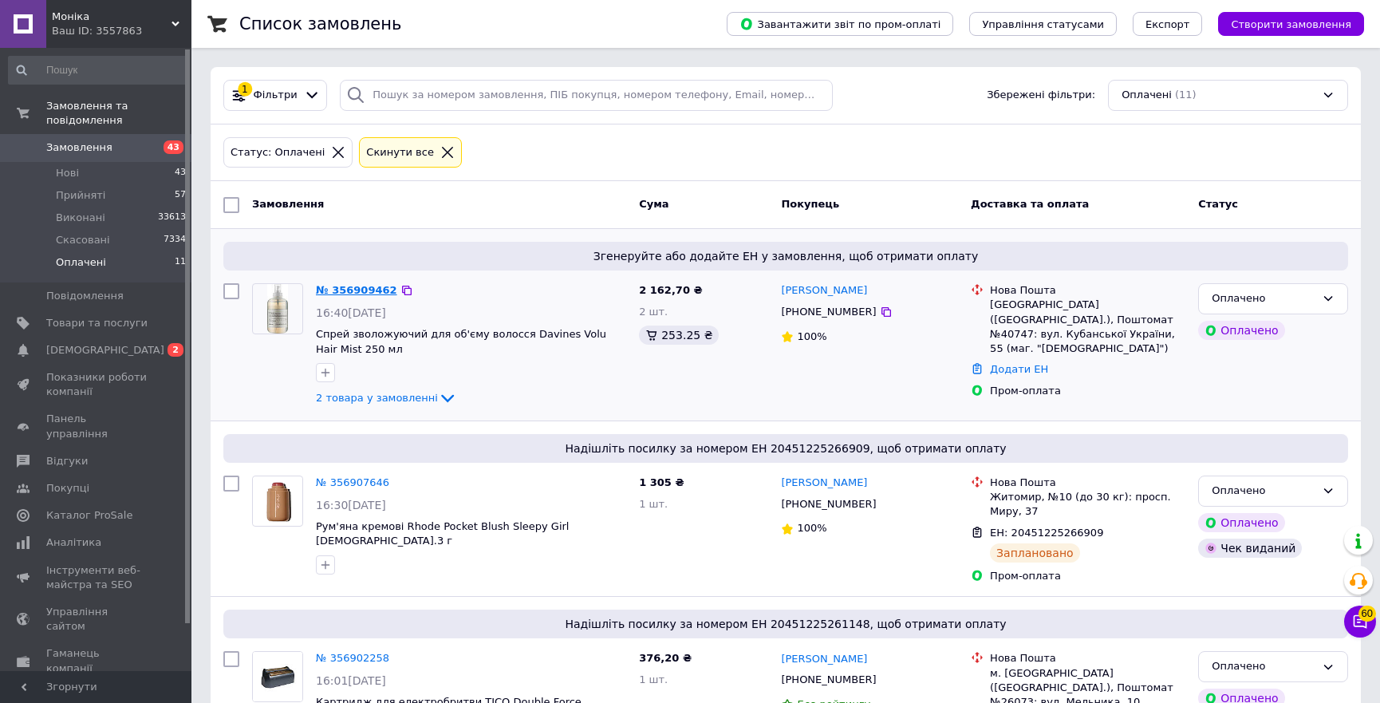
click at [355, 292] on link "№ 356909462" at bounding box center [356, 290] width 81 height 12
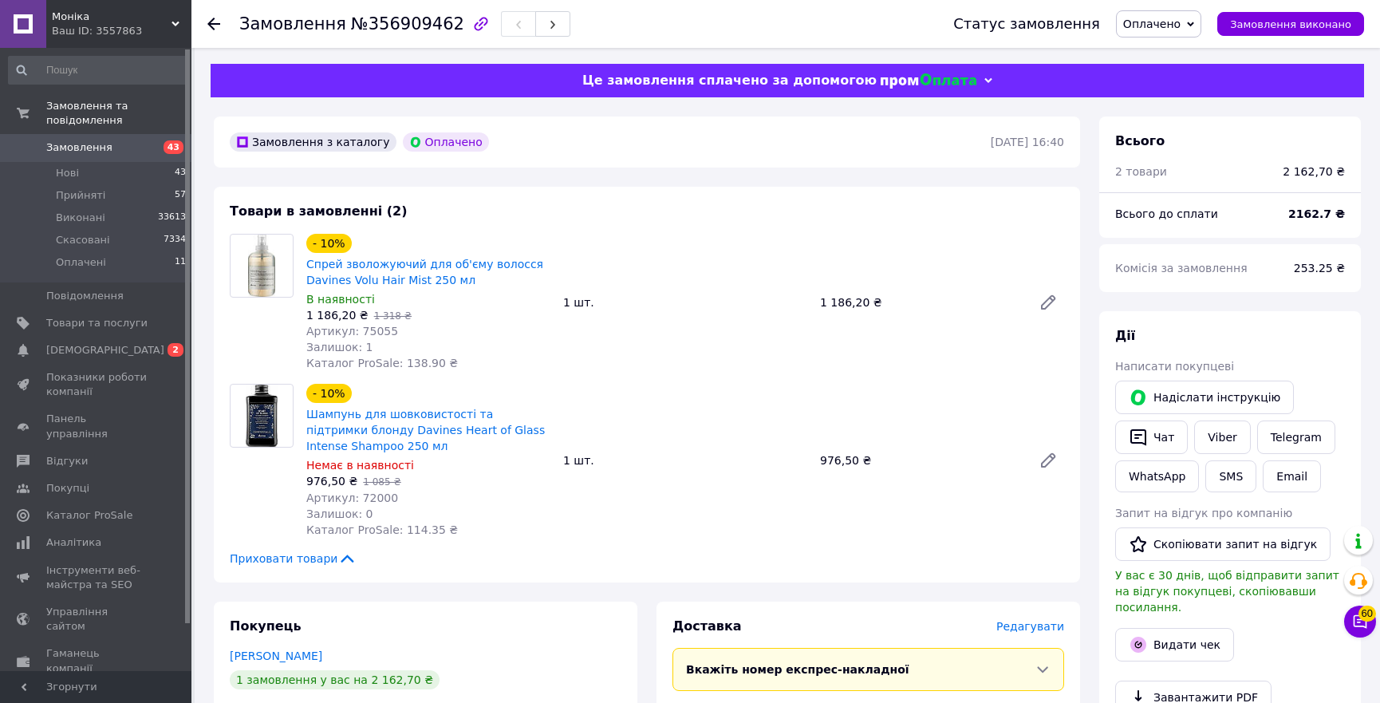
click at [370, 493] on span "Артикул: 72000" at bounding box center [352, 498] width 92 height 13
copy span "72000"
click at [373, 334] on span "Артикул: 75055" at bounding box center [352, 331] width 92 height 13
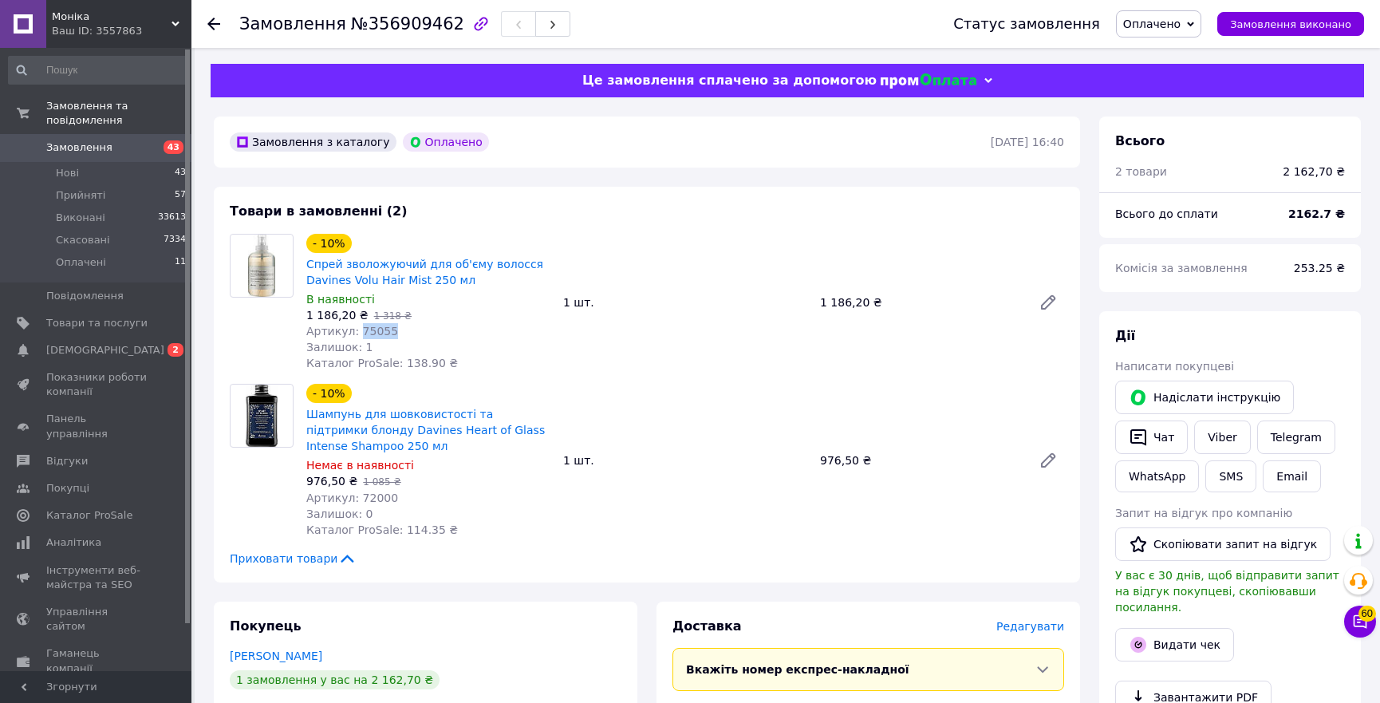
copy span "75055"
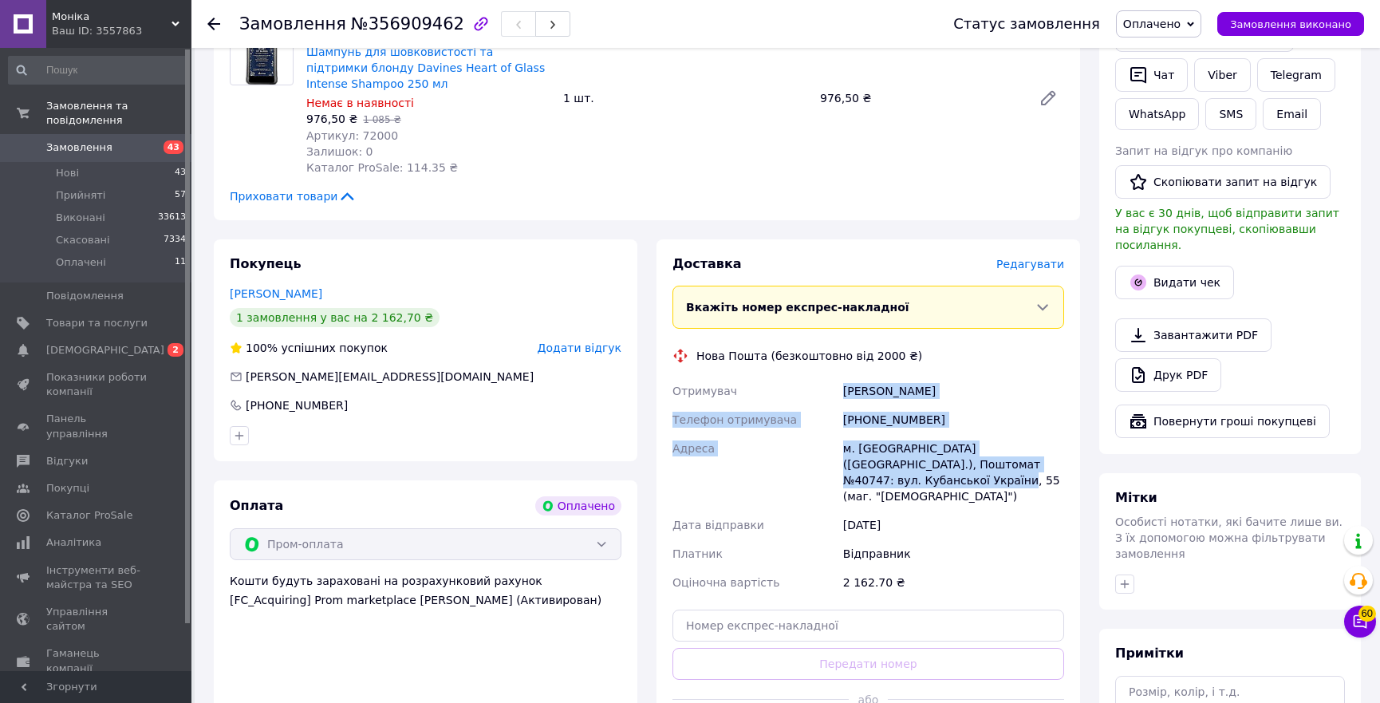
drag, startPoint x: 1048, startPoint y: 464, endPoint x: 809, endPoint y: 369, distance: 256.8
click at [809, 369] on div "Доставка [PERSON_NAME] Вкажіть номер експрес-накладної Обов'язково введіть номе…" at bounding box center [869, 503] width 392 height 496
copy div "Отримувач [PERSON_NAME] Телефон отримувача [PHONE_NUMBER] Адреса м. [GEOGRAPHIC…"
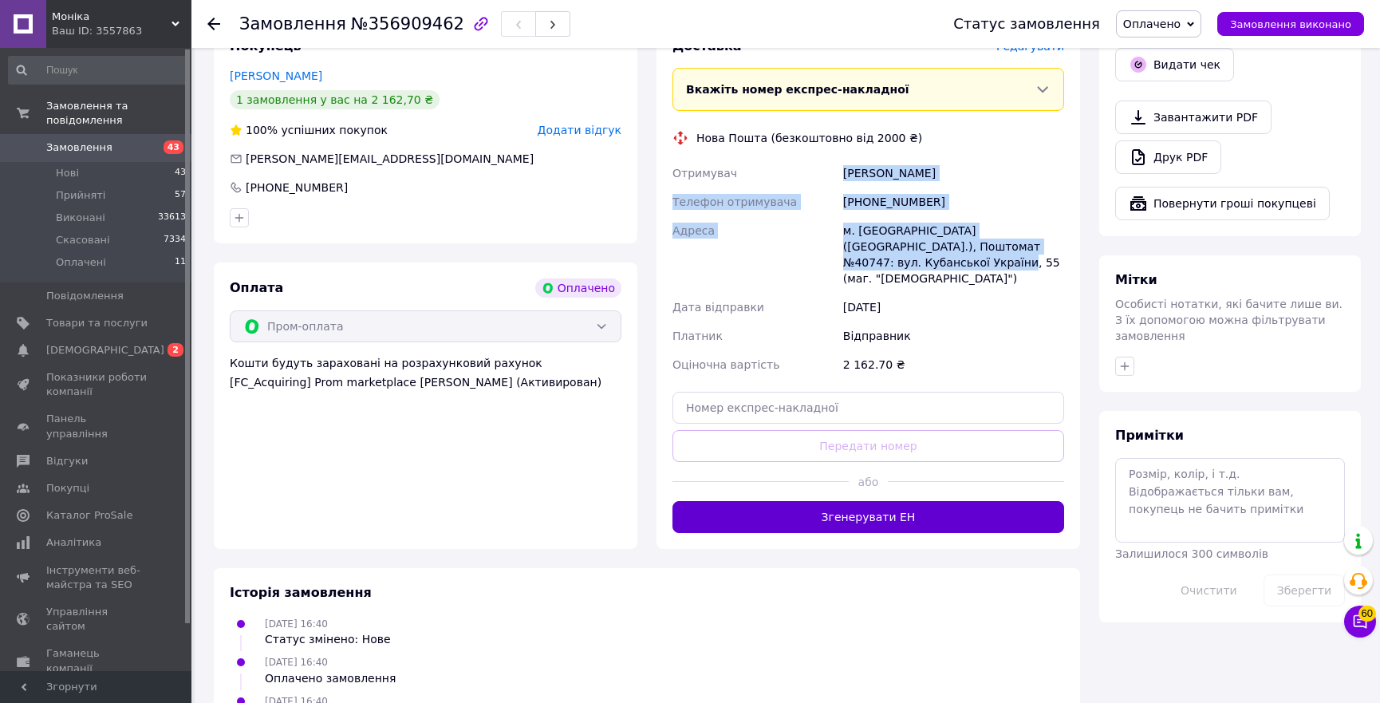
click at [891, 501] on button "Згенерувати ЕН" at bounding box center [869, 517] width 392 height 32
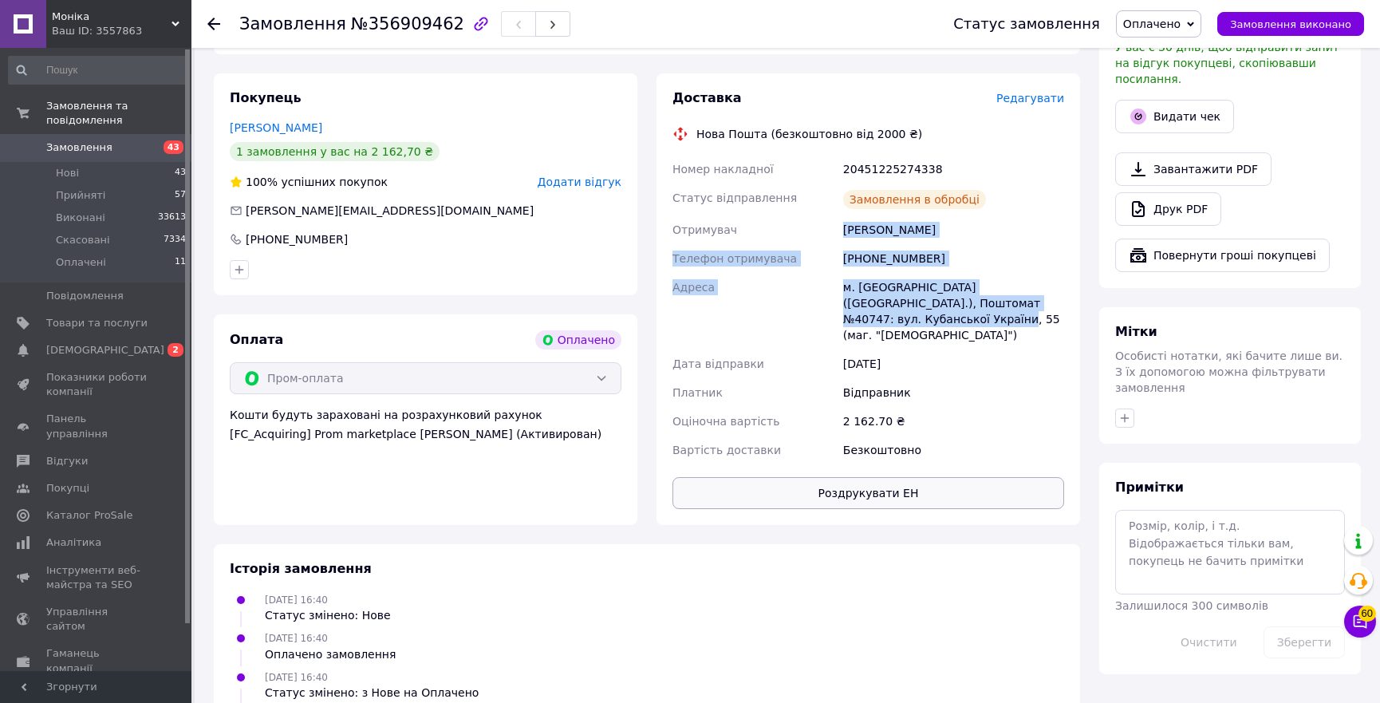
scroll to position [567, 0]
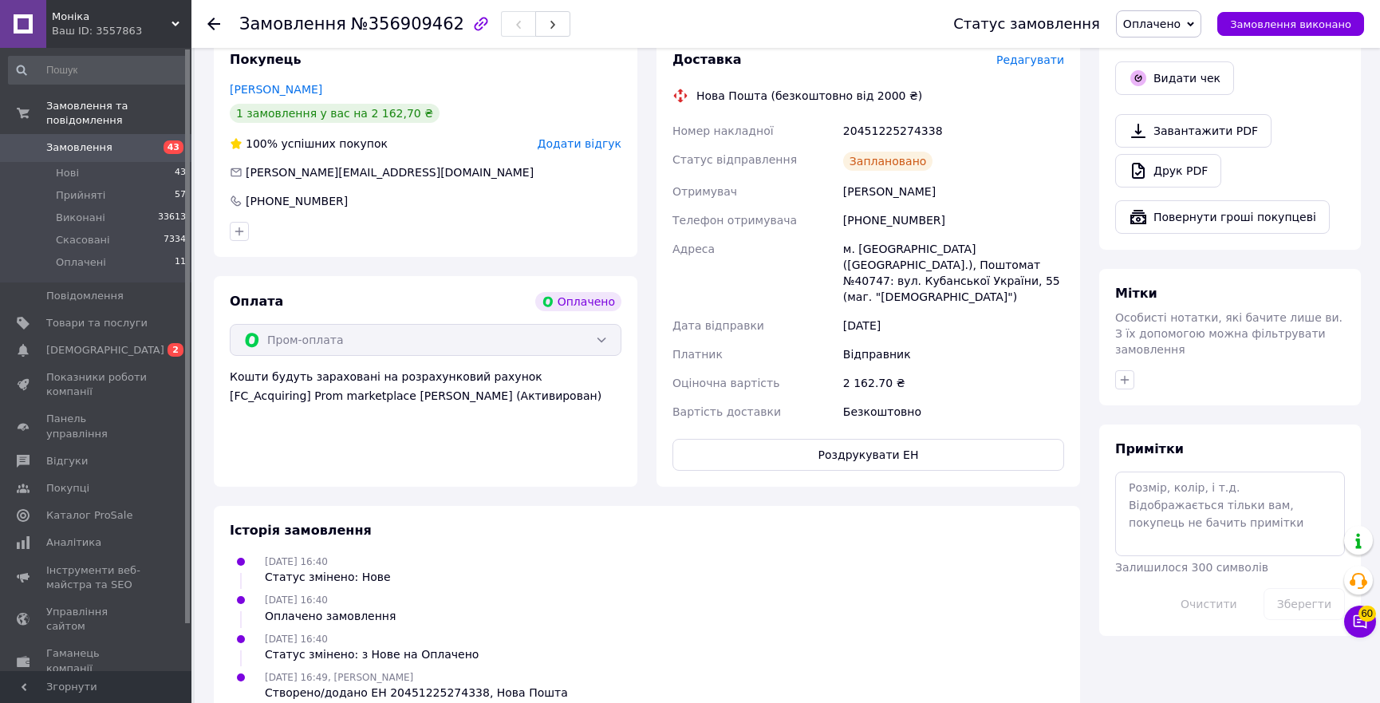
click at [894, 128] on div "20451225274338" at bounding box center [953, 130] width 227 height 29
copy div "20451225274338"
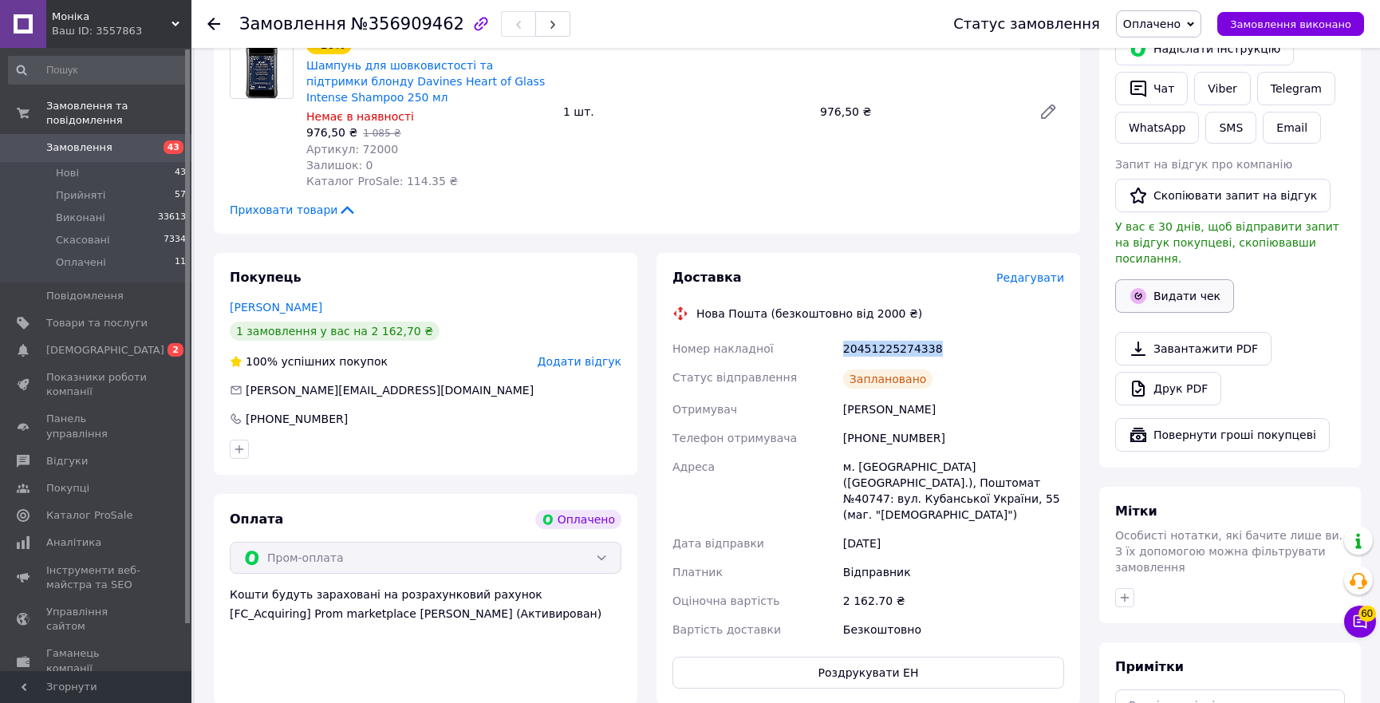
click at [1145, 288] on icon "button" at bounding box center [1139, 296] width 16 height 16
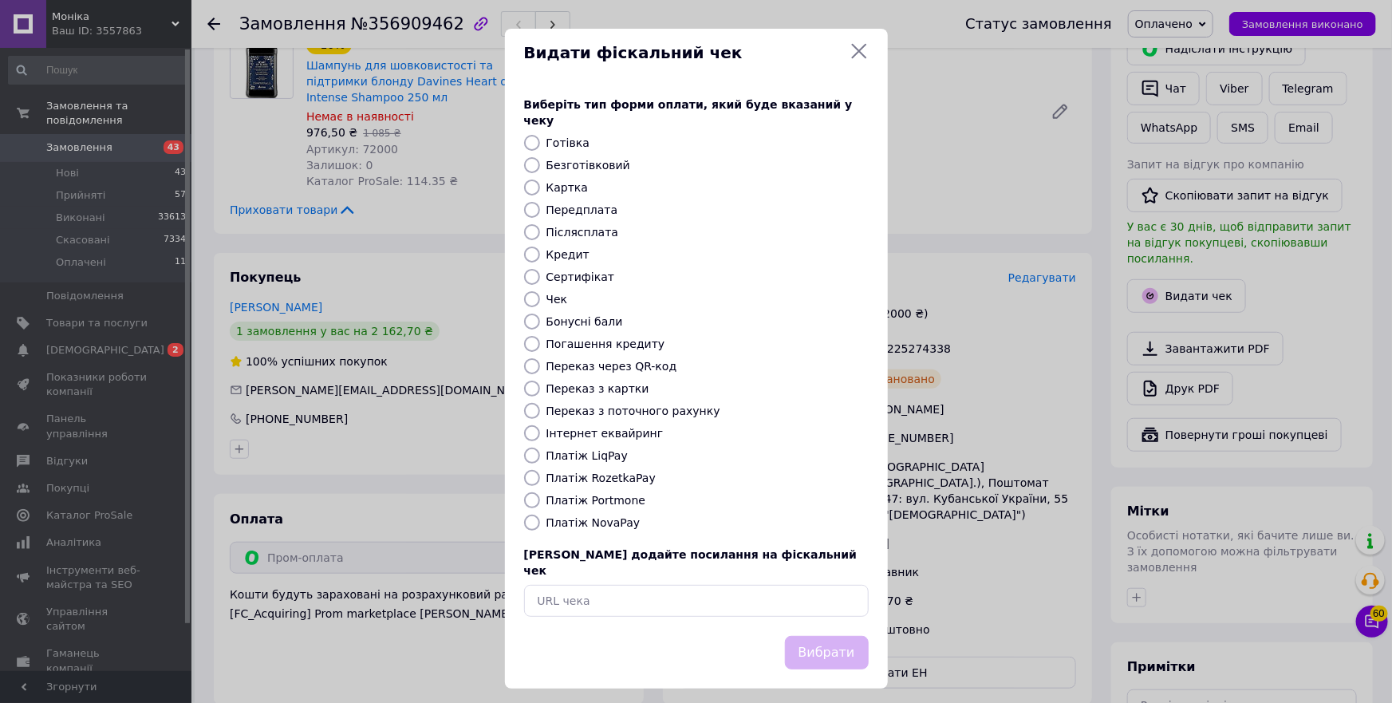
drag, startPoint x: 601, startPoint y: 469, endPoint x: 825, endPoint y: 611, distance: 265.4
click at [601, 472] on label "Платіж RozetkaPay" at bounding box center [601, 478] width 109 height 13
click at [540, 470] on input "Платіж RozetkaPay" at bounding box center [532, 478] width 16 height 16
radio input "true"
click at [854, 639] on button "Вибрати" at bounding box center [827, 653] width 84 height 34
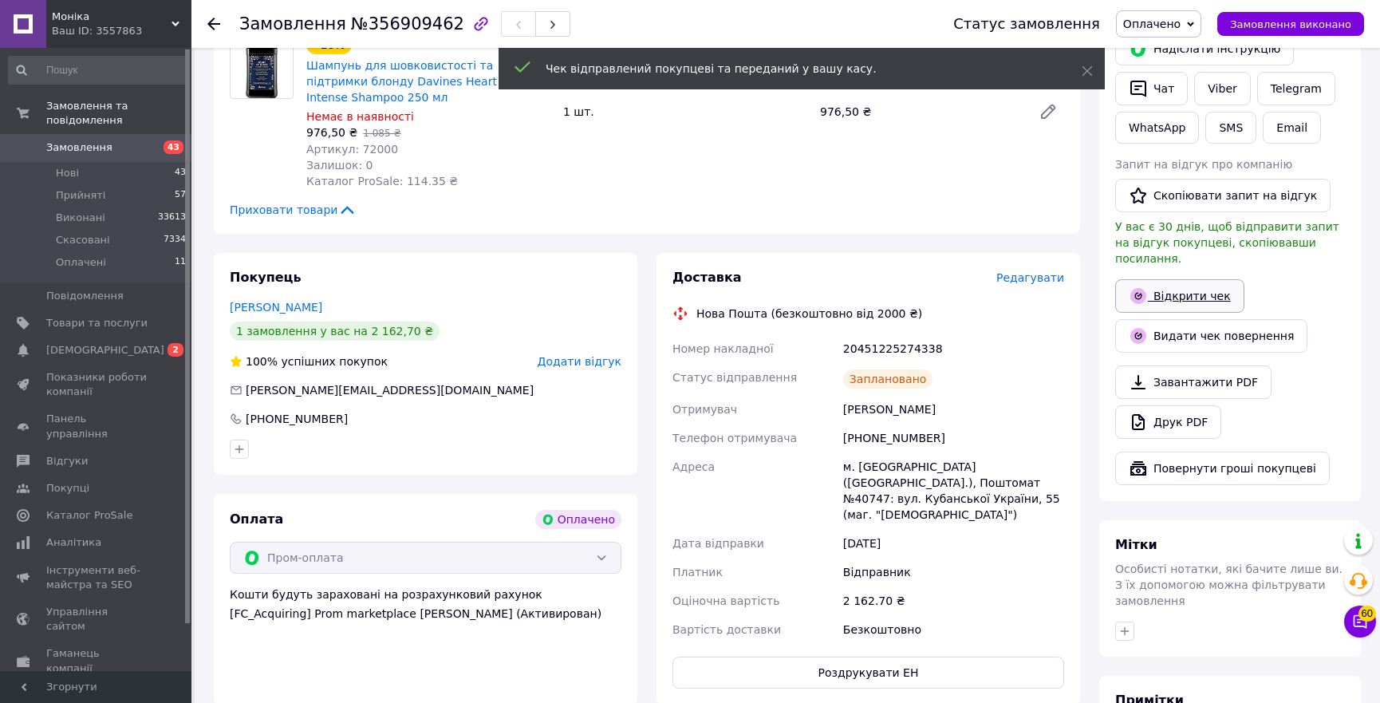
click at [1202, 282] on link "Відкрити чек" at bounding box center [1179, 296] width 129 height 34
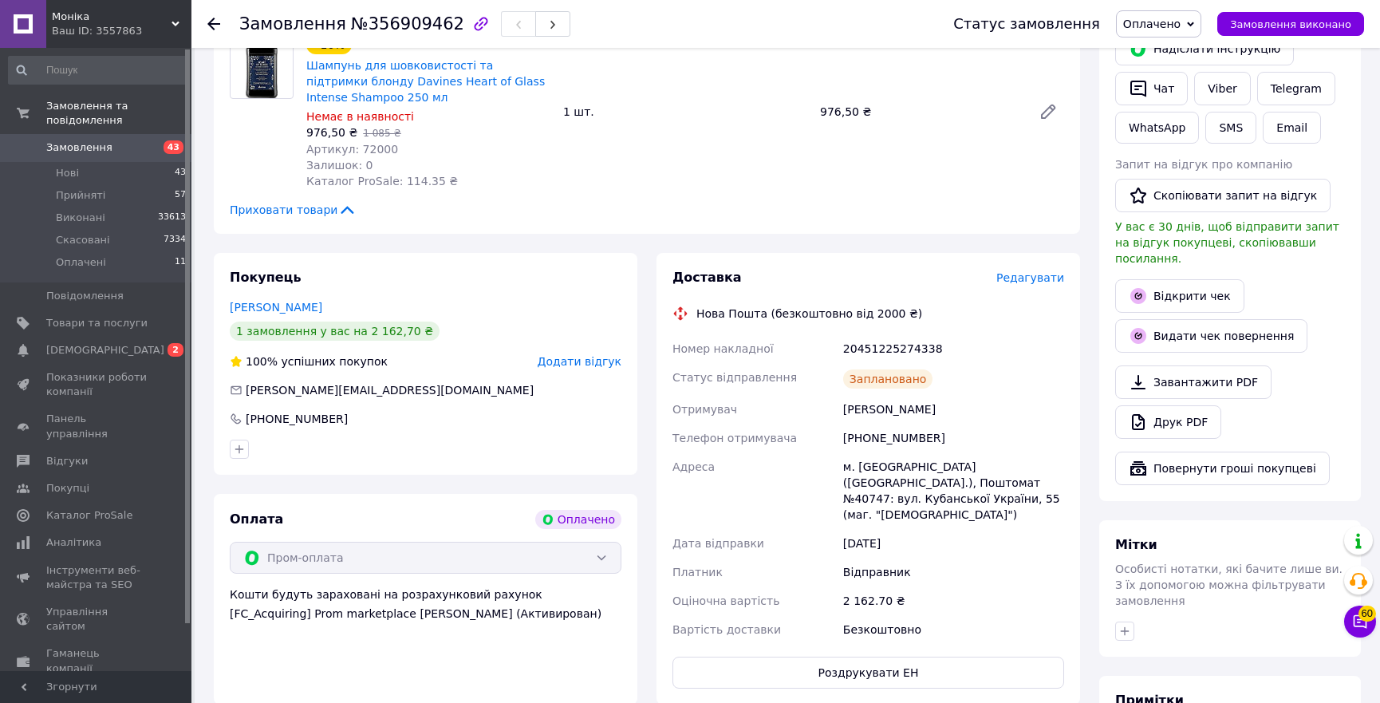
click at [1160, 24] on span "Оплачено" at bounding box center [1151, 24] width 57 height 13
click at [705, 25] on div "Замовлення №356909462" at bounding box center [580, 24] width 682 height 48
click at [215, 21] on icon at bounding box center [213, 24] width 13 height 13
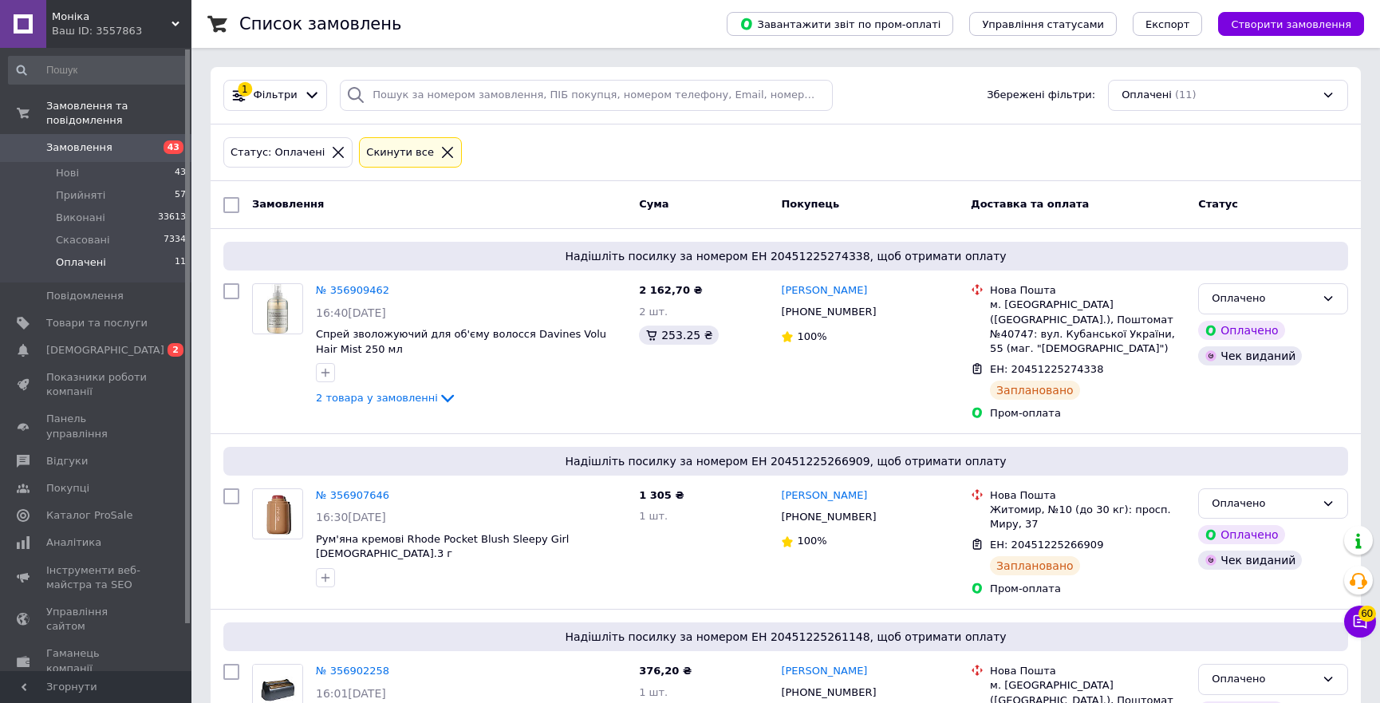
click at [1130, 204] on div "Доставка та оплата" at bounding box center [1078, 205] width 227 height 29
click at [105, 184] on li "Прийняті 57" at bounding box center [97, 195] width 195 height 22
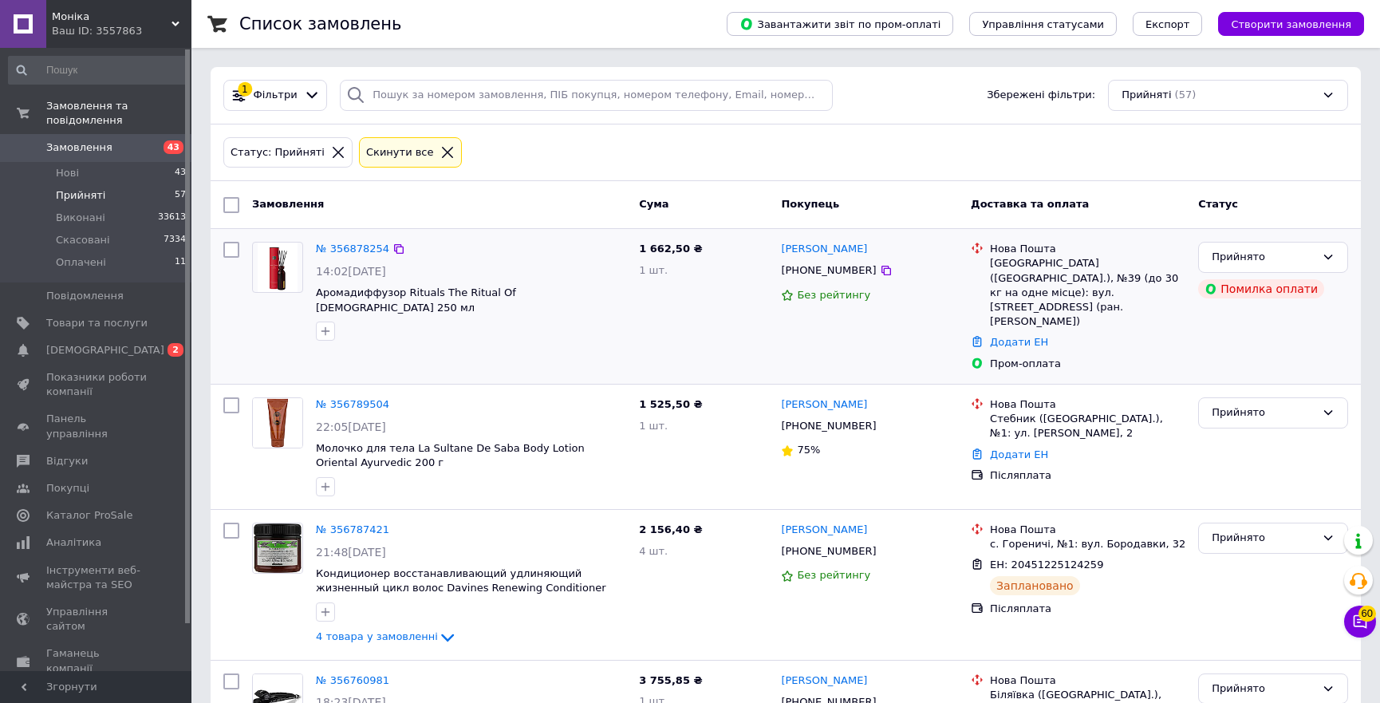
click at [347, 240] on div "№ 356878254" at bounding box center [352, 249] width 77 height 18
click at [353, 252] on link "№ 356878254" at bounding box center [352, 249] width 73 height 12
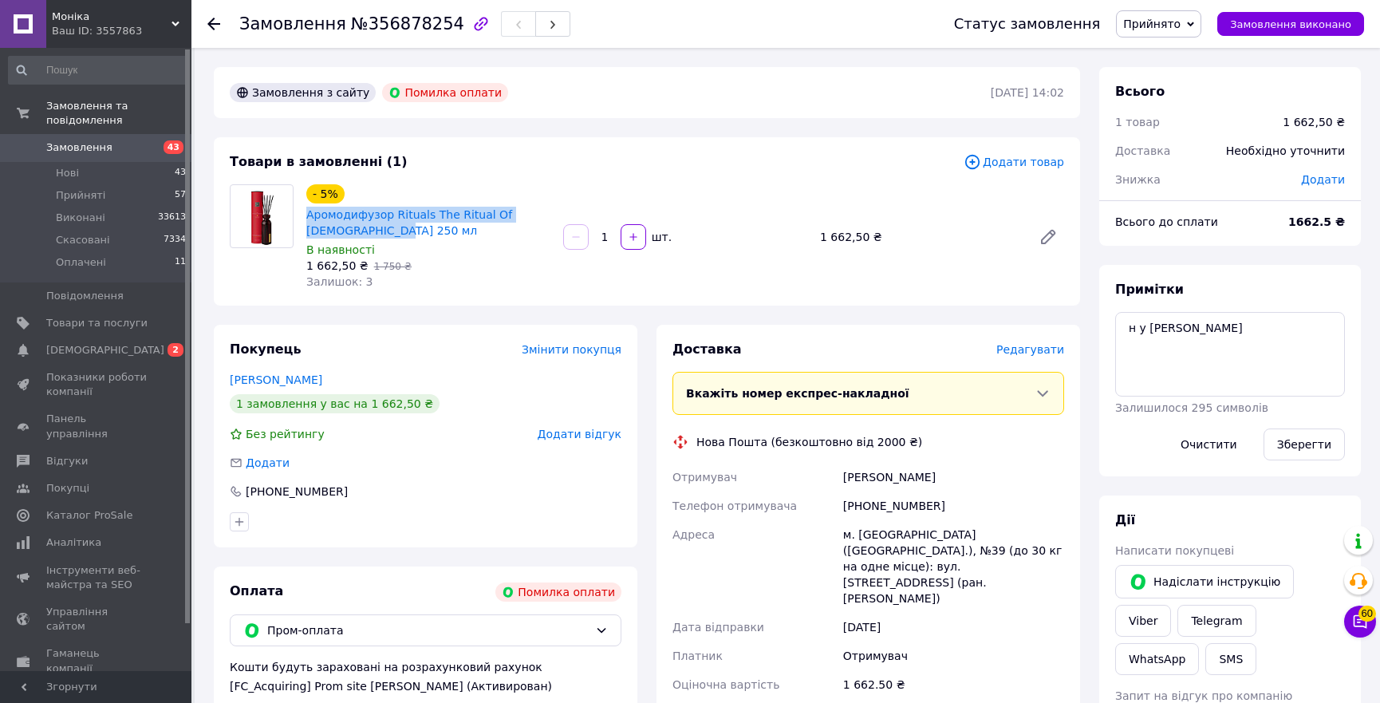
copy link "Аромодифузор Rituals The Ritual Of [DEMOGRAPHIC_DATA] 250 мл"
drag, startPoint x: 349, startPoint y: 228, endPoint x: 305, endPoint y: 220, distance: 44.6
click at [305, 220] on div "Аромодифузор Rituals The Ritual Of [DEMOGRAPHIC_DATA] 250 мл" at bounding box center [428, 222] width 247 height 35
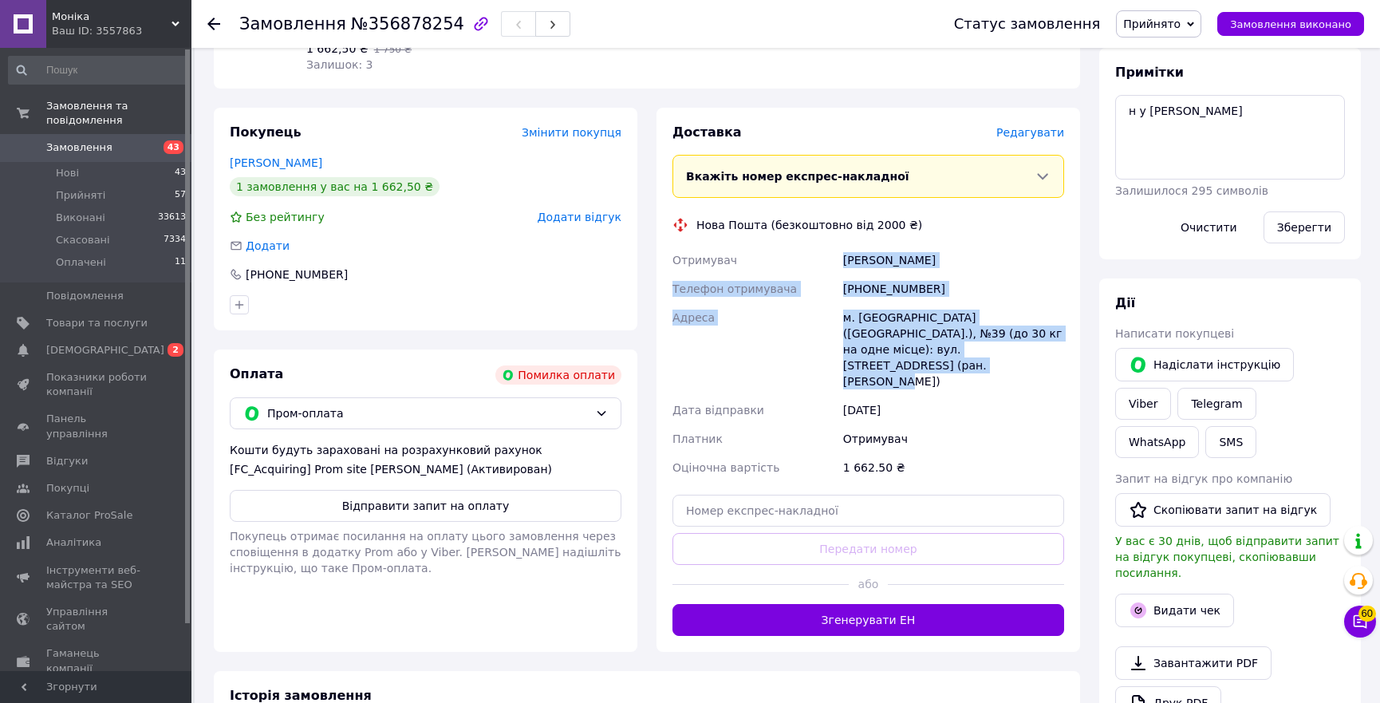
copy div "Отримувач [PERSON_NAME] Телефон отримувача [PHONE_NUMBER] Адреса [PERSON_NAME].…"
drag, startPoint x: 1009, startPoint y: 349, endPoint x: 830, endPoint y: 261, distance: 199.5
click at [830, 261] on div "Отримувач [PERSON_NAME] Телефон отримувача [PHONE_NUMBER] Адреса [PERSON_NAME].…" at bounding box center [868, 364] width 398 height 236
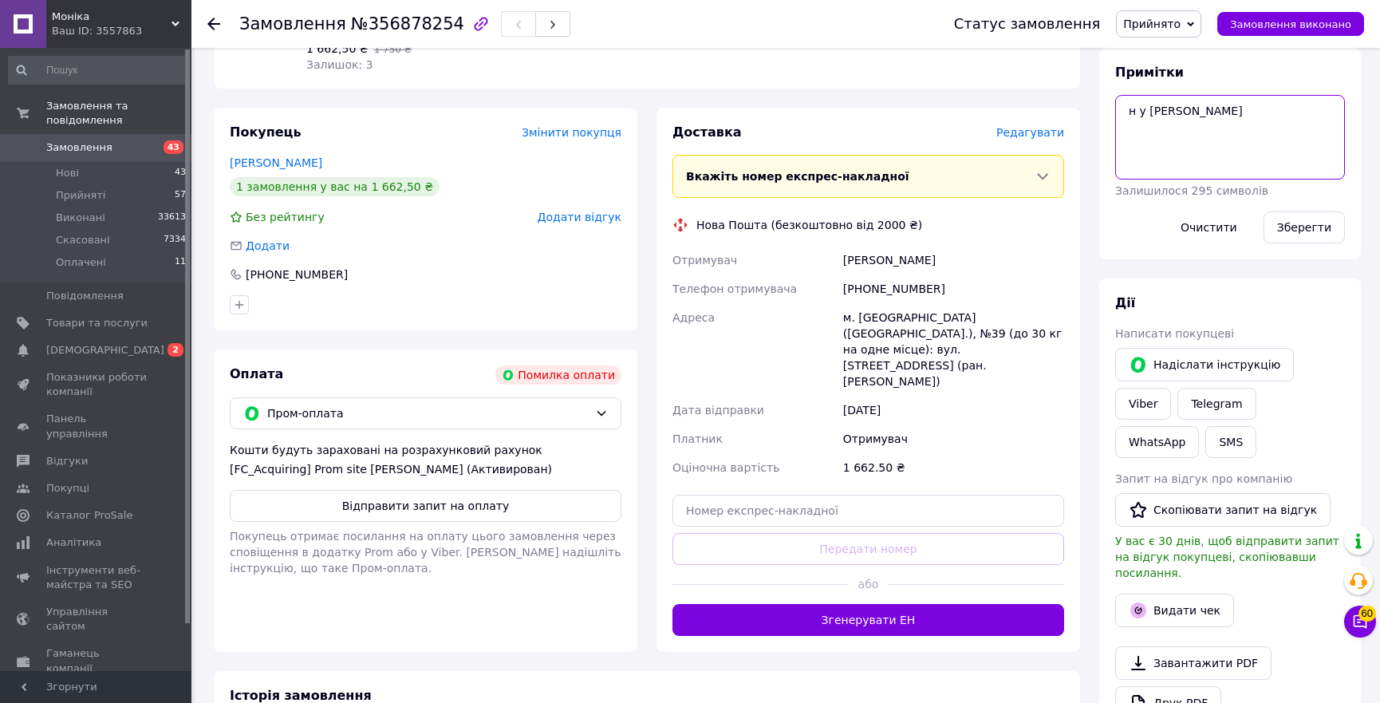
drag, startPoint x: 1202, startPoint y: 105, endPoint x: 1119, endPoint y: 116, distance: 82.8
click at [1119, 116] on textarea "н у [PERSON_NAME]" at bounding box center [1230, 137] width 230 height 85
type textarea "очік опл"
click at [1329, 223] on button "Зберегти" at bounding box center [1304, 227] width 81 height 32
click at [214, 26] on icon at bounding box center [213, 24] width 13 height 13
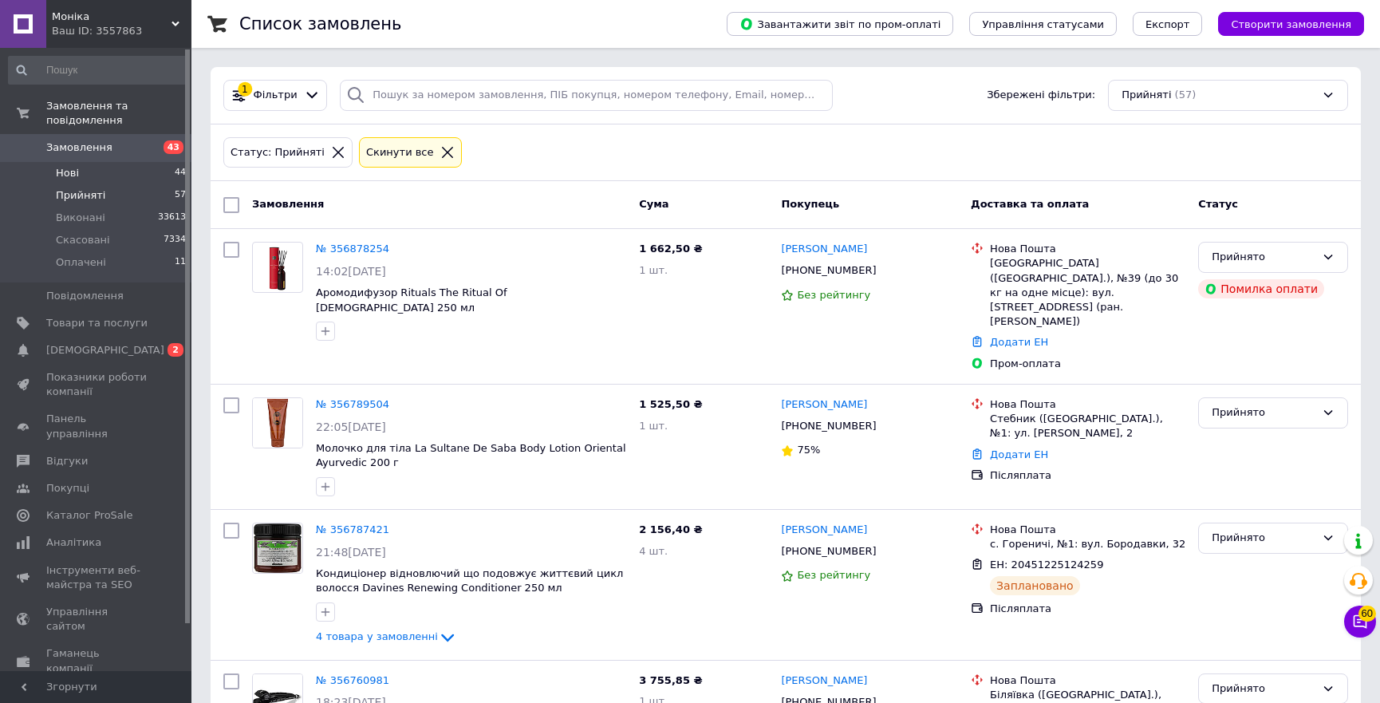
click at [57, 166] on span "Нові" at bounding box center [67, 173] width 23 height 14
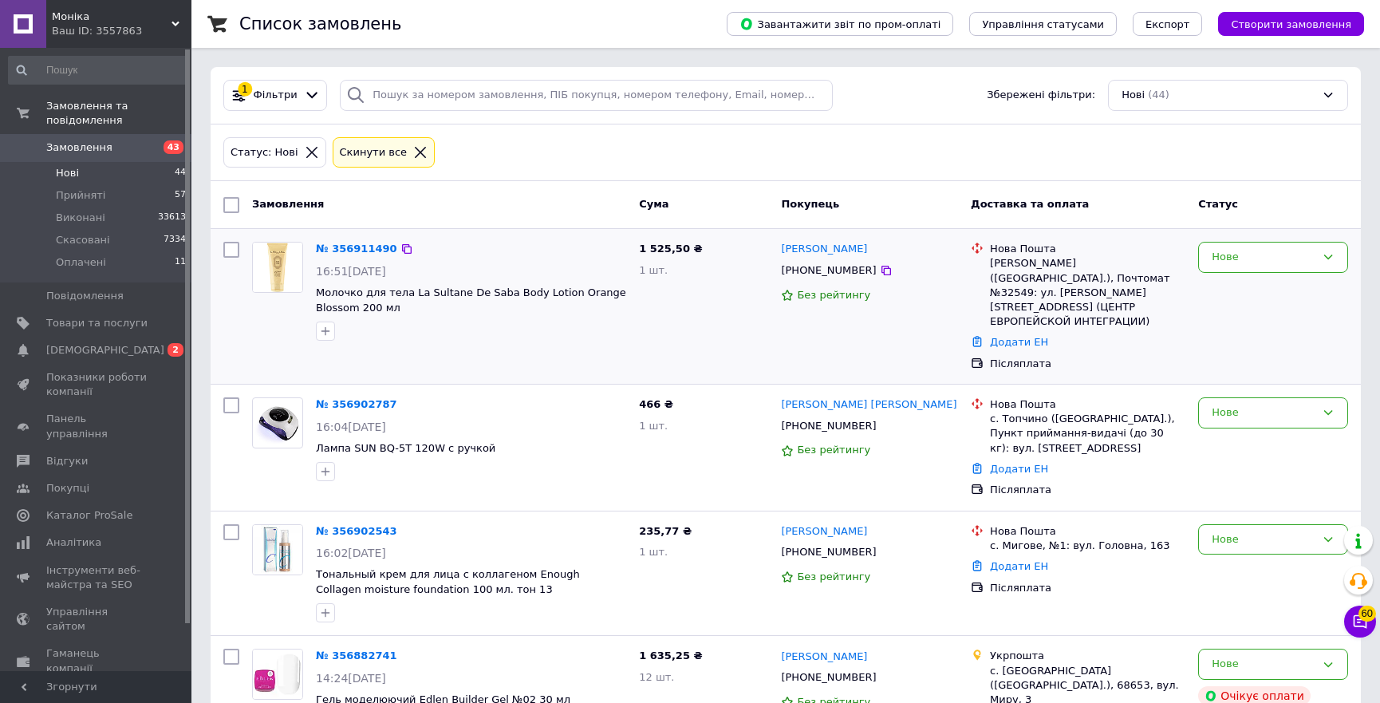
click at [1110, 357] on div "Післяплата" at bounding box center [1087, 364] width 195 height 14
click at [98, 188] on span "Прийняті" at bounding box center [80, 195] width 49 height 14
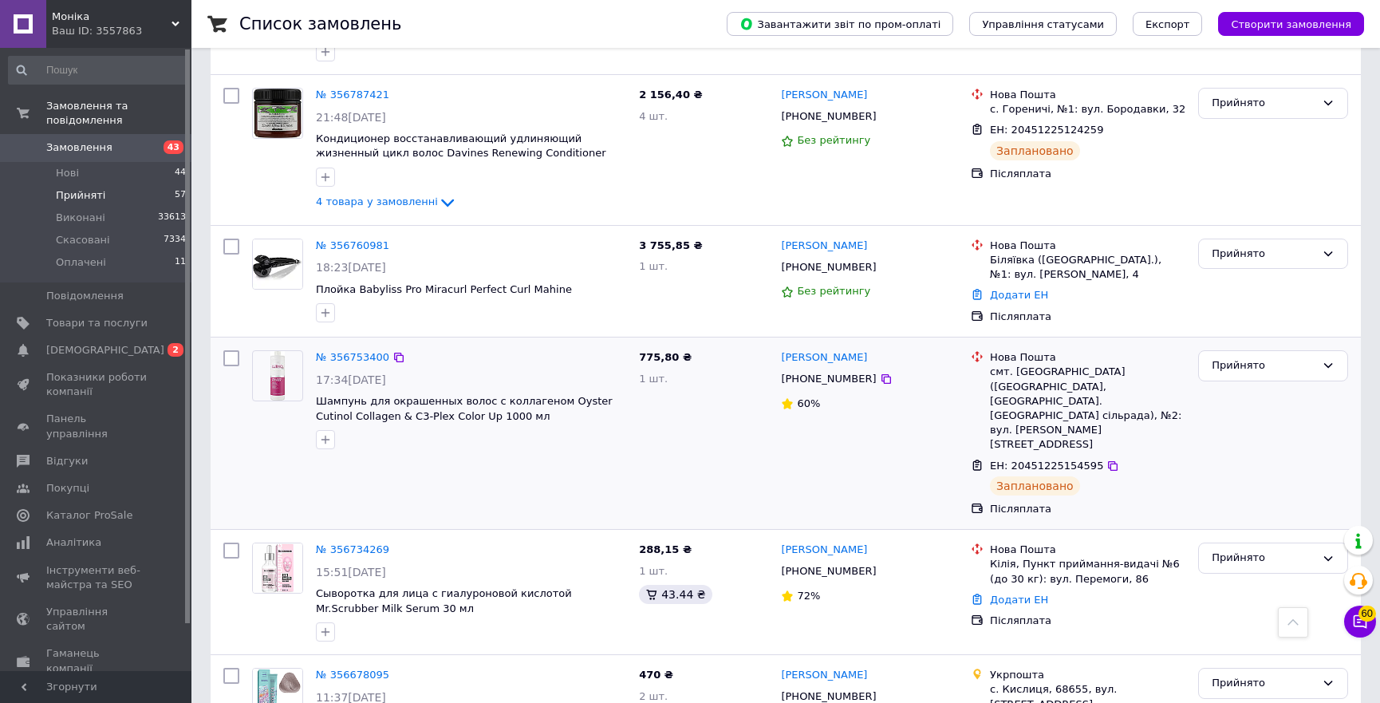
scroll to position [507, 0]
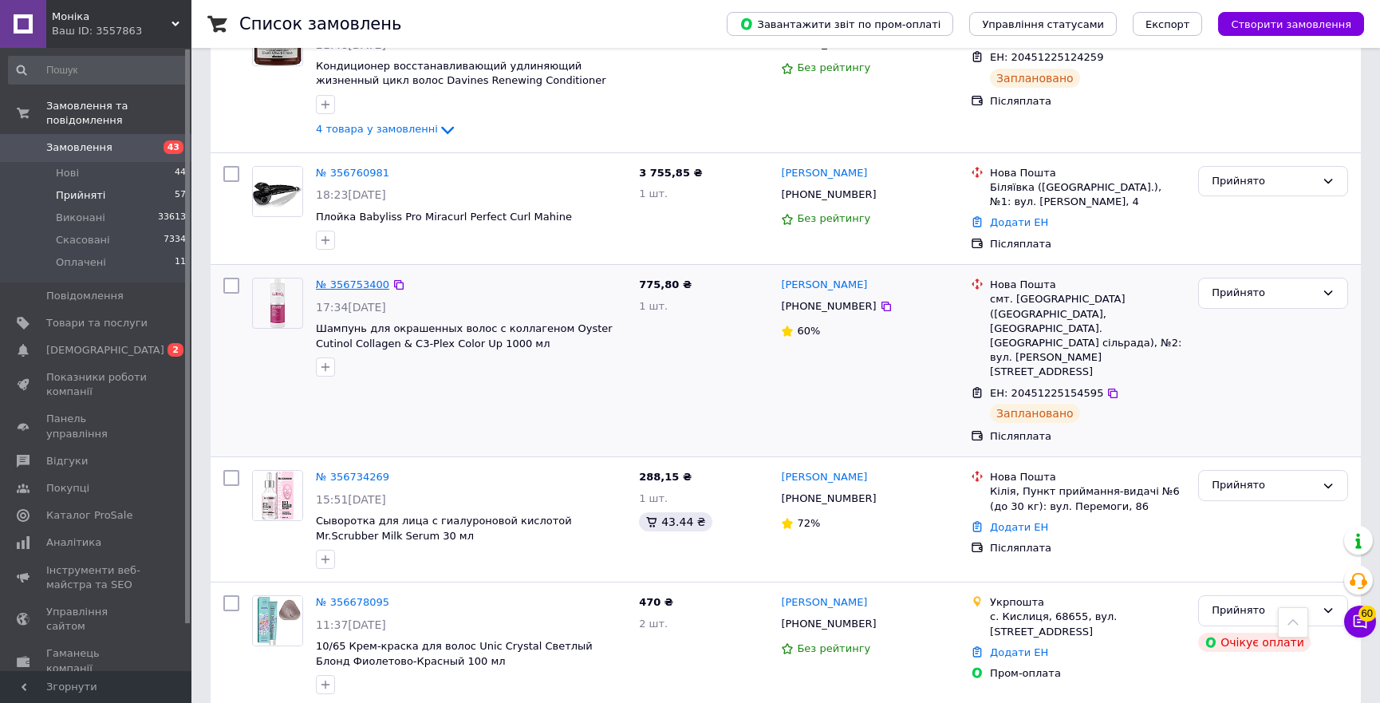
click at [366, 278] on link "№ 356753400" at bounding box center [352, 284] width 73 height 12
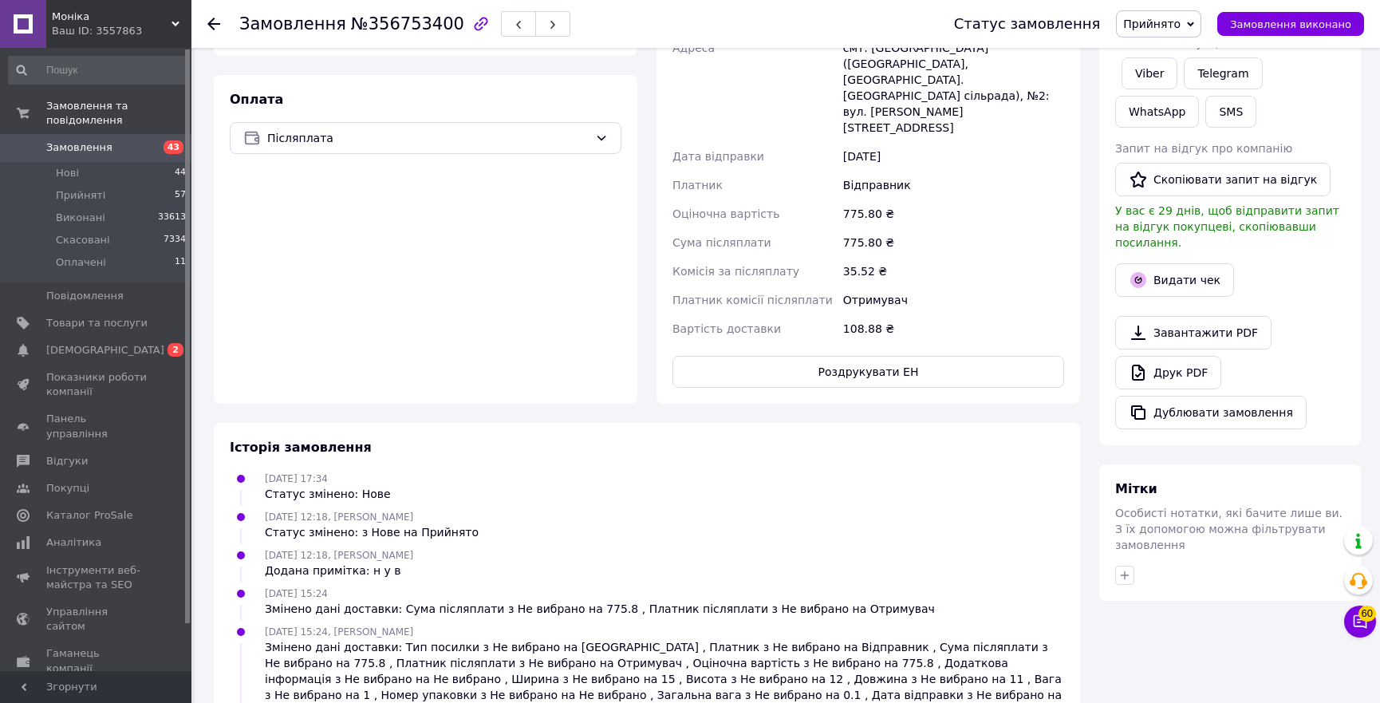
scroll to position [144, 0]
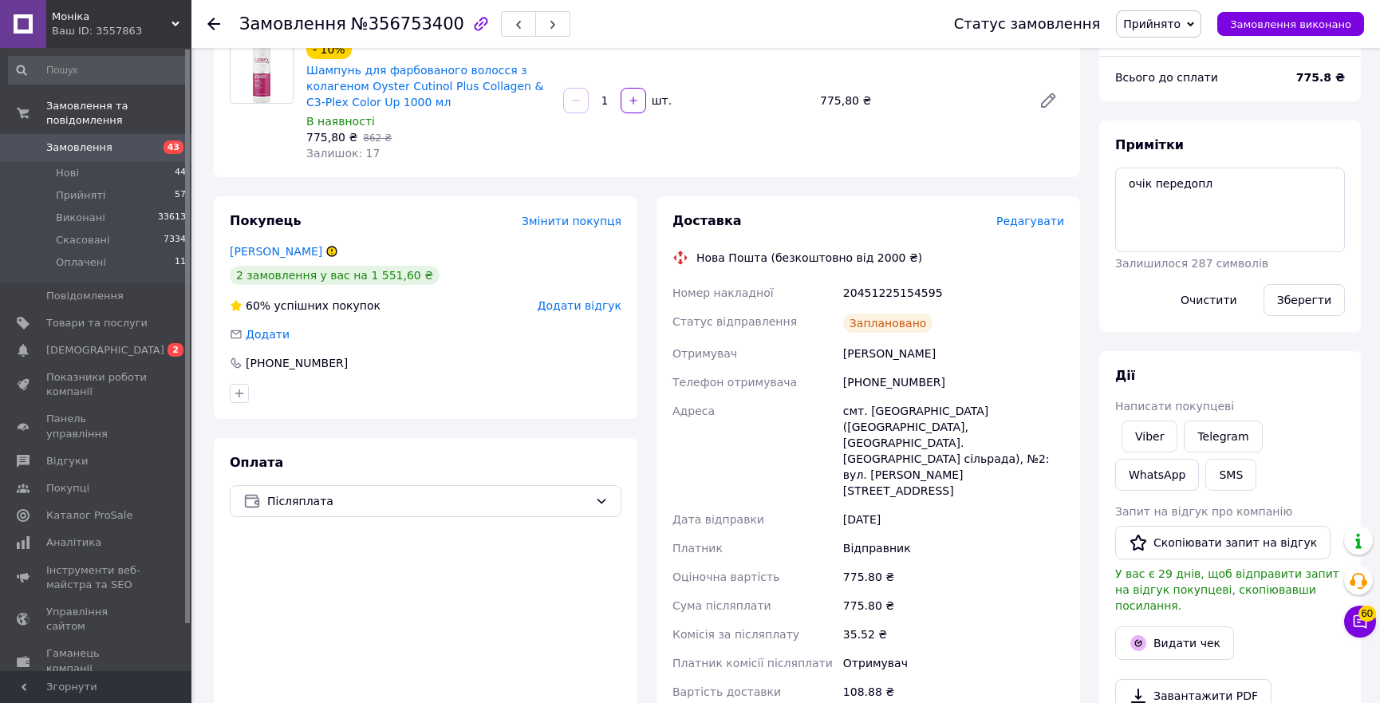
click at [893, 383] on div "[PHONE_NUMBER]" at bounding box center [953, 382] width 227 height 29
copy div "380991693314"
click at [894, 293] on div "20451225154595" at bounding box center [953, 292] width 227 height 29
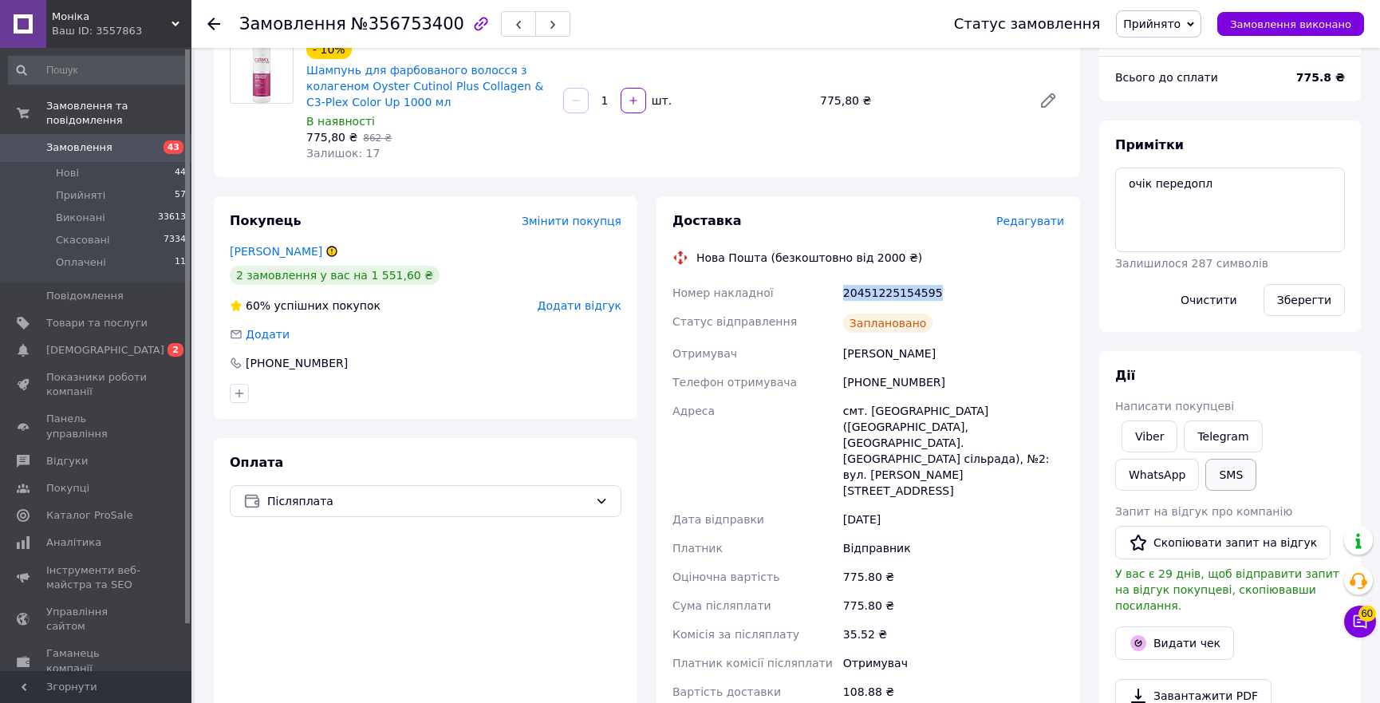
copy div "20451225154595"
click at [1193, 626] on button "Видати чек" at bounding box center [1174, 643] width 119 height 34
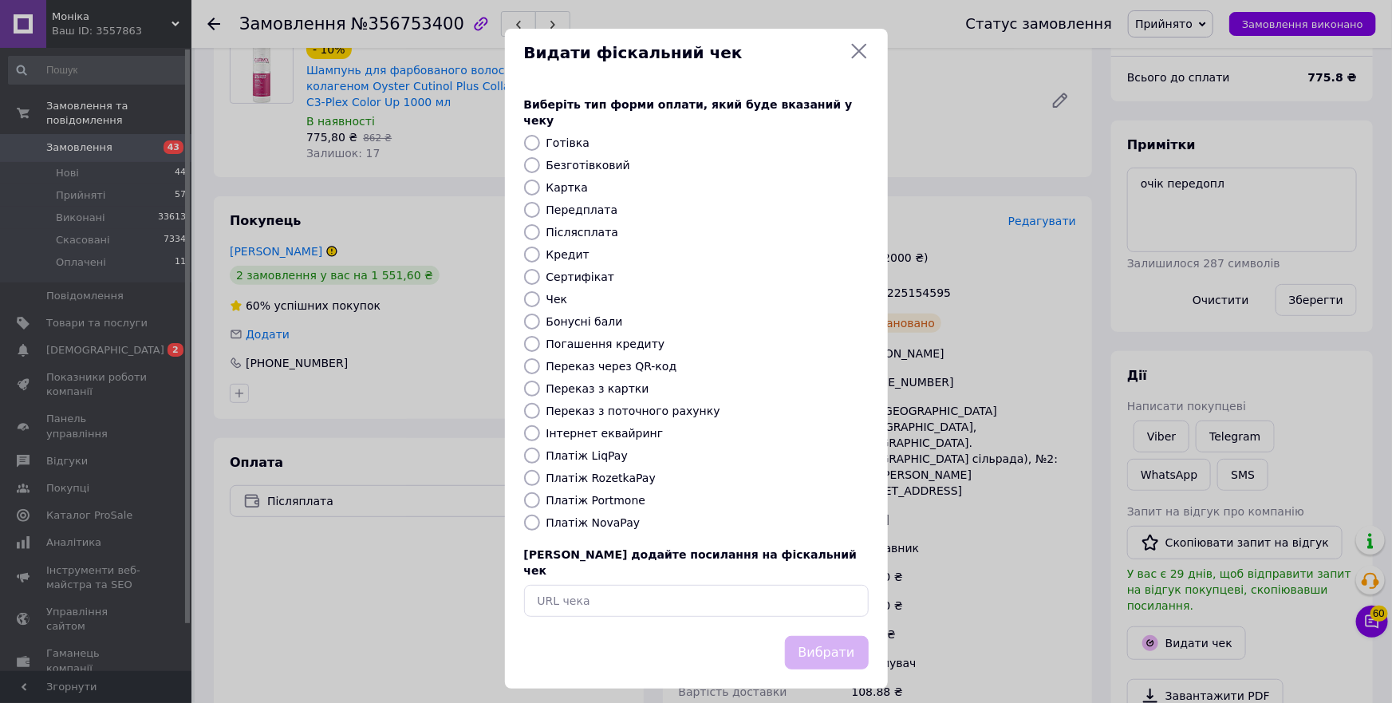
click at [620, 516] on label "Платіж NovaPay" at bounding box center [594, 522] width 94 height 13
click at [540, 515] on input "Платіж NovaPay" at bounding box center [532, 523] width 16 height 16
radio input "true"
click at [835, 641] on button "Вибрати" at bounding box center [827, 653] width 84 height 34
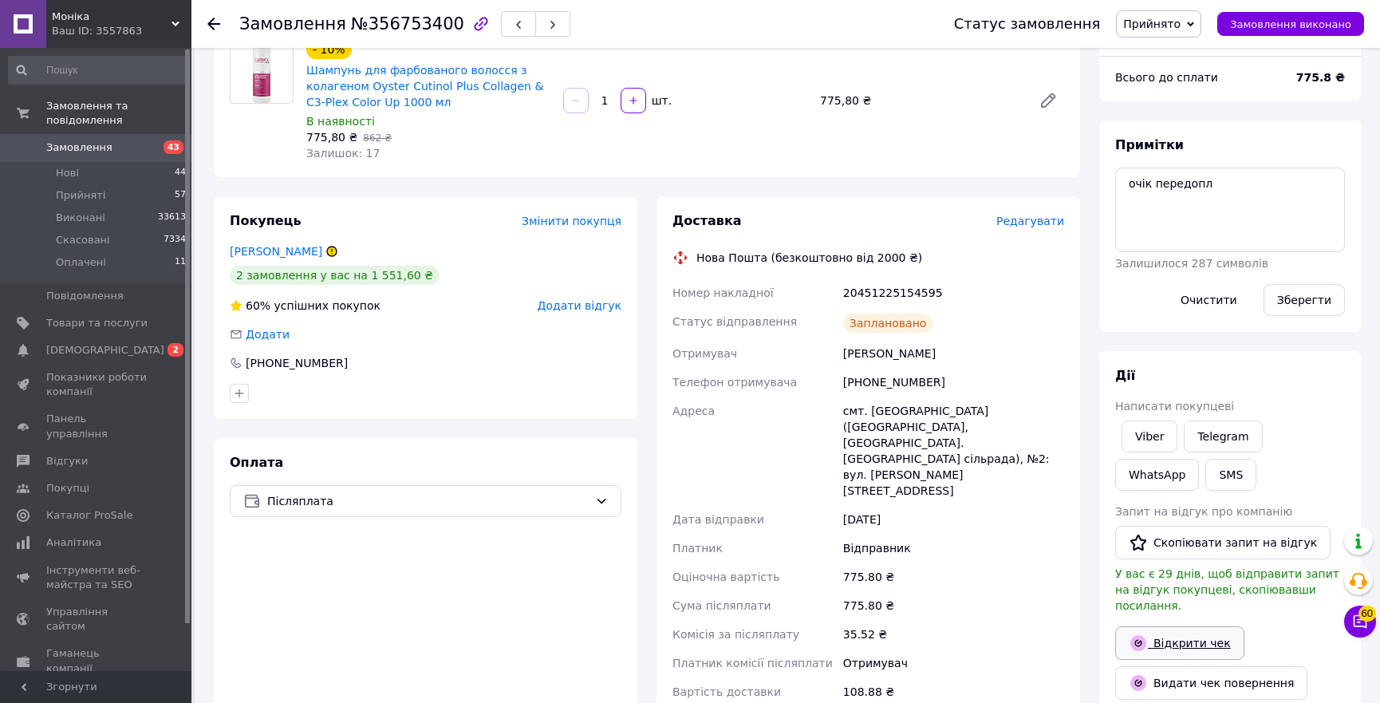
click at [1184, 631] on link "Відкрити чек" at bounding box center [1179, 643] width 129 height 34
drag, startPoint x: 1178, startPoint y: 27, endPoint x: 1178, endPoint y: 36, distance: 8.8
click at [1178, 27] on span "Прийнято" at bounding box center [1151, 24] width 57 height 13
click at [1173, 55] on li "Виконано" at bounding box center [1159, 56] width 84 height 24
click at [891, 293] on div "20451225154595" at bounding box center [953, 292] width 227 height 29
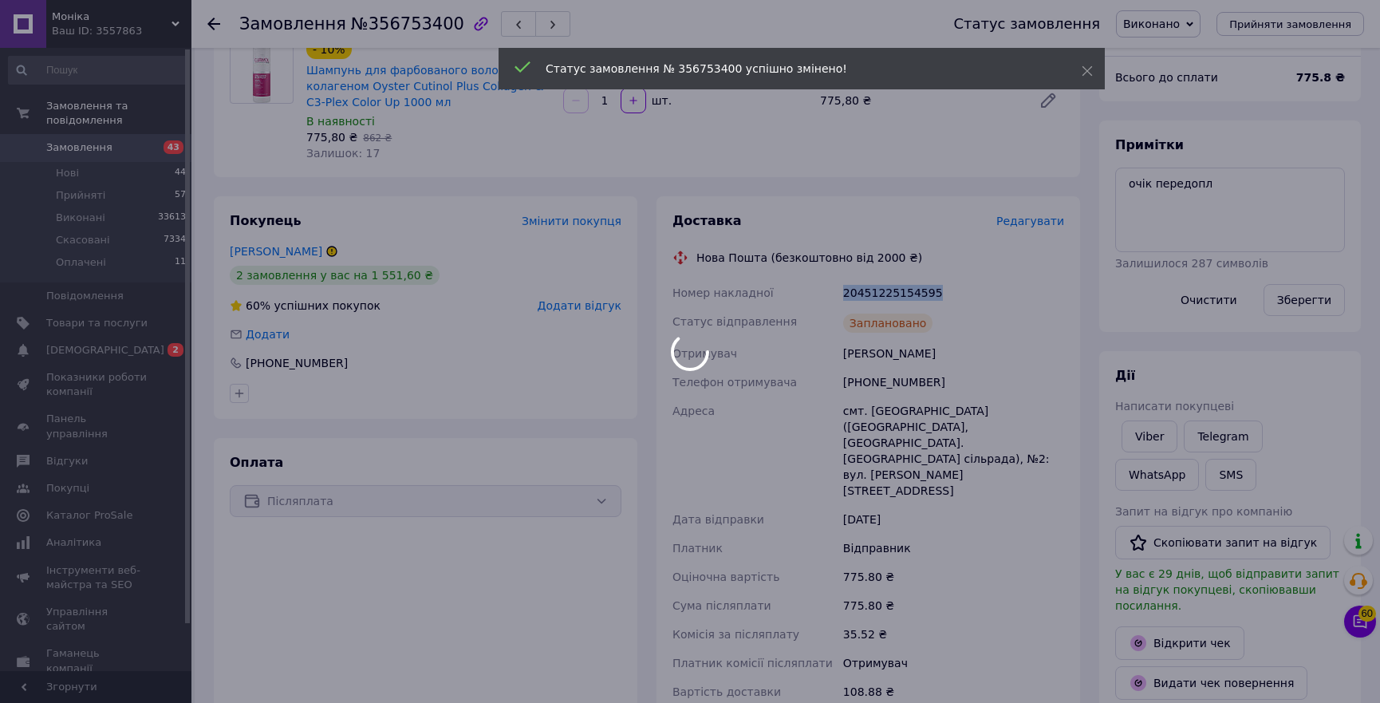
click at [891, 293] on div "20451225154595" at bounding box center [953, 292] width 227 height 29
copy div "20451225154595"
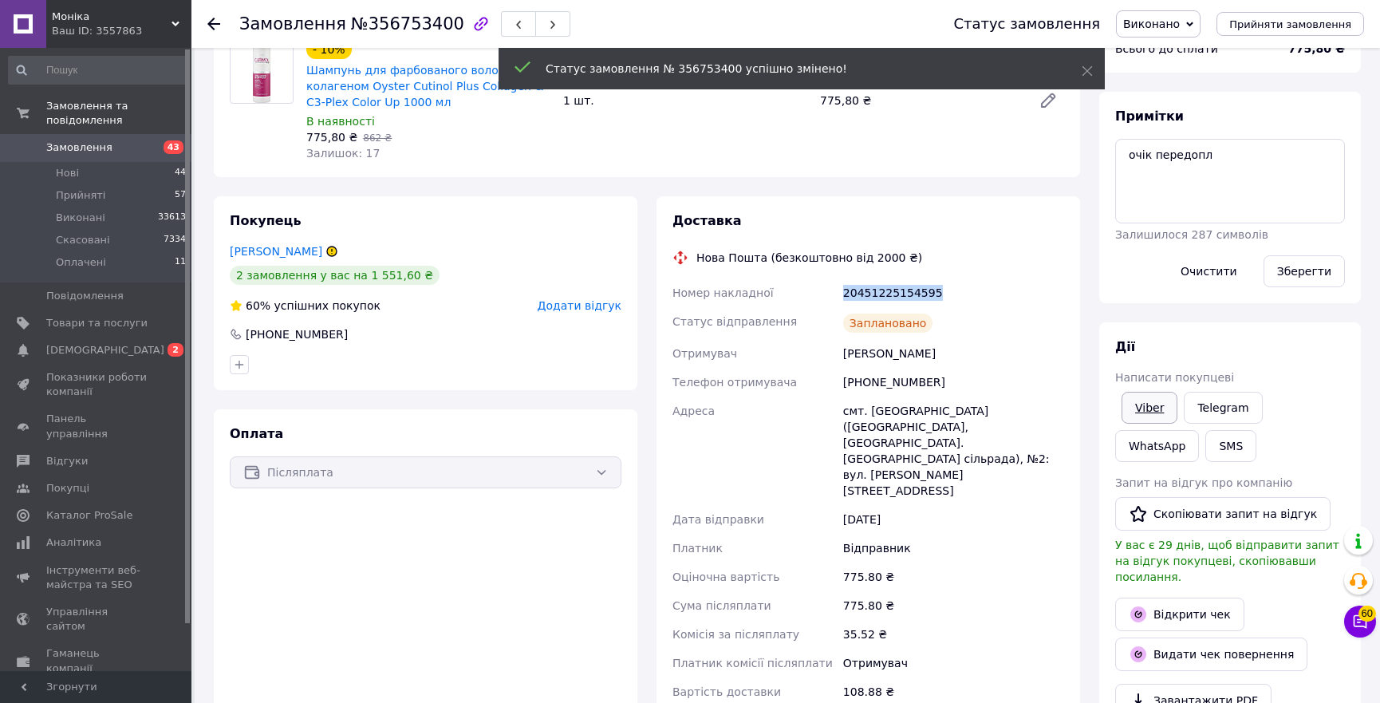
click at [1148, 415] on link "Viber" at bounding box center [1150, 408] width 56 height 32
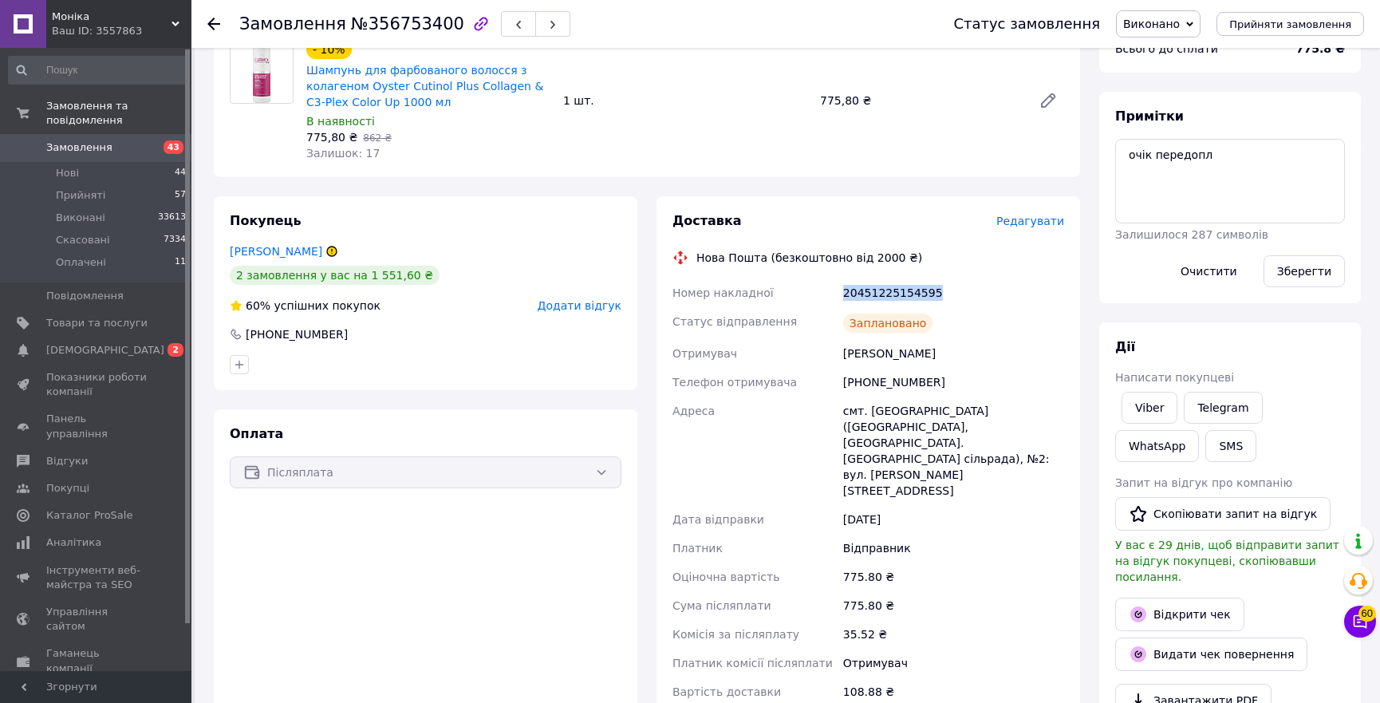
scroll to position [0, 0]
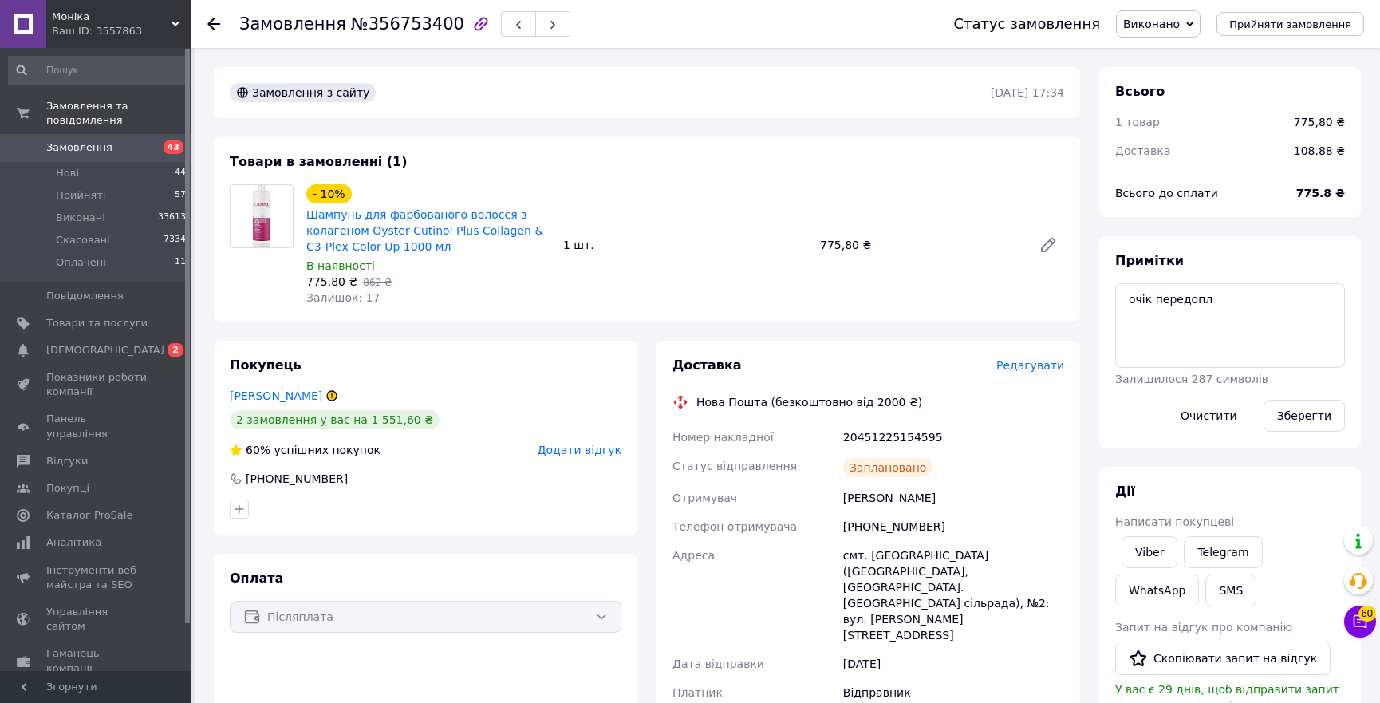
click at [218, 22] on icon at bounding box center [213, 24] width 13 height 13
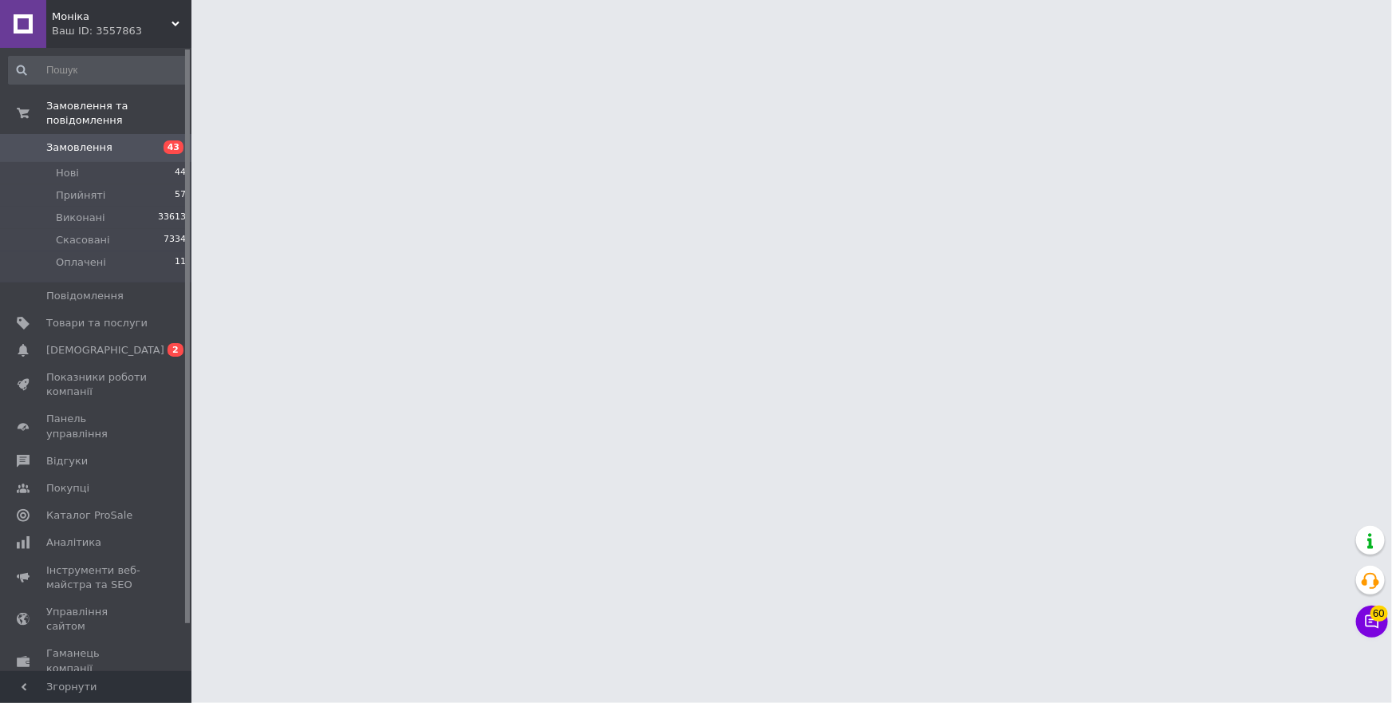
click at [135, 71] on input at bounding box center [98, 70] width 180 height 29
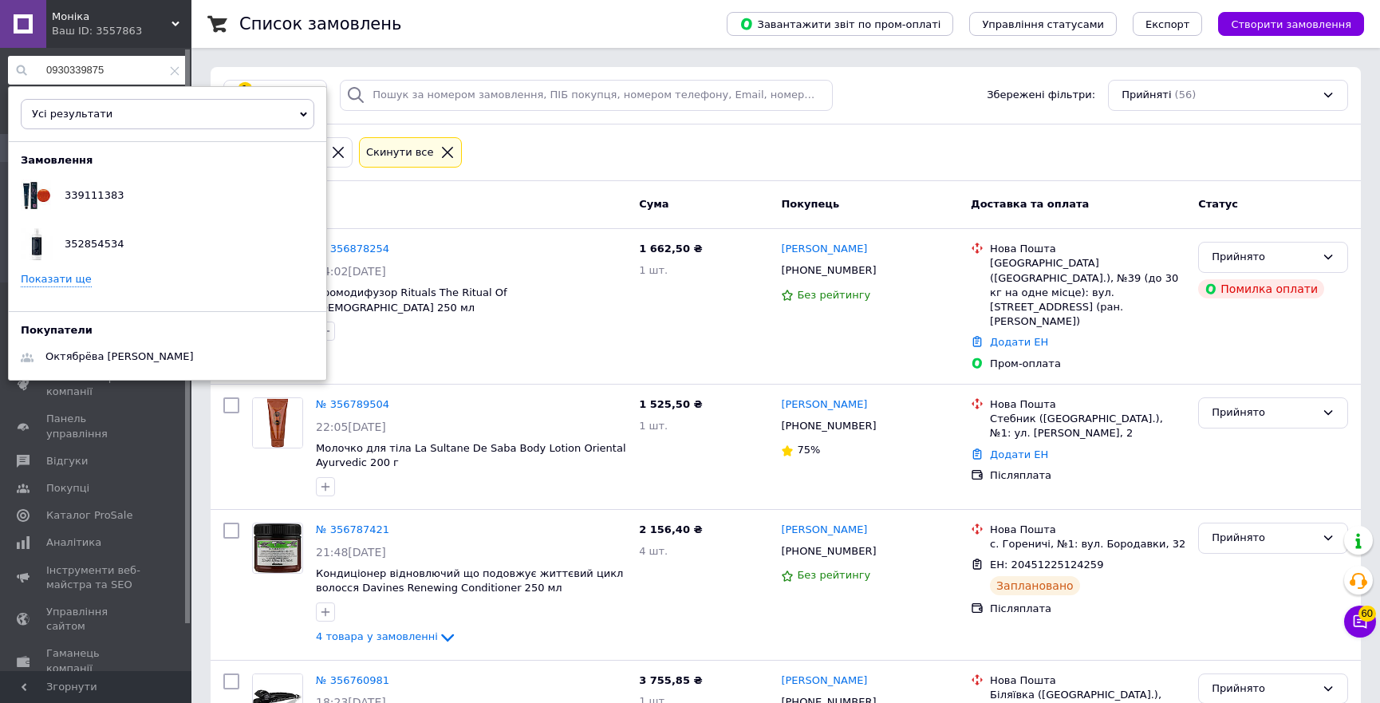
type input "0930339875"
click at [41, 282] on link "Показати ще" at bounding box center [56, 279] width 71 height 15
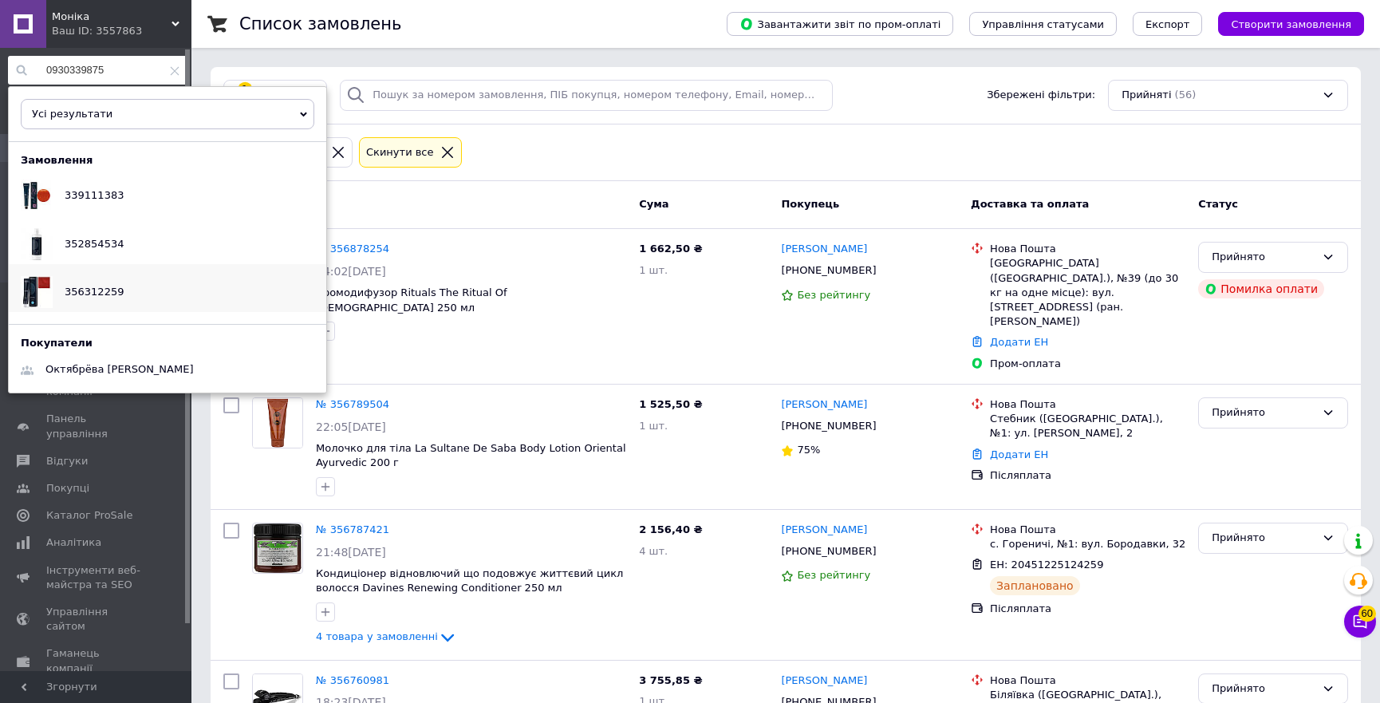
click at [77, 297] on div "356312259" at bounding box center [94, 292] width 83 height 40
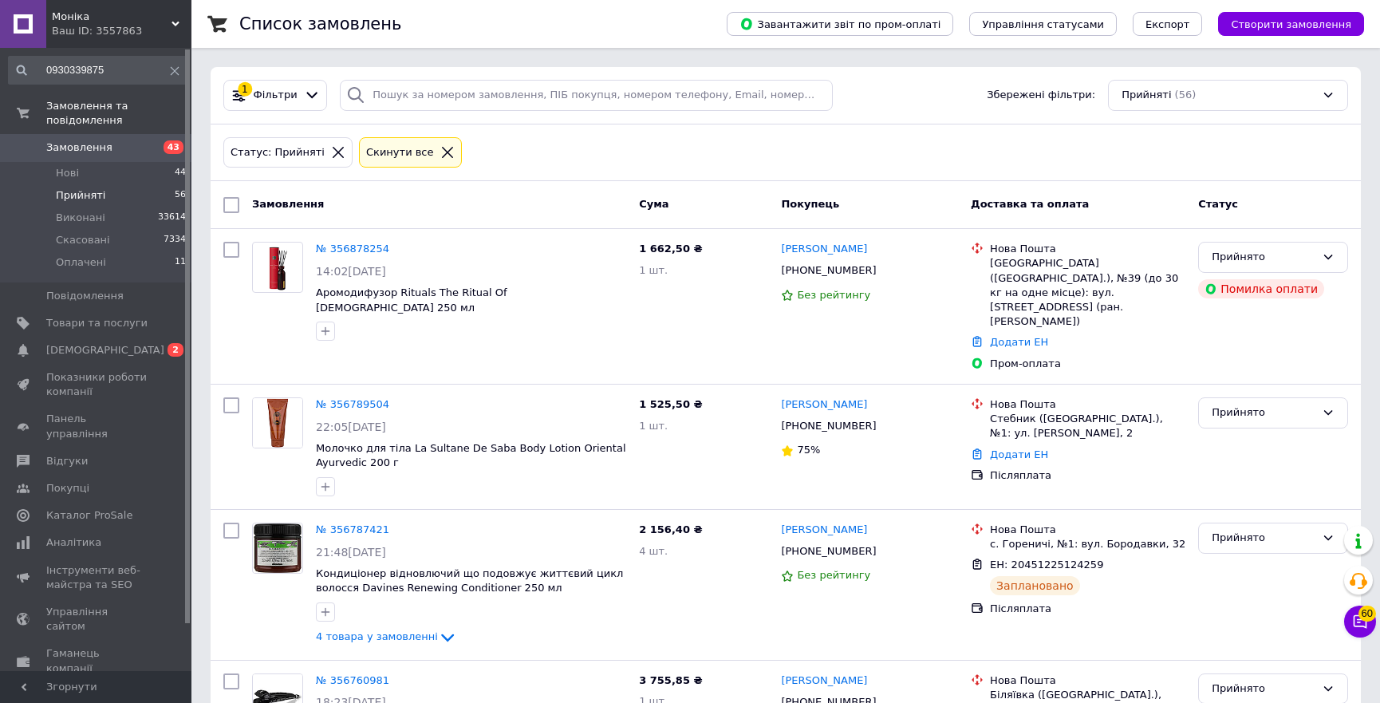
click at [541, 172] on div "Статус: Прийняті Cкинути все" at bounding box center [786, 152] width 1151 height 57
click at [171, 74] on icon at bounding box center [175, 71] width 10 height 10
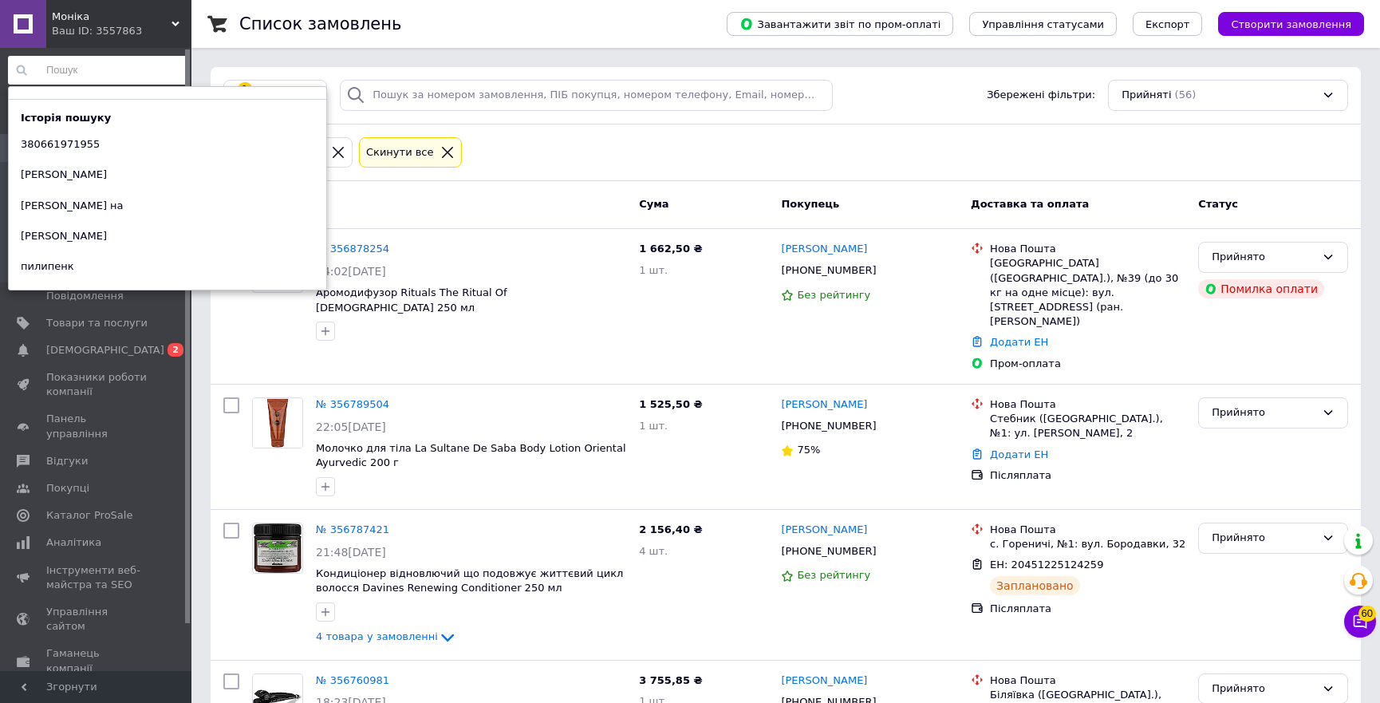
click at [586, 136] on div "Статус: Прийняті Cкинути все" at bounding box center [785, 153] width 1131 height 38
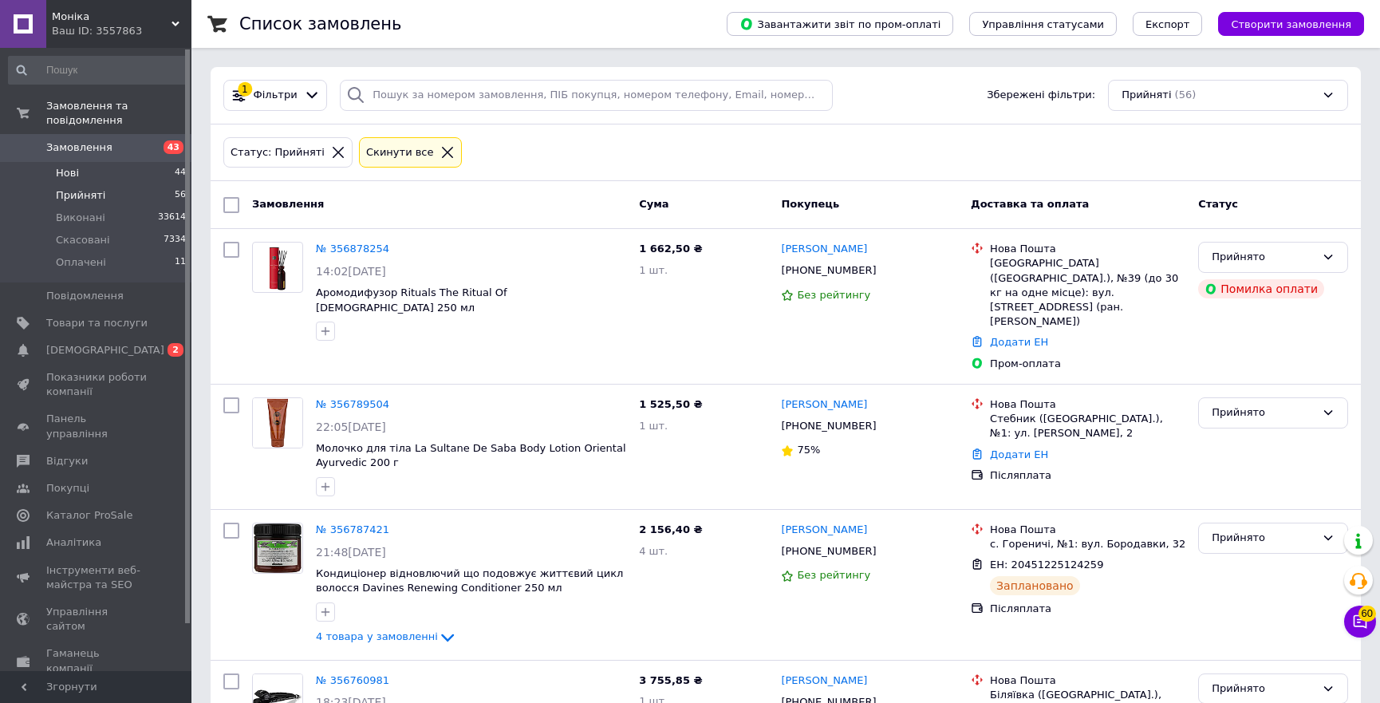
click at [54, 162] on li "Нові 44" at bounding box center [97, 173] width 195 height 22
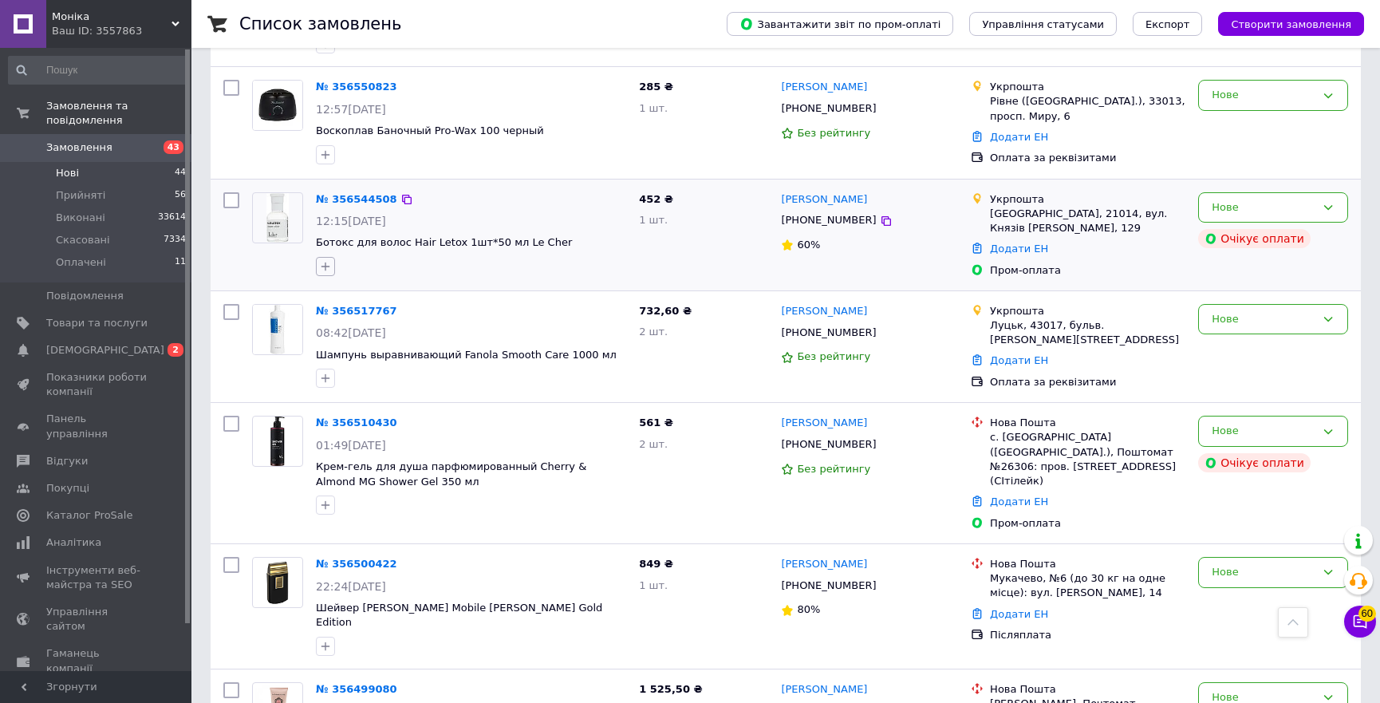
scroll to position [4352, 0]
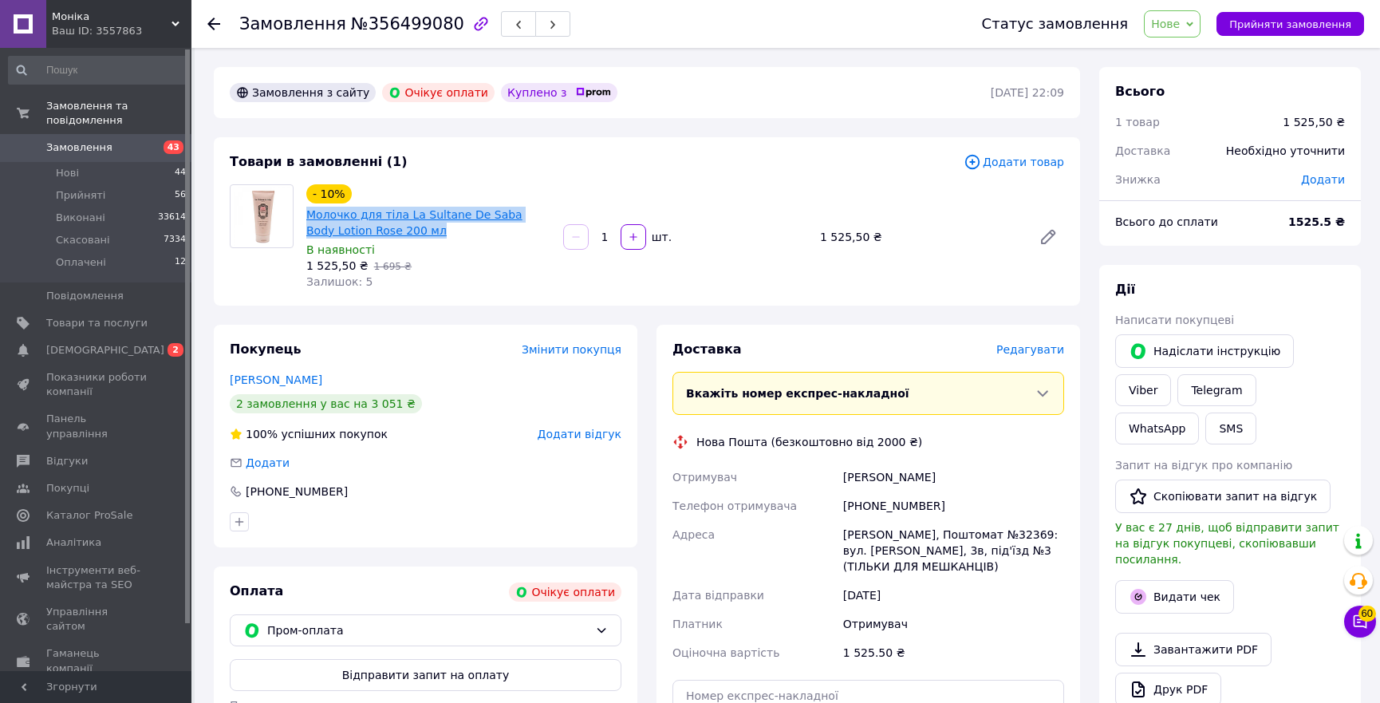
drag, startPoint x: 417, startPoint y: 231, endPoint x: 310, endPoint y: 215, distance: 108.1
click at [310, 215] on span "Молочко для тіла La Sultane De Saba Body Lotion Rose 200 мл" at bounding box center [428, 223] width 244 height 32
click at [1171, 374] on link "Viber" at bounding box center [1143, 390] width 56 height 32
click at [1000, 278] on div "- 10% Молочко для тіла La Sultane De Saba Body Lotion Rose 200 мл В наявності 1…" at bounding box center [685, 237] width 771 height 112
click at [891, 511] on div "+380666771796" at bounding box center [953, 506] width 227 height 29
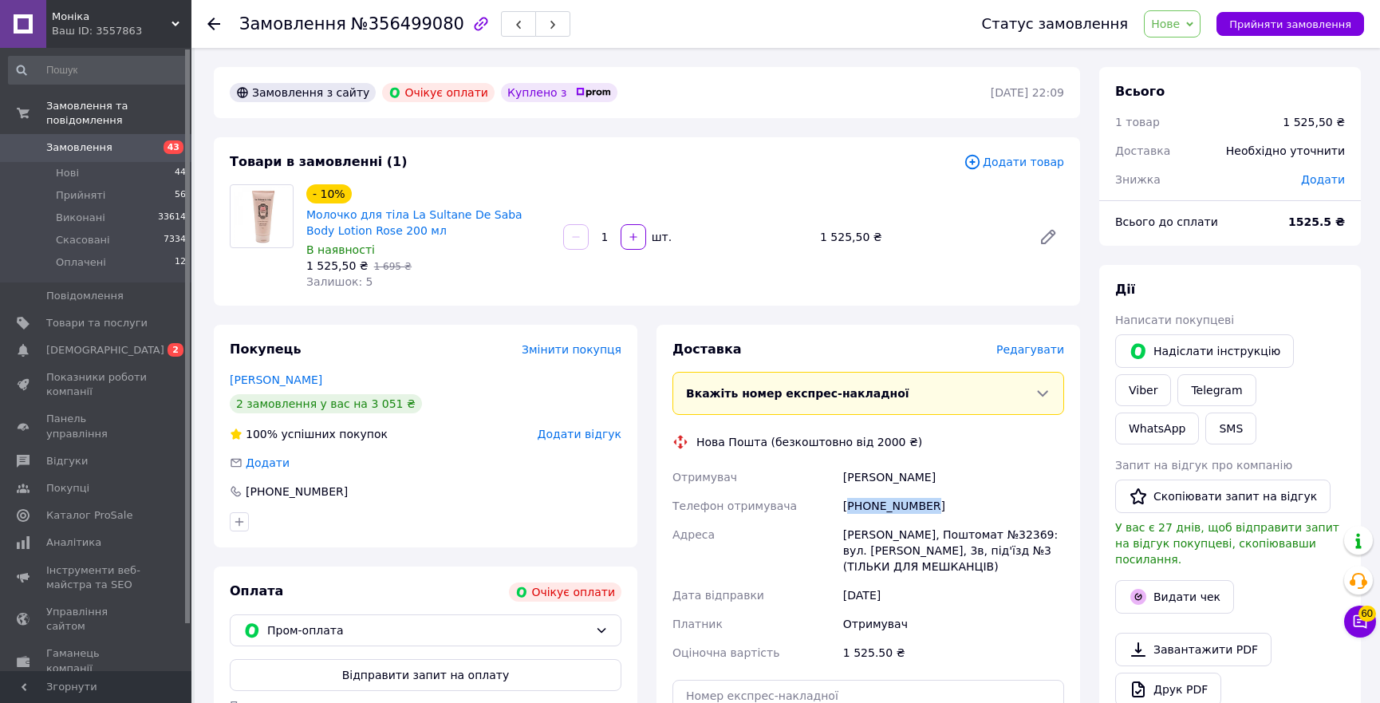
click at [891, 511] on div "+380666771796" at bounding box center [953, 506] width 227 height 29
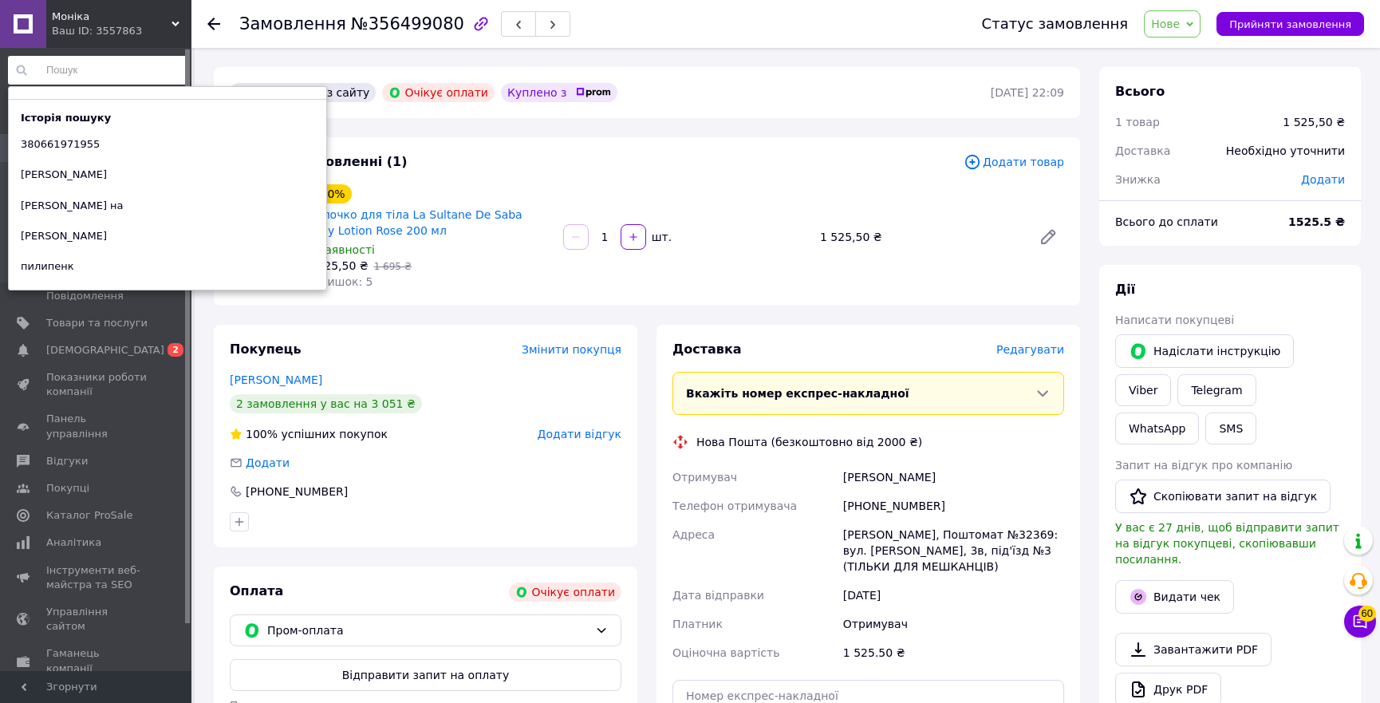
click at [143, 65] on input at bounding box center [98, 70] width 180 height 29
paste input "380666771796"
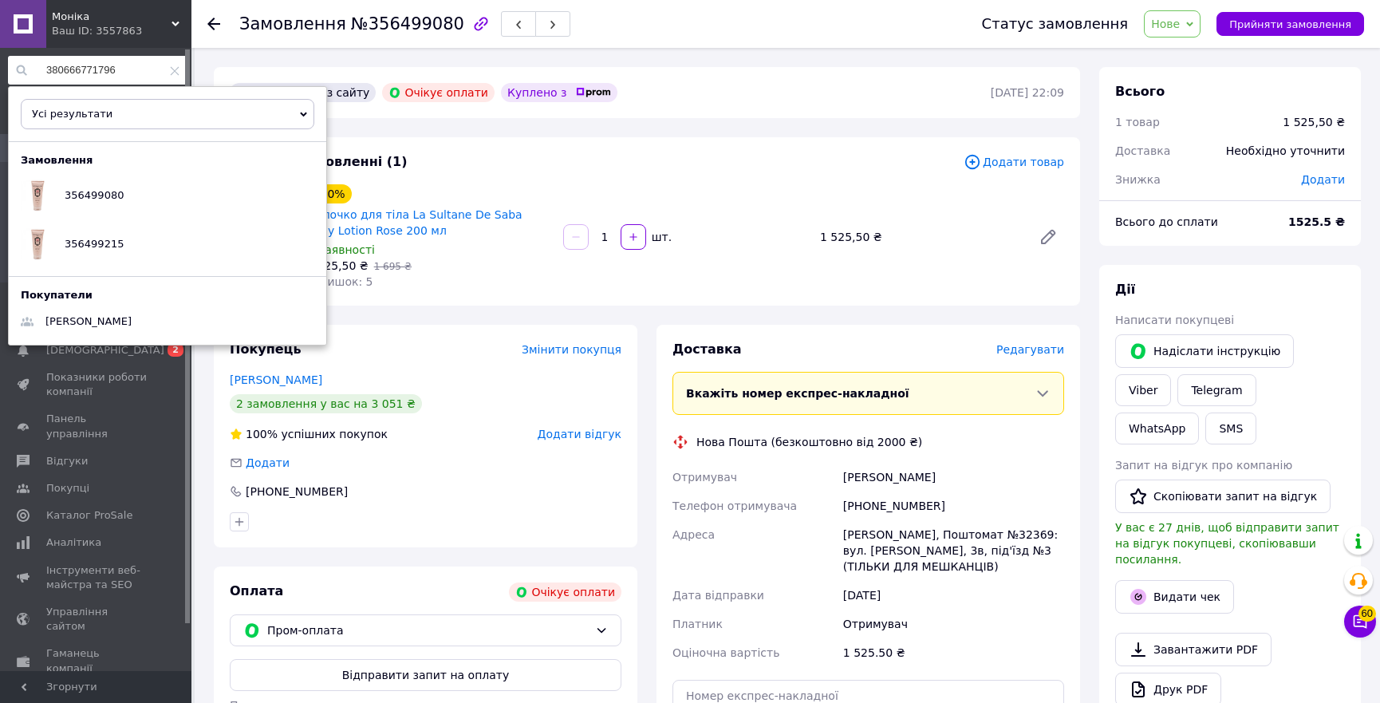
type input "380666771796"
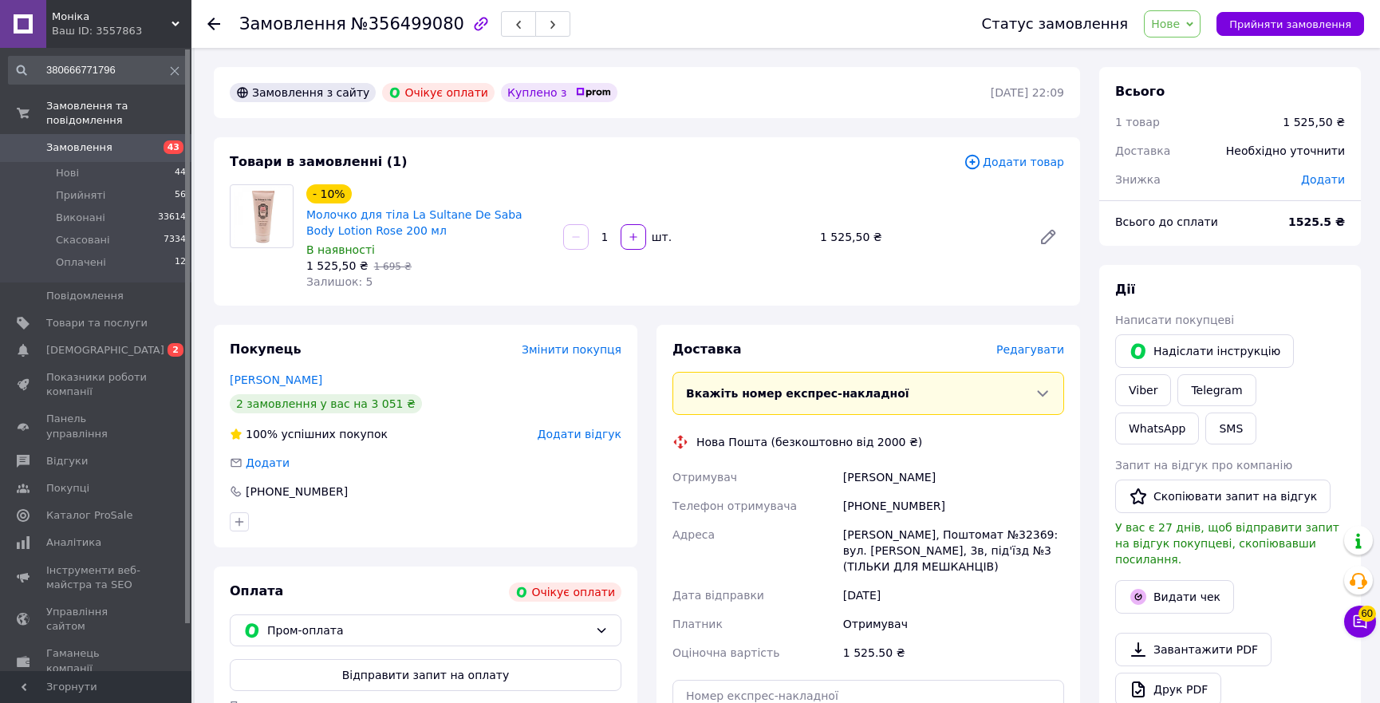
click at [899, 137] on div "Товари в замовленні (1) Додати товар - 10% Молочко для тіла La Sultane De Saba …" at bounding box center [647, 221] width 867 height 168
click at [1190, 34] on span "Нове" at bounding box center [1172, 23] width 57 height 27
click at [1193, 105] on li "Скасовано" at bounding box center [1181, 104] width 73 height 24
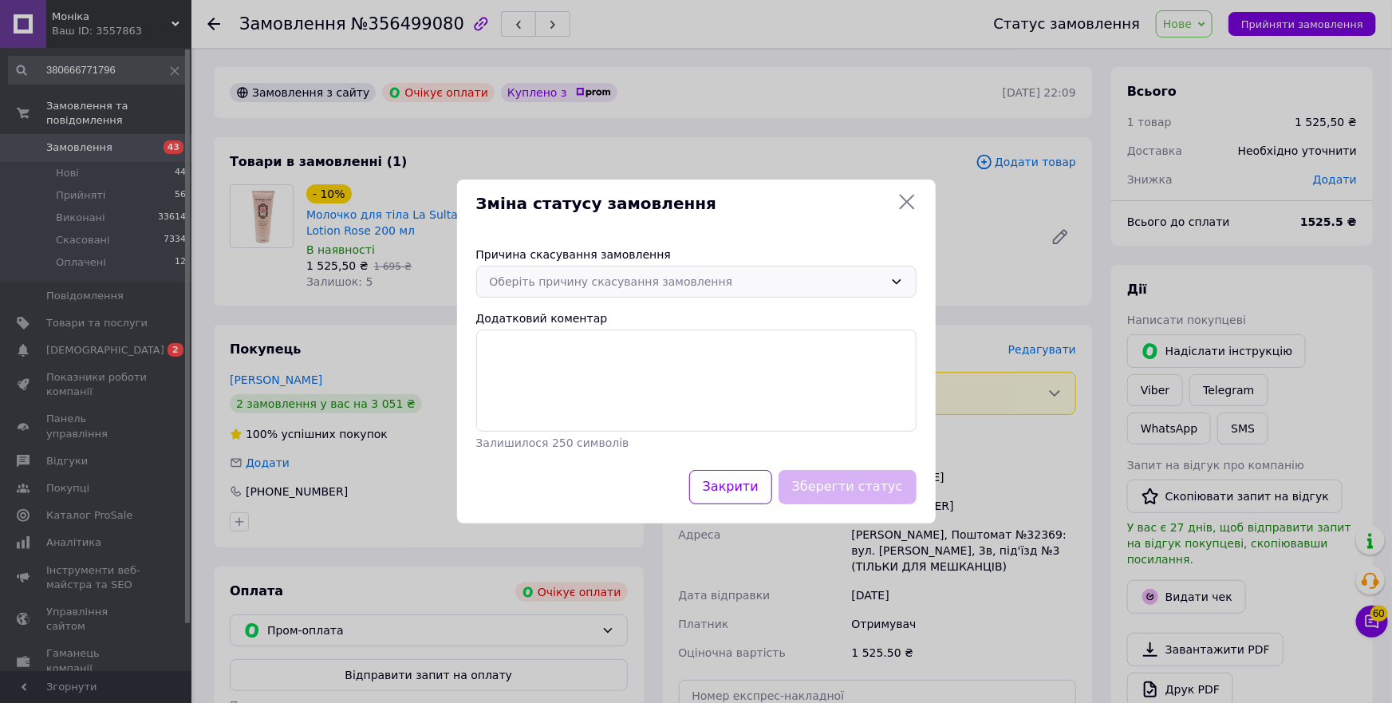
click at [602, 293] on div "Оберіть причину скасування замовлення" at bounding box center [696, 282] width 440 height 32
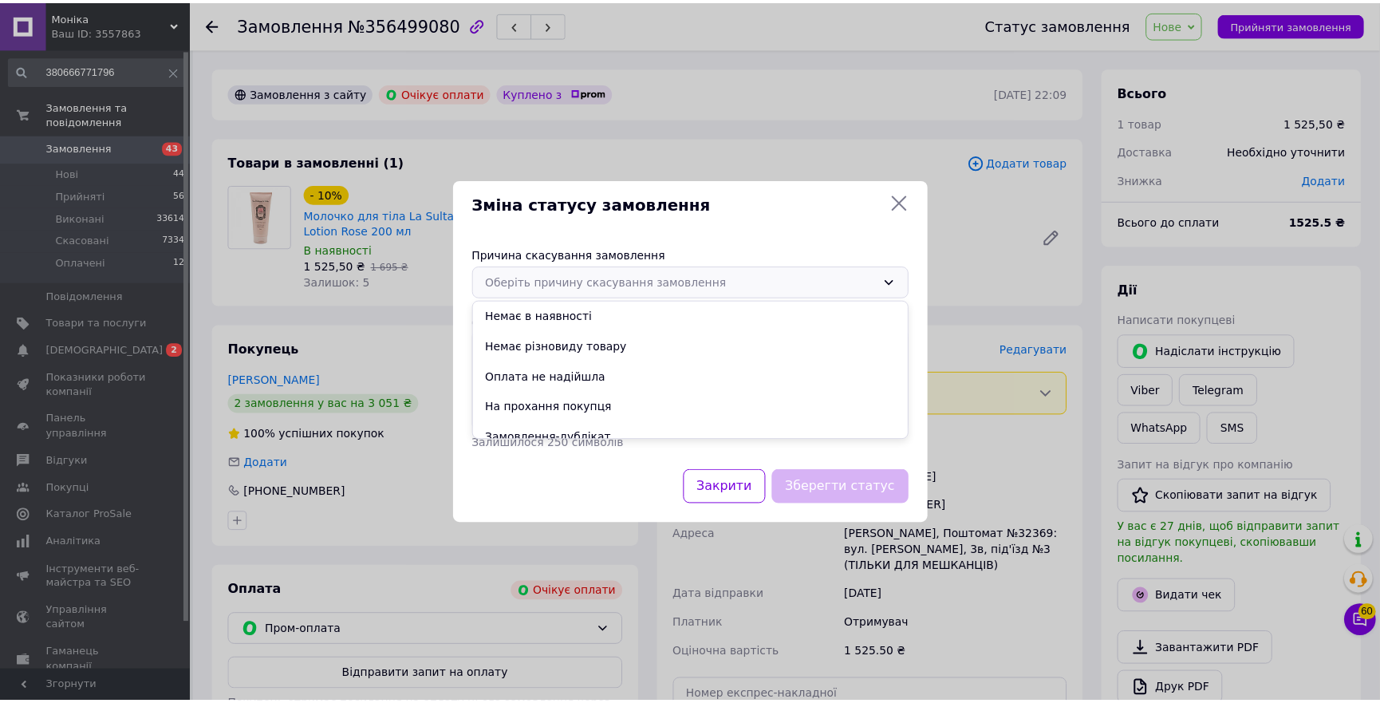
scroll to position [74, 0]
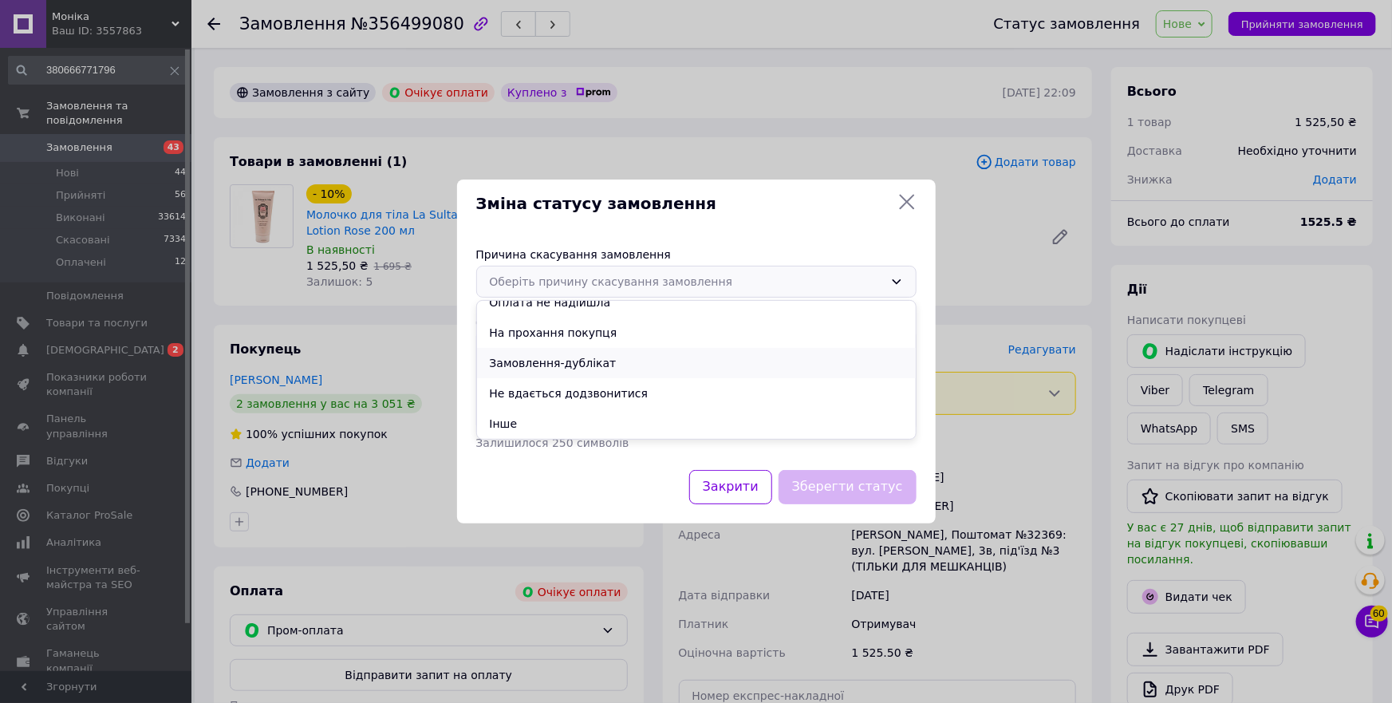
click at [558, 369] on li "Замовлення-дублікат" at bounding box center [696, 363] width 439 height 30
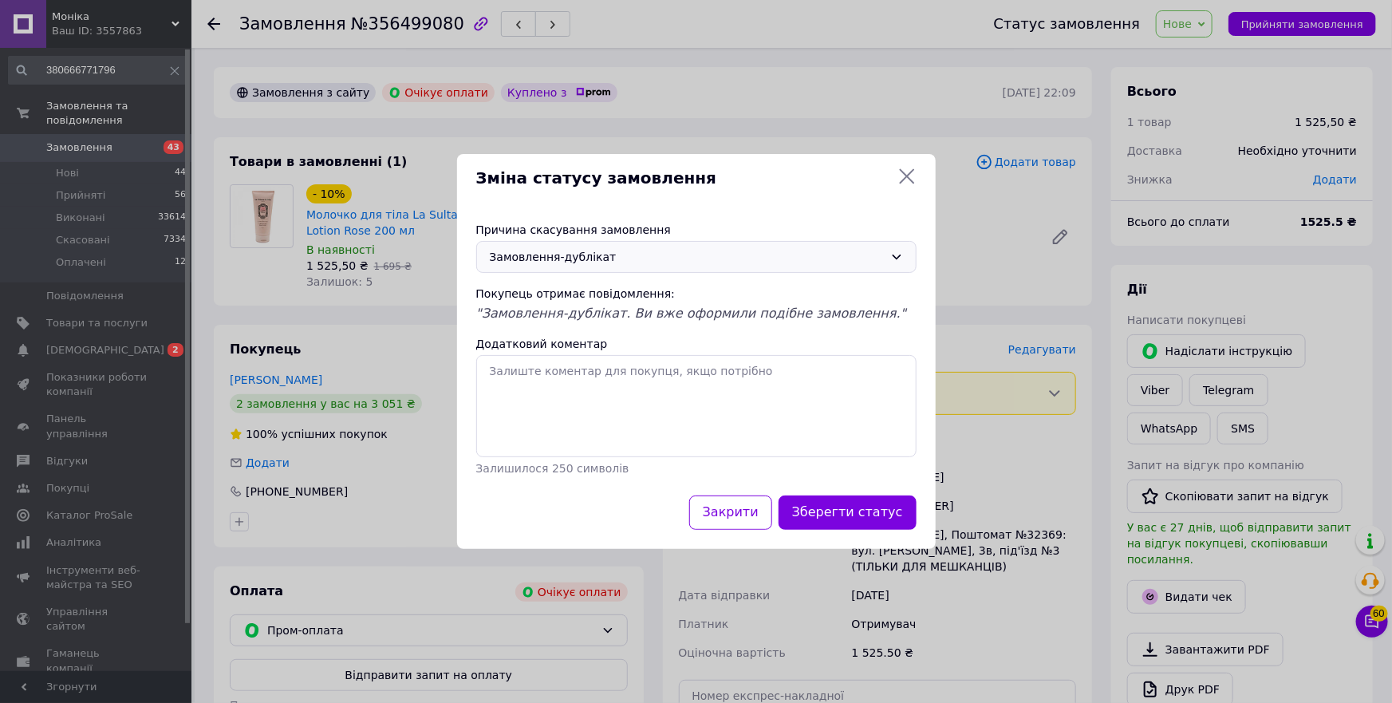
click at [847, 520] on button "Зберегти статус" at bounding box center [848, 513] width 138 height 34
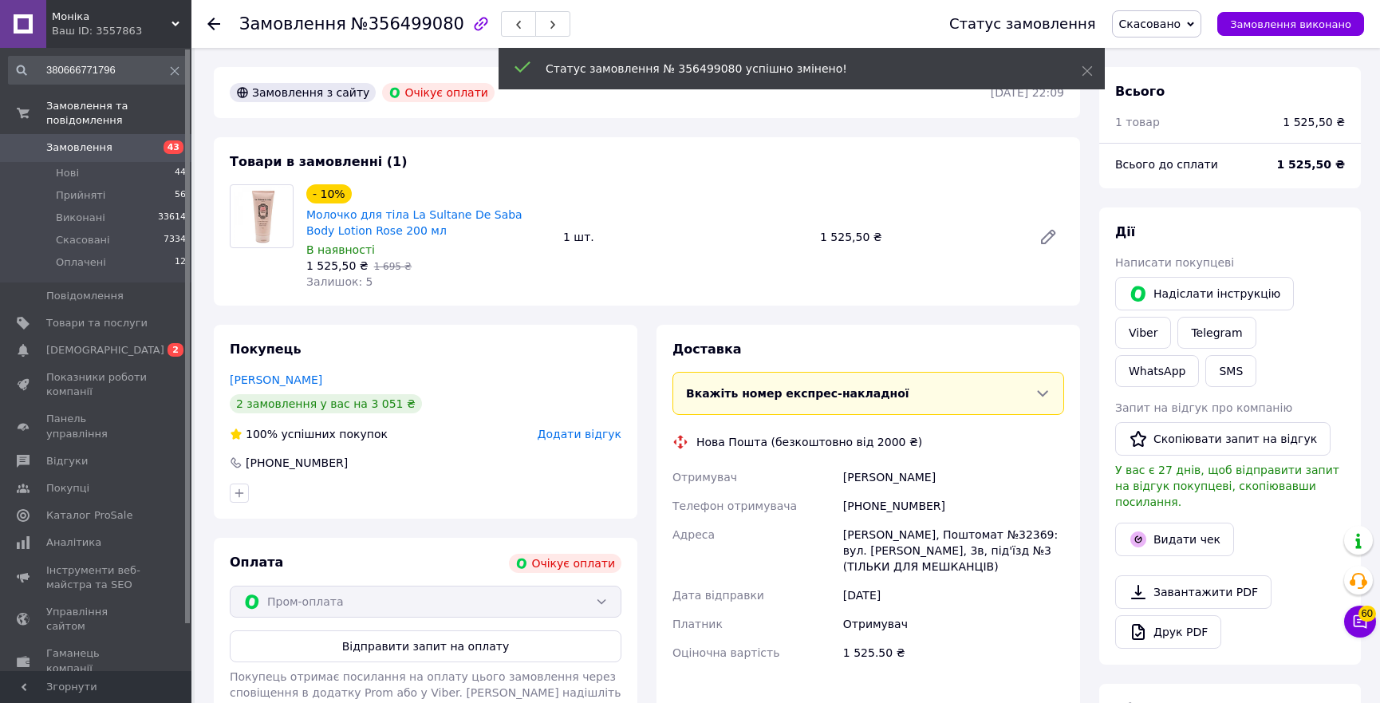
click at [911, 503] on div "[PHONE_NUMBER]" at bounding box center [953, 506] width 227 height 29
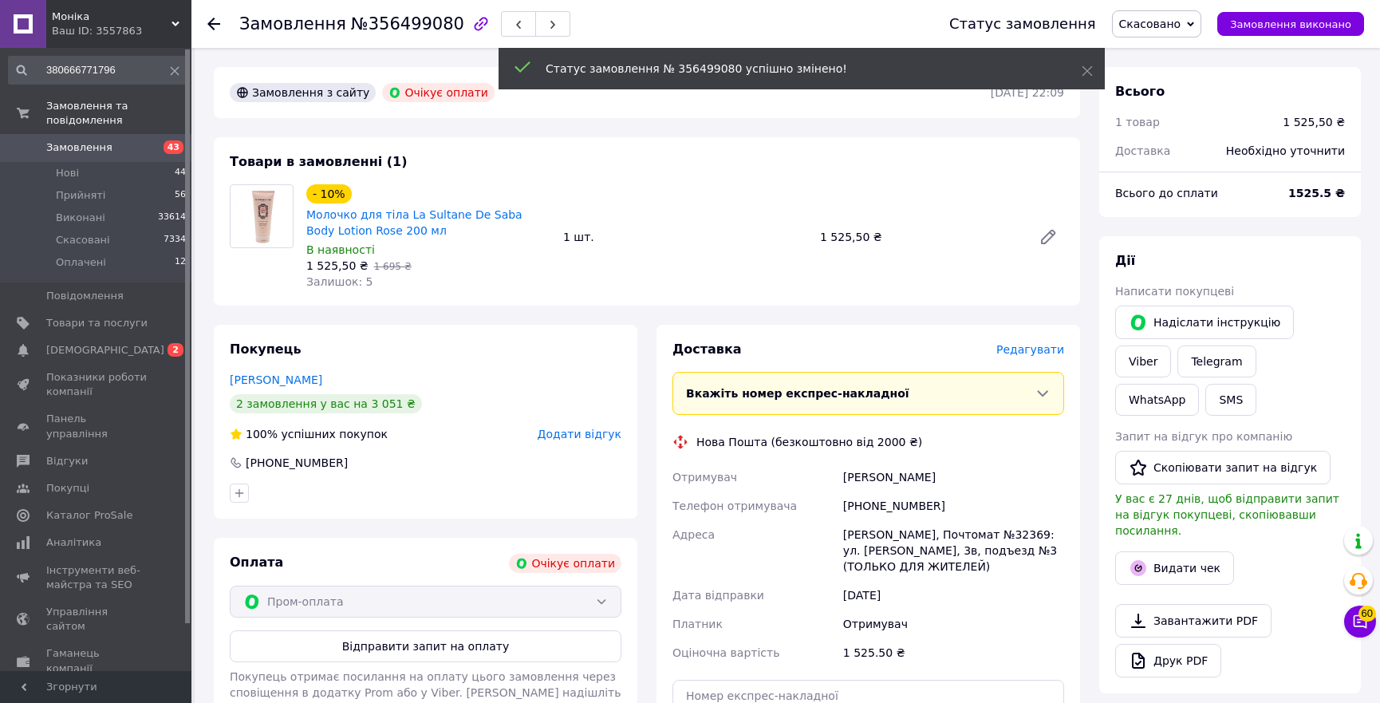
click at [128, 65] on input "380666771796" at bounding box center [98, 70] width 180 height 29
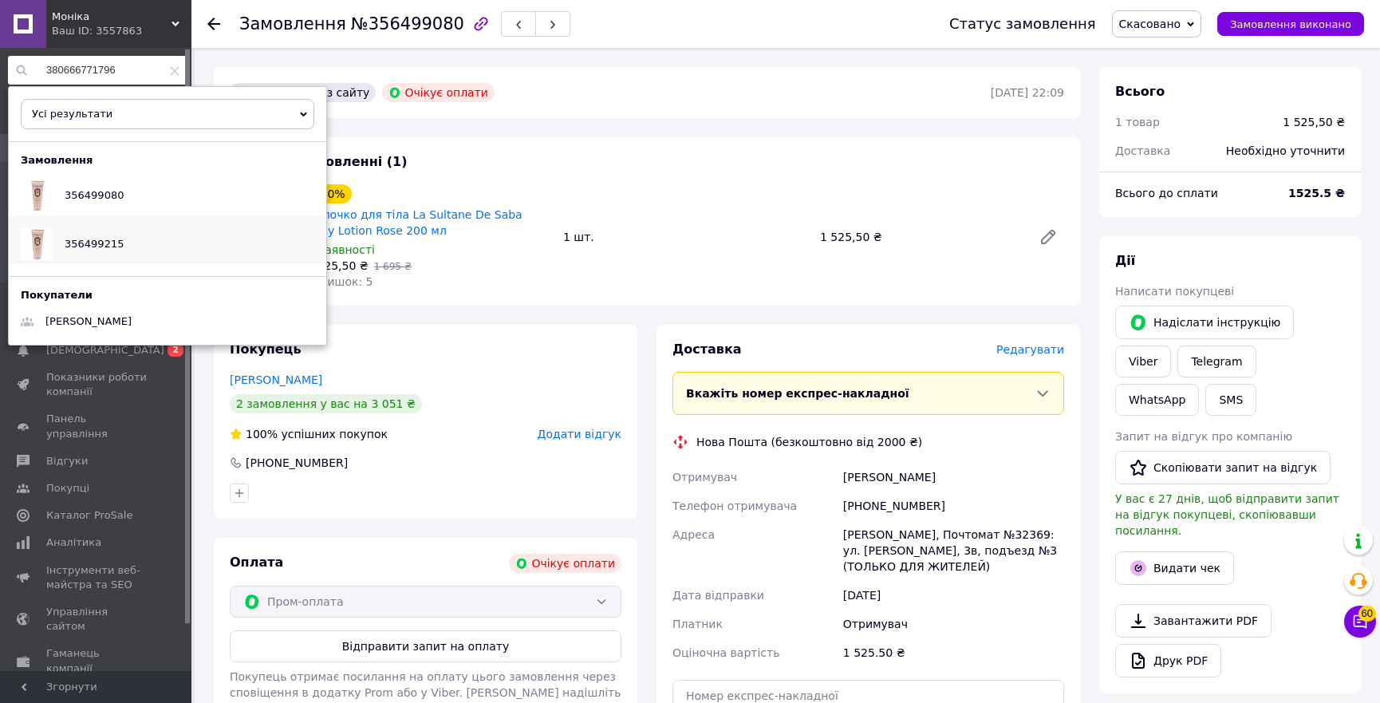
click at [85, 240] on span "356499215" at bounding box center [94, 244] width 59 height 12
click at [598, 186] on div "- 10% Молочко для тіла La Sultane De Saba Body Lotion Rose 200 мл В наявності 1…" at bounding box center [685, 237] width 771 height 112
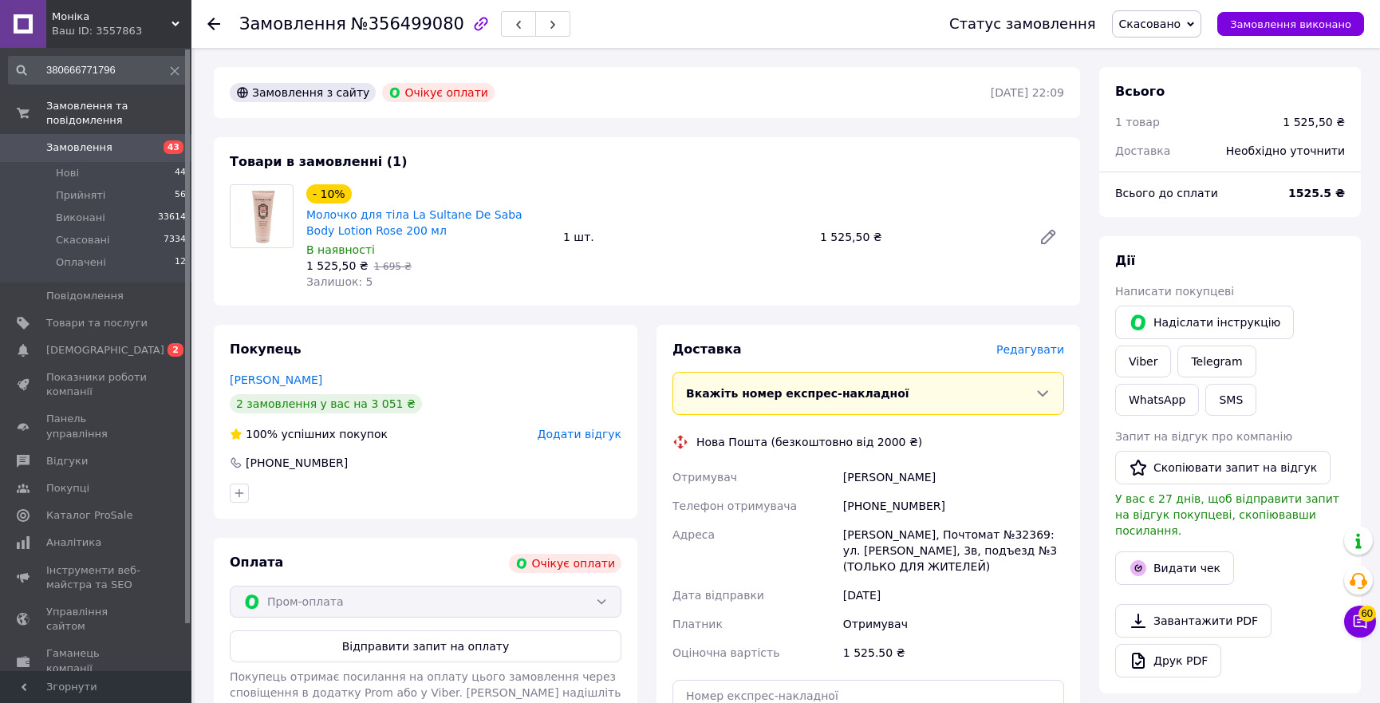
click at [211, 24] on use at bounding box center [213, 24] width 13 height 13
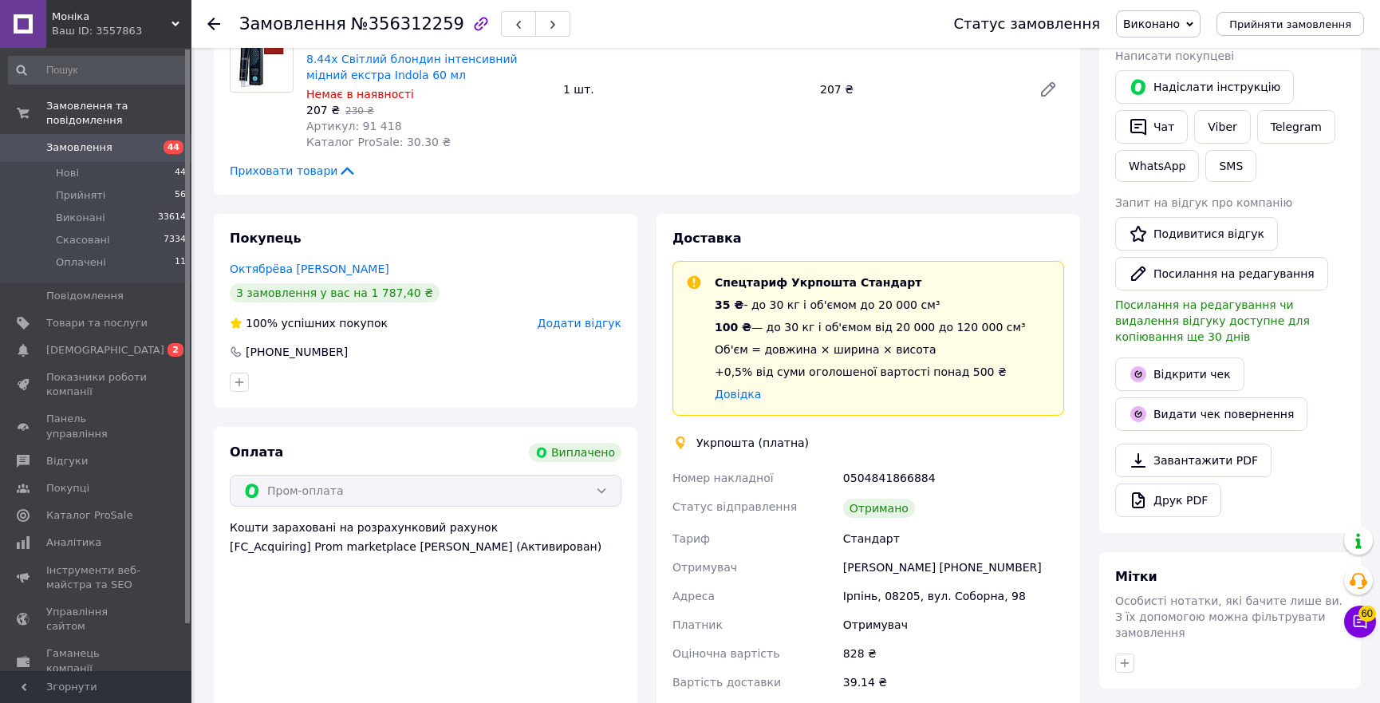
scroll to position [362, 0]
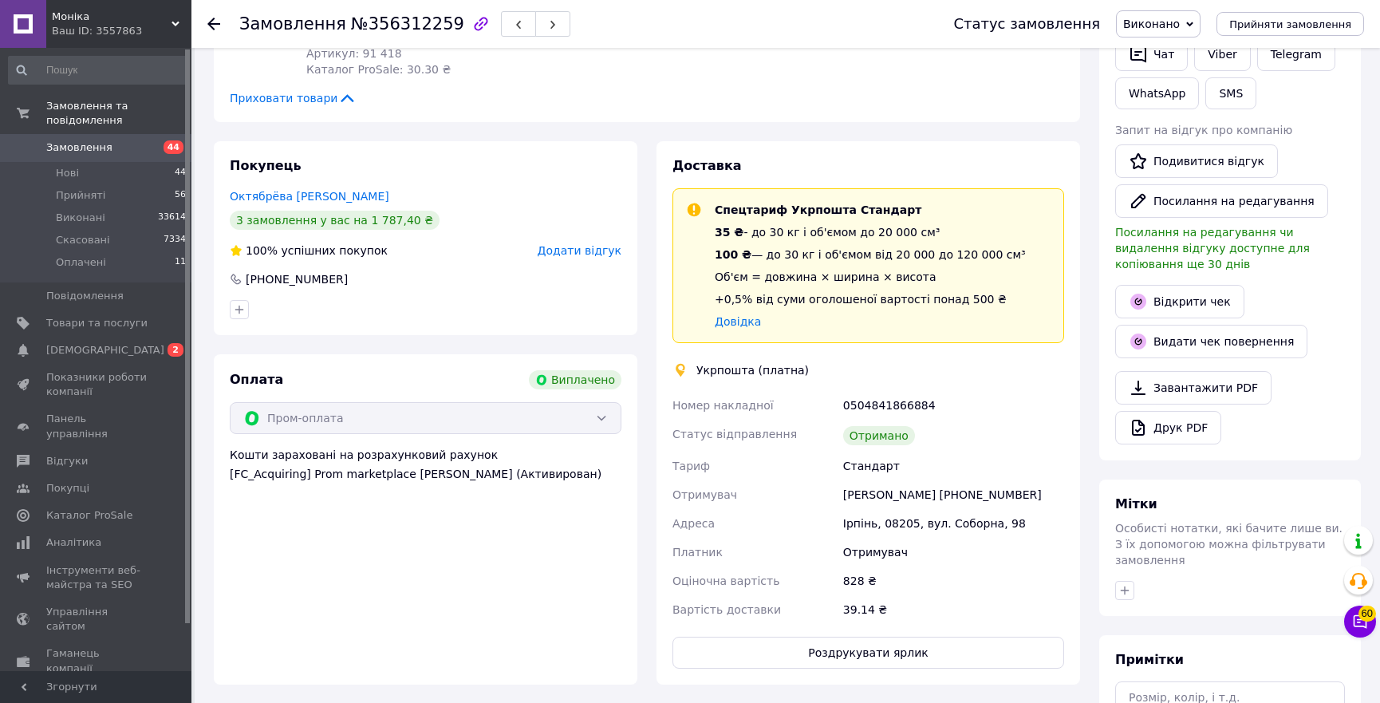
click at [886, 391] on div "0504841866884" at bounding box center [953, 405] width 227 height 29
copy div "0504841866884"
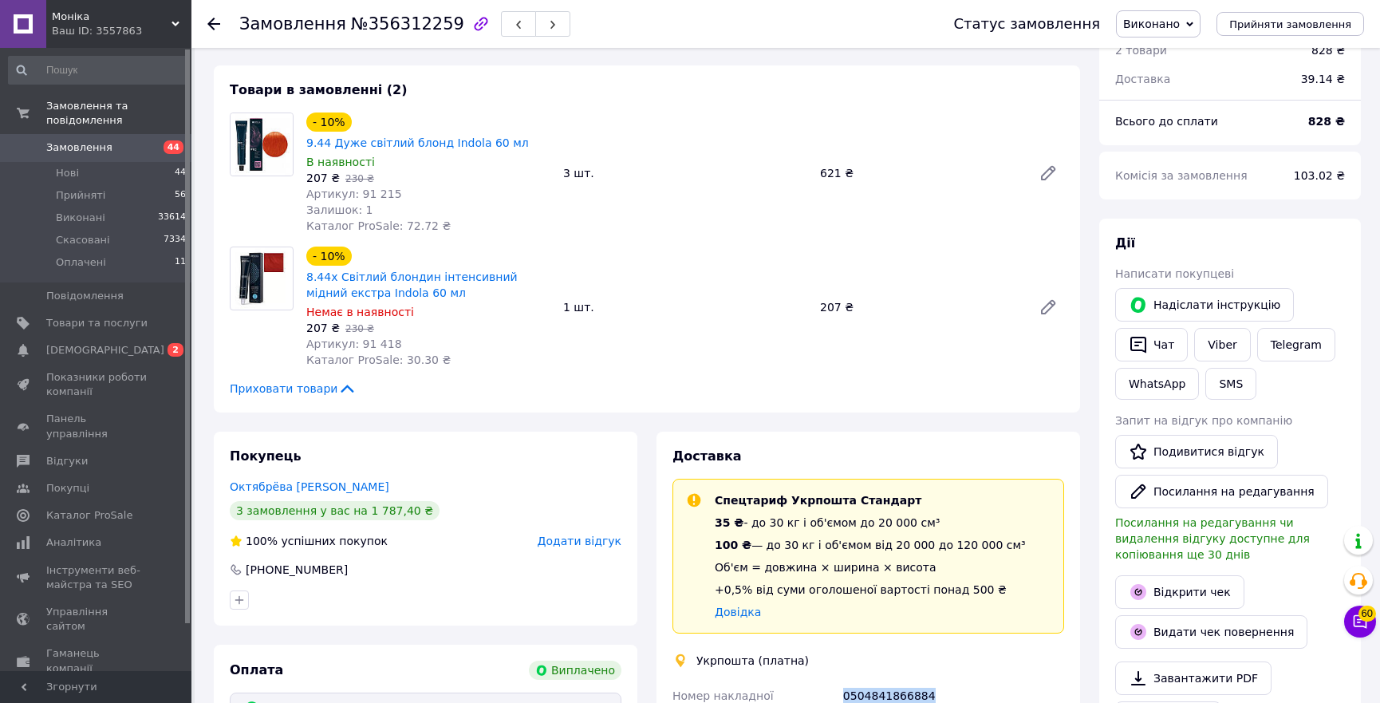
scroll to position [0, 0]
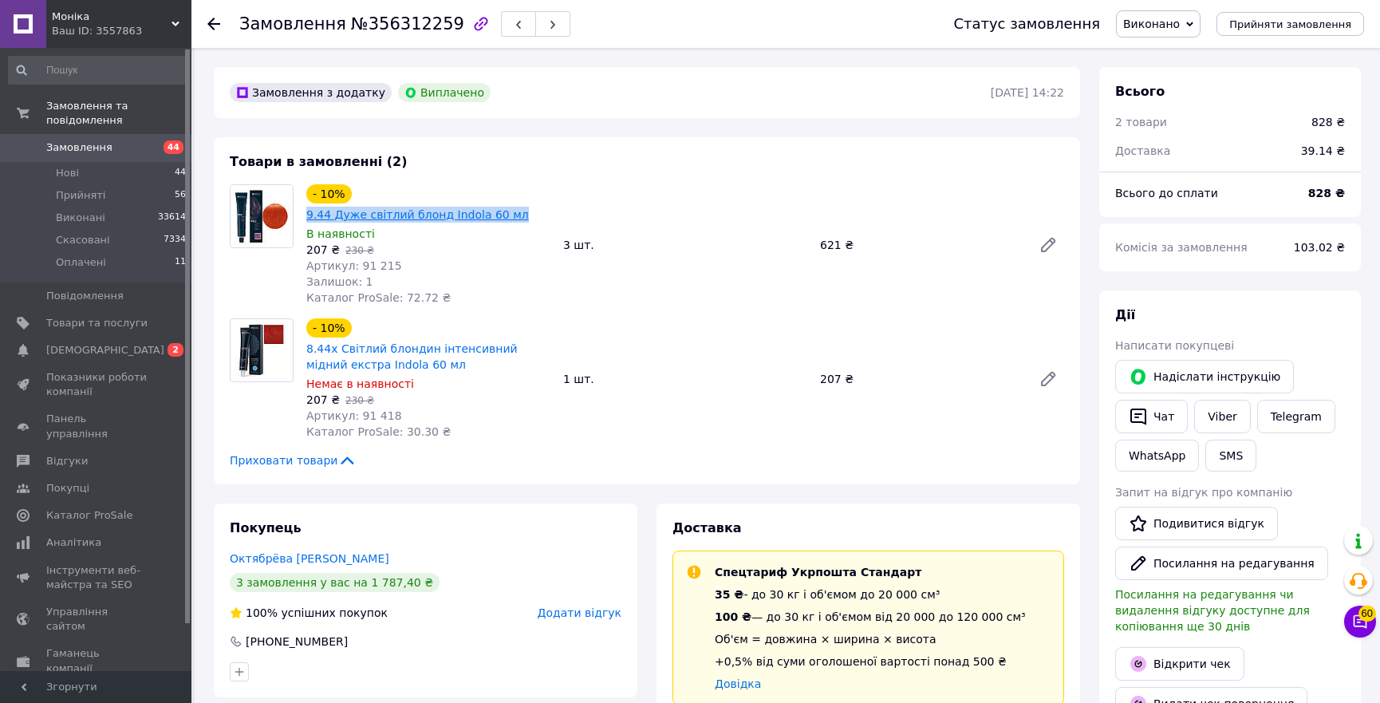
drag, startPoint x: 560, startPoint y: 196, endPoint x: 353, endPoint y: 189, distance: 206.8
click at [353, 189] on div "- 10% 9.44 Дуже світлий блонд Indola 60 мл В наявності 207 ₴   230 ₴ Артикул: 9…" at bounding box center [685, 245] width 771 height 128
copy link "9.44 Дуже світлий блонд Indola 60 мл"
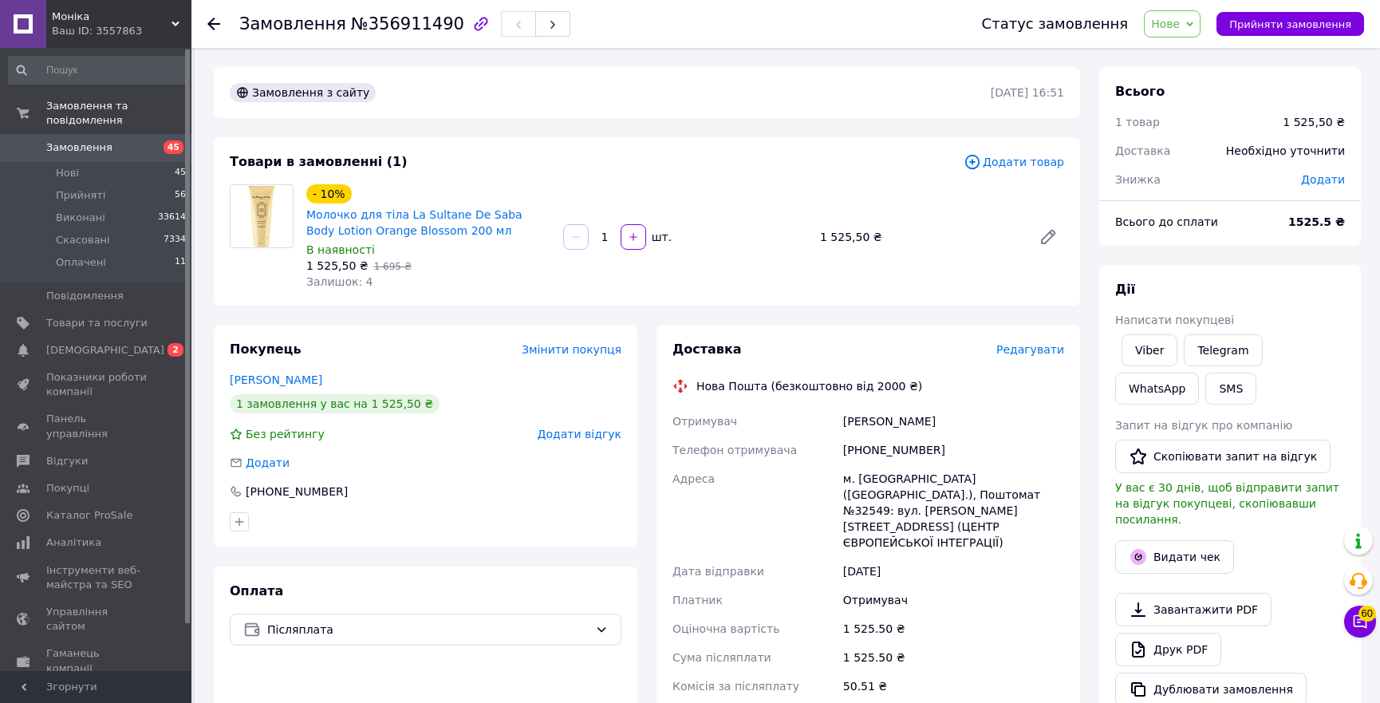
drag, startPoint x: 307, startPoint y: 220, endPoint x: 307, endPoint y: 273, distance: 52.7
click at [307, 219] on span "Молочко для тіла La Sultane De Saba Body Lotion Orange Blossom 200 мл" at bounding box center [428, 223] width 244 height 32
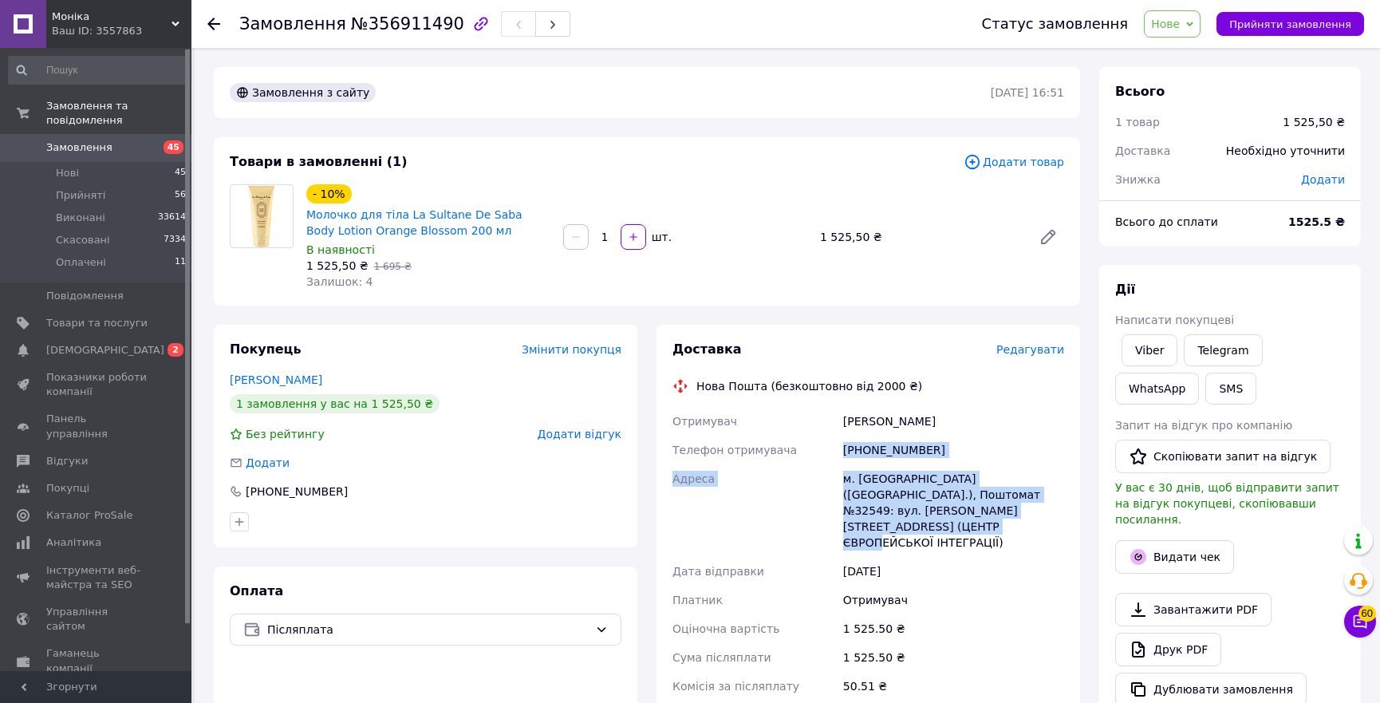
copy div "Телефон отримувача [PHONE_NUMBER] Адреса м. [GEOGRAPHIC_DATA] ([GEOGRAPHIC_DATA…"
copy div "Отримувач [PERSON_NAME] Телефон отримувача [PHONE_NUMBER] Адреса м. [GEOGRAPHIC…"
drag, startPoint x: 1029, startPoint y: 513, endPoint x: 814, endPoint y: 425, distance: 232.6
click at [814, 425] on div "Отримувач [PERSON_NAME] Телефон отримувача [PHONE_NUMBER] Адреса м. [GEOGRAPHIC…" at bounding box center [868, 568] width 398 height 322
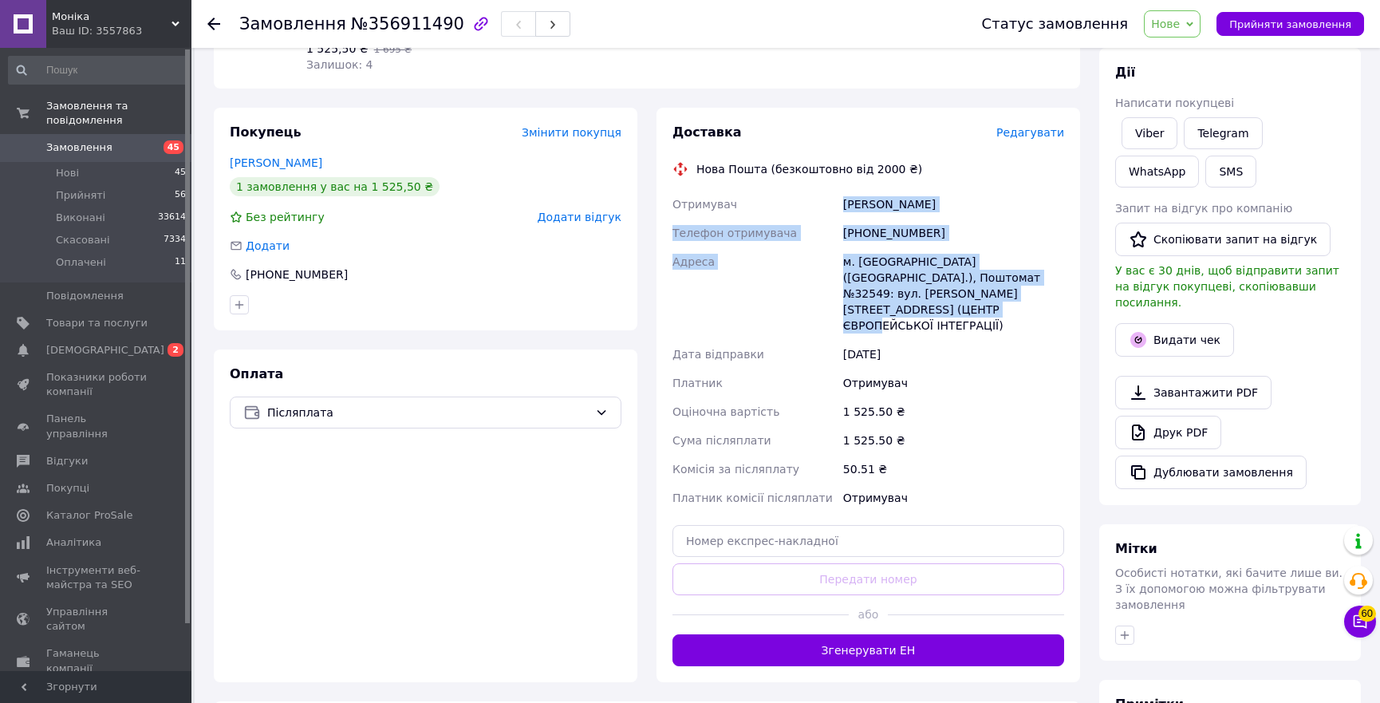
drag, startPoint x: 851, startPoint y: 621, endPoint x: 353, endPoint y: 681, distance: 502.3
click at [850, 634] on button "Згенерувати ЕН" at bounding box center [869, 650] width 392 height 32
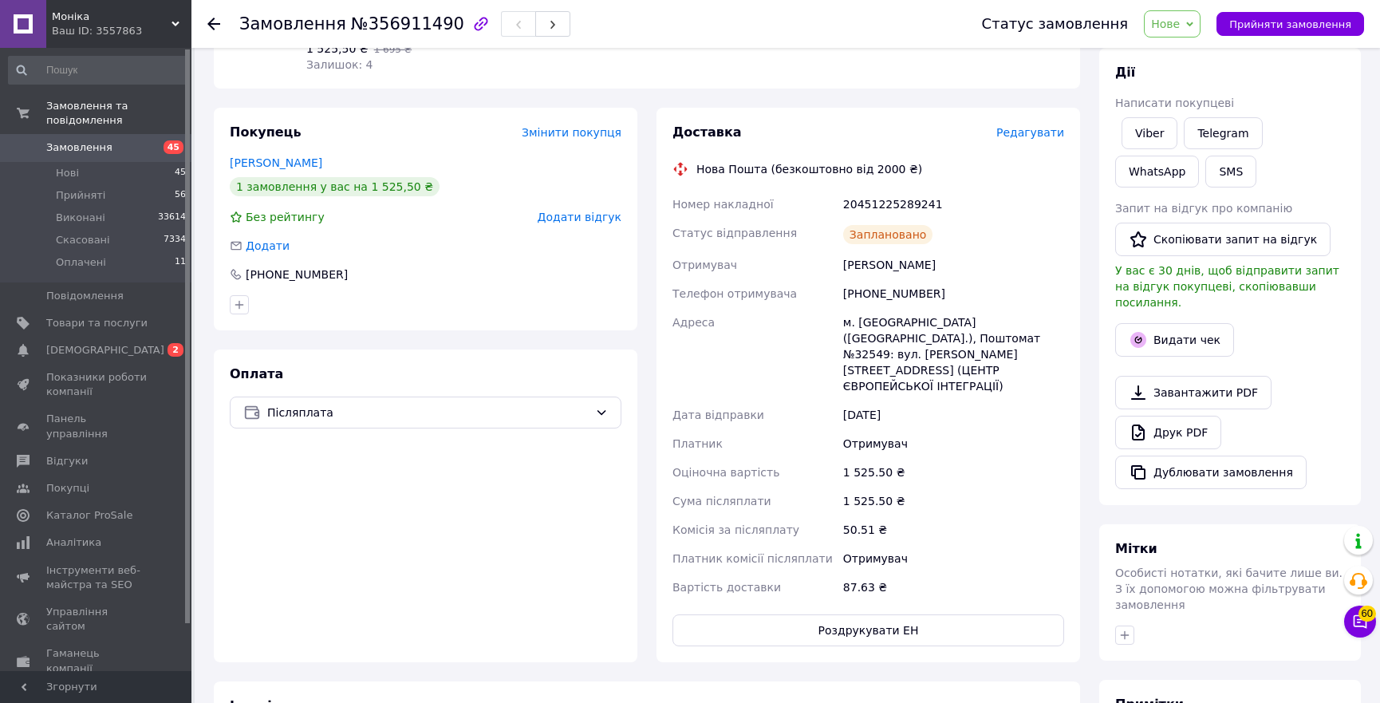
click at [890, 207] on div "20451225289241" at bounding box center [953, 204] width 227 height 29
copy div "20451225289241"
click at [1165, 323] on button "Видати чек" at bounding box center [1174, 340] width 119 height 34
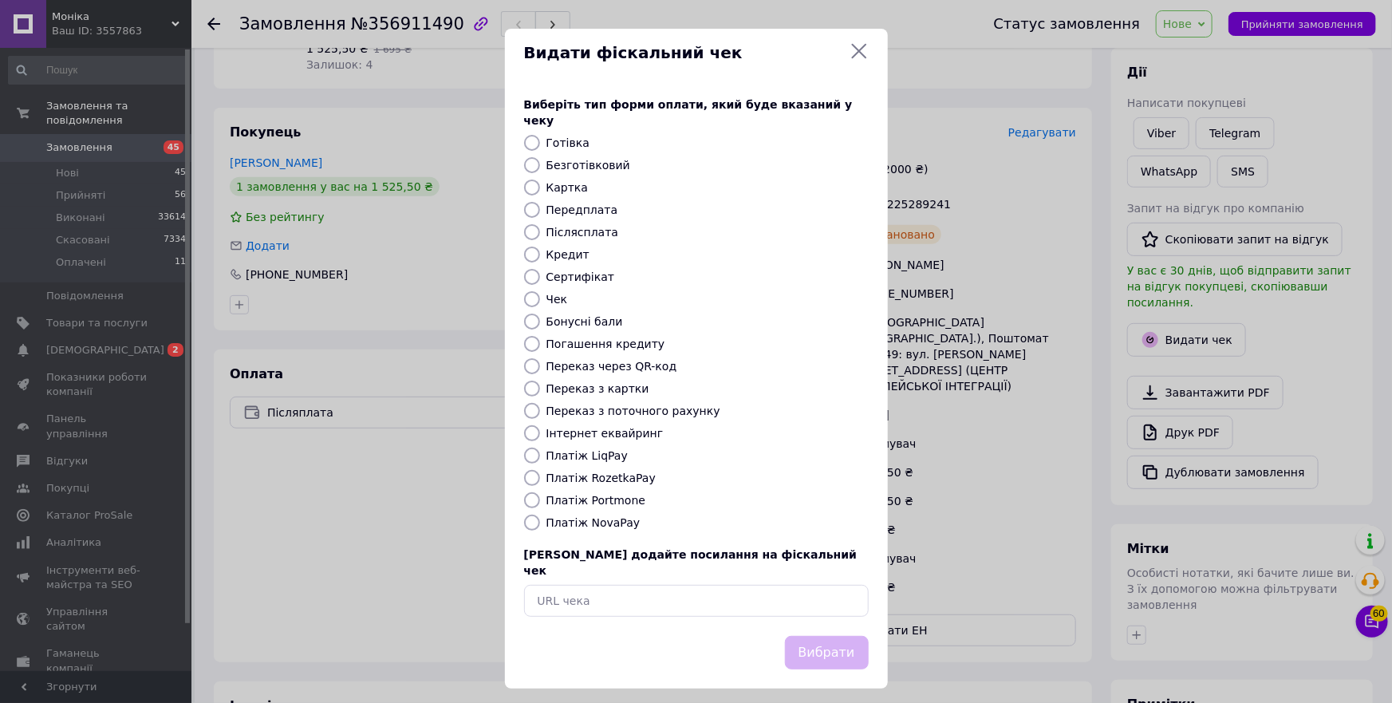
click at [598, 472] on label "Платіж RozetkaPay" at bounding box center [601, 478] width 109 height 13
click at [540, 470] on input "Платіж RozetkaPay" at bounding box center [532, 478] width 16 height 16
radio input "true"
click at [618, 519] on label "Платіж NovaPay" at bounding box center [594, 522] width 94 height 13
click at [540, 519] on input "Платіж NovaPay" at bounding box center [532, 523] width 16 height 16
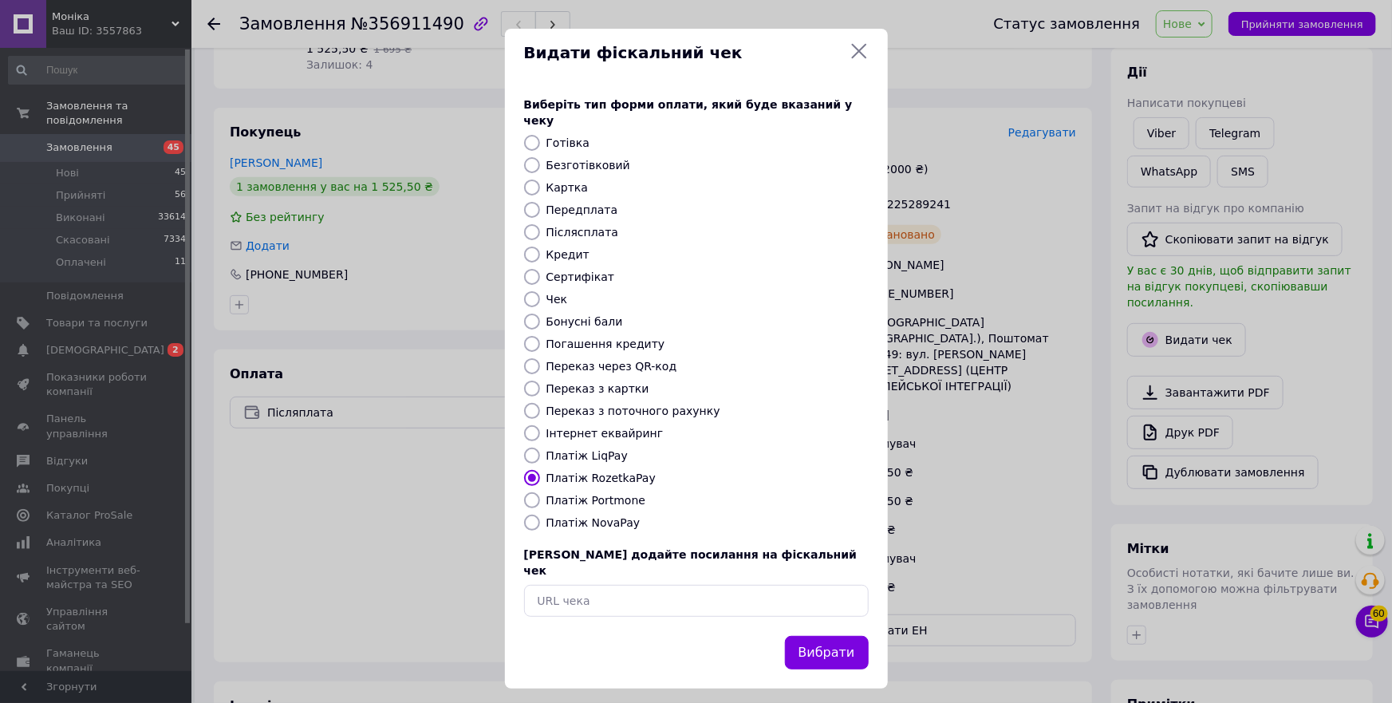
radio input "true"
drag, startPoint x: 850, startPoint y: 636, endPoint x: 417, endPoint y: 678, distance: 435.3
click at [839, 636] on button "Вибрати" at bounding box center [827, 653] width 84 height 34
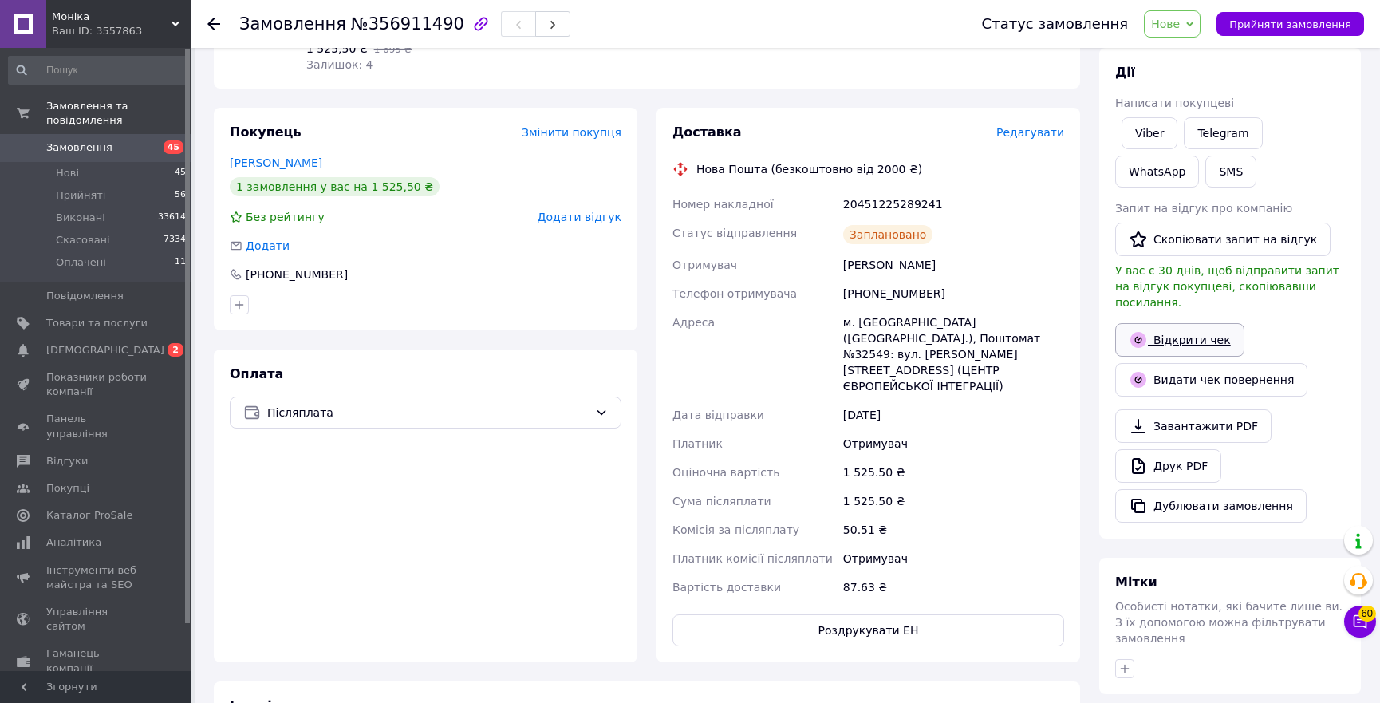
click at [1168, 327] on link "Відкрити чек" at bounding box center [1179, 340] width 129 height 34
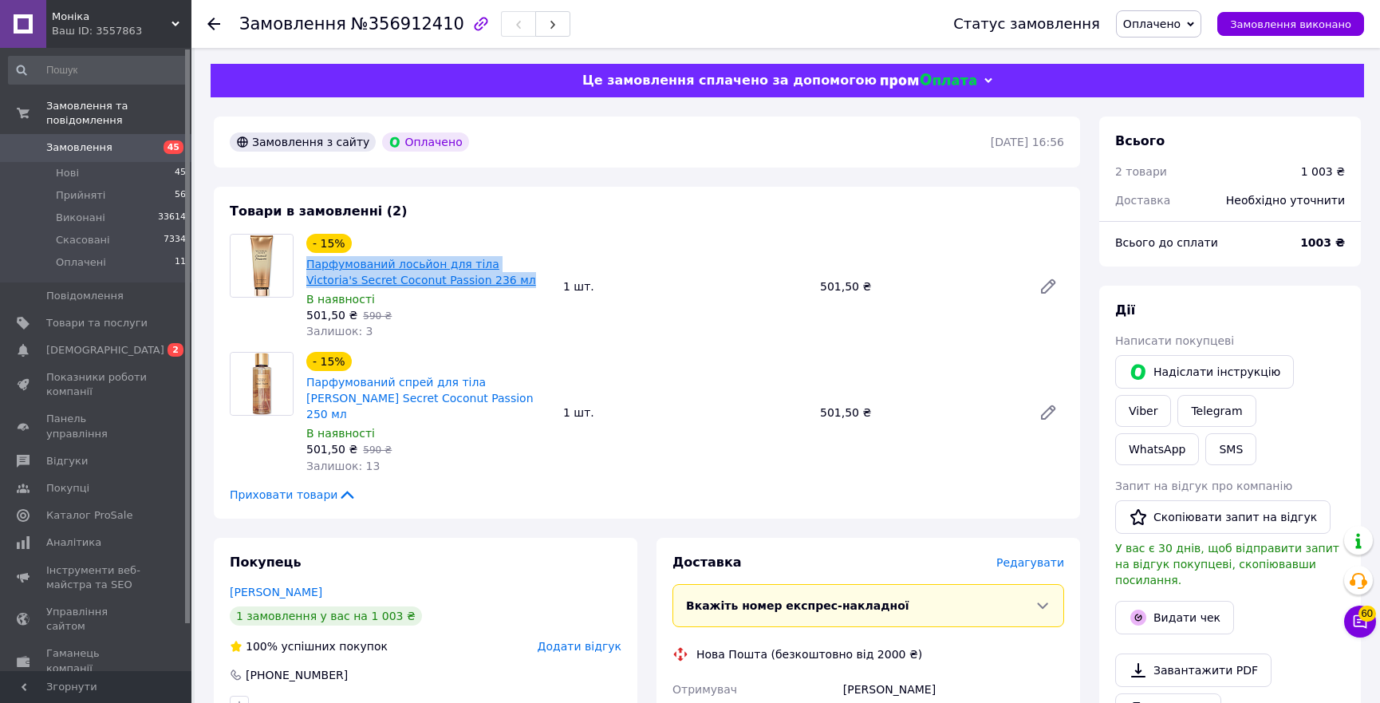
drag, startPoint x: 483, startPoint y: 280, endPoint x: 306, endPoint y: 260, distance: 177.5
click at [306, 260] on span "Парфумований лосьйон для тіла Victoria's Secret Coconut Passion 236 мл" at bounding box center [428, 272] width 244 height 32
copy link "Парфумований лосьйон для тіла Victoria's Secret Coconut Passion 236 мл"
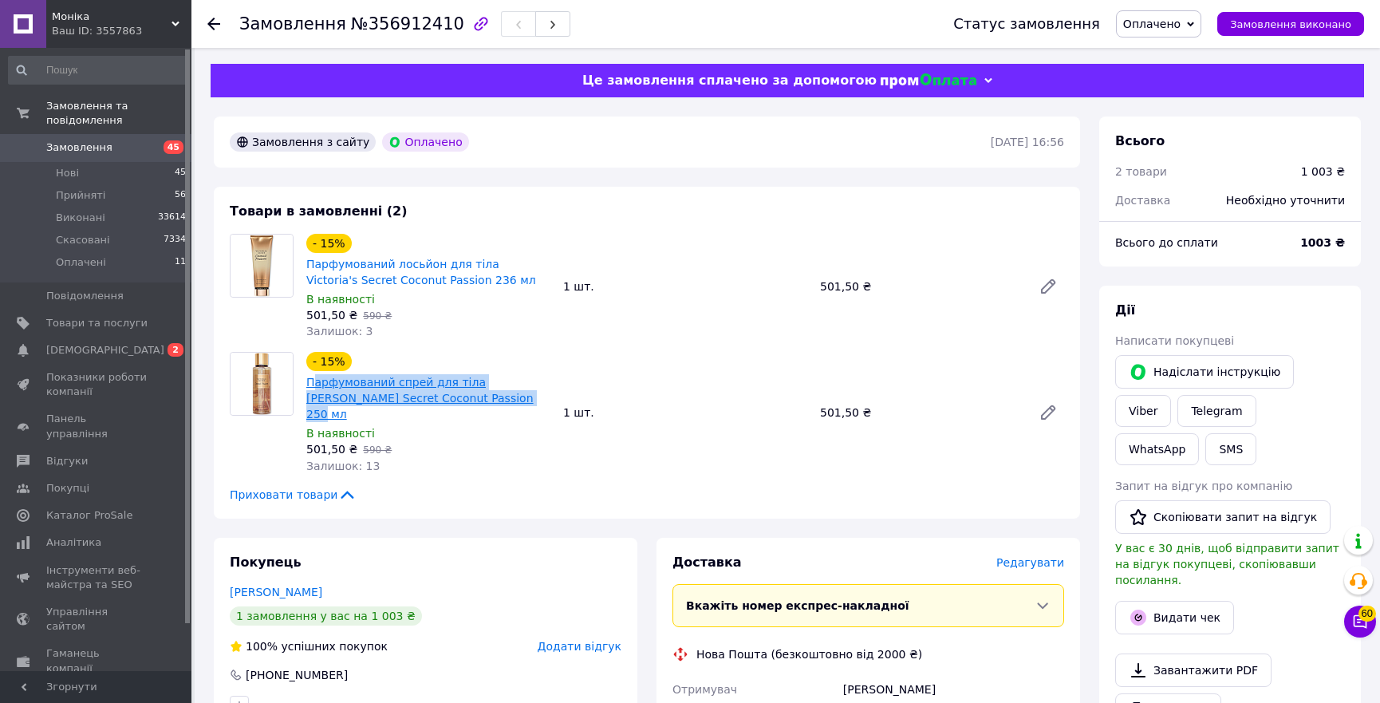
copy link "арфумований cпрей для тіла [PERSON_NAME] Secret Coconut Passion 250 мл"
copy link "Парфумований cпрей для тіла [PERSON_NAME] Secret Coconut Passion 250 мл"
drag, startPoint x: 439, startPoint y: 400, endPoint x: 295, endPoint y: 419, distance: 144.9
click at [306, 380] on span "Парфумований cпрей для тіла [PERSON_NAME] Secret Coconut Passion 250 мл" at bounding box center [428, 398] width 244 height 48
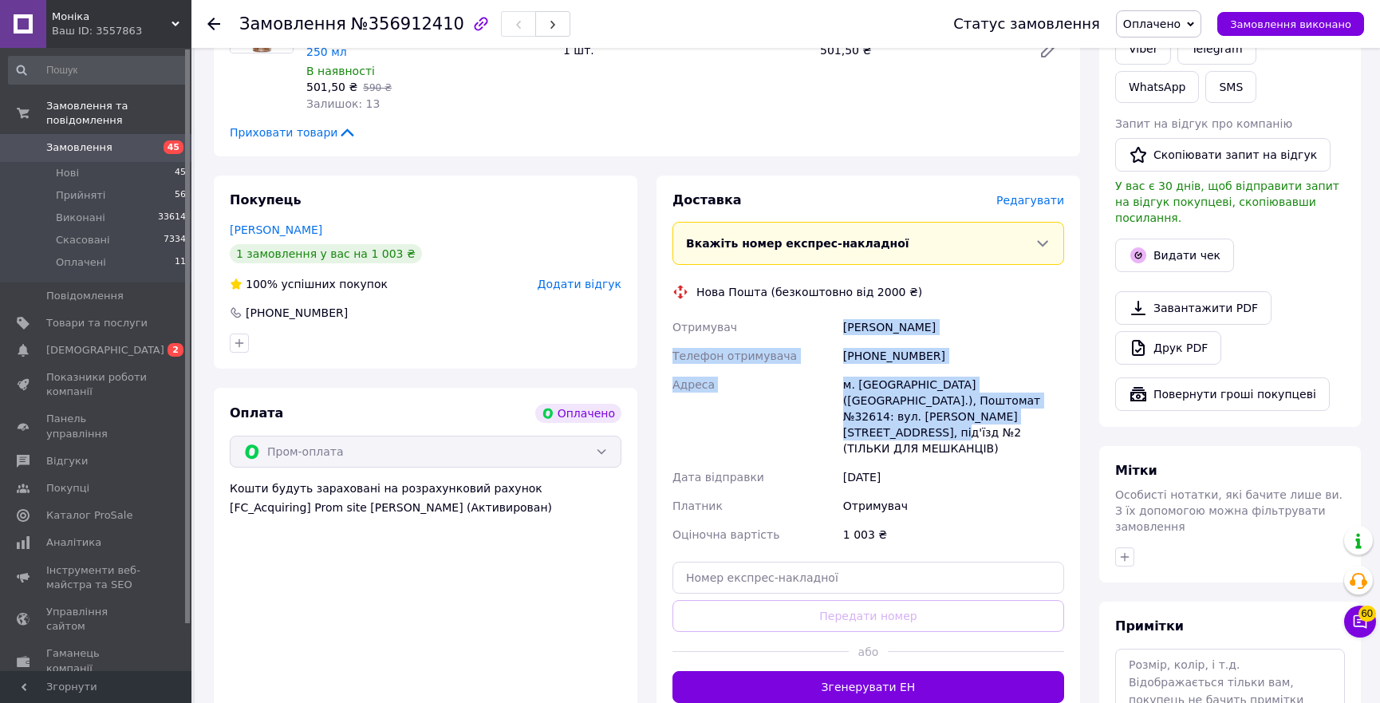
copy div "Отримувач [PERSON_NAME] Телефон отримувача [PHONE_NUMBER] Адреса м. [GEOGRAPHIC…"
drag, startPoint x: 997, startPoint y: 403, endPoint x: 829, endPoint y: 313, distance: 191.0
click at [829, 313] on div "Отримувач [PERSON_NAME] Телефон отримувача [PHONE_NUMBER] Адреса м. [GEOGRAPHIC…" at bounding box center [868, 431] width 398 height 236
drag, startPoint x: 845, startPoint y: 638, endPoint x: 806, endPoint y: 638, distance: 39.1
click at [846, 671] on button "Згенерувати ЕН" at bounding box center [869, 687] width 392 height 32
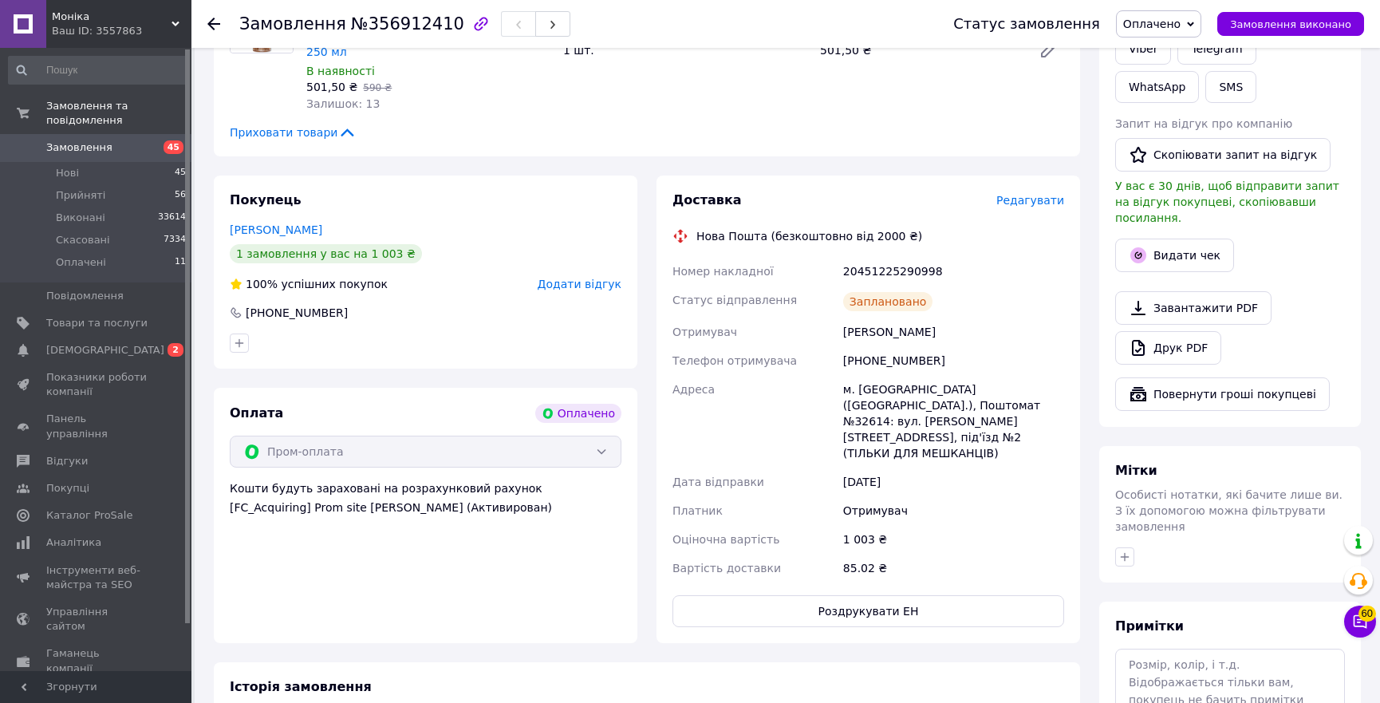
click at [875, 257] on div "20451225290998" at bounding box center [953, 271] width 227 height 29
copy div "20451225290998"
click at [1157, 239] on button "Видати чек" at bounding box center [1174, 256] width 119 height 34
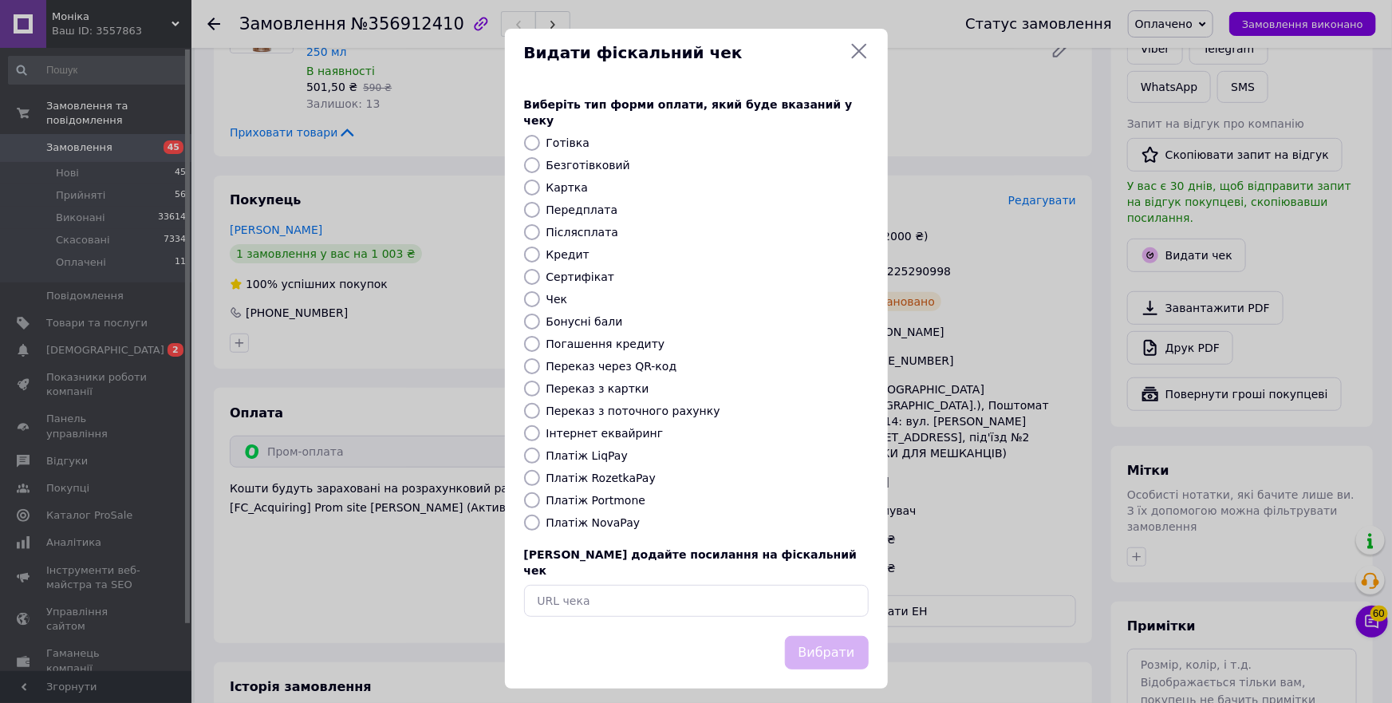
click at [599, 472] on label "Платіж RozetkaPay" at bounding box center [601, 478] width 109 height 13
click at [540, 470] on input "Платіж RozetkaPay" at bounding box center [532, 478] width 16 height 16
radio input "true"
click at [826, 636] on button "Вибрати" at bounding box center [827, 653] width 84 height 34
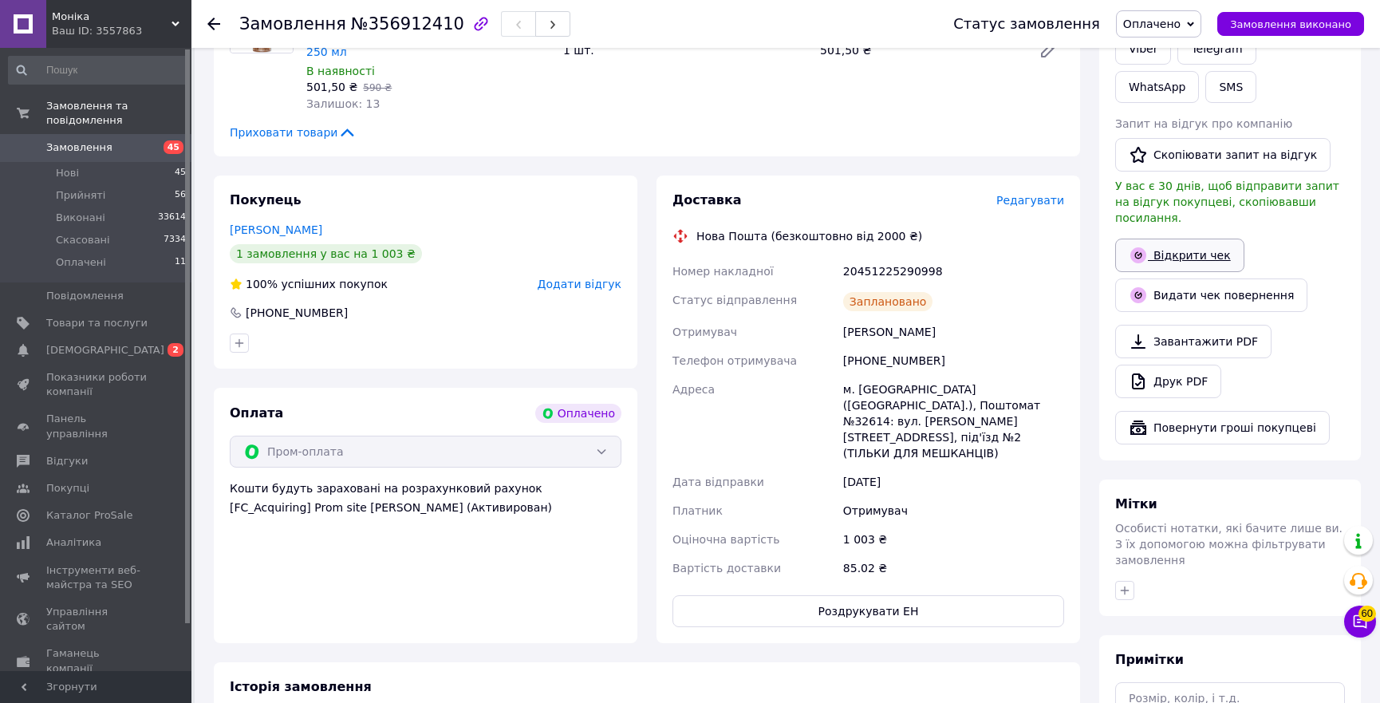
click at [1188, 239] on link "Відкрити чек" at bounding box center [1179, 256] width 129 height 34
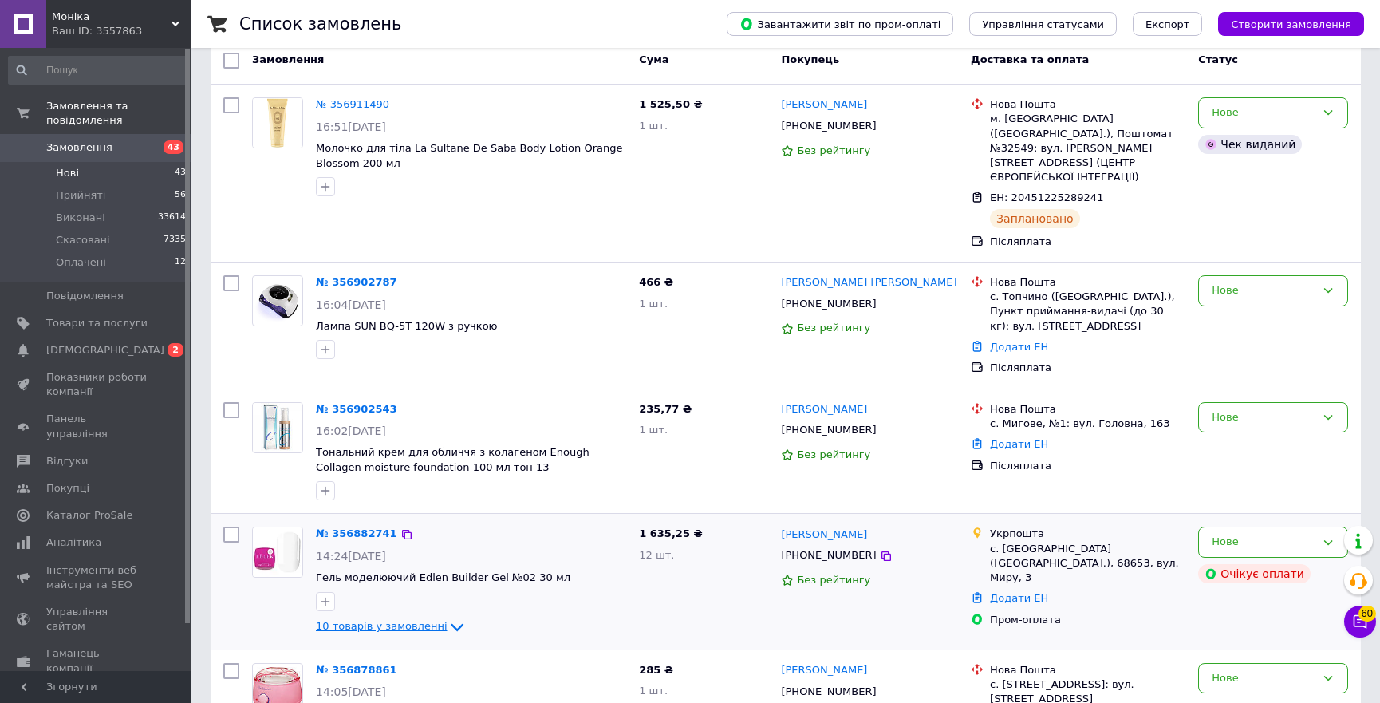
scroll to position [362, 0]
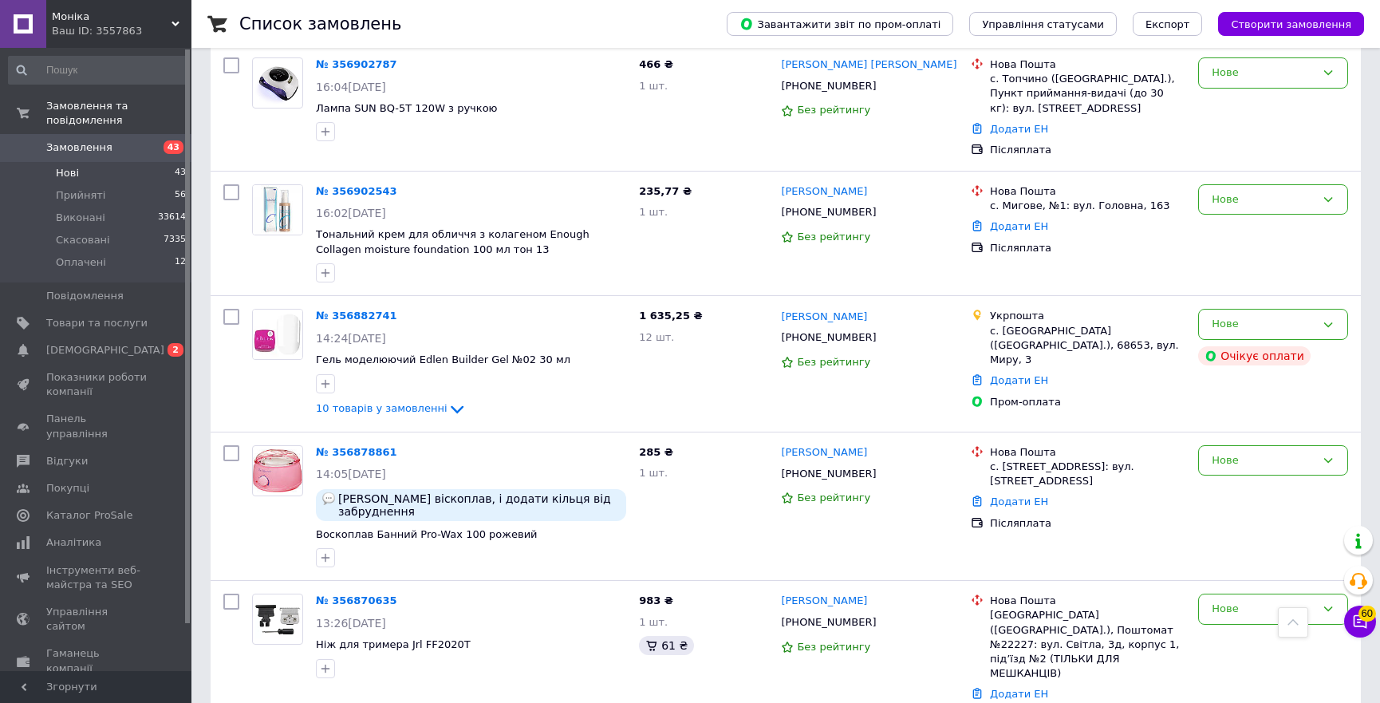
click at [95, 164] on li "Нові 43" at bounding box center [97, 173] width 195 height 22
click at [100, 184] on li "Прийняті 56" at bounding box center [97, 195] width 195 height 22
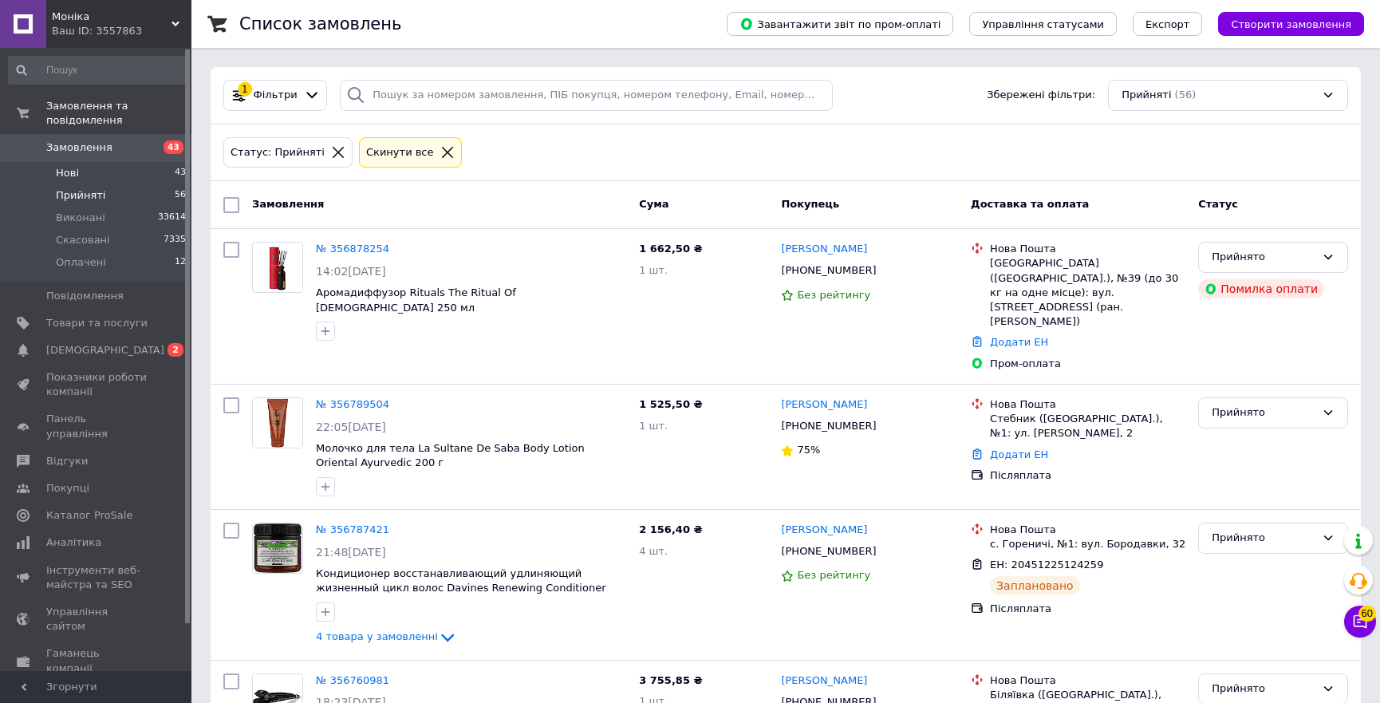
click at [71, 166] on span "Нові" at bounding box center [67, 173] width 23 height 14
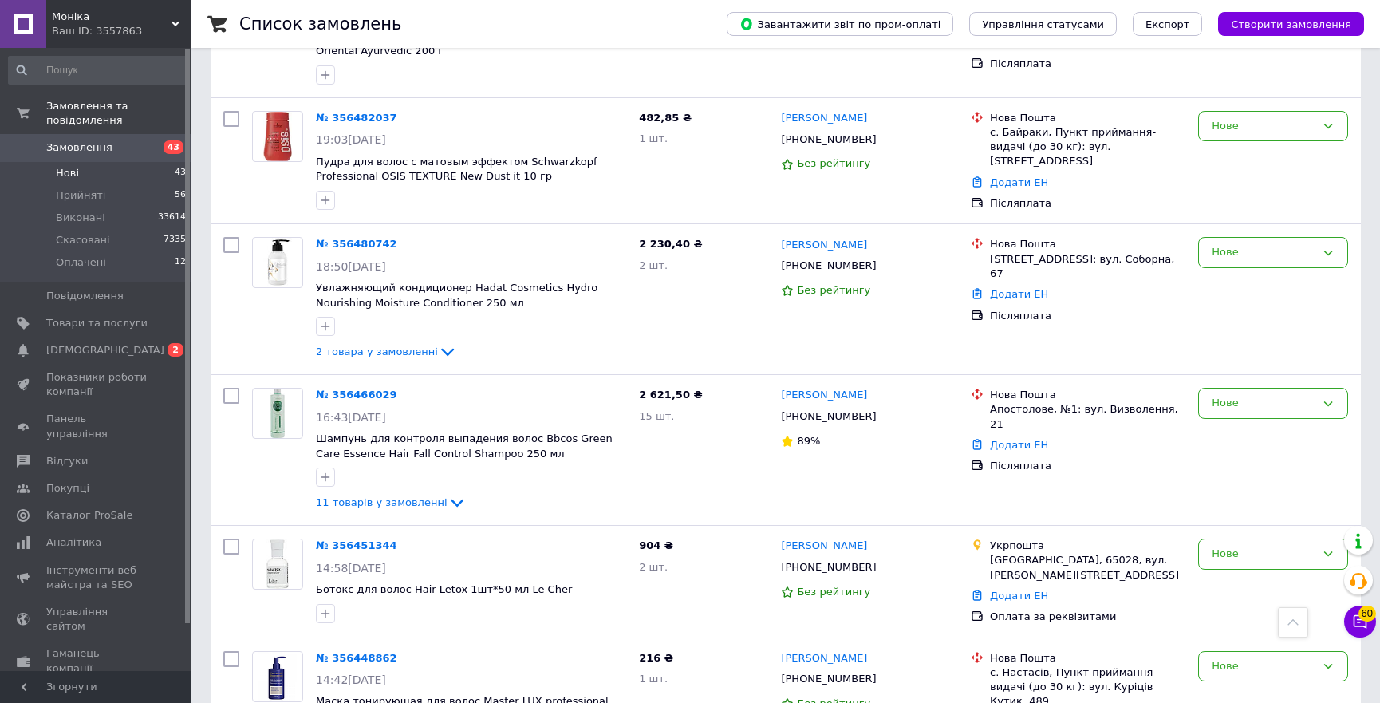
scroll to position [4583, 0]
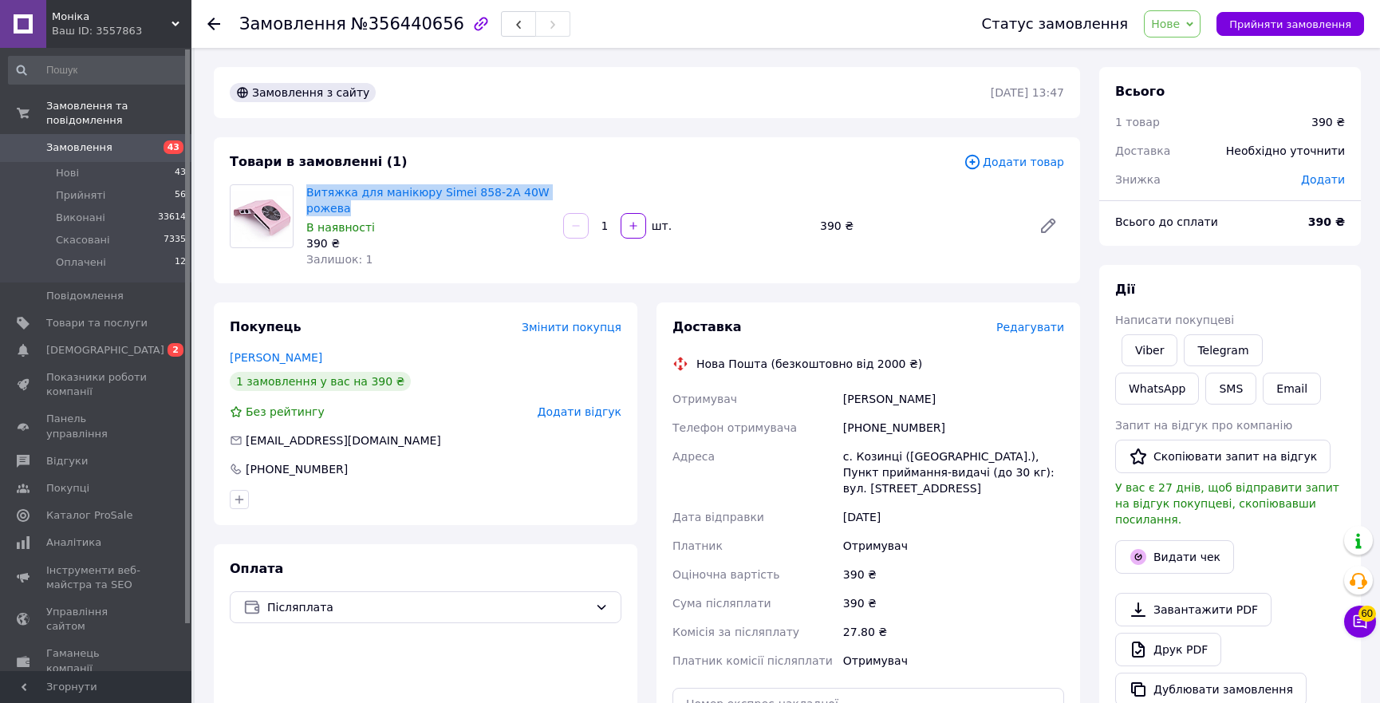
copy link "Витяжка для манікюру Simei 858-2A 40W рожева"
drag, startPoint x: 352, startPoint y: 212, endPoint x: 308, endPoint y: 202, distance: 45.1
click at [305, 196] on div "Витяжка для манікюру Simei 858-2A 40W рожева В наявності 390 ₴ Залишок: 1" at bounding box center [428, 225] width 257 height 89
click at [1192, 14] on span "Нове" at bounding box center [1172, 23] width 57 height 27
click at [1189, 95] on li "Скасовано" at bounding box center [1181, 104] width 73 height 24
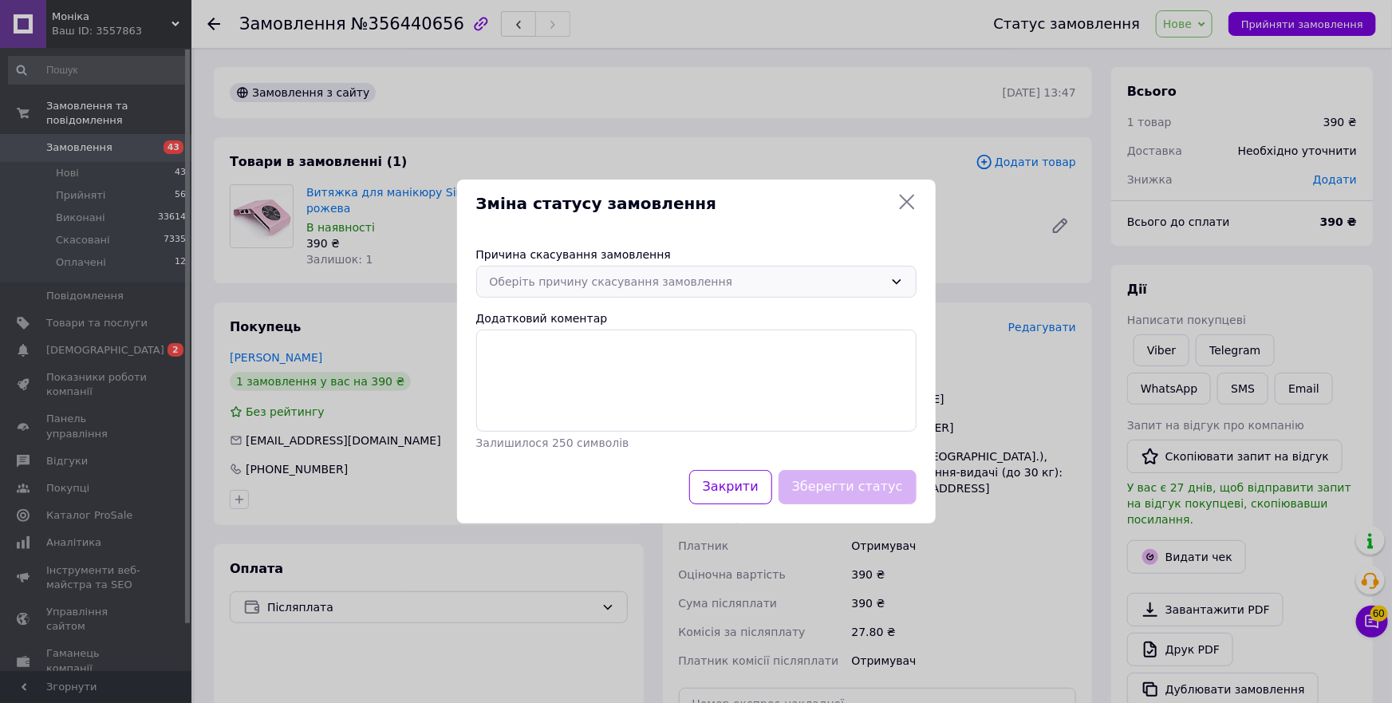
click at [576, 282] on div "Оберіть причину скасування замовлення" at bounding box center [687, 282] width 394 height 18
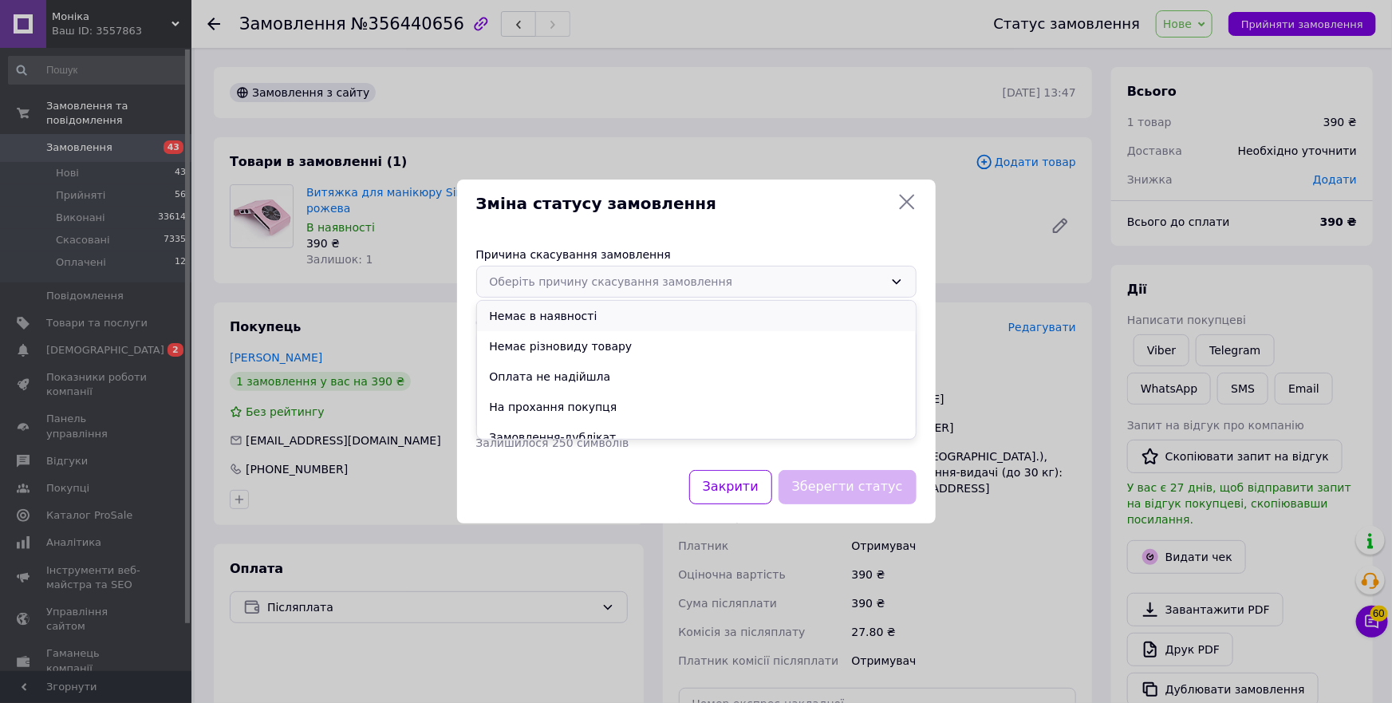
click at [525, 318] on li "Немає в наявності" at bounding box center [696, 316] width 439 height 30
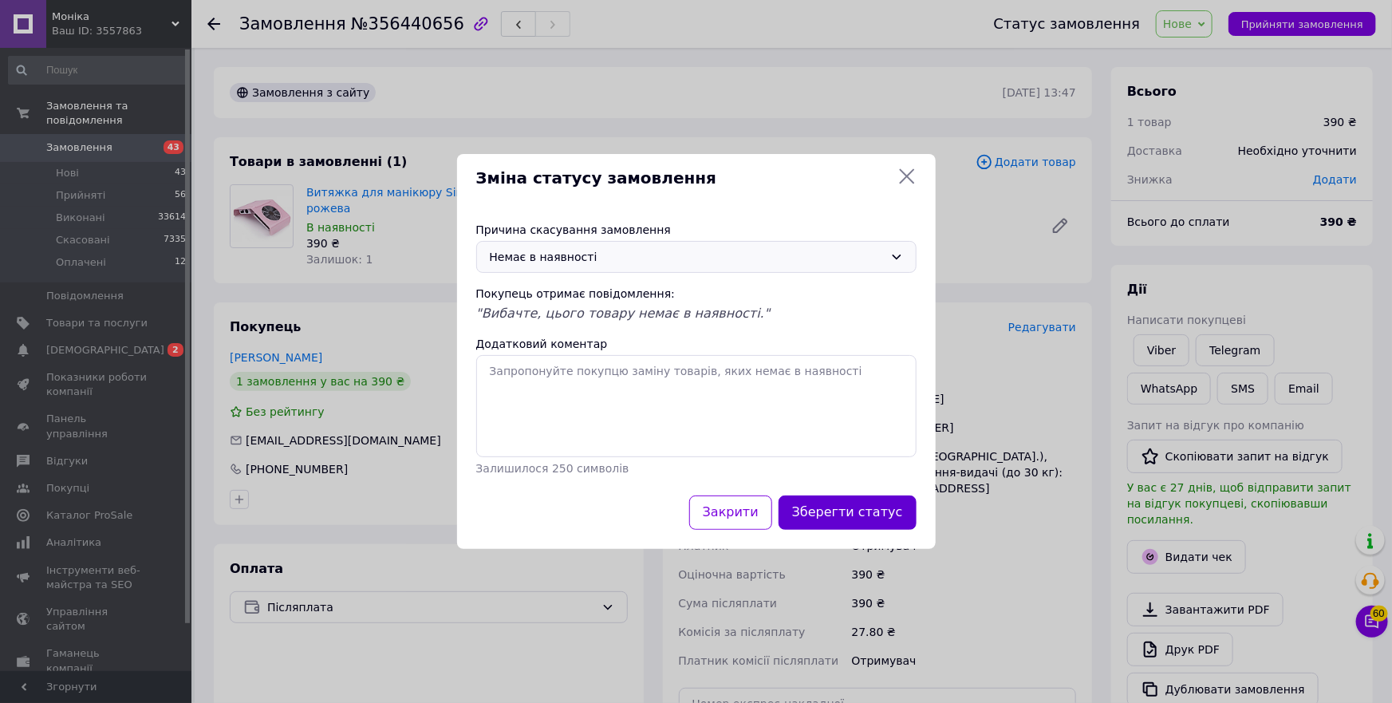
click at [839, 506] on button "Зберегти статус" at bounding box center [848, 513] width 138 height 34
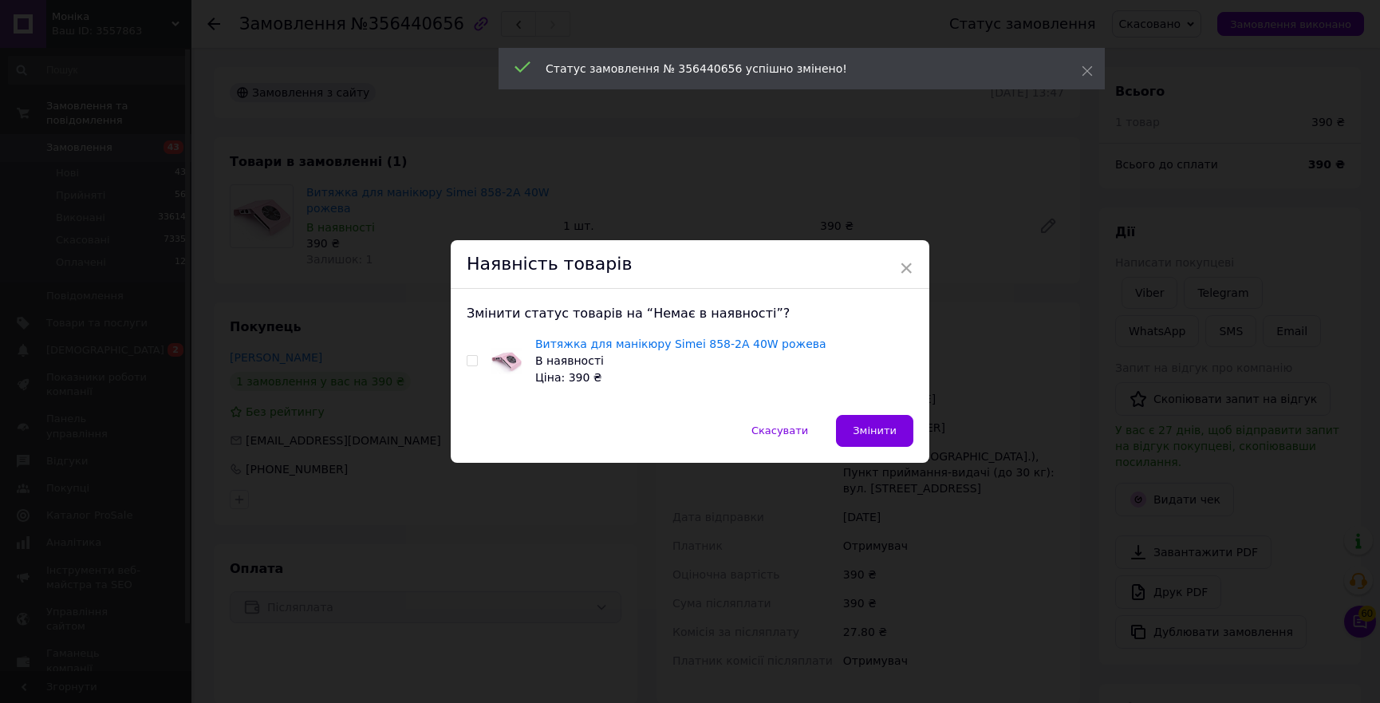
click at [471, 358] on input "checkbox" at bounding box center [472, 361] width 10 height 10
checkbox input "true"
drag, startPoint x: 877, startPoint y: 431, endPoint x: 0, endPoint y: 8, distance: 973.6
click at [875, 428] on span "Змінити" at bounding box center [875, 430] width 44 height 12
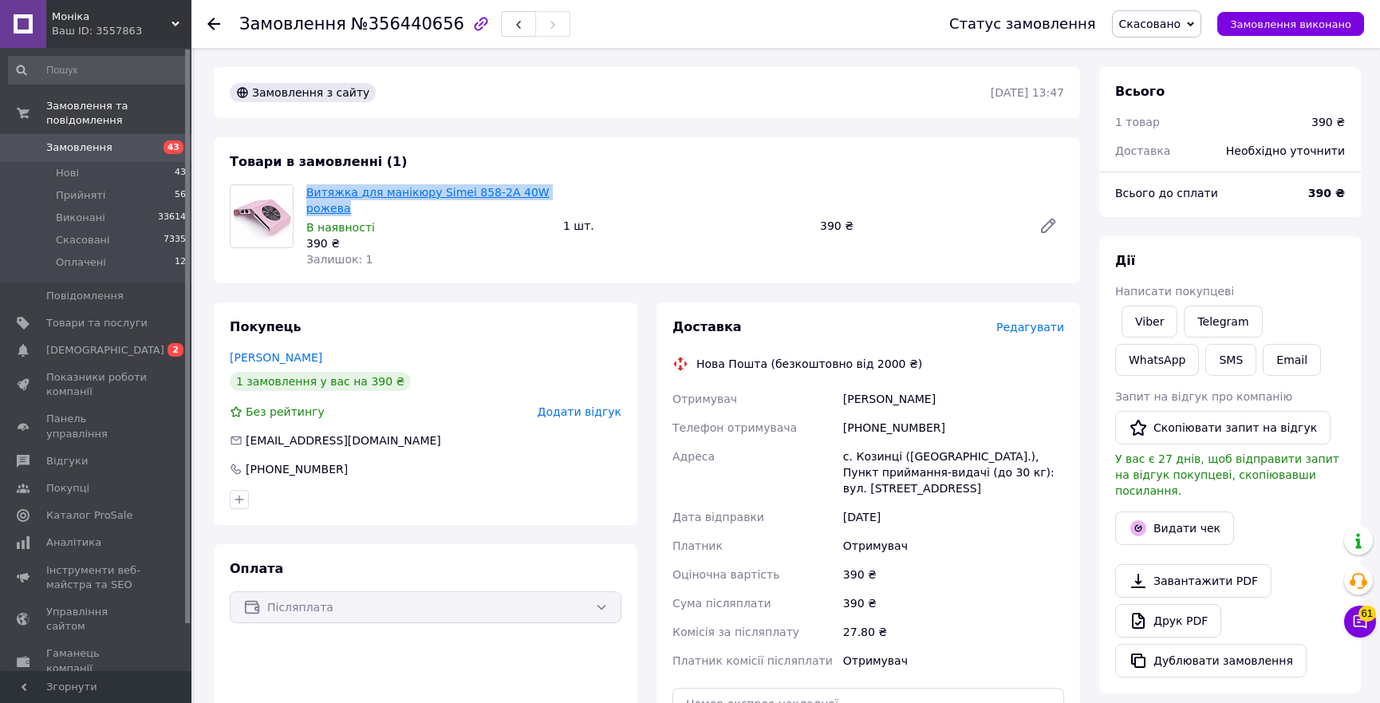
copy link "Витяжка для манікюру Simei 858-2A 40W рожева"
drag, startPoint x: 361, startPoint y: 208, endPoint x: 306, endPoint y: 191, distance: 57.8
click at [306, 191] on span "Витяжка для манікюру Simei 858-2A 40W рожева" at bounding box center [428, 200] width 244 height 32
click at [1160, 319] on link "Viber" at bounding box center [1150, 322] width 56 height 32
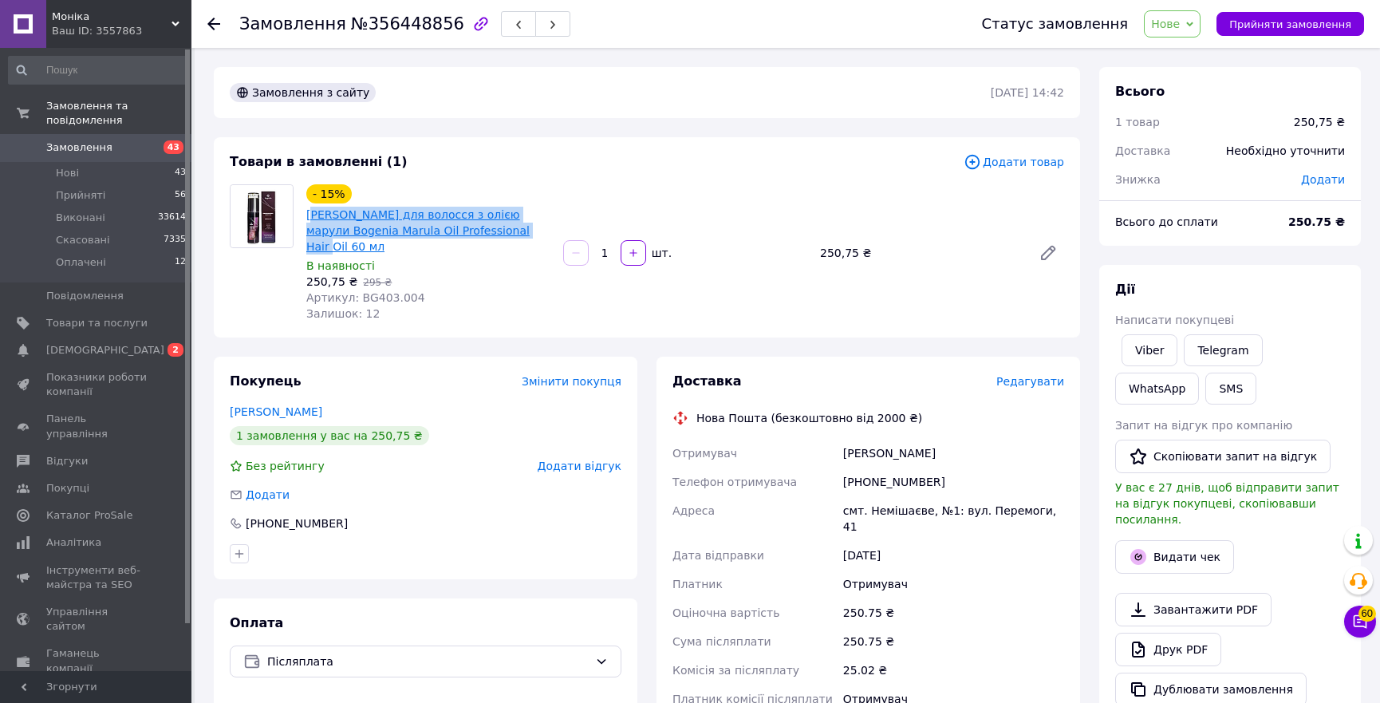
copy link "лія для волосся з олією марули Bogenia Marula Oil Professional Hair Oil 60 мл"
copy link "Олія для волосся з олією марули Bogenia Marula Oil Professional Hair Oil 60 мл"
drag, startPoint x: 501, startPoint y: 230, endPoint x: 304, endPoint y: 212, distance: 197.9
click at [305, 212] on div "Олія для волосся з олією марули Bogenia Marula Oil Professional Hair Oil 60 мл" at bounding box center [428, 230] width 247 height 51
click at [1147, 353] on link "Viber" at bounding box center [1150, 350] width 56 height 32
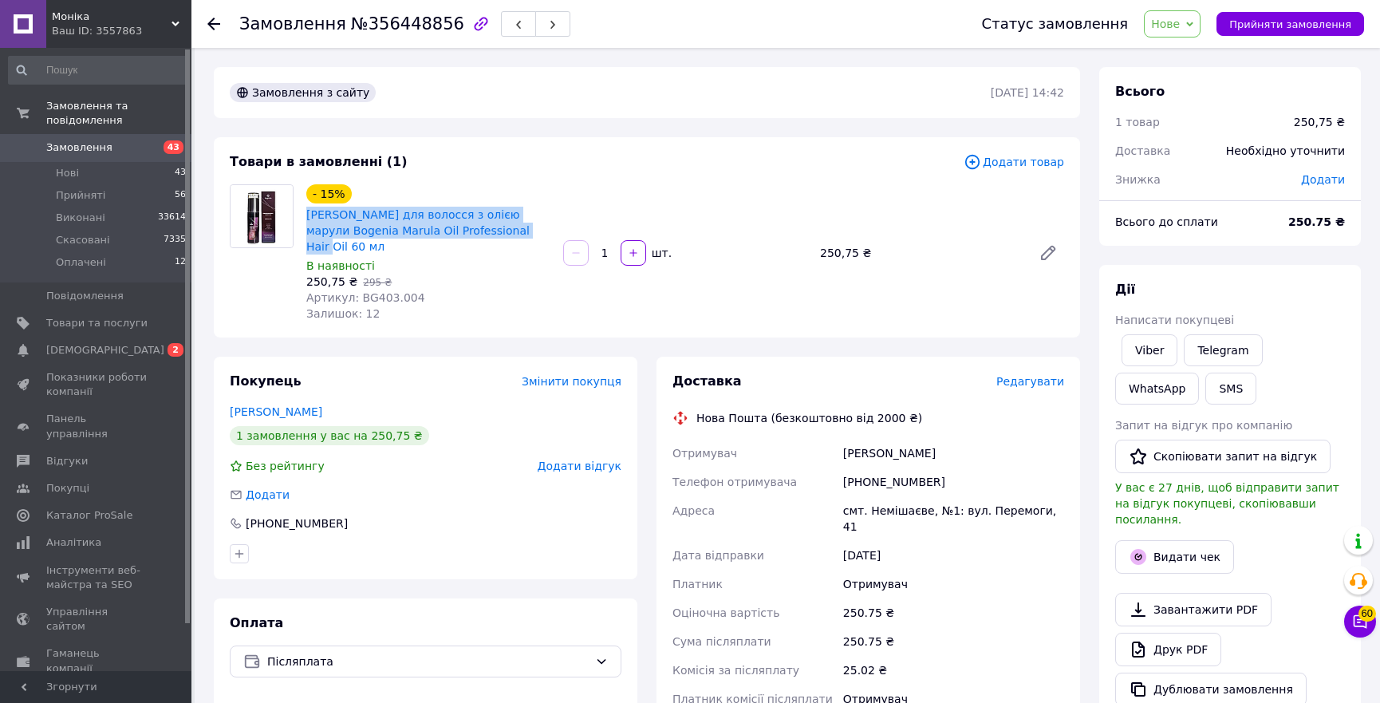
click at [1200, 19] on span "Нове" at bounding box center [1172, 23] width 57 height 27
click at [1204, 47] on li "Прийнято" at bounding box center [1181, 56] width 73 height 24
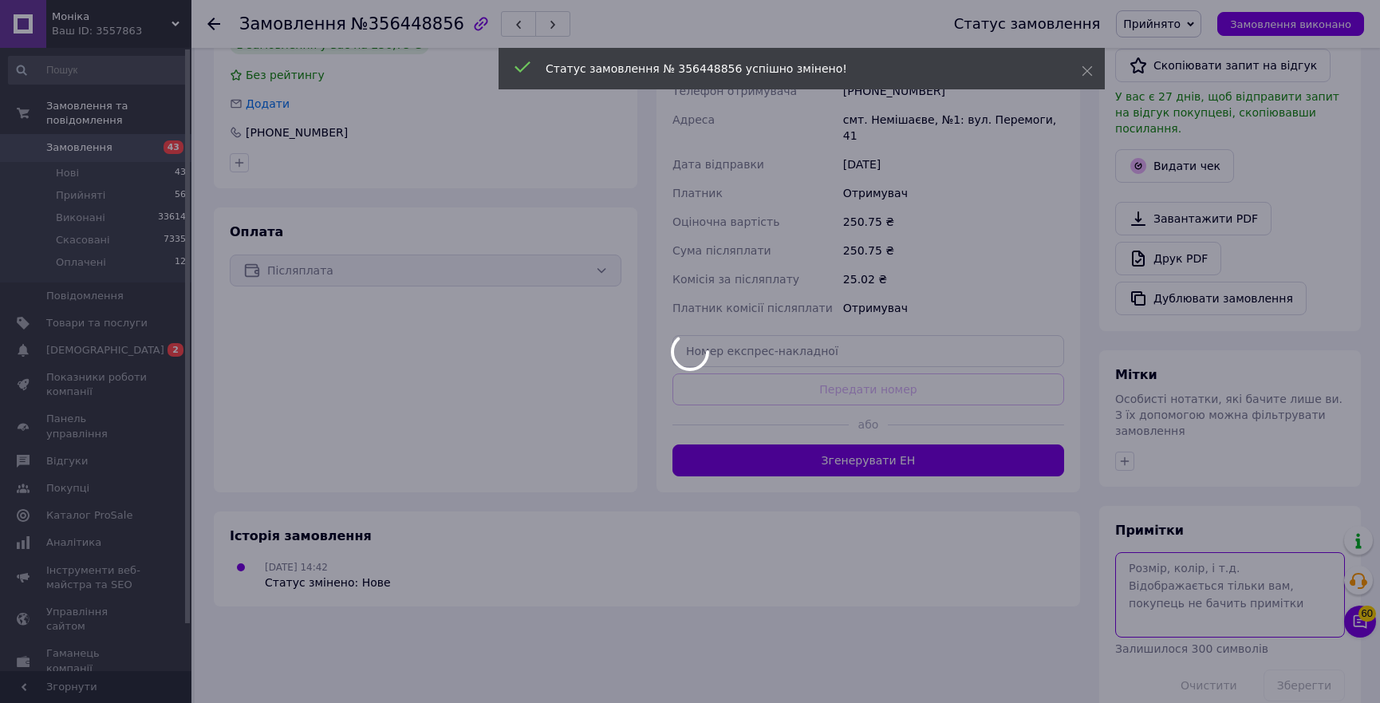
click at [1173, 552] on textarea at bounding box center [1230, 594] width 230 height 85
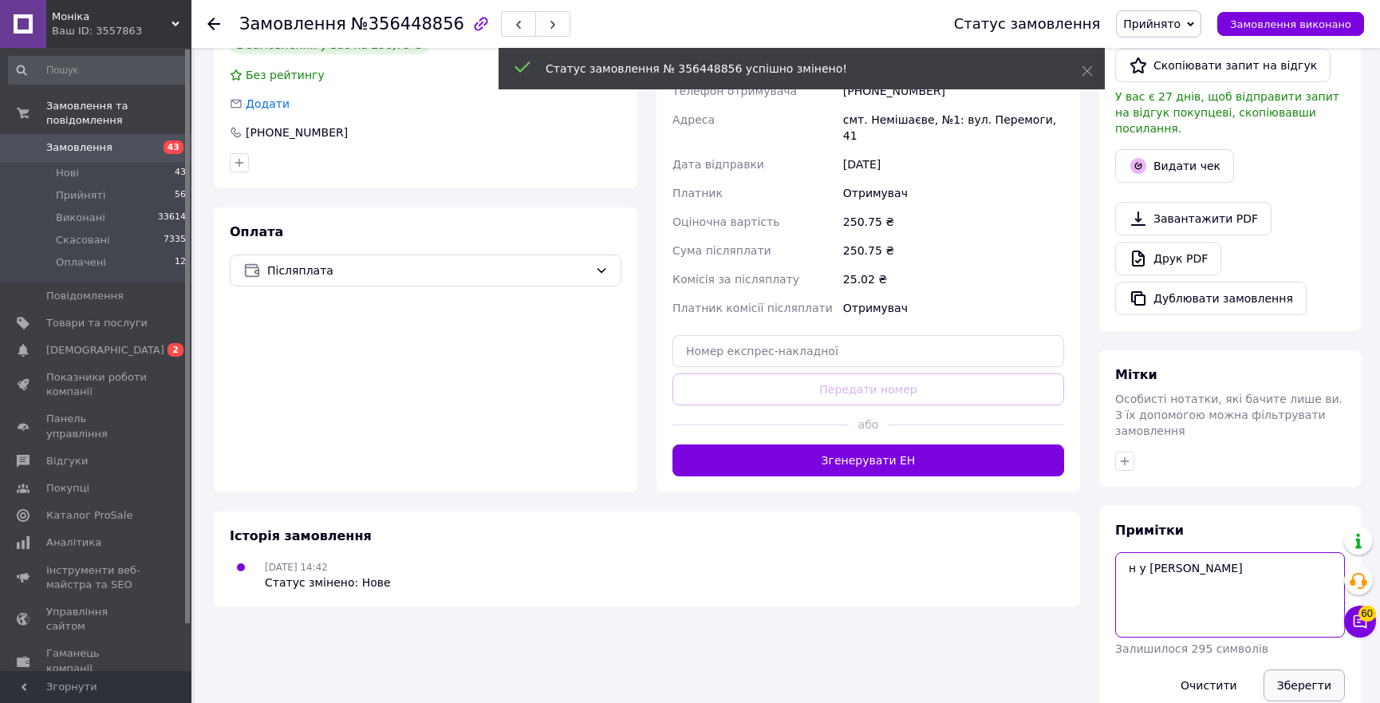
type textarea "н у в"
click at [1311, 669] on button "Зберегти" at bounding box center [1304, 685] width 81 height 32
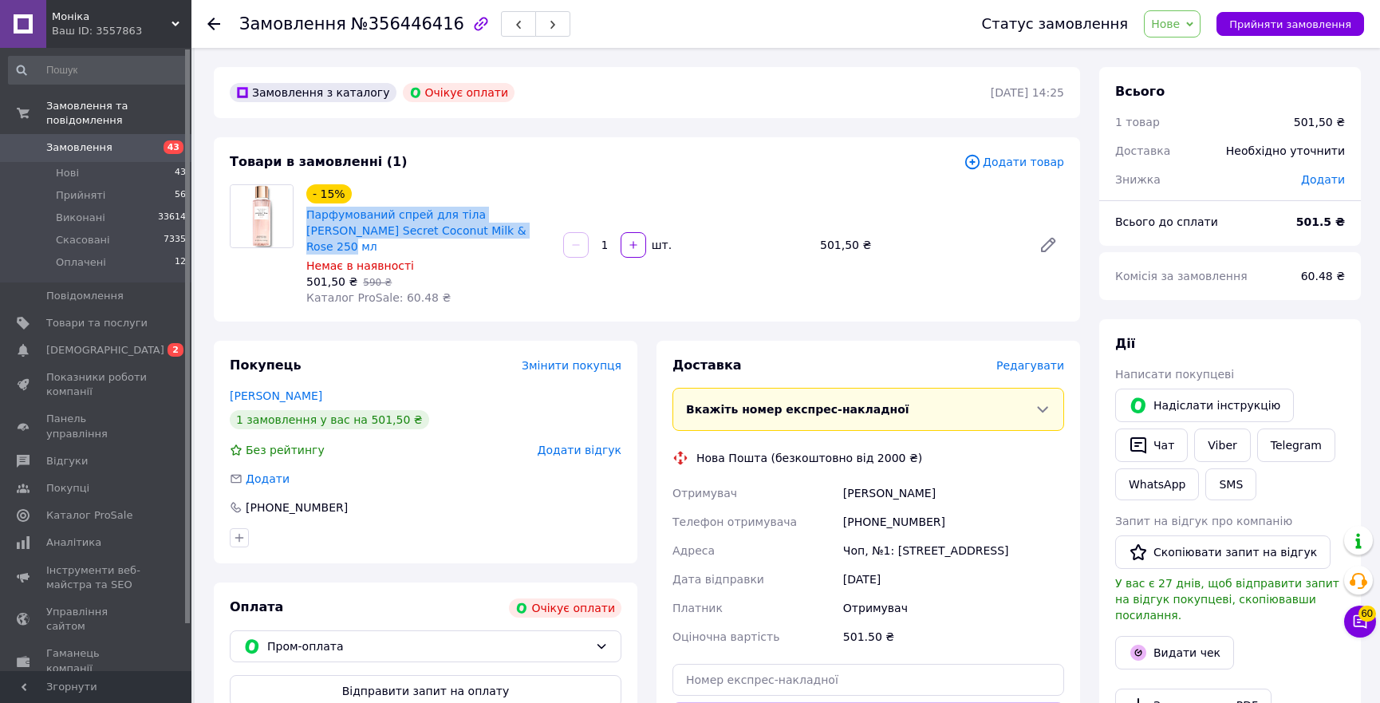
copy link "Парфумований cпрей для тіла [PERSON_NAME] Secret Coconut Milk & Rose 250 мл"
drag, startPoint x: 454, startPoint y: 232, endPoint x: 303, endPoint y: 215, distance: 151.7
click at [303, 215] on div "- 15% Парфумований cпрей для тіла Victoria's Secret Coconut Milk & Rose 250 мл …" at bounding box center [428, 245] width 257 height 128
click at [1180, 22] on span "Нове" at bounding box center [1165, 24] width 29 height 13
click at [1206, 95] on li "Скасовано" at bounding box center [1181, 104] width 73 height 24
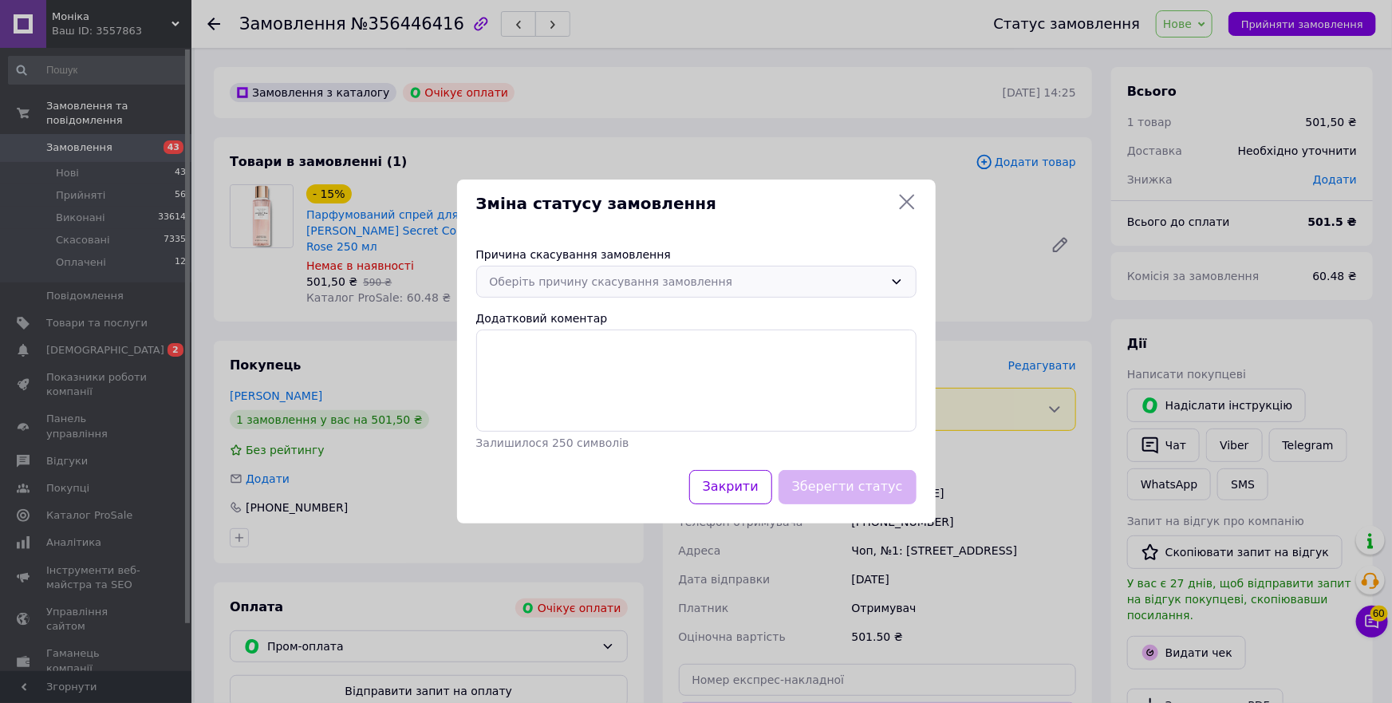
click at [612, 287] on div "Оберіть причину скасування замовлення" at bounding box center [687, 282] width 394 height 18
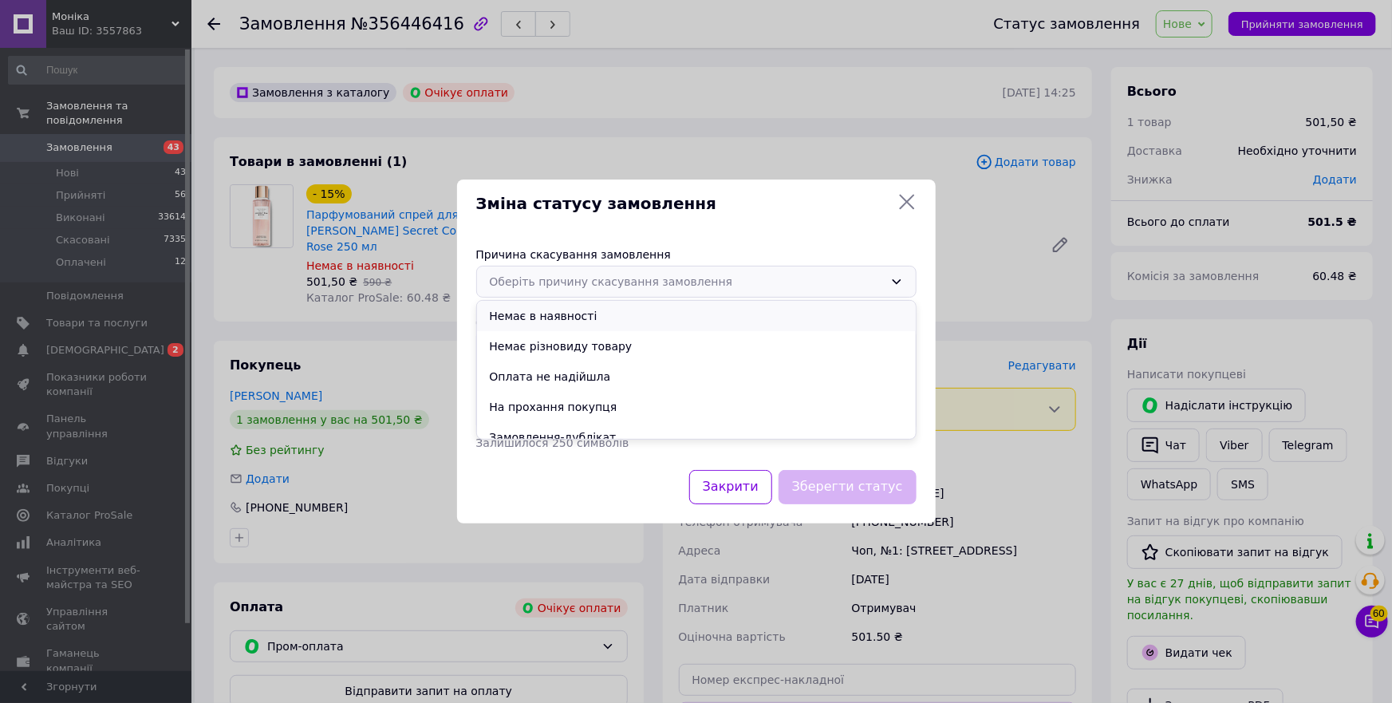
click at [542, 315] on li "Немає в наявності" at bounding box center [696, 316] width 439 height 30
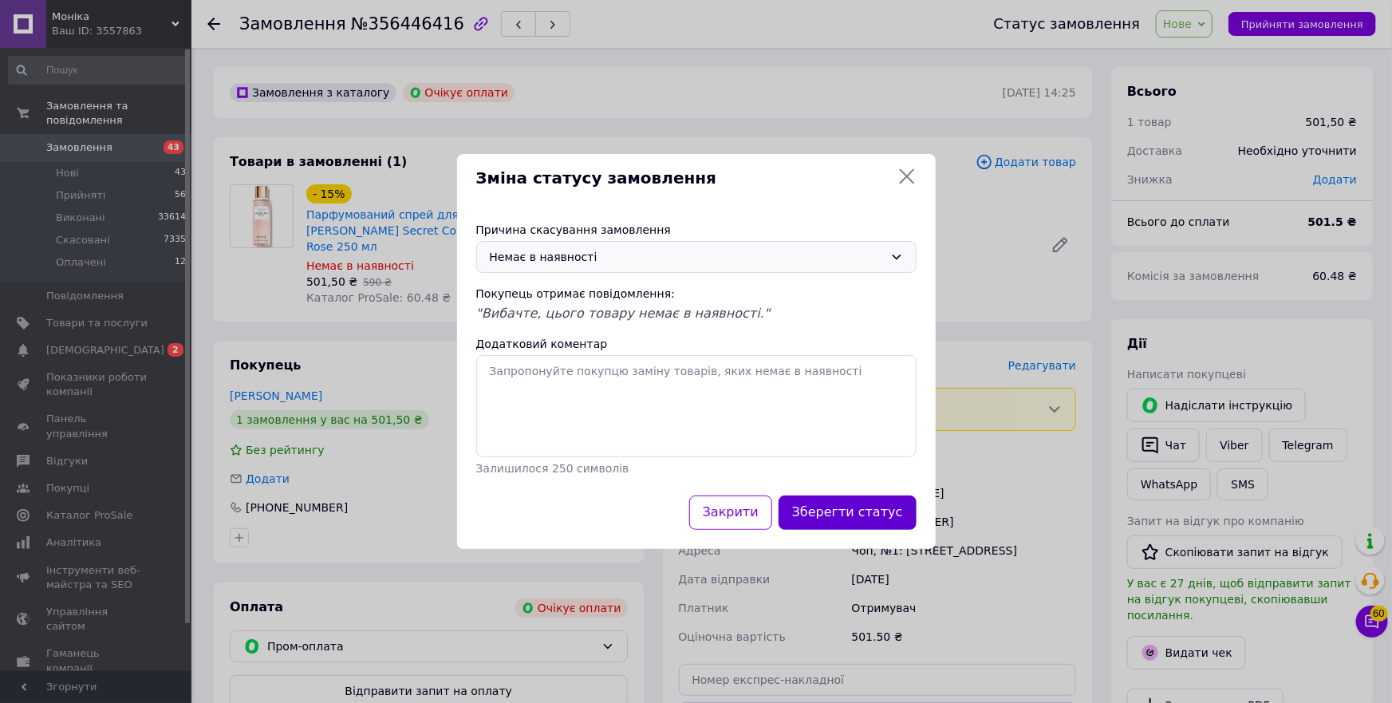
click at [891, 514] on button "Зберегти статус" at bounding box center [848, 513] width 138 height 34
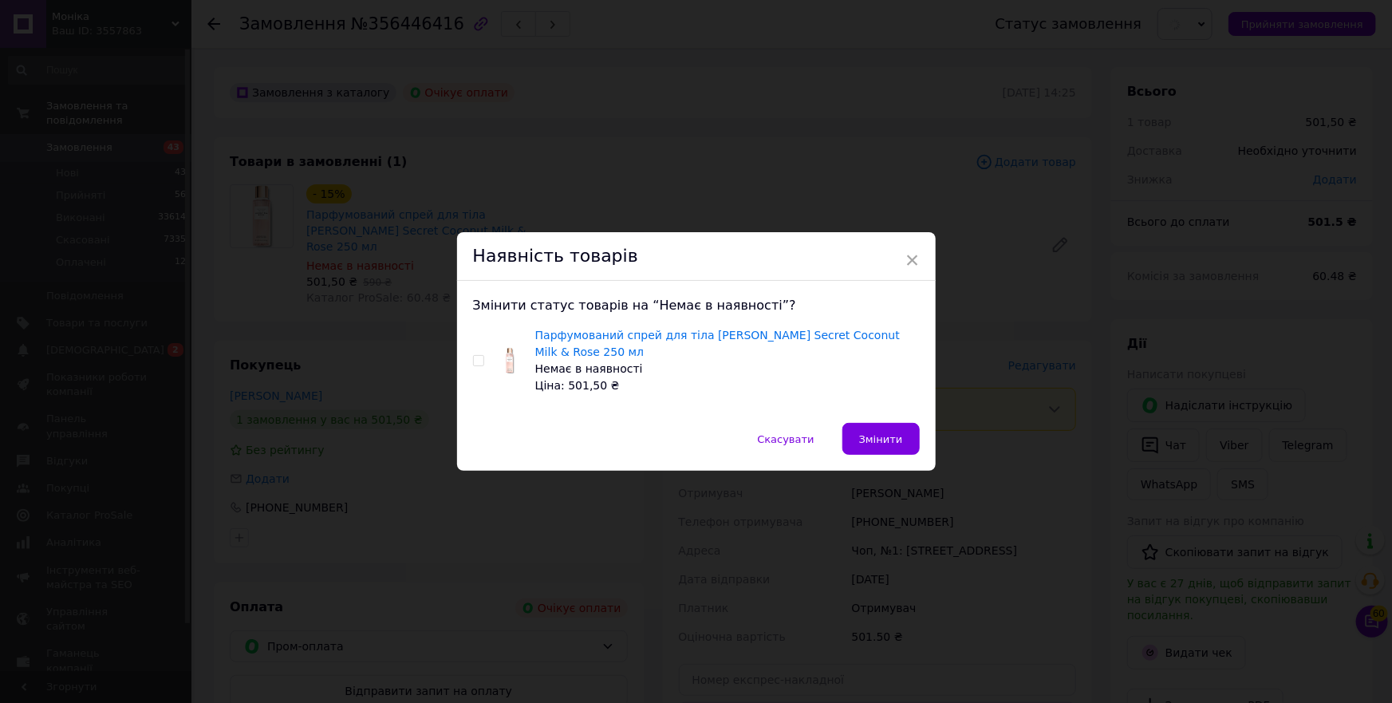
click at [473, 361] on input "checkbox" at bounding box center [478, 361] width 10 height 10
checkbox input "true"
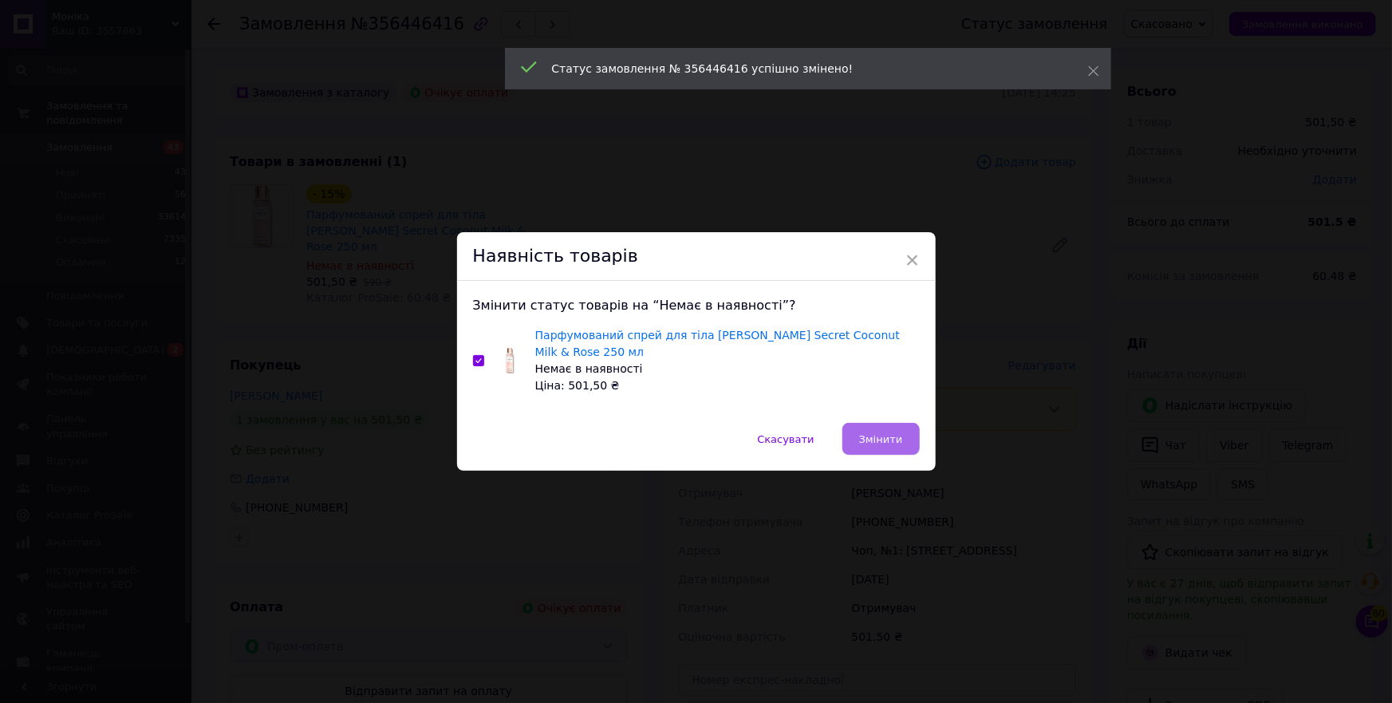
click at [864, 440] on span "Змінити" at bounding box center [881, 439] width 44 height 12
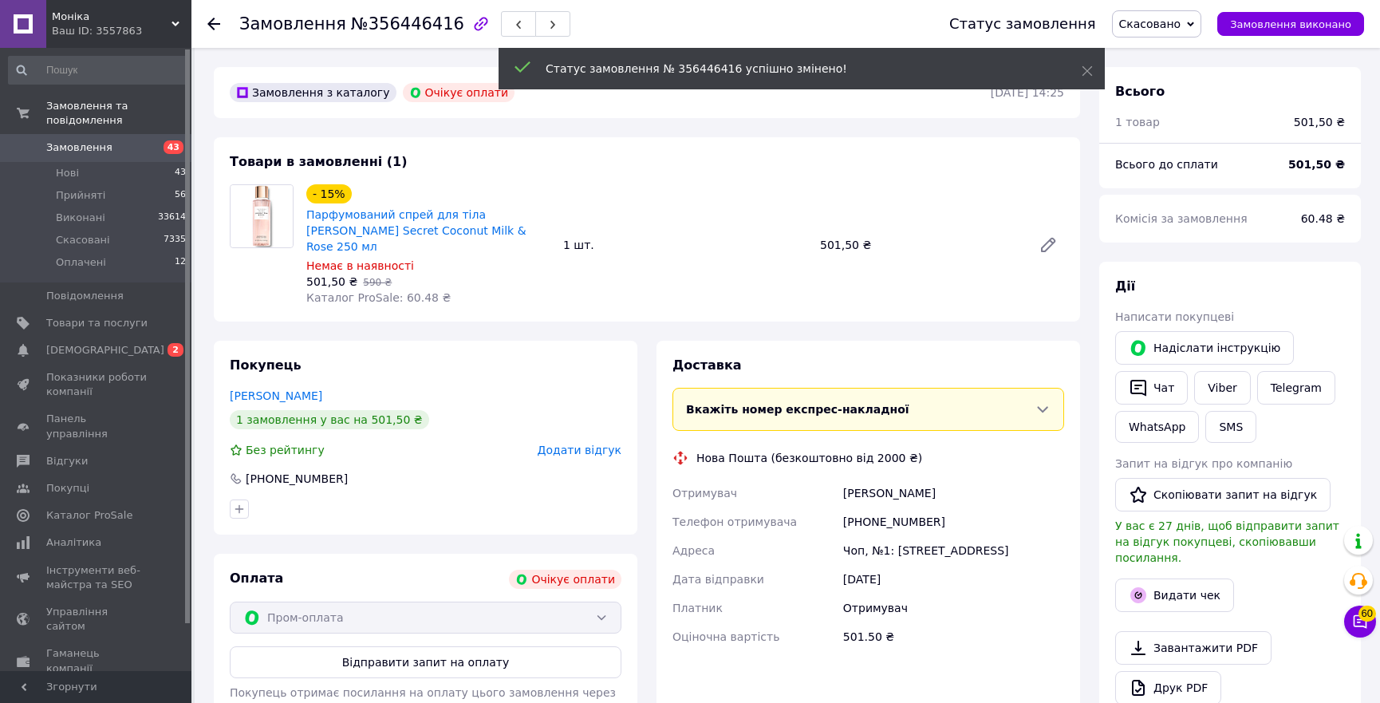
click at [875, 507] on div "+380934733915" at bounding box center [953, 521] width 227 height 29
copy div "380934733915"
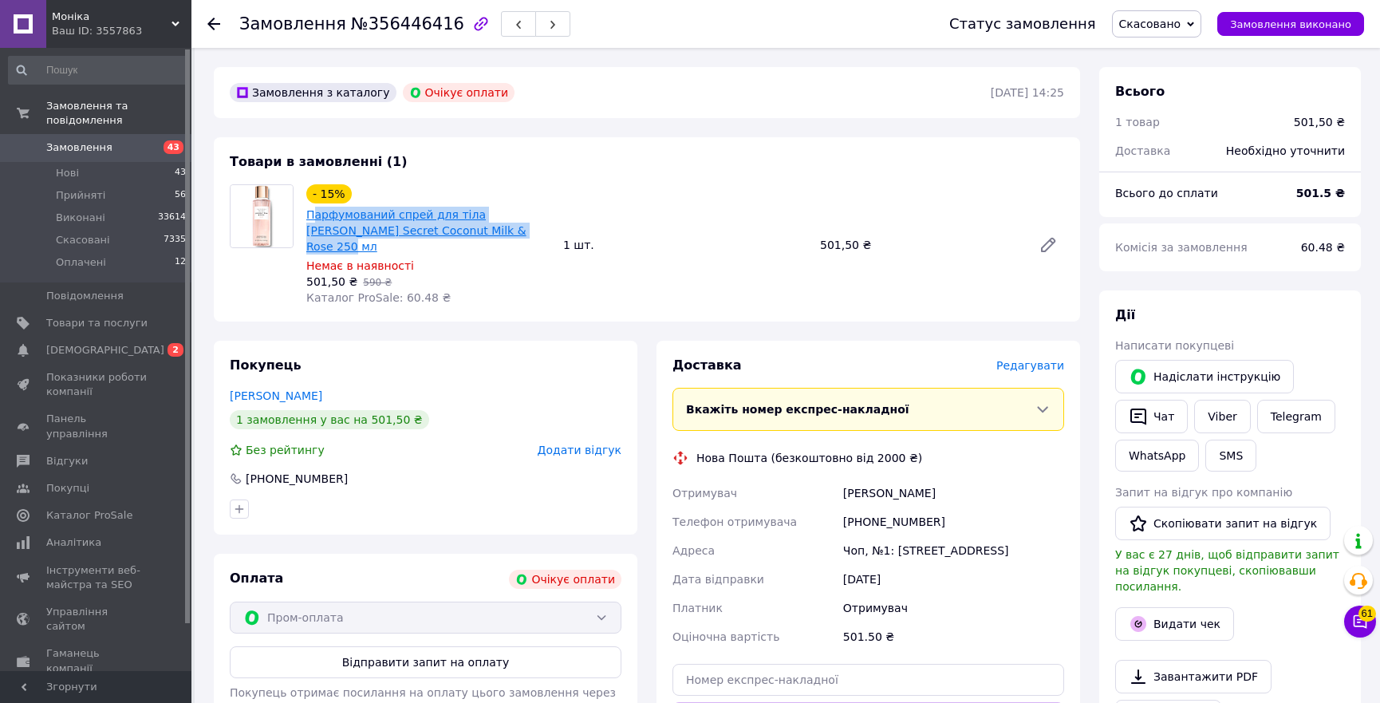
copy link "арфумований cпрей для тіла Victoria's Secret Coconut Milk & Rose 250 мл"
copy link "Парфумований cпрей для тіла Victoria's Secret Coconut Milk & Rose 250 мл"
drag, startPoint x: 479, startPoint y: 231, endPoint x: 959, endPoint y: 239, distance: 480.4
click at [308, 213] on span "Парфумований cпрей для тіла Victoria's Secret Coconut Milk & Rose 250 мл" at bounding box center [428, 231] width 244 height 48
click at [1211, 421] on link "Viber" at bounding box center [1222, 417] width 56 height 34
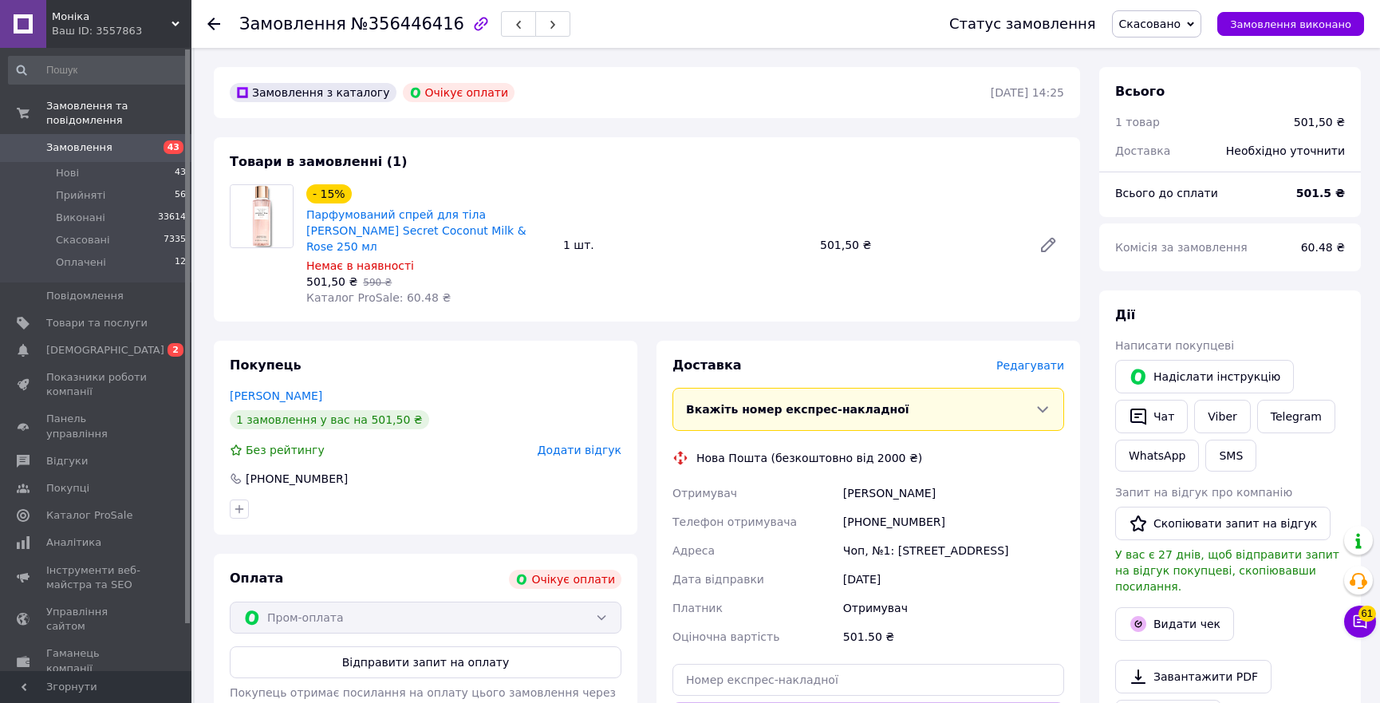
click at [216, 23] on use at bounding box center [213, 24] width 13 height 13
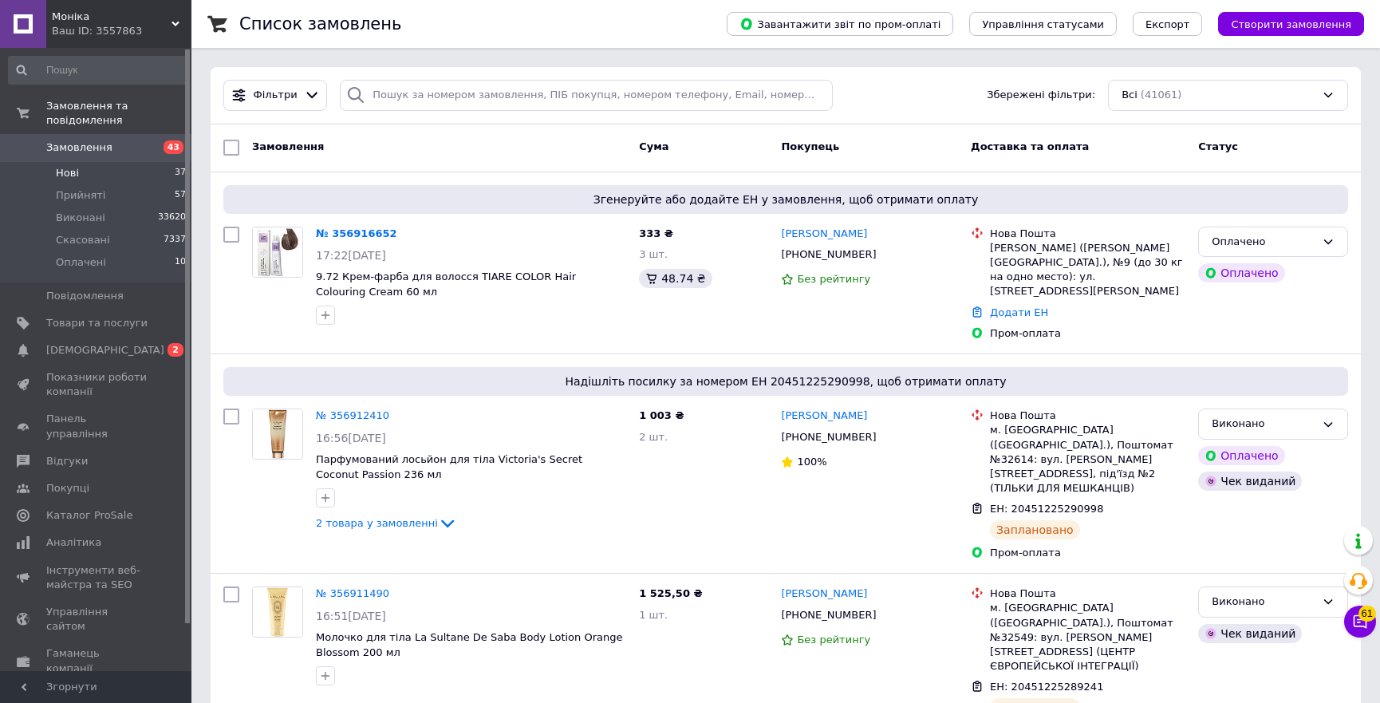
click at [99, 162] on li "Нові 37" at bounding box center [97, 173] width 195 height 22
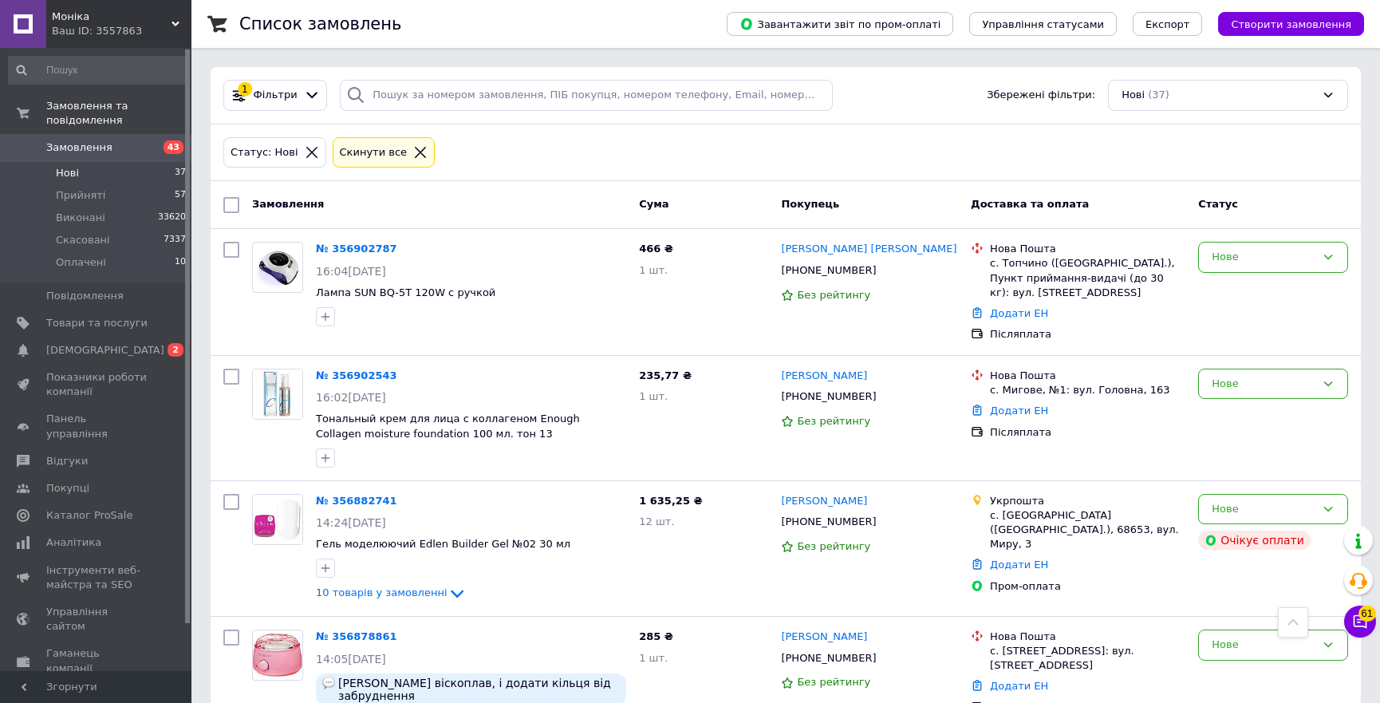
scroll to position [4385, 0]
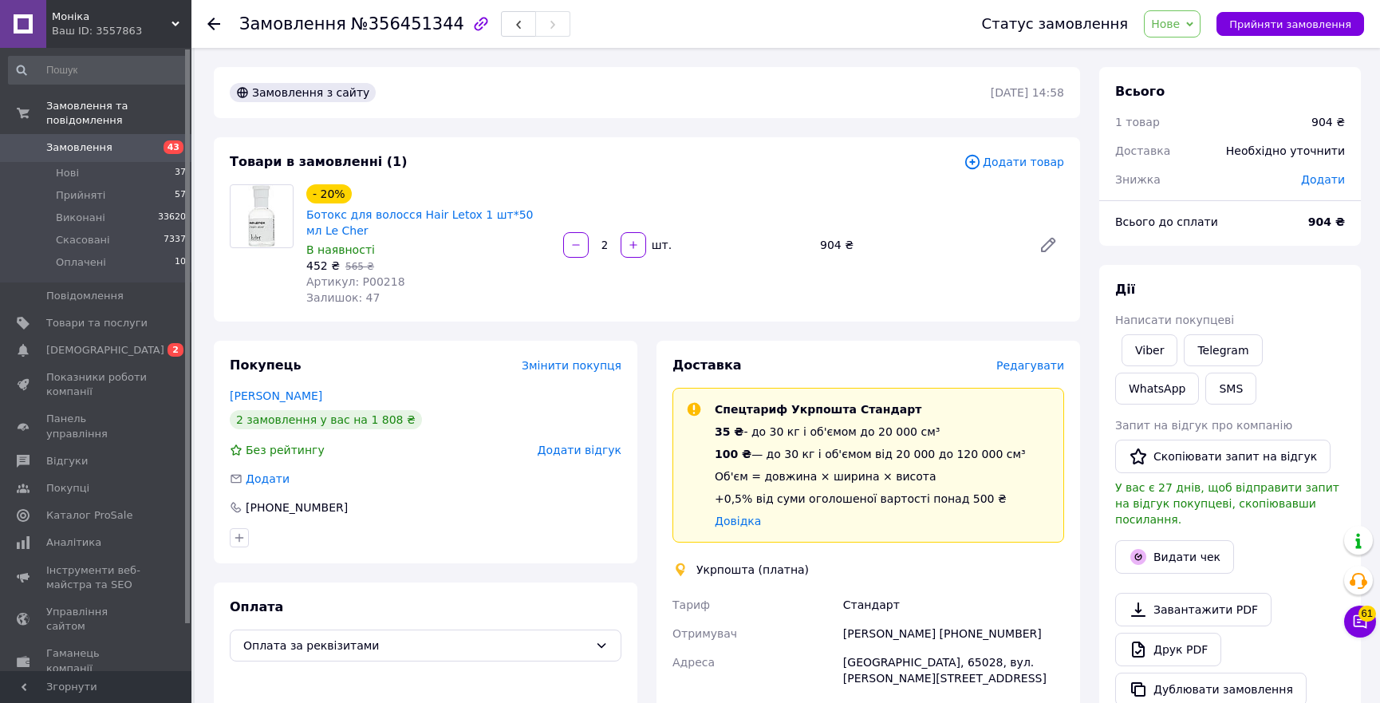
click at [373, 281] on span "Артикул: P00218" at bounding box center [355, 281] width 99 height 13
copy span "P00218"
copy link "Ботокс для волосся Hair Letox 1 шт*50 мл Le Сher"
drag, startPoint x: 335, startPoint y: 232, endPoint x: 299, endPoint y: 213, distance: 40.7
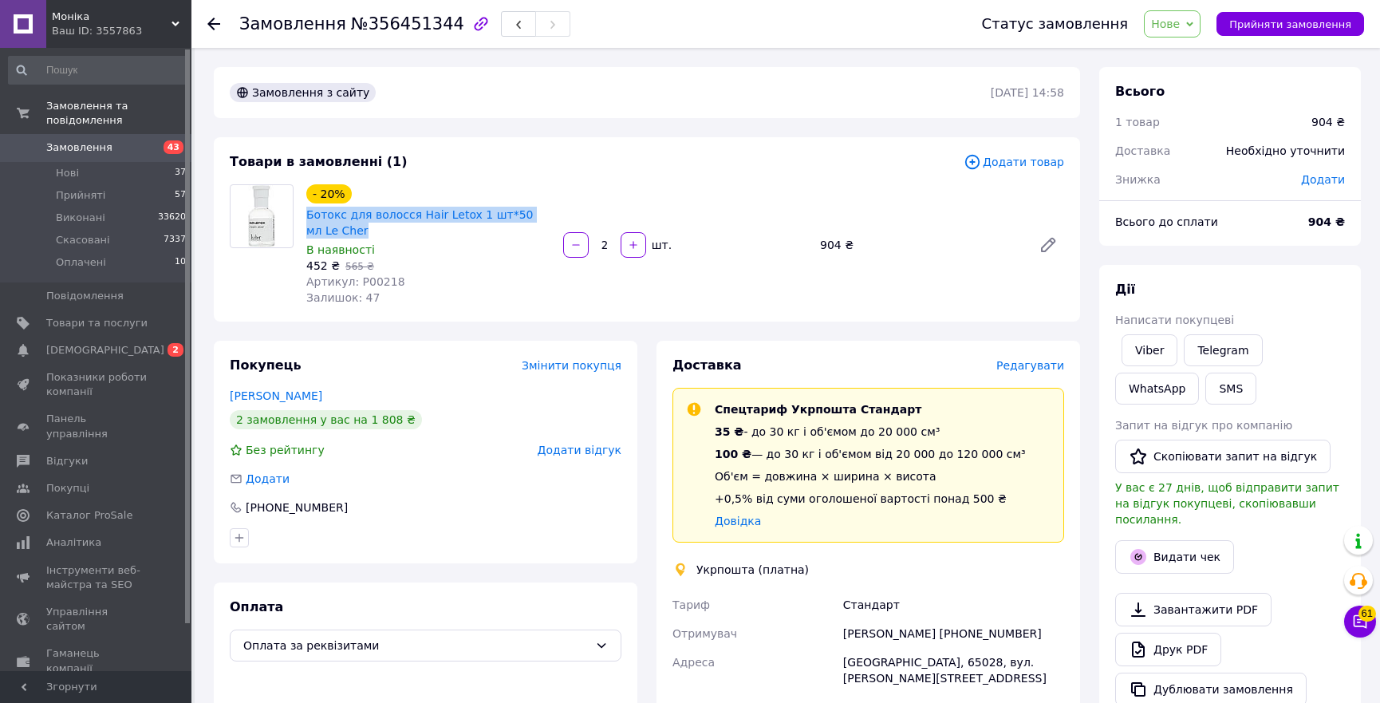
click at [300, 213] on div "- 20% Ботокс для волосся Hair Letox 1 шт*50 мл Le Сher В наявності 452 ₴   565 …" at bounding box center [428, 245] width 257 height 128
click at [1148, 348] on link "Viber" at bounding box center [1150, 350] width 56 height 32
click at [1174, 30] on span "Нове" at bounding box center [1165, 24] width 29 height 13
click at [1183, 49] on li "Прийнято" at bounding box center [1181, 56] width 73 height 24
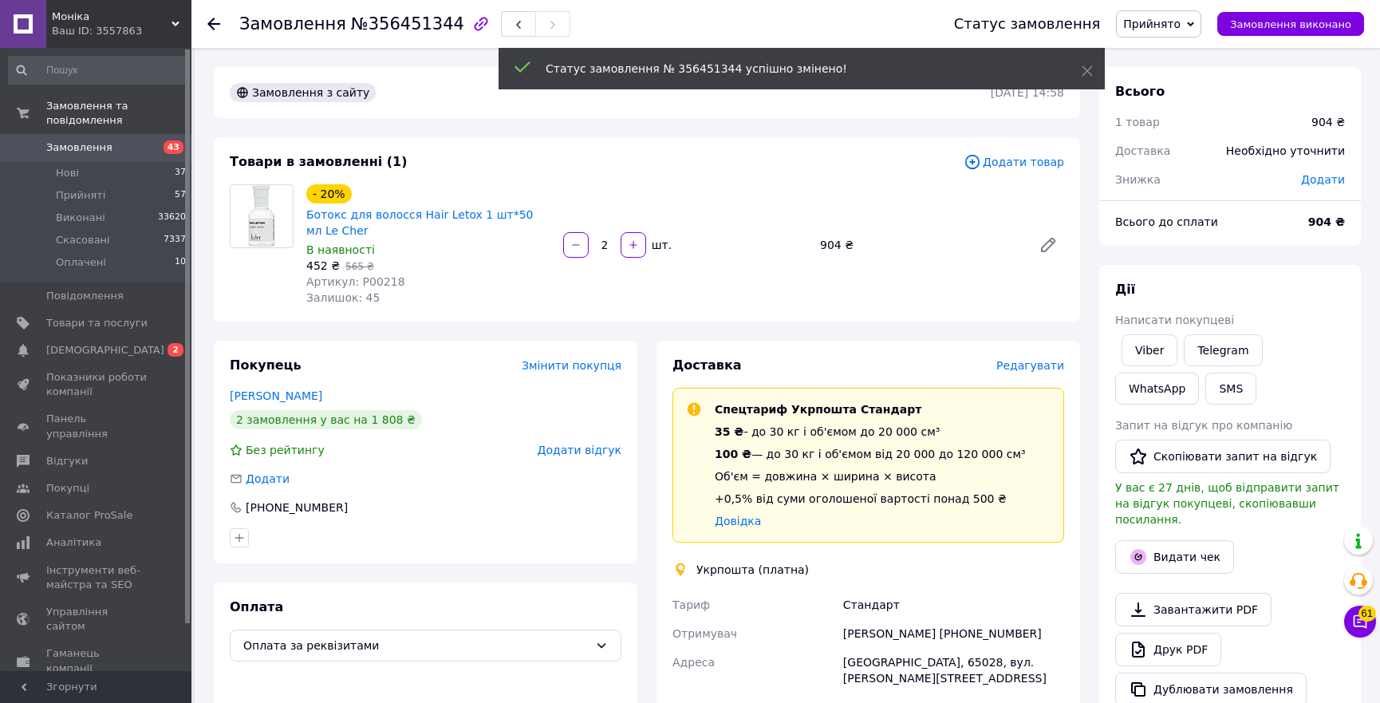
scroll to position [290, 0]
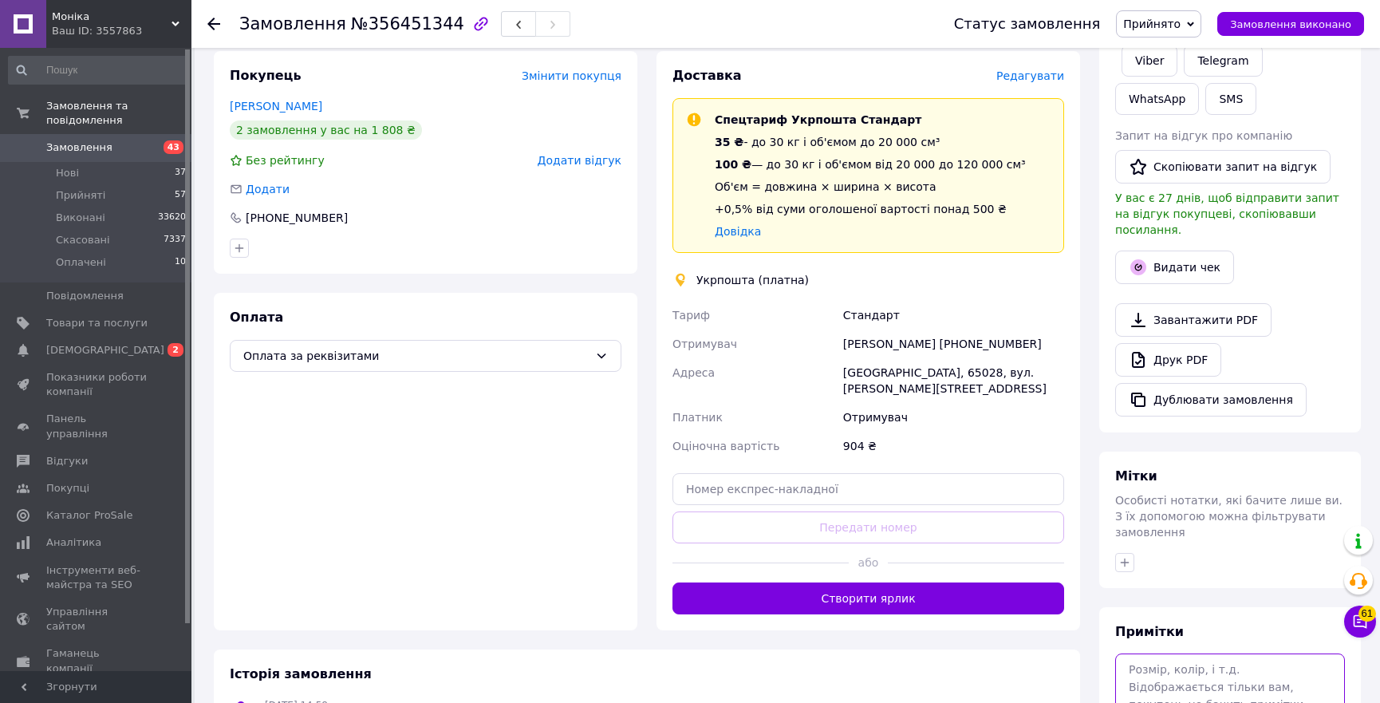
click at [1173, 653] on textarea at bounding box center [1230, 695] width 230 height 85
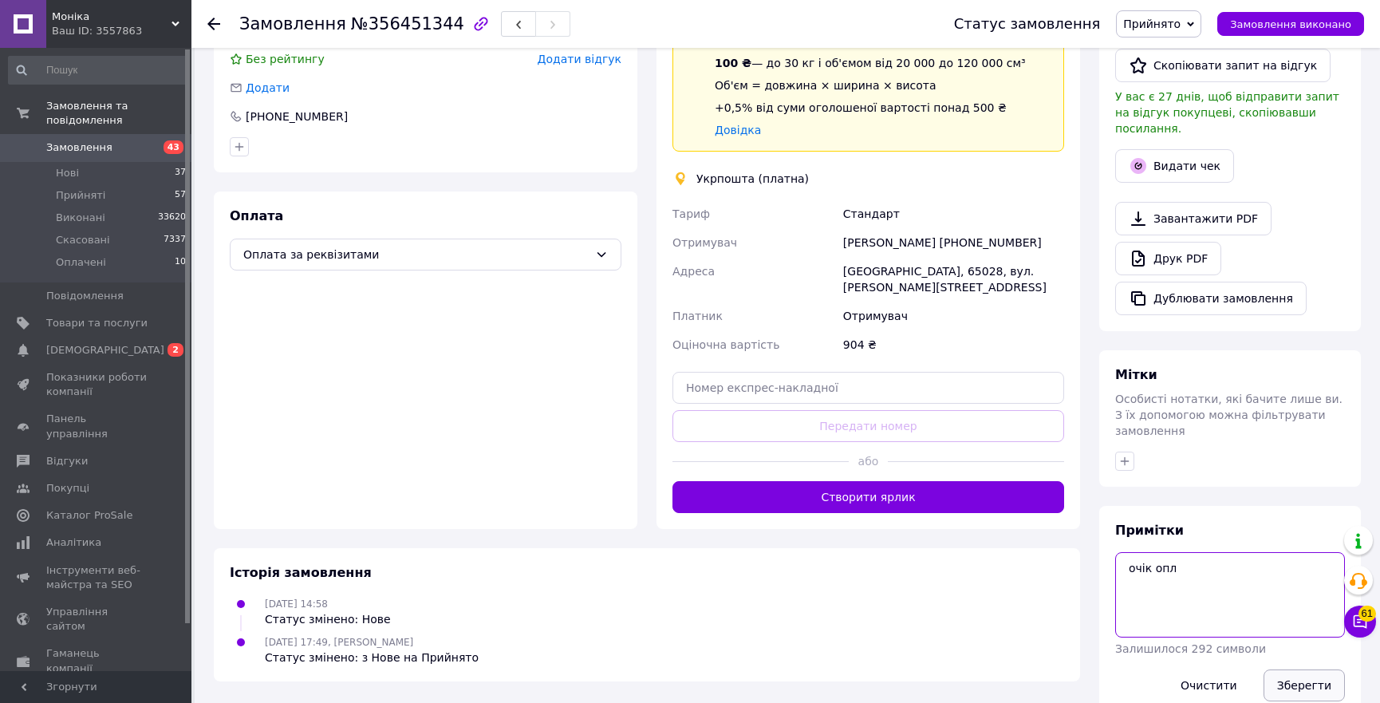
type textarea "очік опл"
click at [1294, 669] on button "Зберегти" at bounding box center [1304, 685] width 81 height 32
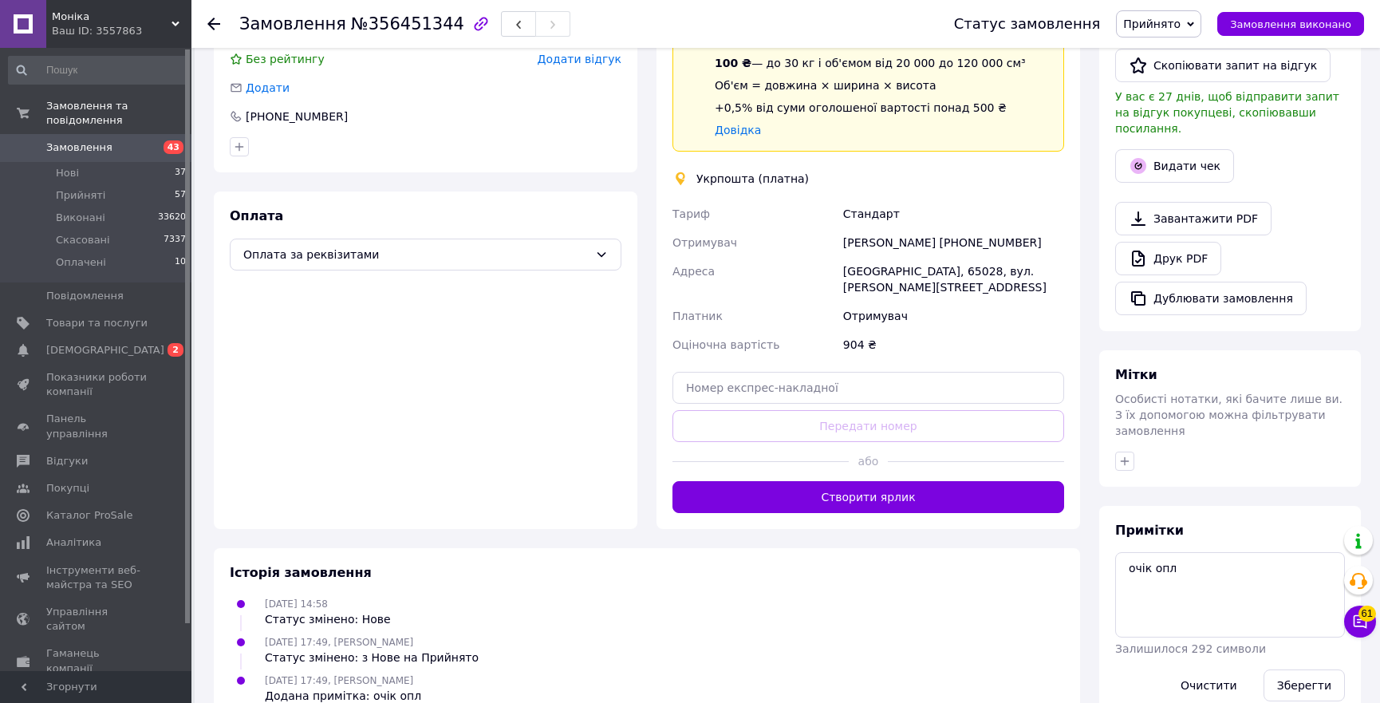
scroll to position [0, 0]
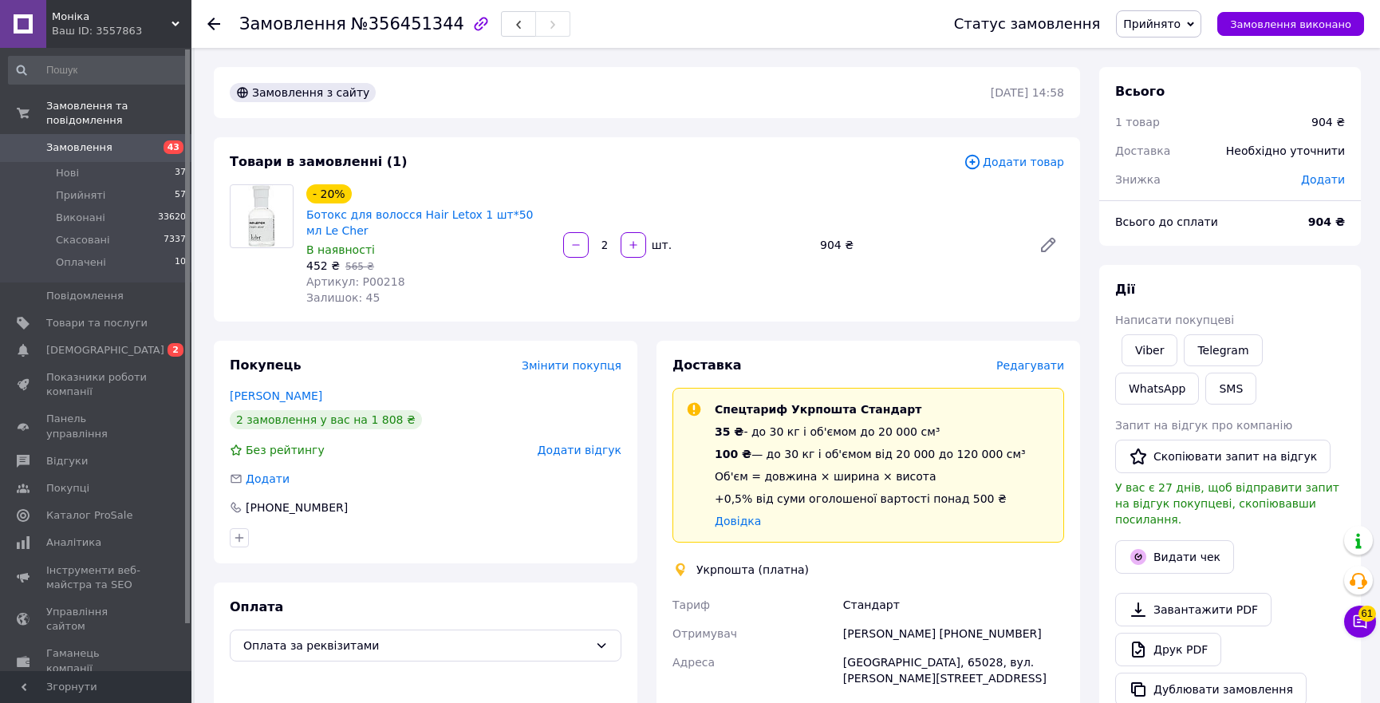
click at [208, 25] on use at bounding box center [213, 24] width 13 height 13
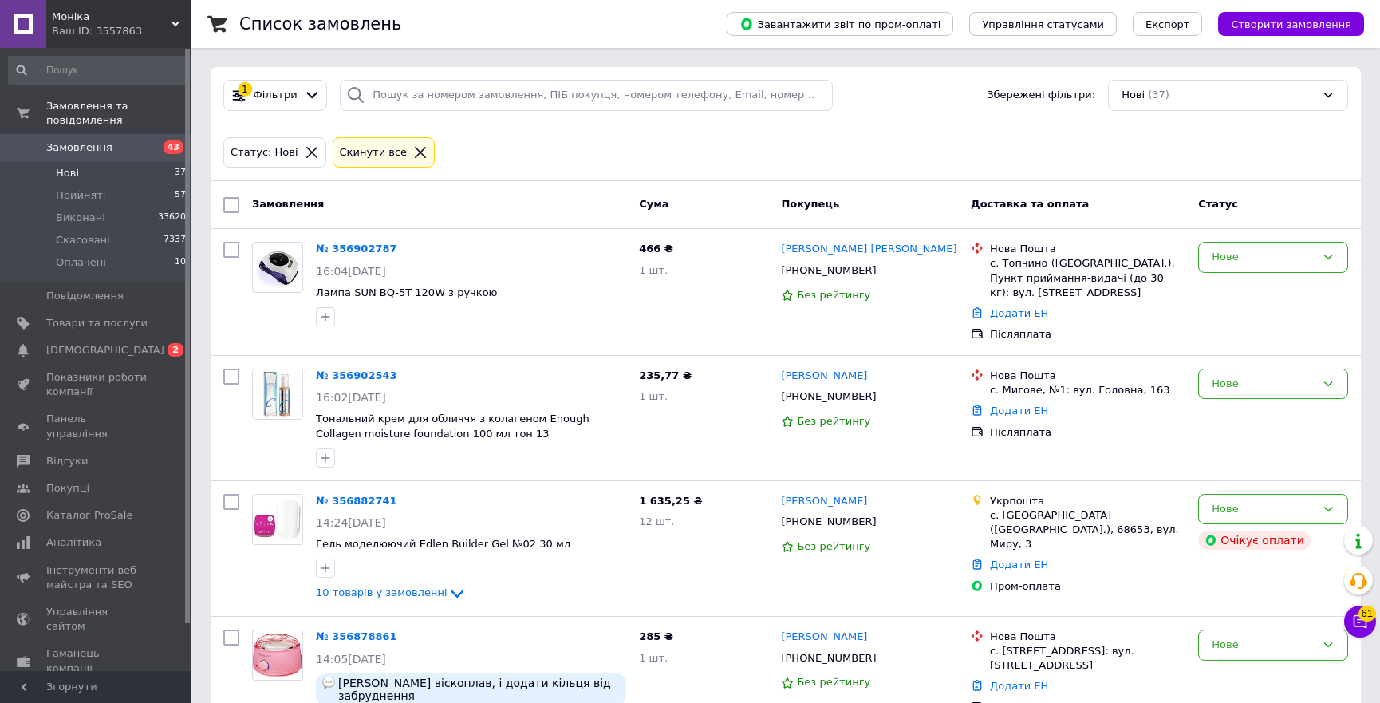
scroll to position [4380, 0]
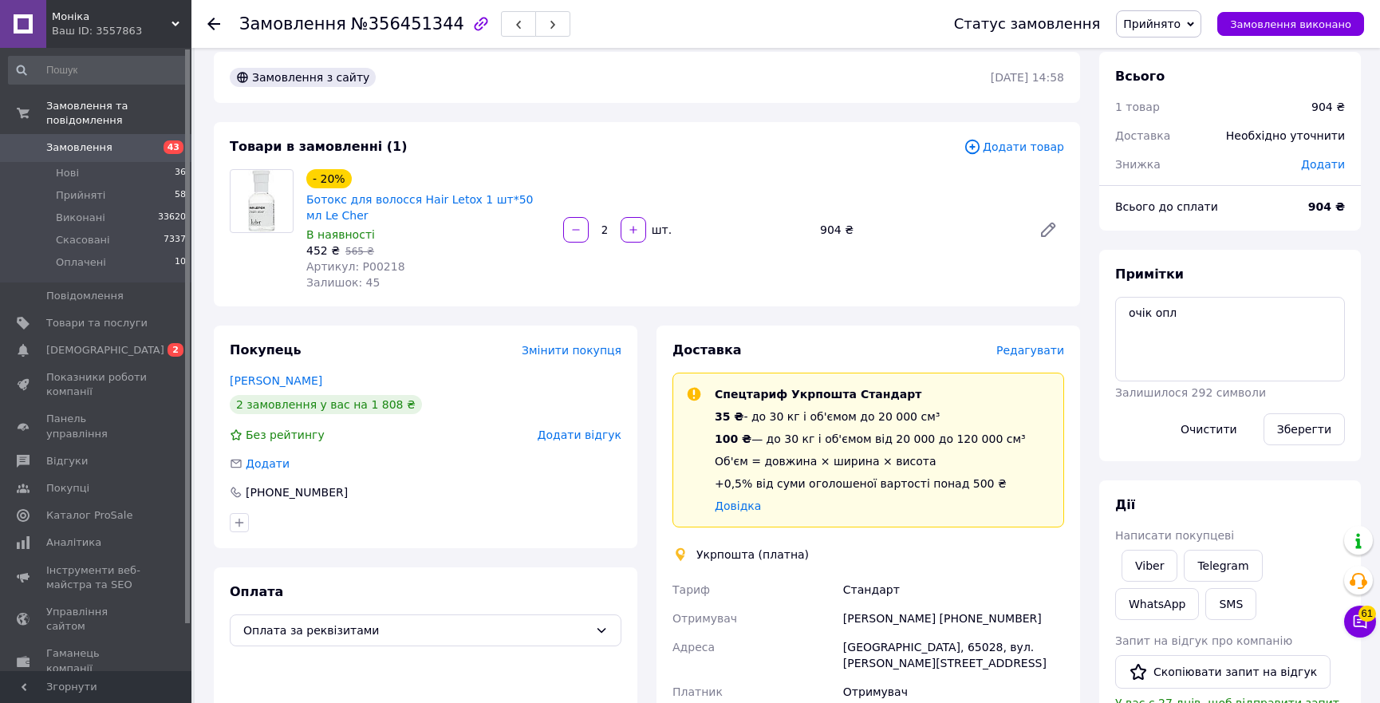
scroll to position [409, 0]
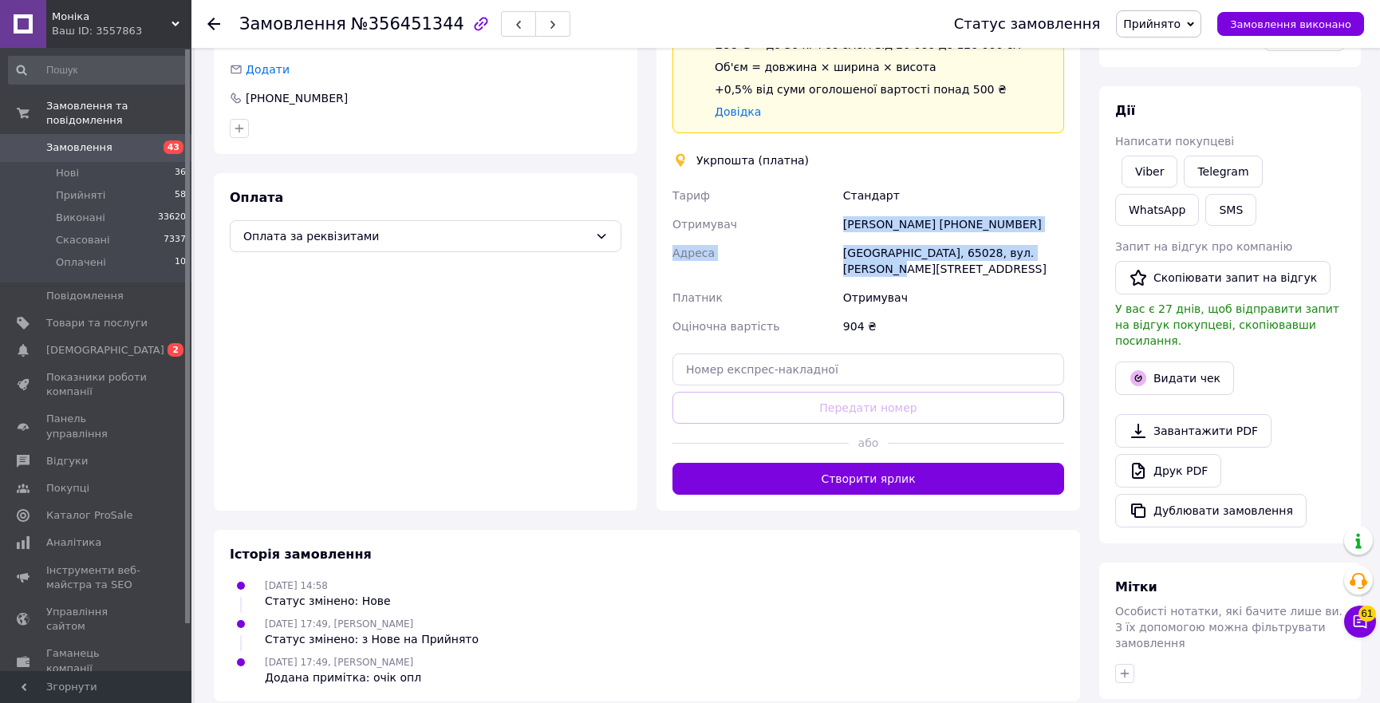
copy div "Отримувач Діана Софич +380637828354 Адреса Одеса, 65028, вул. Євгена Чикаленка,…"
drag, startPoint x: 1056, startPoint y: 255, endPoint x: 828, endPoint y: 223, distance: 230.4
click at [828, 223] on div "Тариф Стандарт Отримувач Діана Софич +380637828354 Адреса Одеса, 65028, вул. Єв…" at bounding box center [868, 261] width 398 height 160
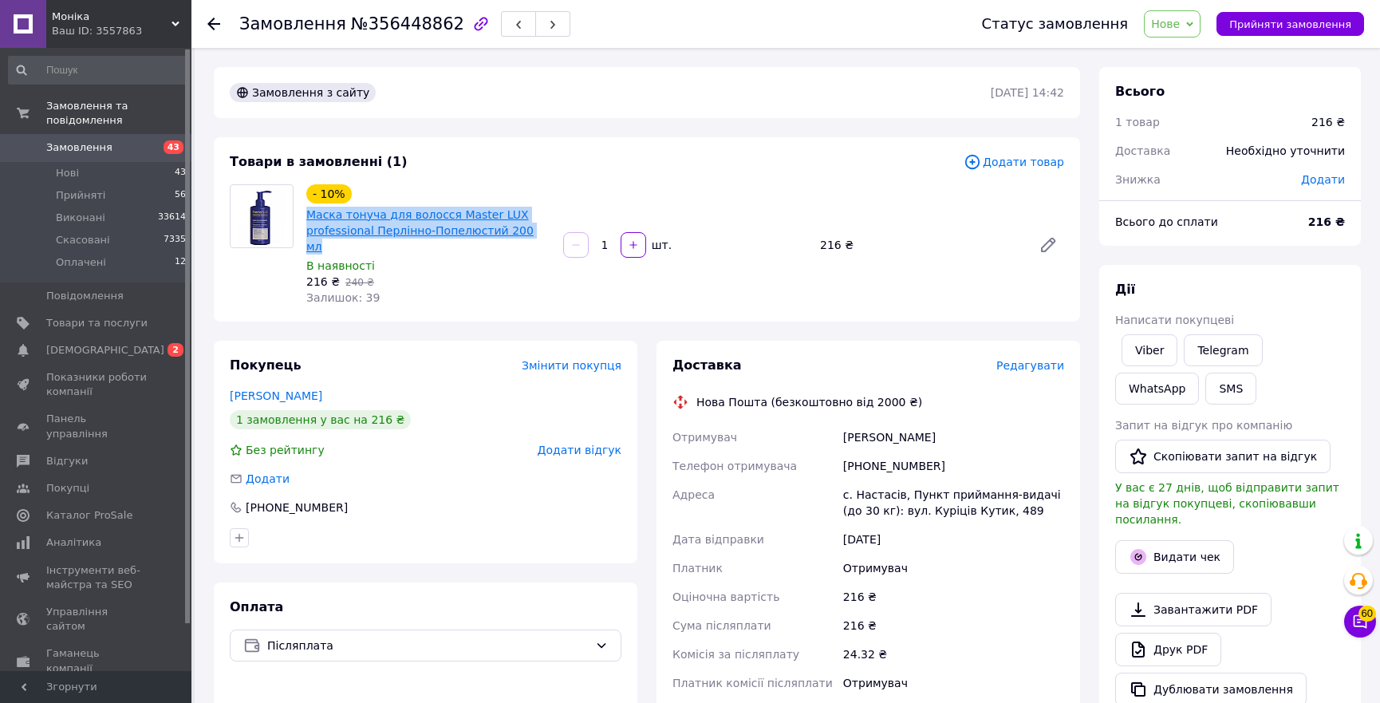
copy link "Маска тонуча для волосся Master LUX professional Перлінно-Попелюстий 200 мл"
drag, startPoint x: 535, startPoint y: 234, endPoint x: 306, endPoint y: 214, distance: 229.9
click at [306, 214] on span "Маска тонуча для волосся Master LUX professional Перлінно-Попелюстий 200 мл" at bounding box center [428, 231] width 244 height 48
click at [1160, 365] on link "Viber" at bounding box center [1150, 350] width 56 height 32
click at [1011, 423] on div "[PERSON_NAME]" at bounding box center [953, 437] width 227 height 29
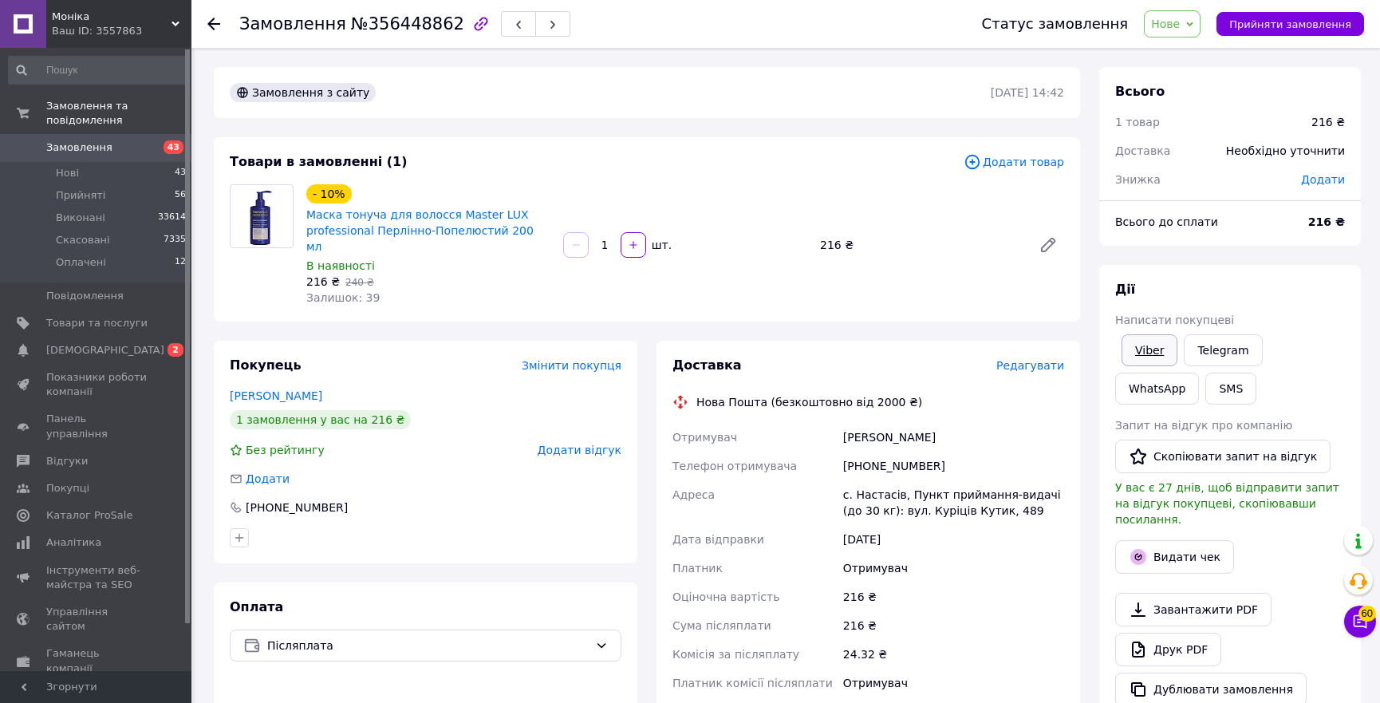
click at [1134, 352] on link "Viber" at bounding box center [1150, 350] width 56 height 32
click at [1157, 350] on link "Viber" at bounding box center [1150, 350] width 56 height 32
click at [1180, 19] on span "Нове" at bounding box center [1165, 24] width 29 height 13
click at [1194, 45] on li "Прийнято" at bounding box center [1181, 56] width 73 height 24
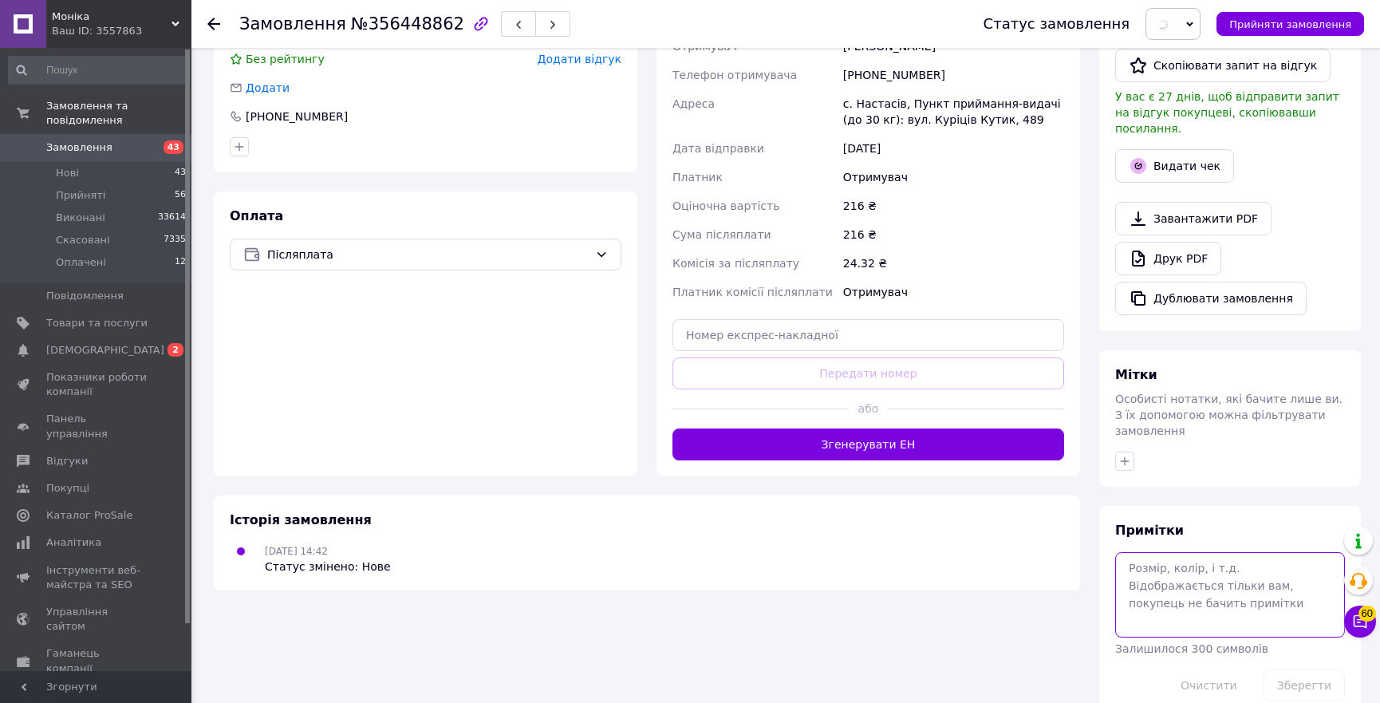
click at [1230, 552] on textarea at bounding box center [1230, 594] width 230 height 85
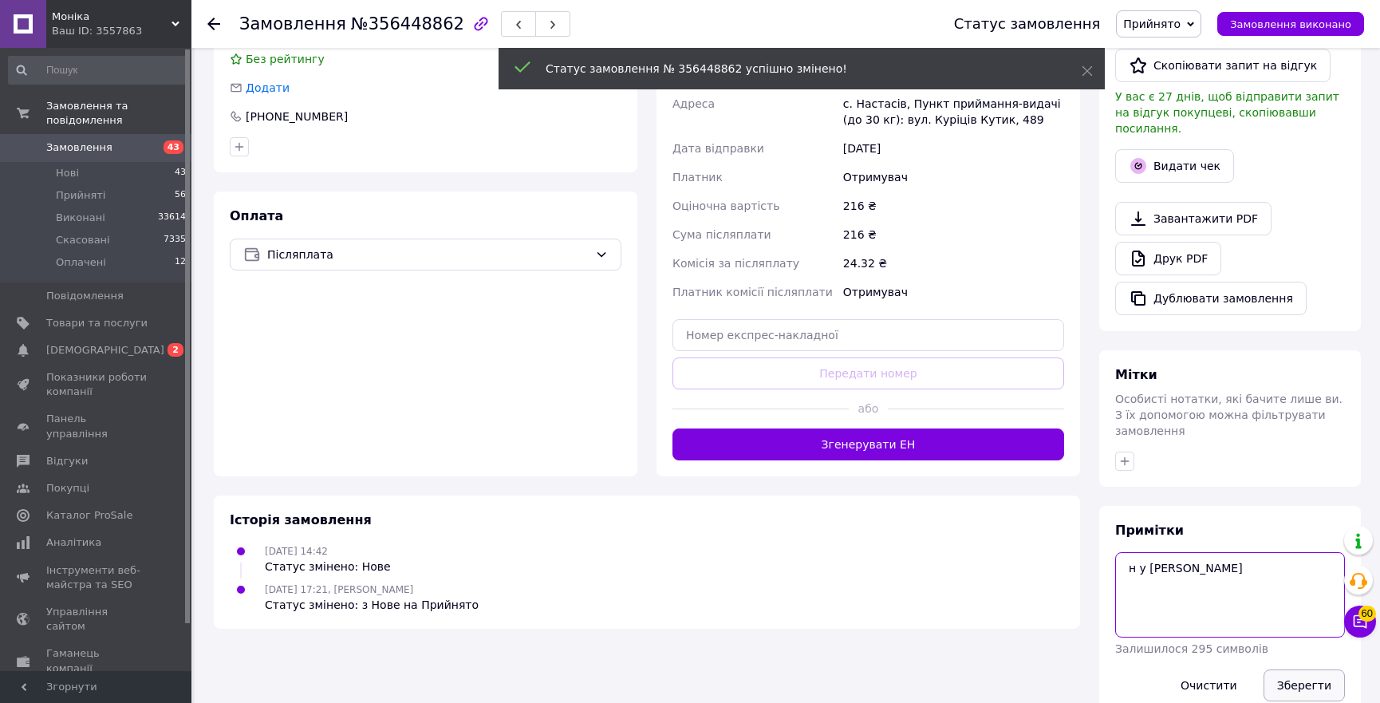
type textarea "н у [PERSON_NAME]"
click at [1318, 669] on button "Зберегти" at bounding box center [1304, 685] width 81 height 32
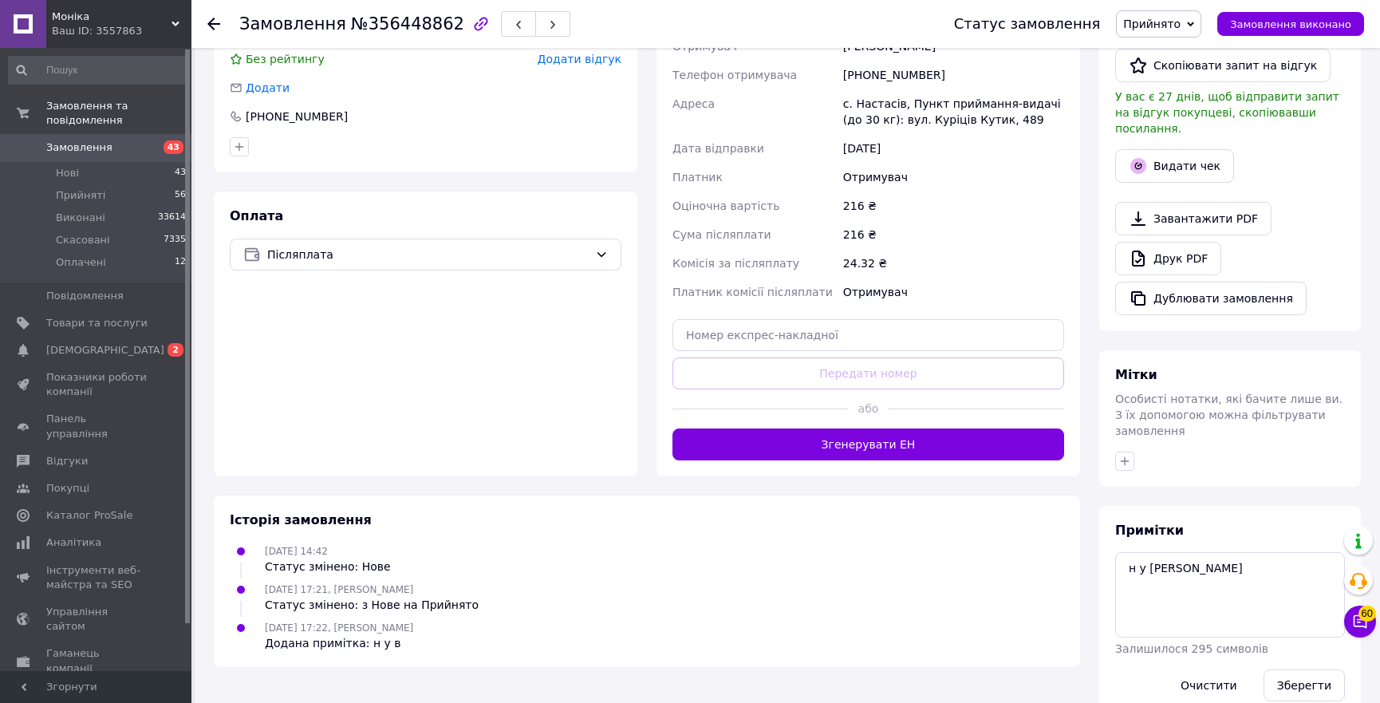
click at [1029, 278] on div "Отримувач" at bounding box center [953, 292] width 227 height 29
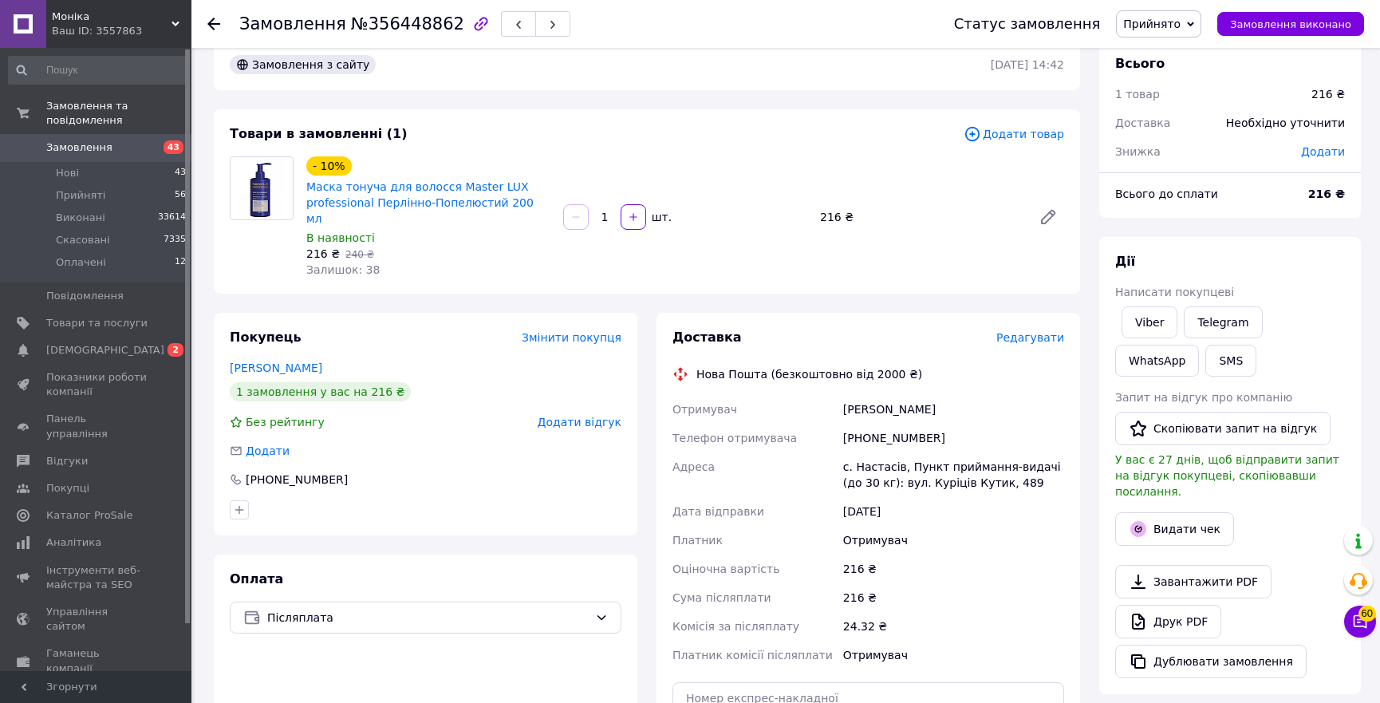
scroll to position [0, 0]
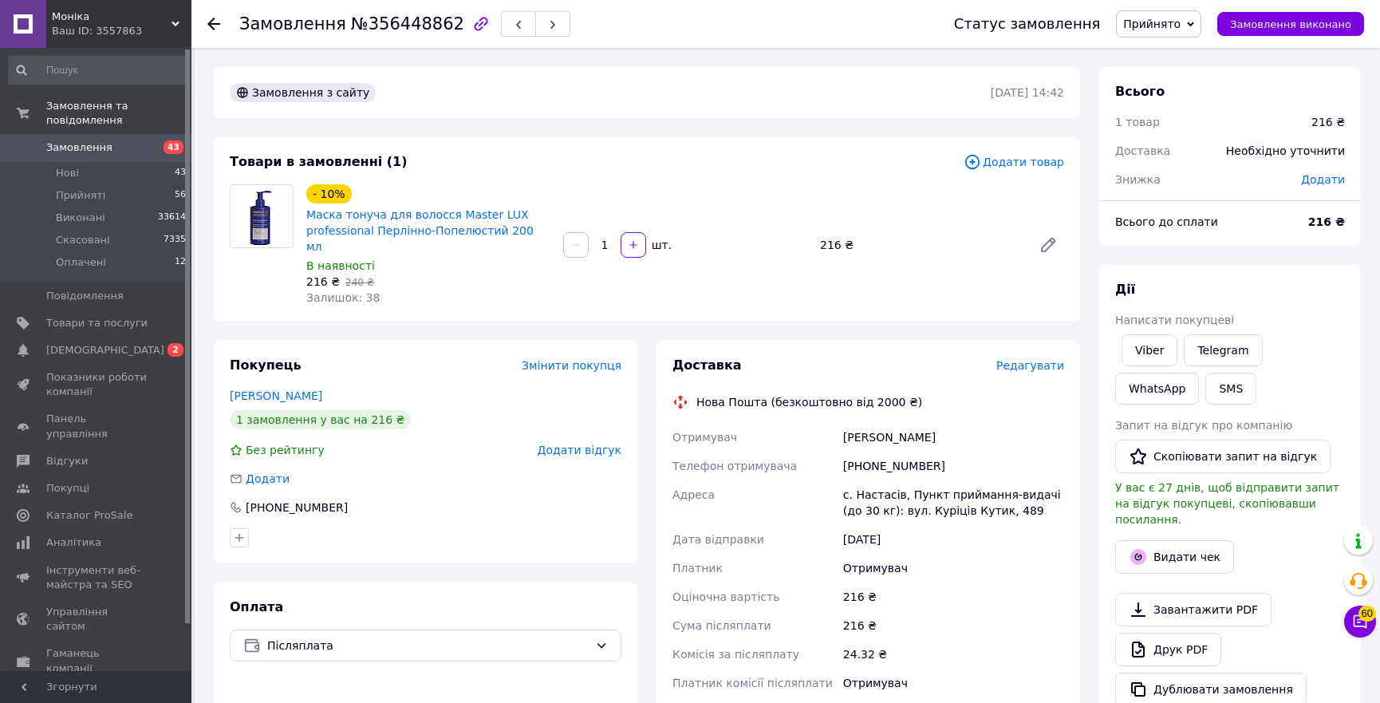
click at [209, 22] on use at bounding box center [213, 24] width 13 height 13
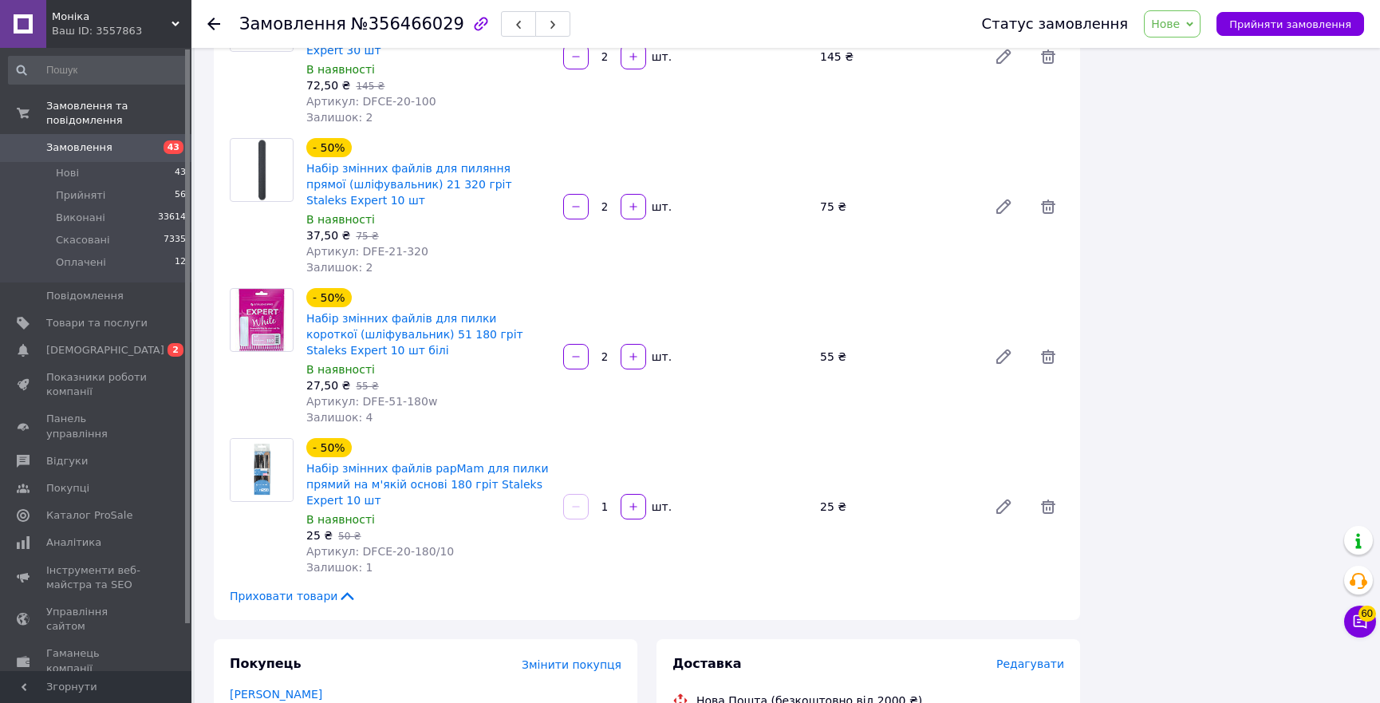
scroll to position [1160, 0]
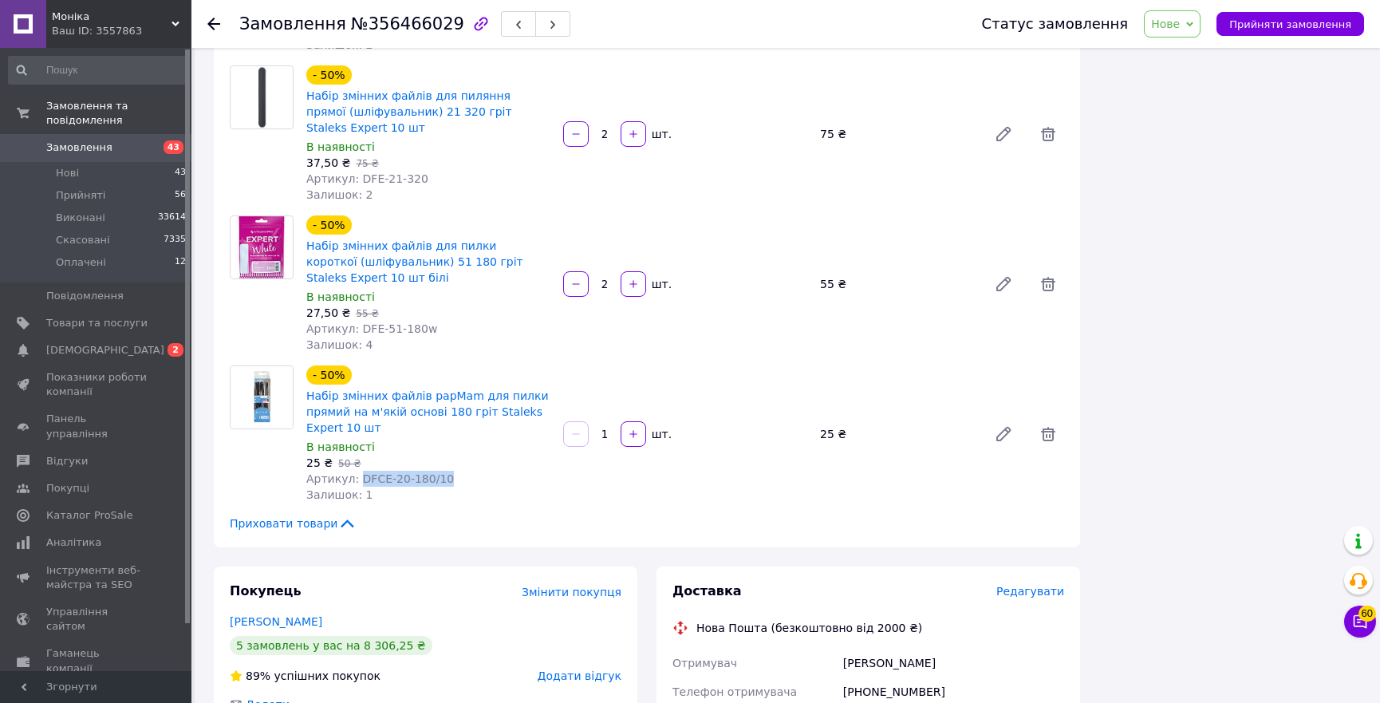
copy span "DFCE-20-180/10"
drag, startPoint x: 351, startPoint y: 381, endPoint x: 474, endPoint y: 381, distance: 122.9
click at [474, 471] on div "Артикул: DFCE-20-180/10" at bounding box center [428, 479] width 244 height 16
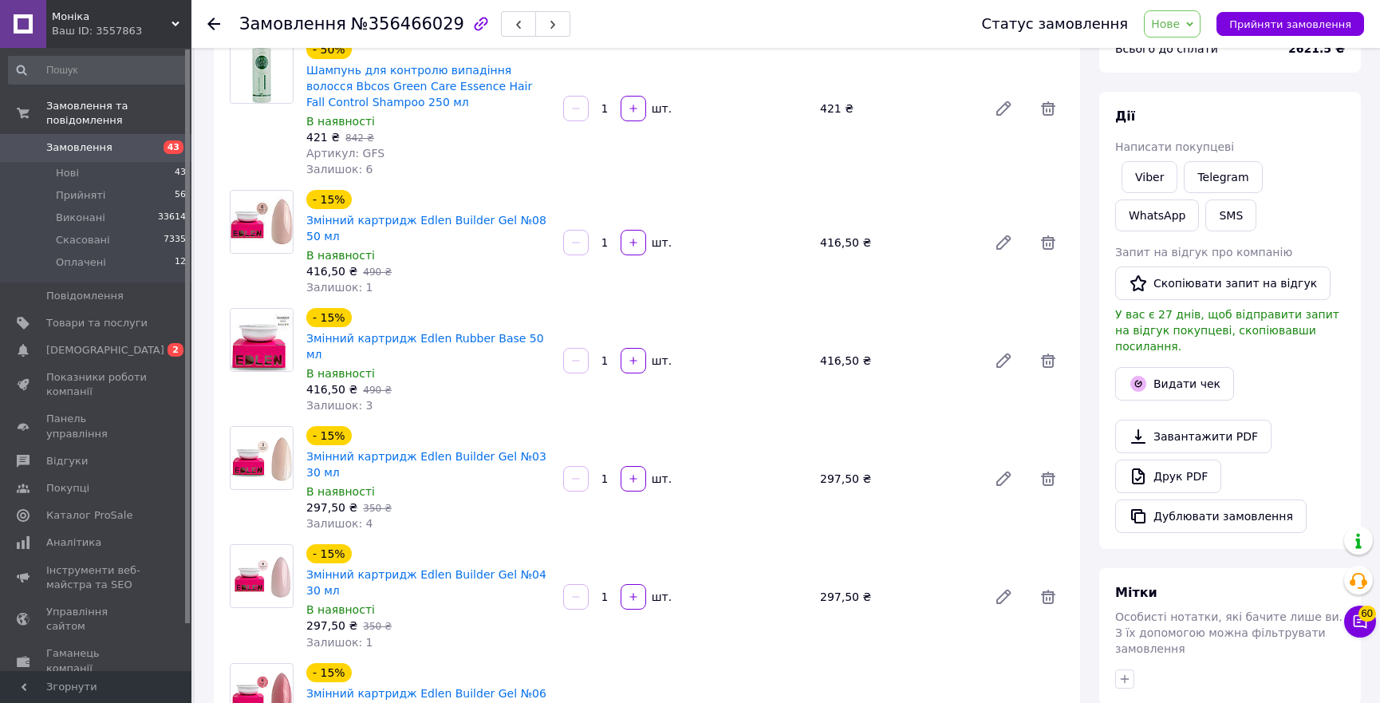
scroll to position [0, 0]
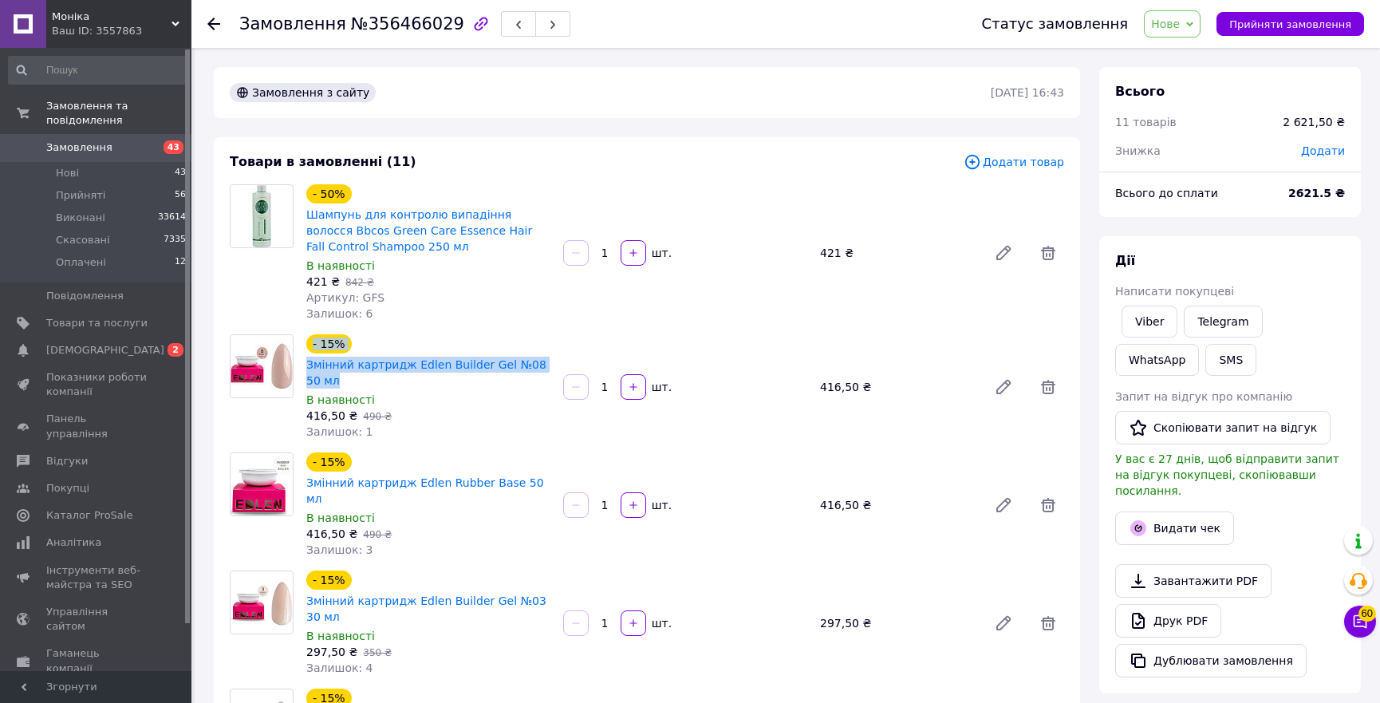
copy div "- 15% Змінний картридж Edlen Builder Gel №08 50 мл"
copy link "Змінний картридж Edlen Builder Gel №08 50 мл"
drag, startPoint x: 550, startPoint y: 362, endPoint x: 300, endPoint y: 365, distance: 249.8
click at [300, 365] on div "- 15% Змінний картридж Edlen Builder Gel №08 50 мл В наявності 416,50 ₴   490 ₴…" at bounding box center [428, 387] width 257 height 112
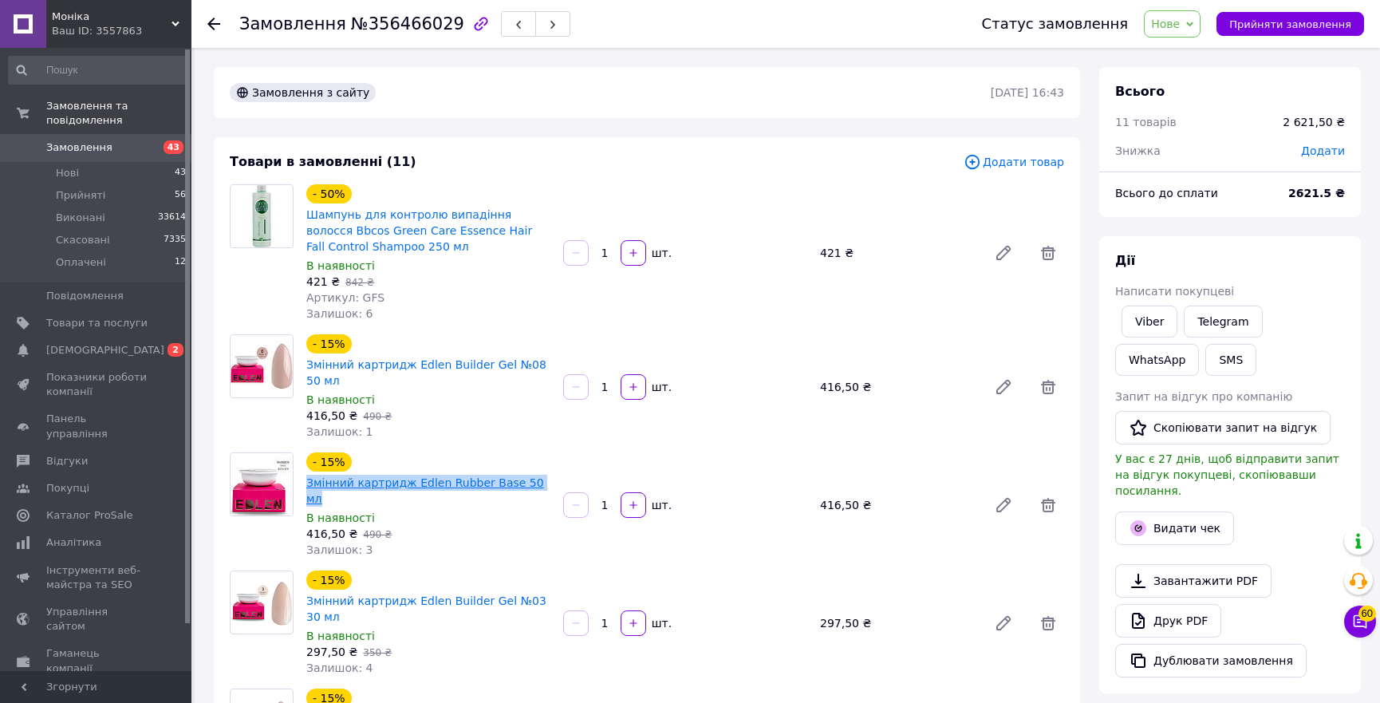
copy link "Змінний картридж Edlen Rubber Base 50 мл"
drag, startPoint x: 536, startPoint y: 467, endPoint x: 307, endPoint y: 472, distance: 229.1
click at [307, 472] on div "- 15% Змінний картридж Edlen Rubber Base 50 мл" at bounding box center [428, 479] width 247 height 57
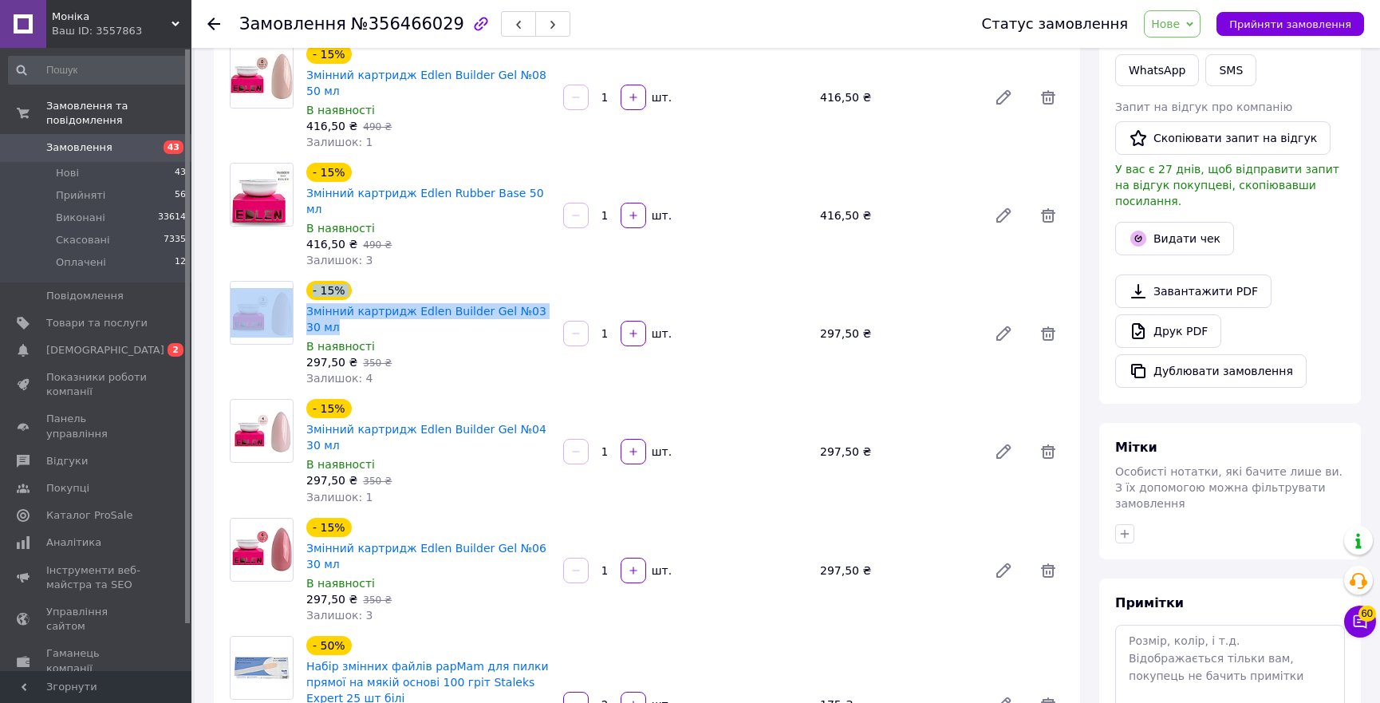
copy div "- 15% Змінний картридж Edlen Builder Gel №03 30 мл"
copy link "Змінний картридж Edlen Builder Gel №03 30 мл"
drag, startPoint x: 549, startPoint y: 279, endPoint x: 302, endPoint y: 285, distance: 247.4
click at [302, 285] on div "- 15% Змінний картридж Edlen Builder Gel №03 30 мл В наявності 297,50 ₴   350 ₴…" at bounding box center [428, 334] width 257 height 112
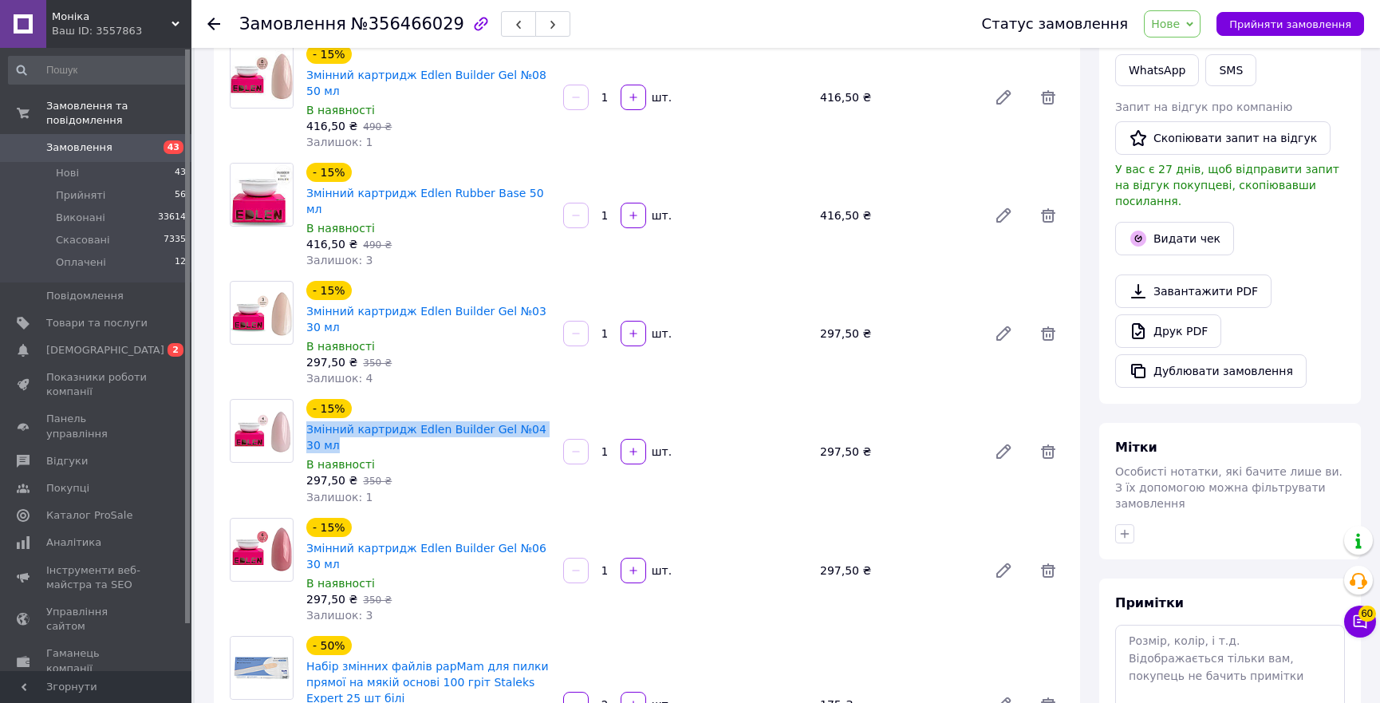
drag, startPoint x: 552, startPoint y: 380, endPoint x: 302, endPoint y: 380, distance: 250.5
click at [302, 396] on div "- 15% Змінний картридж Edlen Builder Gel №04 30 мл В наявності 297,50 ₴   350 ₴…" at bounding box center [428, 452] width 257 height 112
copy link "Змінний картридж Edlen Builder Gel №04 30 мл"
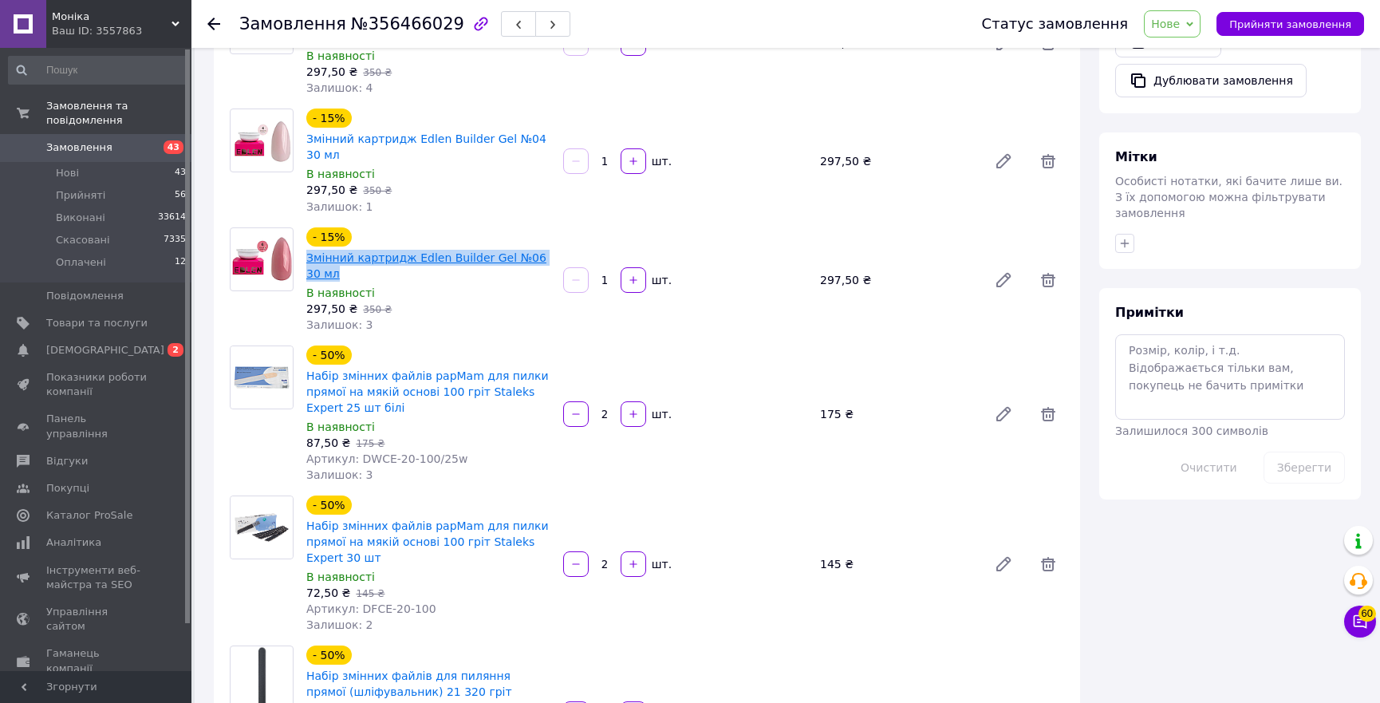
copy link "Змінний картридж Edlen Builder Gel №06 30 мл"
drag, startPoint x: 550, startPoint y: 192, endPoint x: 306, endPoint y: 193, distance: 244.2
click at [306, 226] on div "- 15% Змінний картридж Edlen Builder Gel №06 30 мл" at bounding box center [428, 254] width 247 height 57
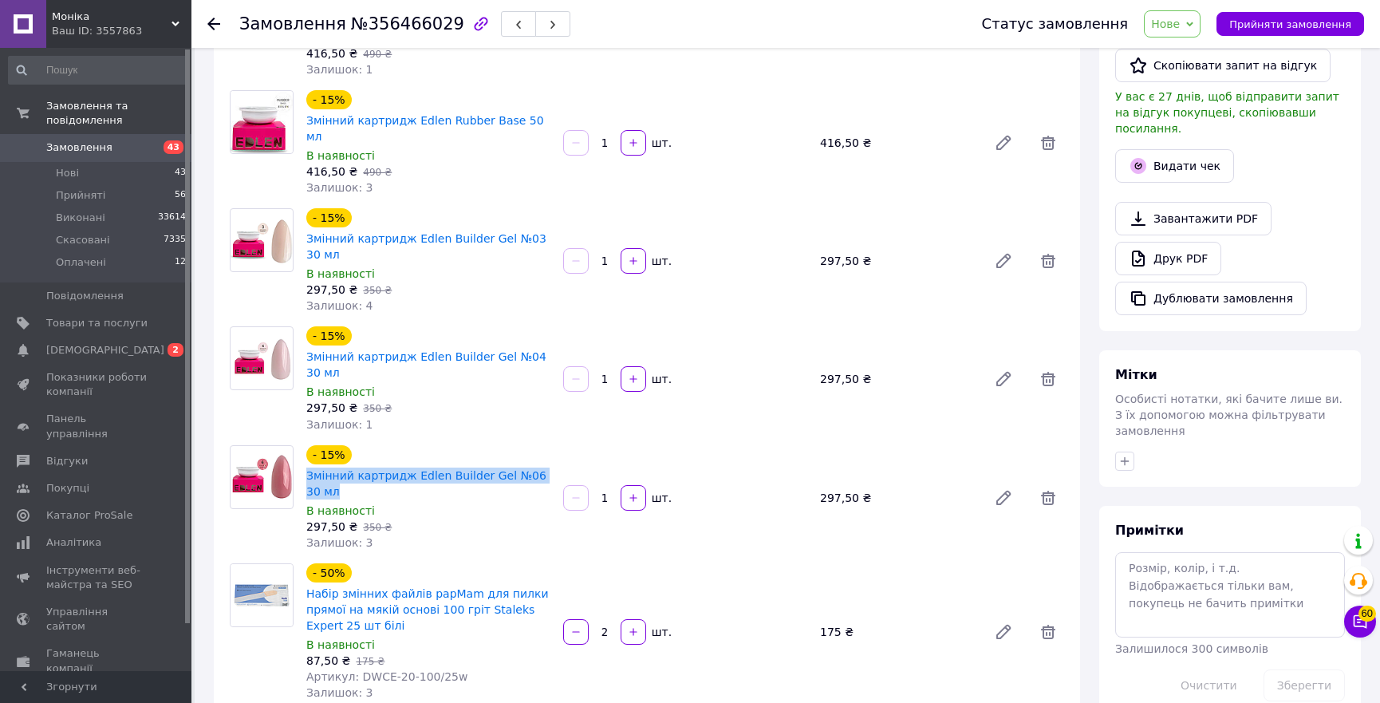
scroll to position [0, 0]
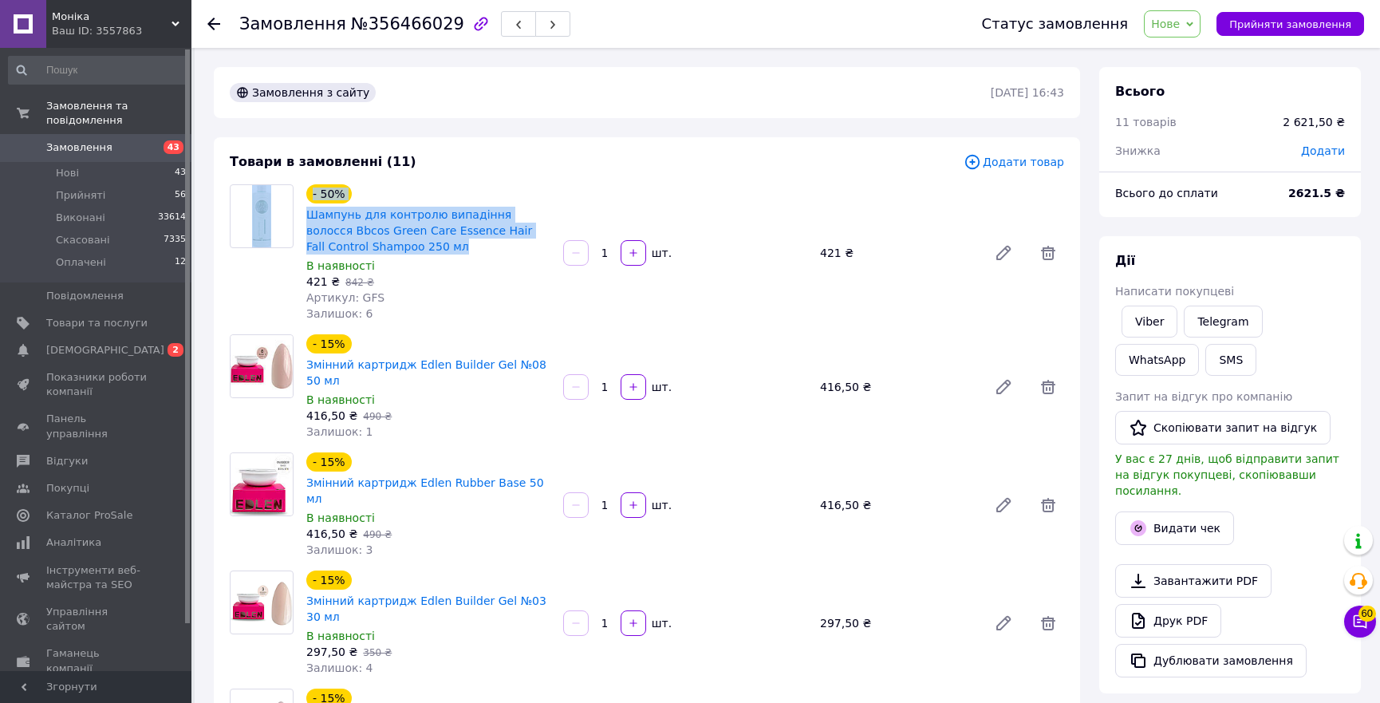
copy div "- 50% Шампунь для контролю випадіння волосся Bbcos Green Care Essence Hair Fall…"
copy link "Шампунь для контролю випадіння волосся Bbcos Green Care Essence Hair Fall Contr…"
drag, startPoint x: 402, startPoint y: 246, endPoint x: 294, endPoint y: 347, distance: 147.9
click at [302, 211] on div "- 50% Шампунь для контролю випадіння волосся Bbcos Green Care Essence Hair Fall…" at bounding box center [428, 253] width 257 height 144
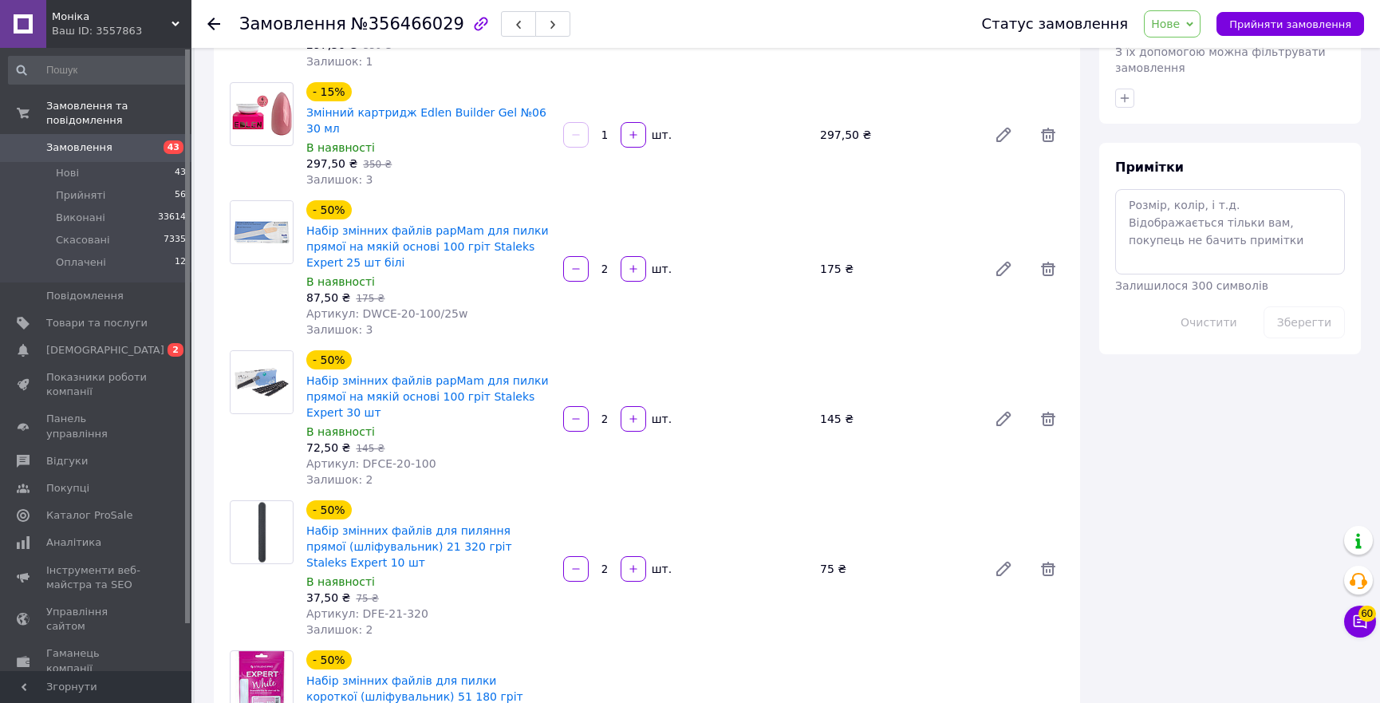
scroll to position [580, 0]
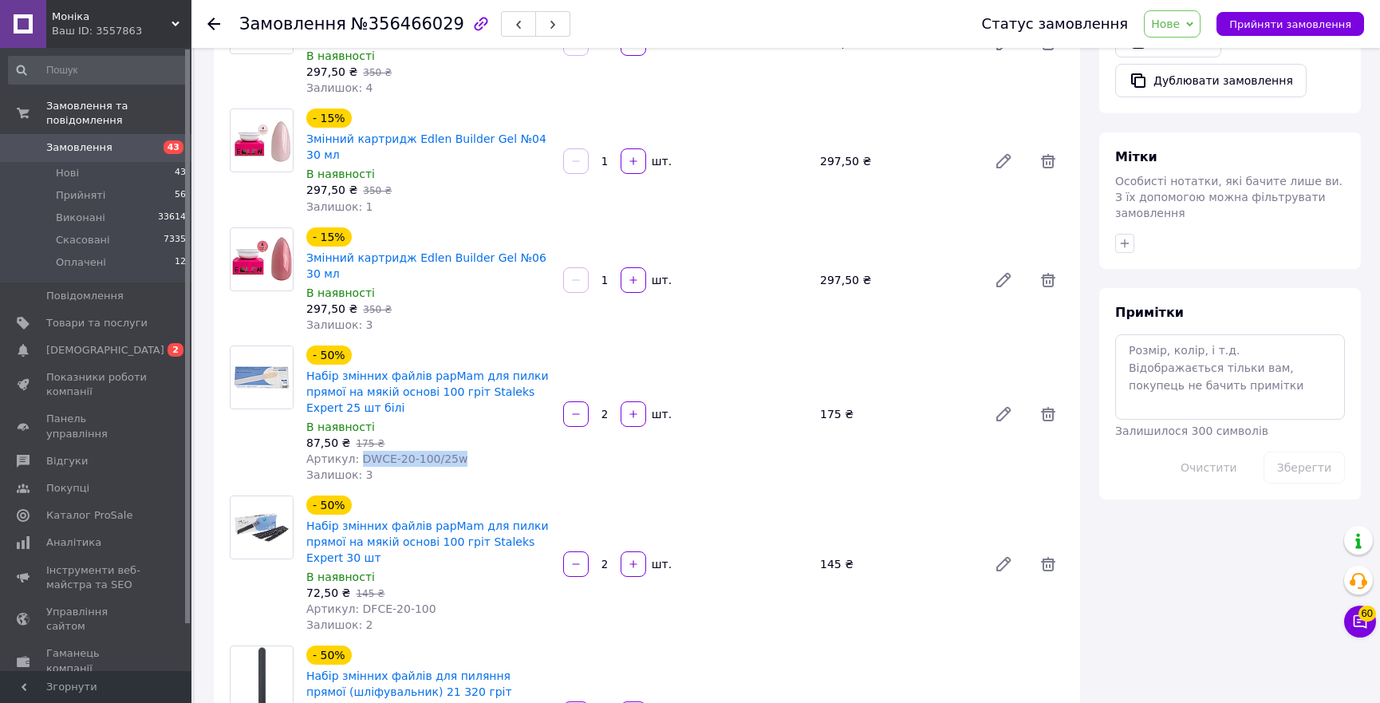
drag, startPoint x: 449, startPoint y: 375, endPoint x: 356, endPoint y: 381, distance: 93.5
click at [356, 451] on div "Артикул: DWCE-20-100/25w" at bounding box center [428, 459] width 244 height 16
drag, startPoint x: 428, startPoint y: 522, endPoint x: 356, endPoint y: 527, distance: 72.8
click at [356, 601] on div "Артикул: DFCE-20-100" at bounding box center [428, 609] width 244 height 16
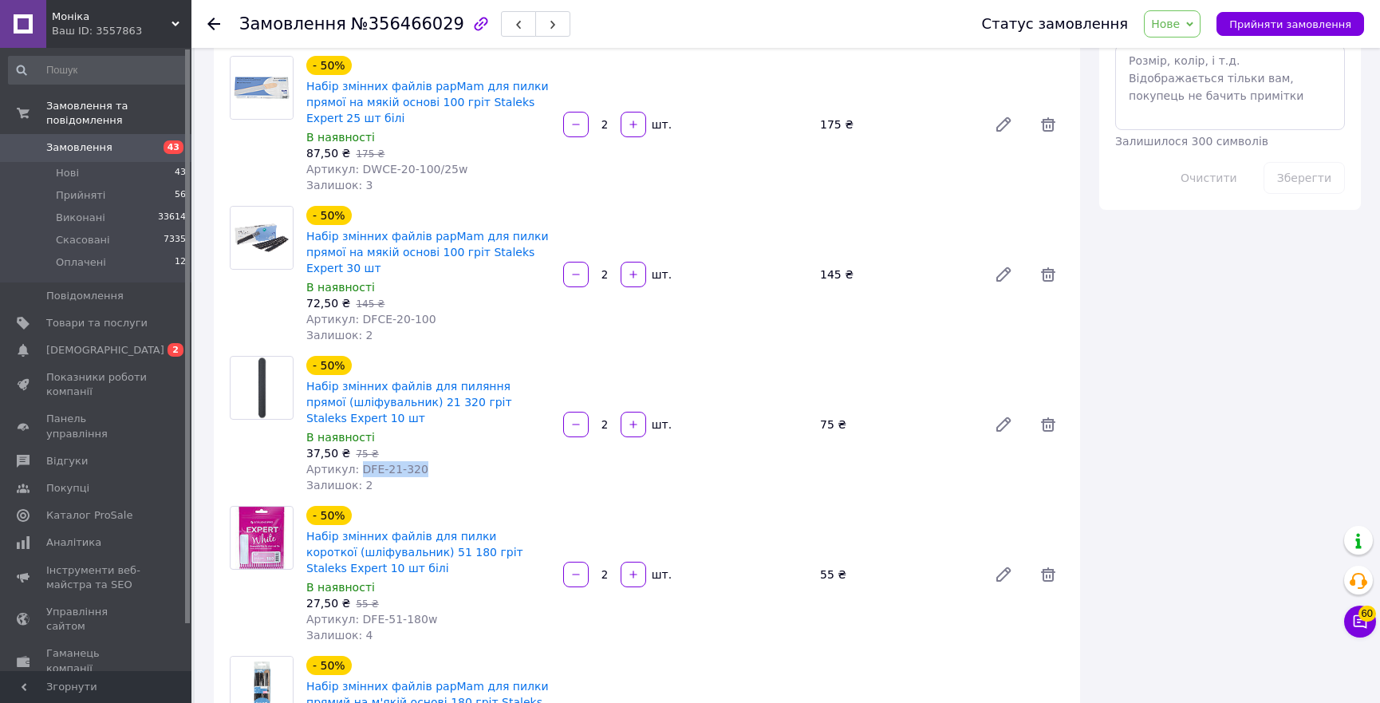
drag, startPoint x: 424, startPoint y: 372, endPoint x: 353, endPoint y: 369, distance: 71.1
click at [353, 461] on div "Артикул: DFE-21-320" at bounding box center [428, 469] width 244 height 16
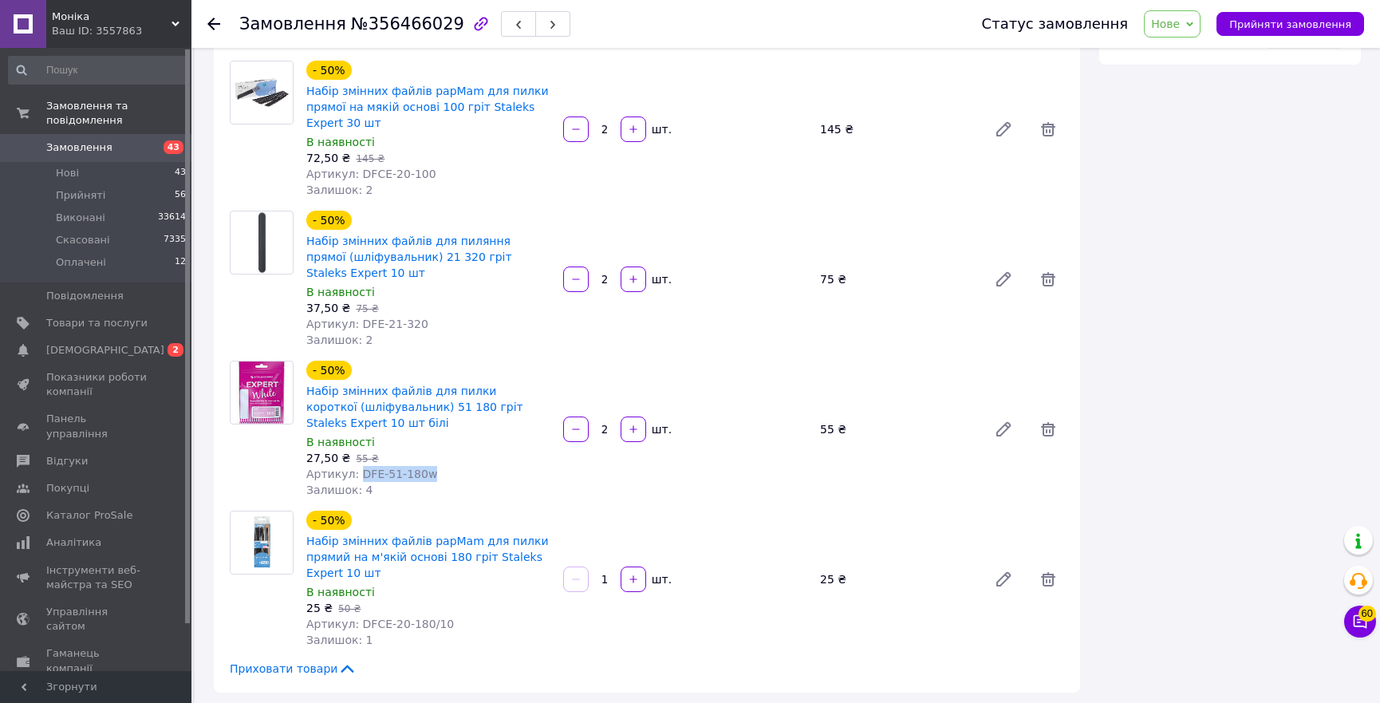
drag, startPoint x: 444, startPoint y: 381, endPoint x: 355, endPoint y: 376, distance: 88.7
click at [355, 466] on div "Артикул: DFE-51-180w" at bounding box center [428, 474] width 244 height 16
drag, startPoint x: 464, startPoint y: 533, endPoint x: 355, endPoint y: 525, distance: 108.8
click at [355, 616] on div "Артикул: DFCE-20-180/10" at bounding box center [428, 624] width 244 height 16
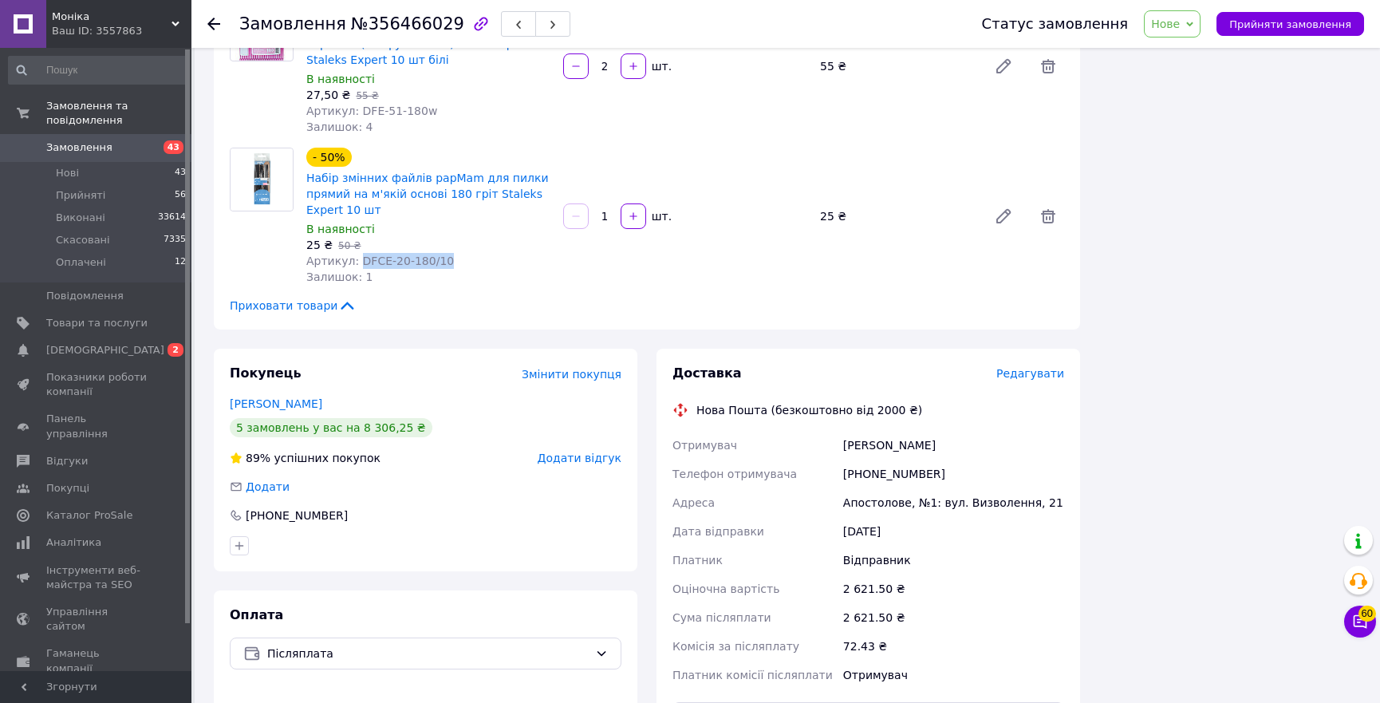
scroll to position [1523, 0]
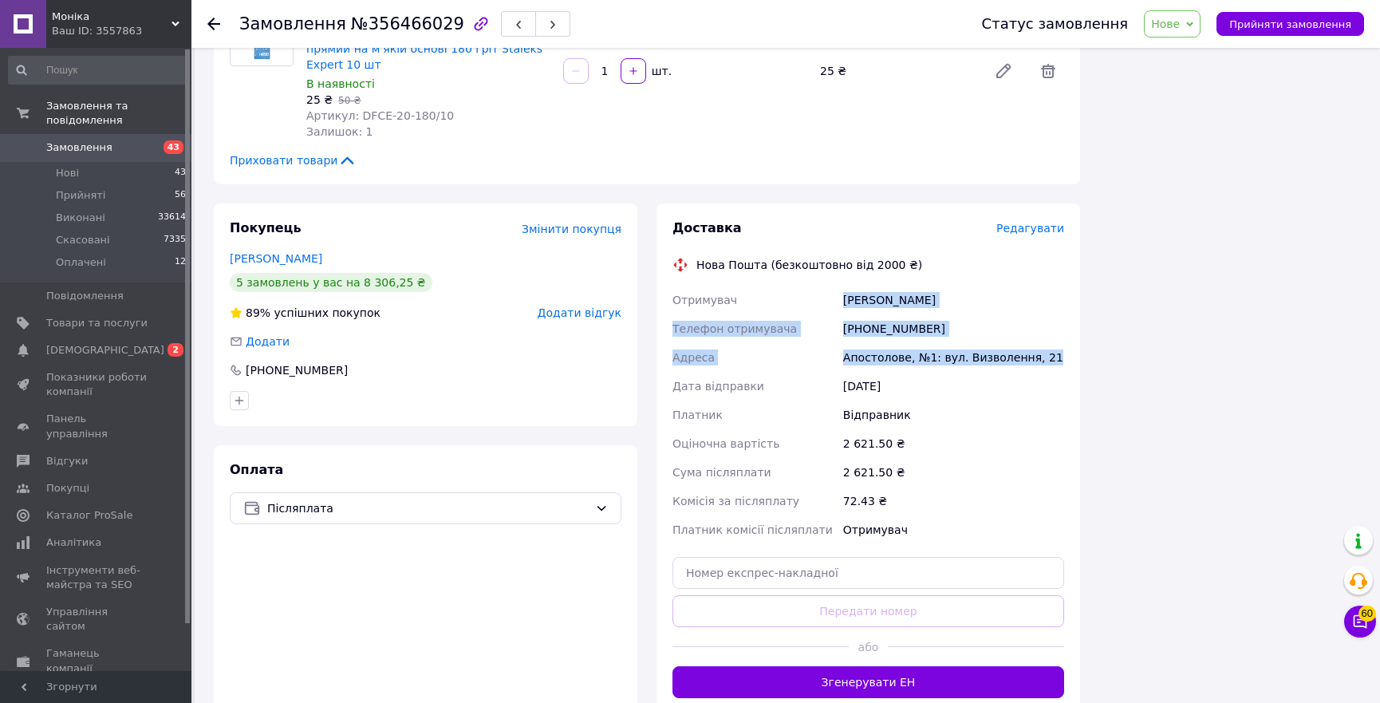
drag, startPoint x: 1037, startPoint y: 259, endPoint x: 839, endPoint y: 199, distance: 207.0
click at [839, 286] on div "Отримувач Кальченко Ірина Телефон отримувача +380976614017 Адреса Апостолове, №…" at bounding box center [868, 415] width 398 height 259
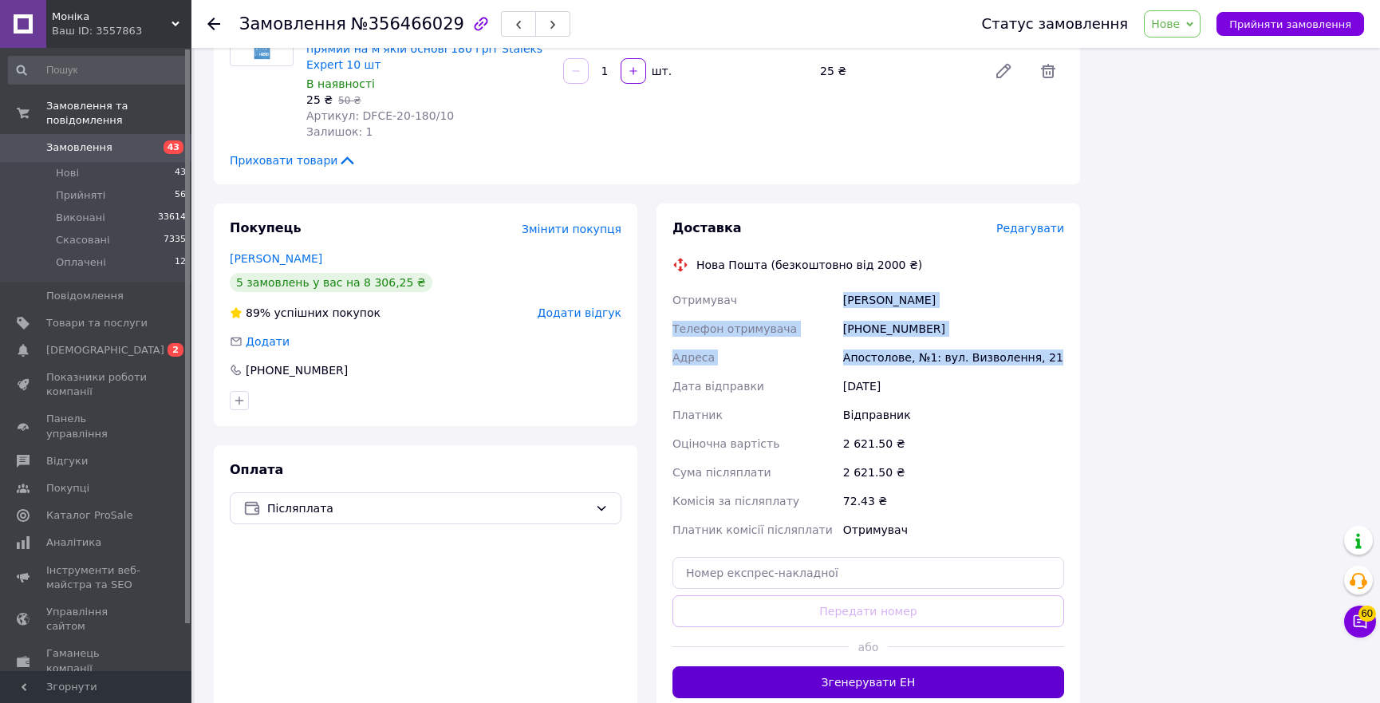
click at [854, 666] on button "Згенерувати ЕН" at bounding box center [869, 682] width 392 height 32
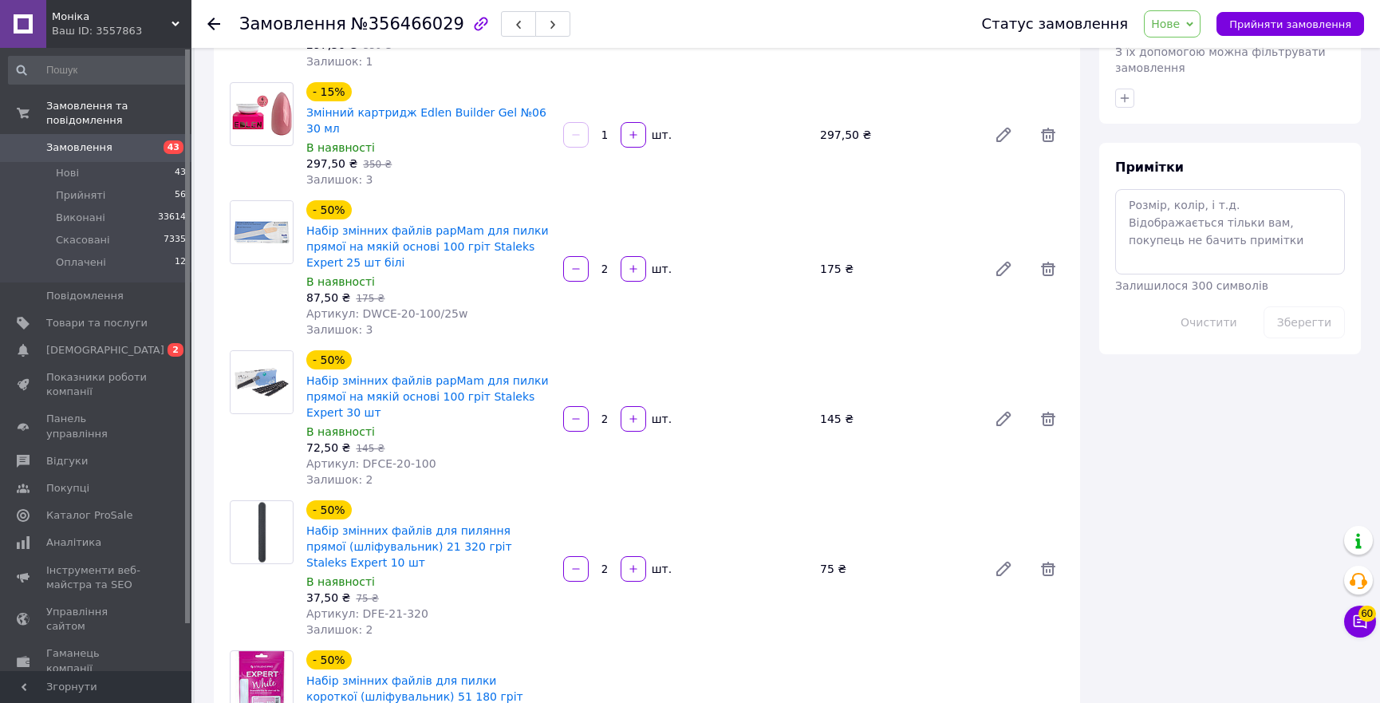
scroll to position [580, 0]
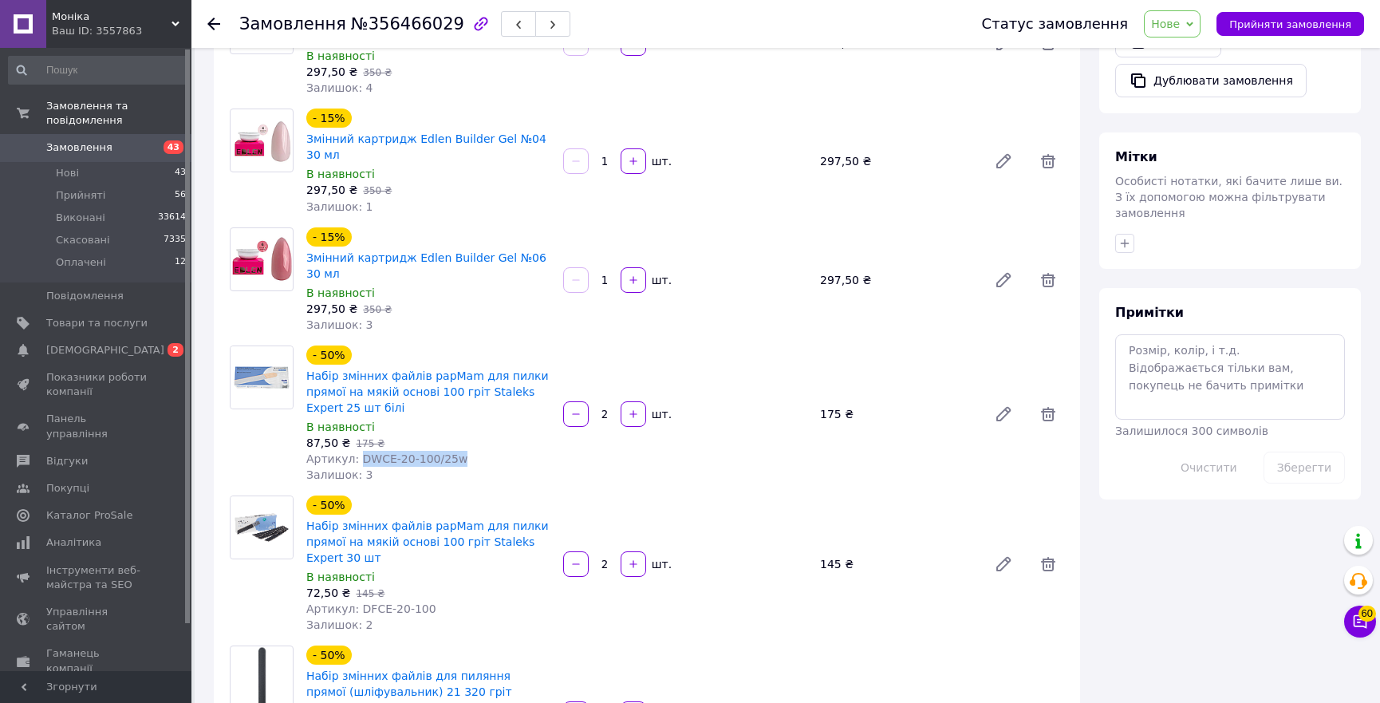
drag, startPoint x: 481, startPoint y: 374, endPoint x: 353, endPoint y: 373, distance: 128.5
click at [353, 451] on div "Артикул: DWCE-20-100/25w" at bounding box center [428, 459] width 244 height 16
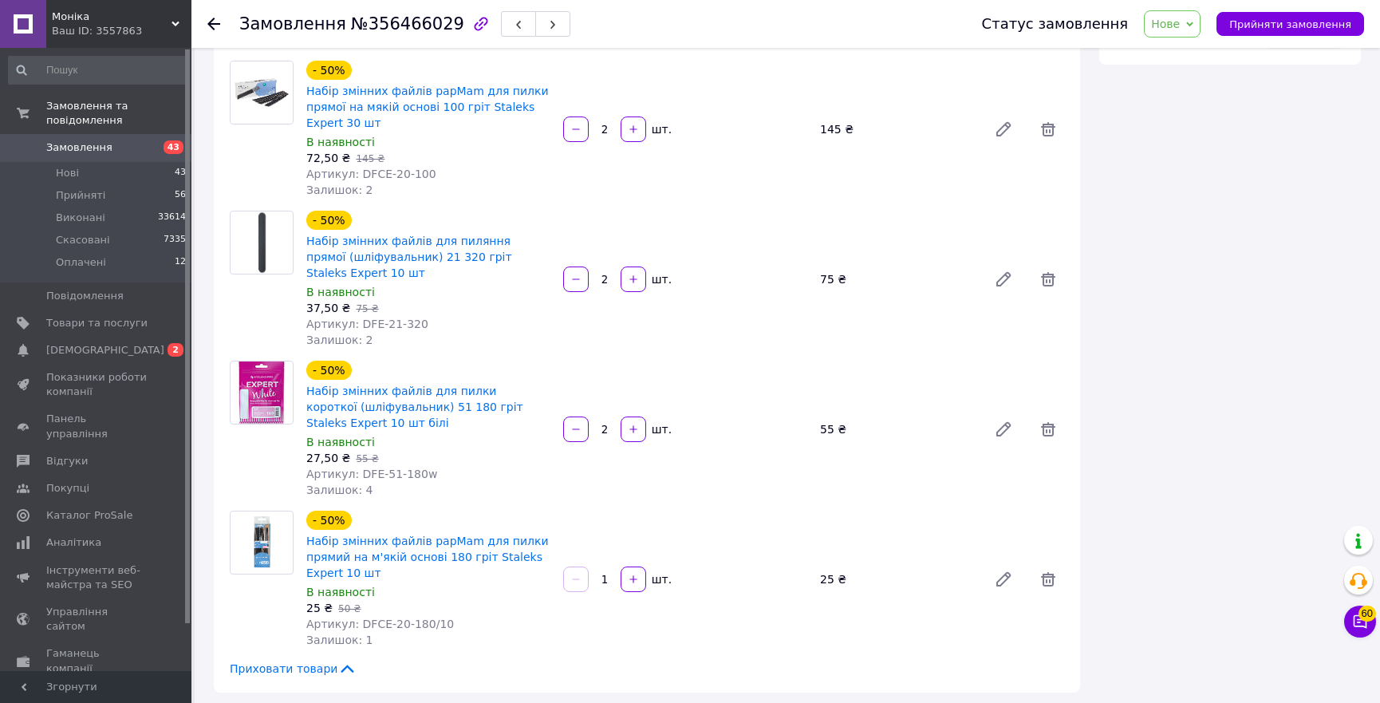
scroll to position [1305, 0]
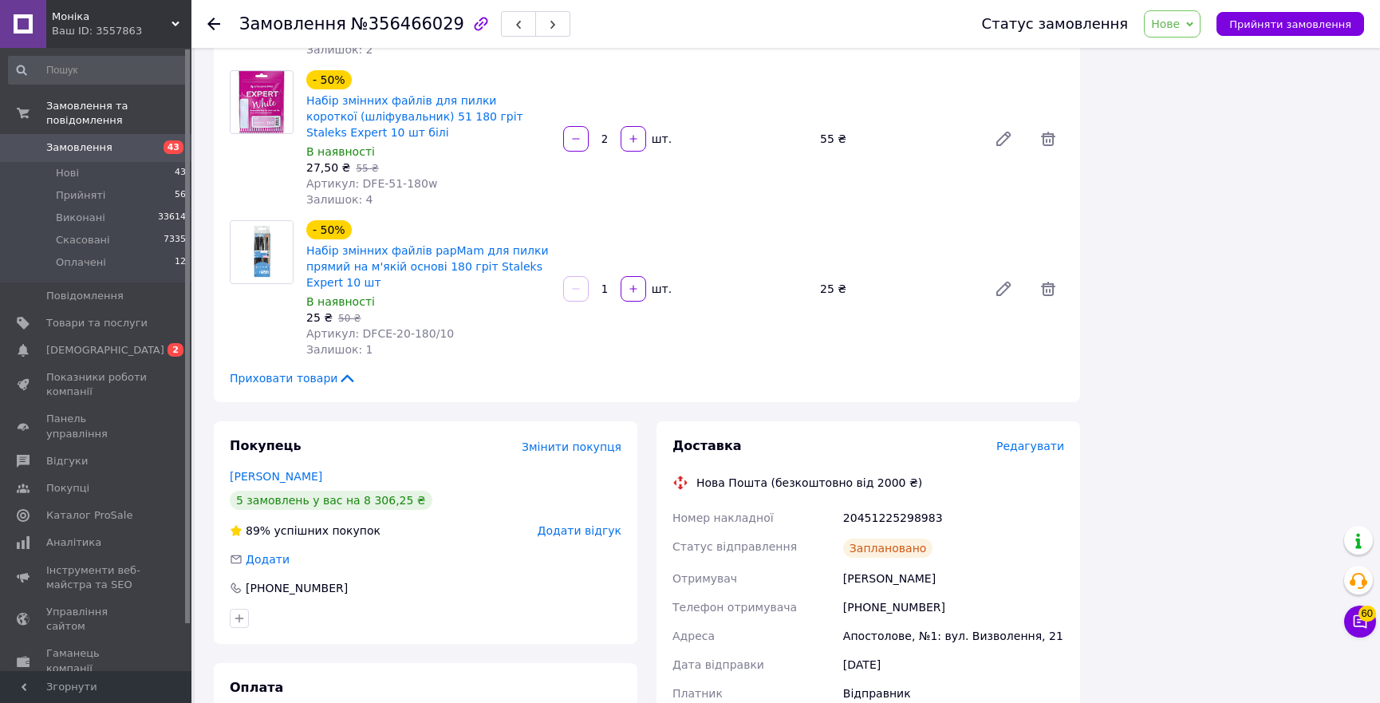
click at [885, 503] on div "20451225298983" at bounding box center [953, 517] width 227 height 29
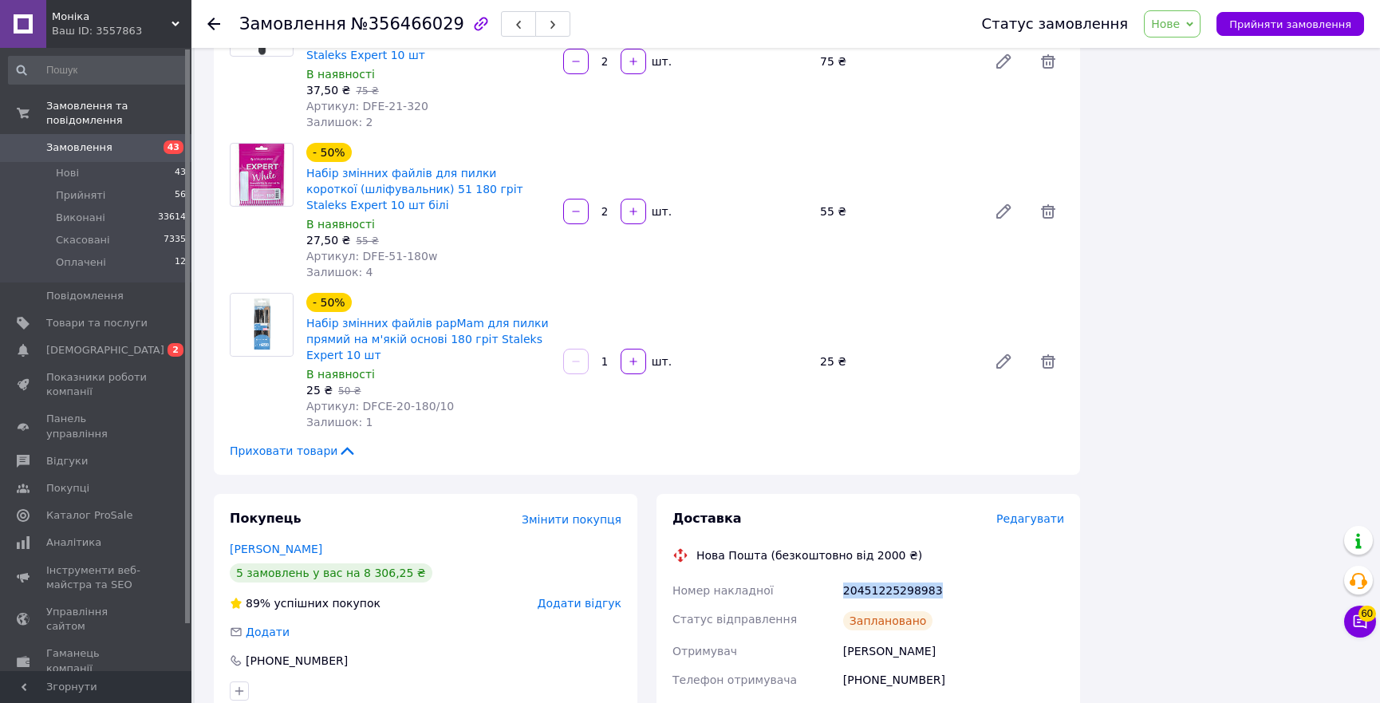
scroll to position [1015, 0]
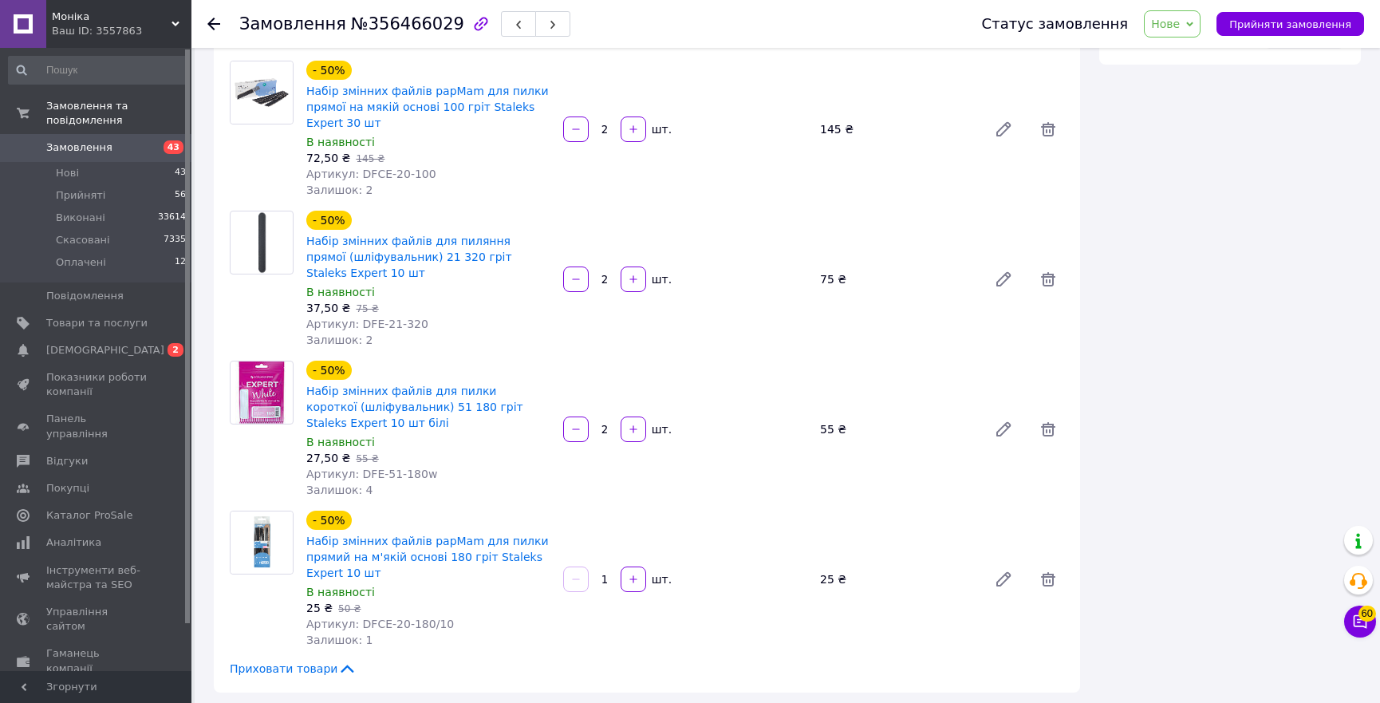
click at [1177, 30] on span "Нове" at bounding box center [1165, 24] width 29 height 13
click at [1189, 81] on li "Виконано" at bounding box center [1181, 80] width 73 height 24
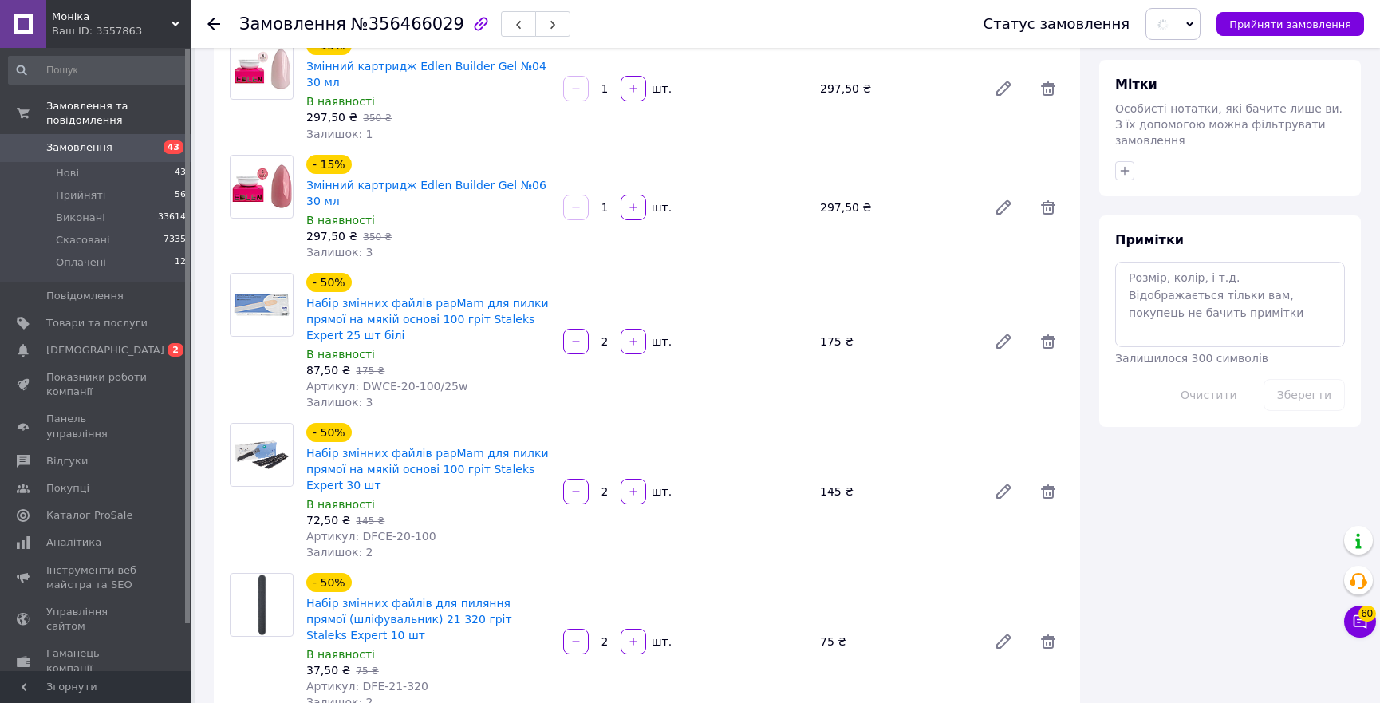
scroll to position [290, 0]
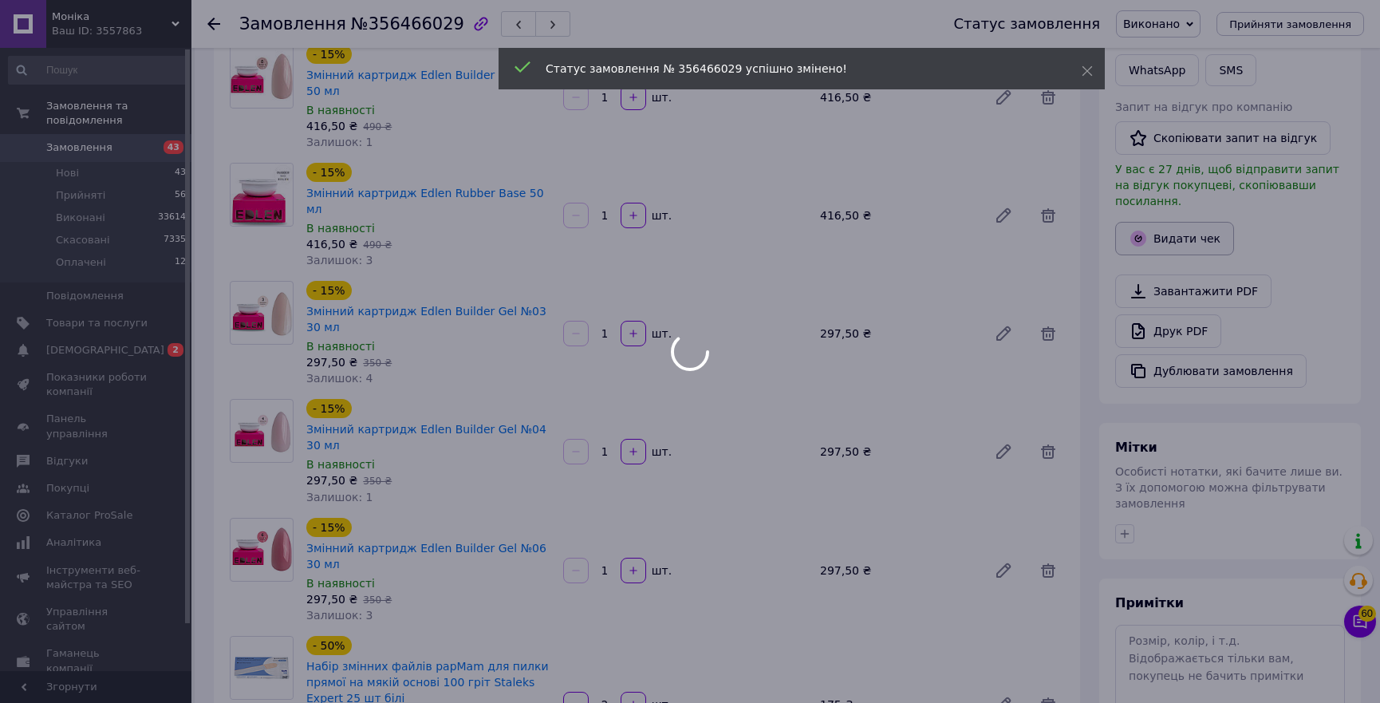
click at [1183, 222] on button "Видати чек" at bounding box center [1174, 239] width 119 height 34
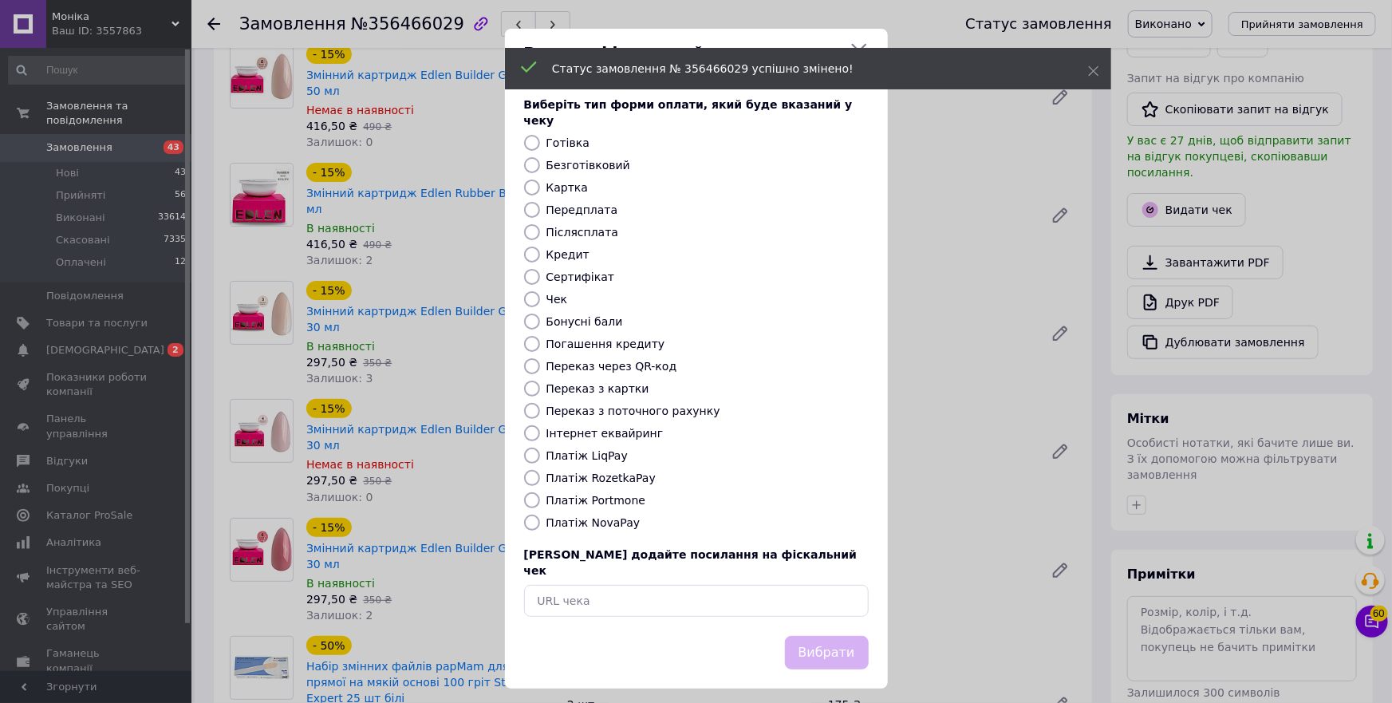
click at [1185, 223] on div "Видати фіскальний чек Виберіть тип форми оплати, який буде вказаний у чеку Готі…" at bounding box center [696, 358] width 1392 height 717
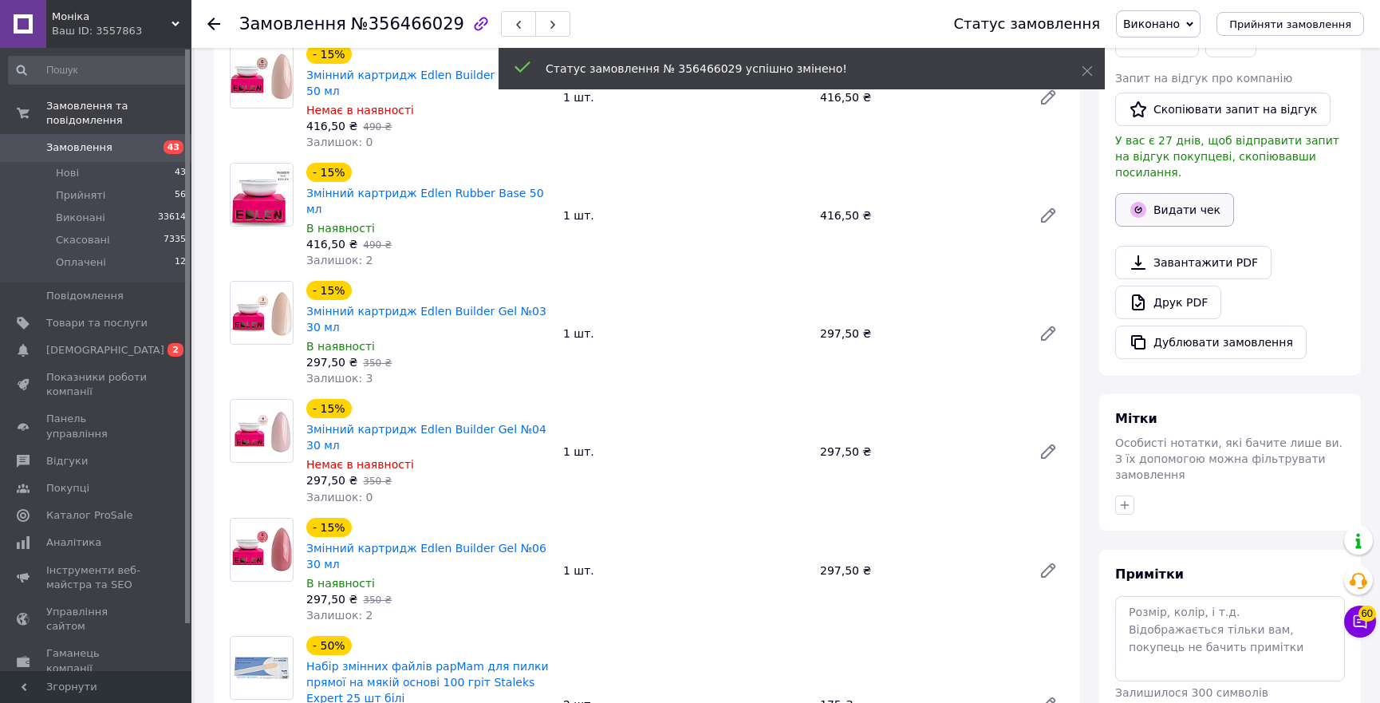
click at [1161, 199] on button "Видати чек" at bounding box center [1174, 210] width 119 height 34
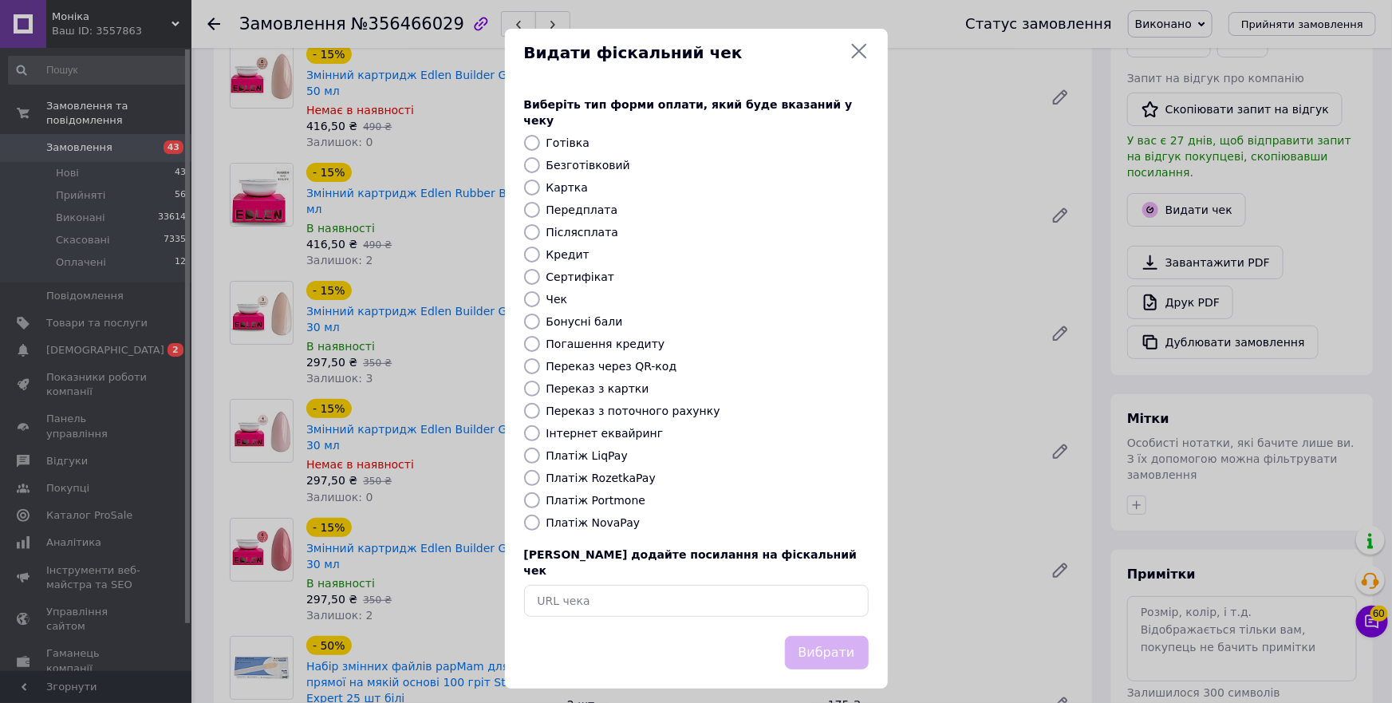
click at [594, 516] on label "Платіж NovaPay" at bounding box center [594, 522] width 94 height 13
click at [540, 515] on input "Платіж NovaPay" at bounding box center [532, 523] width 16 height 16
radio input "true"
click at [815, 636] on button "Вибрати" at bounding box center [827, 653] width 84 height 34
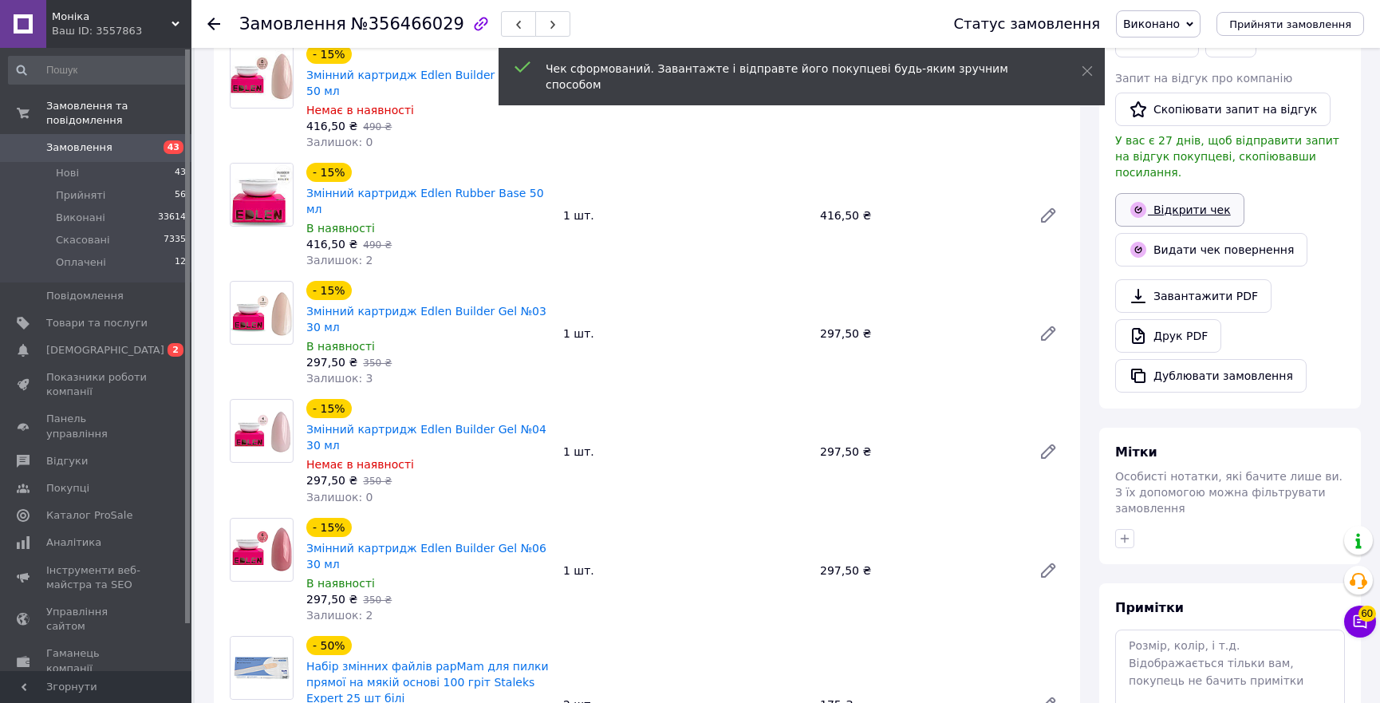
click at [1186, 193] on link "Відкрити чек" at bounding box center [1179, 210] width 129 height 34
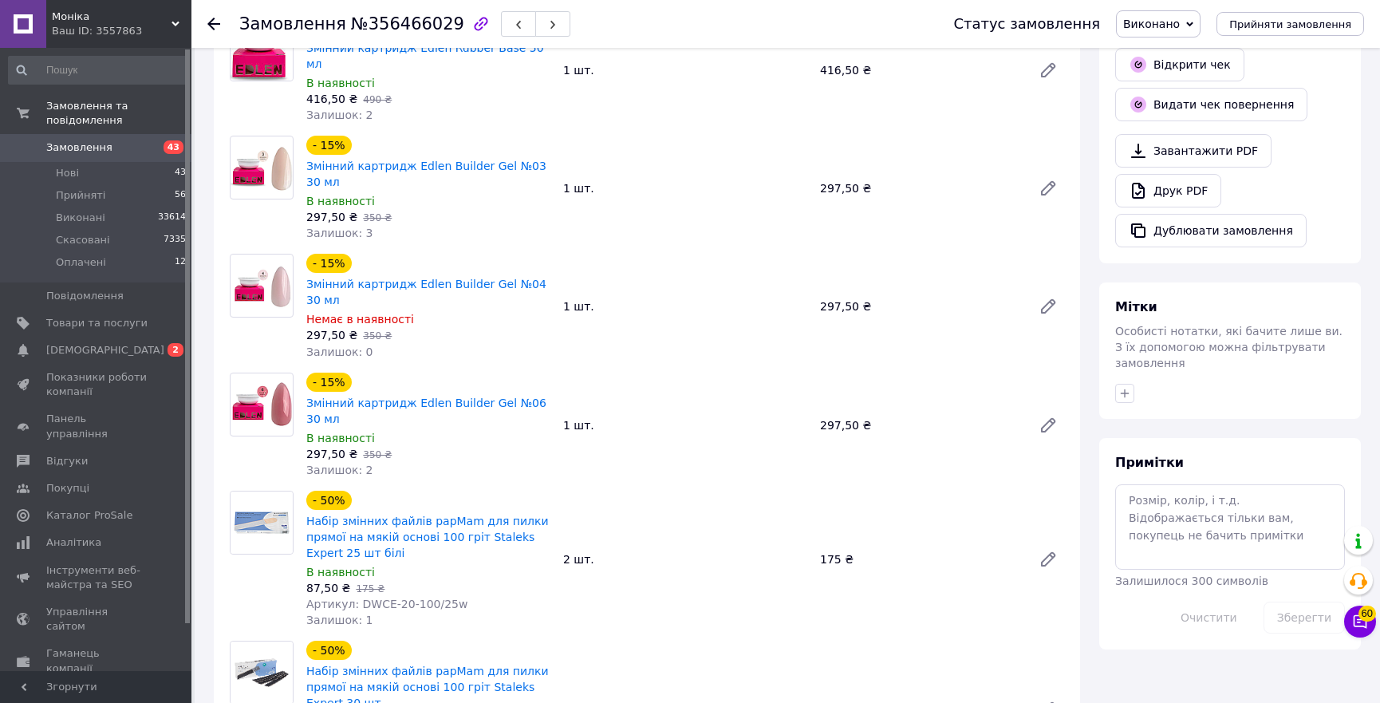
scroll to position [0, 0]
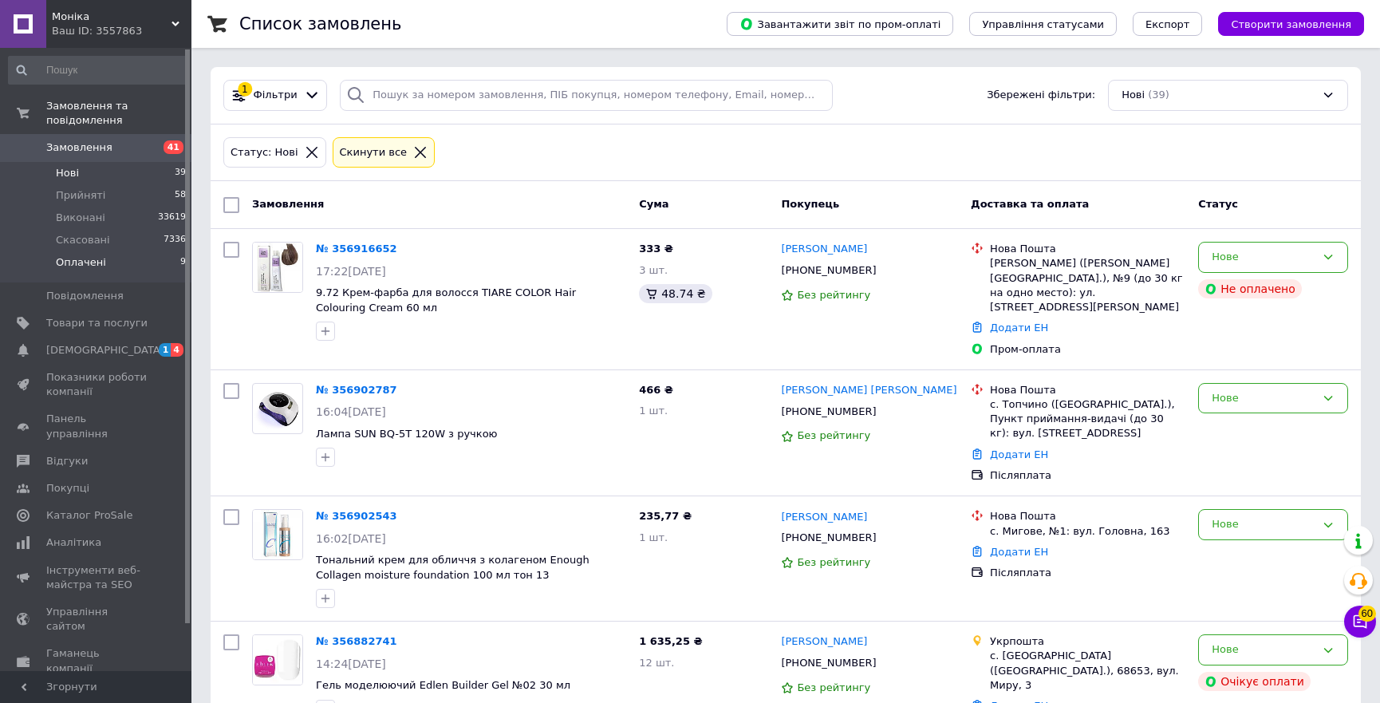
click at [144, 251] on li "Оплачені 9" at bounding box center [97, 266] width 195 height 30
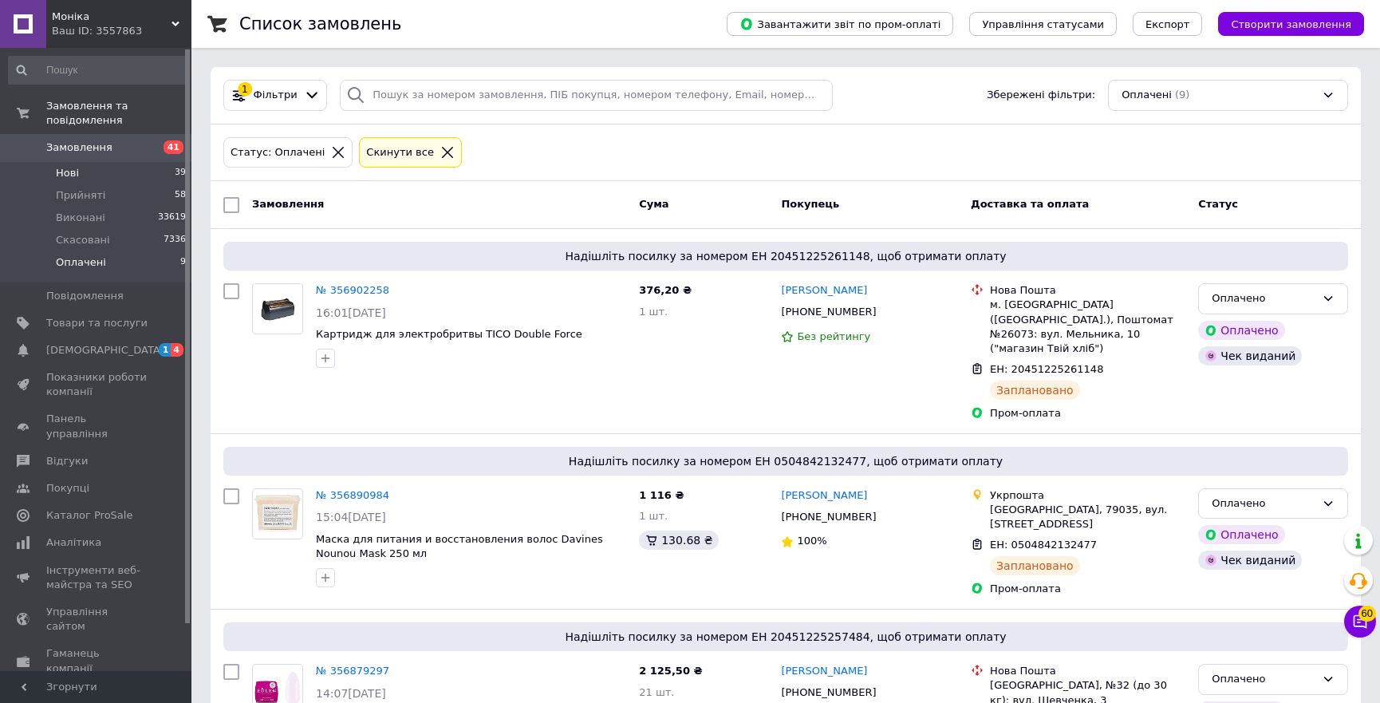
click at [70, 166] on span "Нові" at bounding box center [67, 173] width 23 height 14
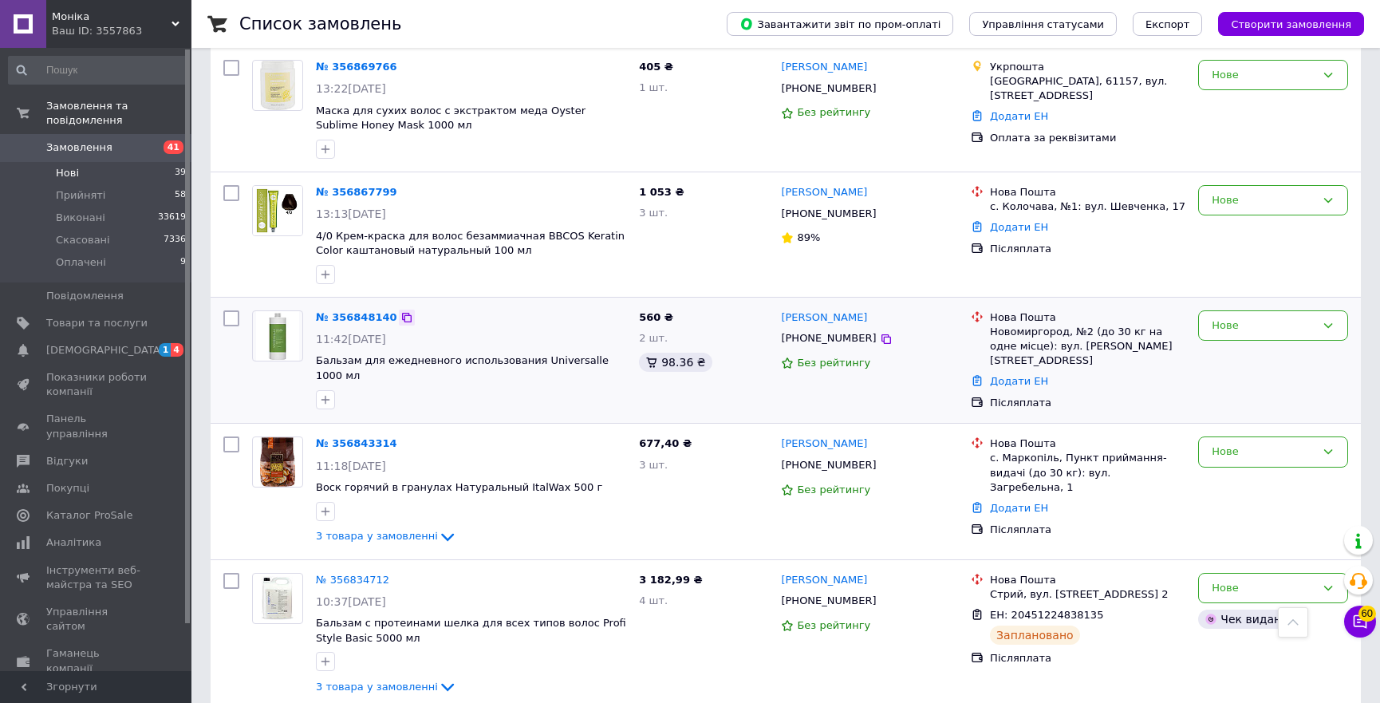
scroll to position [870, 0]
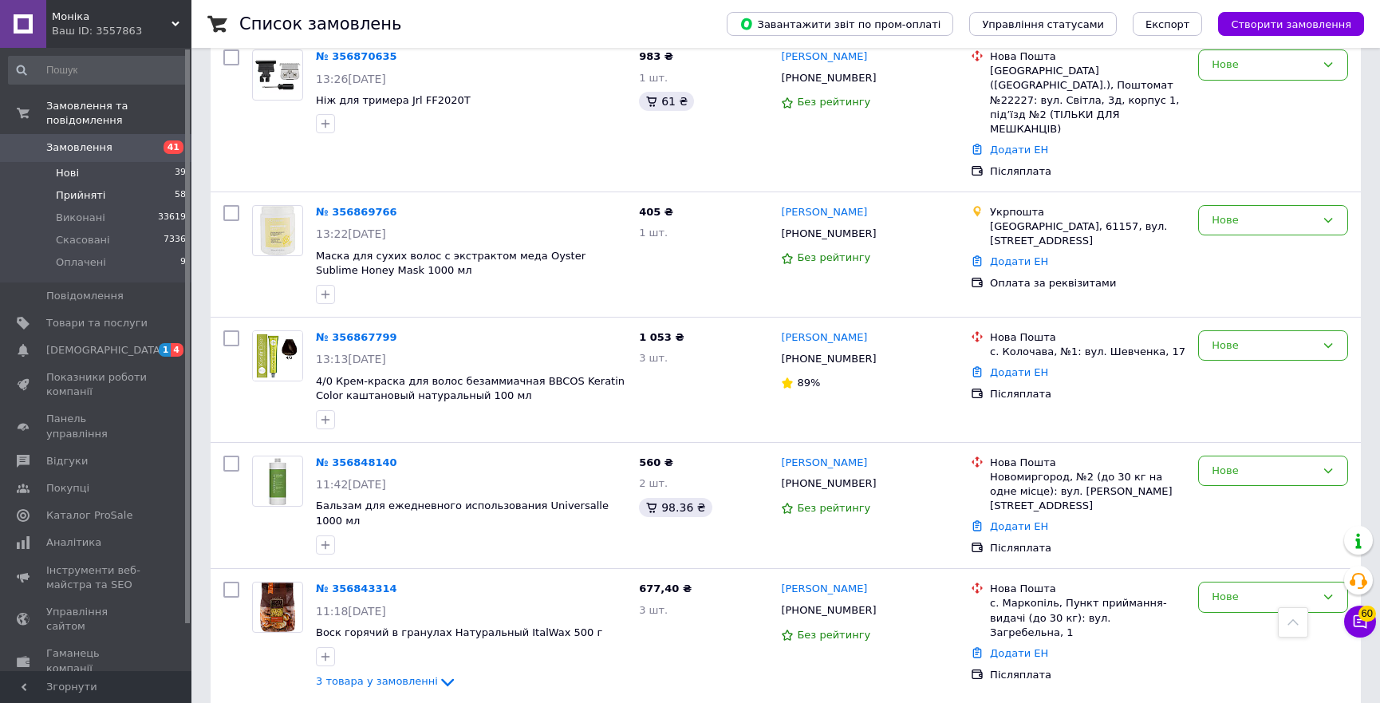
click at [69, 188] on span "Прийняті" at bounding box center [80, 195] width 49 height 14
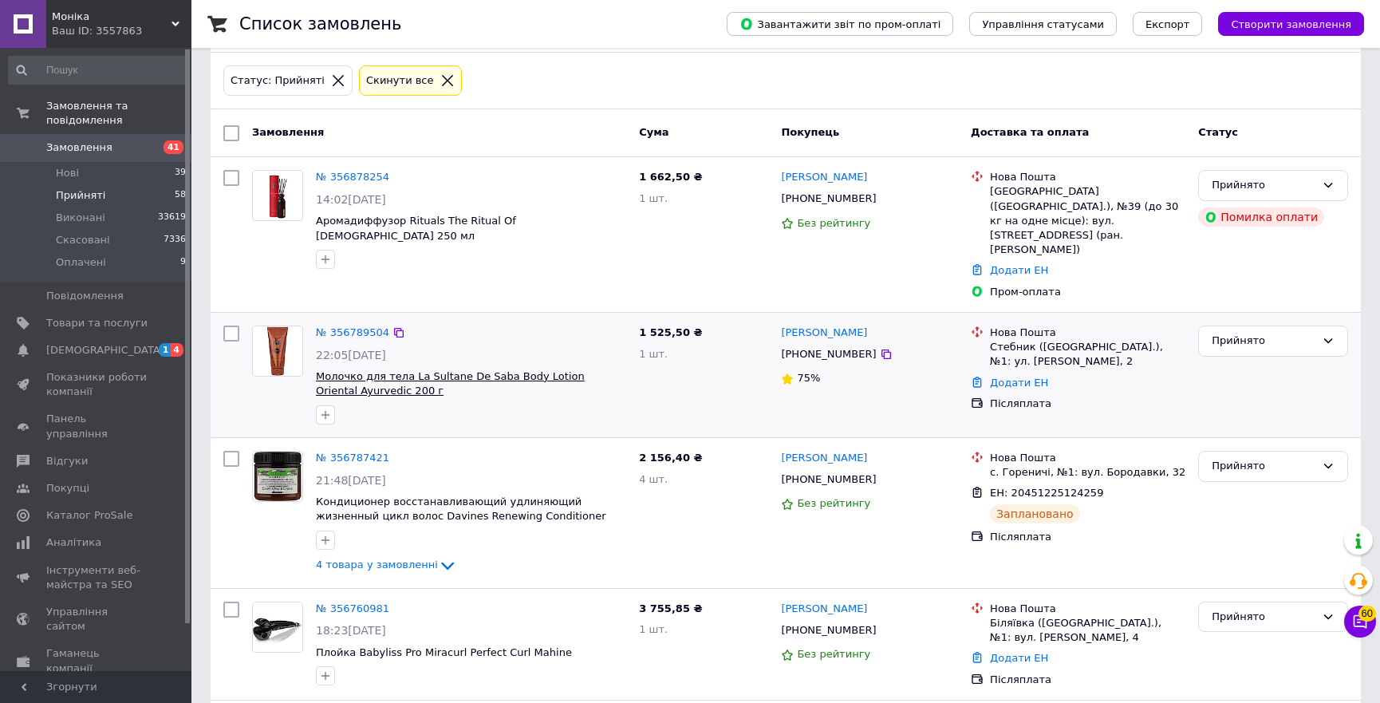
scroll to position [290, 0]
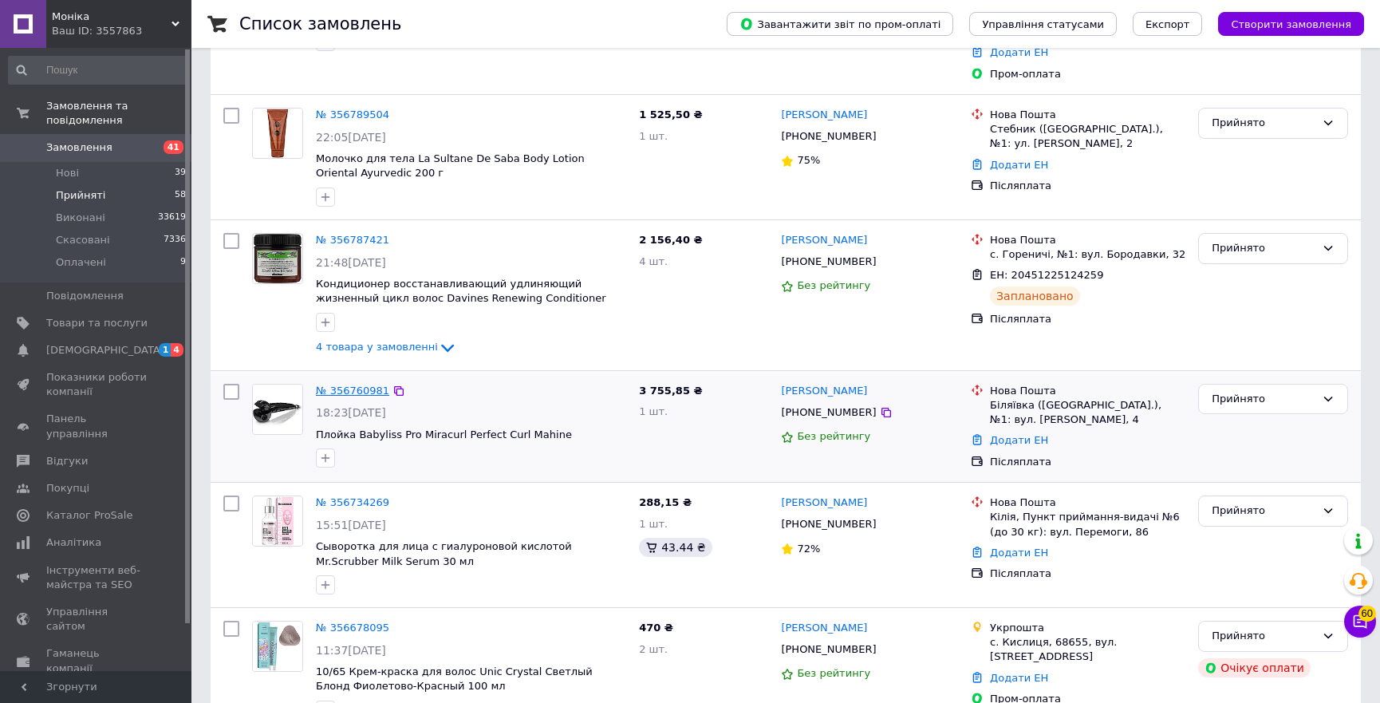
click at [338, 385] on link "№ 356760981" at bounding box center [352, 391] width 73 height 12
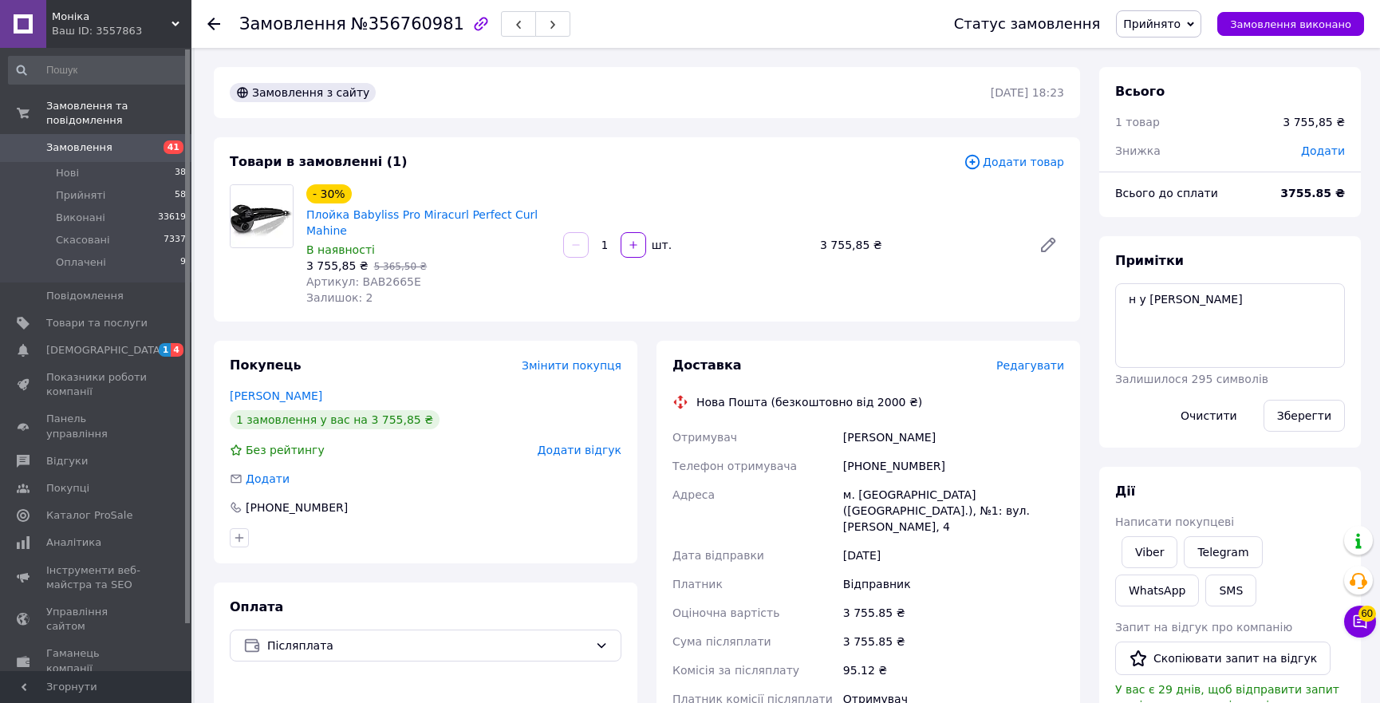
click at [382, 275] on span "Артикул: BAB2665Е" at bounding box center [363, 281] width 115 height 13
copy span "BAB2665Е"
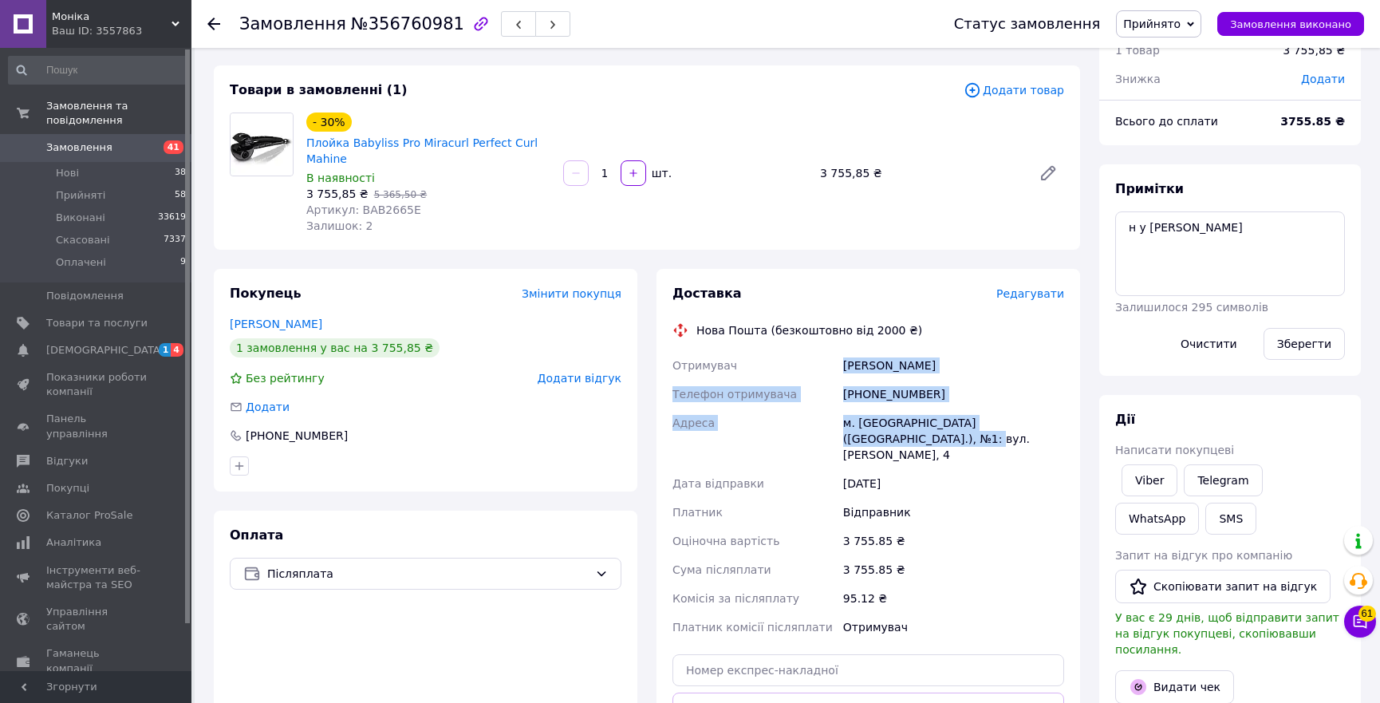
copy div "Синтюк Світлана Телефон отримувача +380505523294 Адреса м. Біляївка (Одеська об…"
drag, startPoint x: 902, startPoint y: 422, endPoint x: 840, endPoint y: 356, distance: 90.3
click at [840, 356] on div "Отримувач Синтюк Світлана Телефон отримувача +380505523294 Адреса м. Біляївка (…" at bounding box center [868, 496] width 398 height 290
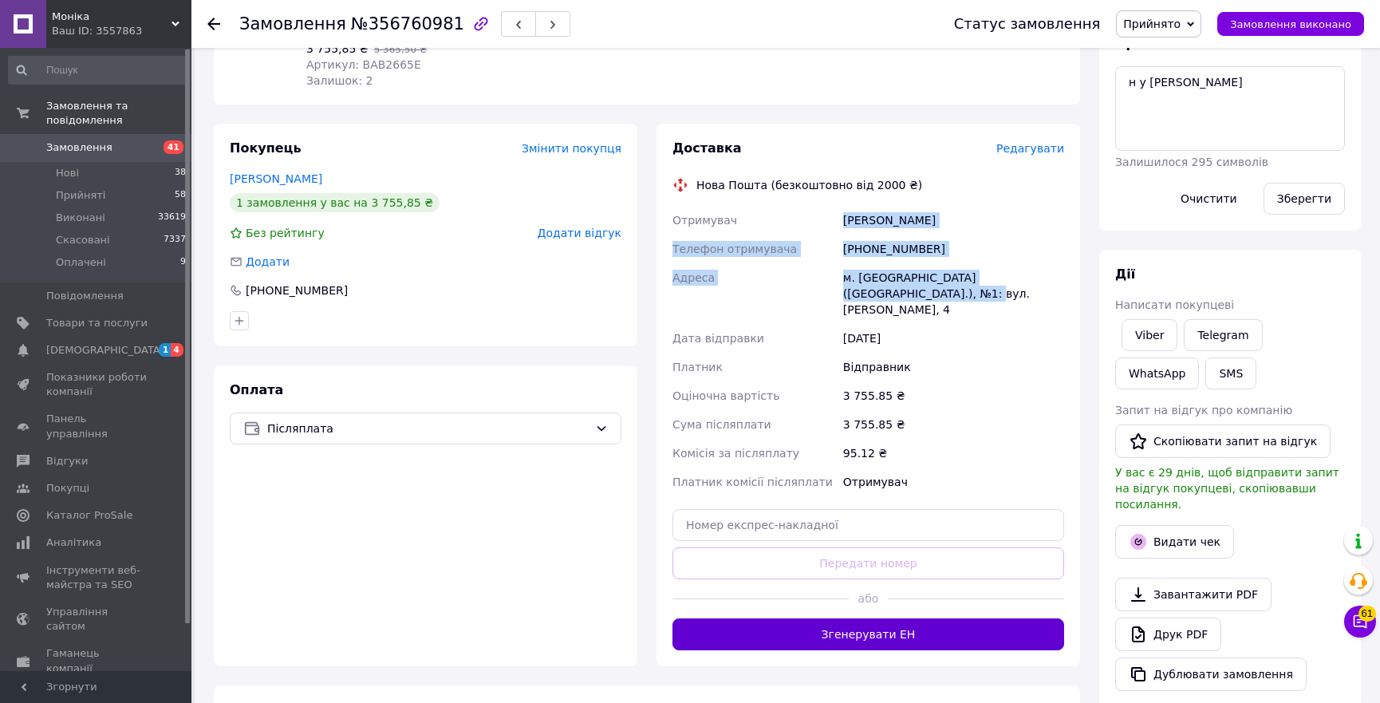
click at [890, 618] on button "Згенерувати ЕН" at bounding box center [869, 634] width 392 height 32
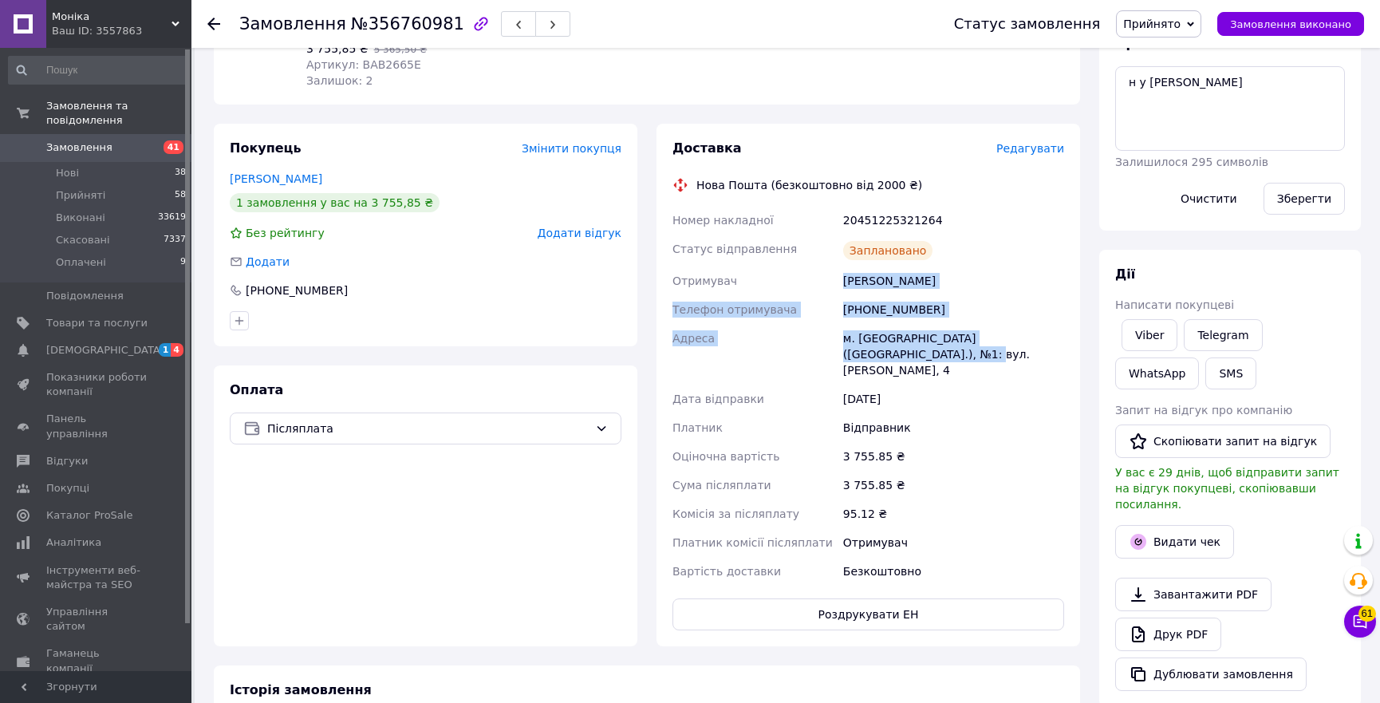
scroll to position [0, 0]
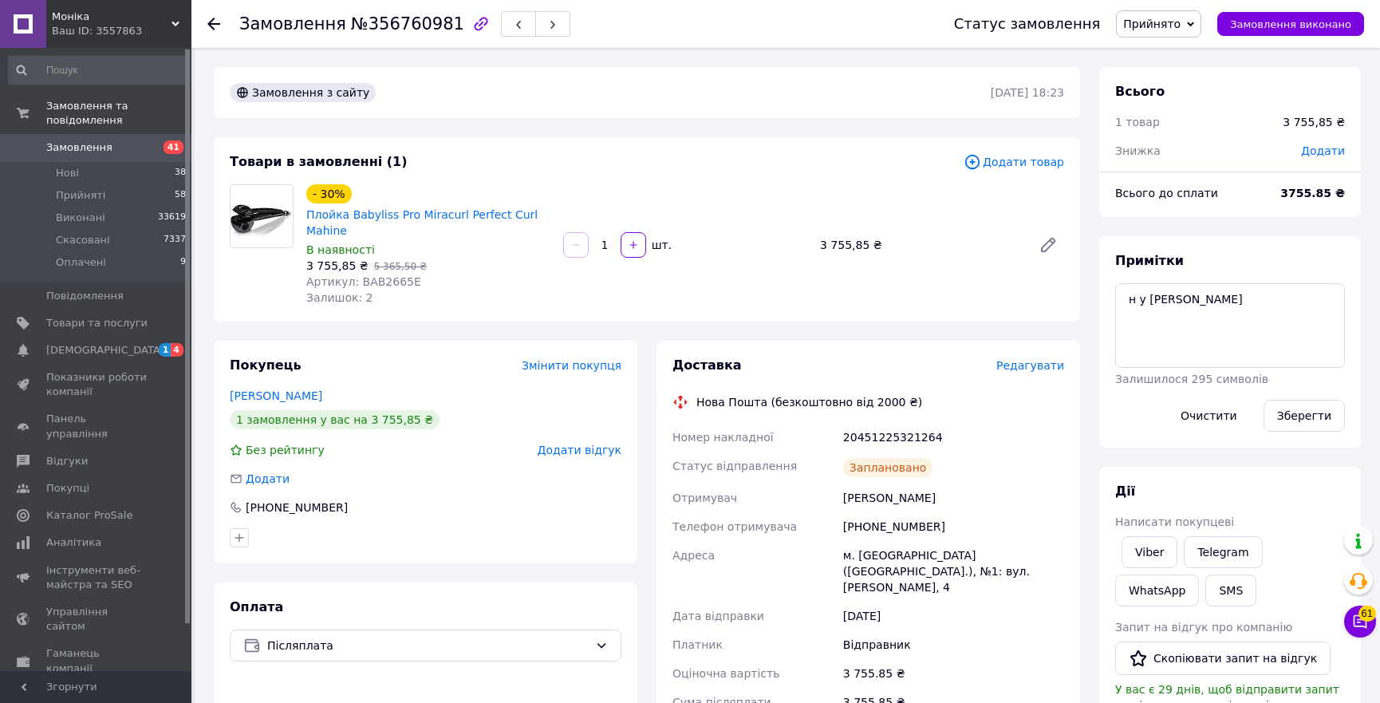
click at [215, 22] on icon at bounding box center [213, 24] width 13 height 13
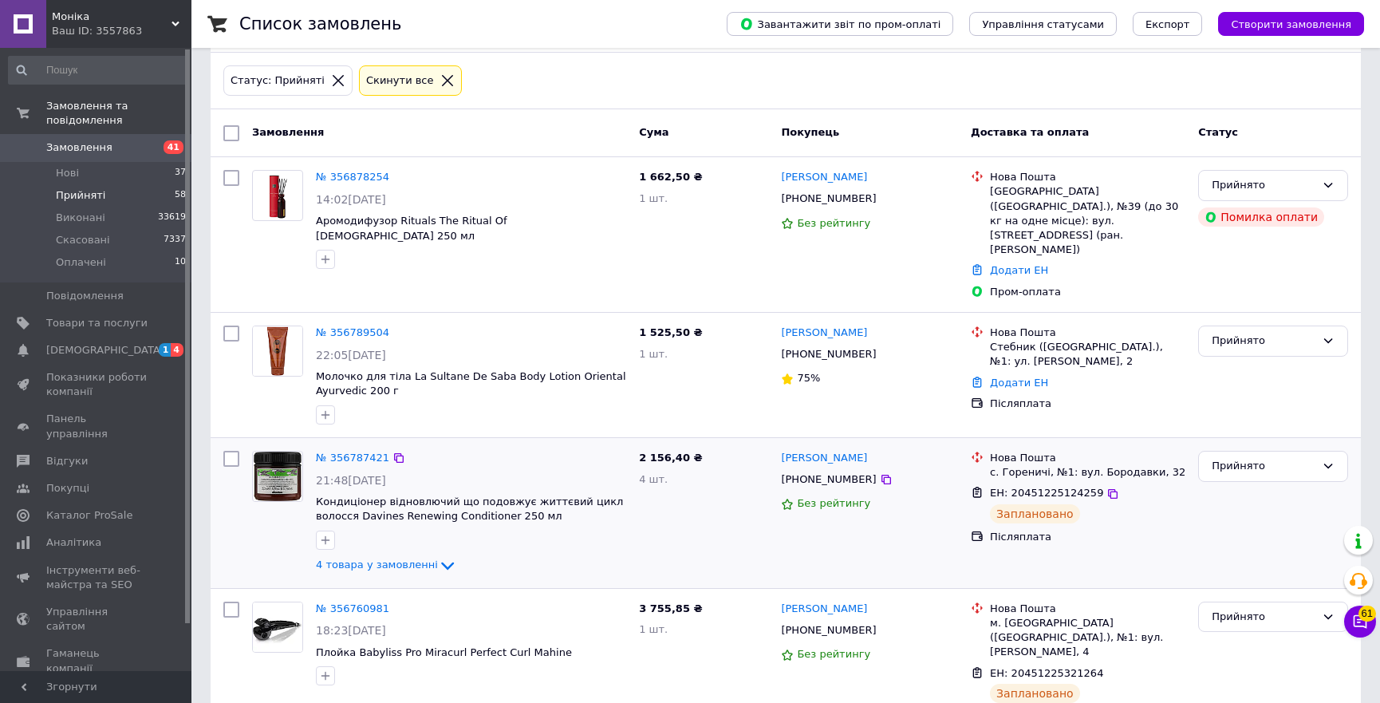
scroll to position [217, 0]
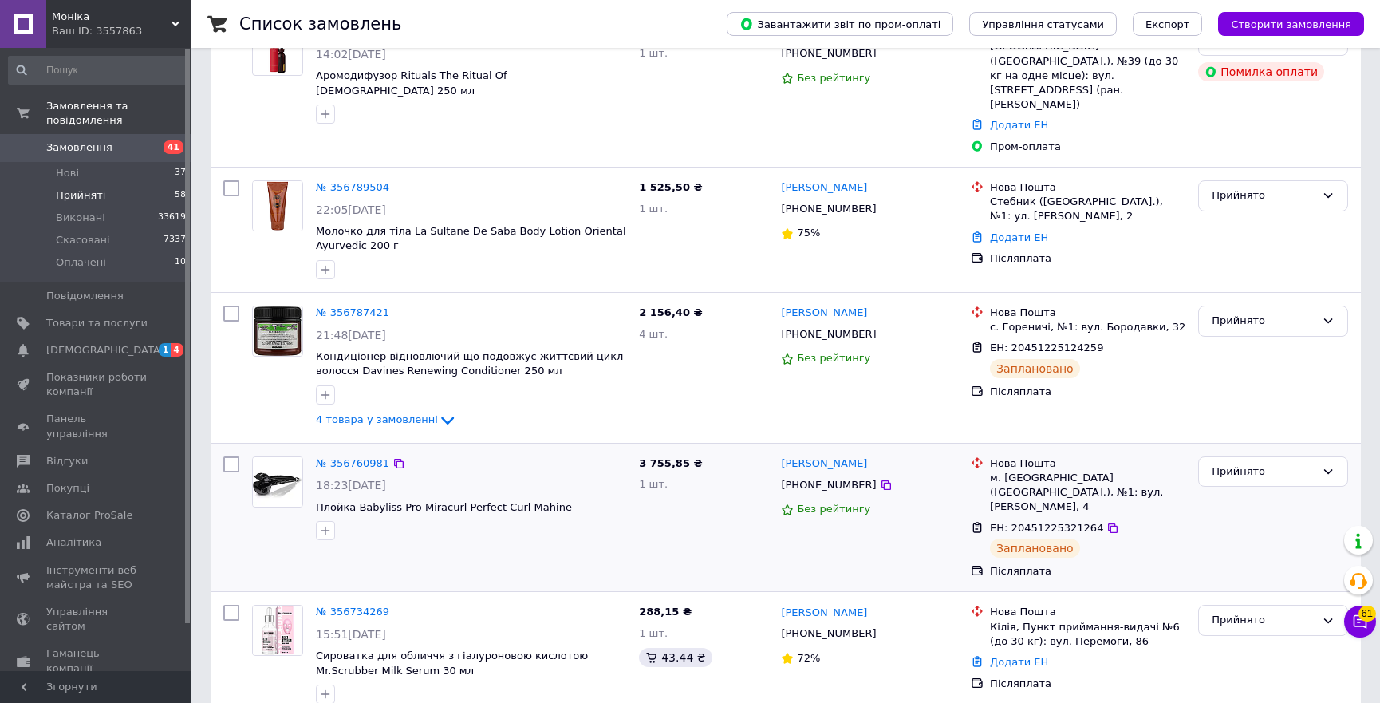
click at [363, 457] on link "№ 356760981" at bounding box center [352, 463] width 73 height 12
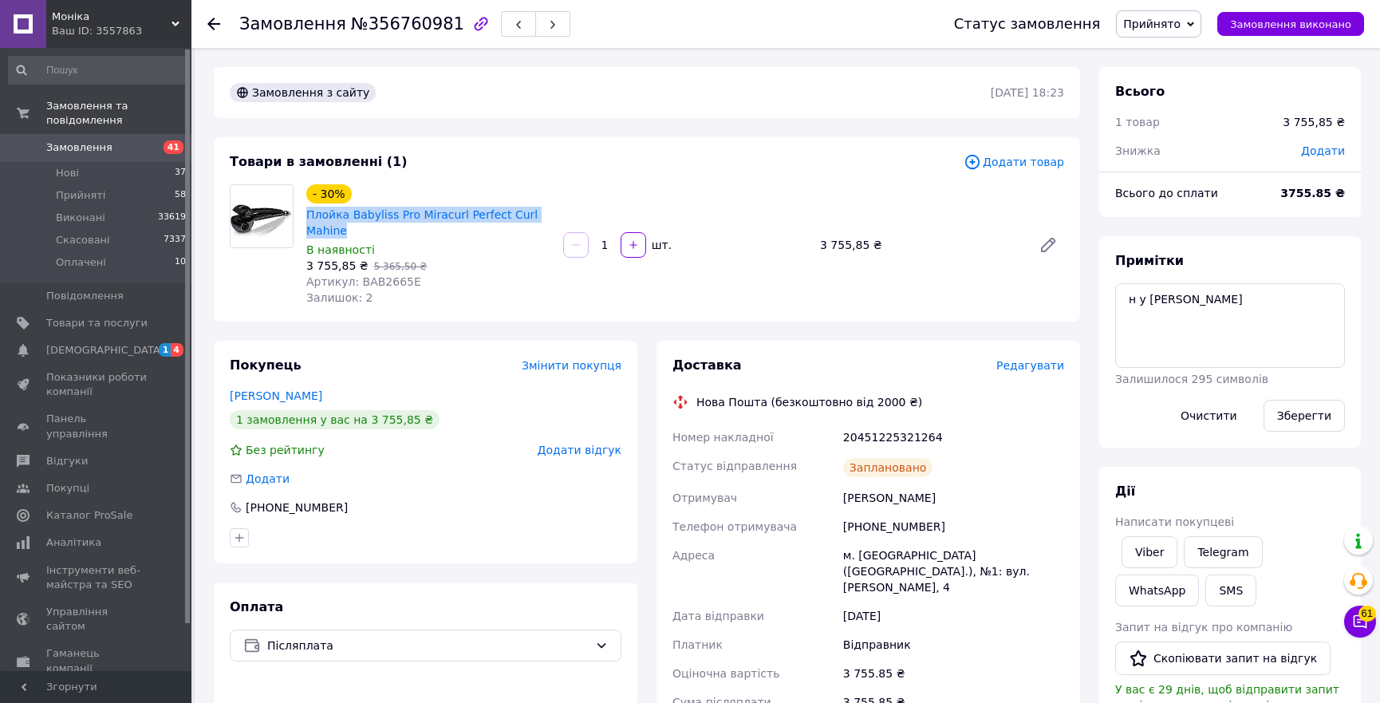
copy link "Плойка Babyliss Pro Miracurl Perfect Curl Mahine"
drag, startPoint x: 551, startPoint y: 213, endPoint x: 306, endPoint y: 223, distance: 245.1
click at [306, 223] on div "- 30% Плойка Babyliss Pro Miracurl Perfect Curl Mahine" at bounding box center [428, 211] width 247 height 57
copy link "Плойка Babyliss Pro Miracurl Perfect Curl Mahine"
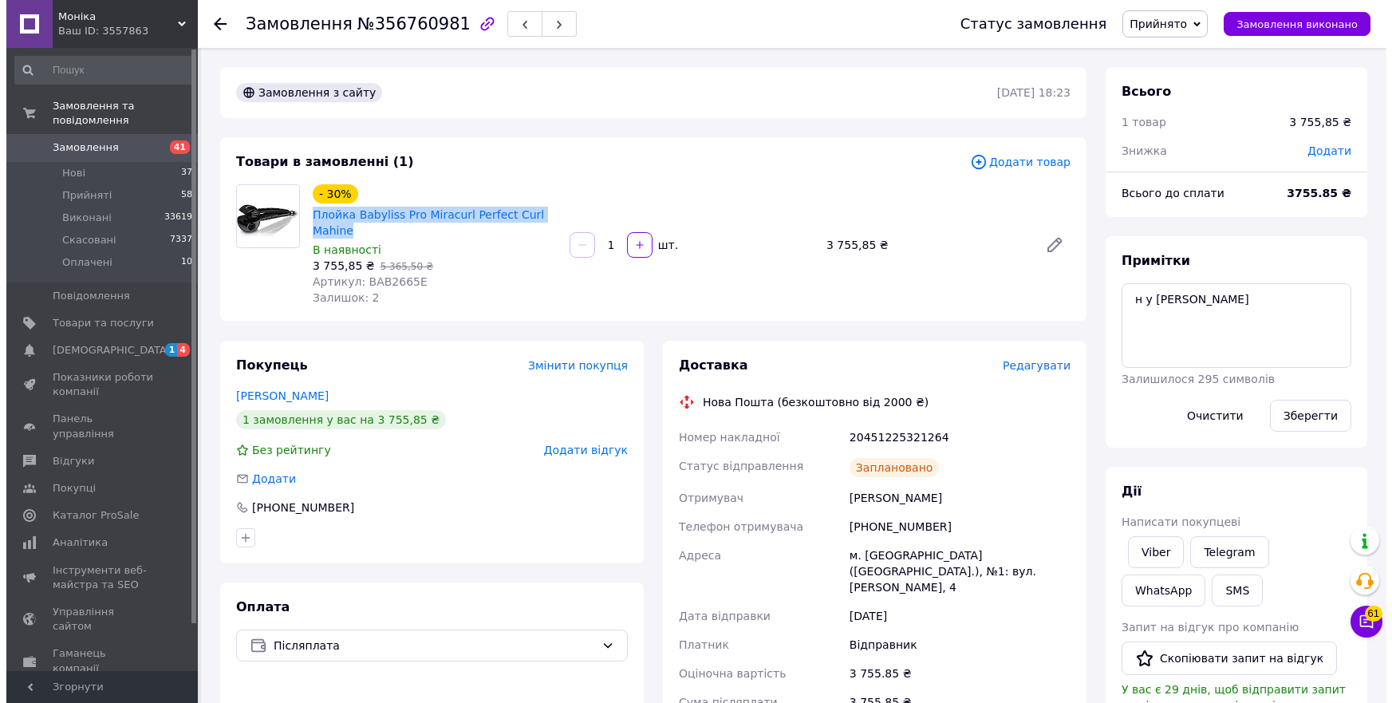
scroll to position [144, 0]
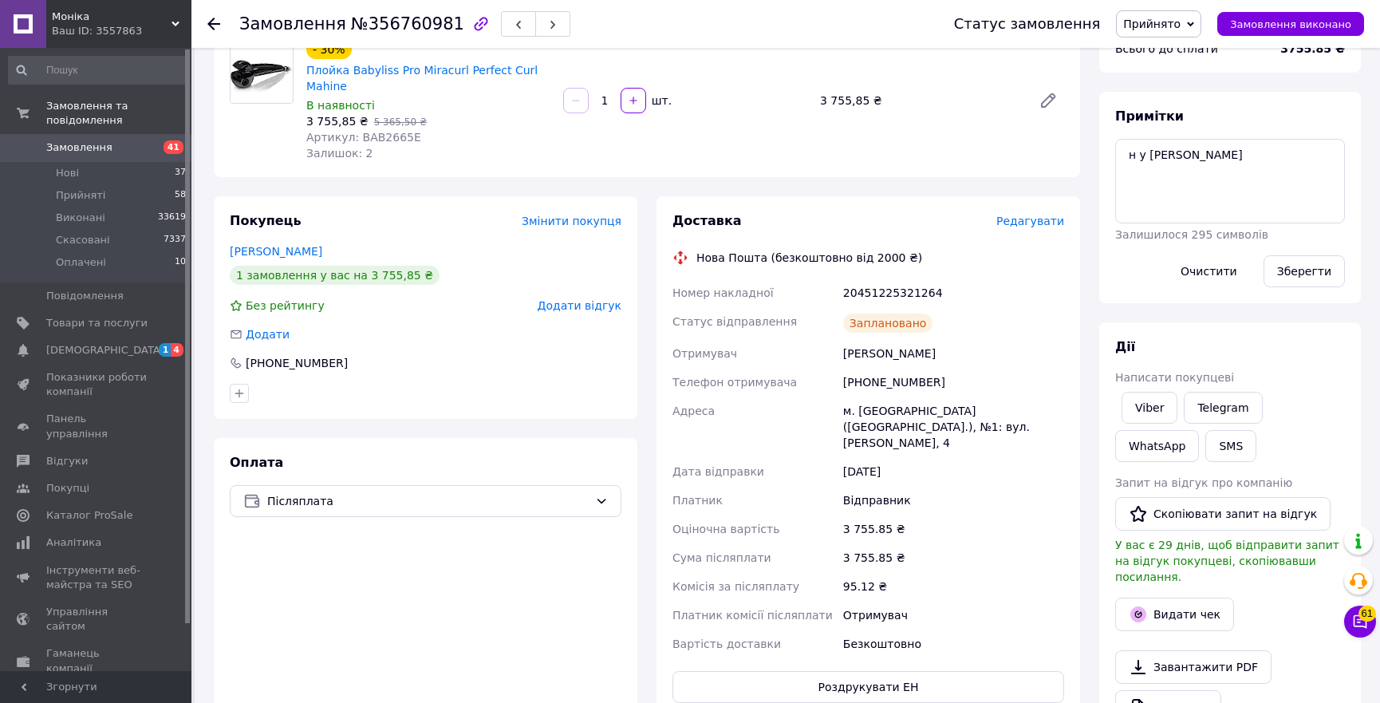
click at [1036, 215] on span "Редагувати" at bounding box center [1031, 221] width 68 height 13
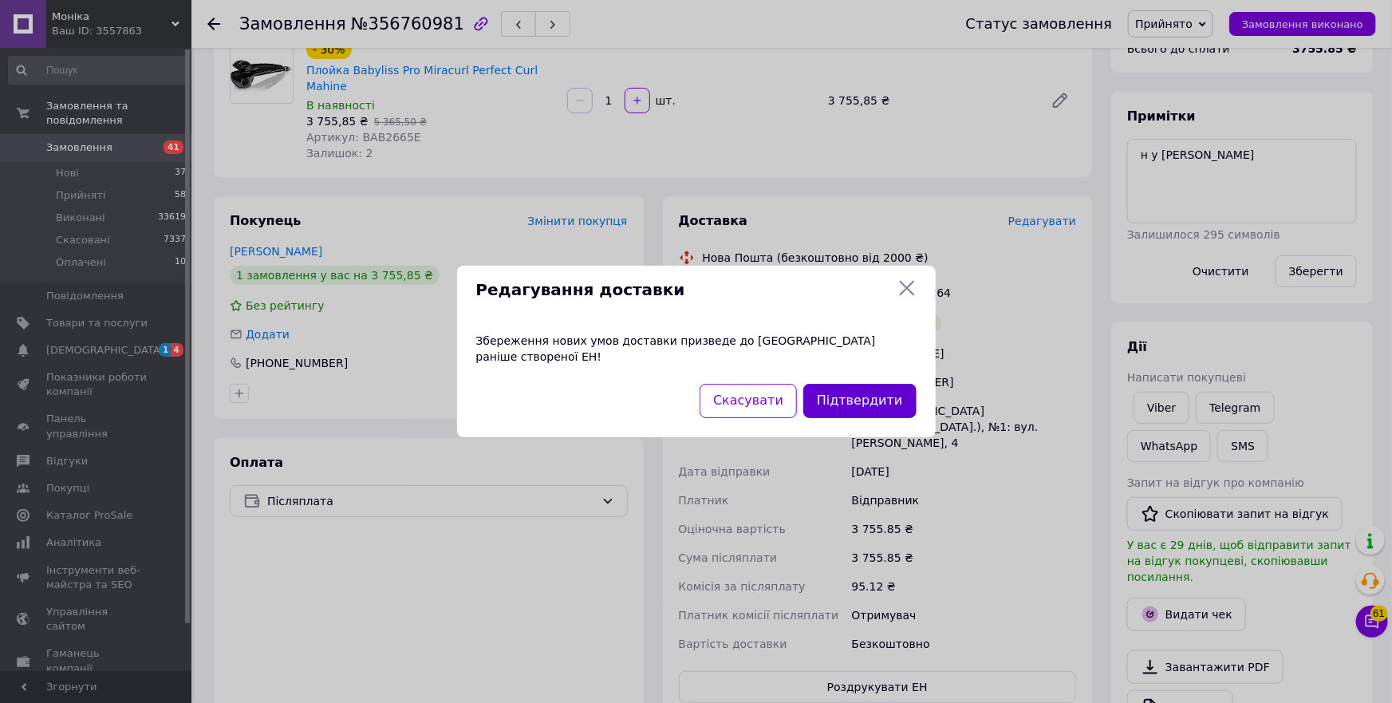
click at [879, 408] on button "Підтвердити" at bounding box center [860, 401] width 113 height 34
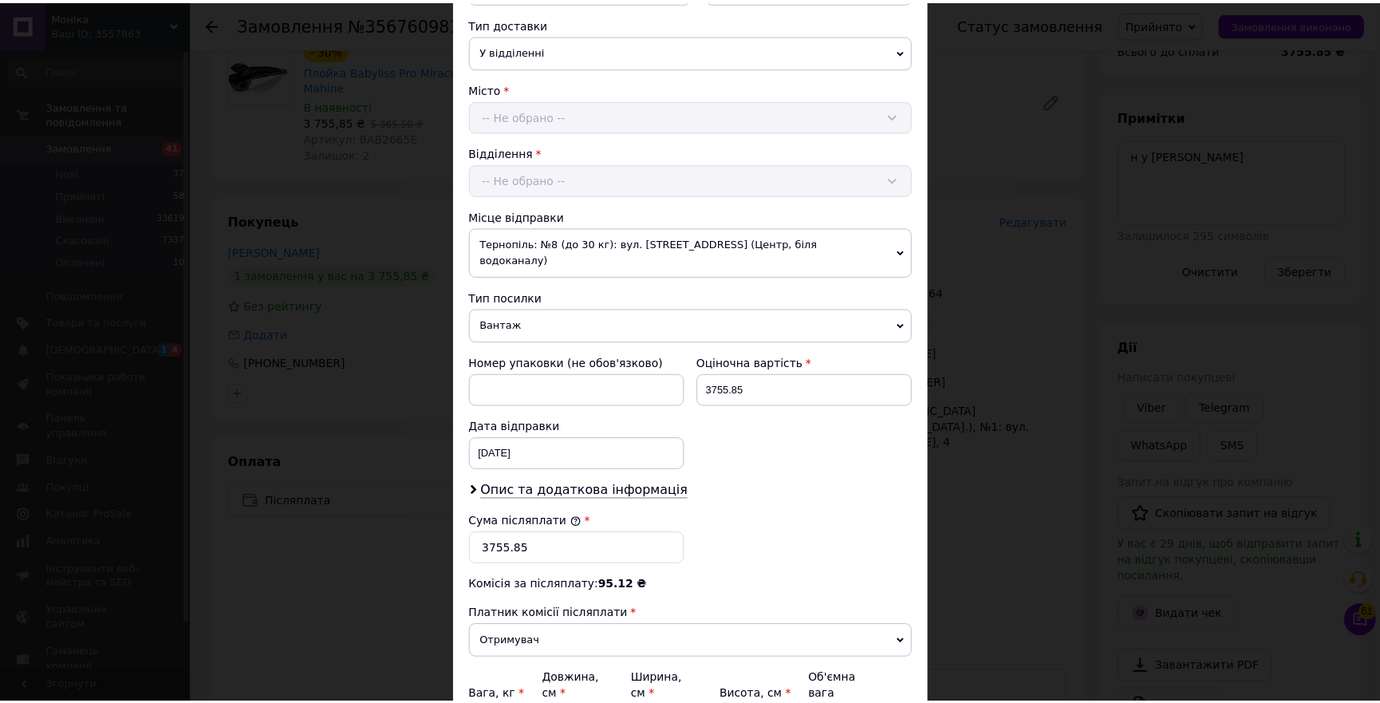
scroll to position [511, 0]
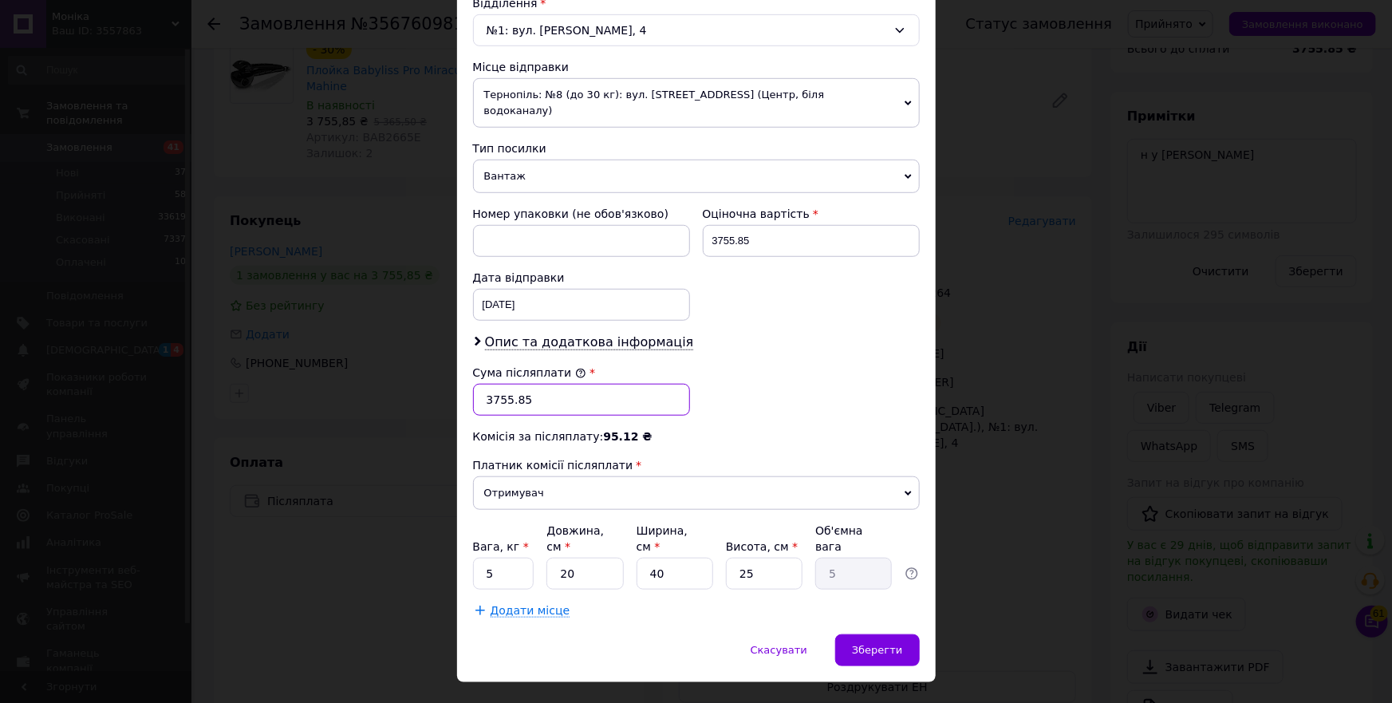
click at [495, 384] on input "3755.85" at bounding box center [581, 400] width 217 height 32
click at [494, 384] on input "3755.85" at bounding box center [581, 400] width 217 height 32
click at [503, 384] on input "3755.85" at bounding box center [581, 400] width 217 height 32
click at [497, 384] on input "3755.85" at bounding box center [581, 400] width 217 height 32
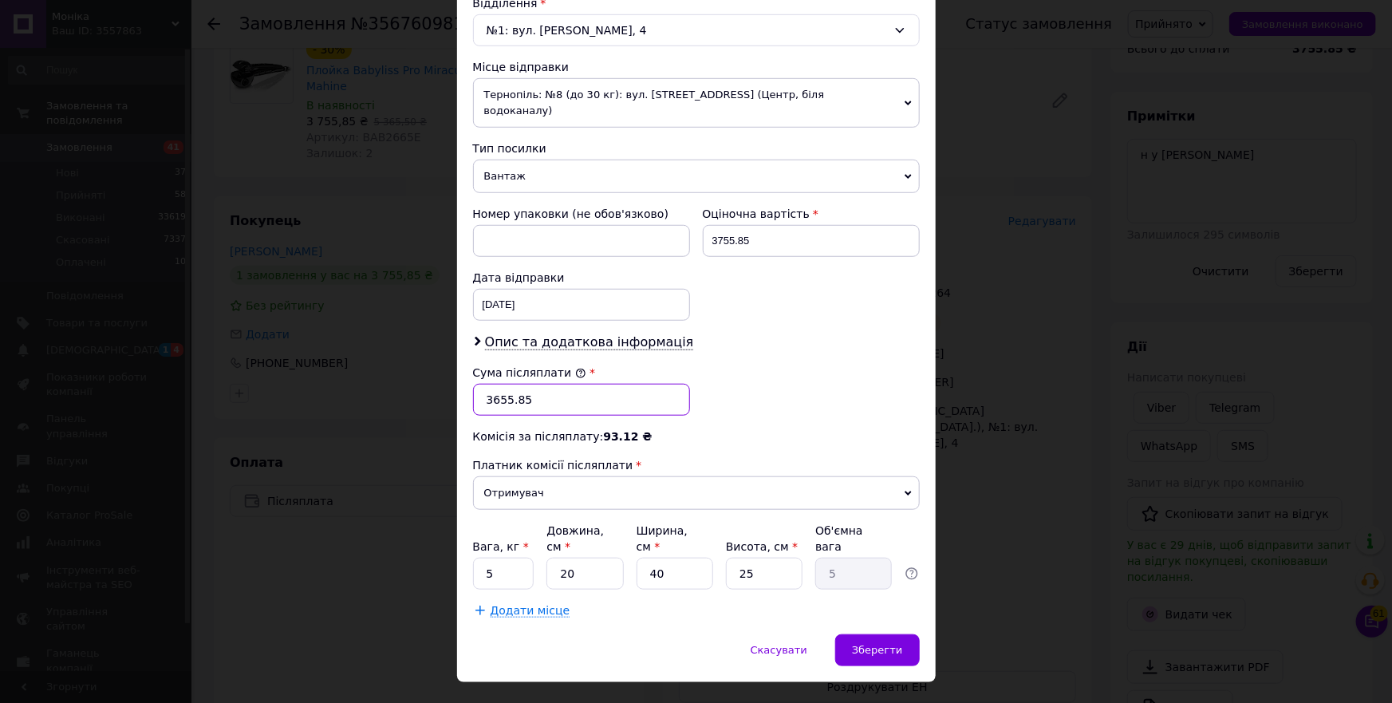
type input "3655.85"
click at [509, 558] on input "5" at bounding box center [503, 574] width 61 height 32
type input "0.8"
click at [897, 634] on div "Зберегти" at bounding box center [877, 650] width 84 height 32
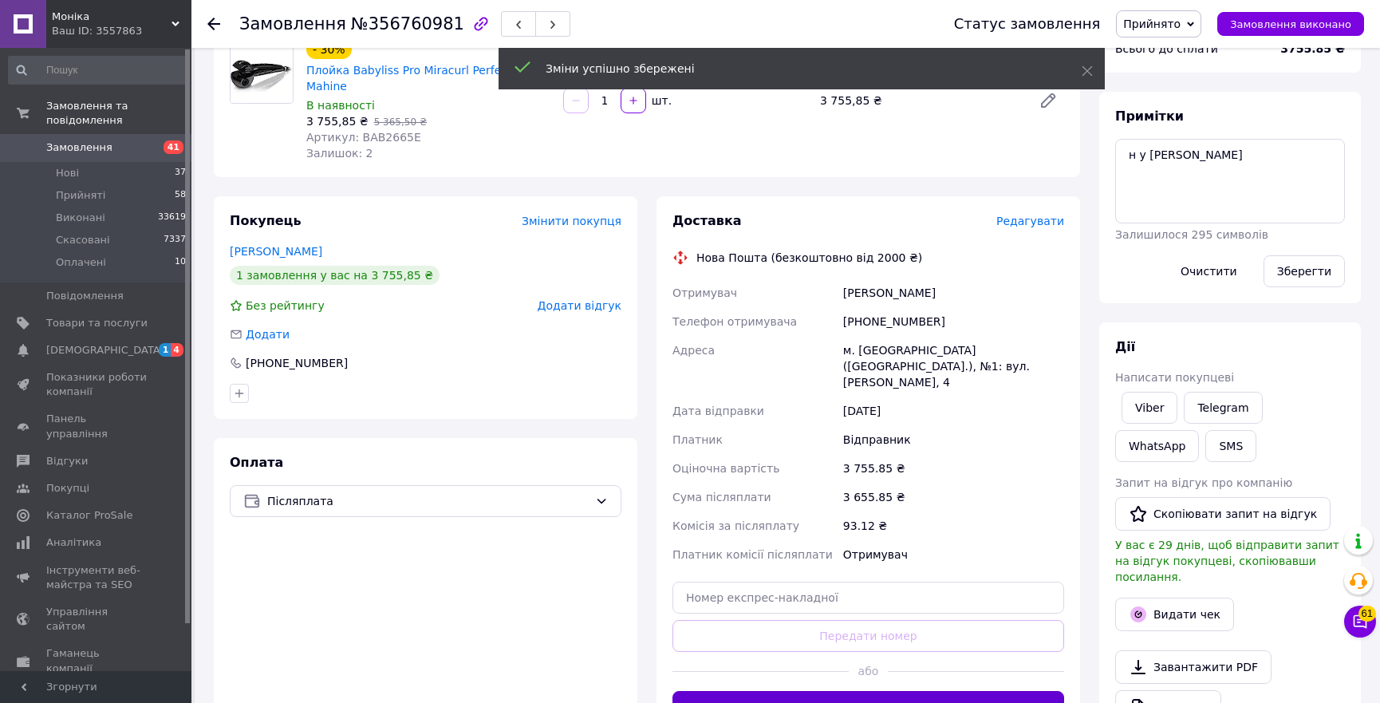
click at [891, 691] on button "Згенерувати ЕН" at bounding box center [869, 707] width 392 height 32
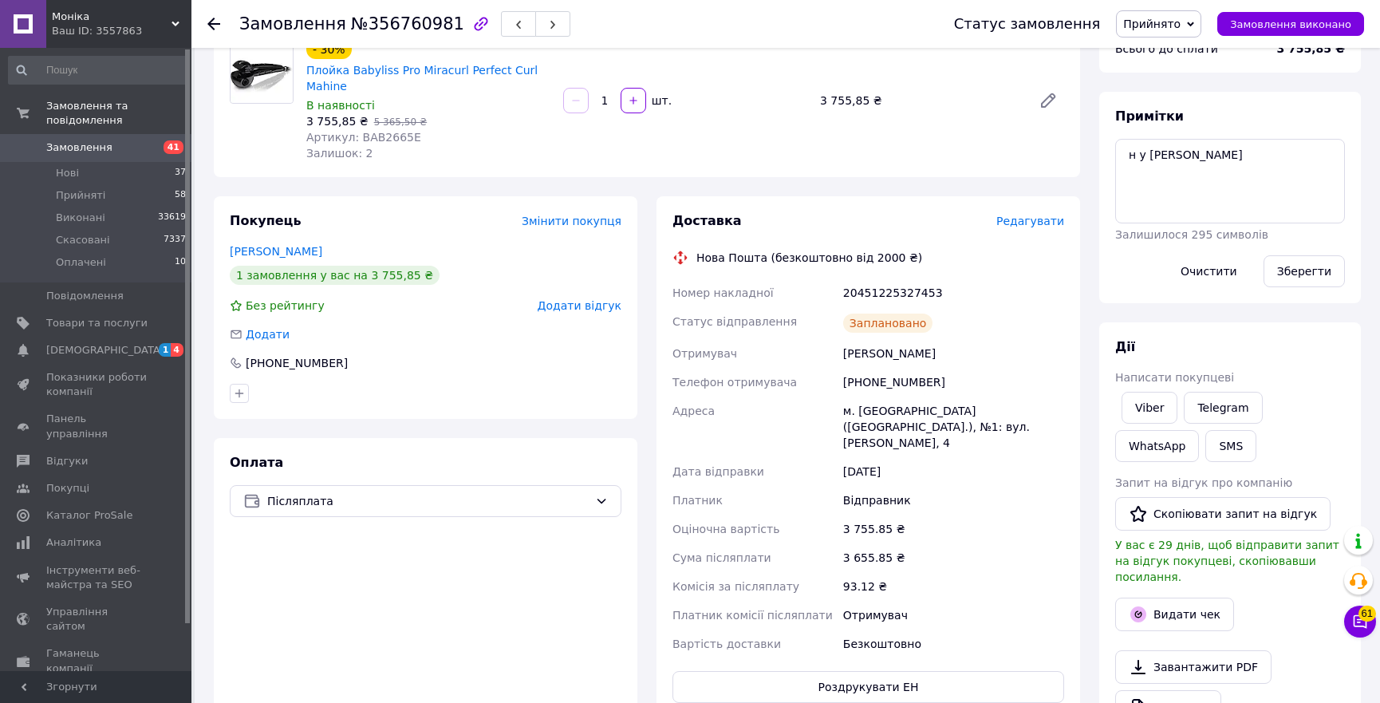
click at [902, 278] on div "20451225327453" at bounding box center [953, 292] width 227 height 29
copy div "20451225327453"
click at [1167, 23] on span "Прийнято" at bounding box center [1151, 24] width 57 height 13
click at [1169, 56] on li "Виконано" at bounding box center [1159, 56] width 84 height 24
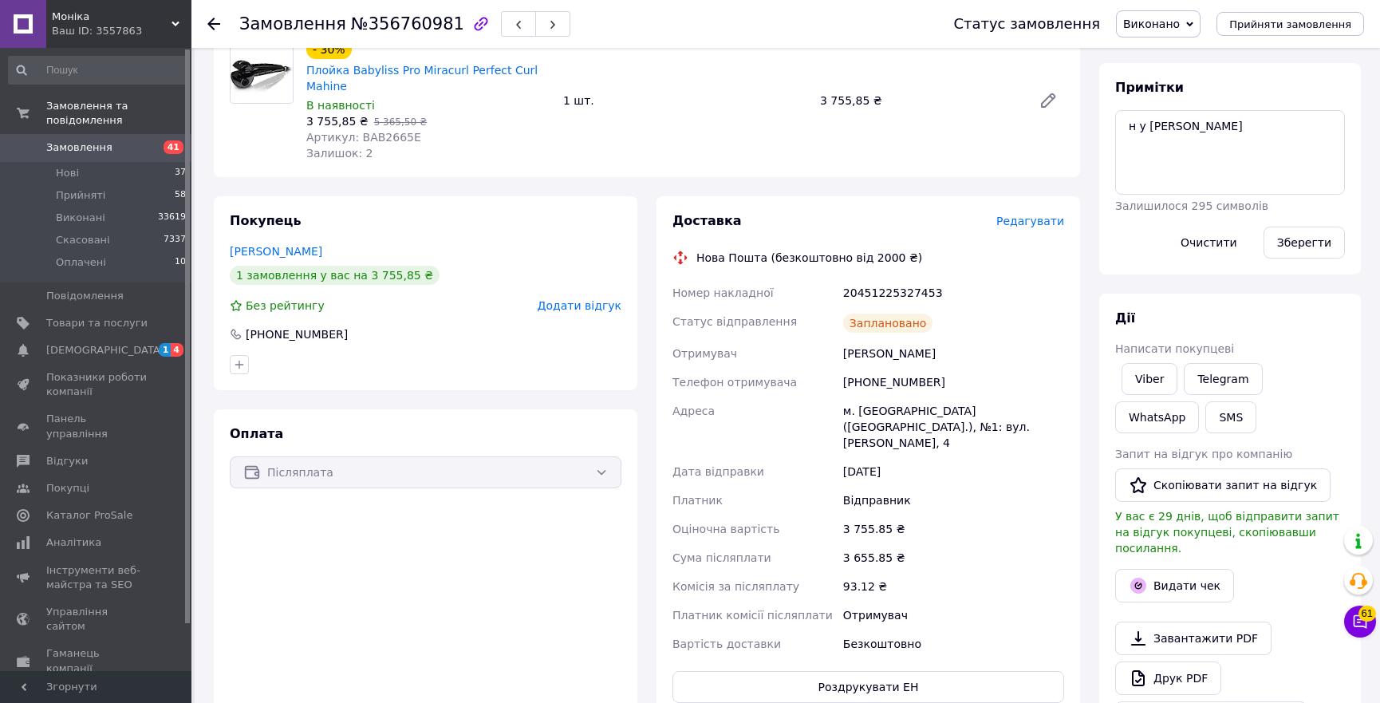
scroll to position [0, 0]
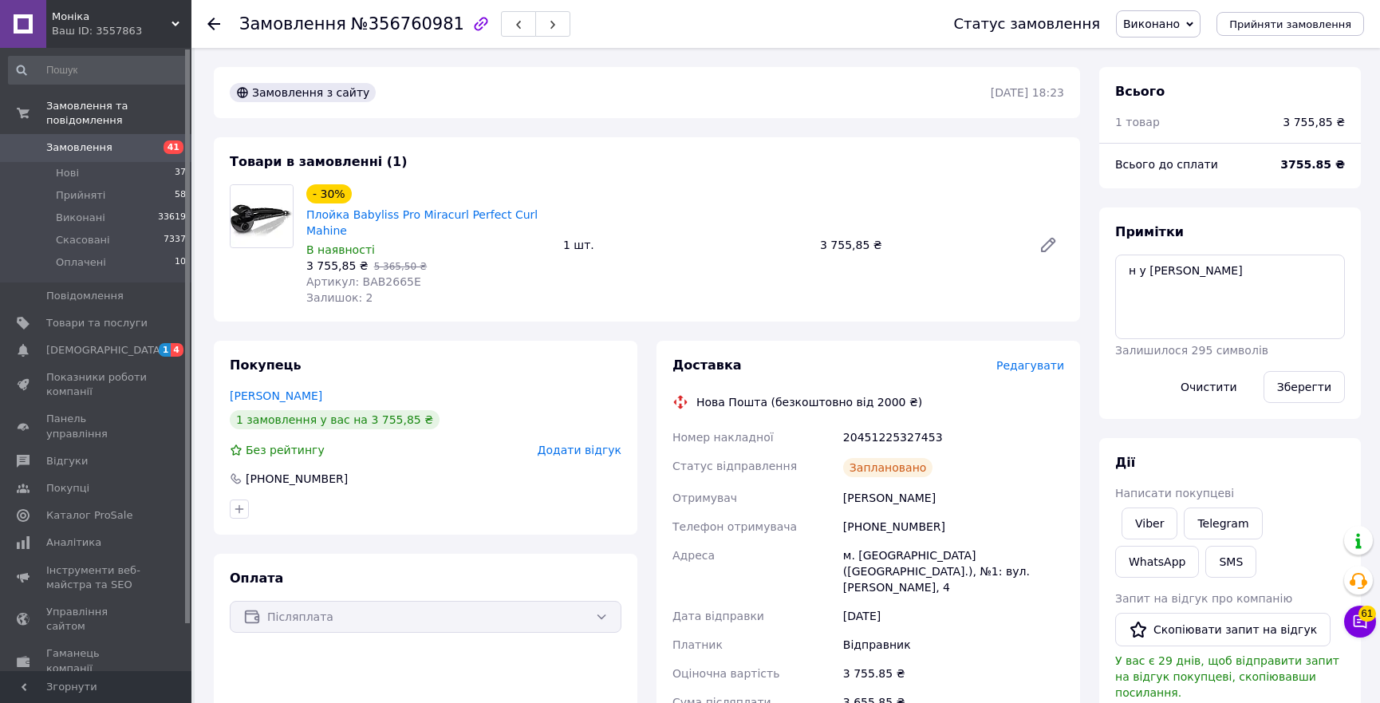
click at [871, 423] on div "20451225327453" at bounding box center [953, 437] width 227 height 29
copy div "20451225327453"
click at [1155, 524] on link "Viber" at bounding box center [1150, 523] width 56 height 32
click at [170, 22] on span "Моніка" at bounding box center [112, 17] width 120 height 14
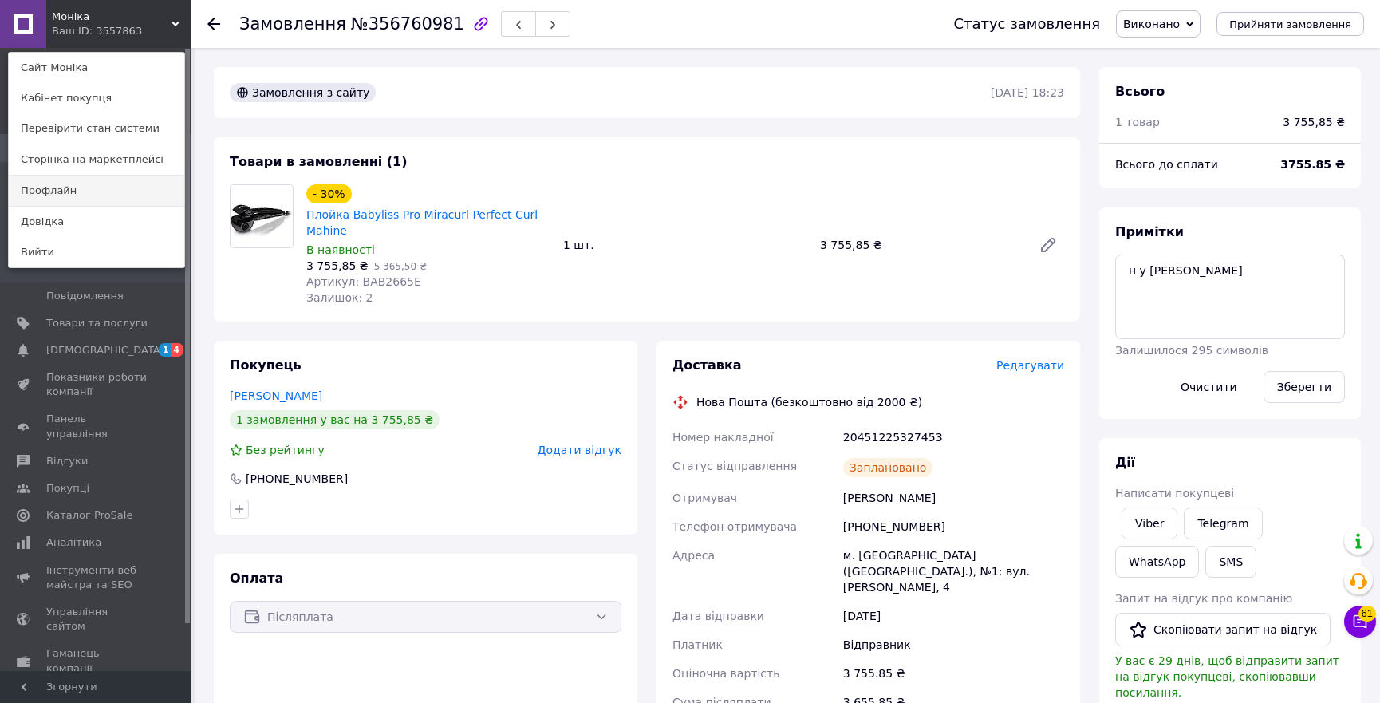
click at [72, 199] on link "Профлайн" at bounding box center [97, 191] width 176 height 30
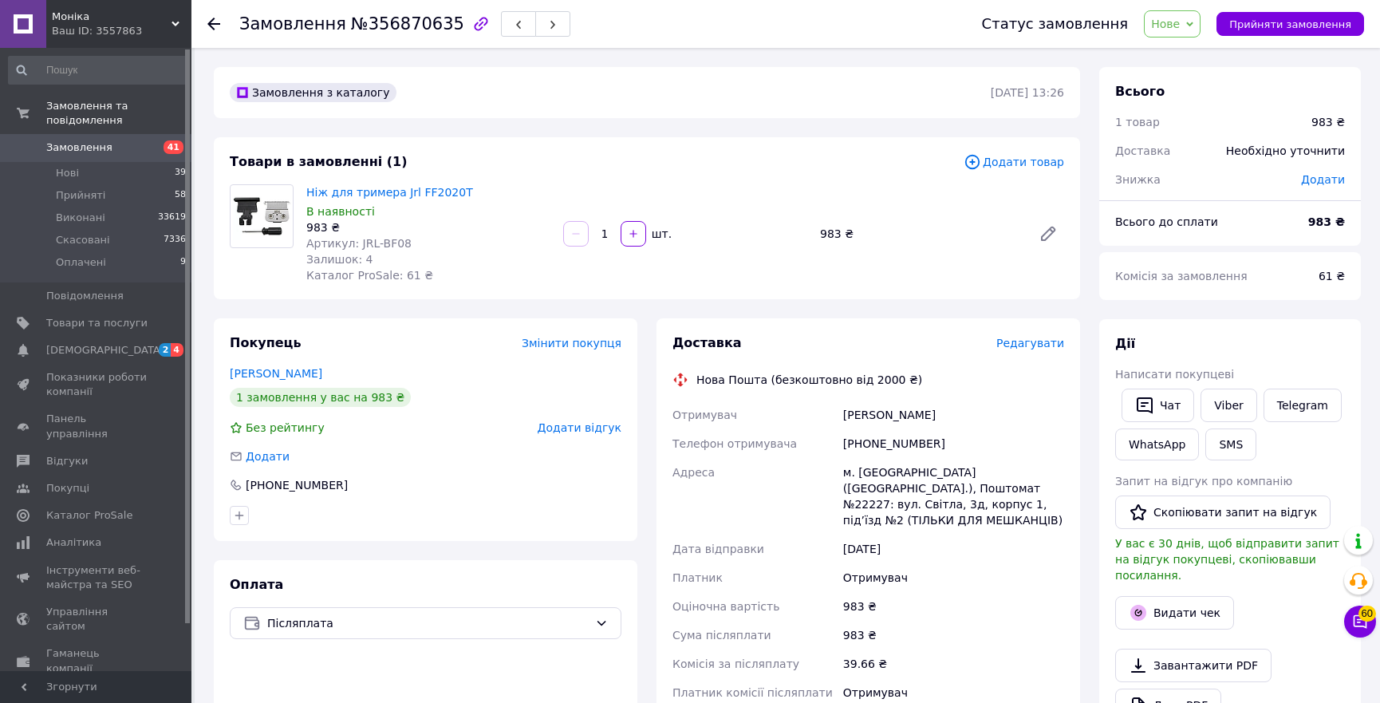
click at [410, 247] on div "Артикул: JRL-BF08" at bounding box center [428, 243] width 244 height 16
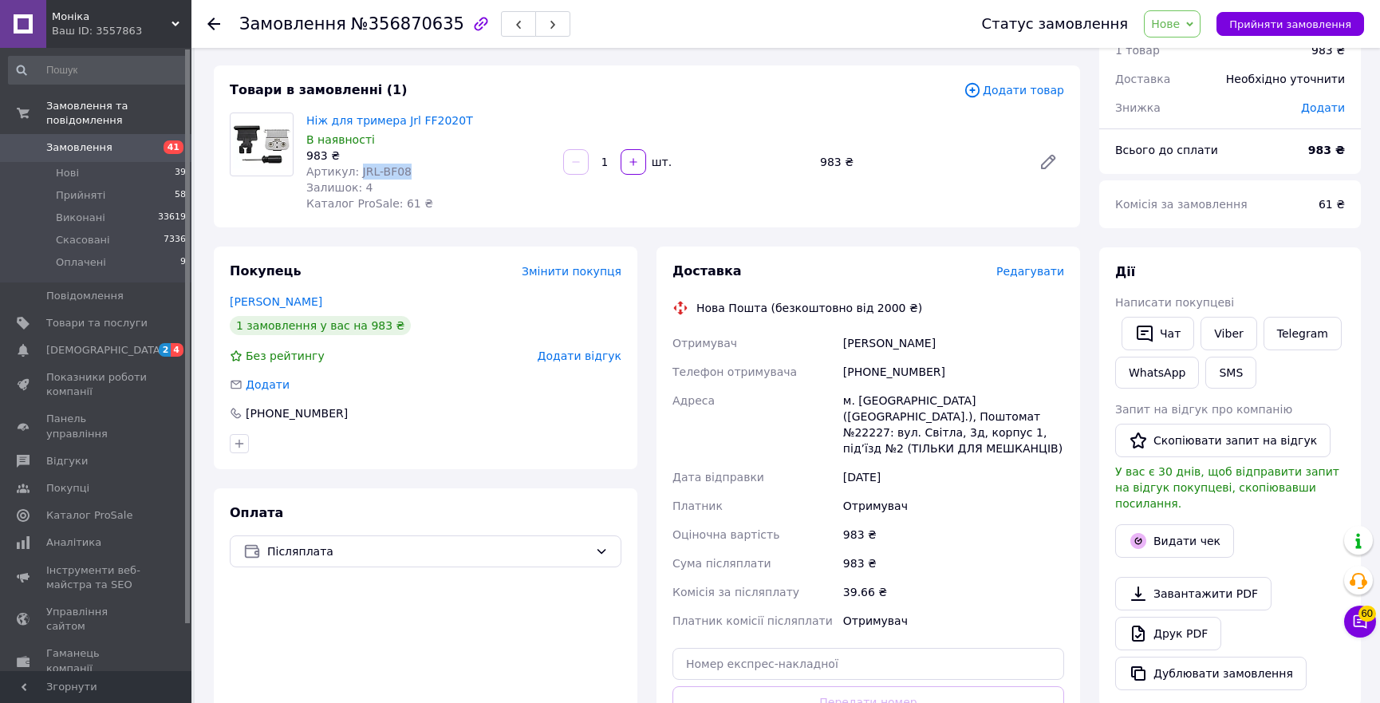
scroll to position [217, 0]
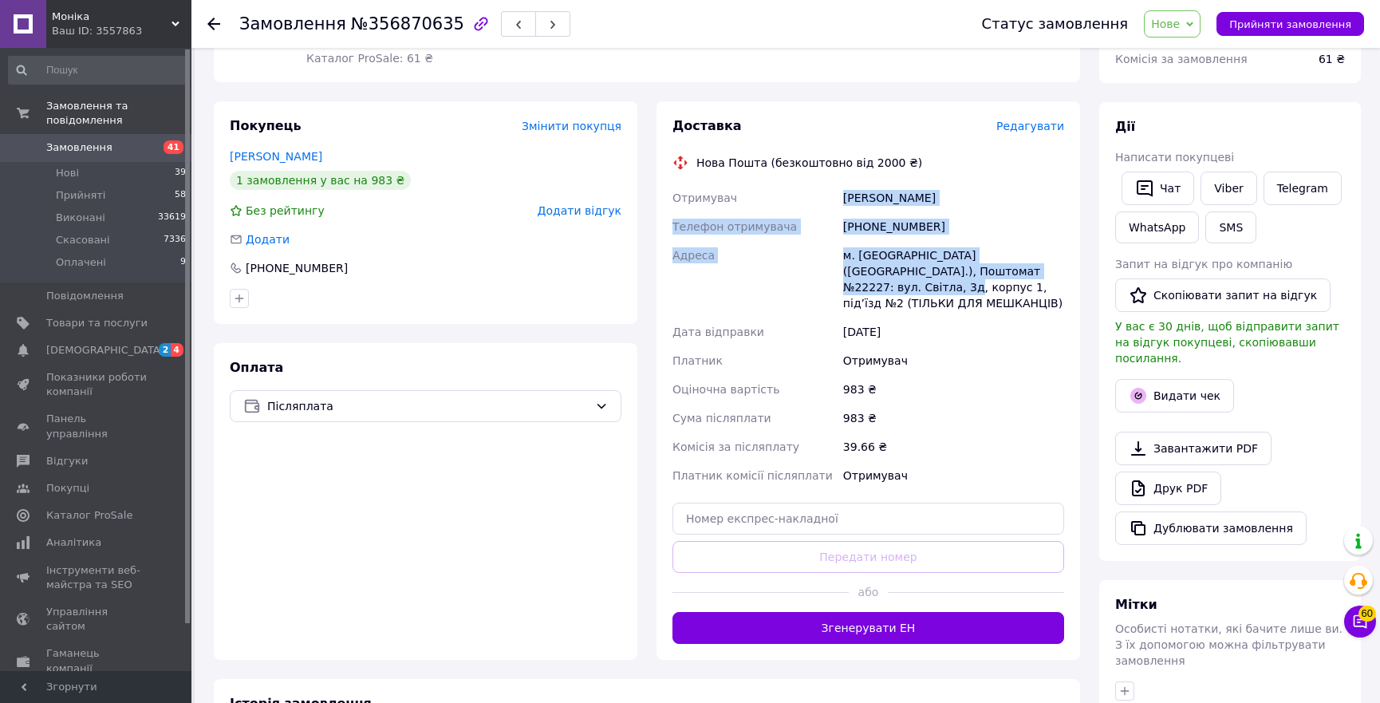
copy div "Отримувач [PERSON_NAME] Телефон отримувача [PHONE_NUMBER] Адреса [PERSON_NAME].…"
drag, startPoint x: 994, startPoint y: 278, endPoint x: 825, endPoint y: 201, distance: 185.7
click at [825, 201] on div "Отримувач Пойда Михайло Телефон отримувача +380961413207 Адреса м. Київ (Київсь…" at bounding box center [868, 337] width 398 height 306
drag, startPoint x: 886, startPoint y: 606, endPoint x: 268, endPoint y: 689, distance: 623.9
click at [886, 612] on button "Згенерувати ЕН" at bounding box center [869, 628] width 392 height 32
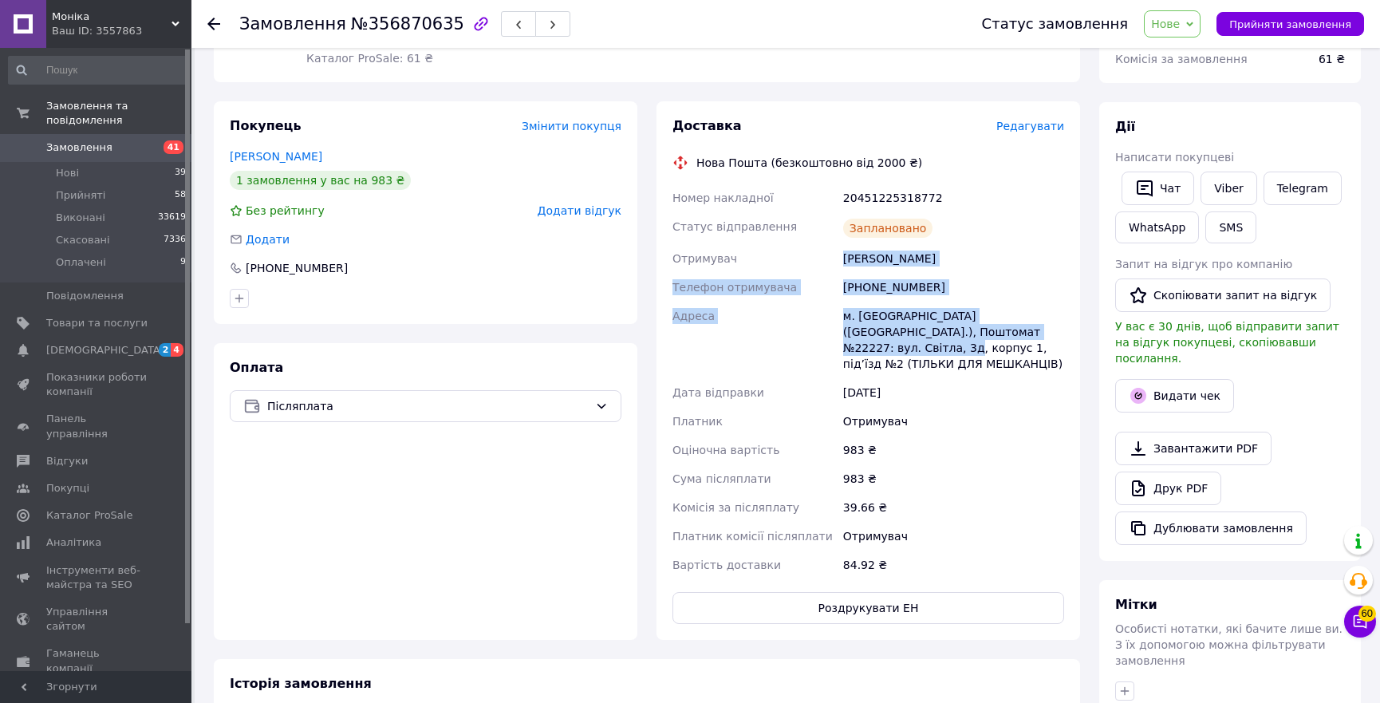
scroll to position [0, 0]
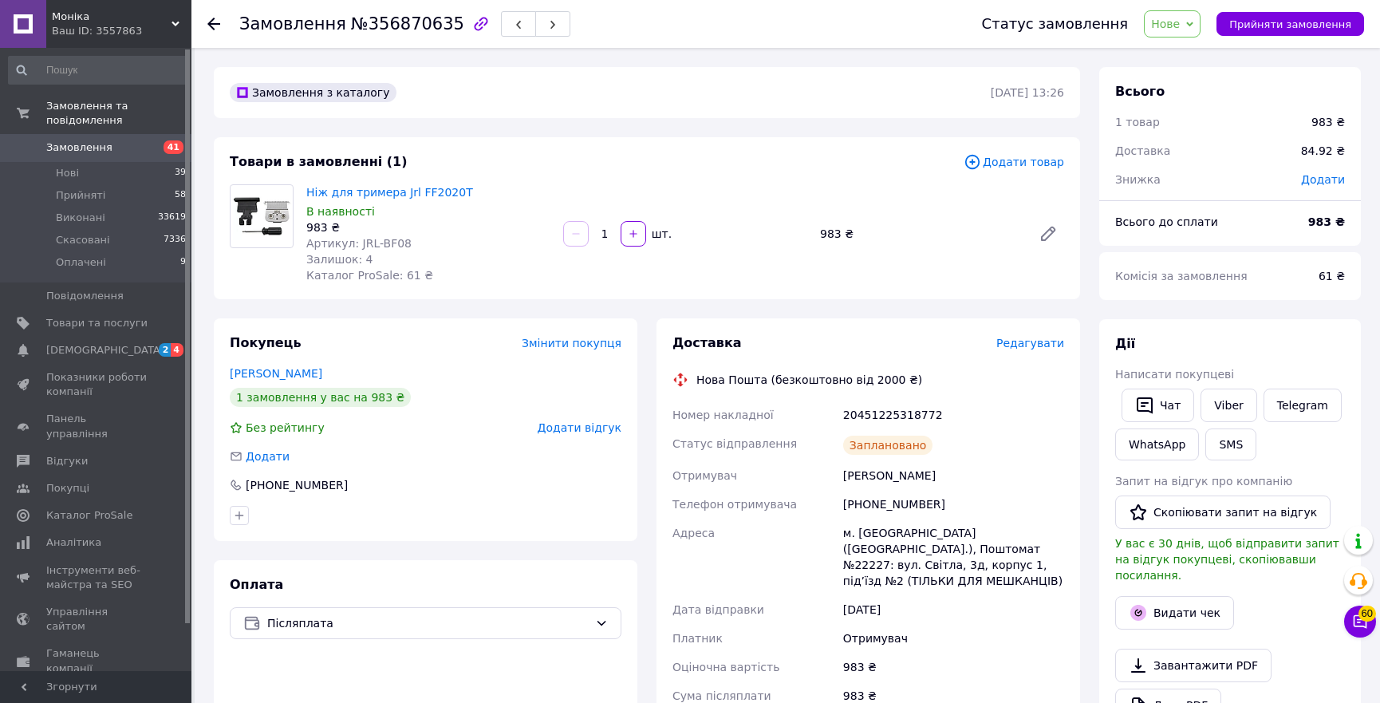
click at [881, 414] on div "20451225318772" at bounding box center [953, 415] width 227 height 29
copy div "20451225318772"
click at [1175, 605] on button "Видати чек" at bounding box center [1174, 613] width 119 height 34
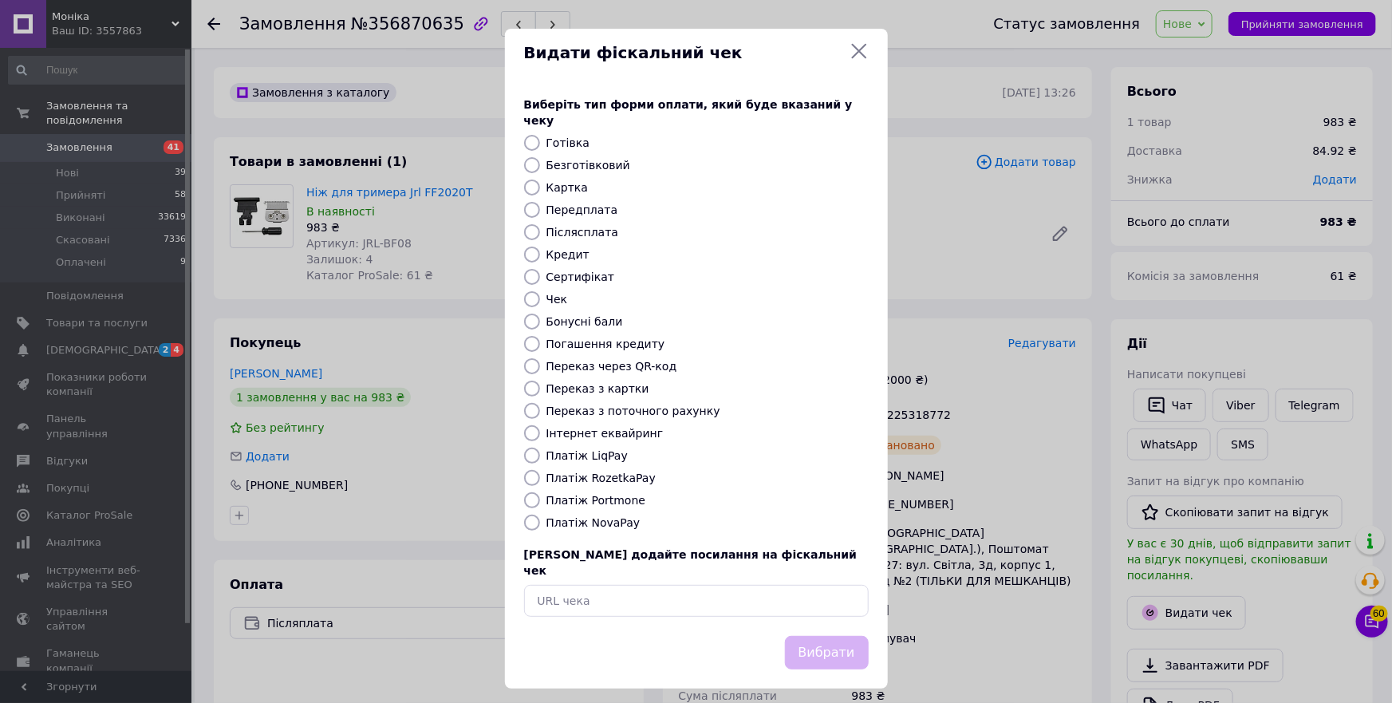
click at [599, 516] on label "Платіж NovaPay" at bounding box center [594, 522] width 94 height 13
click at [540, 515] on input "Платіж NovaPay" at bounding box center [532, 523] width 16 height 16
radio input "true"
click at [845, 636] on button "Вибрати" at bounding box center [827, 653] width 84 height 34
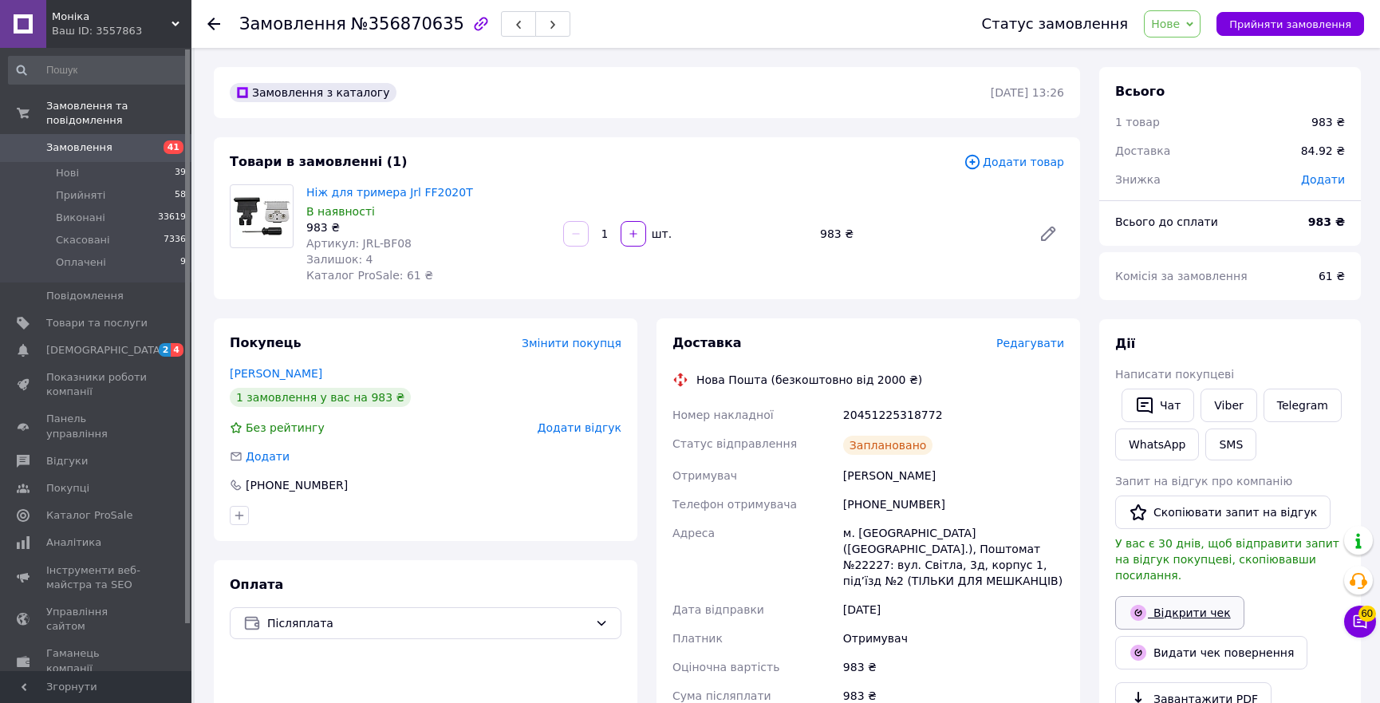
click at [1194, 596] on link "Відкрити чек" at bounding box center [1179, 613] width 129 height 34
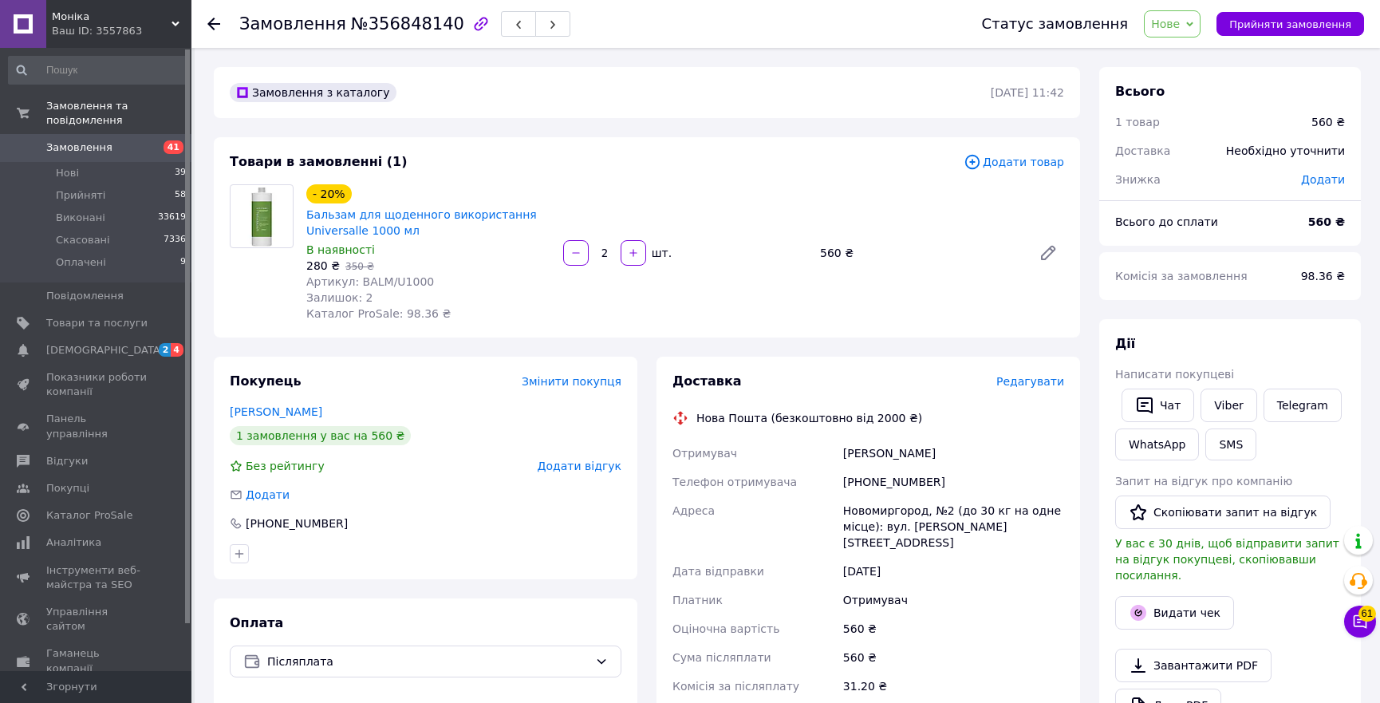
click at [391, 279] on span "Артикул: BALM/U1000" at bounding box center [370, 281] width 128 height 13
copy span "BALM/U1000"
drag, startPoint x: 447, startPoint y: 278, endPoint x: 351, endPoint y: 278, distance: 95.8
click at [351, 278] on div "Артикул: BALM/U1000" at bounding box center [428, 282] width 244 height 16
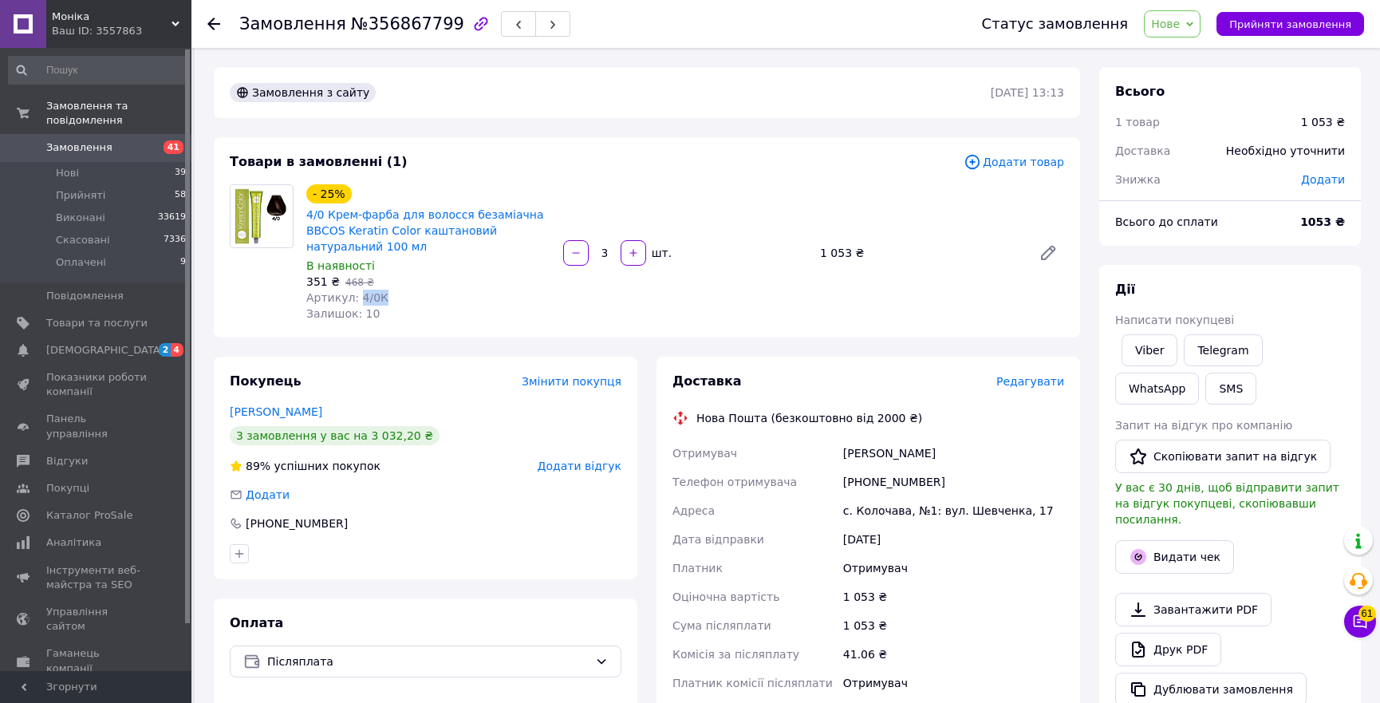
drag, startPoint x: 381, startPoint y: 299, endPoint x: 354, endPoint y: 298, distance: 26.3
click at [354, 298] on div "Артикул: 4/0К" at bounding box center [428, 298] width 244 height 16
copy span "4/0К"
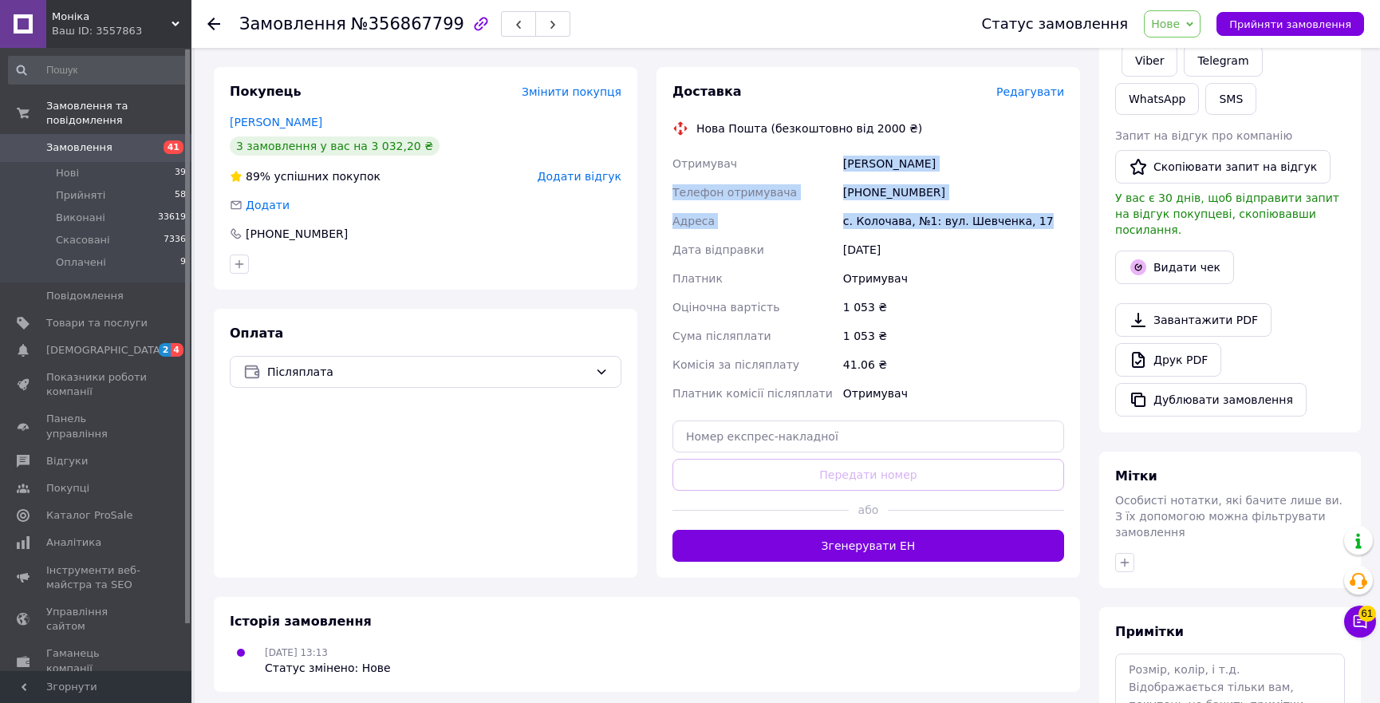
copy div "Отримувач [PERSON_NAME] Телефон отримувача [PHONE_NUMBER] Адреса с. Колочава, №…"
drag, startPoint x: 1037, startPoint y: 217, endPoint x: 832, endPoint y: 167, distance: 211.1
click at [832, 167] on div "Отримувач [PERSON_NAME] Телефон отримувача [PHONE_NUMBER] Адреса с. Колочава, №…" at bounding box center [868, 278] width 398 height 259
click at [879, 545] on button "Згенерувати ЕН" at bounding box center [869, 546] width 392 height 32
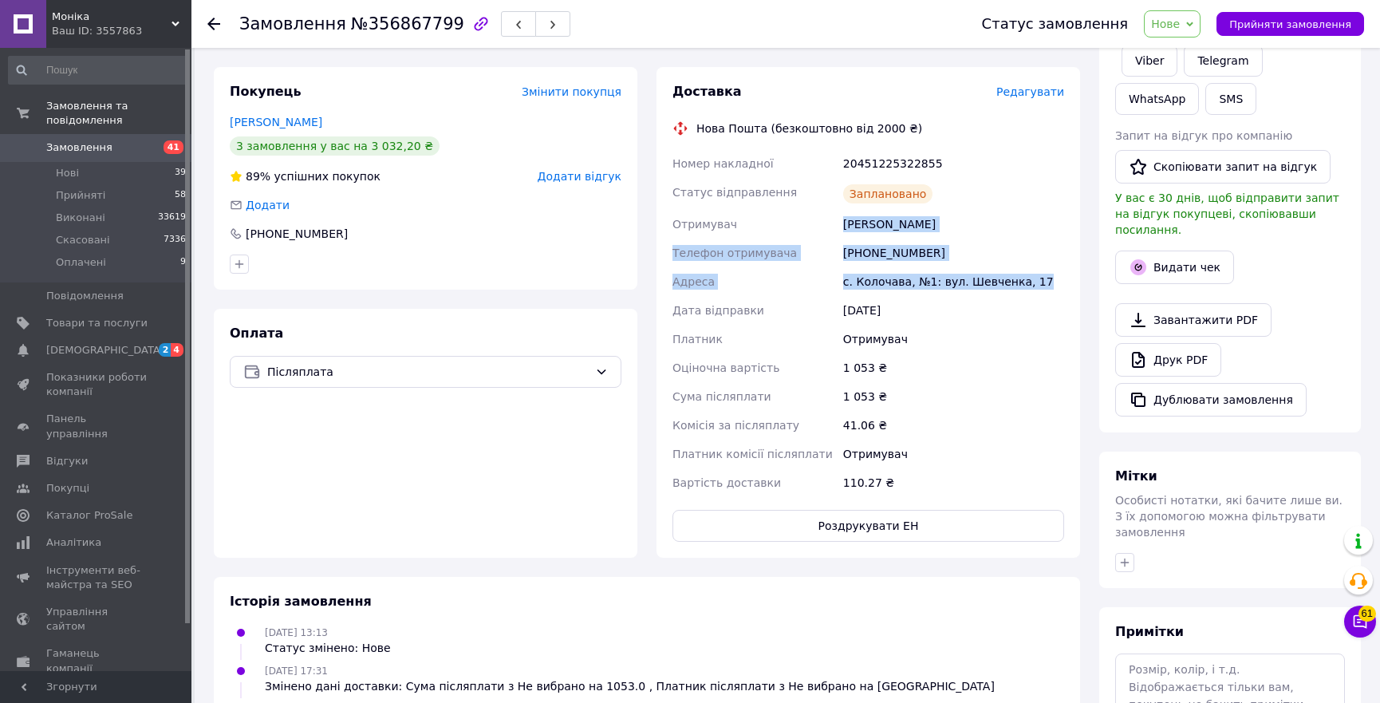
scroll to position [0, 0]
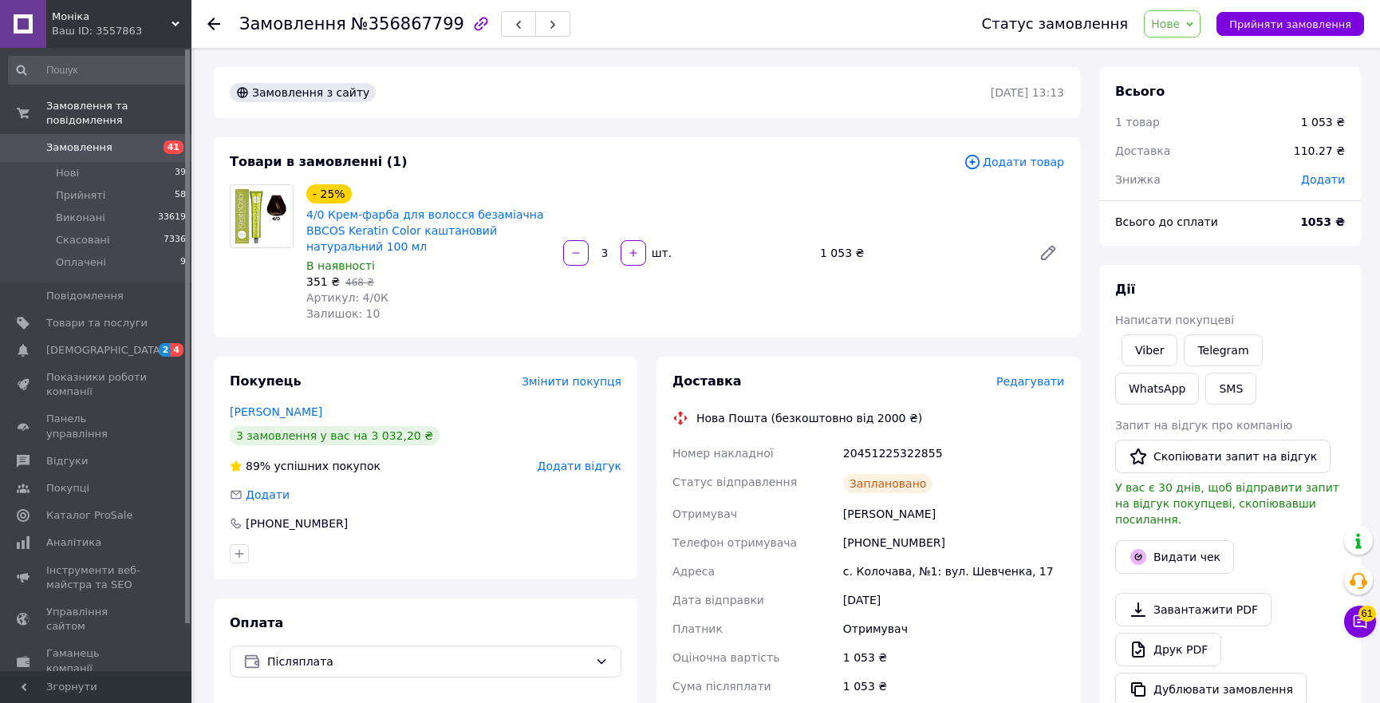
click at [891, 451] on div "20451225322855" at bounding box center [953, 453] width 227 height 29
copy div "20451225322855"
click at [1184, 540] on button "Видати чек" at bounding box center [1174, 557] width 119 height 34
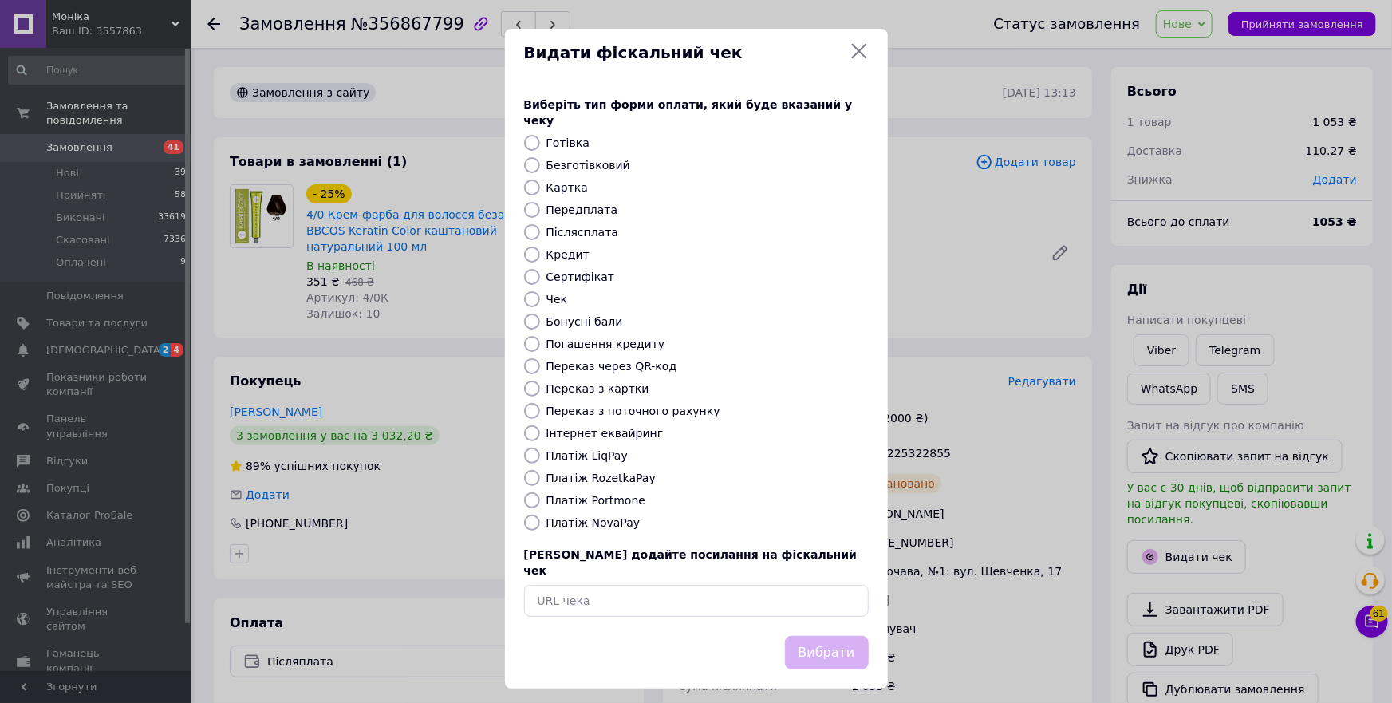
click at [597, 516] on label "Платіж NovaPay" at bounding box center [594, 522] width 94 height 13
click at [540, 515] on input "Платіж NovaPay" at bounding box center [532, 523] width 16 height 16
radio input "true"
drag, startPoint x: 827, startPoint y: 633, endPoint x: 627, endPoint y: 653, distance: 200.5
click at [827, 636] on button "Вибрати" at bounding box center [827, 653] width 84 height 34
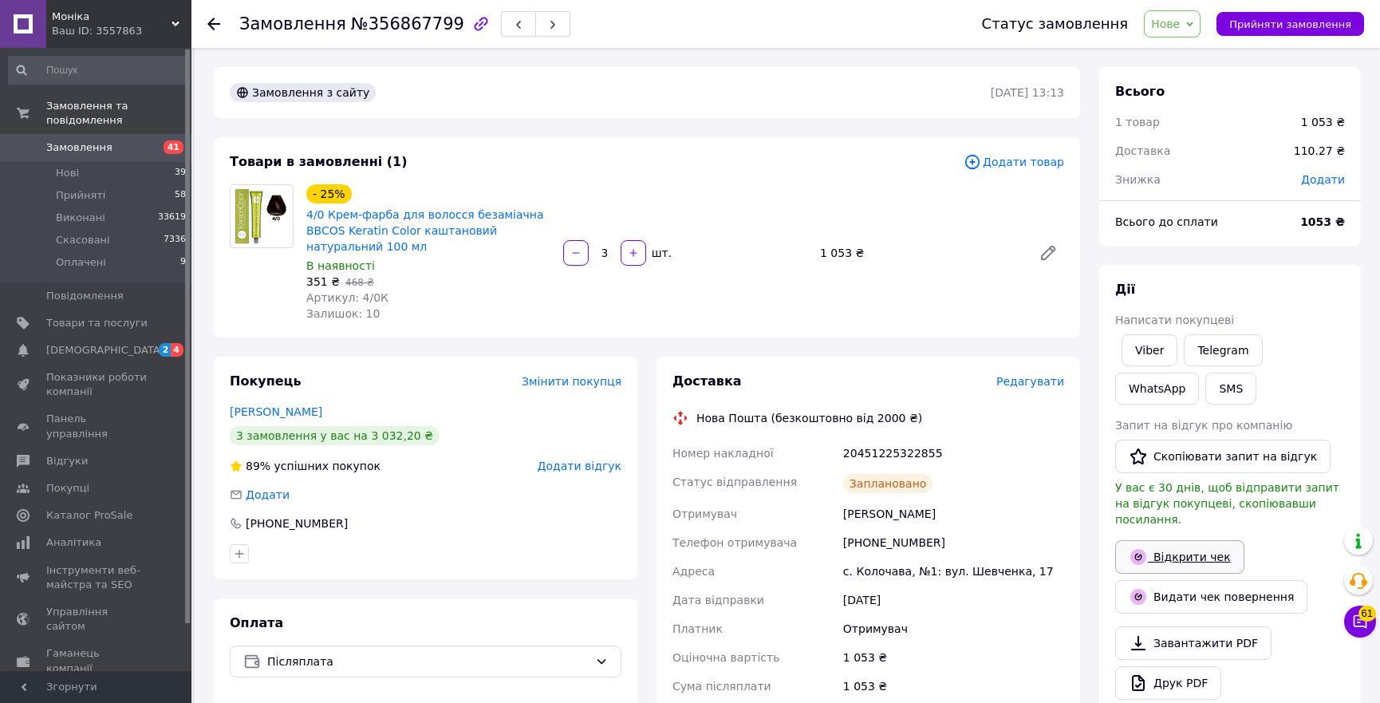
click at [1210, 540] on link "Відкрити чек" at bounding box center [1179, 557] width 129 height 34
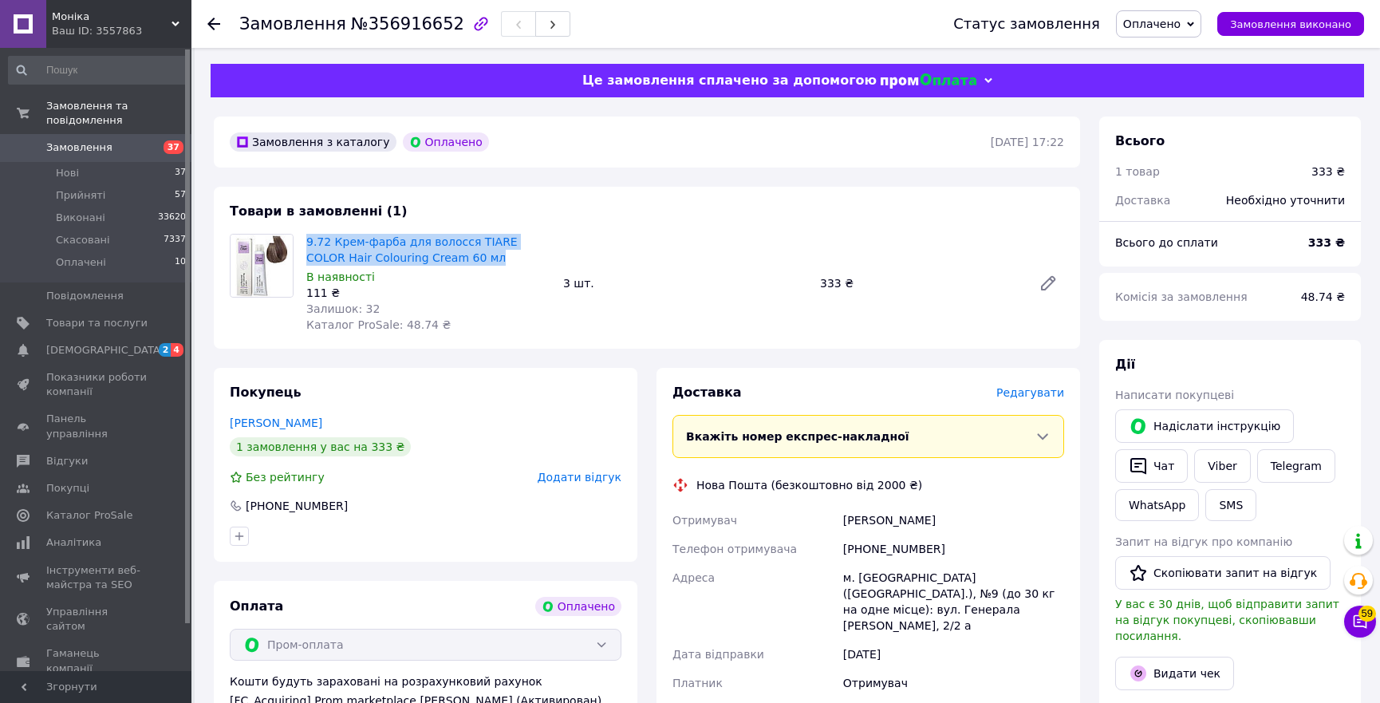
drag, startPoint x: 465, startPoint y: 254, endPoint x: 305, endPoint y: 241, distance: 160.9
click at [305, 241] on div "9.72 Крем-фарба для волосся TIARE COLOR Hair Colouring Cream 60 мл В наявності …" at bounding box center [428, 283] width 257 height 105
copy link "9.72 Крем-фарба для волосся TIARE COLOR Hair Colouring Cream 60 мл"
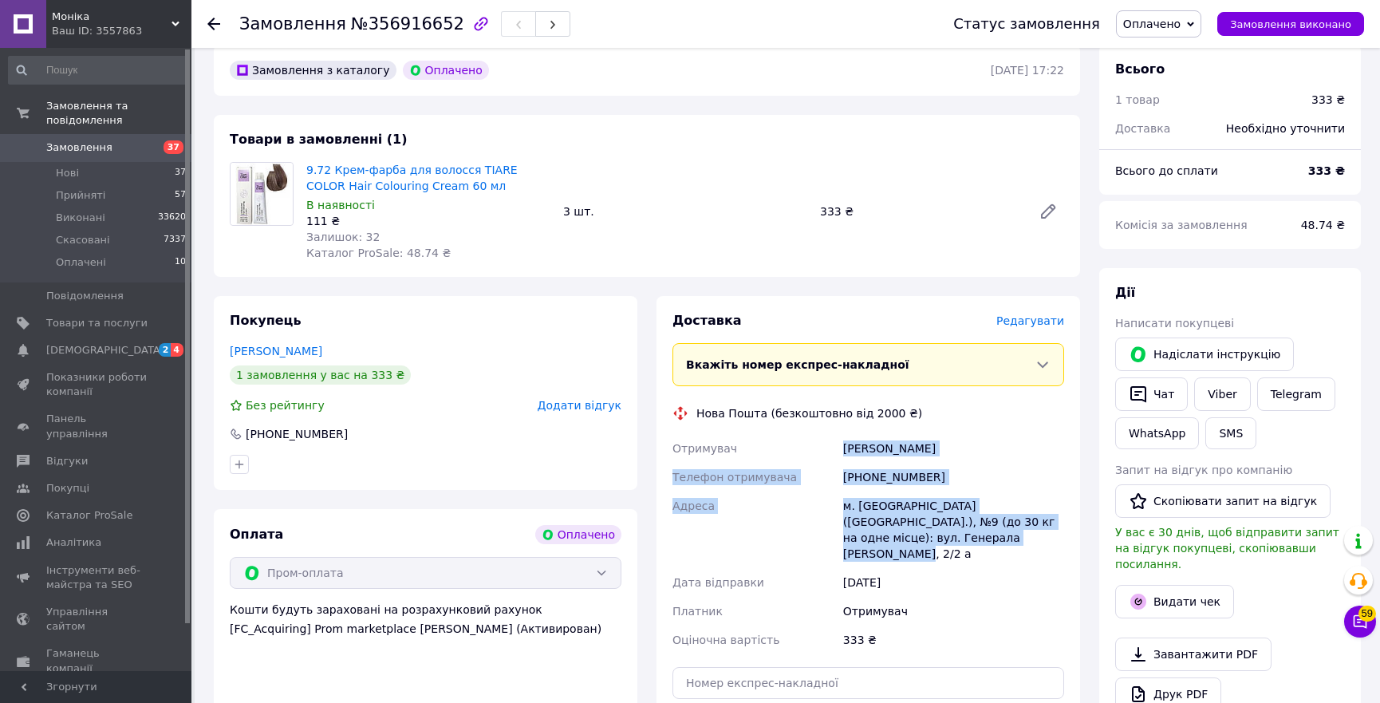
drag, startPoint x: 928, startPoint y: 540, endPoint x: 820, endPoint y: 436, distance: 149.5
click at [820, 436] on div "Отримувач [PERSON_NAME] Телефон отримувача [PHONE_NUMBER] Адреса м. [GEOGRAPHIC…" at bounding box center [868, 544] width 398 height 220
copy div "Отримувач [PERSON_NAME] Телефон отримувача [PHONE_NUMBER] Адреса м. [GEOGRAPHIC…"
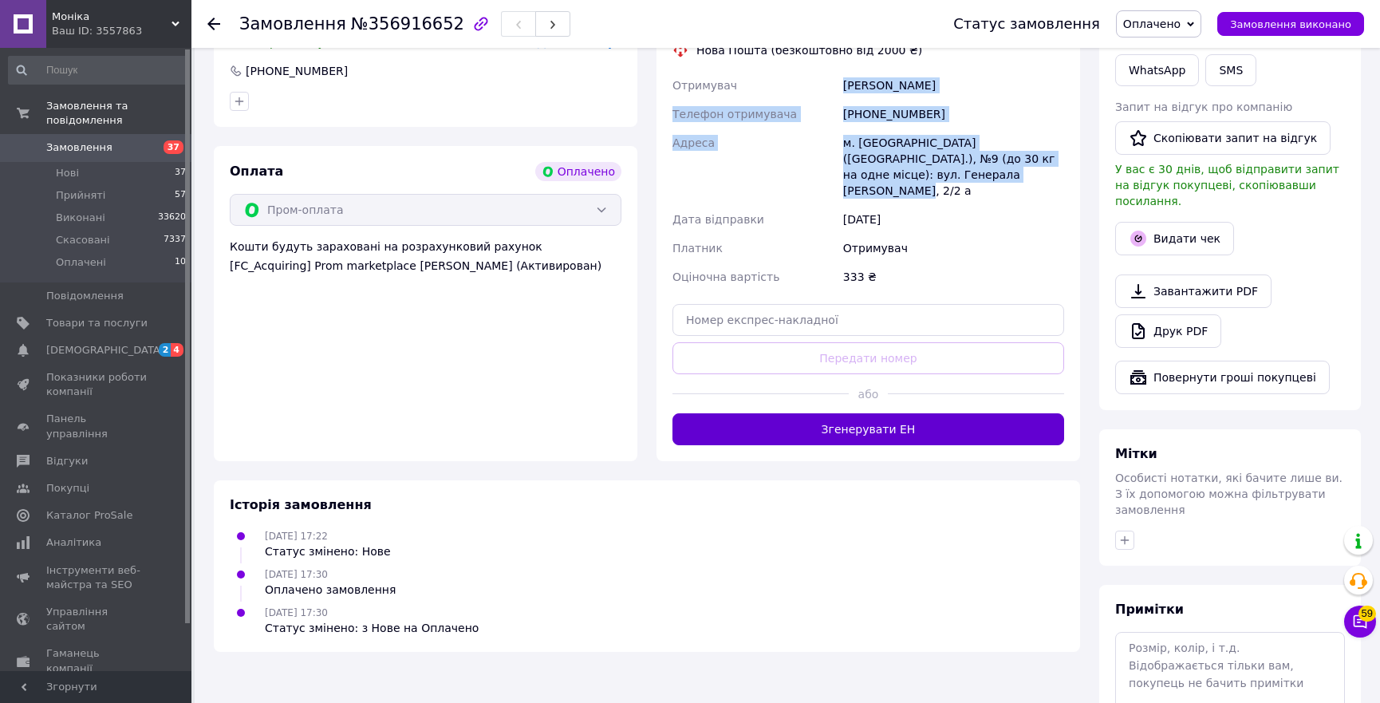
click at [900, 417] on button "Згенерувати ЕН" at bounding box center [869, 429] width 392 height 32
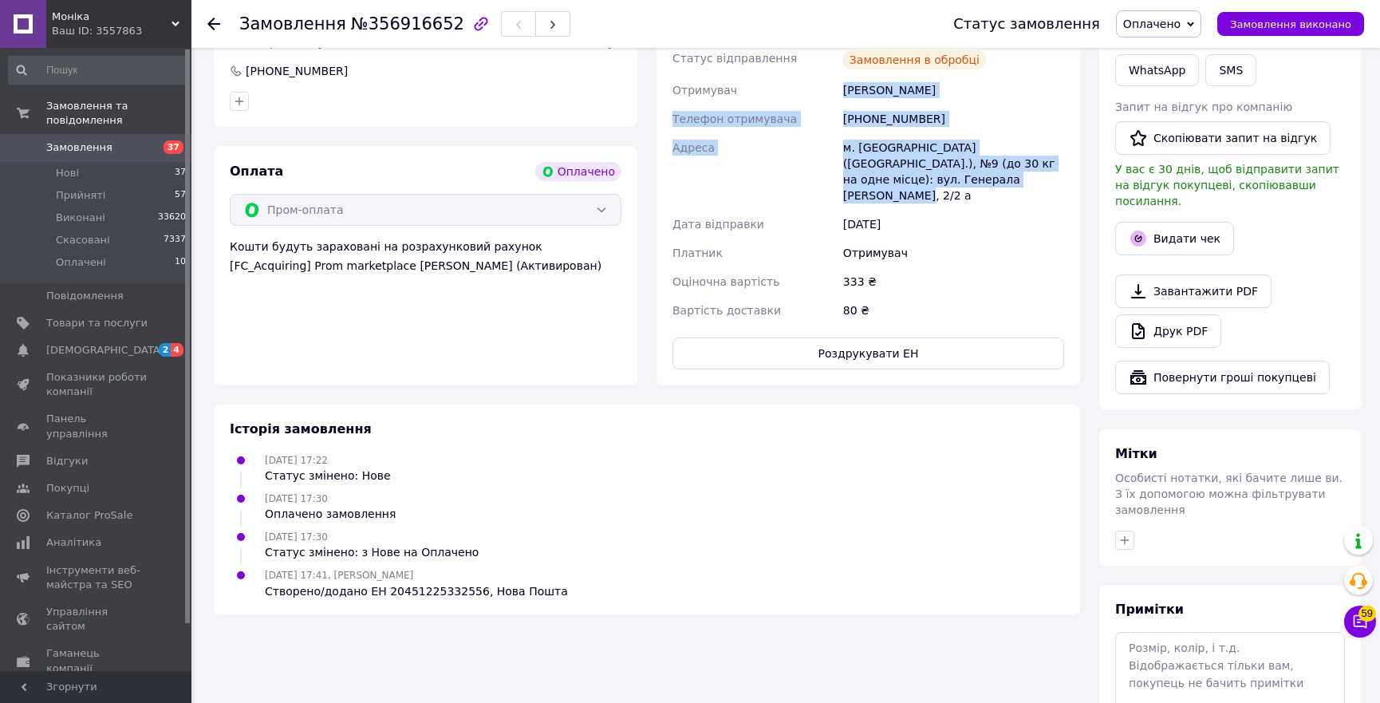
scroll to position [144, 0]
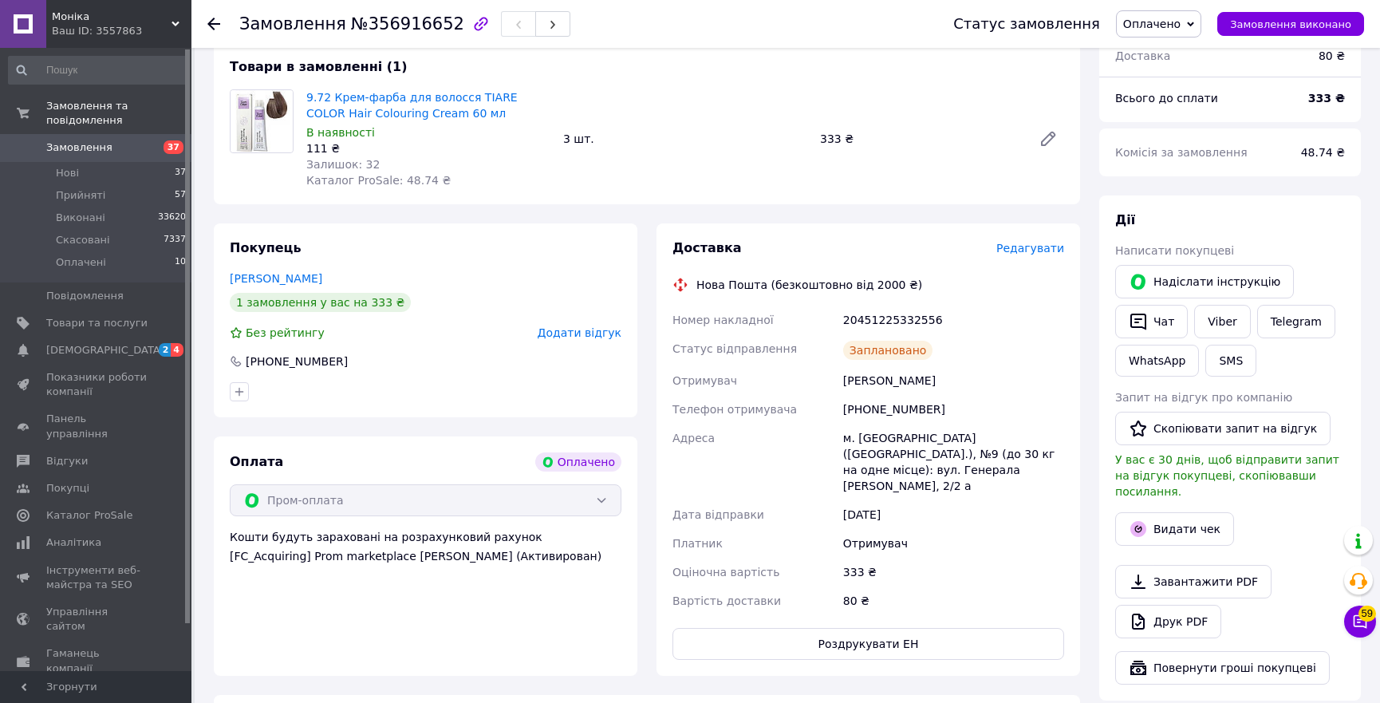
click at [903, 324] on div "20451225332556" at bounding box center [953, 320] width 227 height 29
copy div "20451225332556"
click at [1198, 512] on button "Видати чек" at bounding box center [1174, 529] width 119 height 34
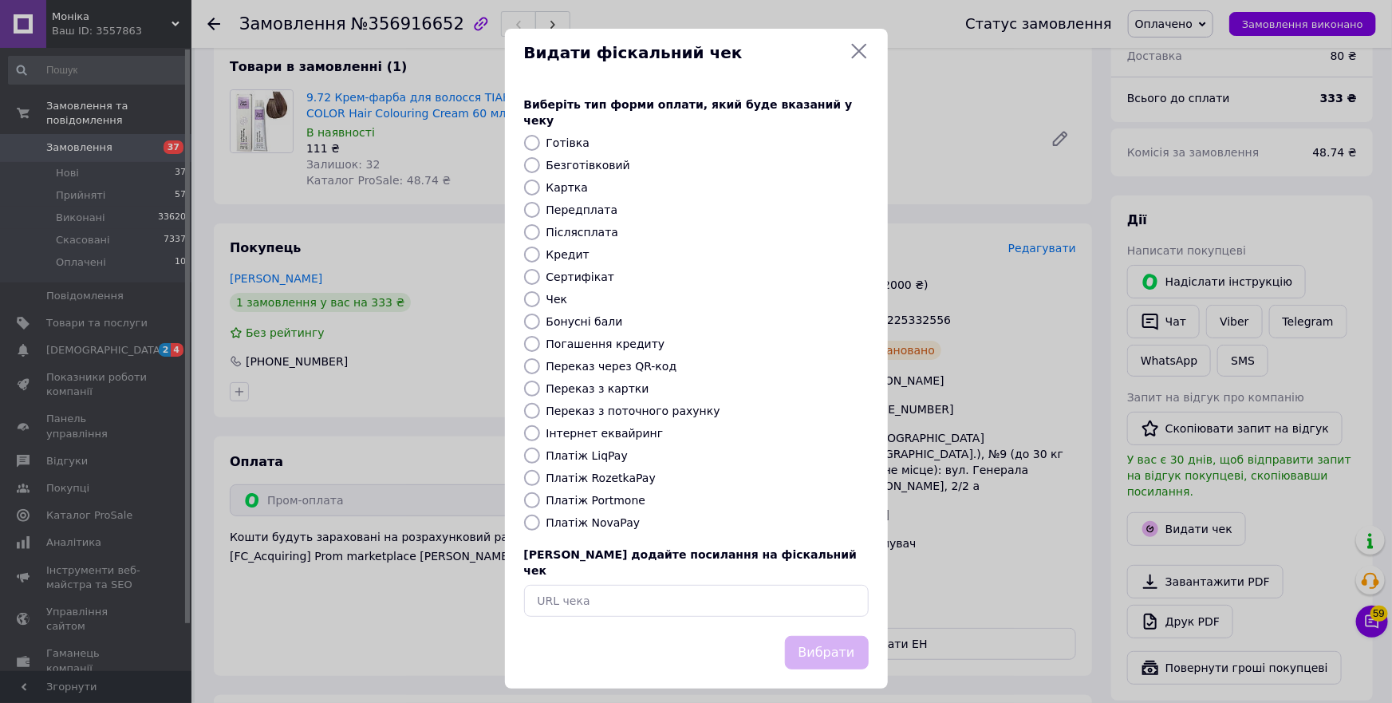
click at [598, 474] on label "Платіж RozetkaPay" at bounding box center [601, 478] width 109 height 13
click at [540, 474] on input "Платіж RozetkaPay" at bounding box center [532, 478] width 16 height 16
radio input "true"
click at [856, 636] on button "Вибрати" at bounding box center [827, 653] width 84 height 34
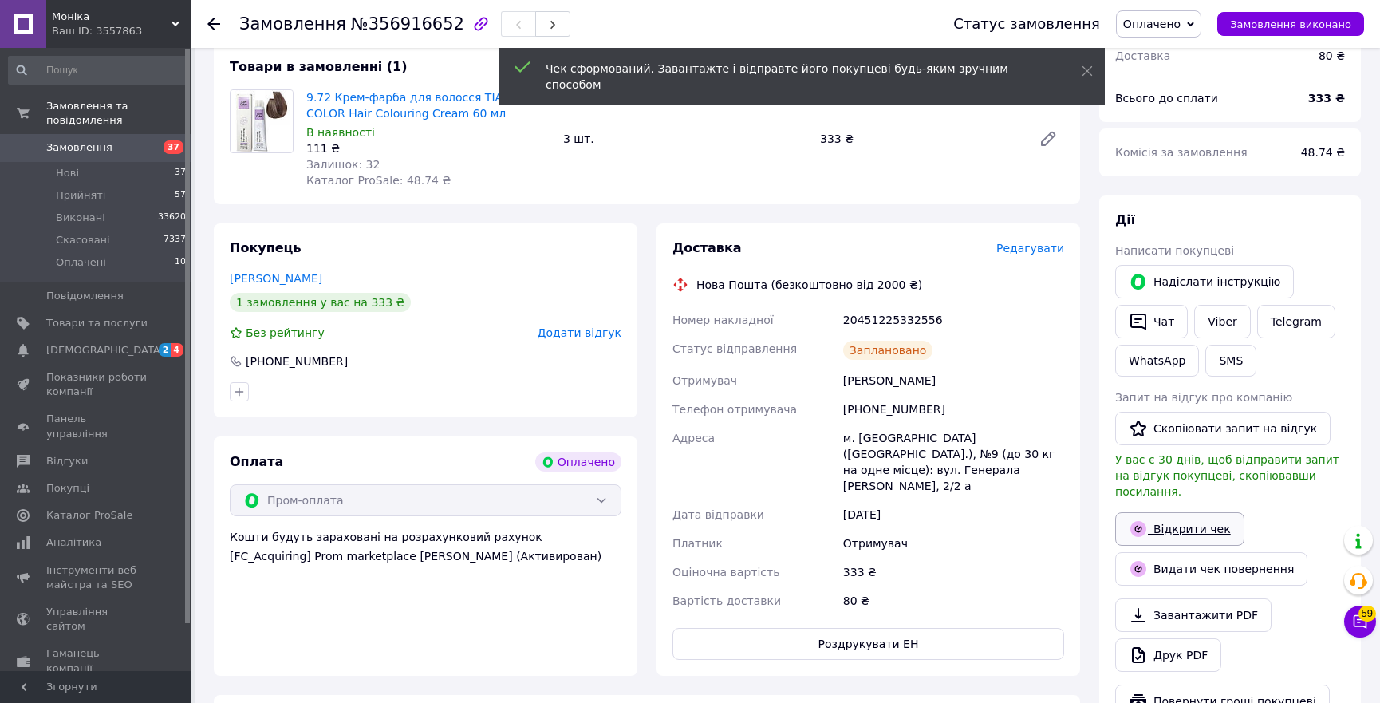
click at [1189, 512] on link "Відкрити чек" at bounding box center [1179, 529] width 129 height 34
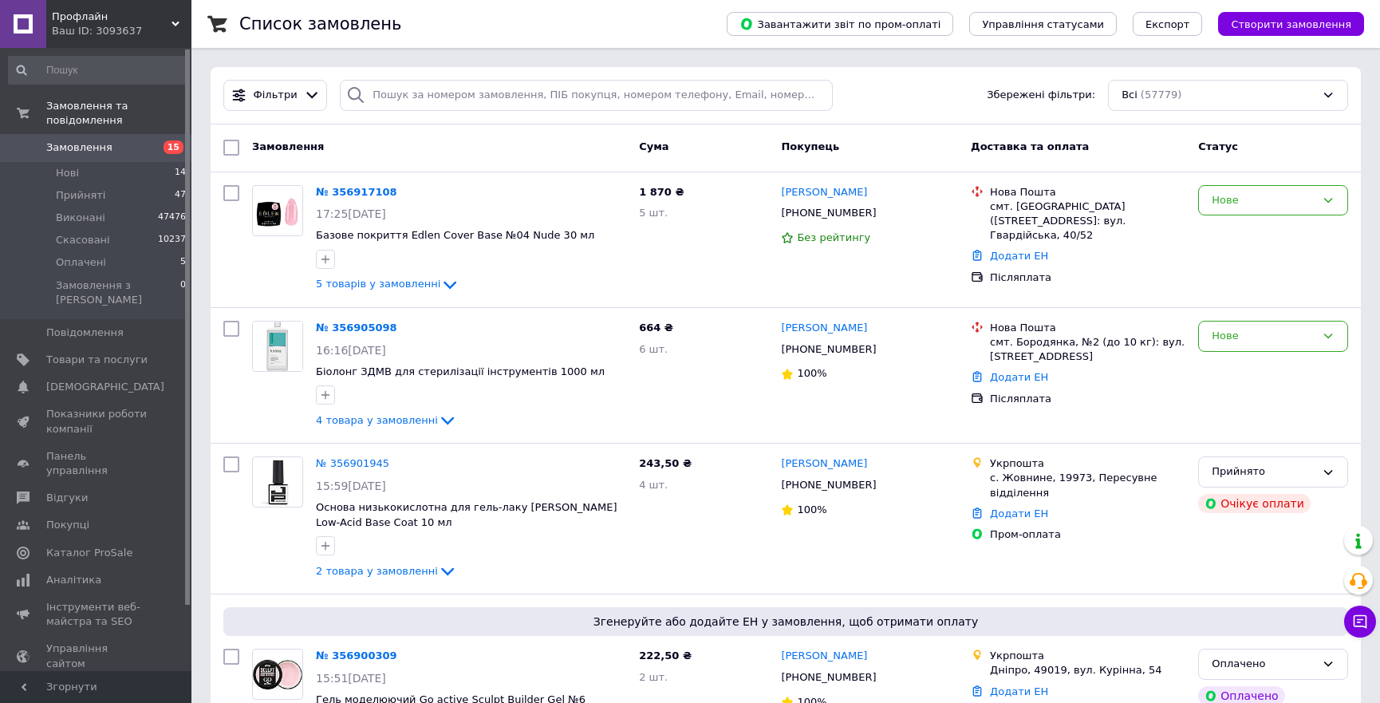
click at [168, 25] on div "Ваш ID: 3093637" at bounding box center [122, 31] width 140 height 14
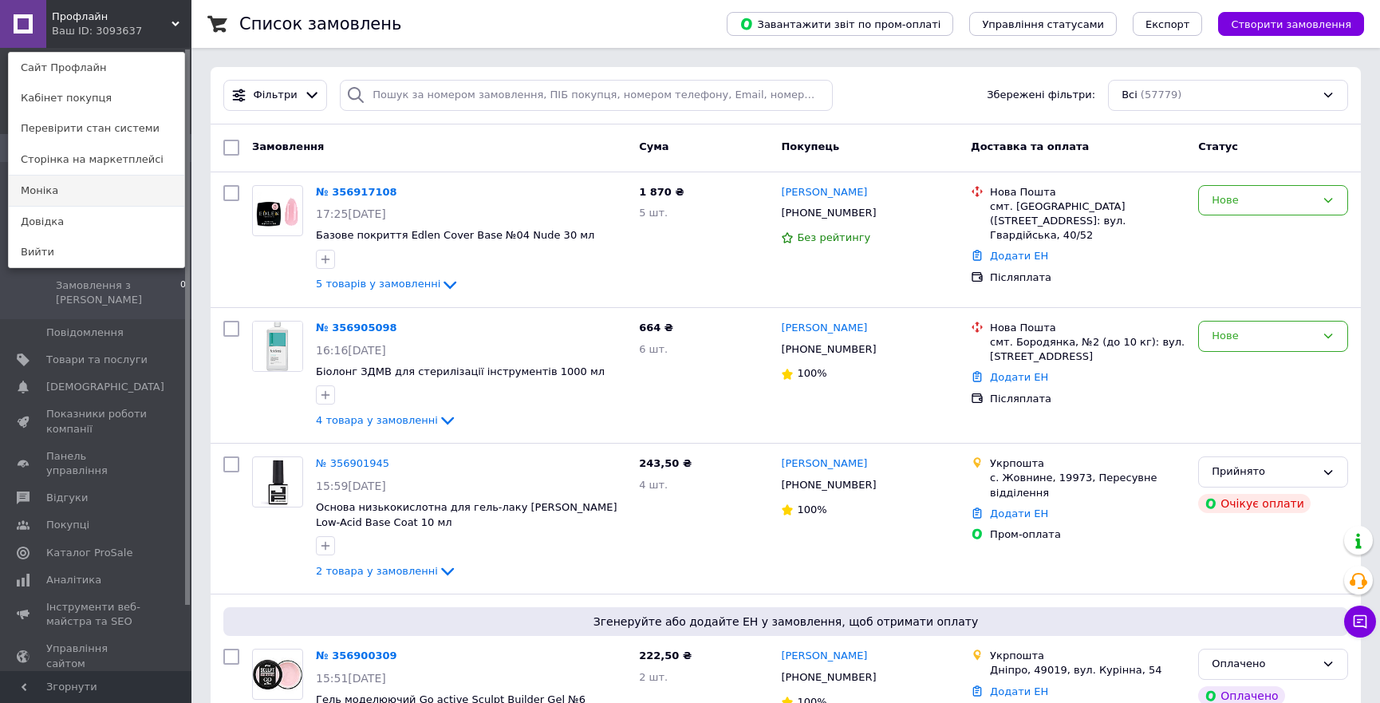
click at [85, 193] on link "Моніка" at bounding box center [97, 191] width 176 height 30
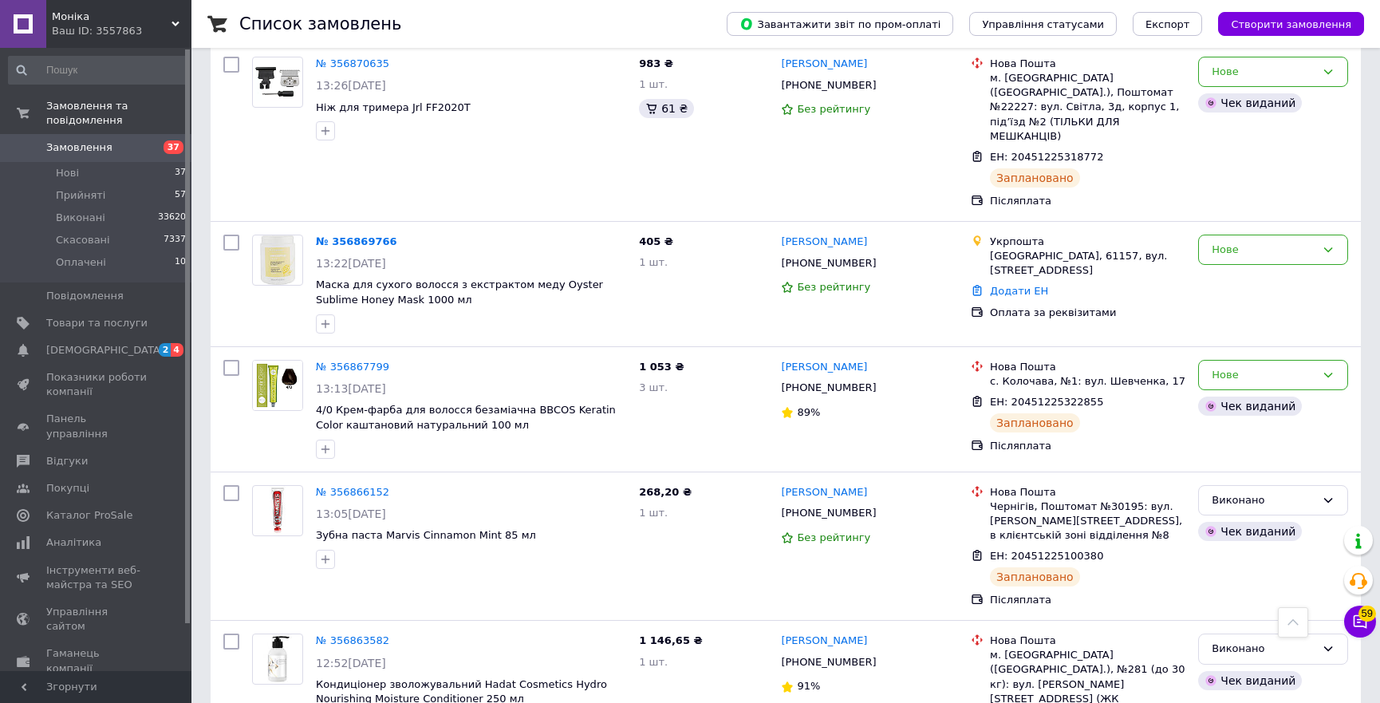
scroll to position [3119, 0]
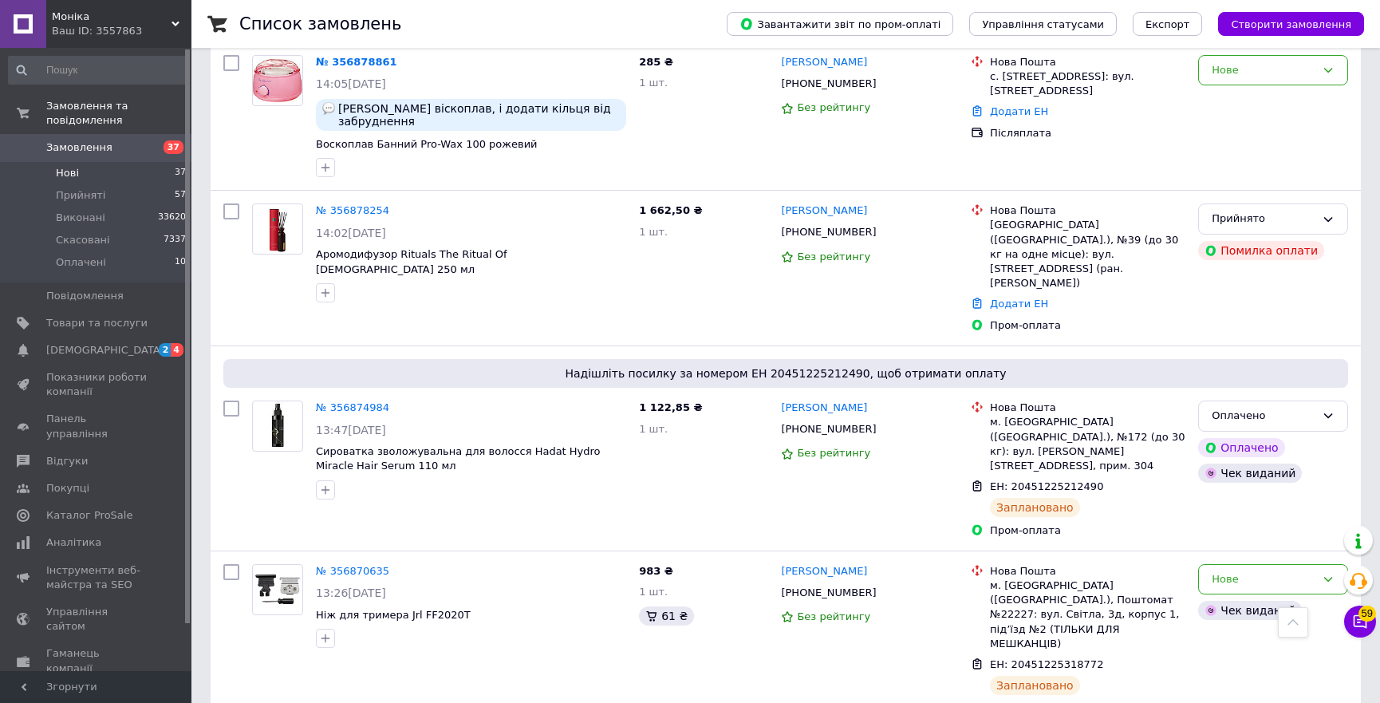
click at [67, 166] on span "Нові" at bounding box center [67, 173] width 23 height 14
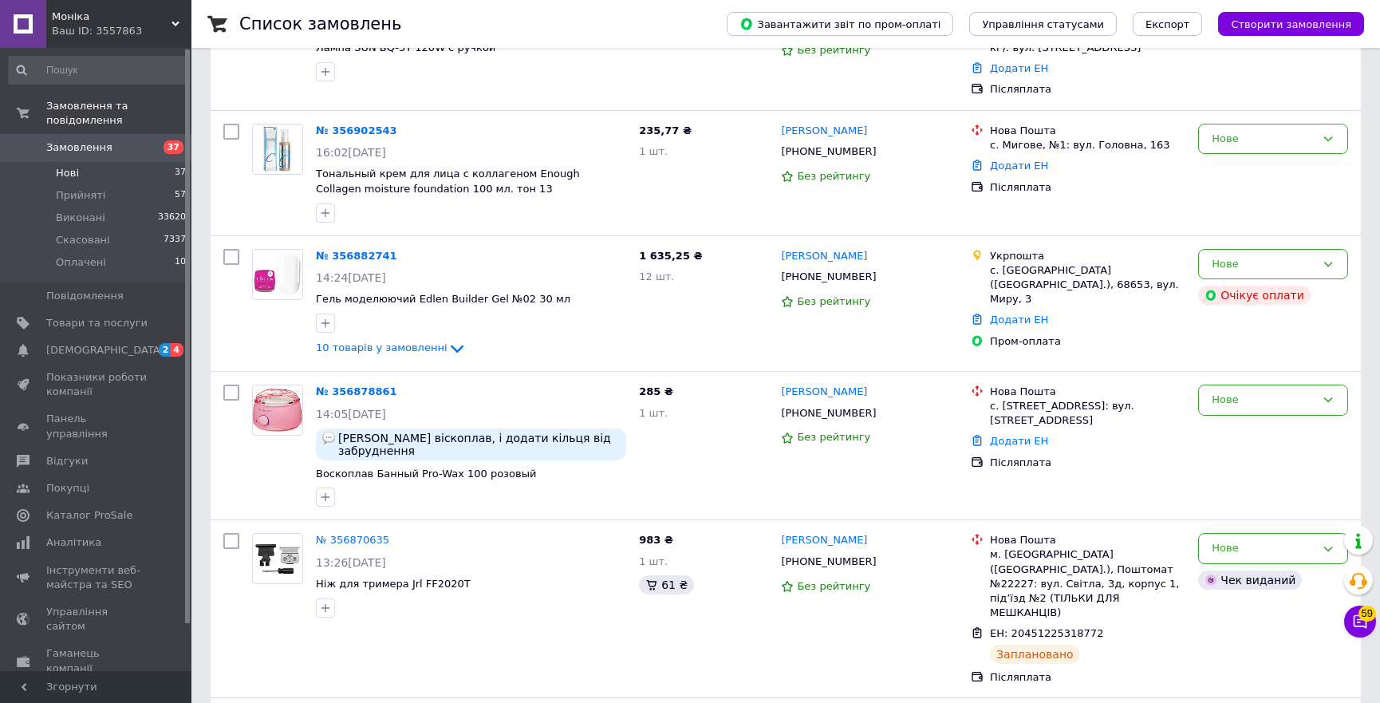
scroll to position [4385, 0]
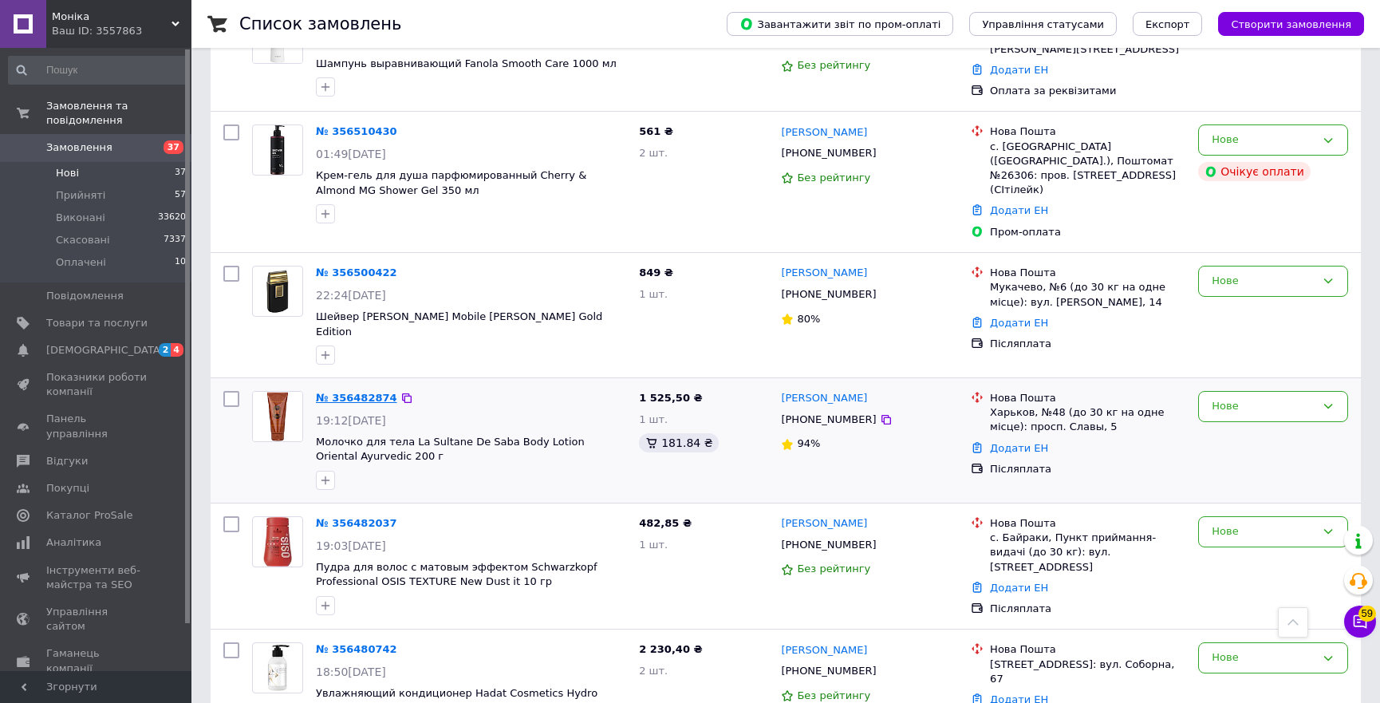
drag, startPoint x: 335, startPoint y: 144, endPoint x: 358, endPoint y: 147, distance: 23.3
click at [358, 392] on link "№ 356482874" at bounding box center [356, 398] width 81 height 12
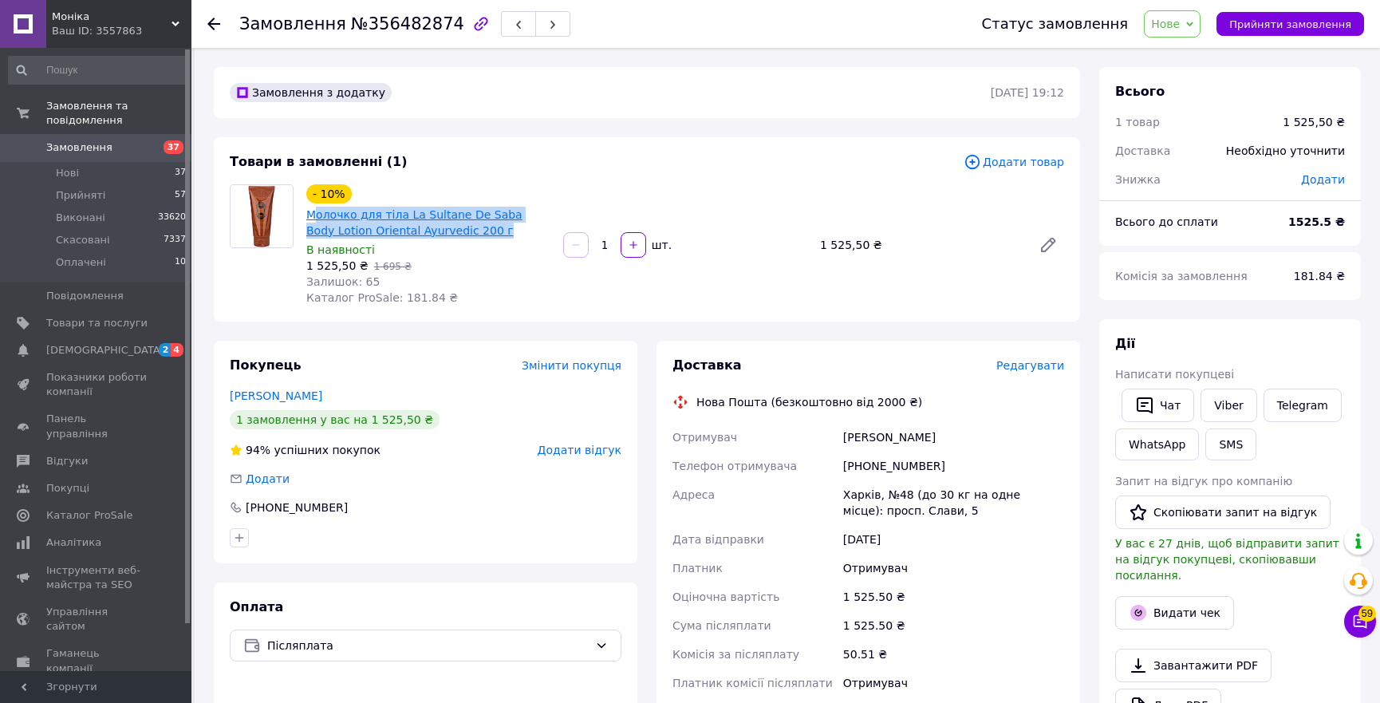
copy link "олочко для тіла La Sultane De Saba Body Lotion Oriental Ayurvediс 200 г"
copy link "Молочко для тіла La Sultane De Saba Body Lotion Oriental Ayurvediс 200 г"
drag, startPoint x: 470, startPoint y: 229, endPoint x: 307, endPoint y: 209, distance: 164.0
click at [307, 209] on span "Молочко для тіла La Sultane De Saba Body Lotion Oriental Ayurvediс 200 г" at bounding box center [428, 223] width 244 height 32
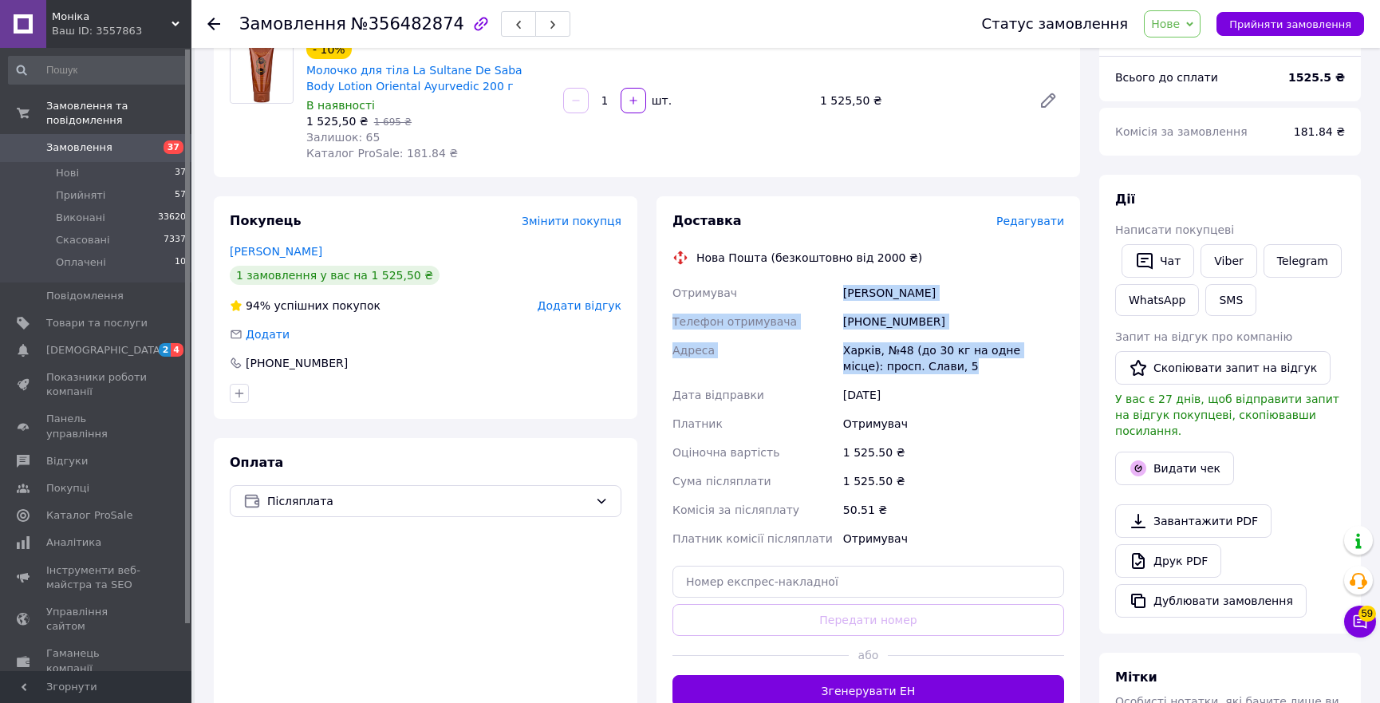
copy div "[PERSON_NAME] Телефон отримувача [PHONE_NUMBER] [PERSON_NAME], №48 (до 30 кг на…"
copy div "Отримувач [PERSON_NAME] Телефон отримувача [PHONE_NUMBER] [PERSON_NAME], №48 (д…"
drag, startPoint x: 938, startPoint y: 362, endPoint x: 832, endPoint y: 295, distance: 125.5
click at [832, 295] on div "Отримувач [PERSON_NAME] Телефон отримувача [PHONE_NUMBER] [PERSON_NAME], №48 (д…" at bounding box center [868, 415] width 398 height 274
click at [878, 697] on button "Згенерувати ЕН" at bounding box center [869, 691] width 392 height 32
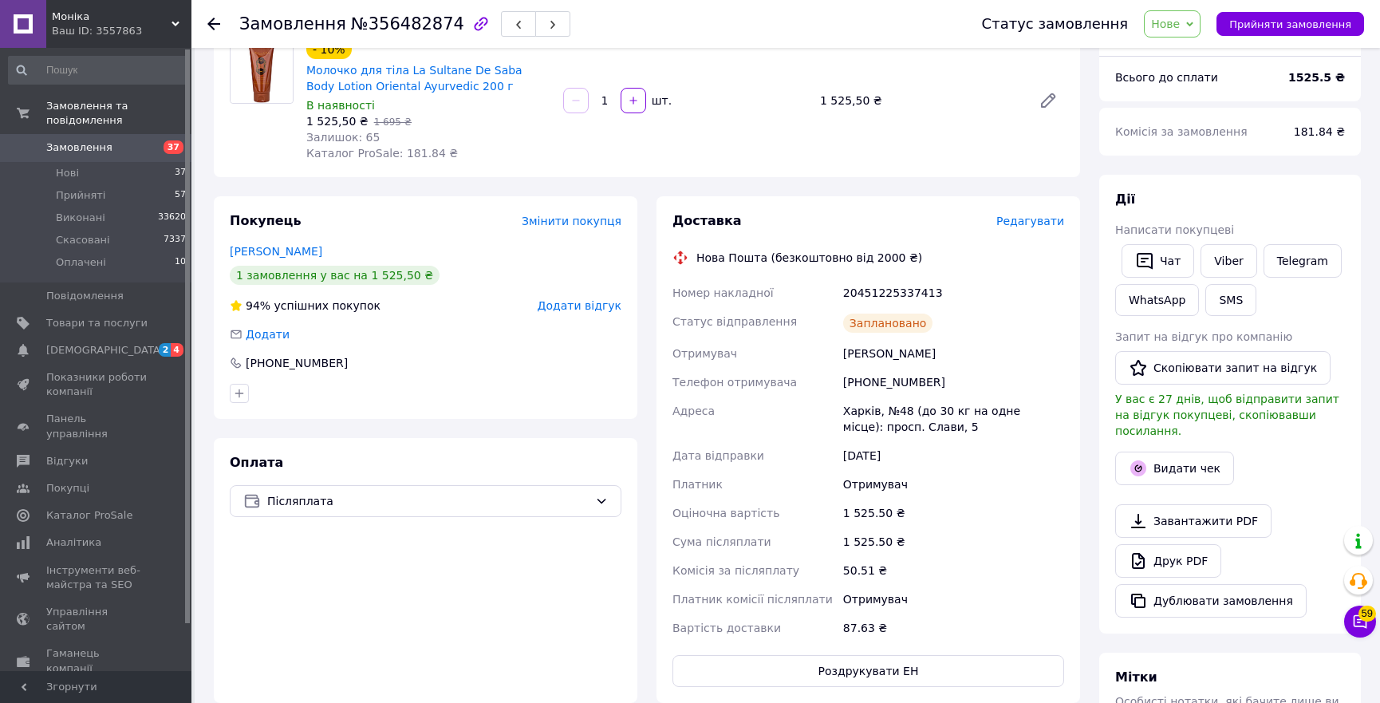
click at [907, 293] on div "20451225337413" at bounding box center [953, 292] width 227 height 29
copy div "20451225337413"
click at [1148, 452] on button "Видати чек" at bounding box center [1174, 469] width 119 height 34
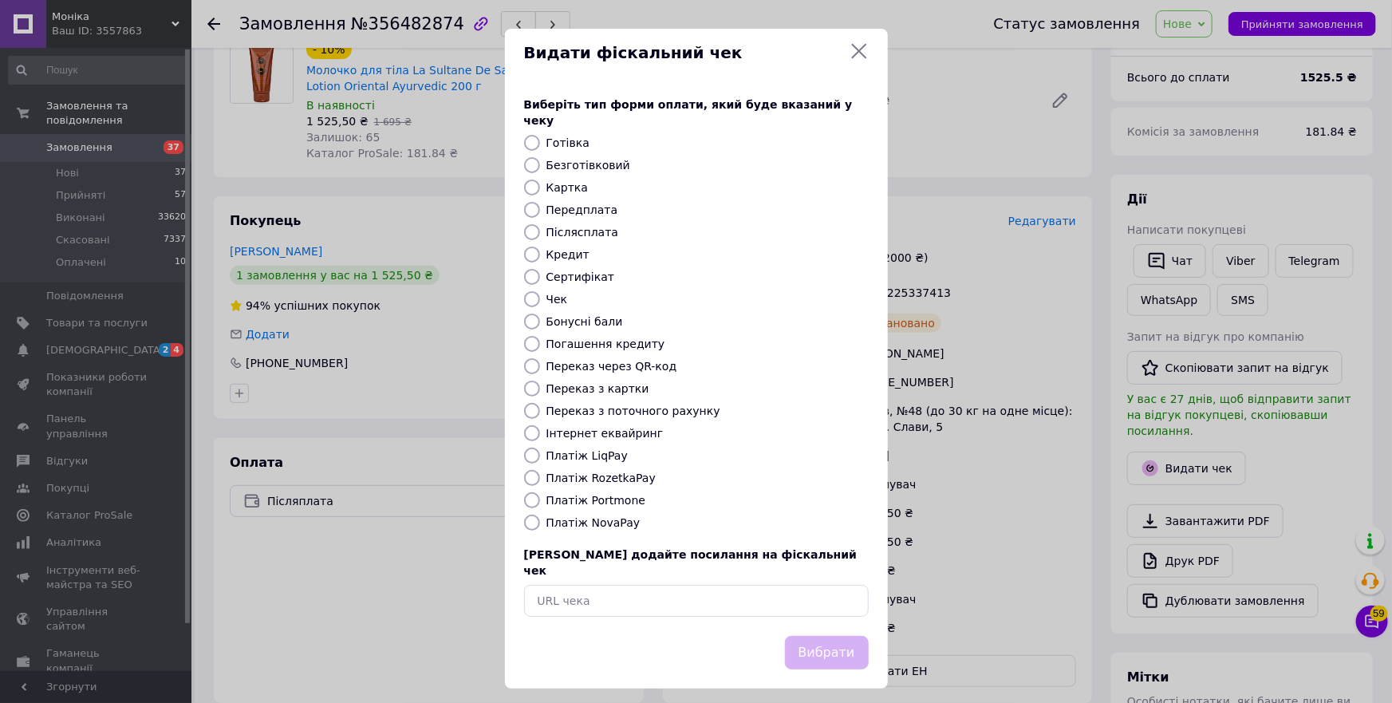
click at [608, 518] on label "Платіж NovaPay" at bounding box center [594, 522] width 94 height 13
click at [540, 518] on input "Платіж NovaPay" at bounding box center [532, 523] width 16 height 16
radio input "true"
click at [831, 636] on button "Вибрати" at bounding box center [827, 653] width 84 height 34
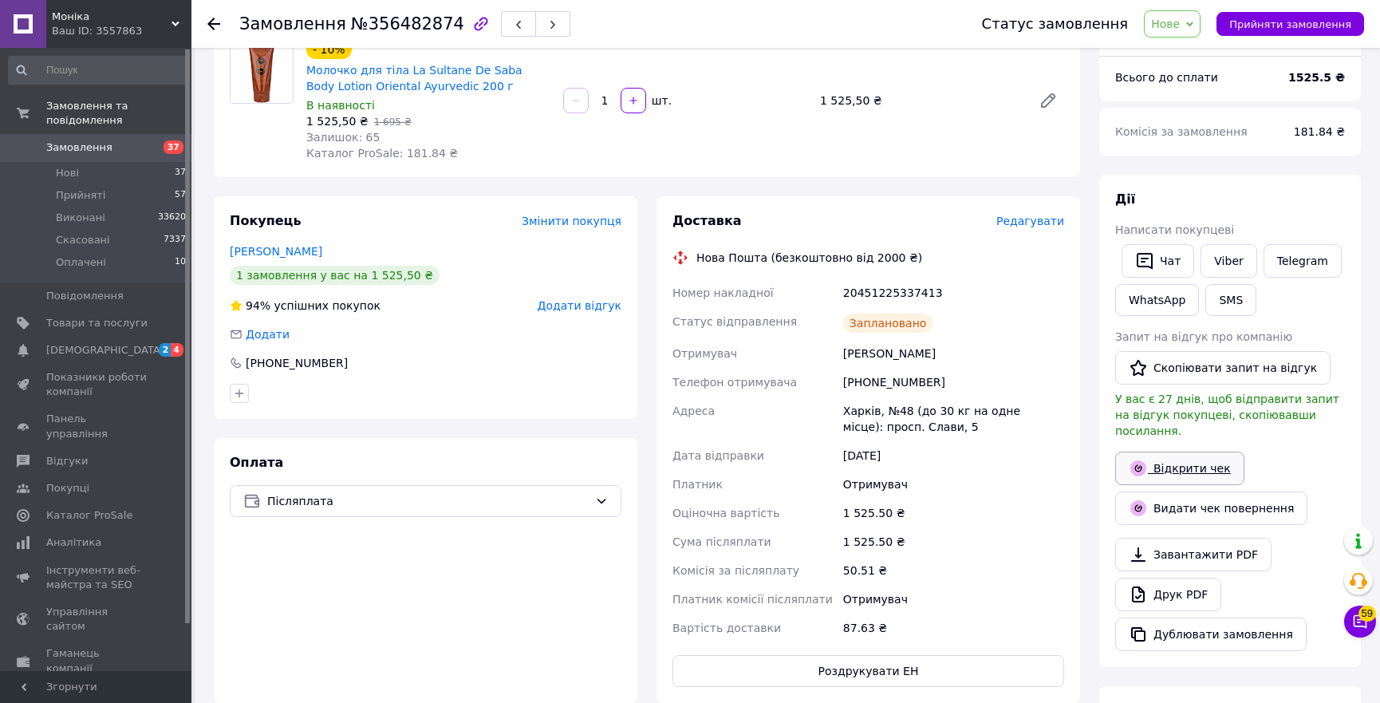
click at [1192, 455] on link "Відкрити чек" at bounding box center [1179, 469] width 129 height 34
